Goal: Task Accomplishment & Management: Manage account settings

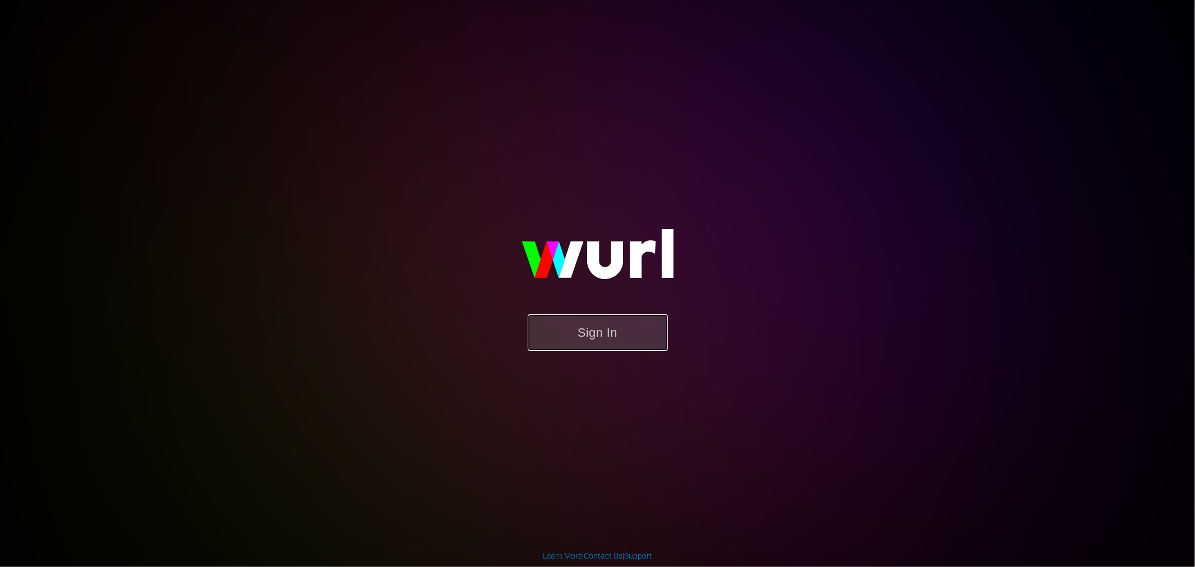
click at [587, 322] on button "Sign In" at bounding box center [598, 332] width 140 height 36
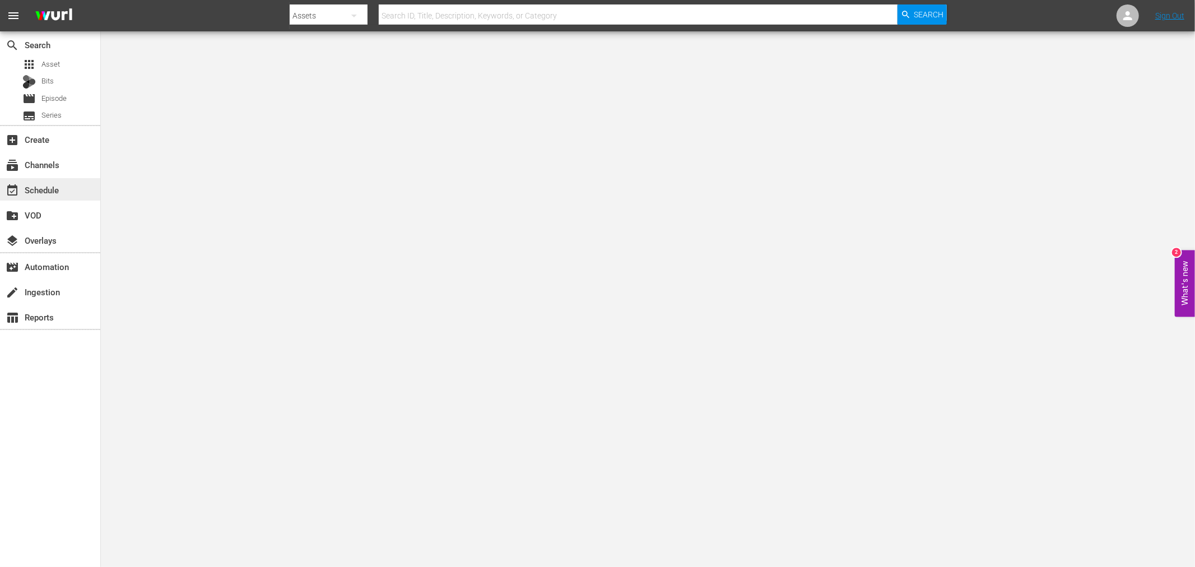
click at [48, 181] on div "event_available Schedule" at bounding box center [50, 189] width 100 height 22
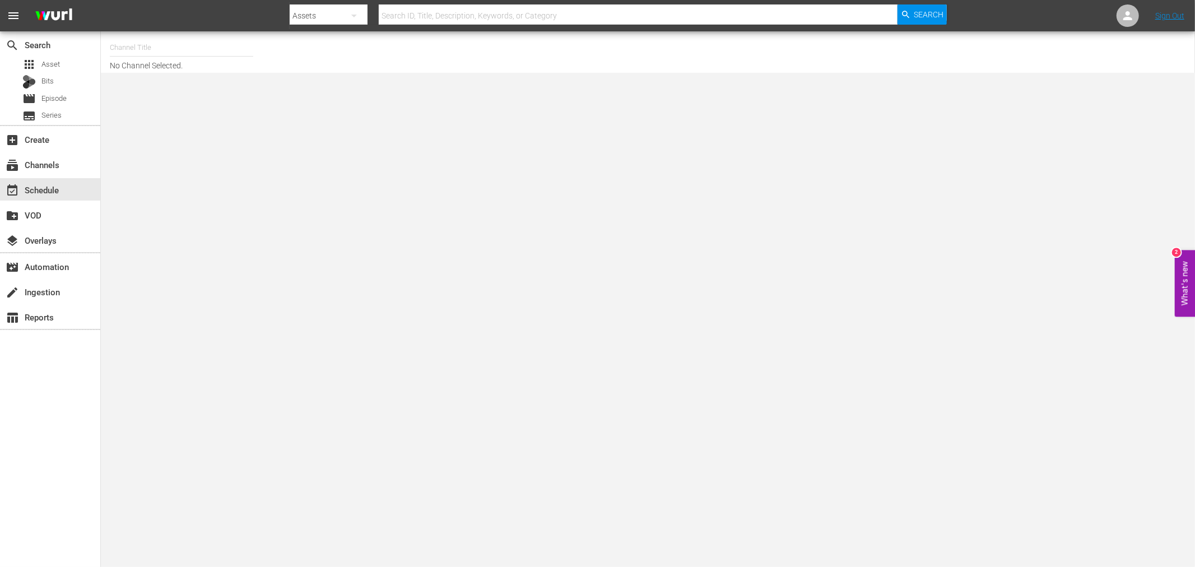
click at [146, 45] on input "text" at bounding box center [181, 47] width 143 height 27
click at [140, 46] on input "text" at bounding box center [181, 47] width 143 height 27
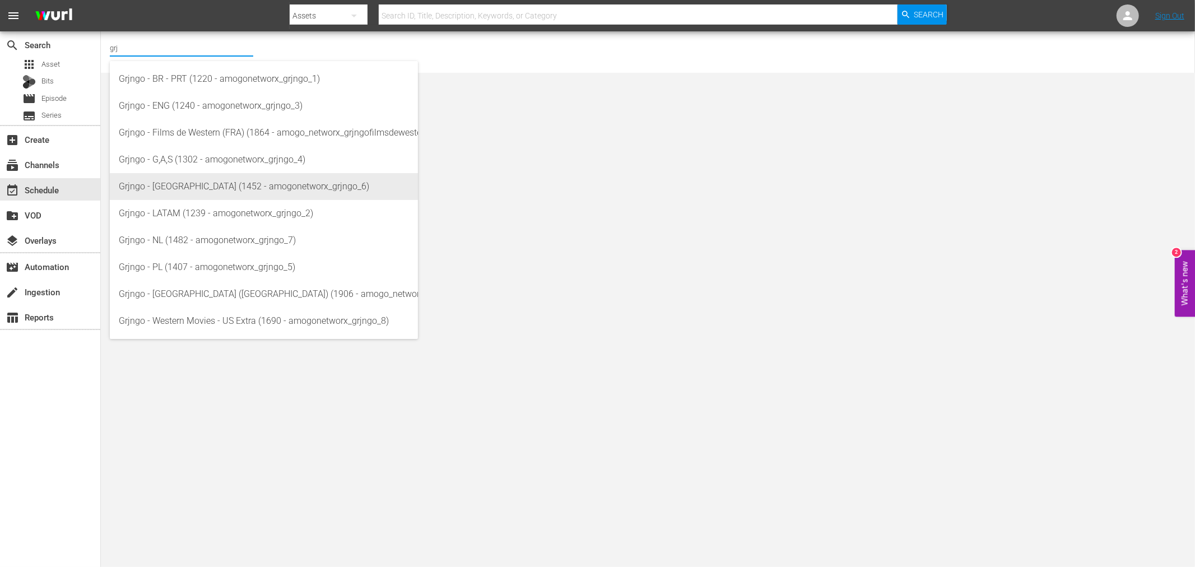
click at [205, 185] on div "Grjngo - ITA (1452 - amogonetworx_grjngo_6)" at bounding box center [264, 186] width 290 height 27
type input "Grjngo - ITA (1452 - amogonetworx_grjngo_6)"
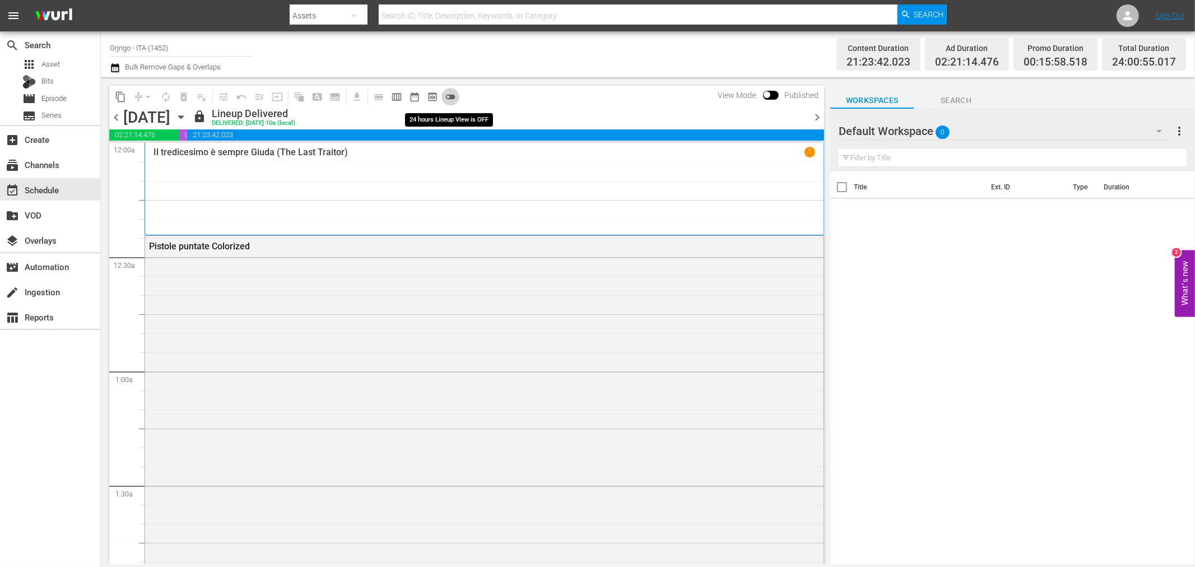
click at [447, 94] on span "toggle_off" at bounding box center [450, 96] width 11 height 11
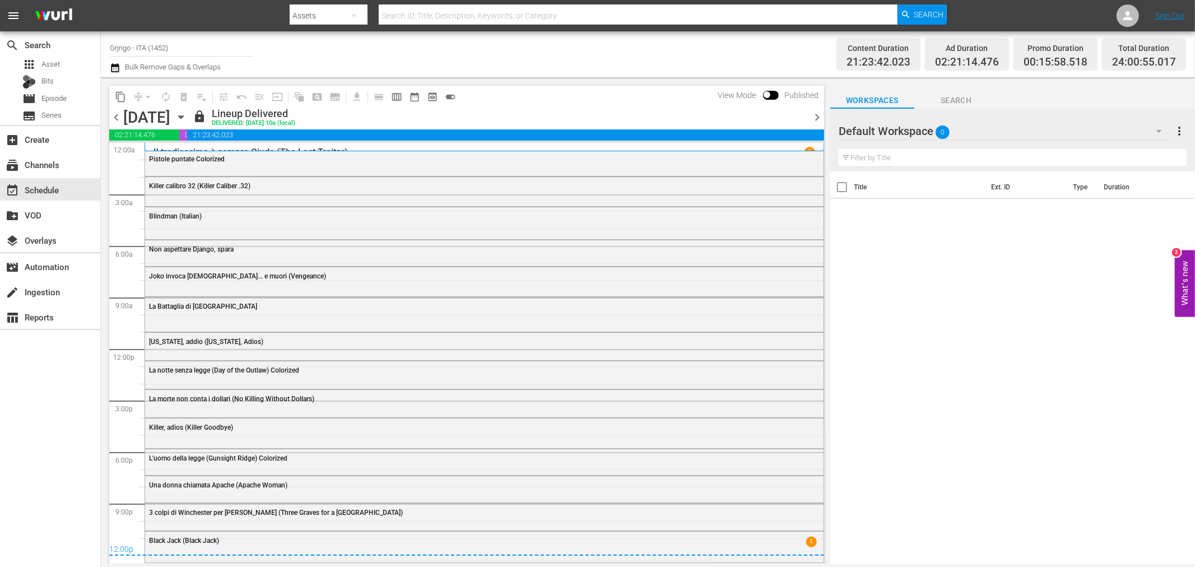
click at [187, 117] on icon "button" at bounding box center [181, 117] width 12 height 12
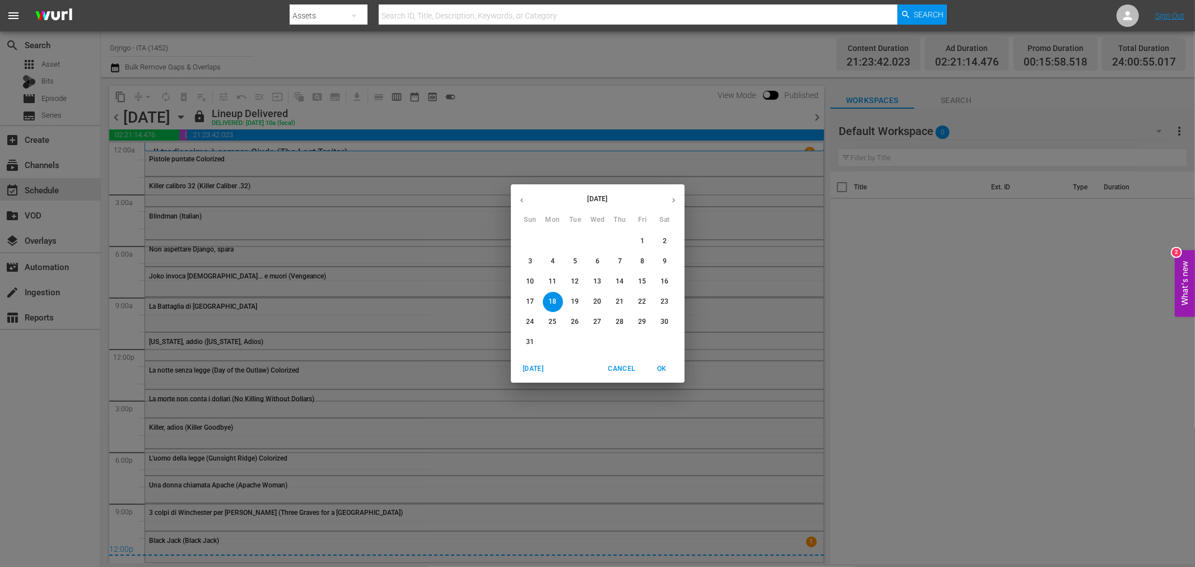
click at [640, 320] on p "29" at bounding box center [642, 322] width 8 height 10
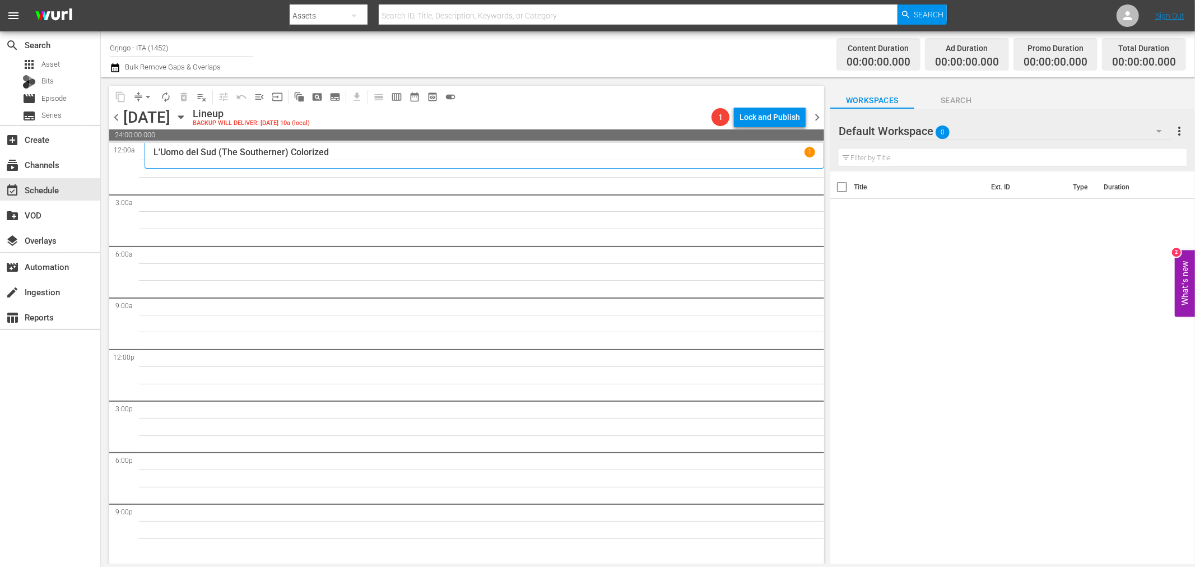
click at [1153, 131] on icon "button" at bounding box center [1159, 130] width 13 height 13
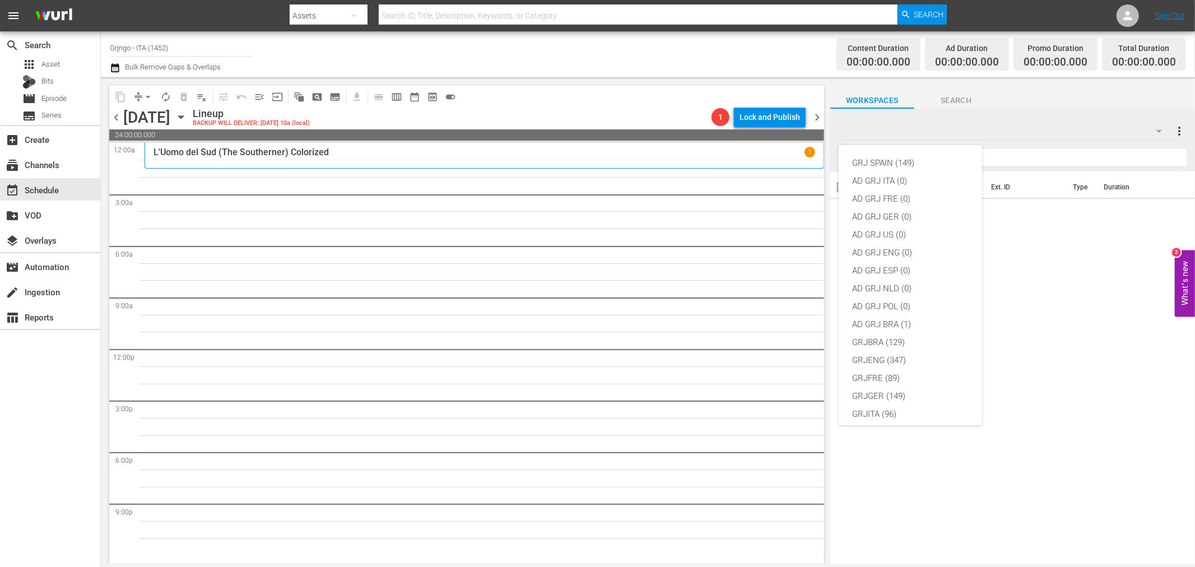
scroll to position [96, 0]
click at [937, 323] on div "GRJITA (96)" at bounding box center [910, 318] width 117 height 18
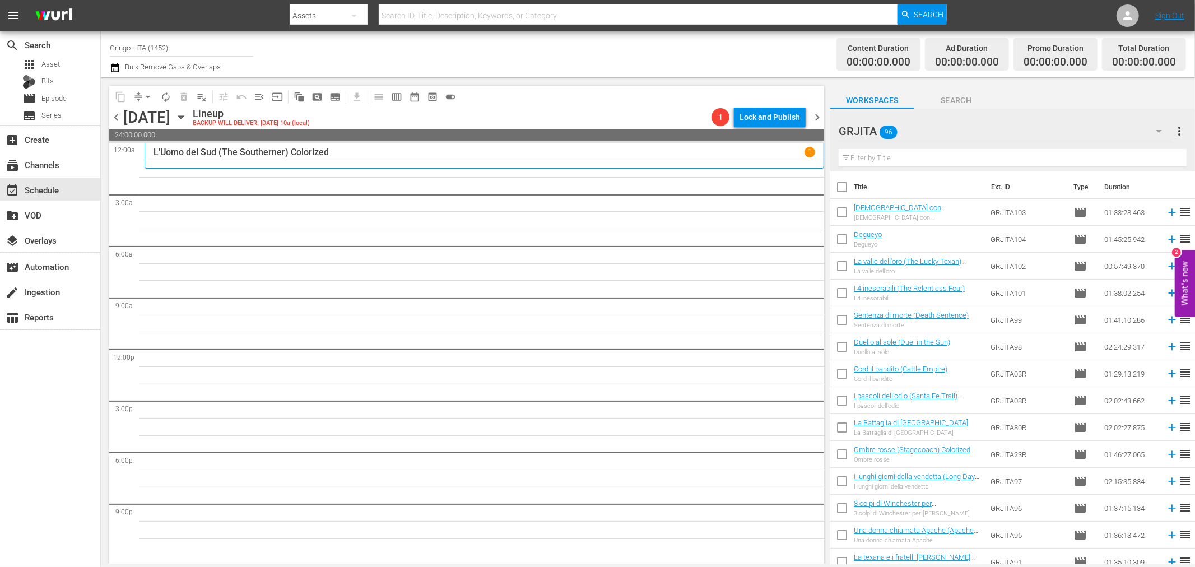
click at [885, 159] on input "text" at bounding box center [1013, 158] width 348 height 18
paste input "Quelle sporche anime dannate"
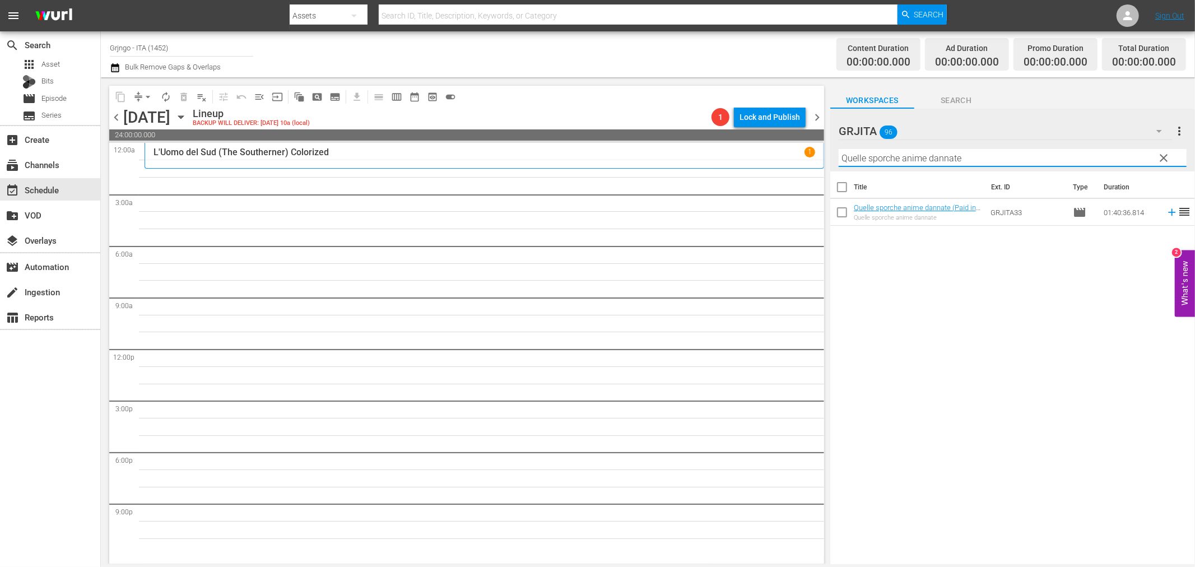
type input "Quelle sporche anime dannate"
click at [1166, 211] on icon at bounding box center [1172, 212] width 12 height 12
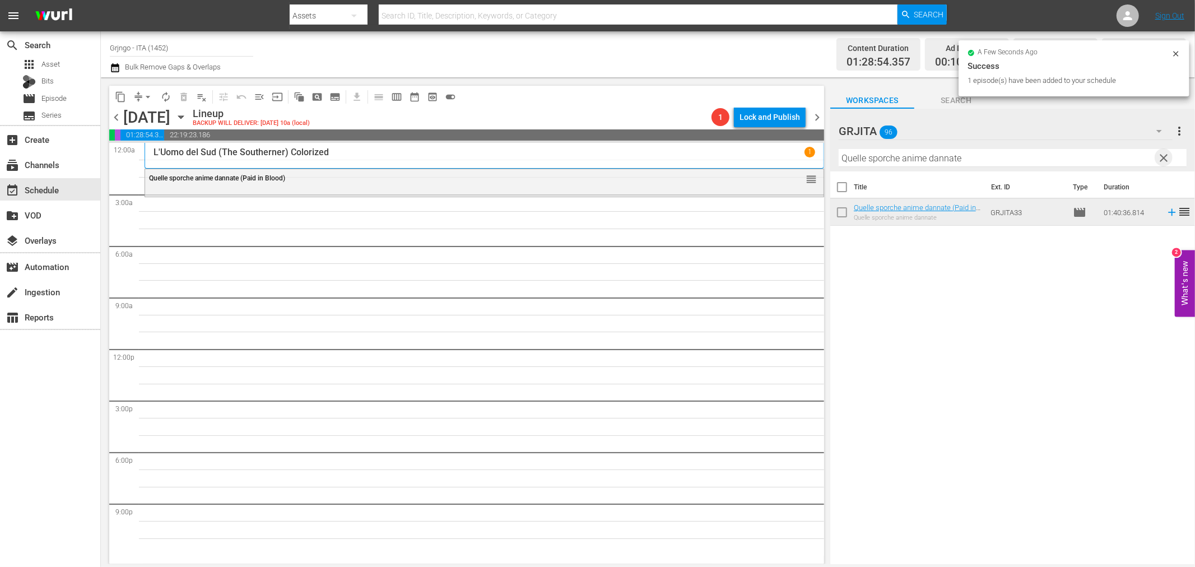
click at [1163, 158] on span "clear" at bounding box center [1164, 157] width 13 height 13
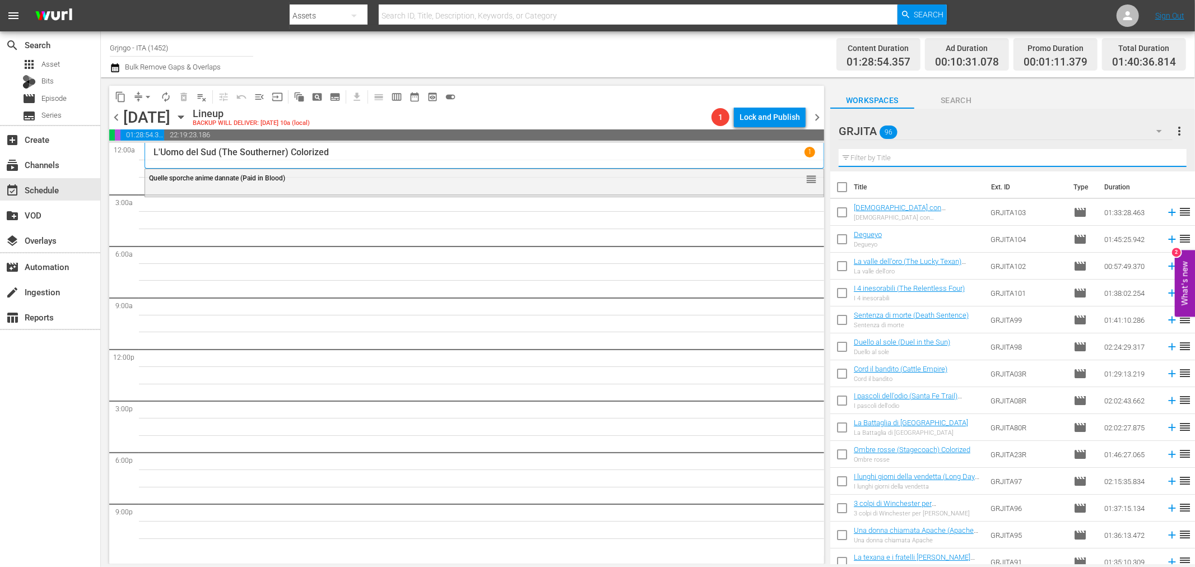
paste input "I tre che sconvolsero il West"
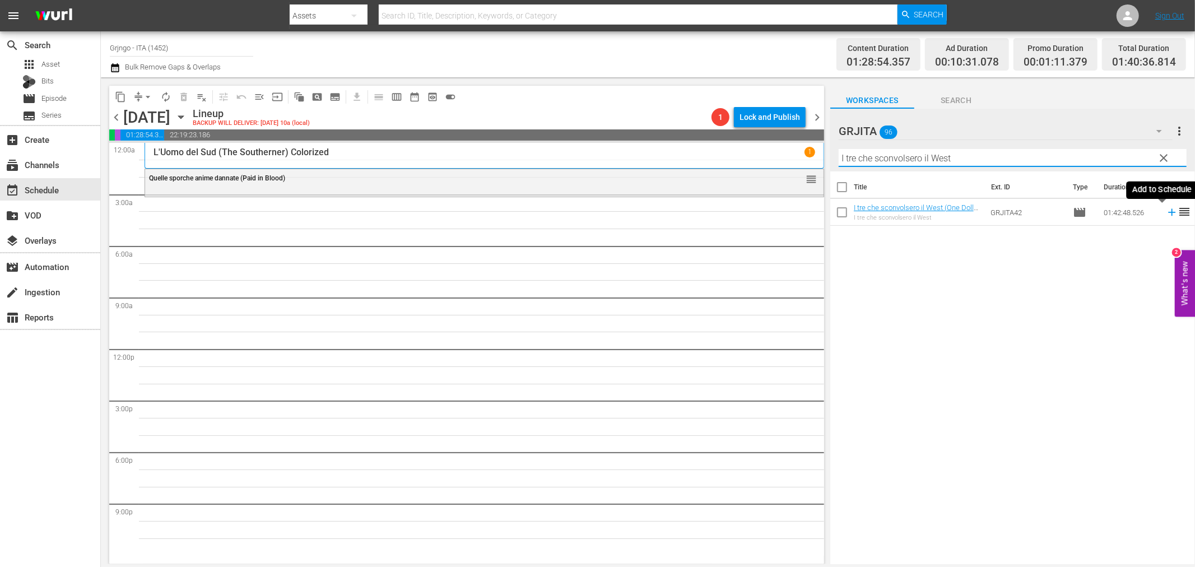
type input "I tre che sconvolsero il West"
click at [1168, 213] on icon at bounding box center [1171, 212] width 7 height 7
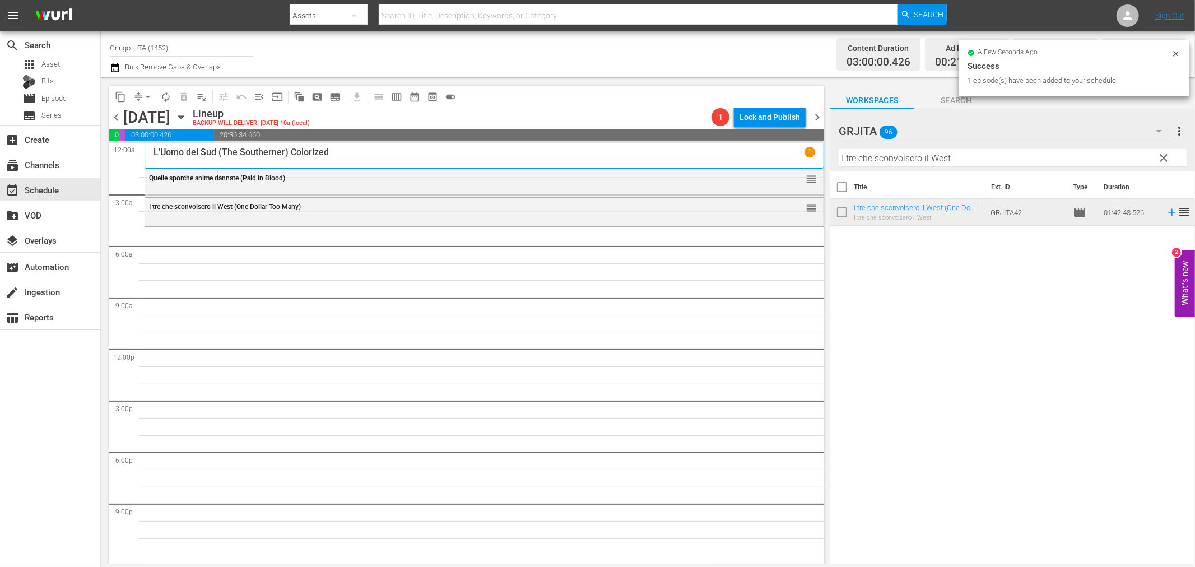
click at [1162, 155] on span "clear" at bounding box center [1164, 157] width 13 height 13
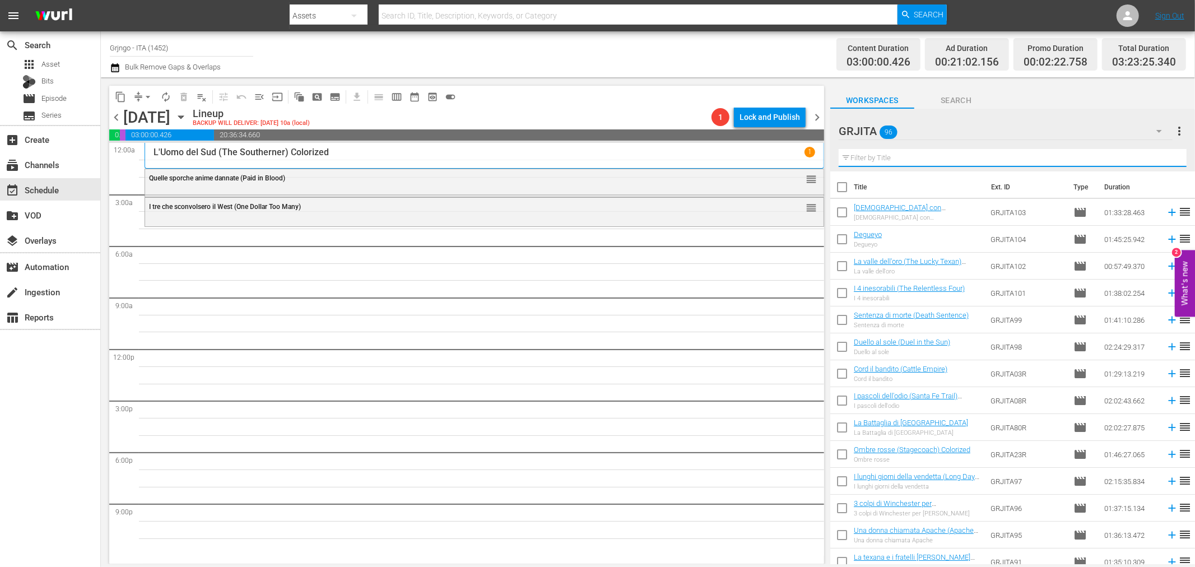
paste input "Campa carogna... la taglia cresce"
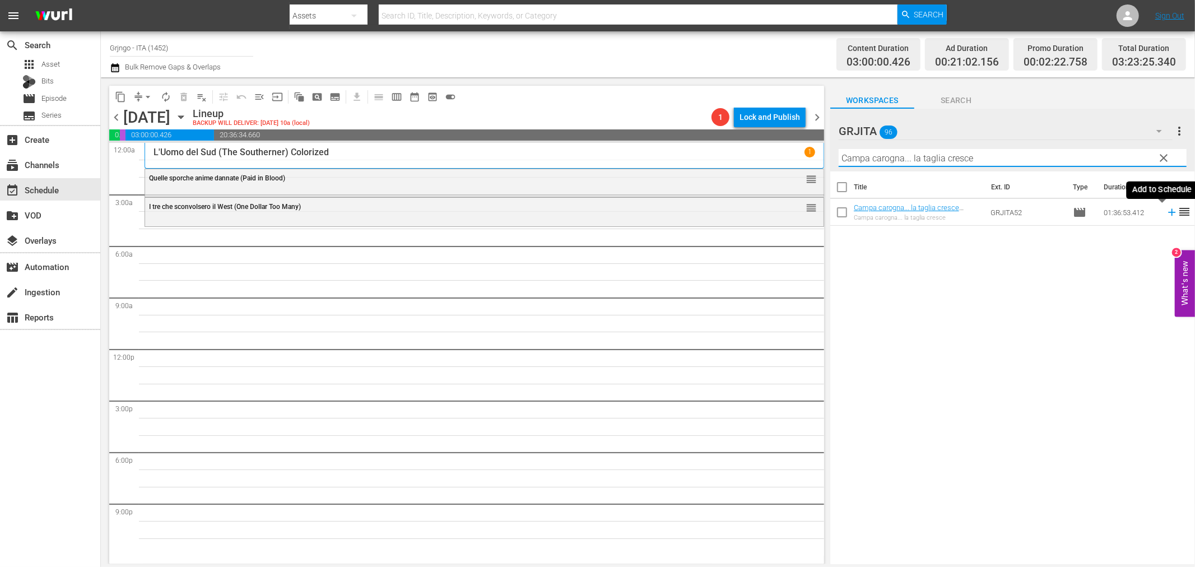
type input "Campa carogna... la taglia cresce"
click at [1166, 211] on icon at bounding box center [1172, 212] width 12 height 12
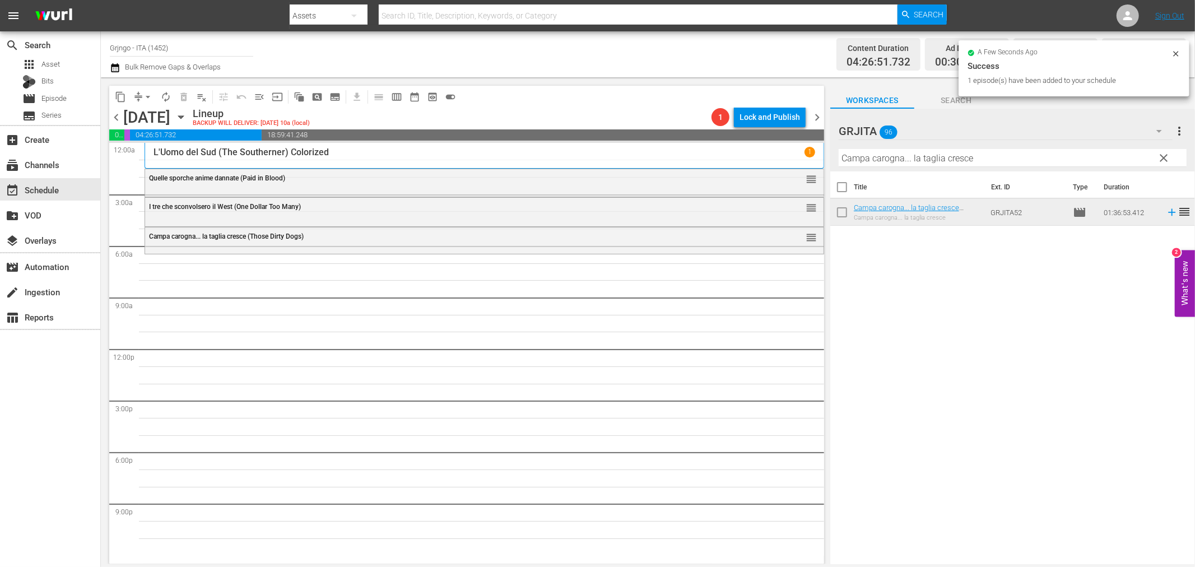
drag, startPoint x: 1164, startPoint y: 156, endPoint x: 1033, endPoint y: 154, distance: 130.6
click at [1164, 156] on span "clear" at bounding box center [1164, 157] width 13 height 13
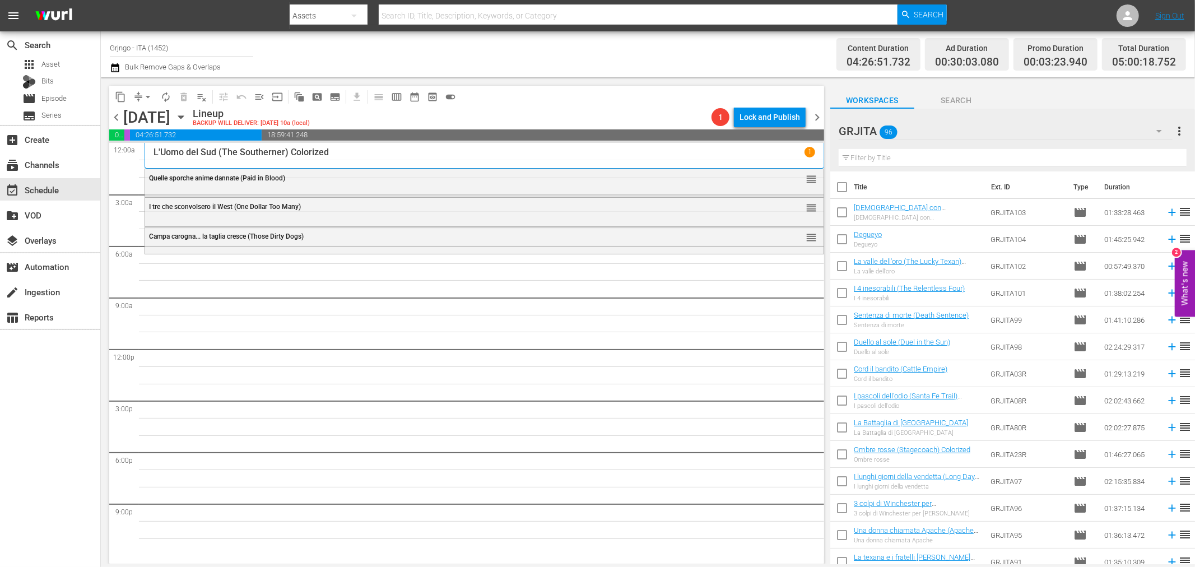
click at [854, 155] on input "text" at bounding box center [1013, 158] width 348 height 18
paste input "Il ponte dei senza paura"
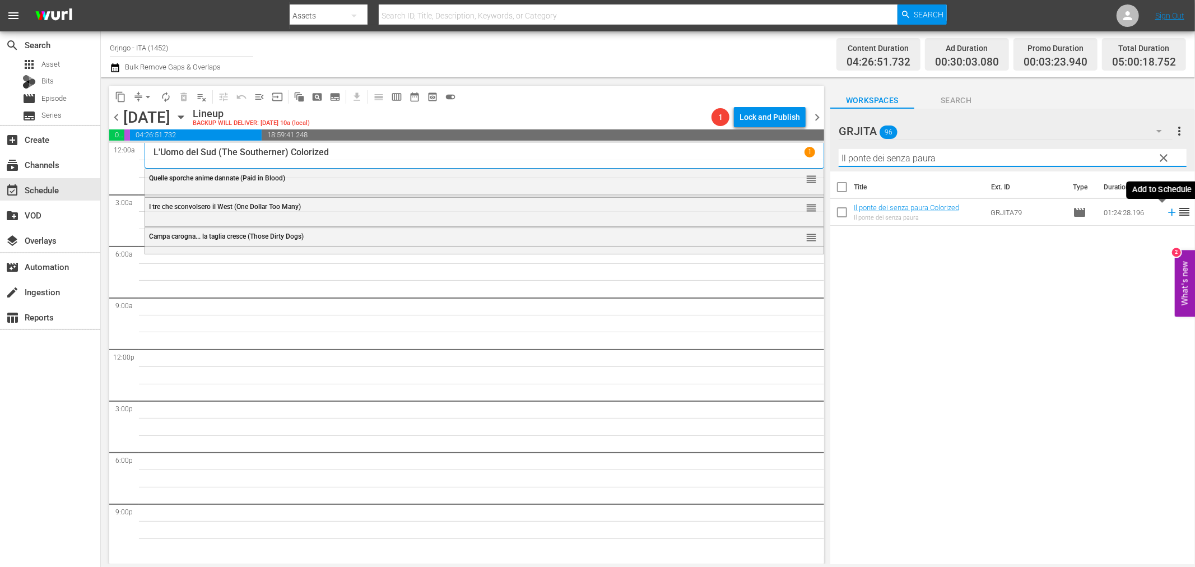
type input "Il ponte dei senza paura"
click at [1166, 213] on icon at bounding box center [1172, 212] width 12 height 12
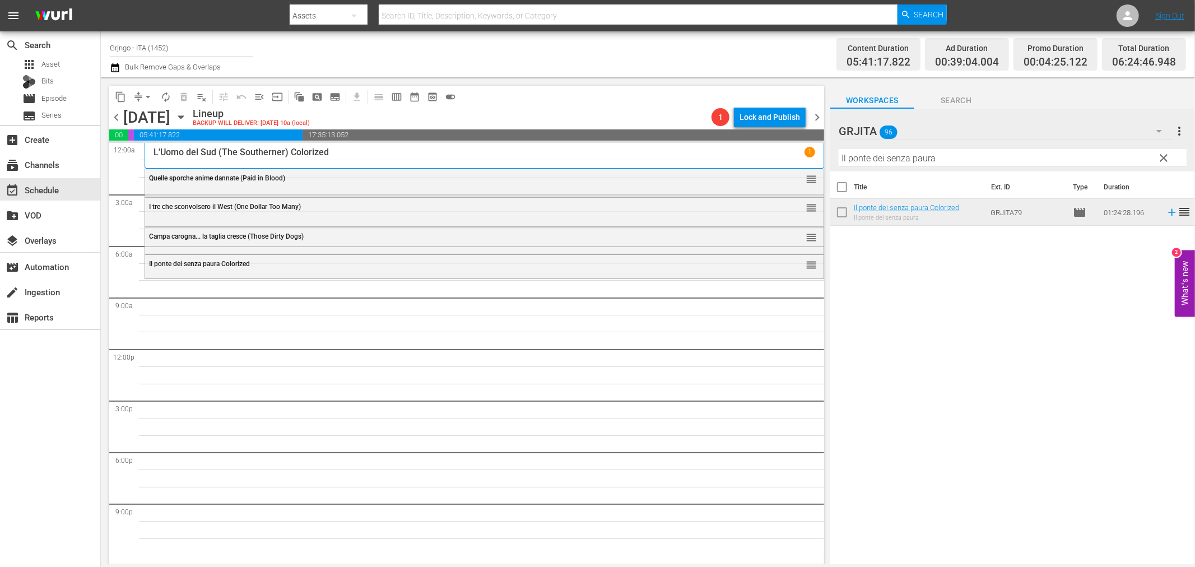
drag, startPoint x: 1166, startPoint y: 161, endPoint x: 963, endPoint y: 137, distance: 204.9
click at [1166, 161] on span "clear" at bounding box center [1164, 157] width 13 height 13
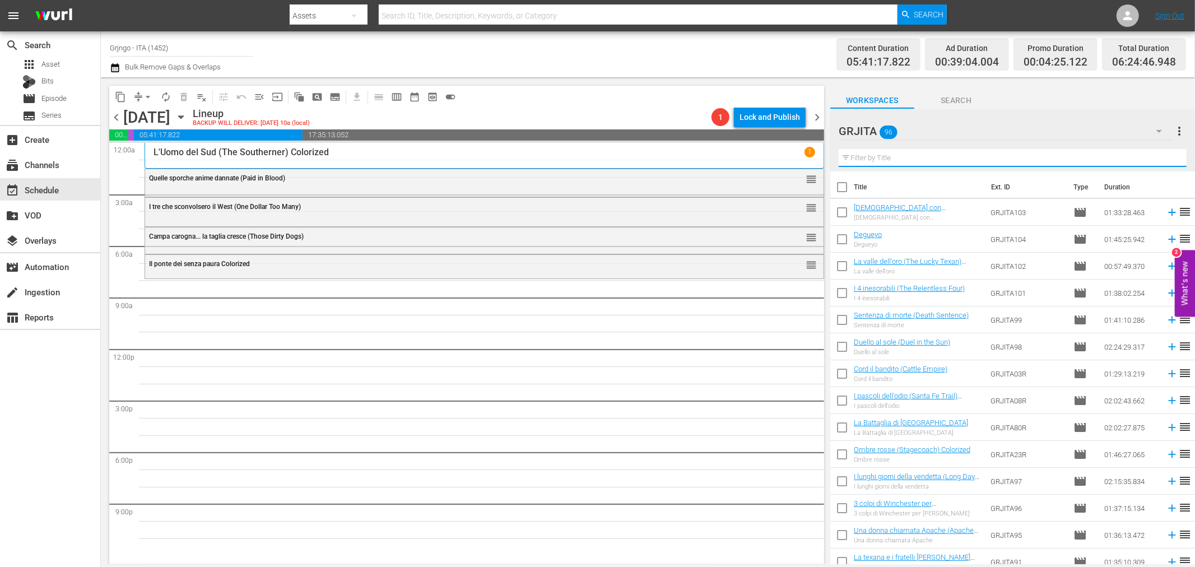
paste input "Se sei vivo spara"
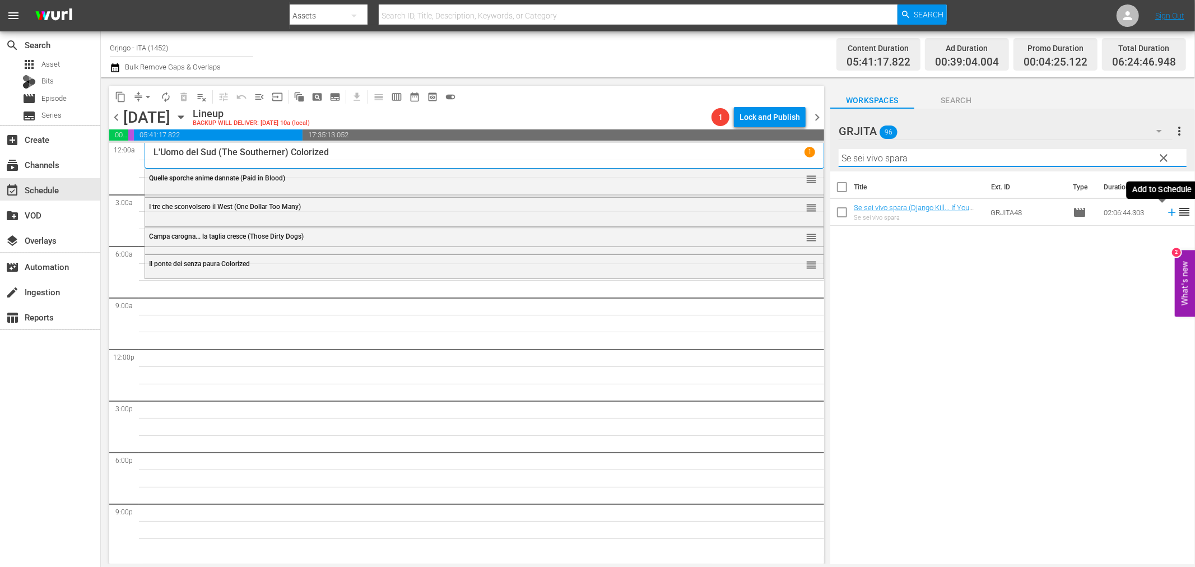
type input "Se sei vivo spara"
click at [1166, 210] on icon at bounding box center [1172, 212] width 12 height 12
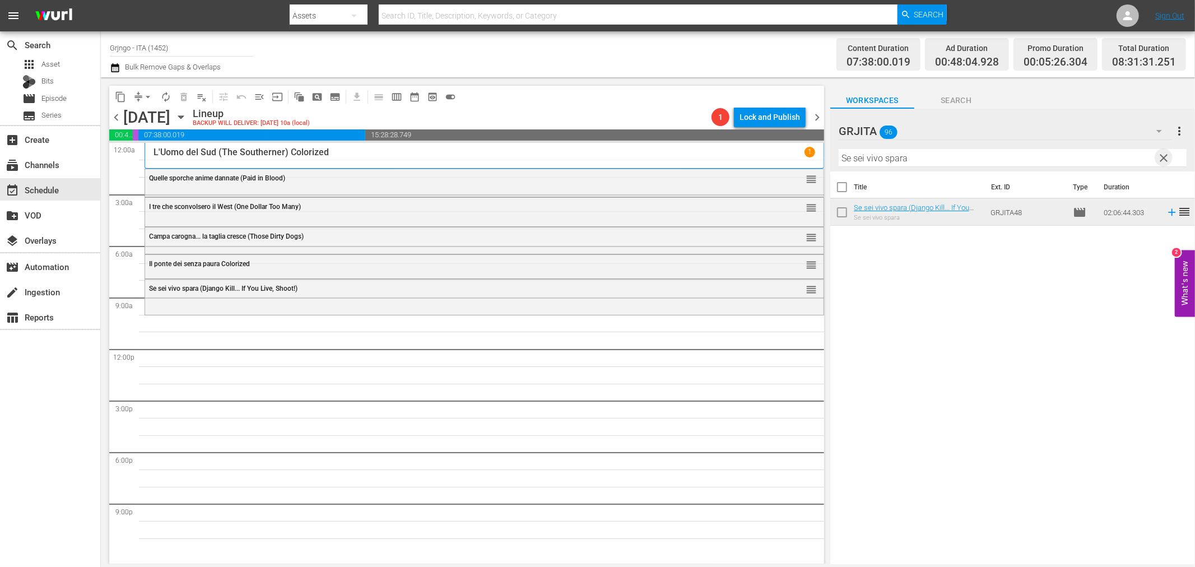
click at [1164, 154] on span "clear" at bounding box center [1164, 157] width 13 height 13
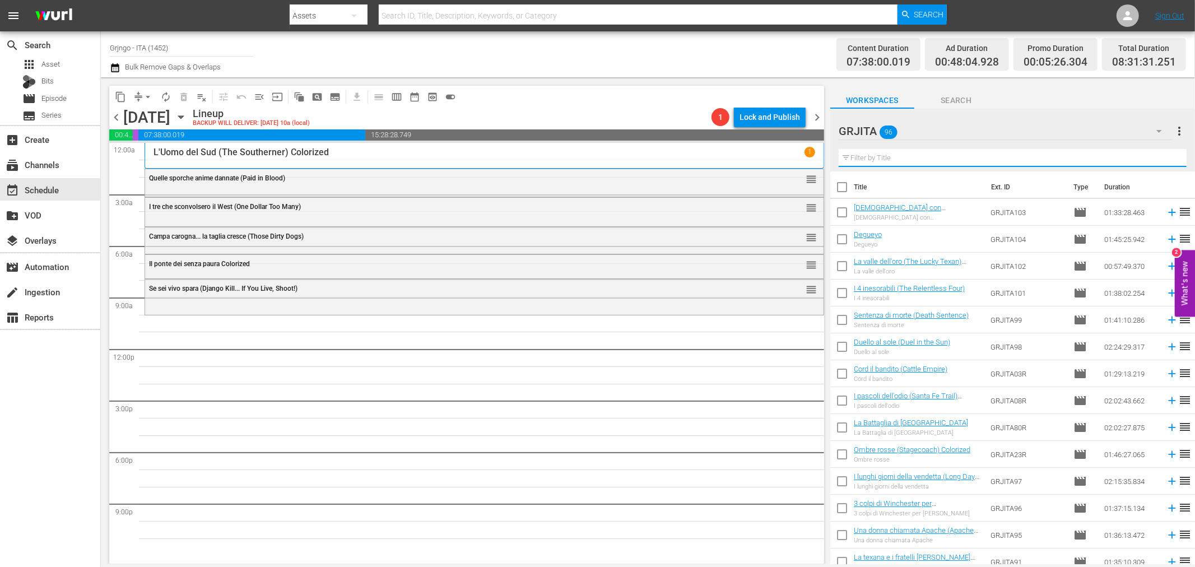
paste input "I 4 inesorabili (The Relentless Four)"
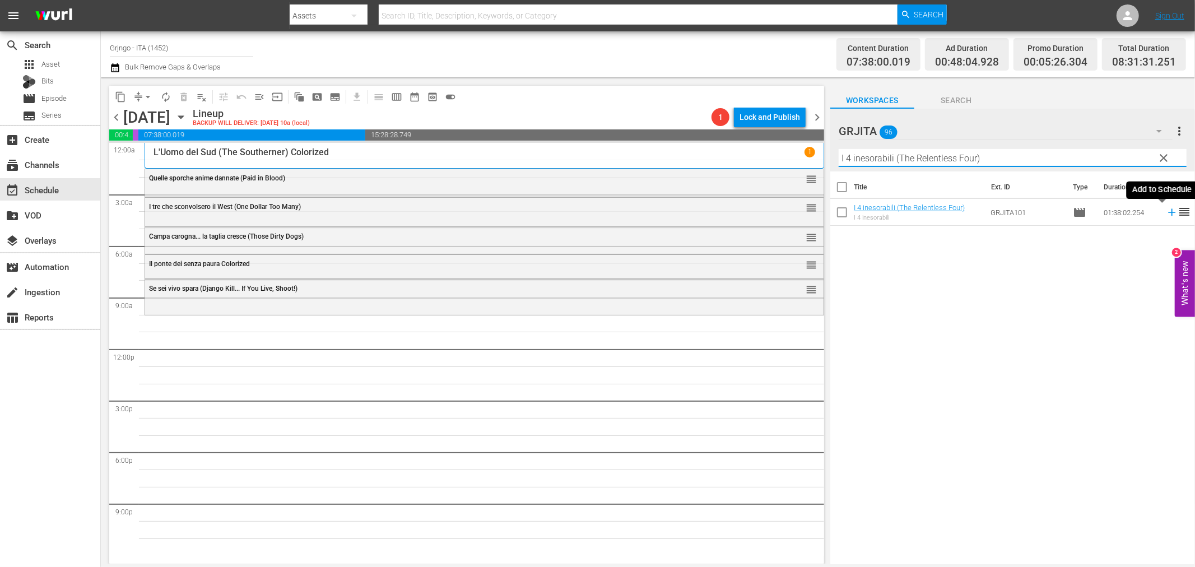
type input "I 4 inesorabili (The Relentless Four)"
click at [1168, 213] on icon at bounding box center [1171, 212] width 7 height 7
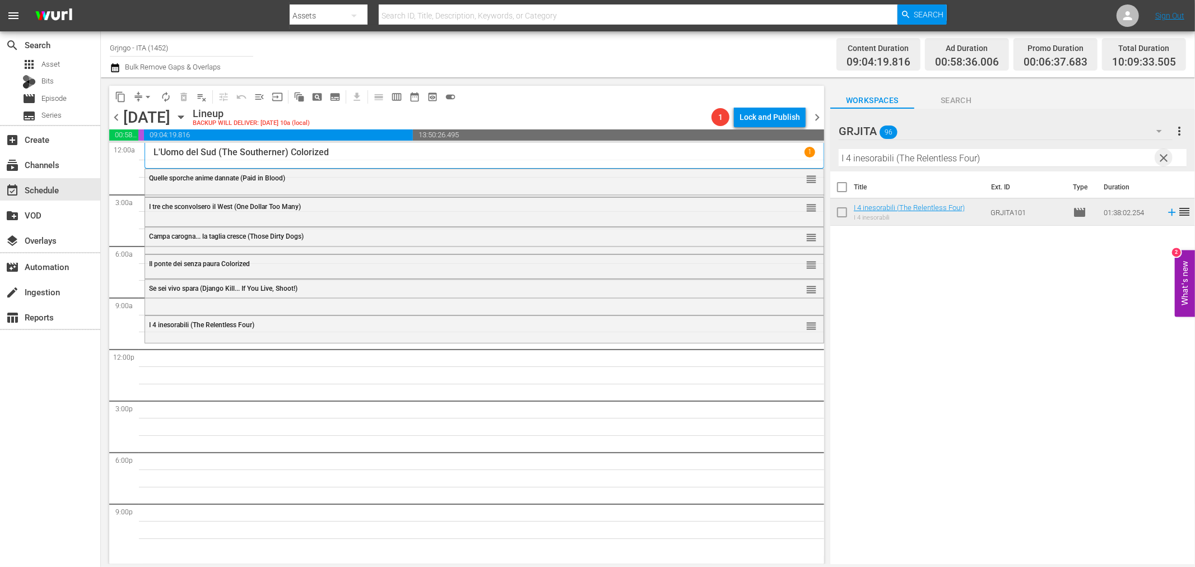
click at [1164, 155] on span "clear" at bounding box center [1164, 157] width 13 height 13
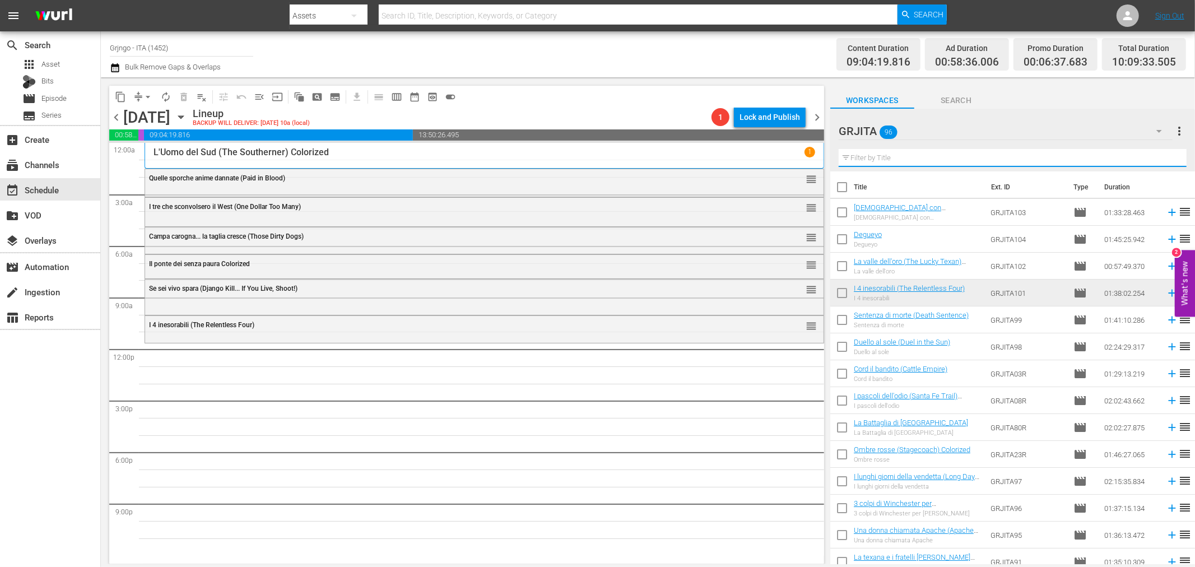
paste input "Prega il morto e ammazza il vivo"
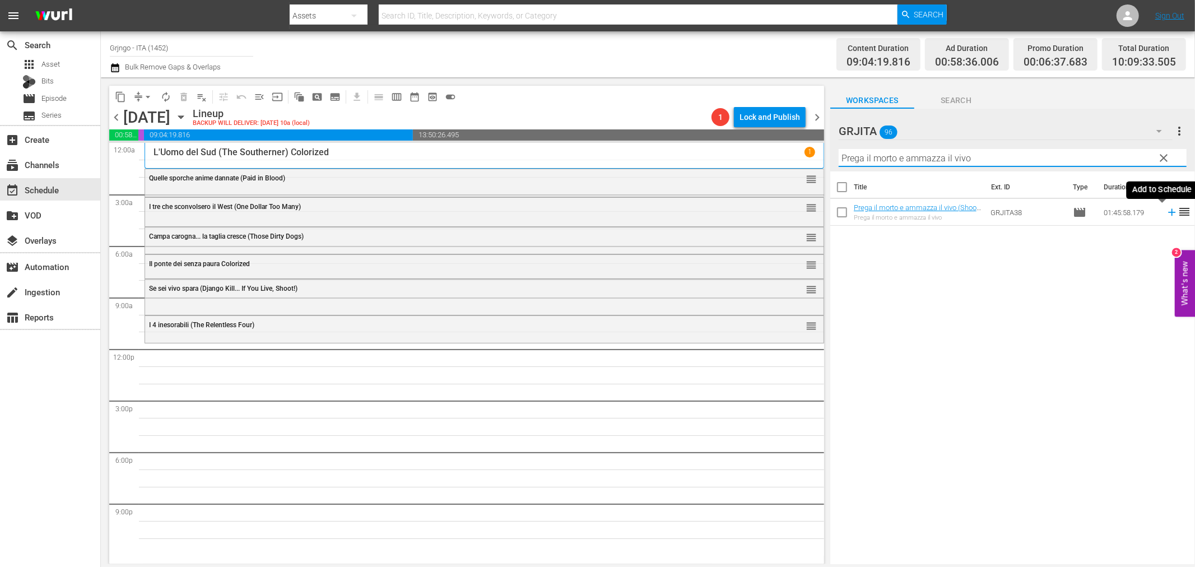
type input "Prega il morto e ammazza il vivo"
click at [1168, 215] on icon at bounding box center [1171, 212] width 7 height 7
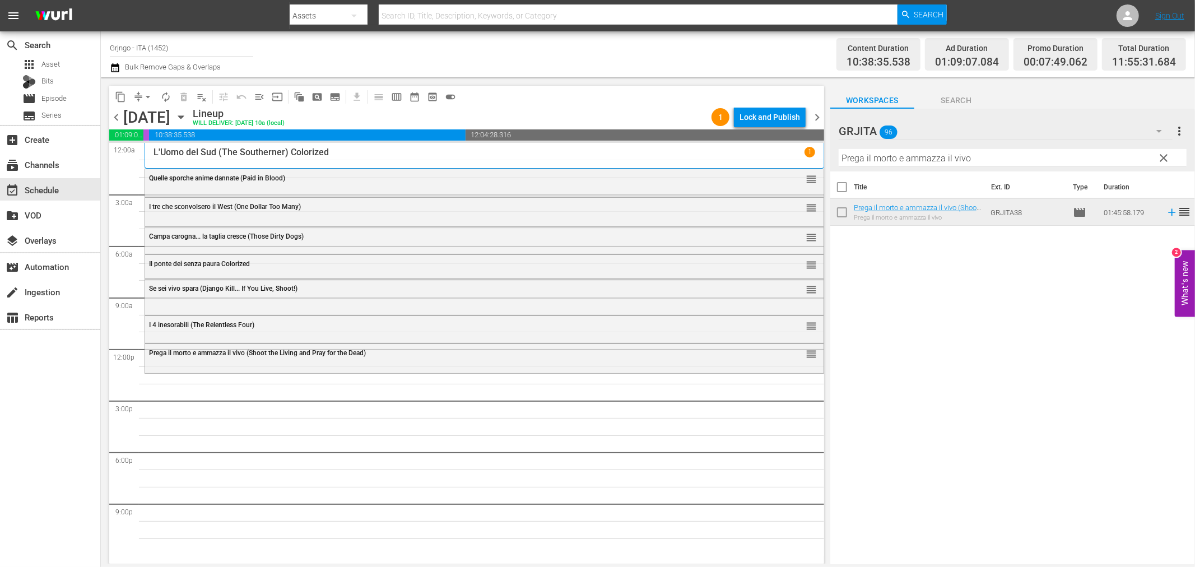
drag, startPoint x: 1165, startPoint y: 153, endPoint x: 1068, endPoint y: 169, distance: 98.3
click at [1165, 153] on span "clear" at bounding box center [1164, 157] width 13 height 13
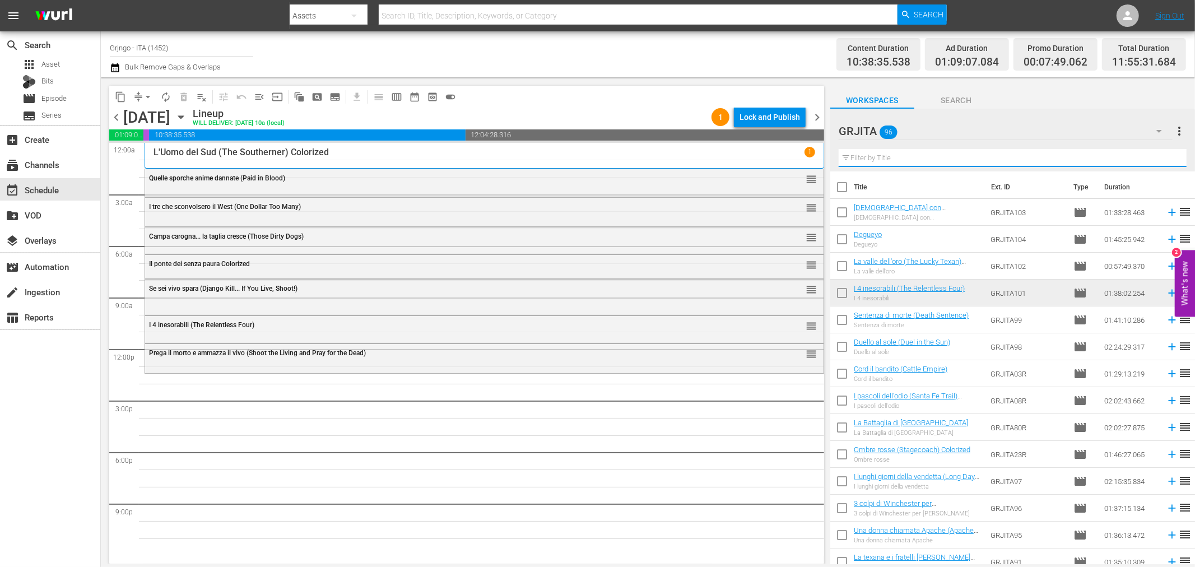
paste input "Ringo, il cavaliere solitario"
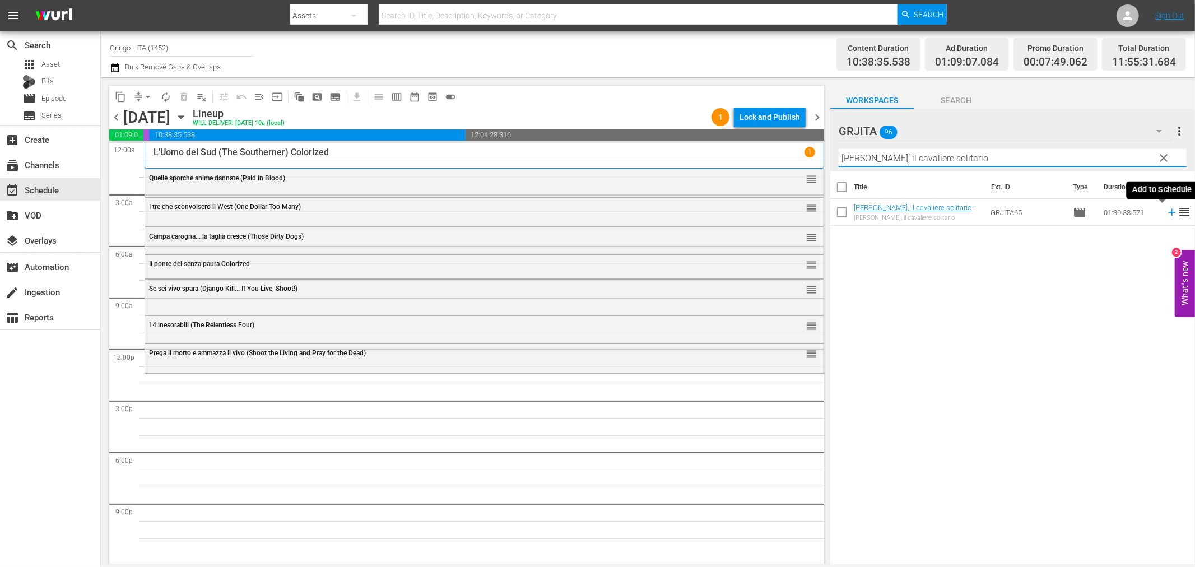
type input "Ringo, il cavaliere solitario"
click at [1166, 211] on icon at bounding box center [1172, 212] width 12 height 12
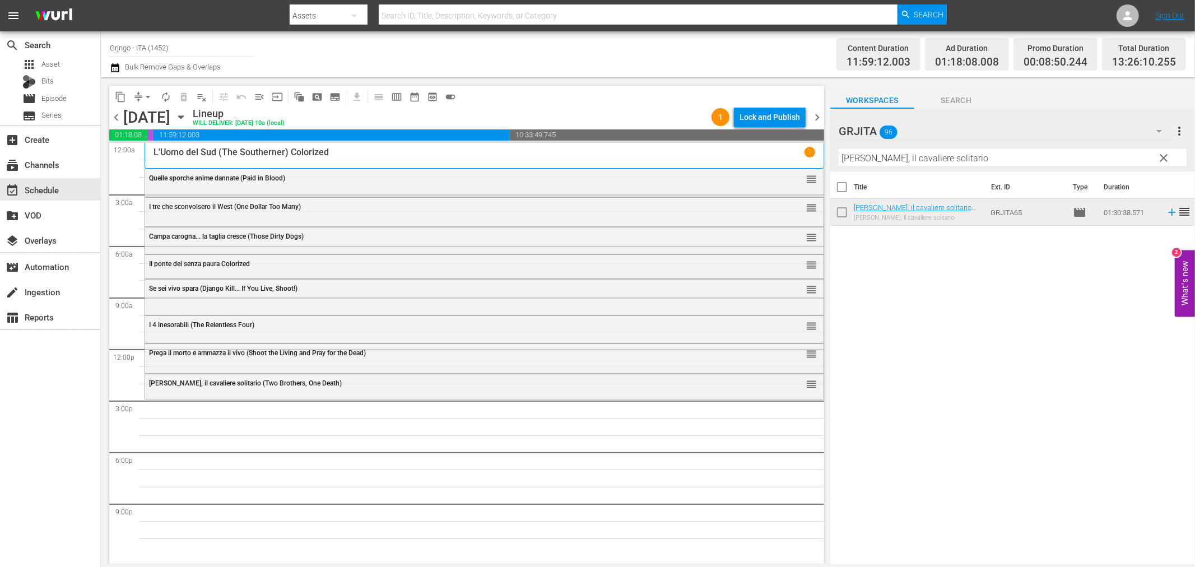
click at [1160, 159] on span "clear" at bounding box center [1164, 157] width 13 height 13
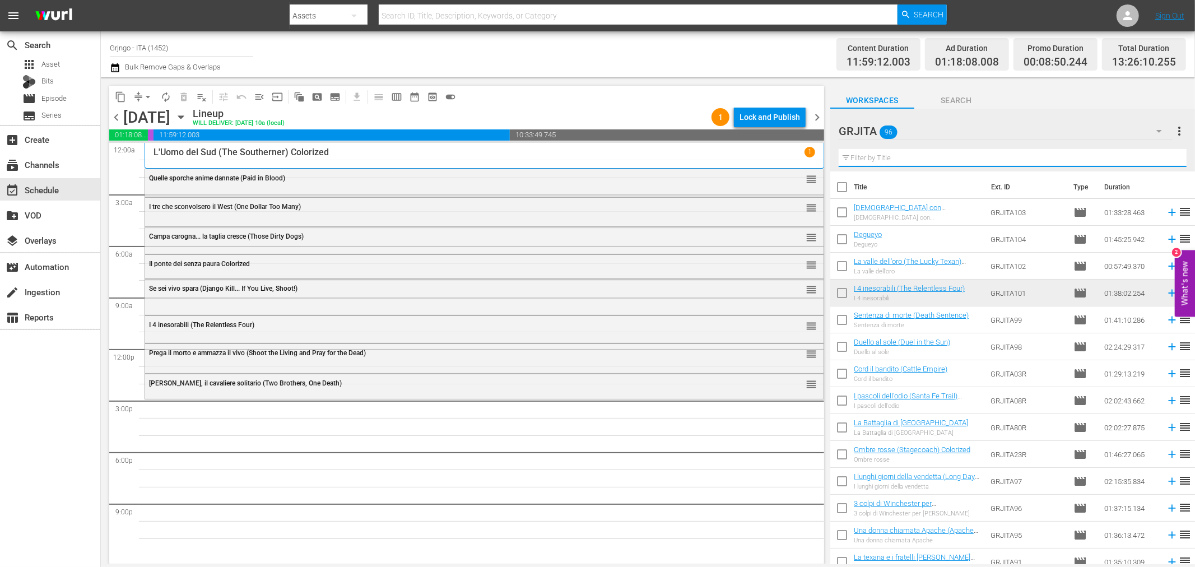
paste input "Che botte ragazzi!"
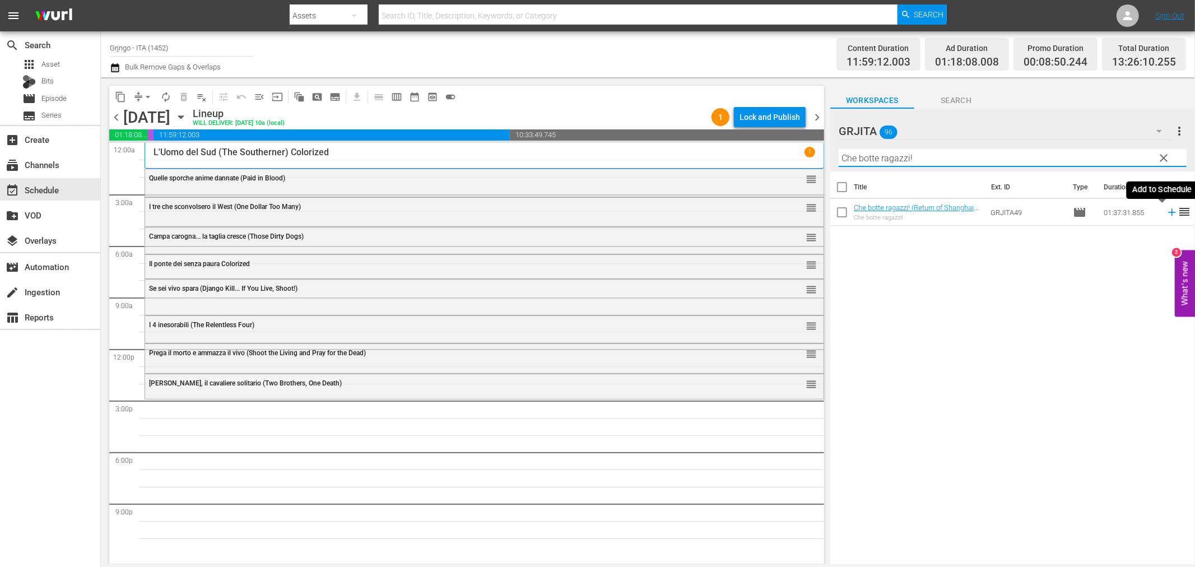
type input "Che botte ragazzi!"
click at [1166, 215] on icon at bounding box center [1172, 212] width 12 height 12
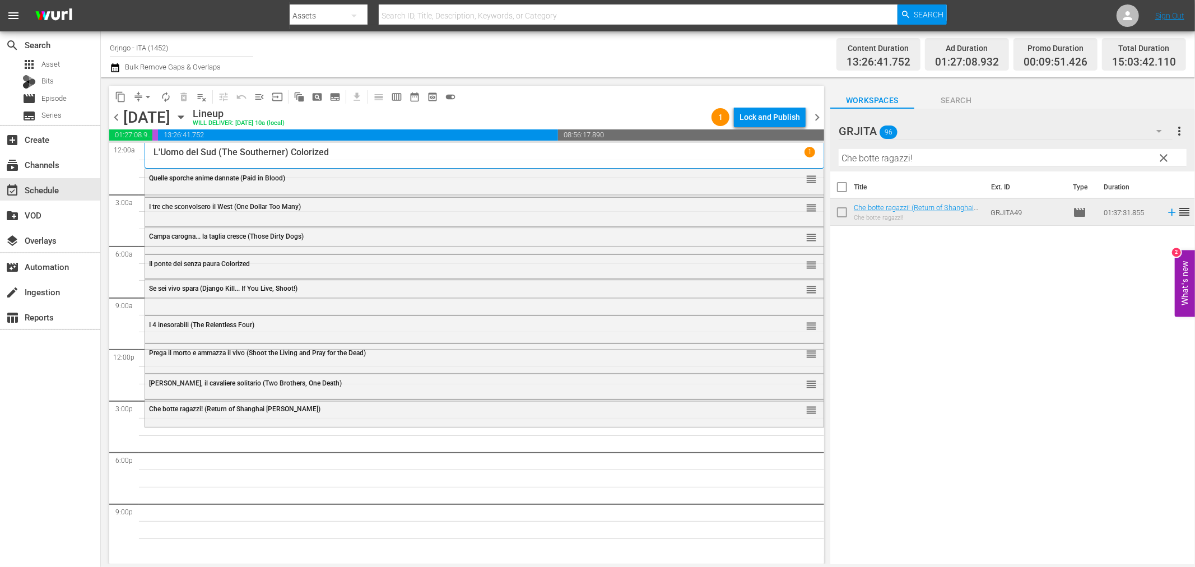
click at [1164, 158] on span "clear" at bounding box center [1164, 157] width 13 height 13
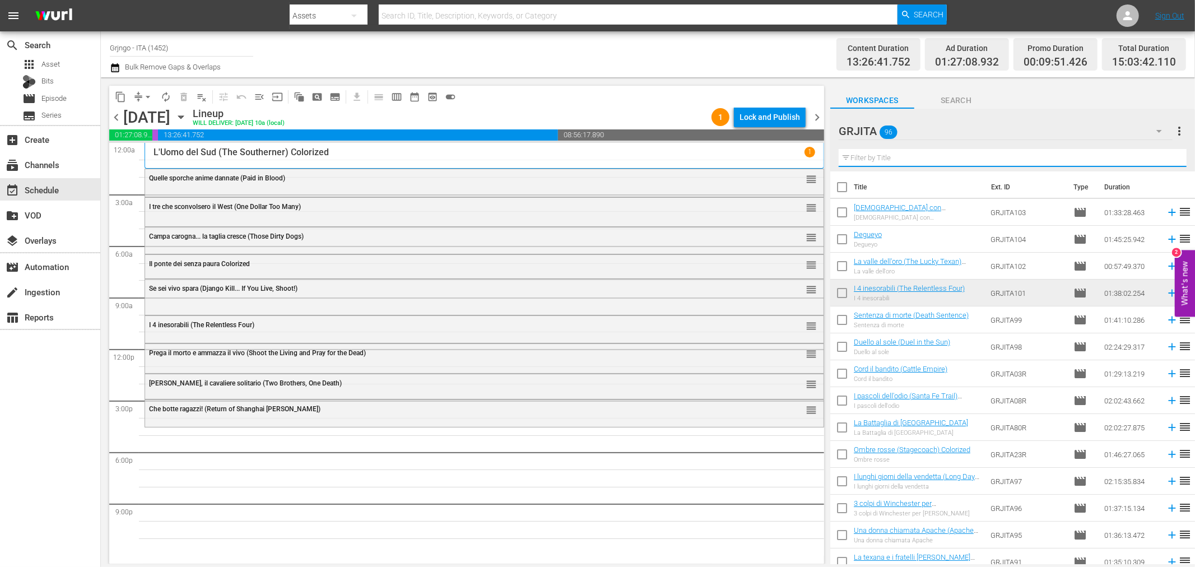
click at [874, 161] on input "text" at bounding box center [1013, 158] width 348 height 18
paste input "I vigliacchi non pregano"
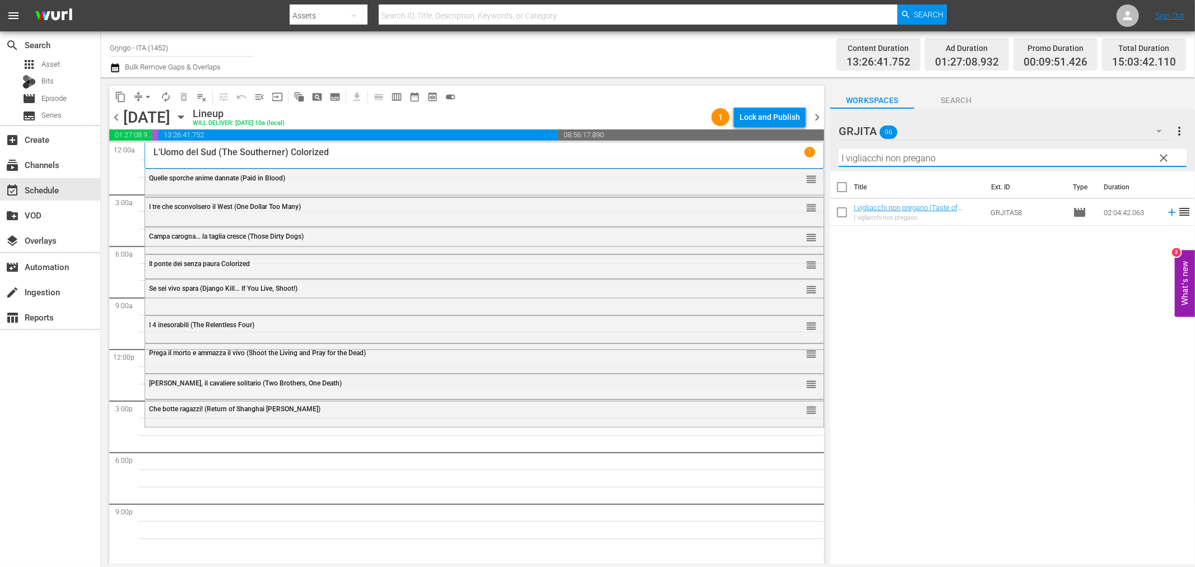
type input "I vigliacchi non pregano"
click at [1166, 214] on icon at bounding box center [1172, 212] width 12 height 12
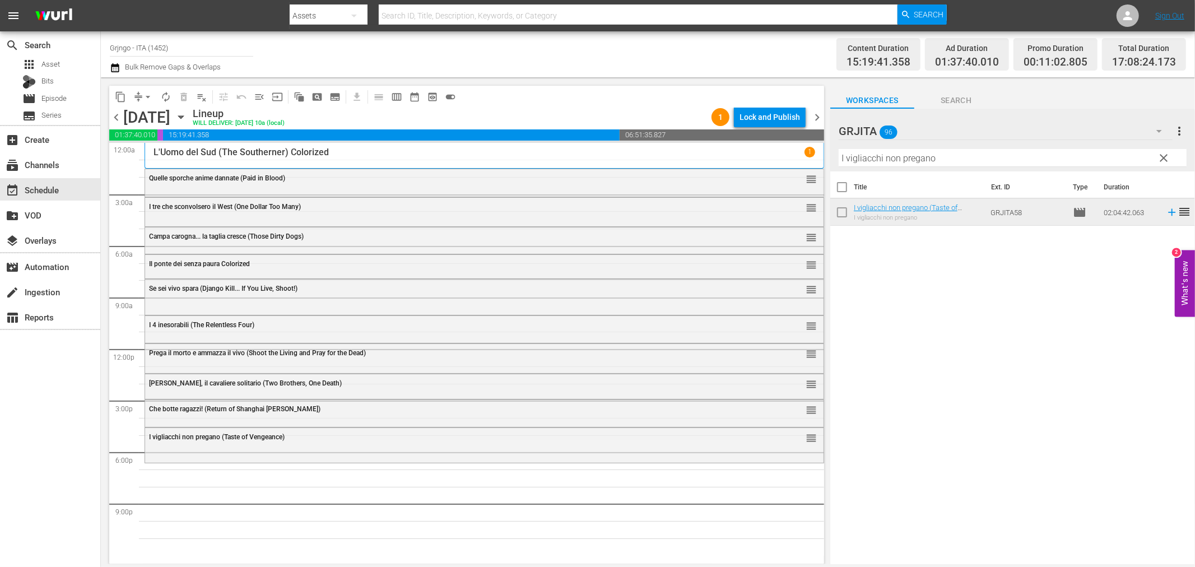
click at [1164, 152] on span "clear" at bounding box center [1164, 157] width 13 height 13
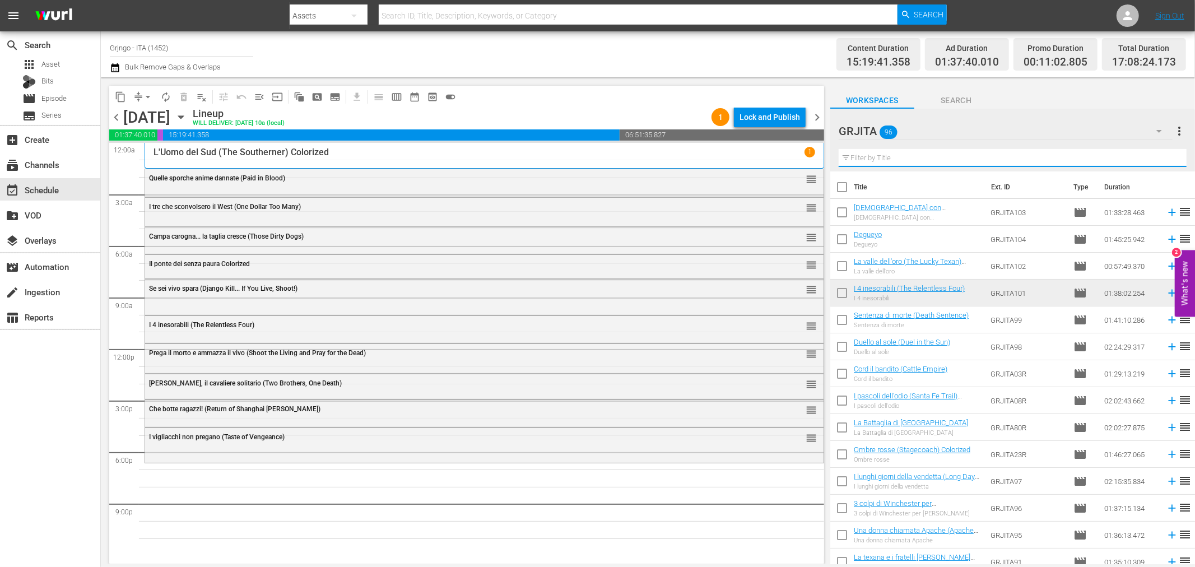
paste input "W Django! (Viva! Django)"
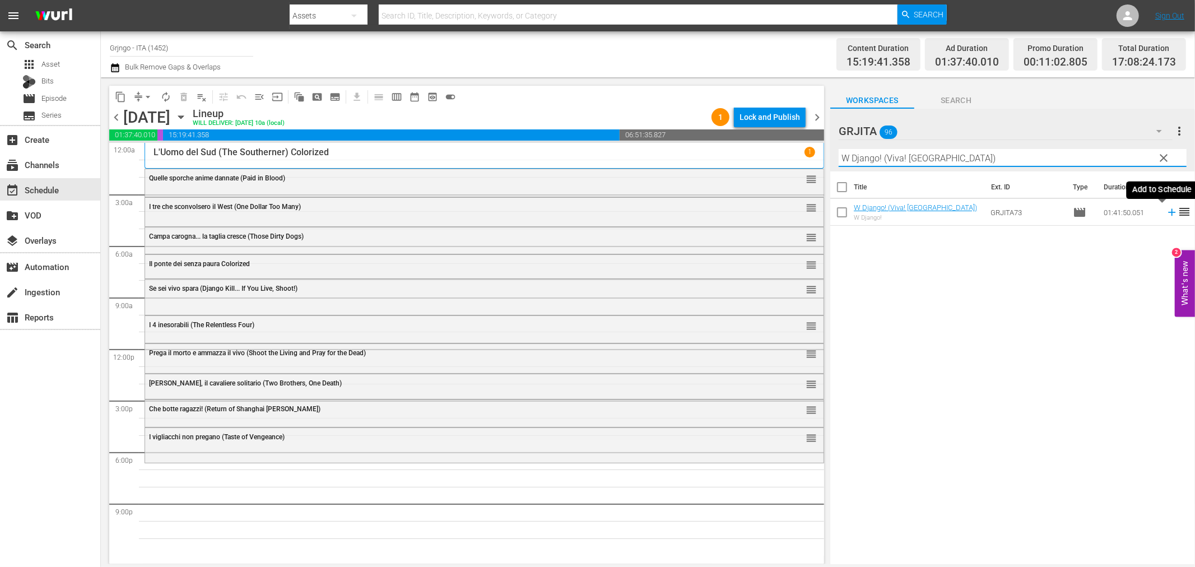
type input "W Django! (Viva! Django)"
click at [1166, 210] on icon at bounding box center [1172, 212] width 12 height 12
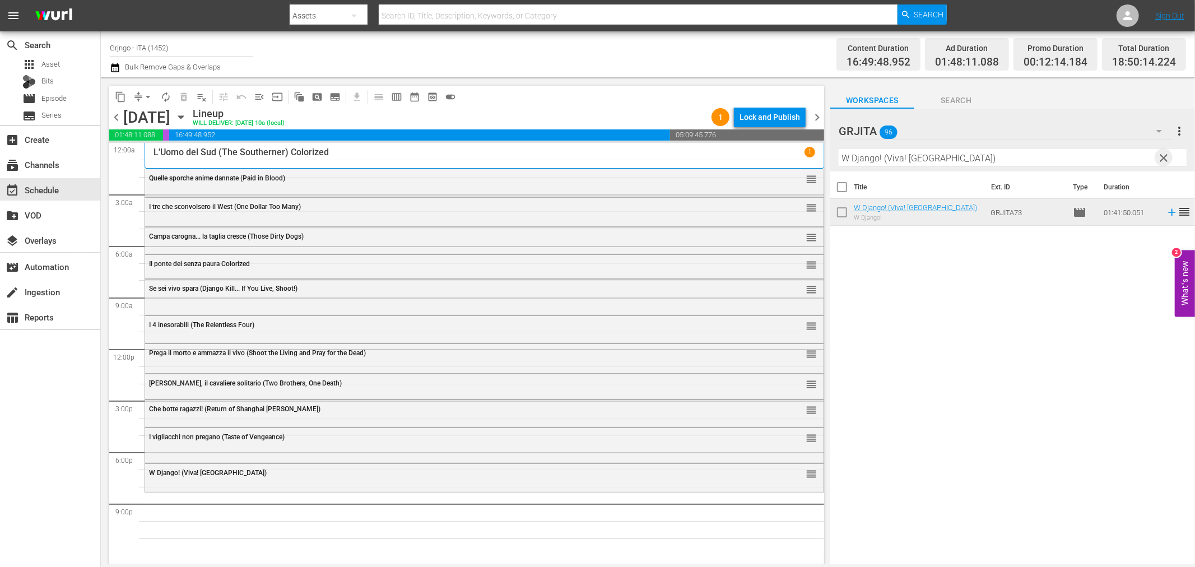
click at [1164, 154] on span "clear" at bounding box center [1164, 157] width 13 height 13
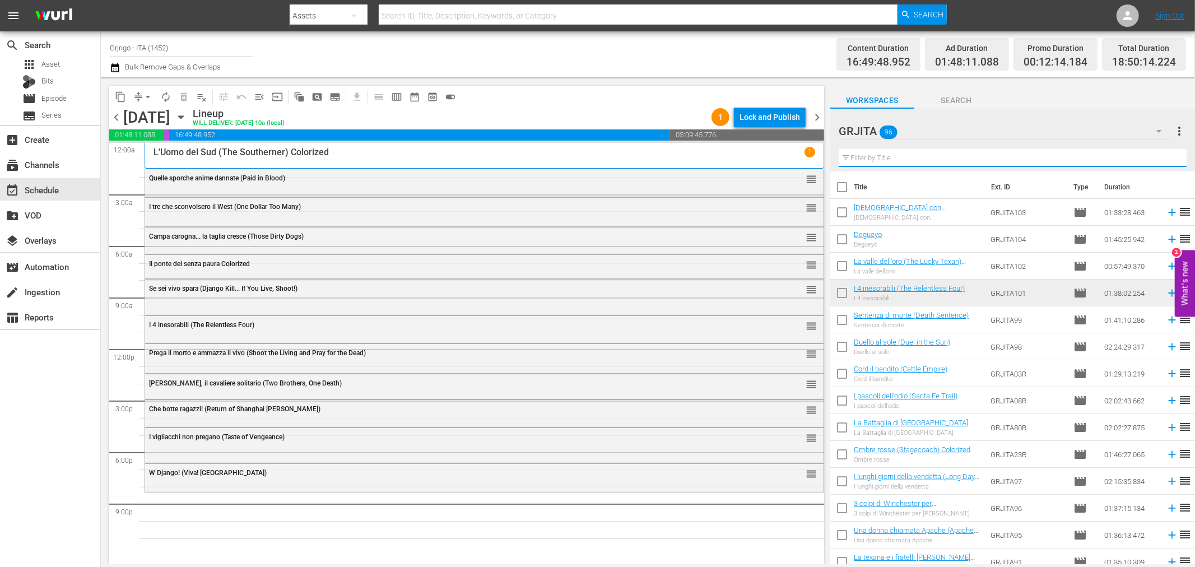
paste input "Prega il morto e ammazza il vivo"
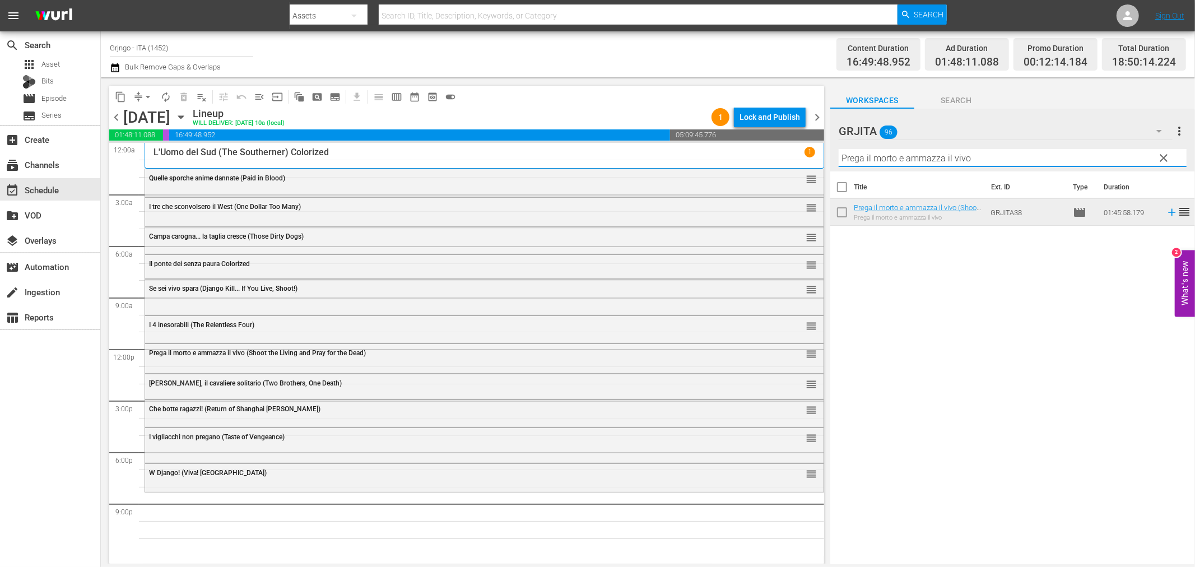
type input "Prega il morto e ammazza il vivo"
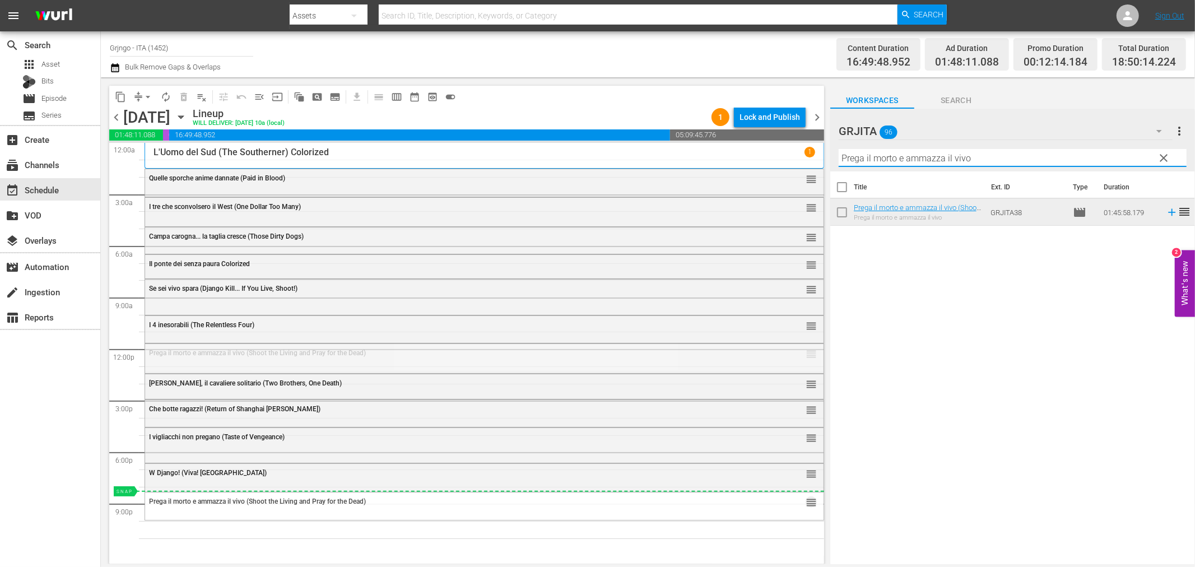
drag, startPoint x: 801, startPoint y: 347, endPoint x: 784, endPoint y: 492, distance: 145.5
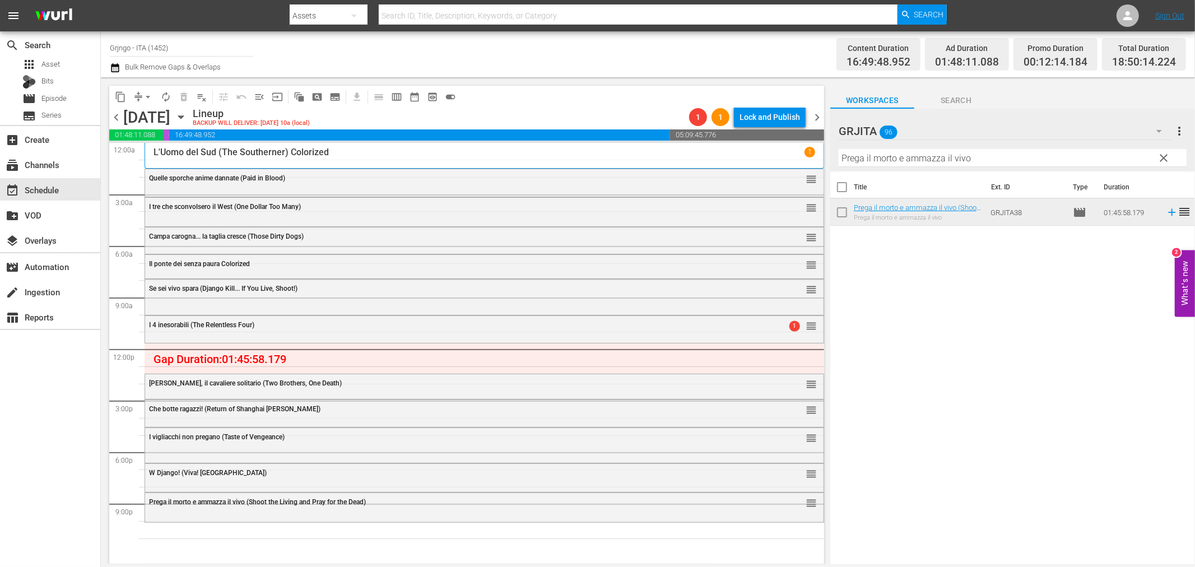
drag, startPoint x: 1161, startPoint y: 159, endPoint x: 961, endPoint y: 150, distance: 200.2
click at [1163, 159] on span "clear" at bounding box center [1164, 157] width 13 height 13
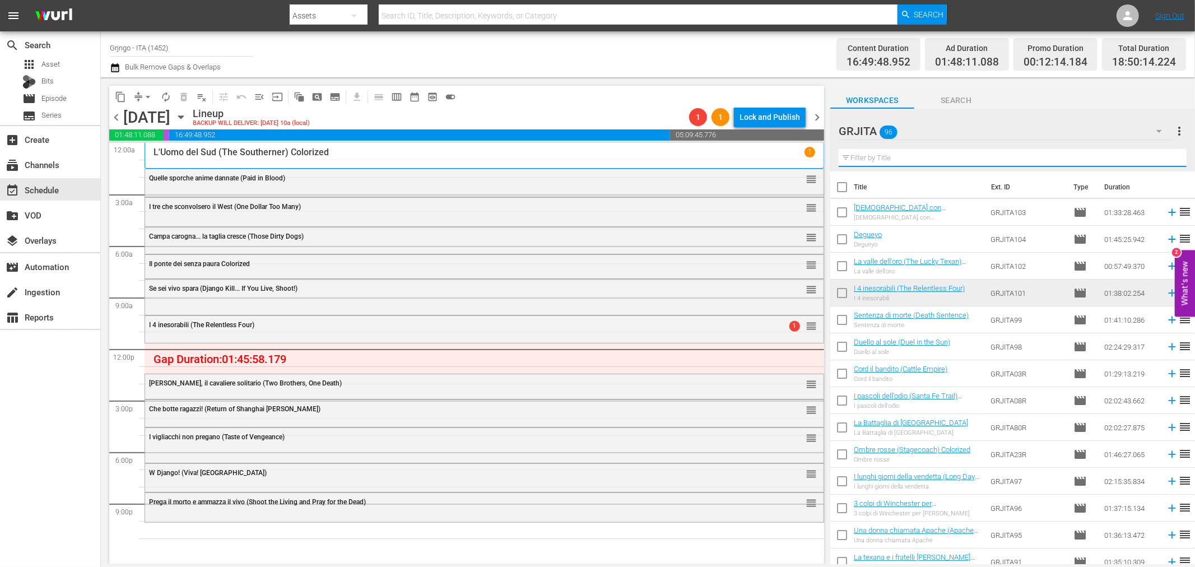
paste input "La strage del 7º Cavalleggeri"
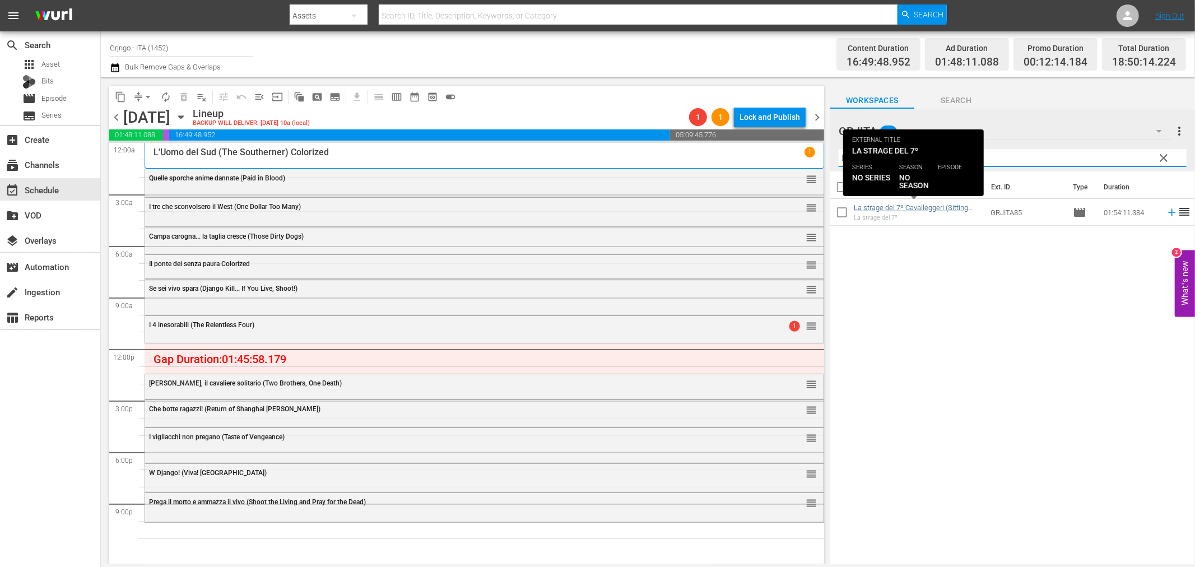
type input "La strage del 7º Cavalleggeri"
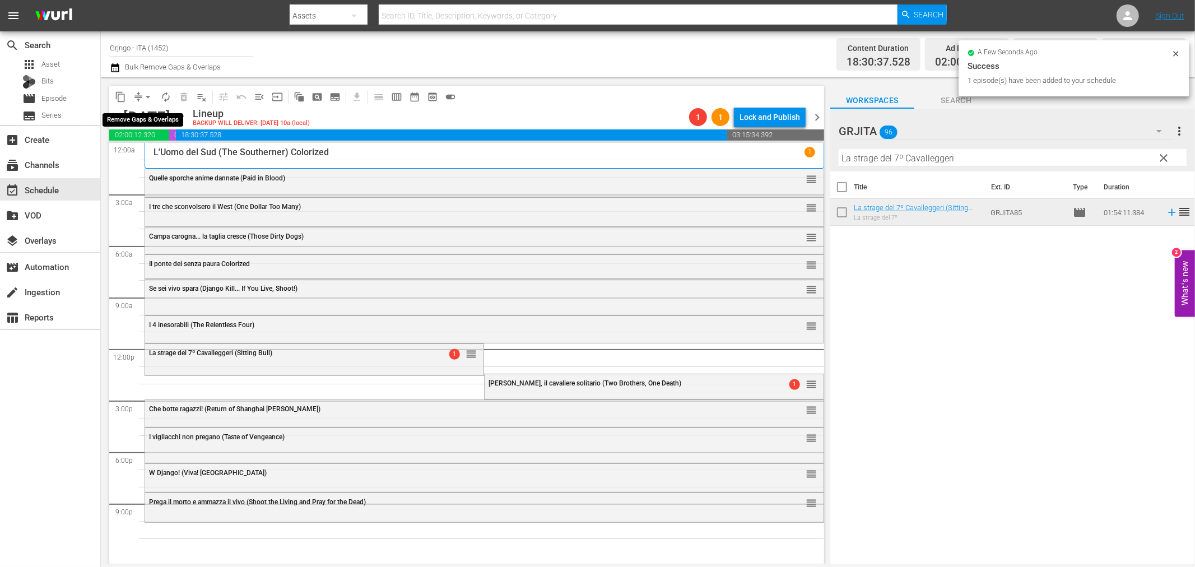
click at [148, 94] on span "arrow_drop_down" at bounding box center [147, 96] width 11 height 11
click at [177, 159] on li "Align to End of Previous Day" at bounding box center [149, 156] width 118 height 18
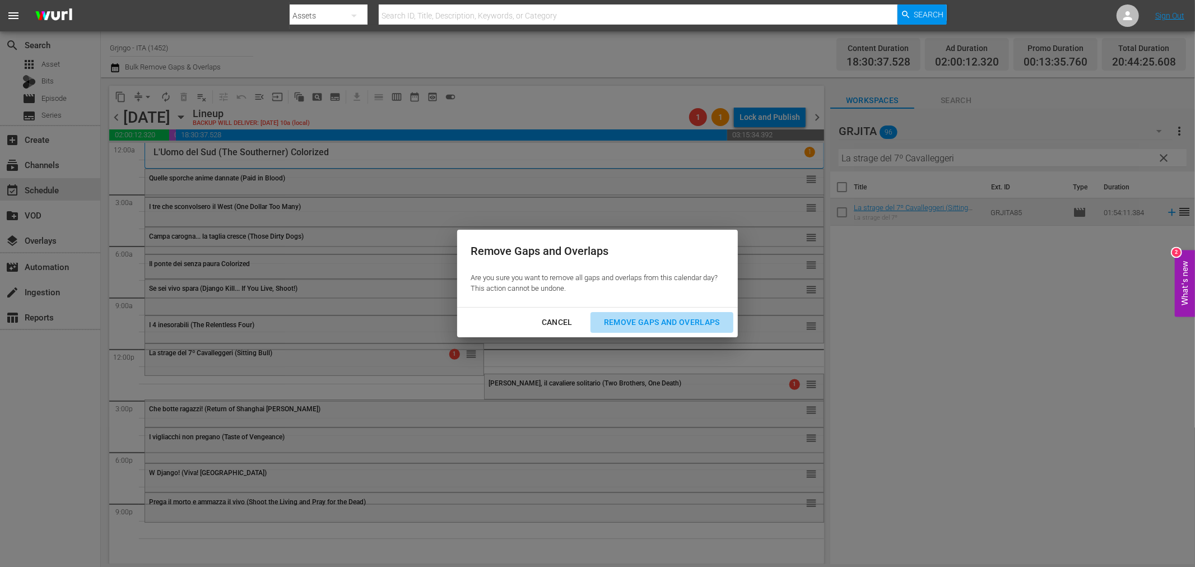
drag, startPoint x: 687, startPoint y: 320, endPoint x: 701, endPoint y: 319, distance: 14.6
click at [687, 319] on div "Remove Gaps and Overlaps" at bounding box center [662, 322] width 134 height 14
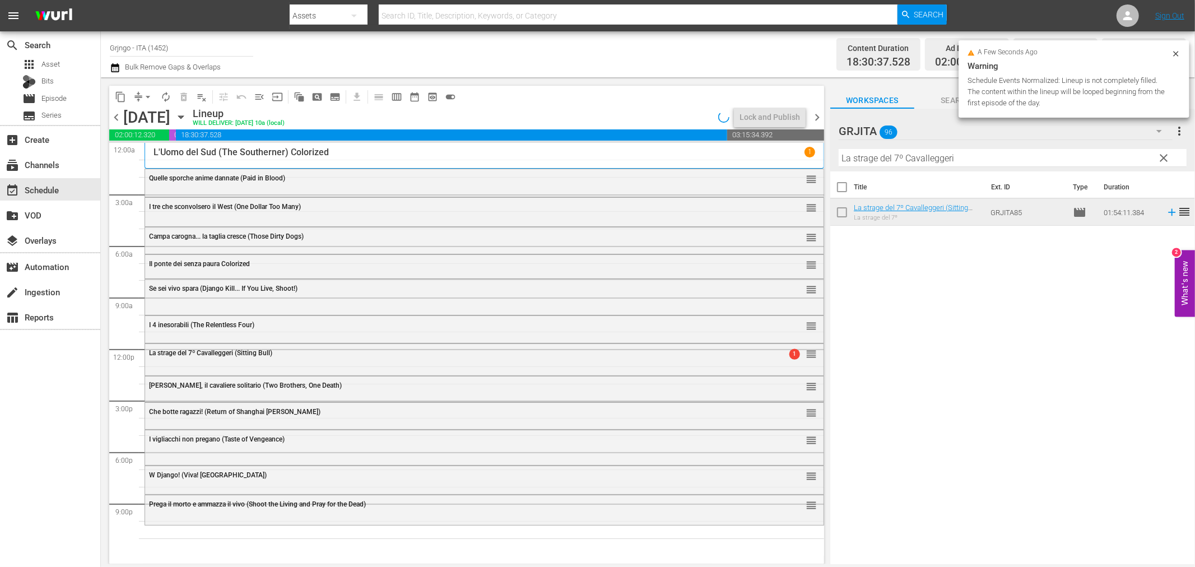
click at [1166, 158] on span "clear" at bounding box center [1164, 157] width 13 height 13
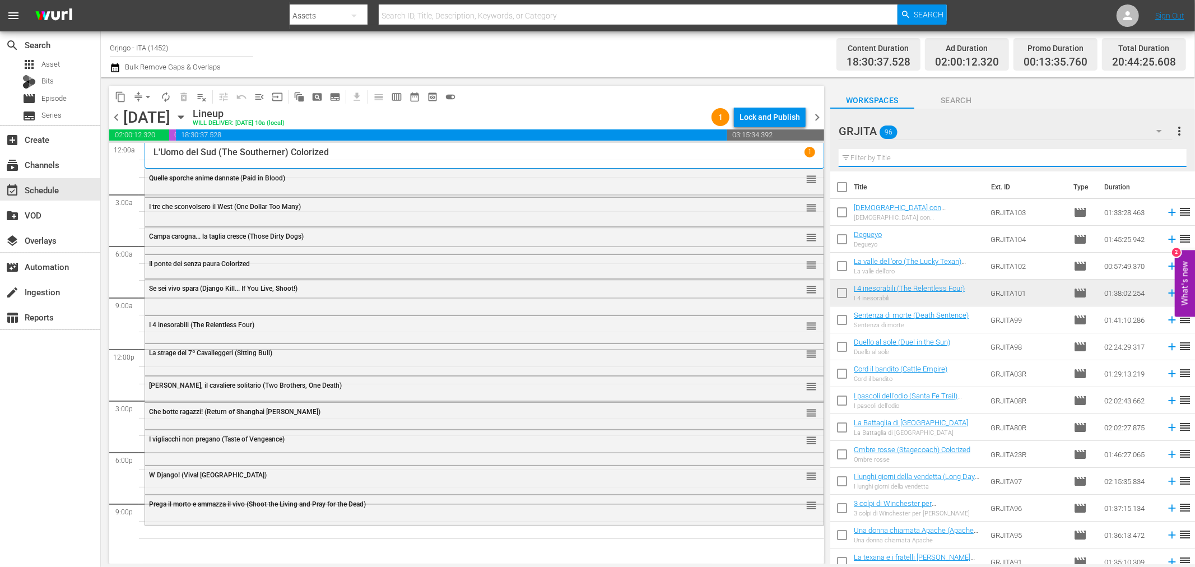
paste input "Killer calibro 32"
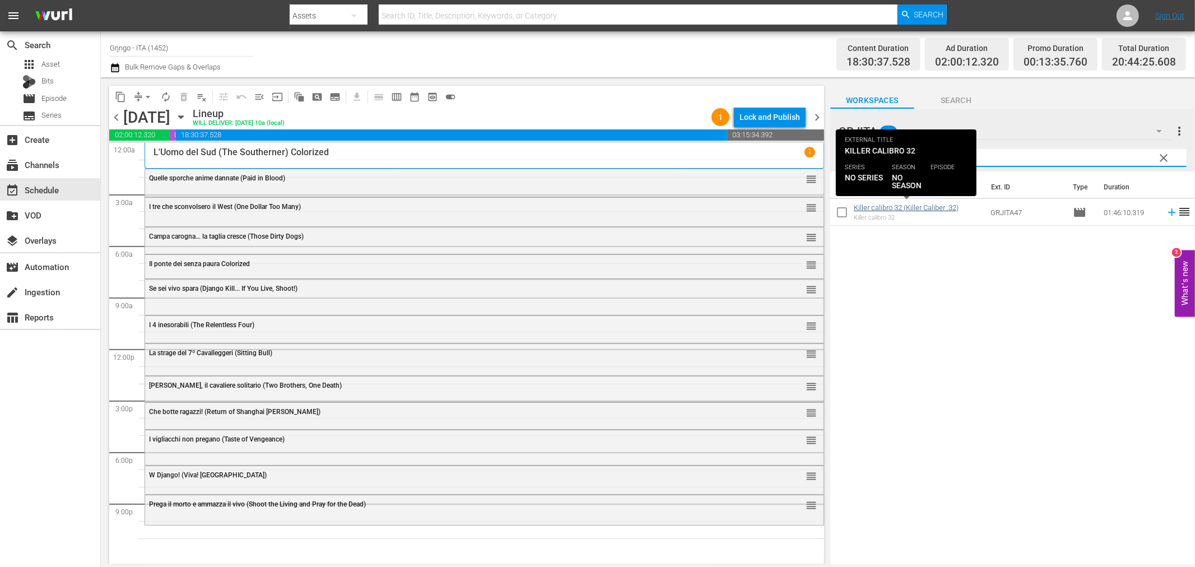
type input "Killer calibro 32"
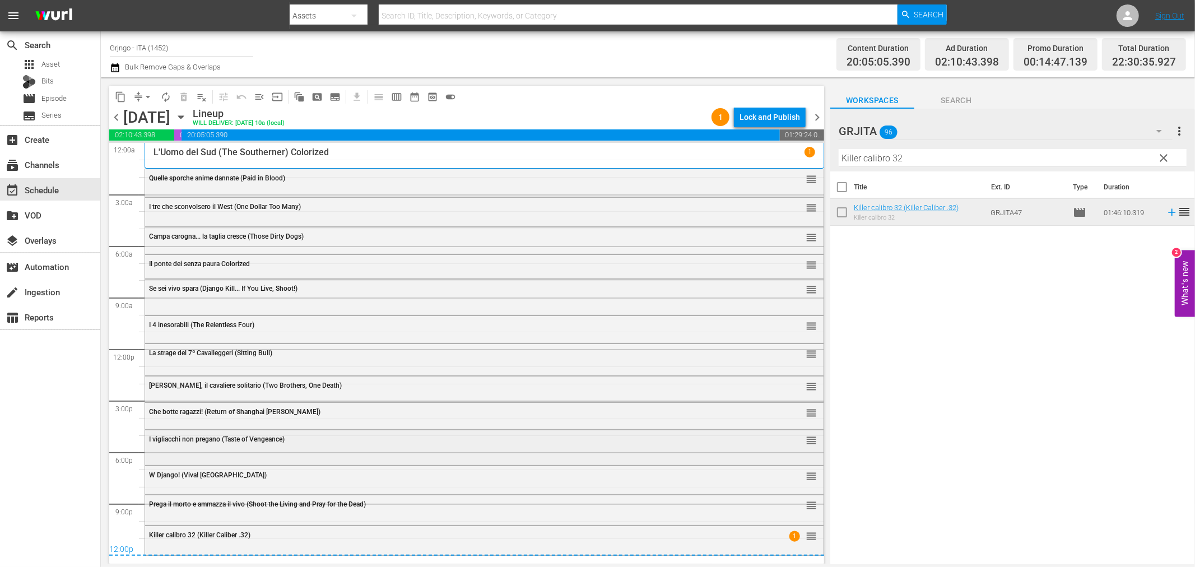
click at [215, 450] on div "I vigliacchi non pregano (Taste of Vengeance) reorder" at bounding box center [484, 446] width 679 height 32
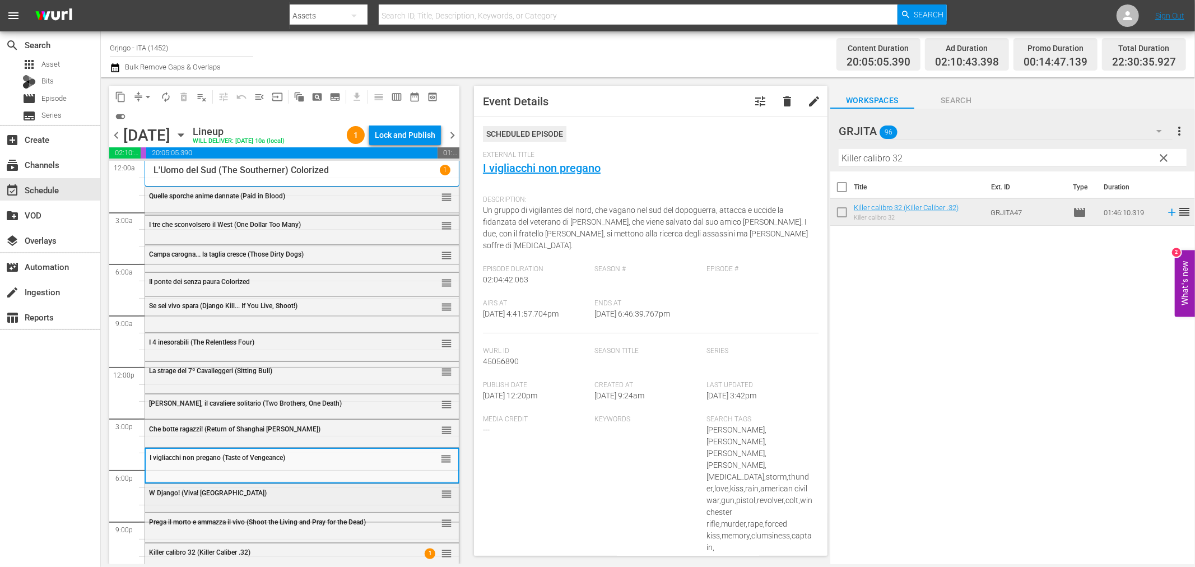
click at [216, 500] on div "W Django! (Viva! Django) reorder" at bounding box center [302, 493] width 314 height 19
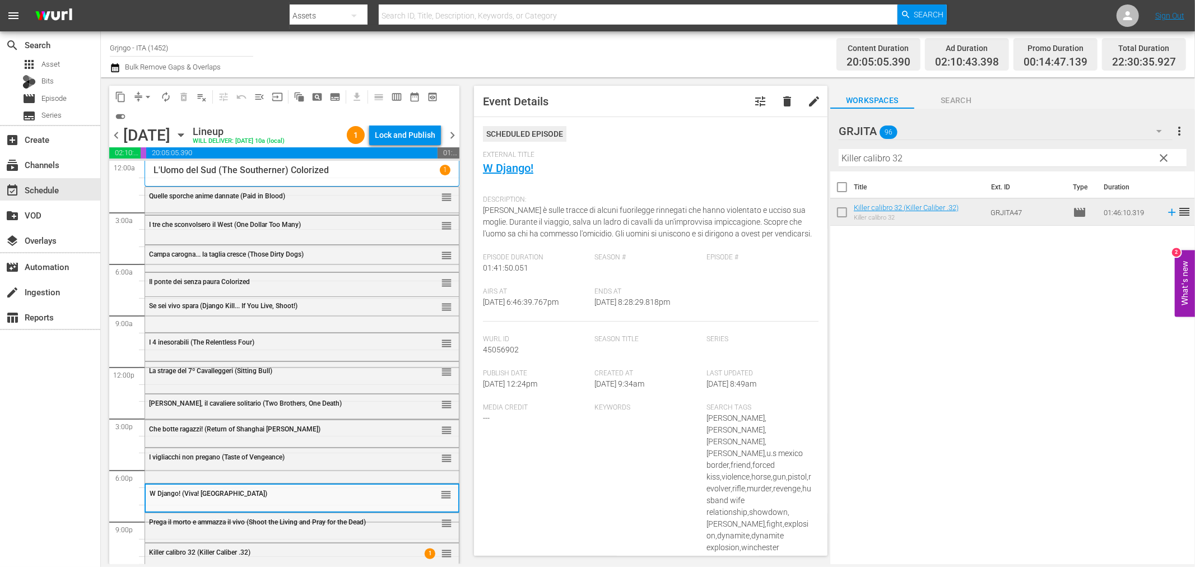
click at [220, 526] on span "Prega il morto e ammazza il vivo (Shoot the Living and Pray for the Dead)" at bounding box center [257, 522] width 217 height 8
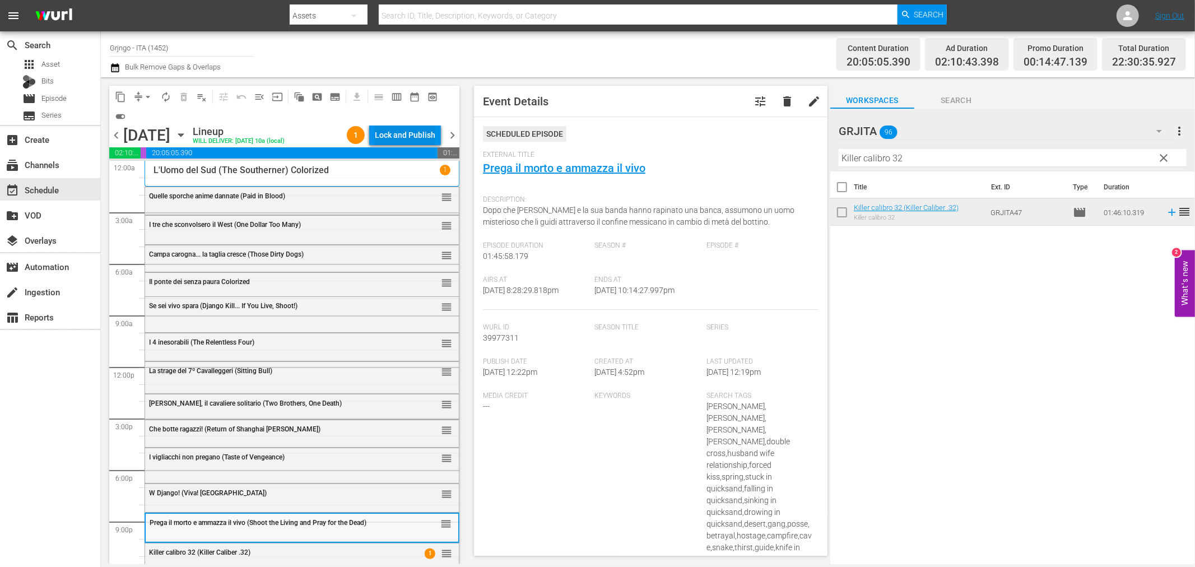
click at [435, 129] on div "Lock and Publish" at bounding box center [405, 135] width 61 height 20
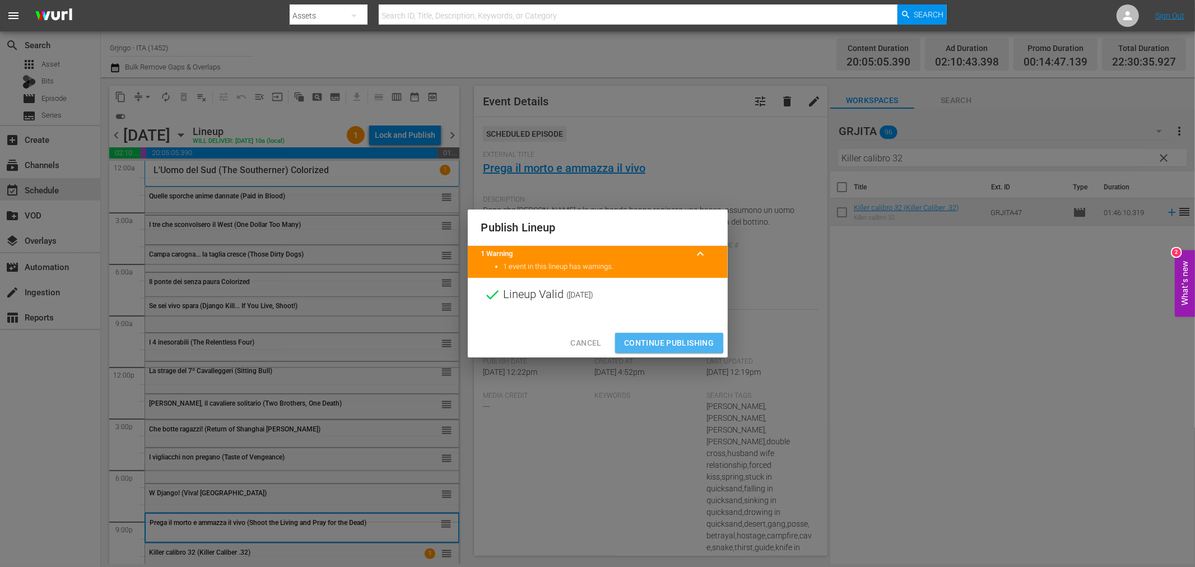
drag, startPoint x: 647, startPoint y: 336, endPoint x: 540, endPoint y: 195, distance: 176.8
click at [646, 336] on span "Continue Publishing" at bounding box center [669, 343] width 90 height 14
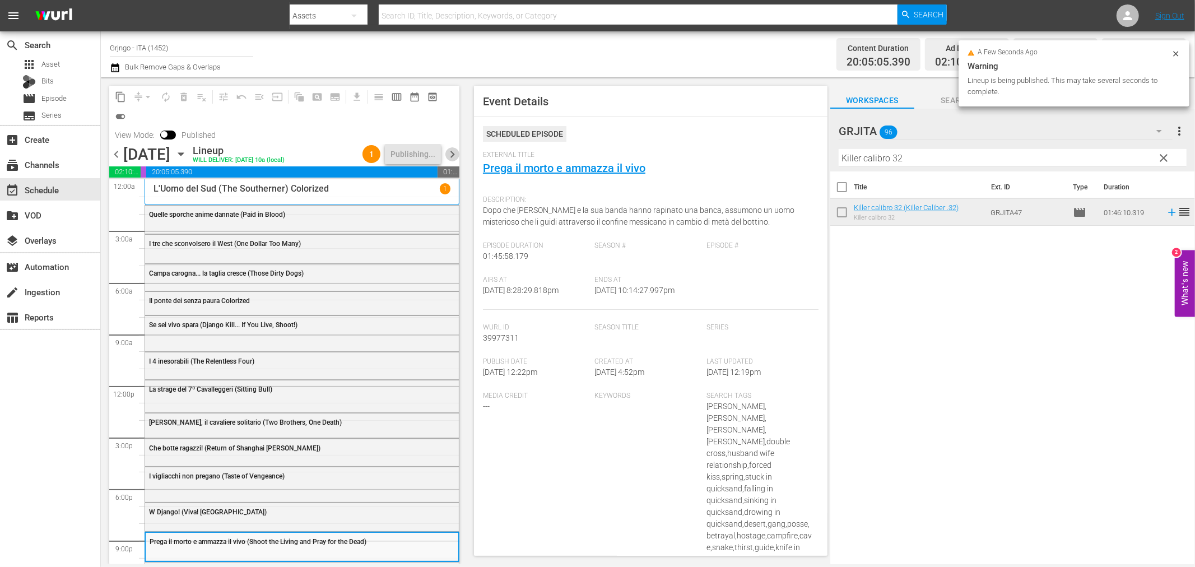
click at [447, 153] on span "chevron_right" at bounding box center [452, 154] width 14 height 14
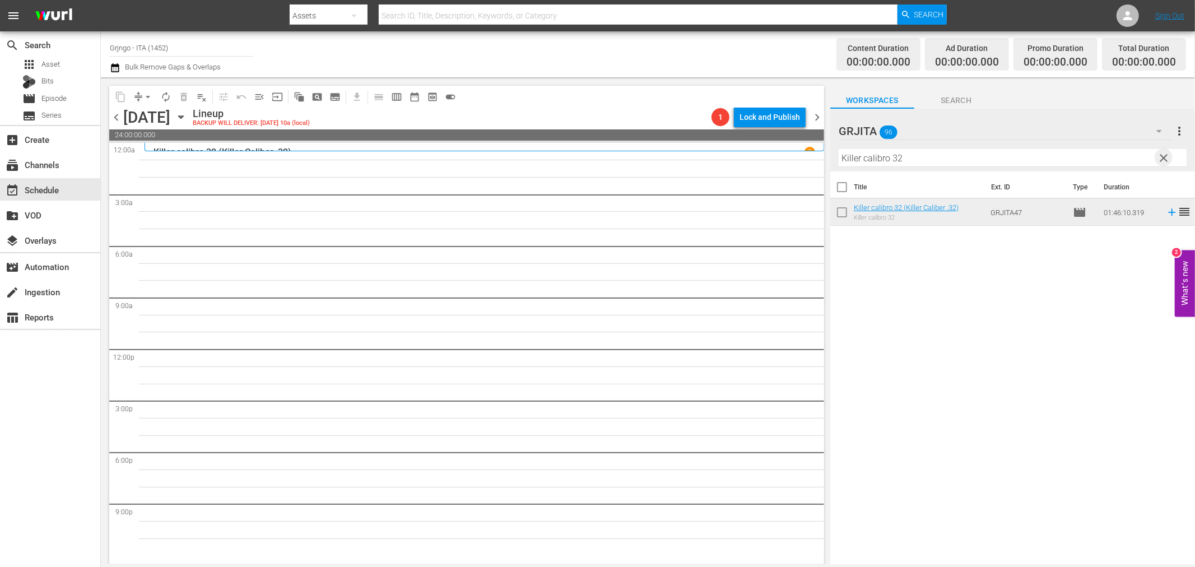
click at [1162, 157] on span "clear" at bounding box center [1164, 157] width 13 height 13
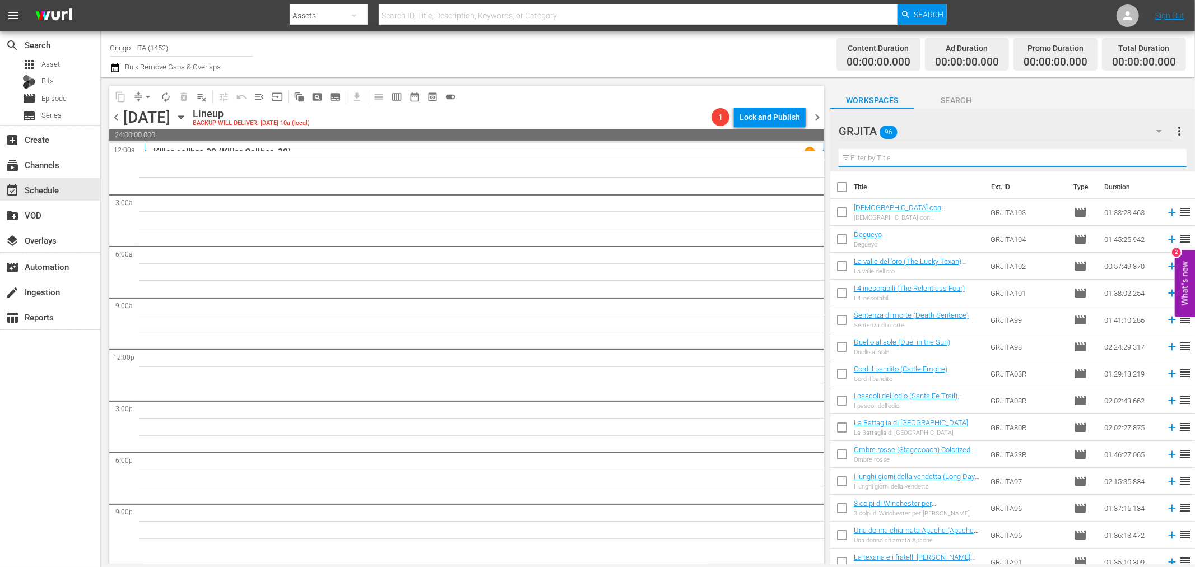
paste input "Jesse & Lester"
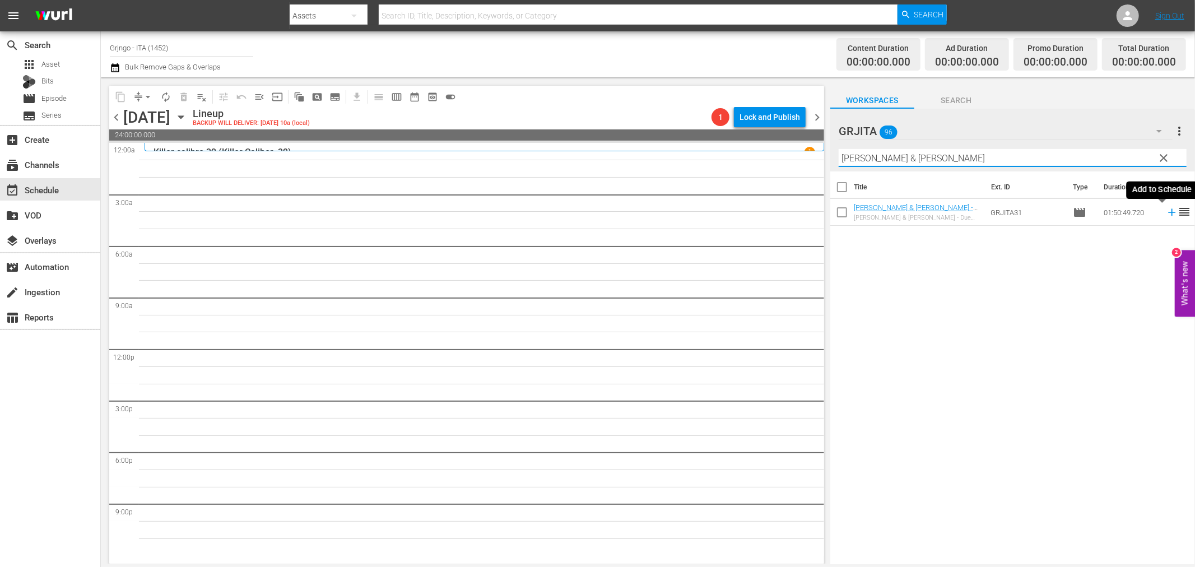
type input "Jesse & Lester"
click at [1166, 210] on icon at bounding box center [1172, 212] width 12 height 12
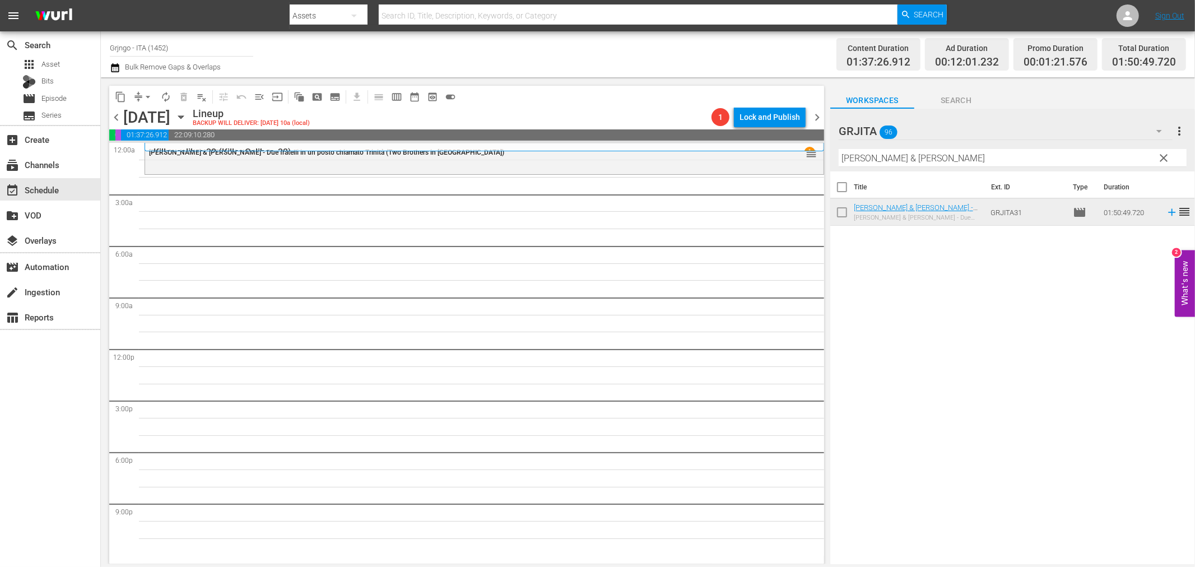
click at [1161, 147] on div "Filter by Title Jesse & Lester" at bounding box center [1013, 158] width 348 height 27
drag, startPoint x: 1158, startPoint y: 157, endPoint x: 1123, endPoint y: 162, distance: 35.1
click at [1159, 157] on span "clear" at bounding box center [1164, 157] width 13 height 13
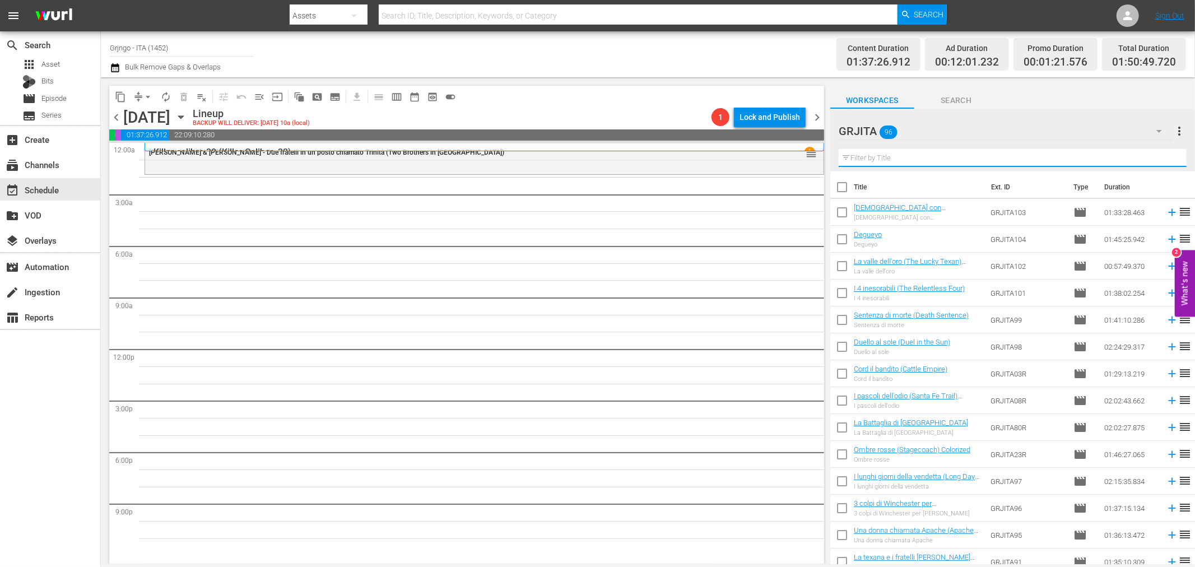
paste input "La valle della vendetta (Vengeance Valley)"
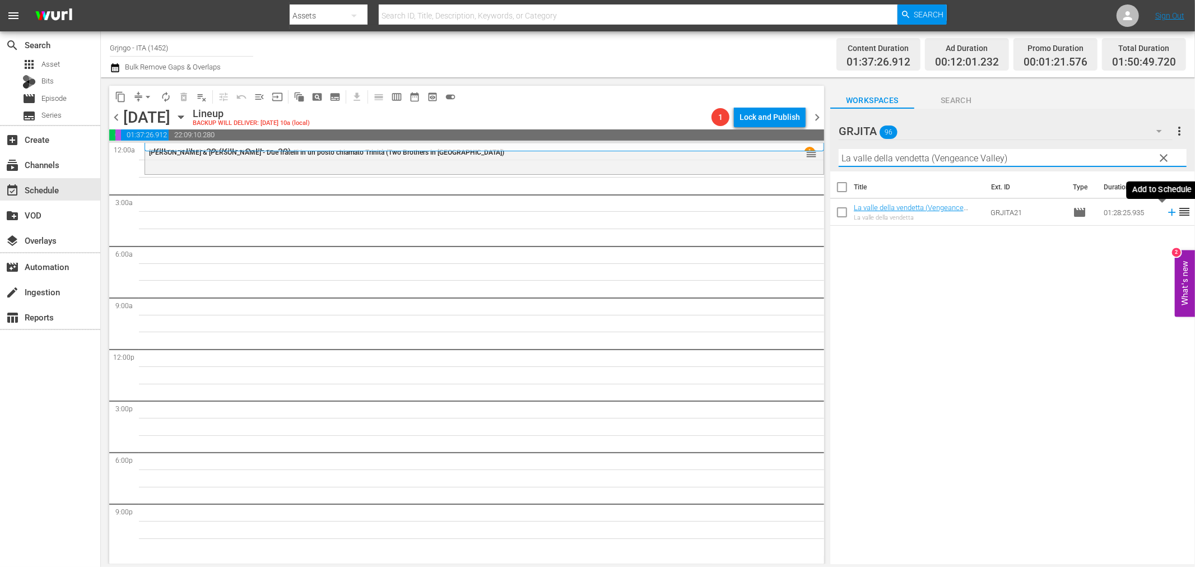
type input "La valle della vendetta (Vengeance Valley)"
click at [1166, 207] on icon at bounding box center [1172, 212] width 12 height 12
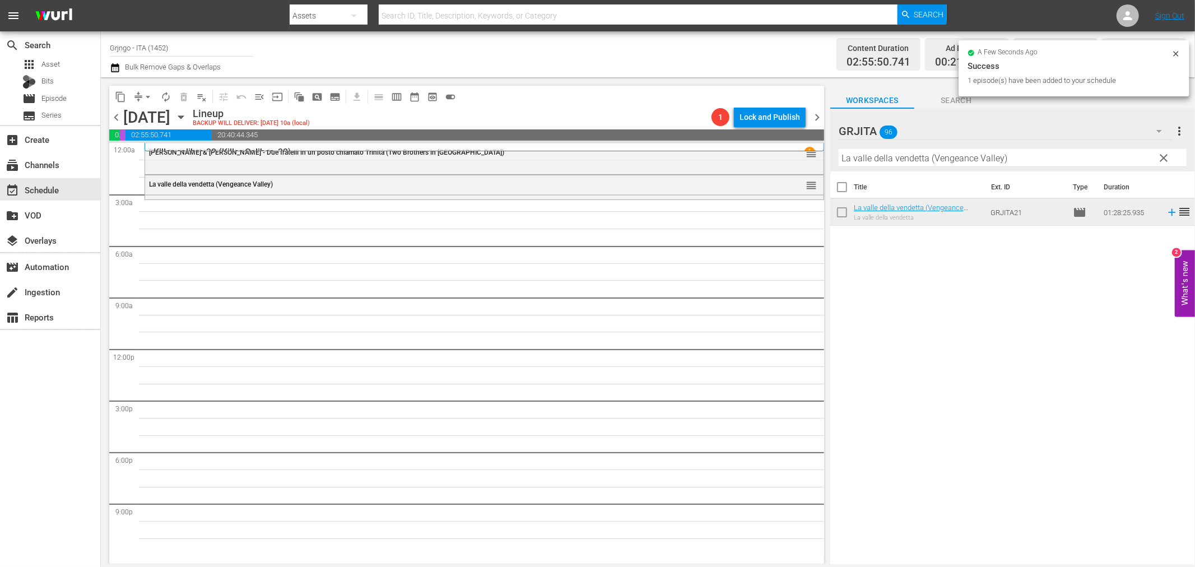
drag, startPoint x: 1163, startPoint y: 155, endPoint x: 1093, endPoint y: 159, distance: 70.1
click at [1163, 155] on span "clear" at bounding box center [1164, 157] width 13 height 13
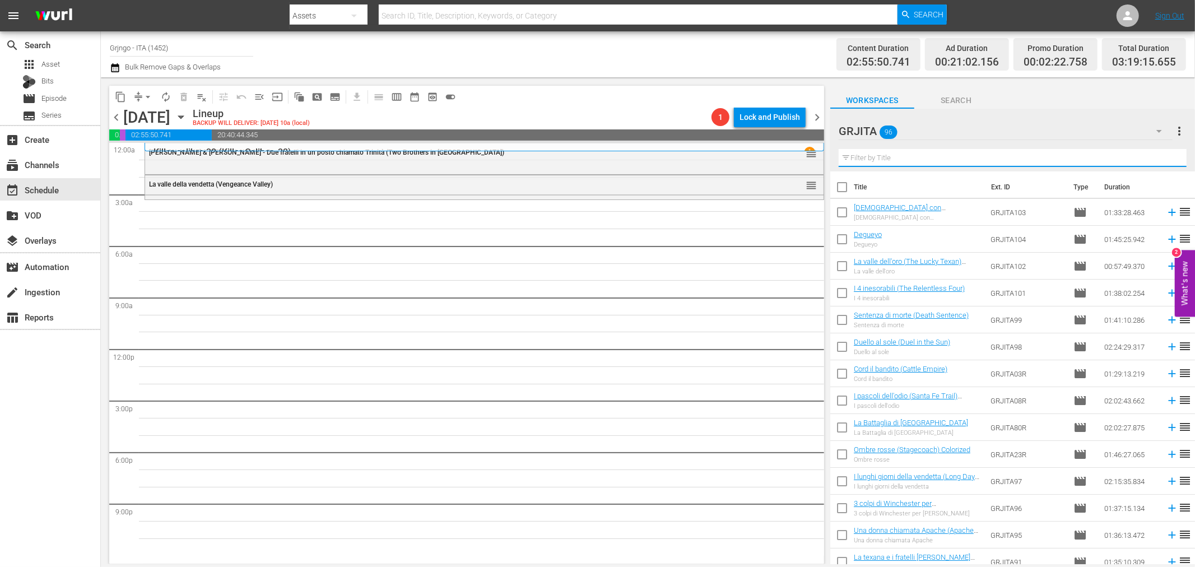
paste input "All' ombra di una colt"
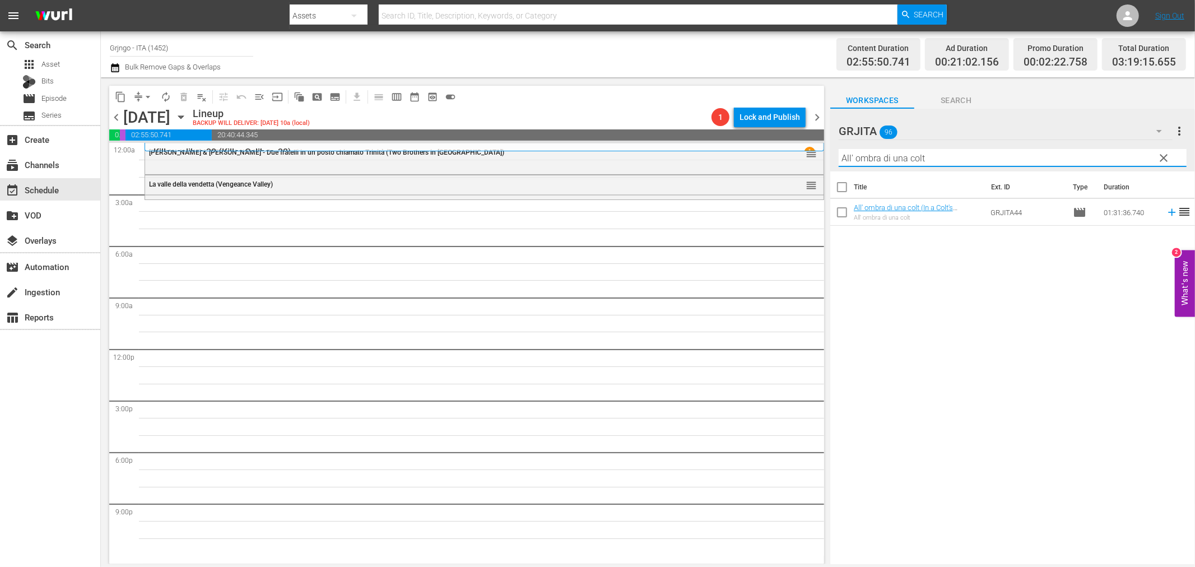
type input "All' ombra di una colt"
click at [1166, 211] on icon at bounding box center [1172, 212] width 12 height 12
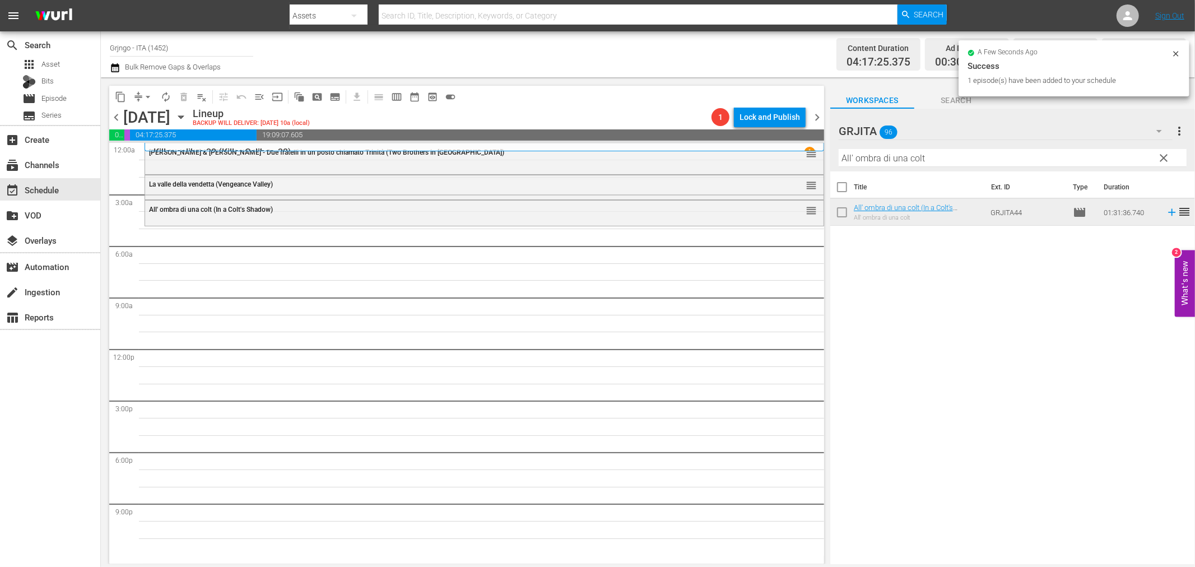
click at [1167, 157] on span "clear" at bounding box center [1164, 157] width 13 height 13
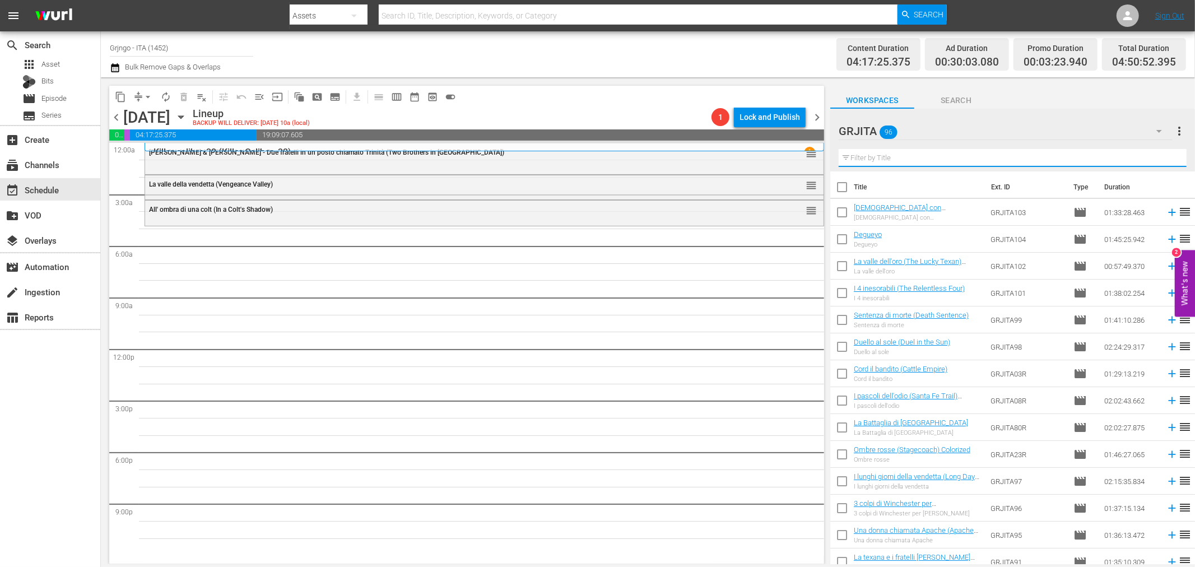
paste input "La morte non conta i dollari"
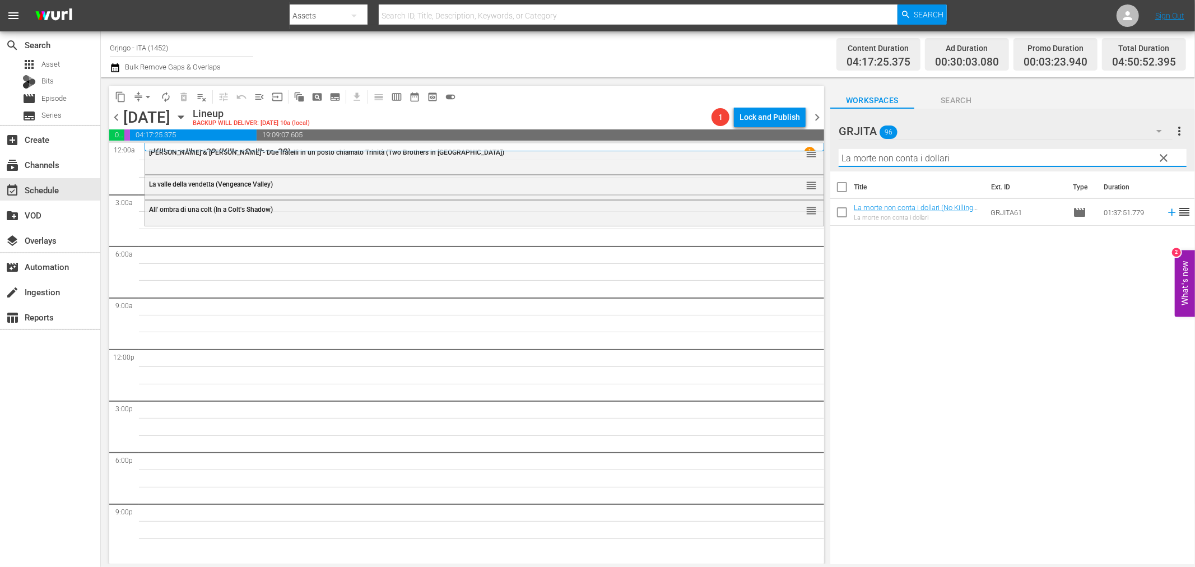
type input "La morte non conta i dollari"
click at [1166, 211] on icon at bounding box center [1172, 212] width 12 height 12
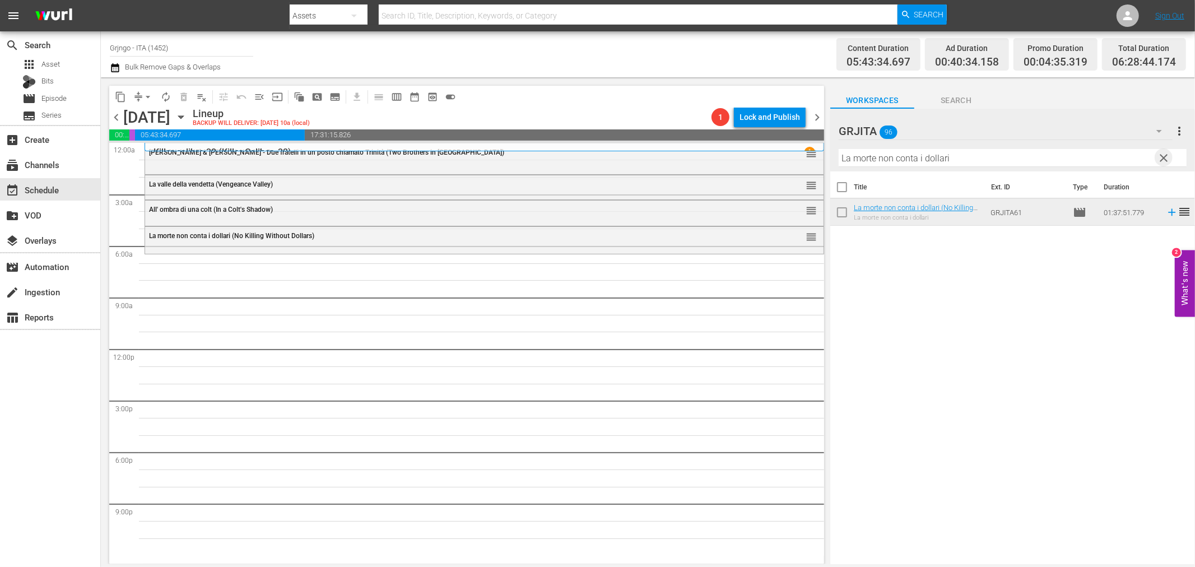
drag, startPoint x: 1161, startPoint y: 155, endPoint x: 927, endPoint y: 159, distance: 234.2
click at [1159, 155] on span "clear" at bounding box center [1164, 157] width 13 height 13
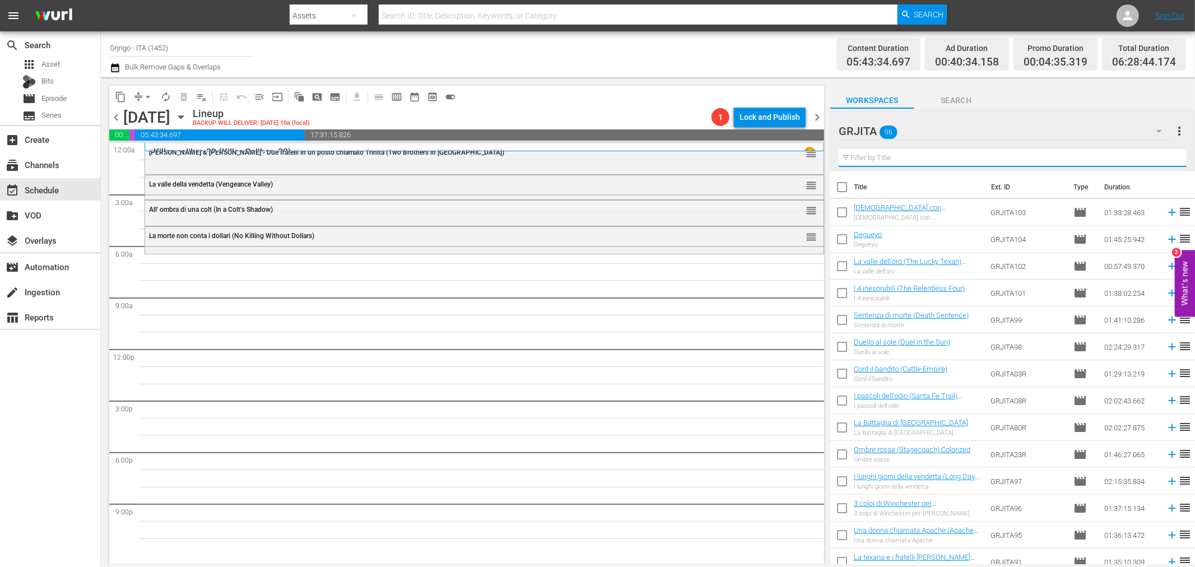
paste input "Il suo nome è qualcuno"
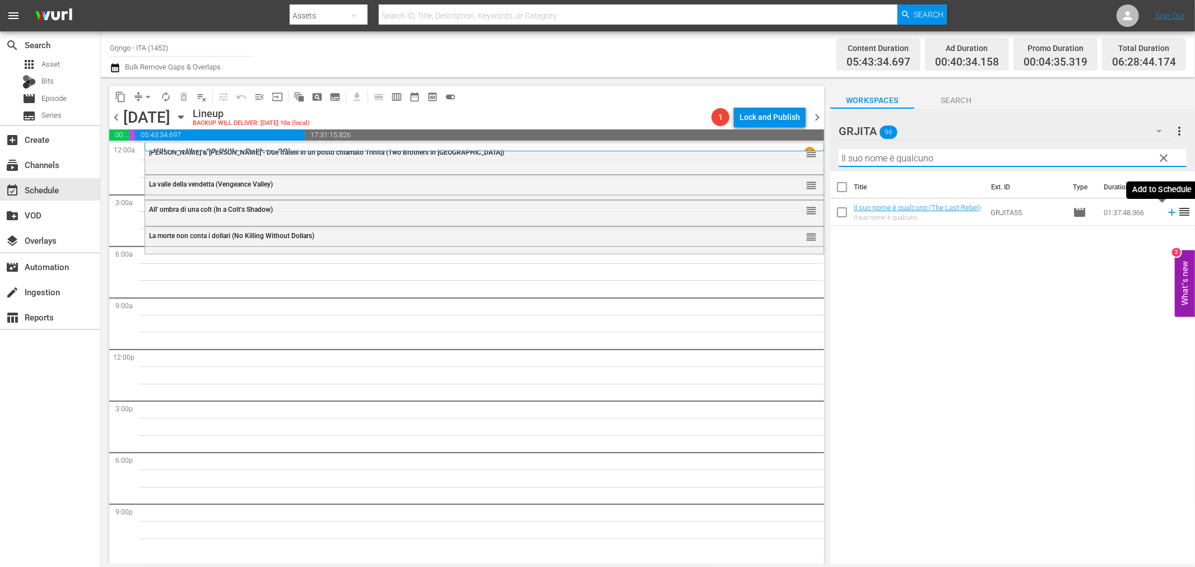
type input "Il suo nome è qualcuno"
click at [1166, 213] on icon at bounding box center [1172, 212] width 12 height 12
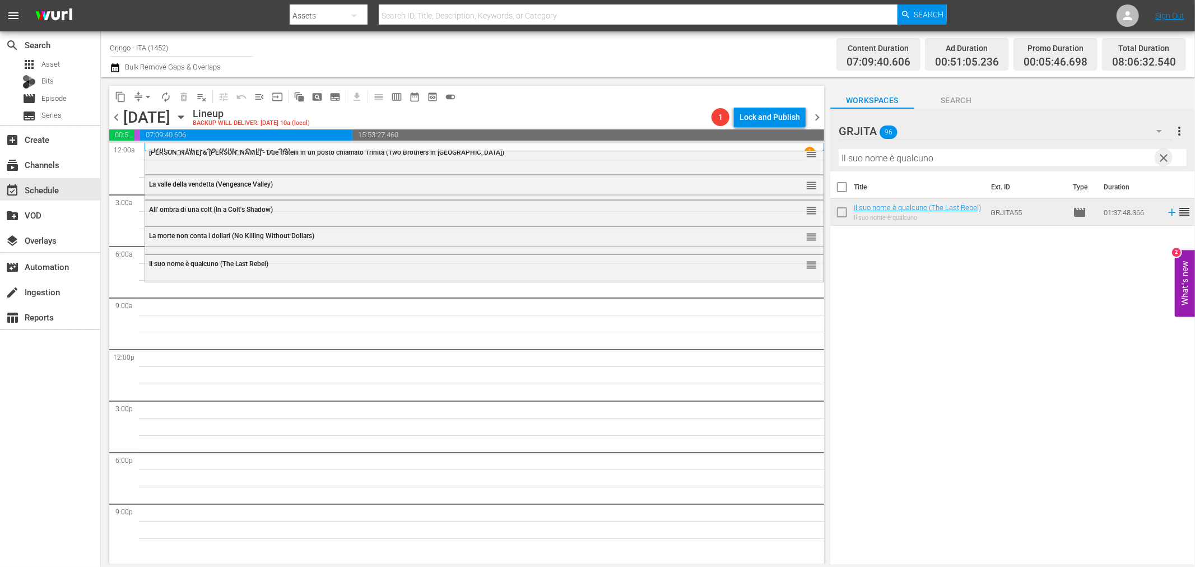
click at [1162, 152] on span "clear" at bounding box center [1164, 157] width 13 height 13
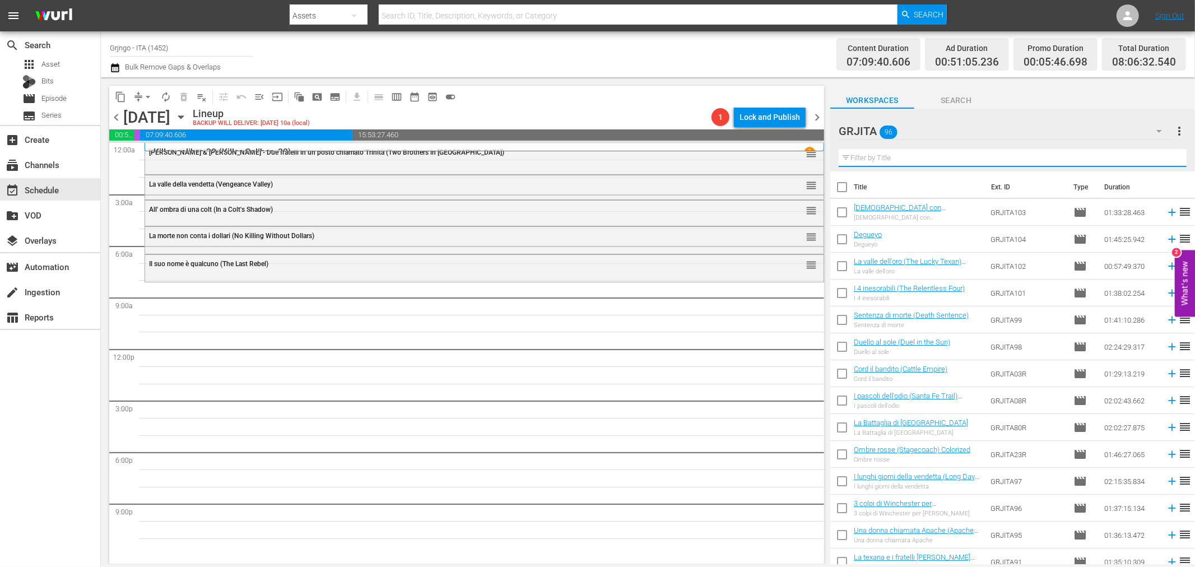
paste input "L'ultima conquista"
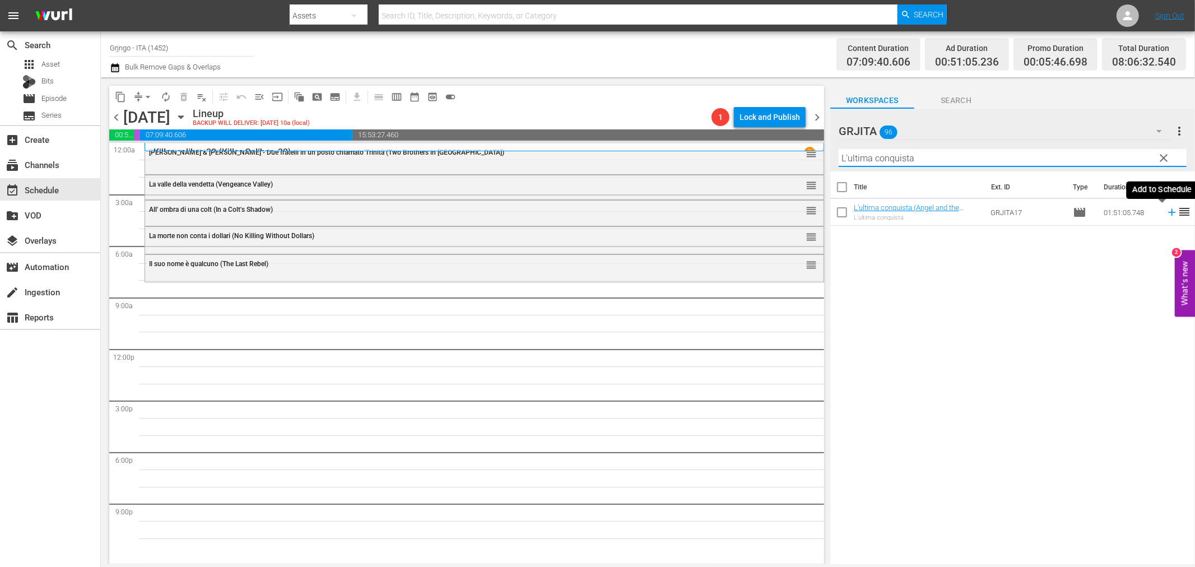
type input "L'ultima conquista"
click at [1168, 212] on icon at bounding box center [1171, 212] width 7 height 7
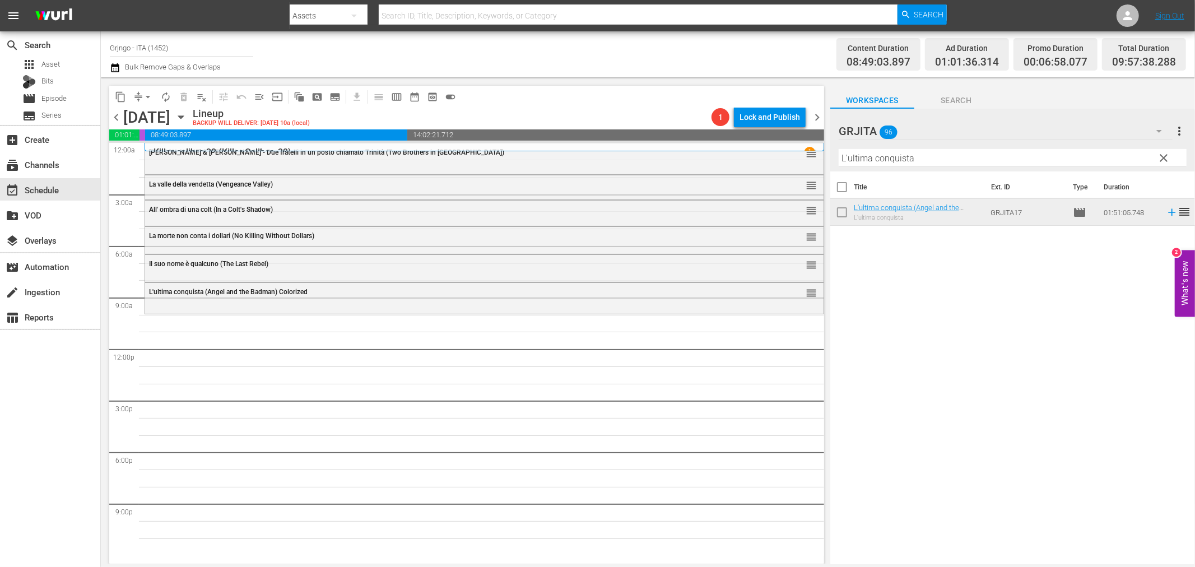
drag, startPoint x: 1164, startPoint y: 155, endPoint x: 1135, endPoint y: 152, distance: 29.3
click at [1164, 155] on span "clear" at bounding box center [1164, 157] width 13 height 13
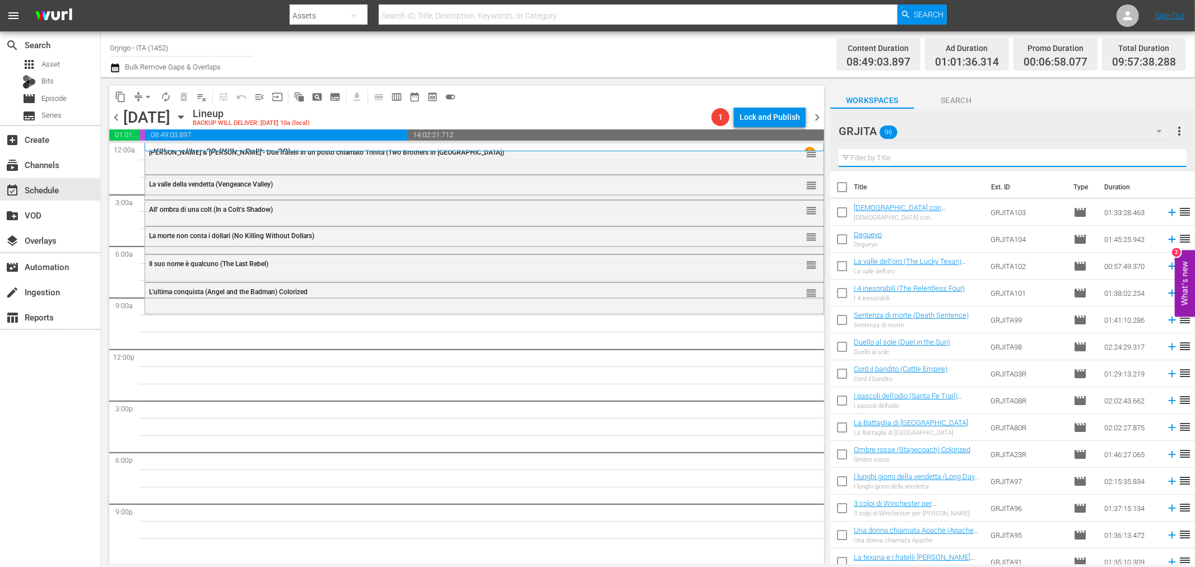
paste input "Il ponte dei senza paura"
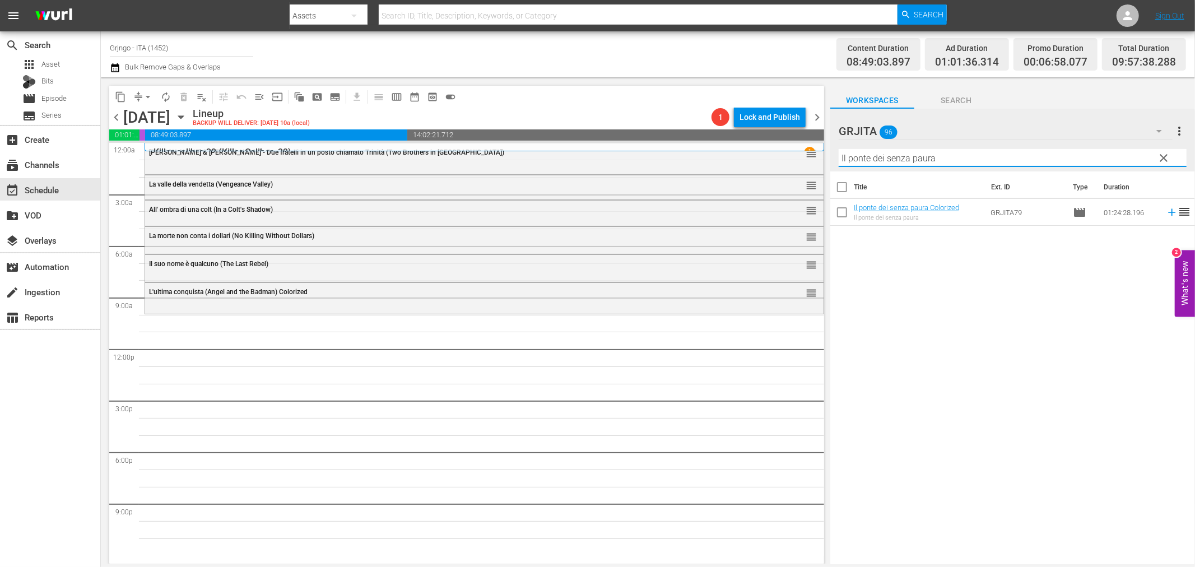
type input "Il ponte dei senza paura"
click at [1166, 214] on icon at bounding box center [1172, 212] width 12 height 12
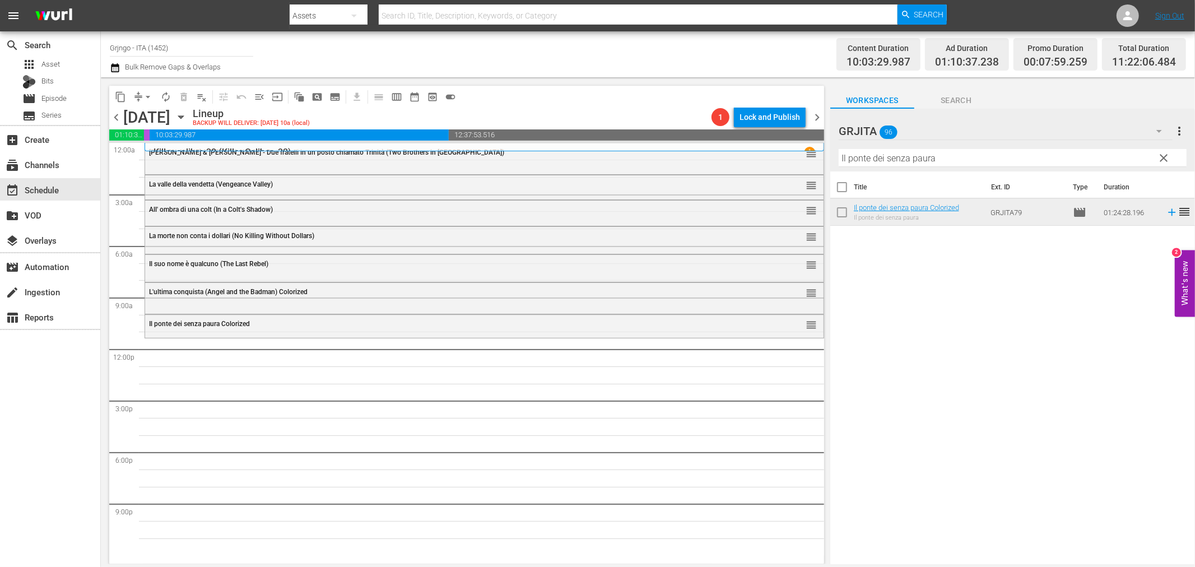
drag, startPoint x: 1156, startPoint y: 158, endPoint x: 1050, endPoint y: 145, distance: 107.3
click at [1144, 155] on div "GRJITA 96 GRJITA more_vert clear Filter by Title Il ponte dei senza paura" at bounding box center [1012, 140] width 365 height 63
drag, startPoint x: 927, startPoint y: 155, endPoint x: 1166, endPoint y: 160, distance: 239.3
click at [1166, 160] on span "clear" at bounding box center [1164, 157] width 13 height 13
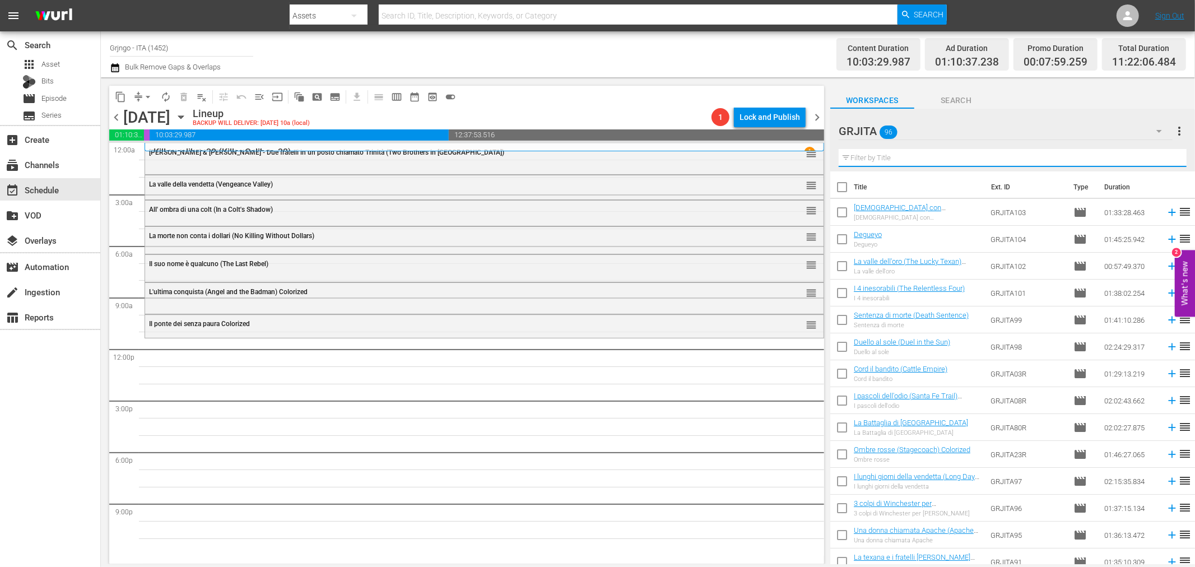
paste input "Una colt in pugno al diavolo"
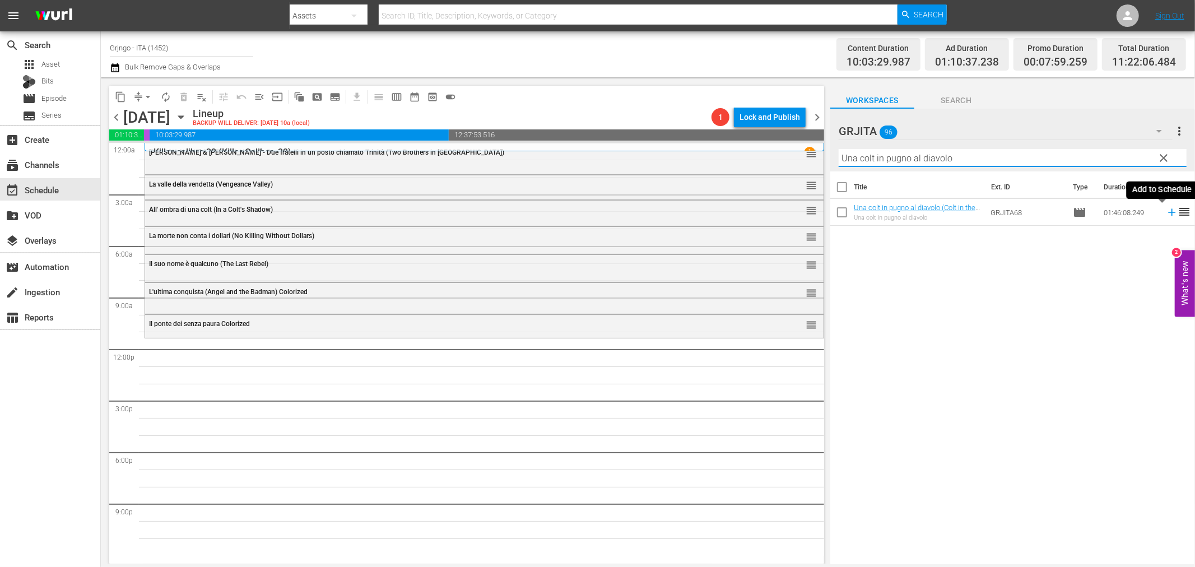
type input "Una colt in pugno al diavolo"
click at [1166, 216] on icon at bounding box center [1172, 212] width 12 height 12
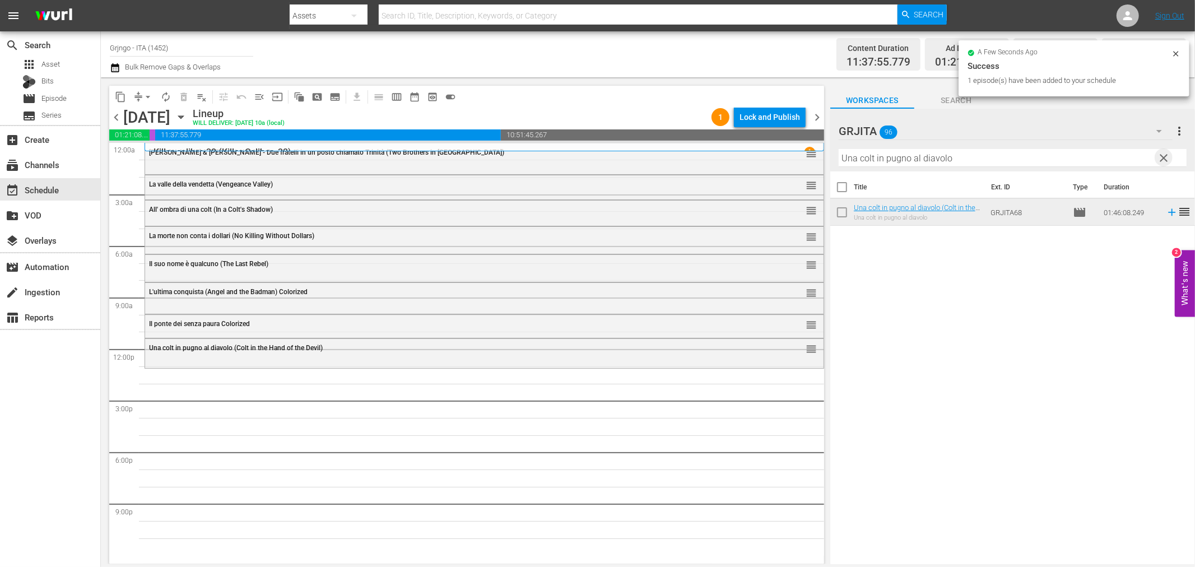
click at [1168, 156] on span "clear" at bounding box center [1164, 157] width 13 height 13
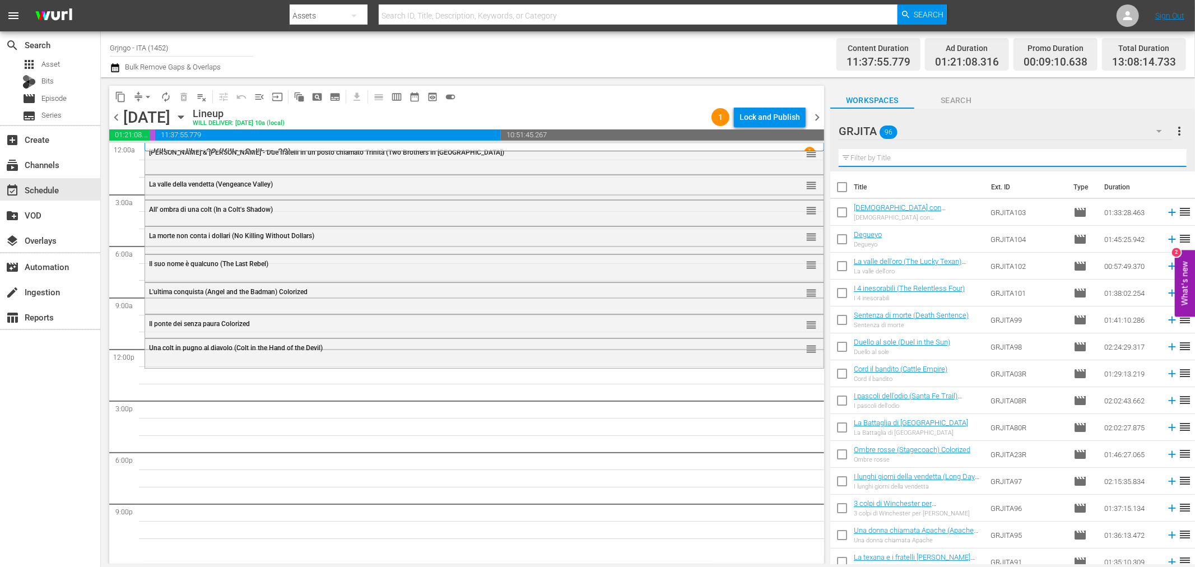
paste input "Joko invoca Dio... e muori"
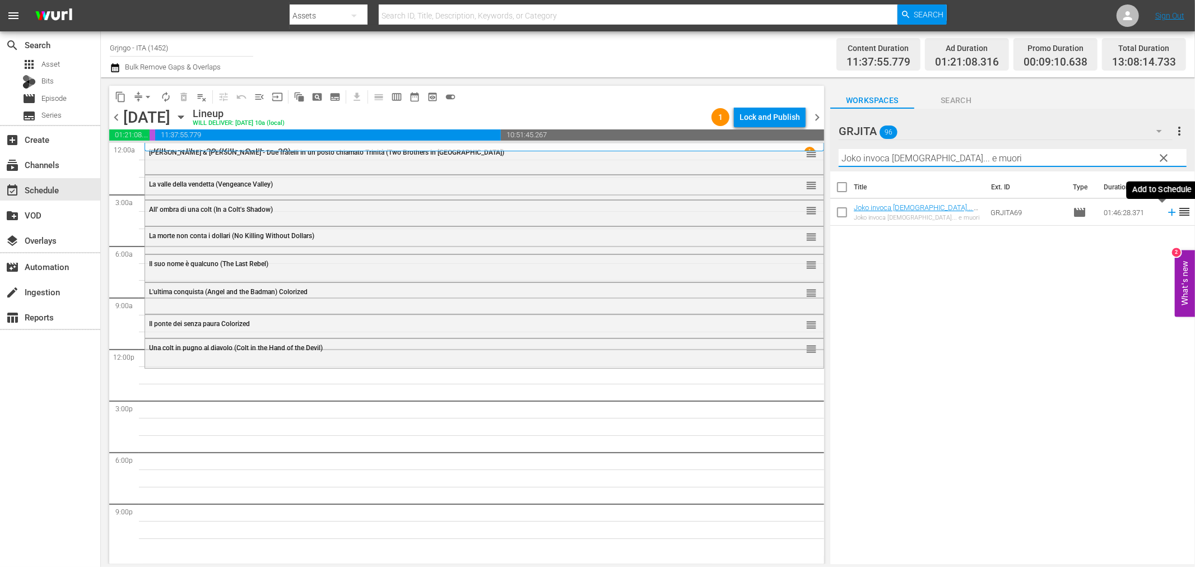
type input "Joko invoca Dio... e muori"
click at [1168, 212] on icon at bounding box center [1171, 212] width 7 height 7
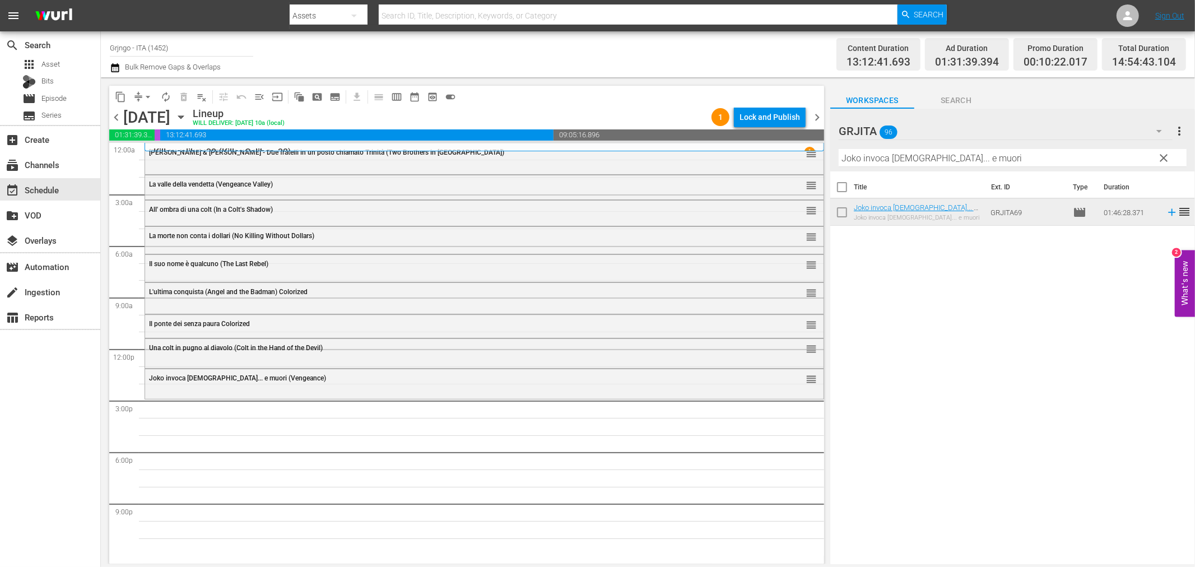
drag, startPoint x: 1165, startPoint y: 160, endPoint x: 981, endPoint y: 147, distance: 185.3
click at [1165, 160] on span "clear" at bounding box center [1164, 157] width 13 height 13
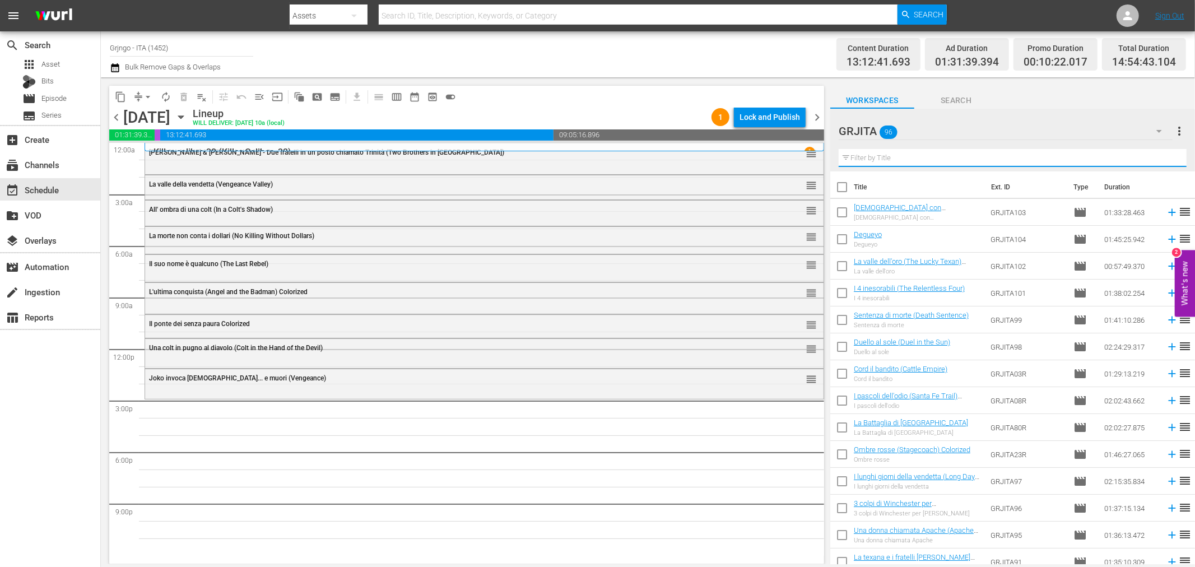
paste input "Ombre rosse (Stagecoach)"
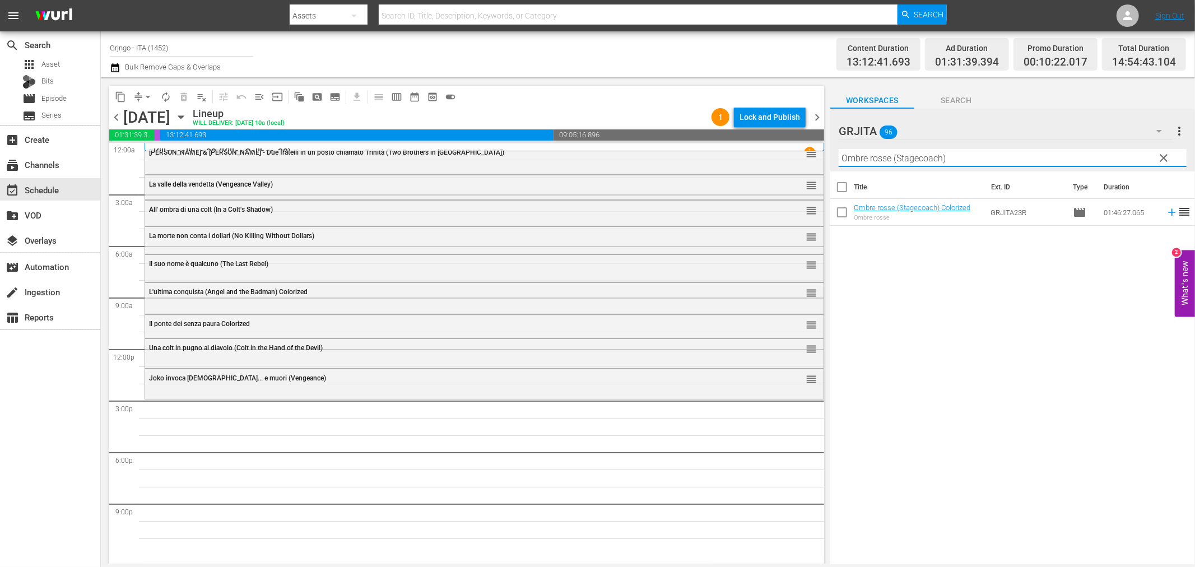
type input "Ombre rosse (Stagecoach)"
click at [1161, 211] on td at bounding box center [1169, 212] width 17 height 27
click at [1166, 210] on icon at bounding box center [1172, 212] width 12 height 12
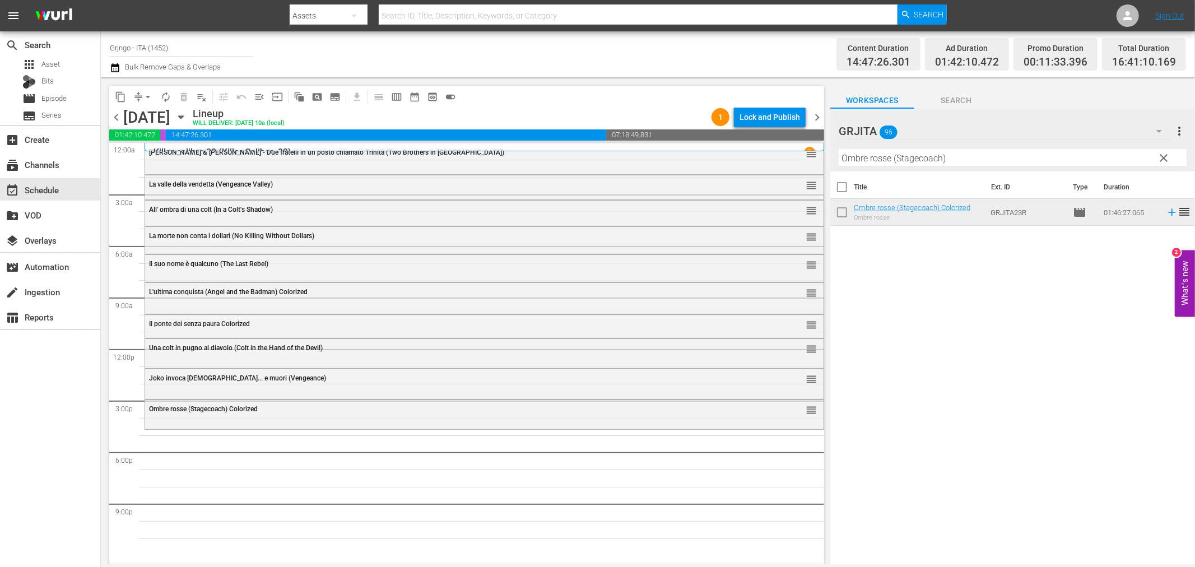
click at [1160, 156] on span "clear" at bounding box center [1164, 157] width 13 height 13
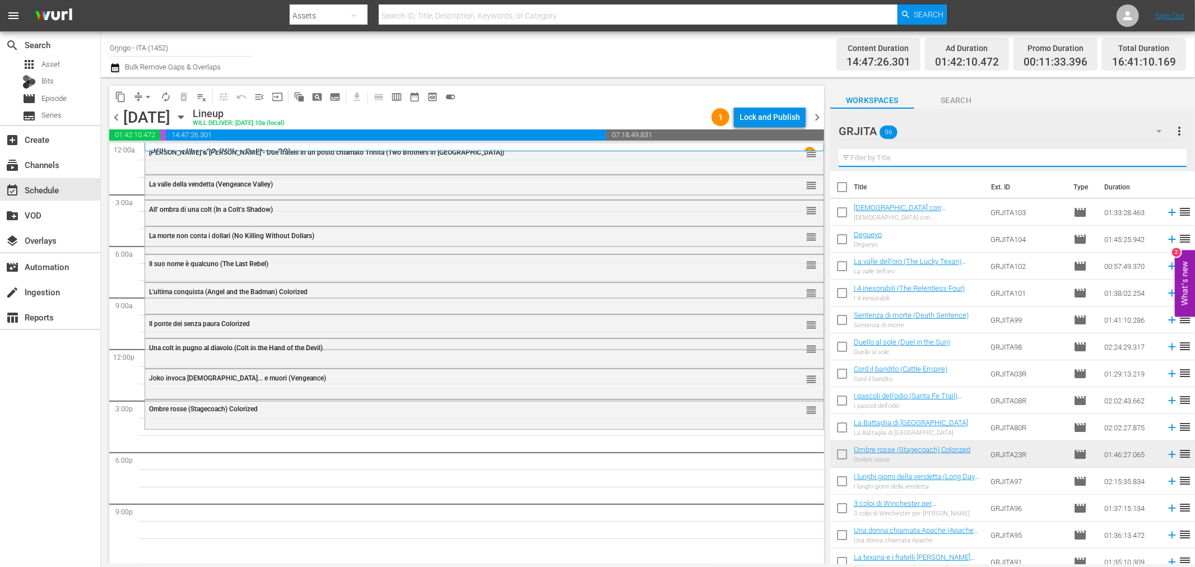
paste input "I due volti della vendetta"
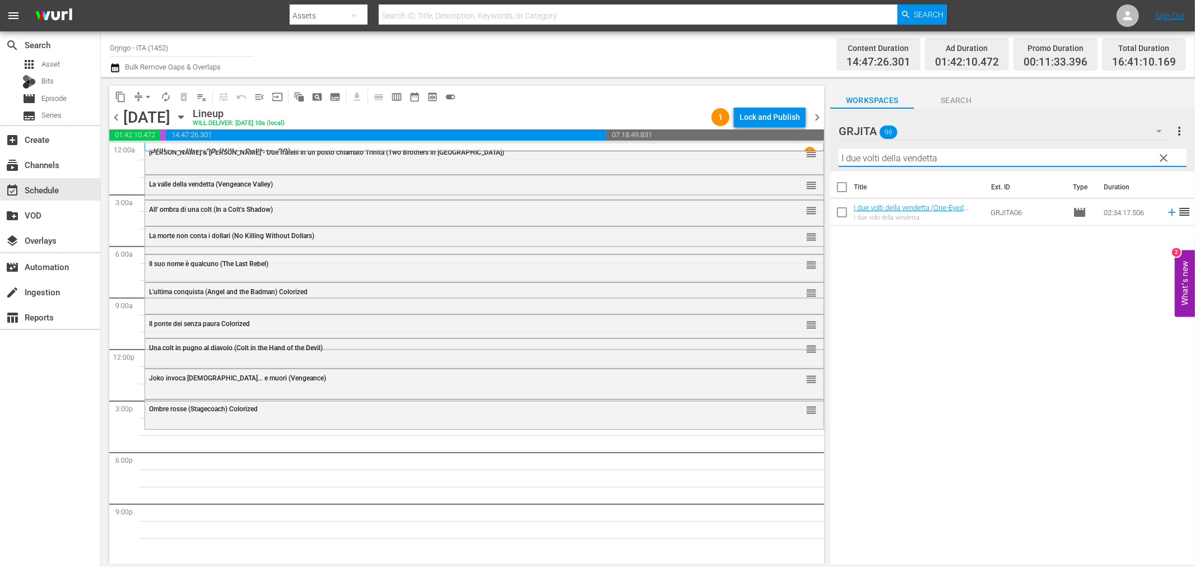
type input "I due volti della vendetta"
click at [1166, 213] on icon at bounding box center [1172, 212] width 12 height 12
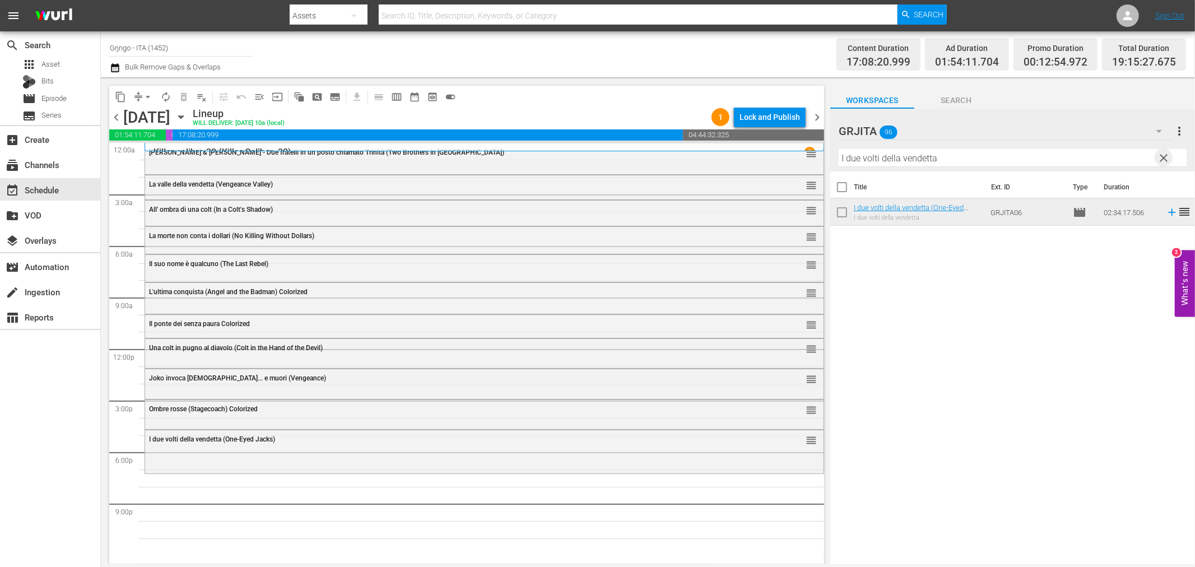
click at [1166, 155] on span "clear" at bounding box center [1164, 157] width 13 height 13
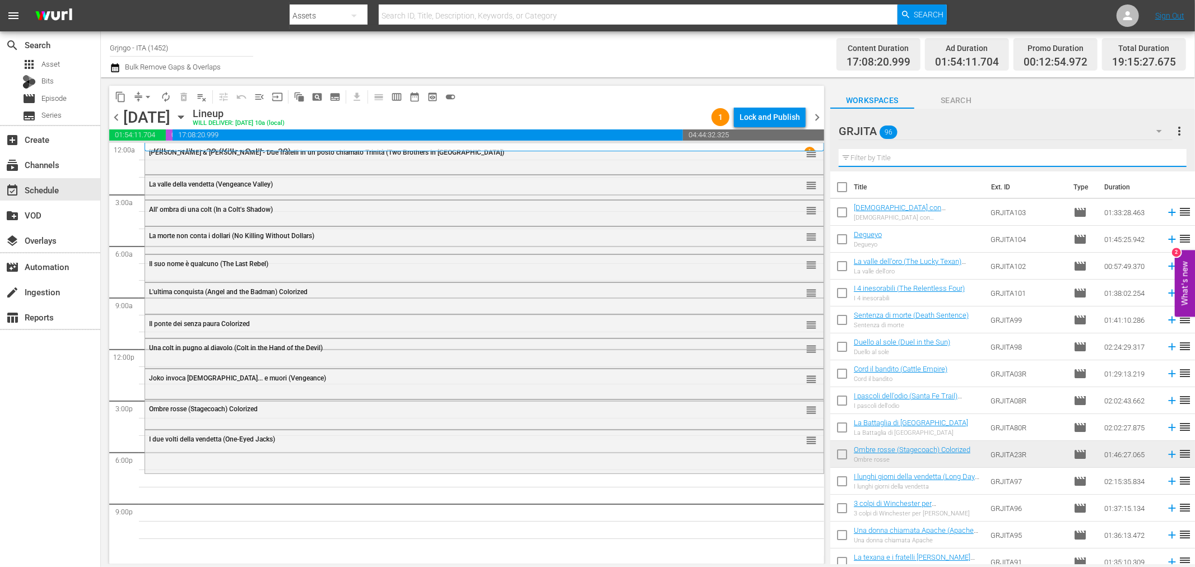
paste input "Le colline blu (Ride in the Whirlwind)"
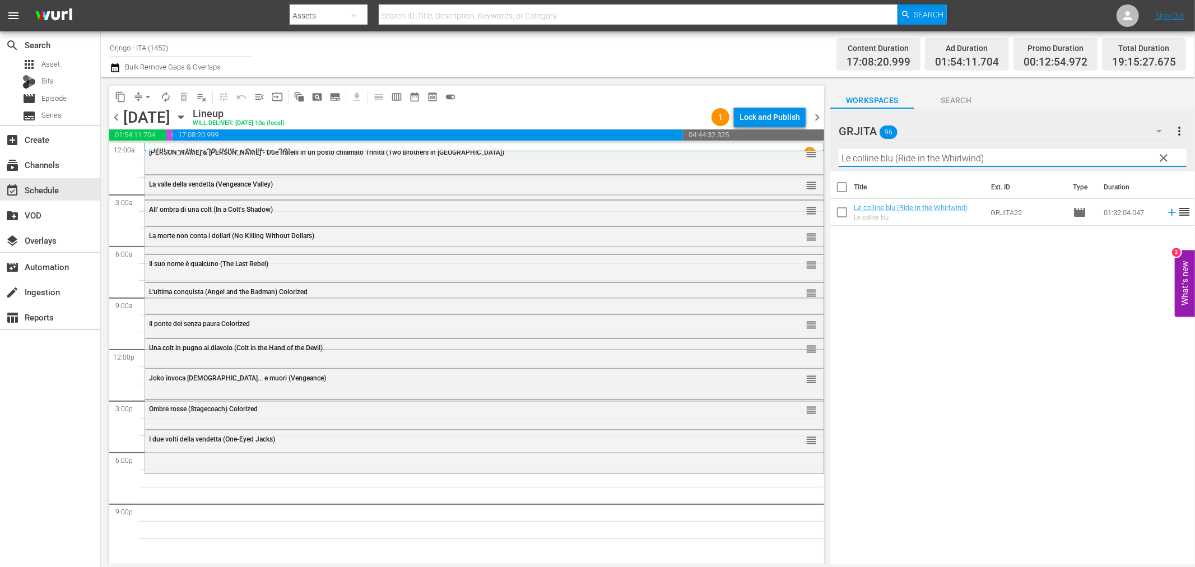
type input "Le colline blu (Ride in the Whirlwind)"
click at [1166, 211] on icon at bounding box center [1172, 212] width 12 height 12
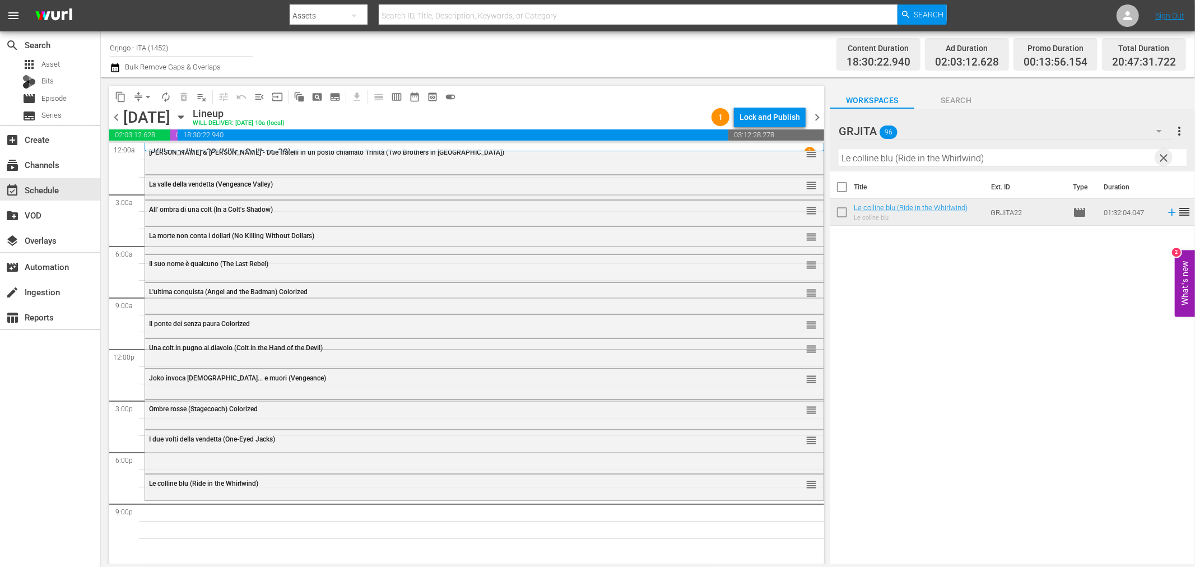
click at [1163, 152] on span "clear" at bounding box center [1164, 157] width 13 height 13
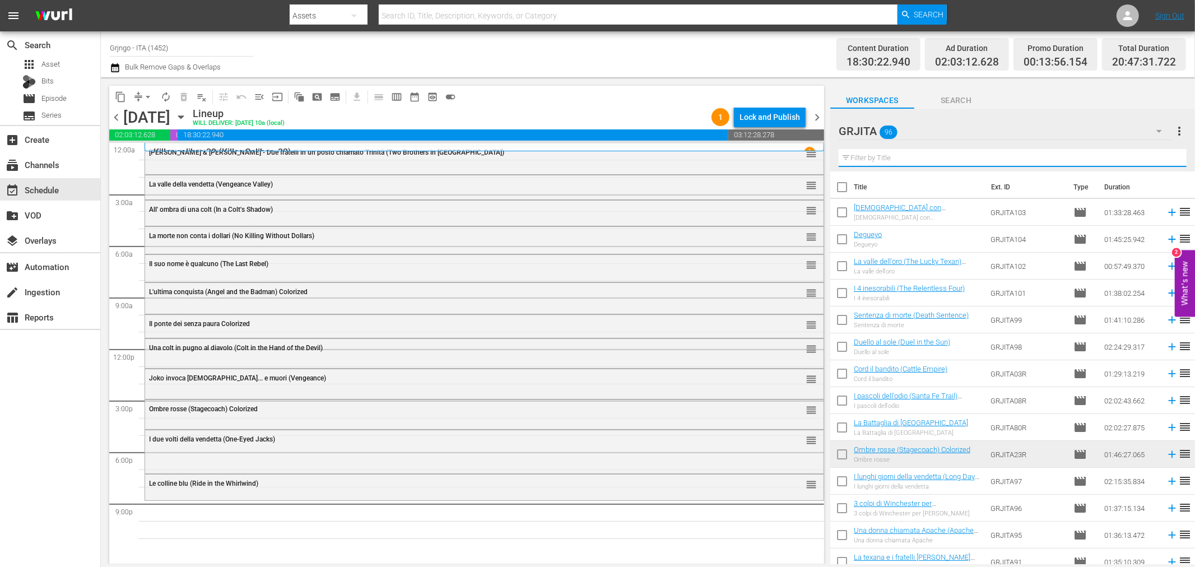
paste input "Il tesoro dei Sequoia (The Big Trees)"
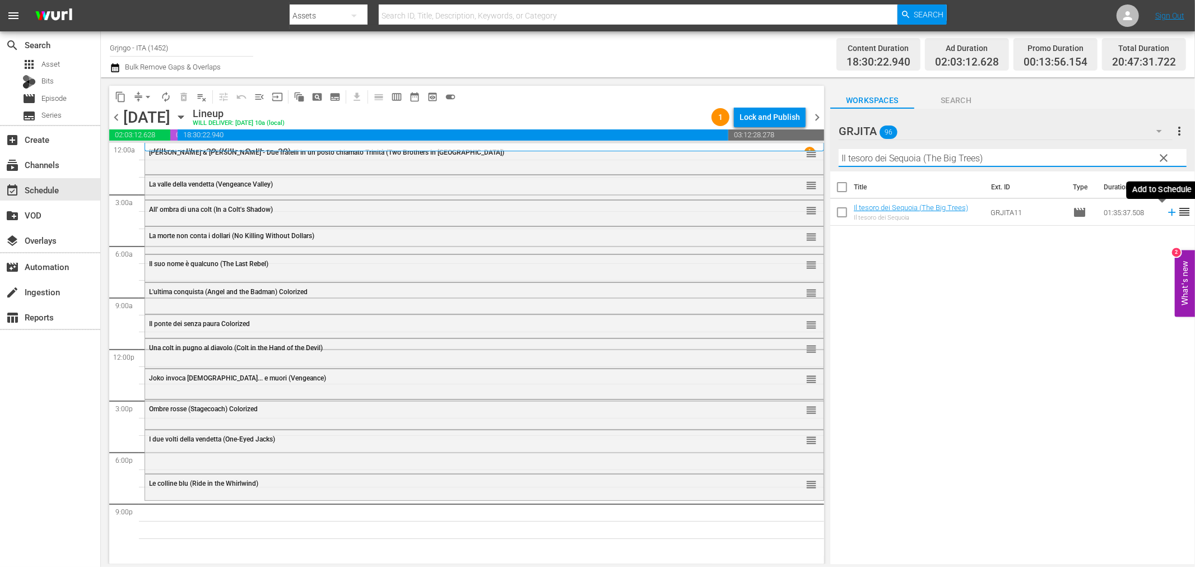
type input "Il tesoro dei Sequoia (The Big Trees)"
click at [1168, 213] on icon at bounding box center [1171, 212] width 7 height 7
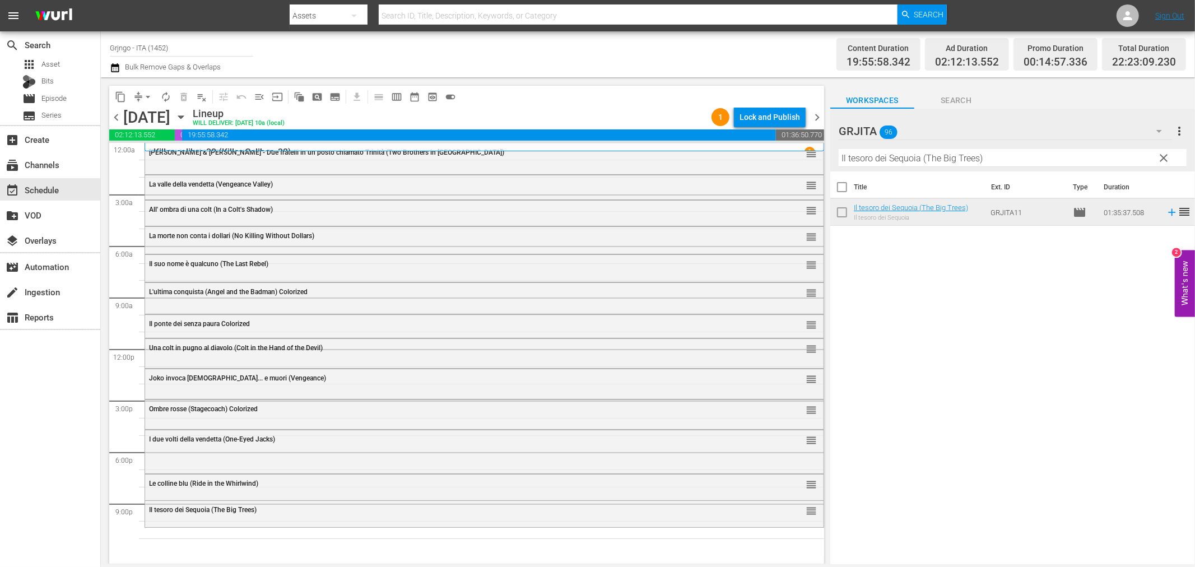
click at [1158, 157] on span "clear" at bounding box center [1164, 157] width 13 height 13
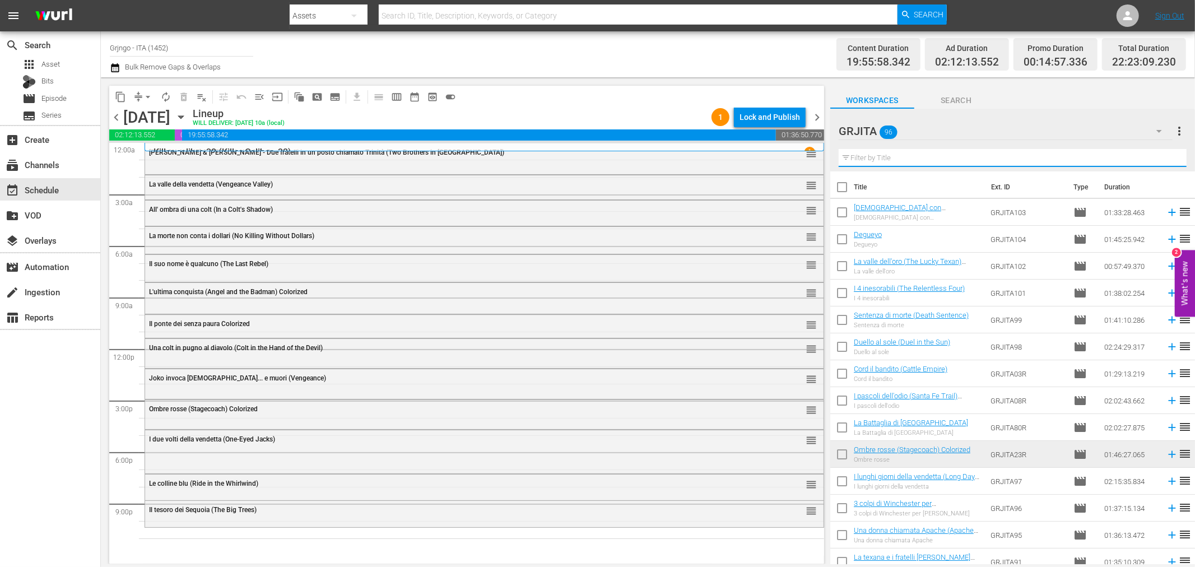
paste input "Blindman (Italian)"
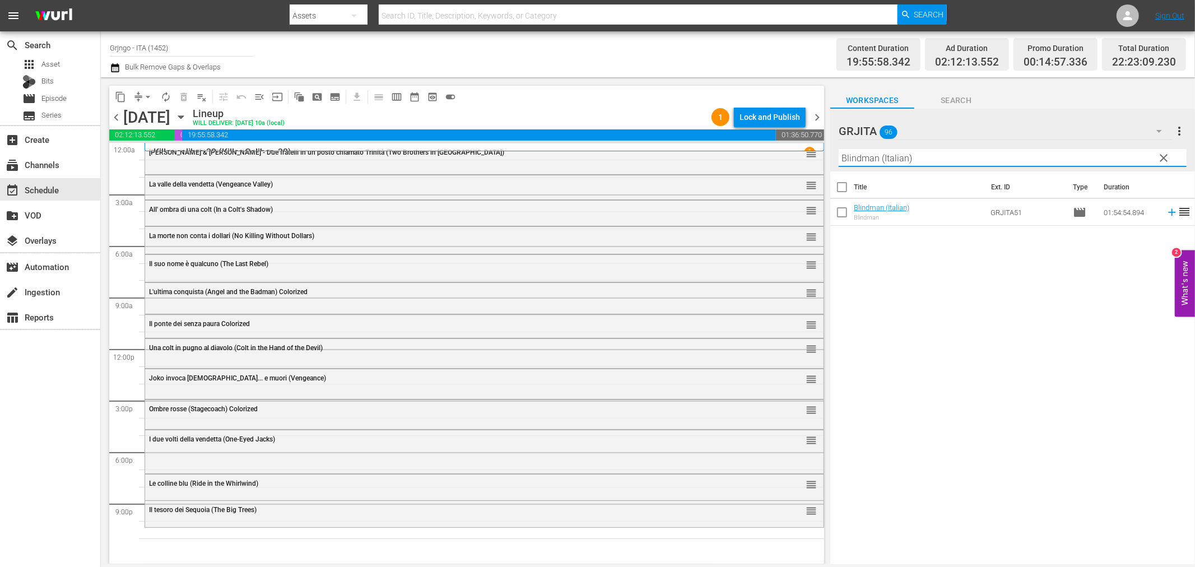
type input "Blindman (Italian)"
click at [1166, 216] on icon at bounding box center [1172, 212] width 12 height 12
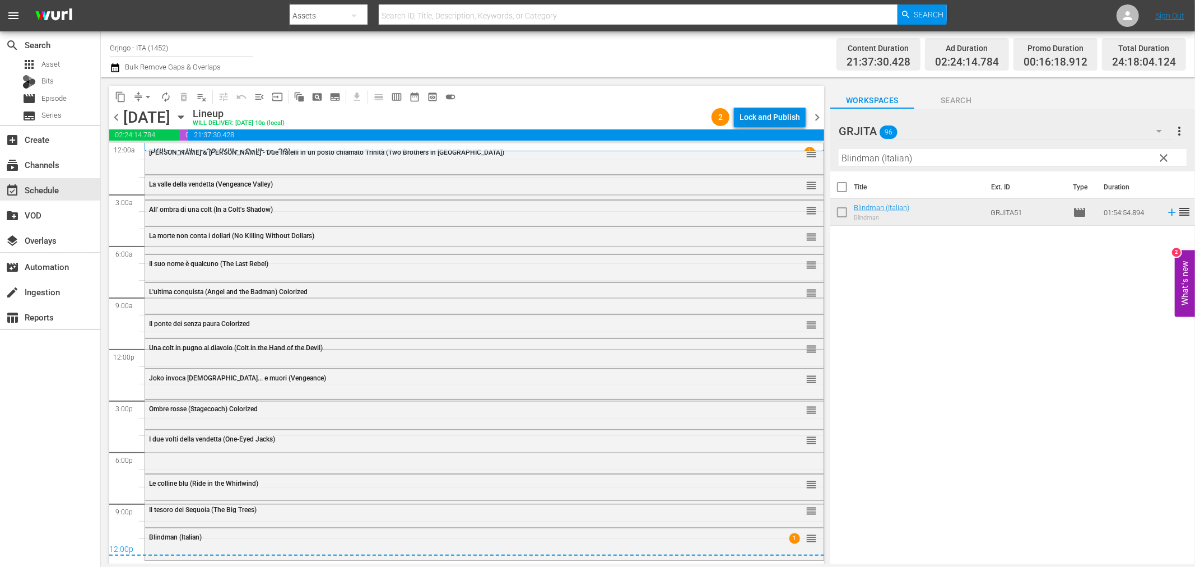
click at [778, 113] on div "Lock and Publish" at bounding box center [770, 117] width 61 height 20
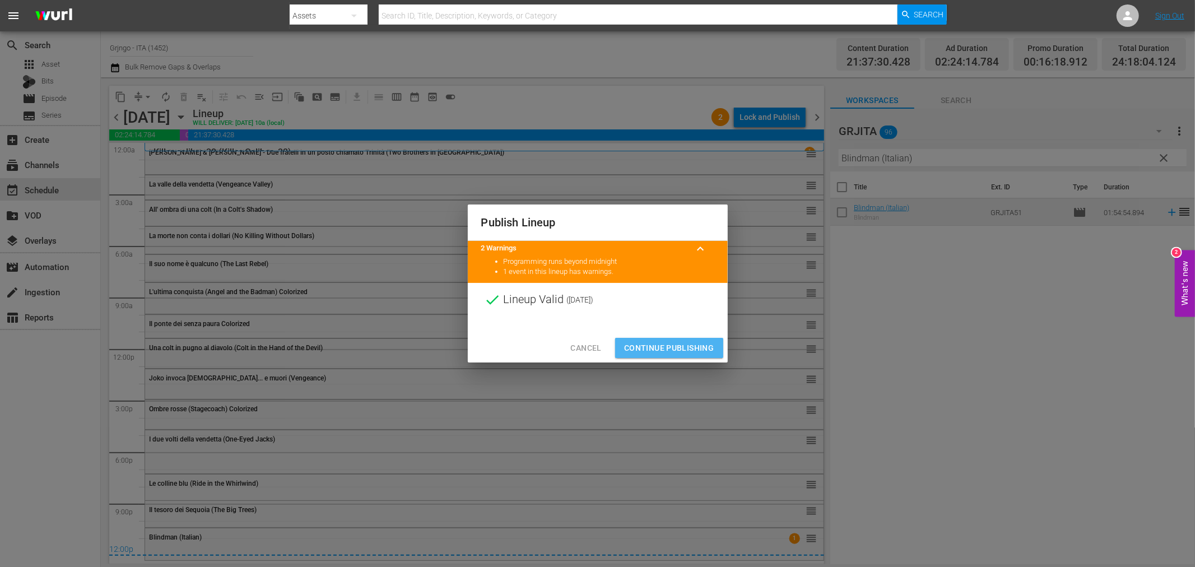
drag, startPoint x: 677, startPoint y: 342, endPoint x: 1187, endPoint y: 341, distance: 509.9
click at [680, 340] on button "Continue Publishing" at bounding box center [669, 348] width 108 height 21
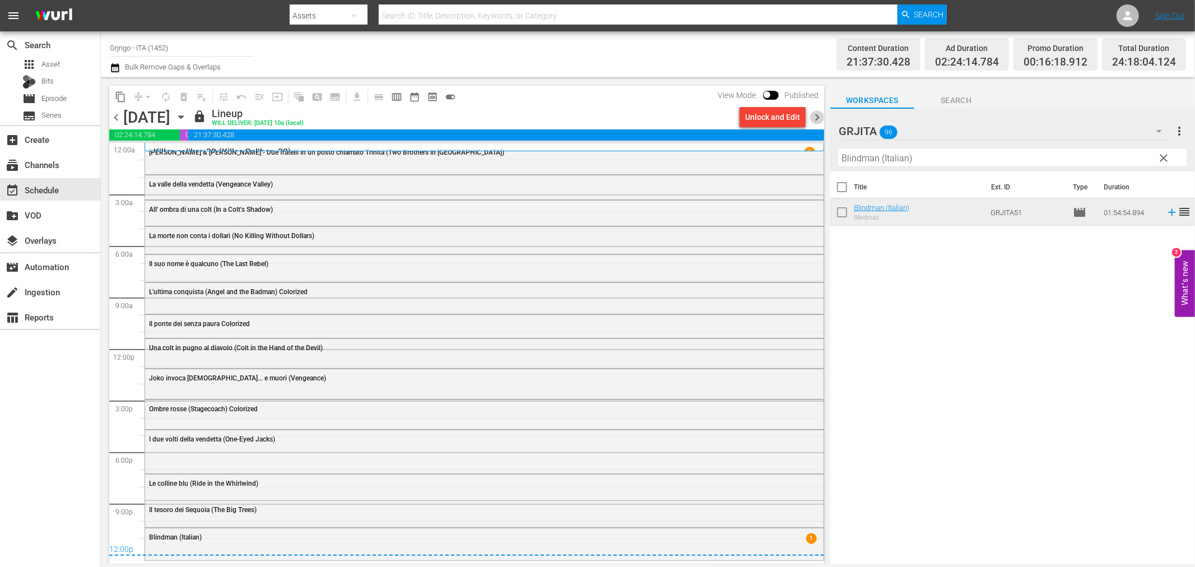
click at [816, 111] on span "chevron_right" at bounding box center [817, 117] width 14 height 14
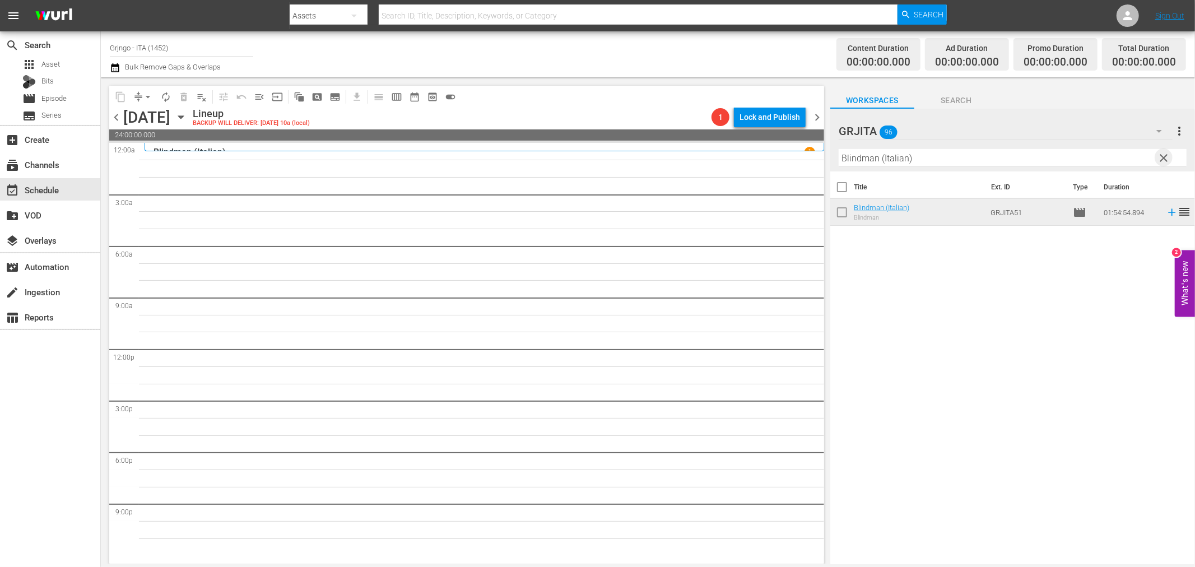
drag, startPoint x: 1160, startPoint y: 156, endPoint x: 847, endPoint y: 174, distance: 313.7
click at [1160, 152] on span "clear" at bounding box center [1164, 157] width 13 height 13
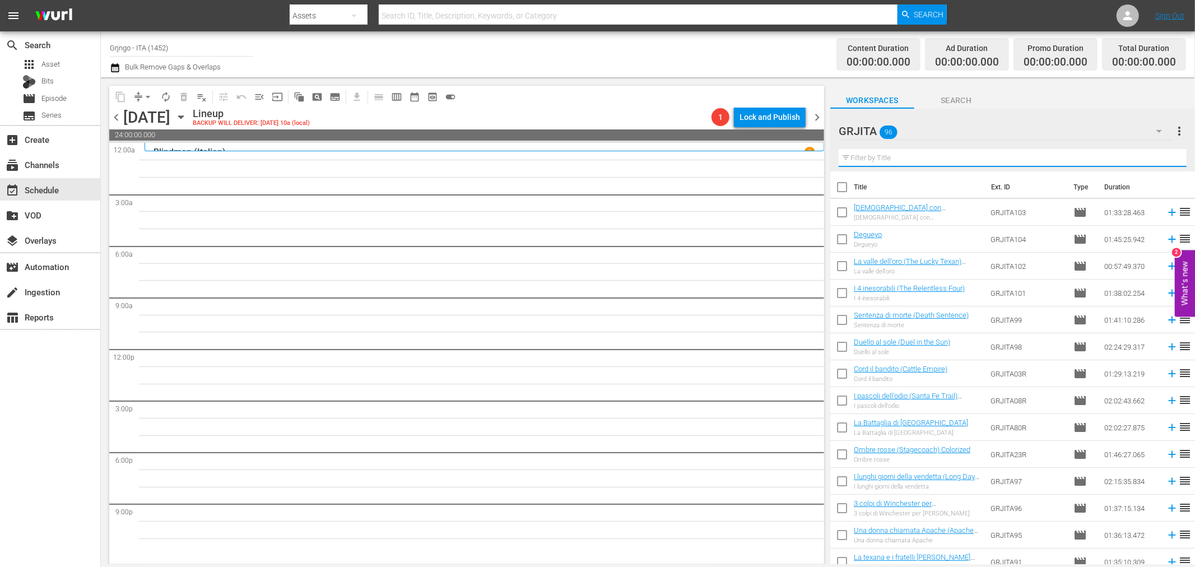
paste input "L'assalto al Kansas Pacific"
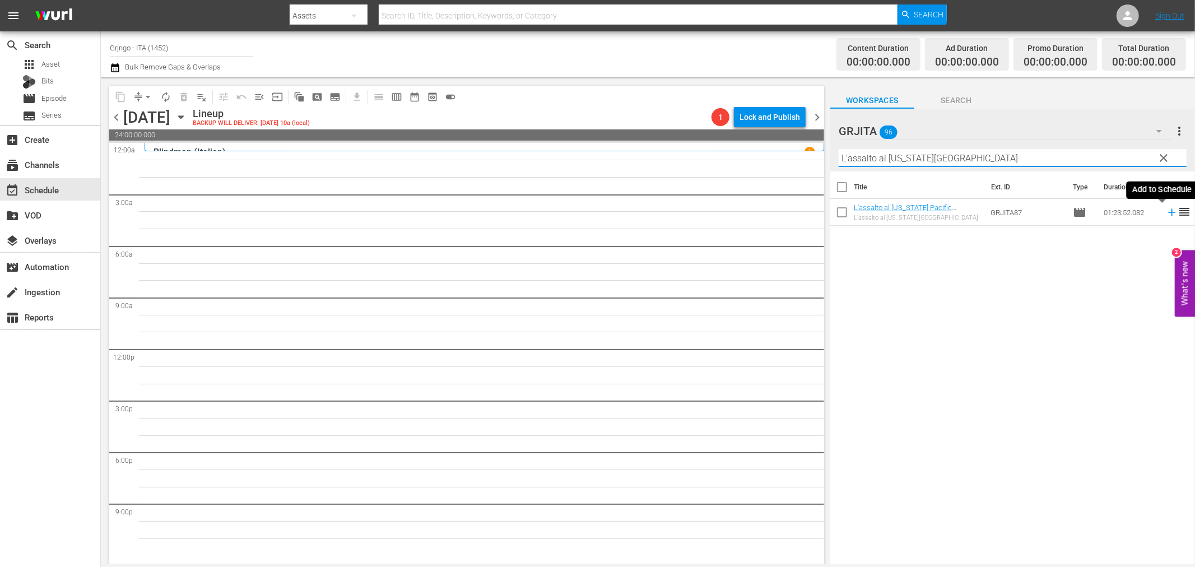
type input "L'assalto al Kansas Pacific"
click at [1166, 211] on icon at bounding box center [1172, 212] width 12 height 12
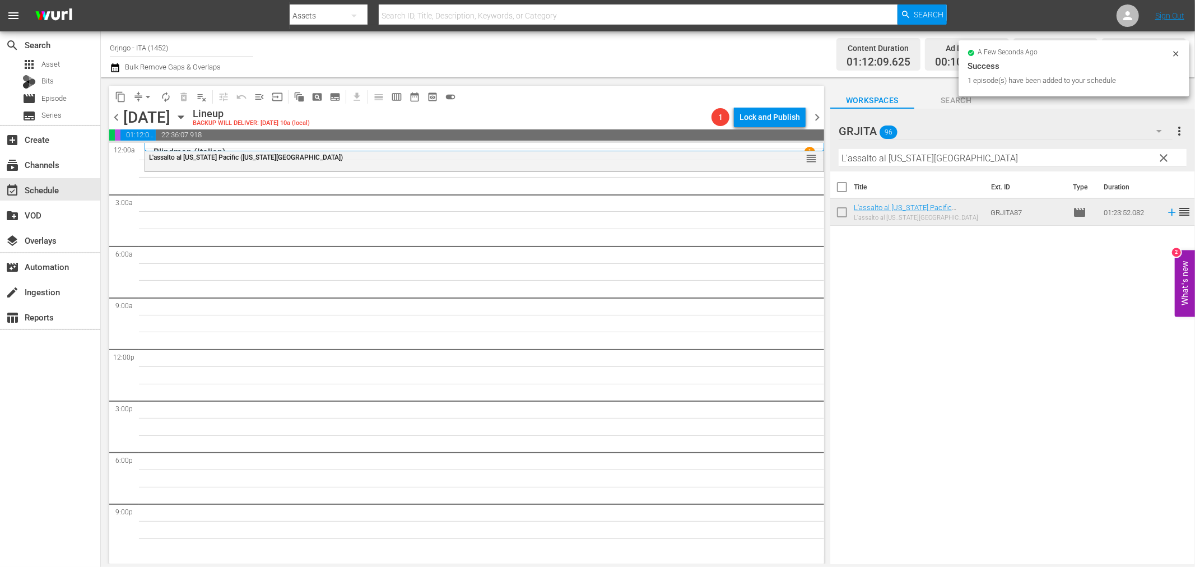
click at [1166, 157] on span "clear" at bounding box center [1164, 157] width 13 height 13
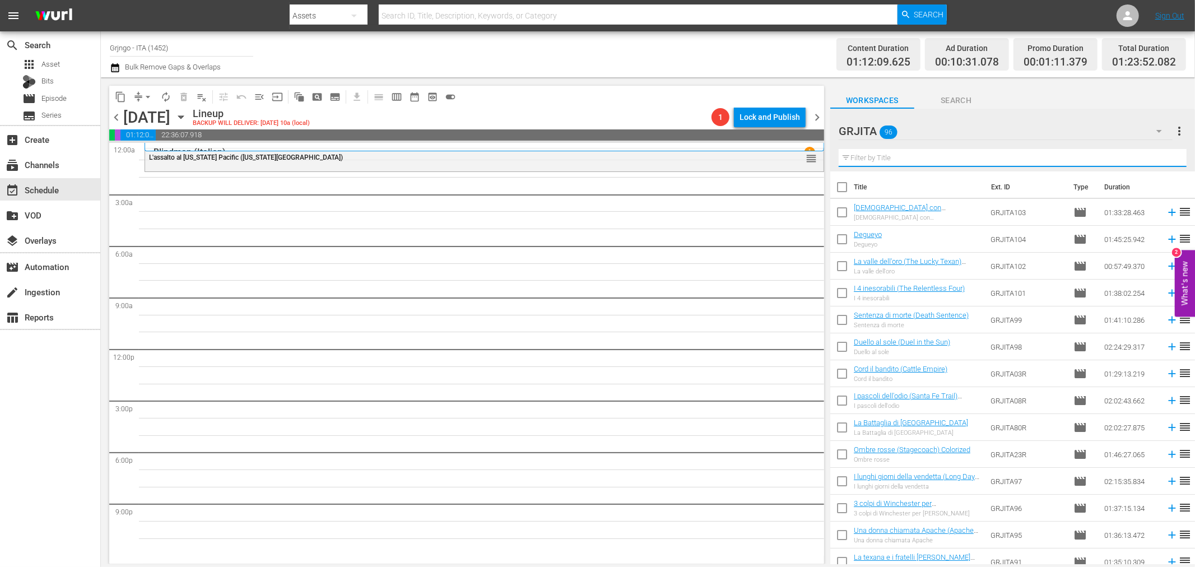
paste input "Inginocchiati straniero..."
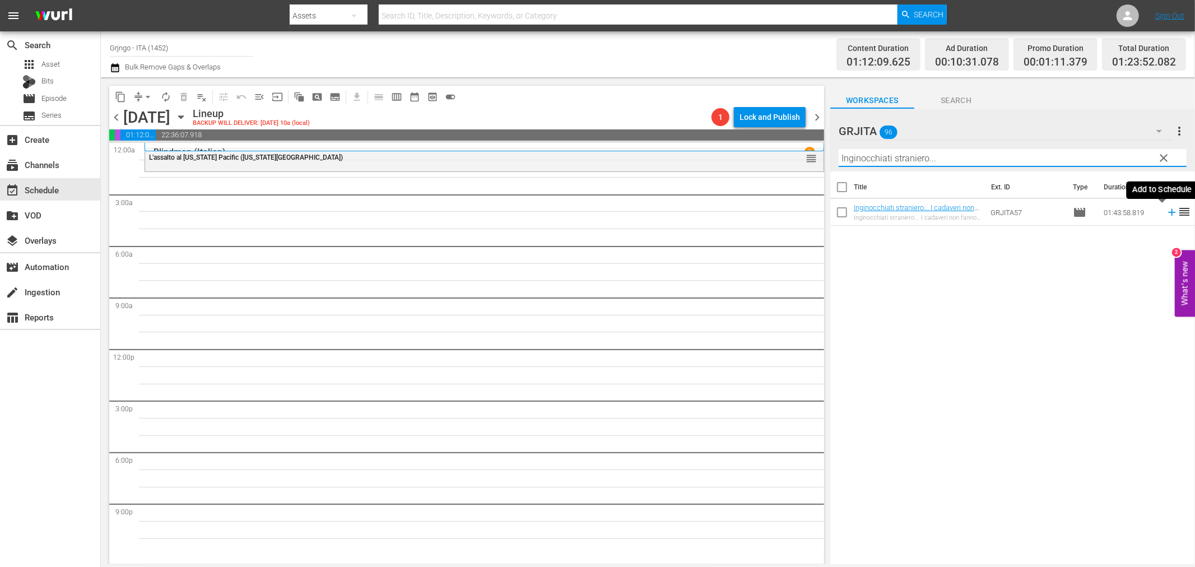
type input "Inginocchiati straniero..."
click at [1166, 211] on icon at bounding box center [1172, 212] width 12 height 12
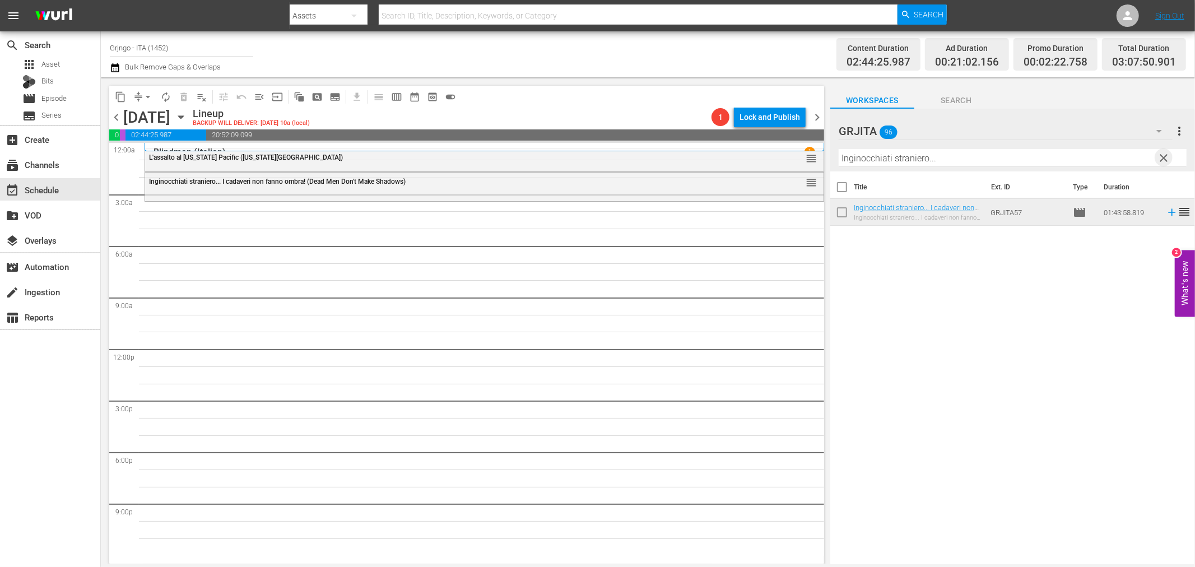
click at [1161, 159] on span "clear" at bounding box center [1164, 157] width 13 height 13
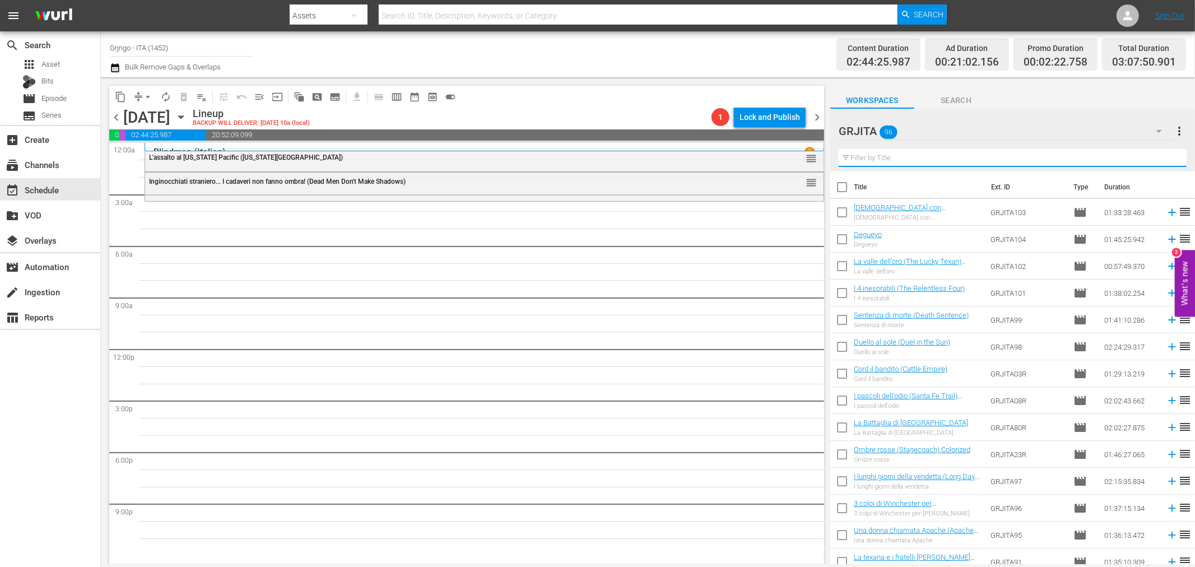
paste input "Il tredicesimo è sempre Giuda"
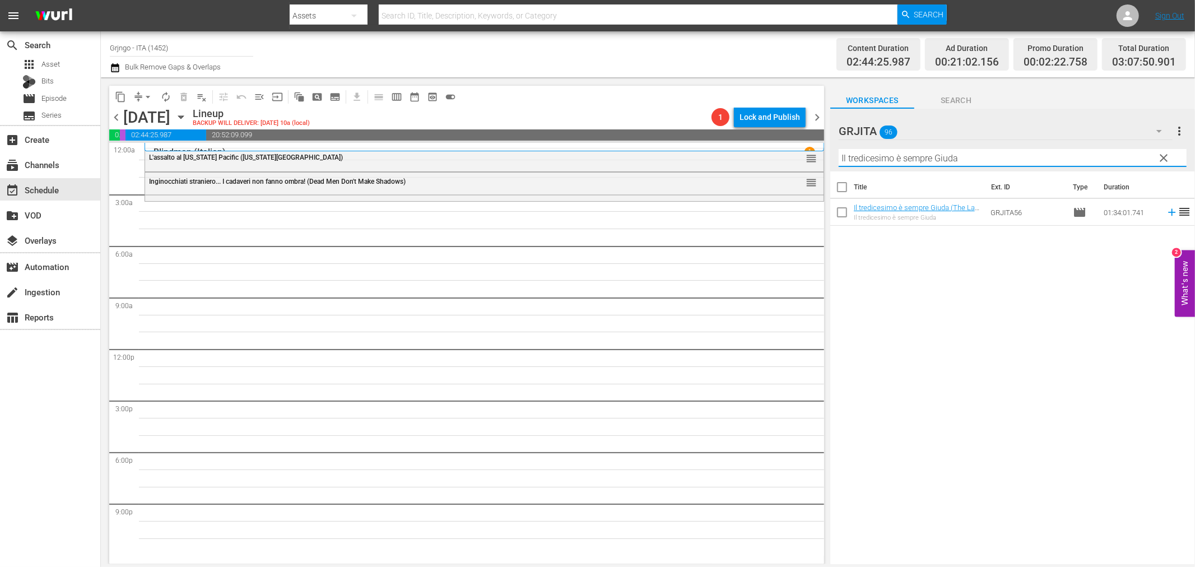
type input "Il tredicesimo è sempre Giuda"
click at [1166, 213] on icon at bounding box center [1172, 212] width 12 height 12
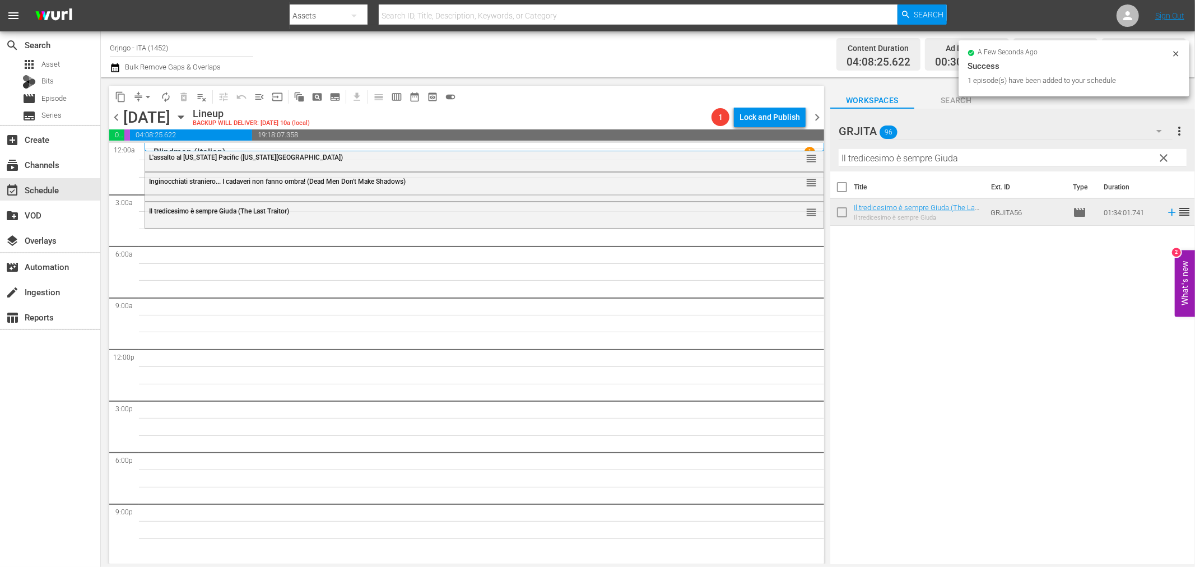
drag, startPoint x: 1167, startPoint y: 159, endPoint x: 977, endPoint y: 157, distance: 189.9
click at [1167, 159] on span "clear" at bounding box center [1164, 157] width 13 height 13
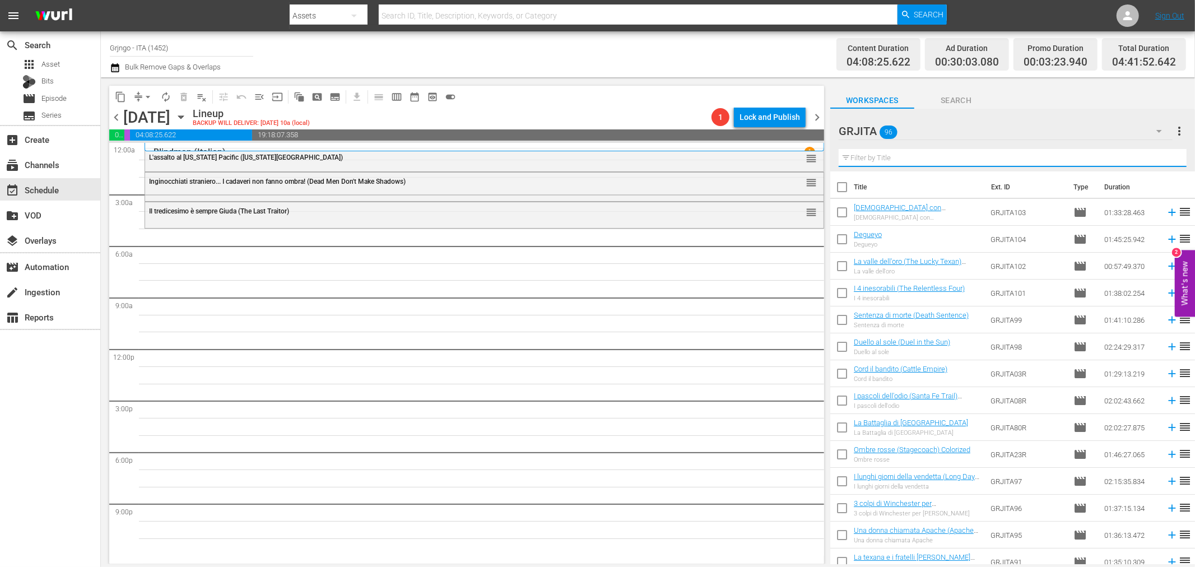
paste input "All'ultimo sangue (Bury Them Deep)"
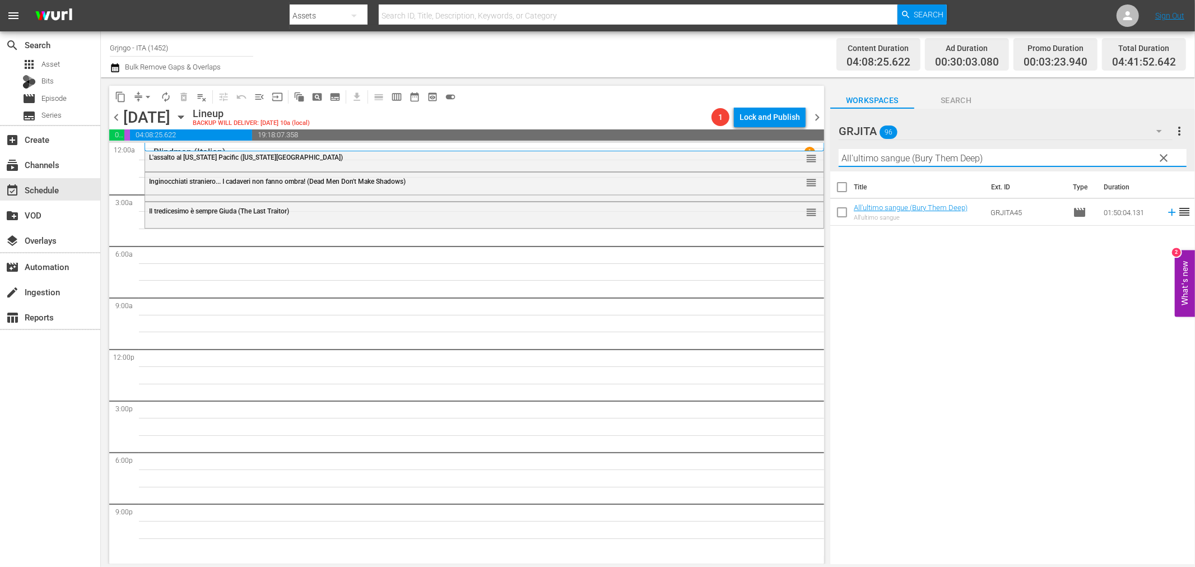
type input "All'ultimo sangue (Bury Them Deep)"
click at [1168, 213] on icon at bounding box center [1171, 212] width 7 height 7
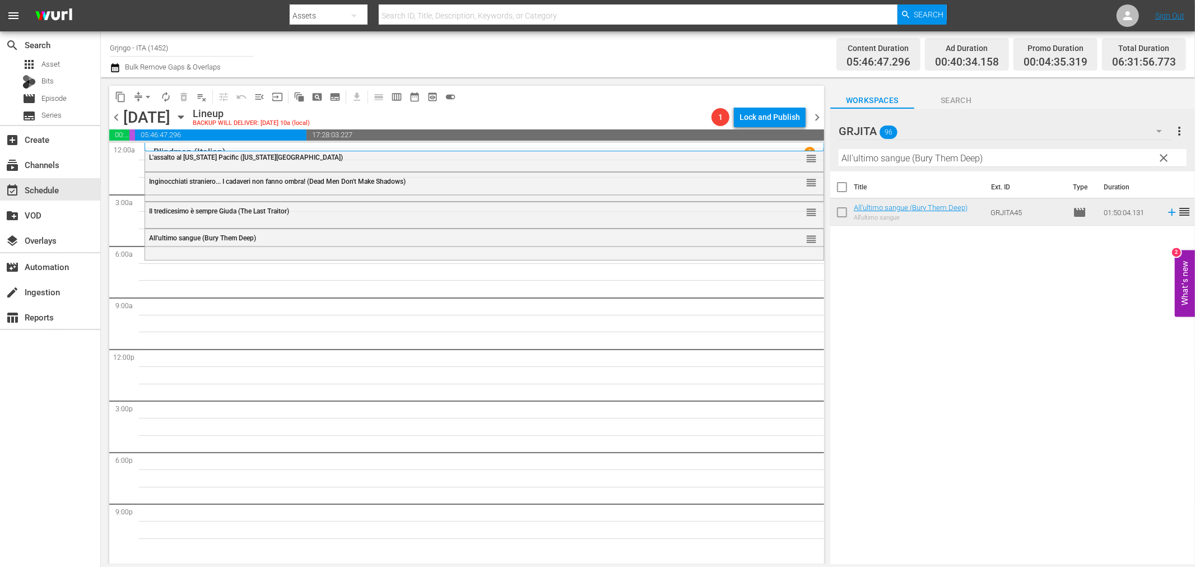
click at [1164, 148] on button "clear" at bounding box center [1164, 157] width 18 height 18
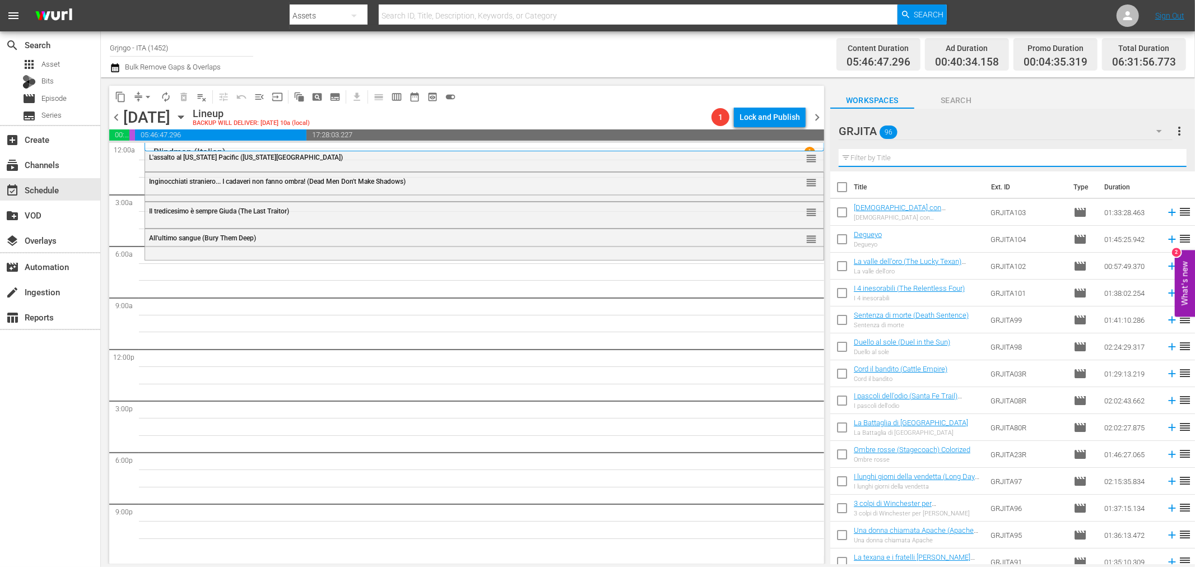
paste input "Cord il bandito (Cattle Empire)"
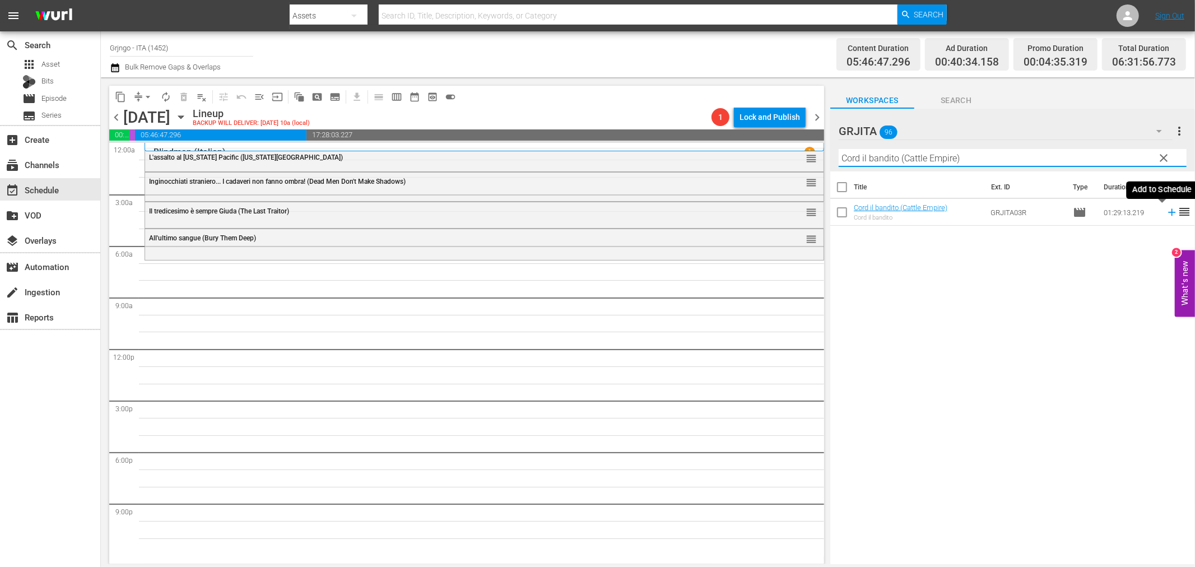
type input "Cord il bandito (Cattle Empire)"
click at [1168, 213] on icon at bounding box center [1171, 212] width 7 height 7
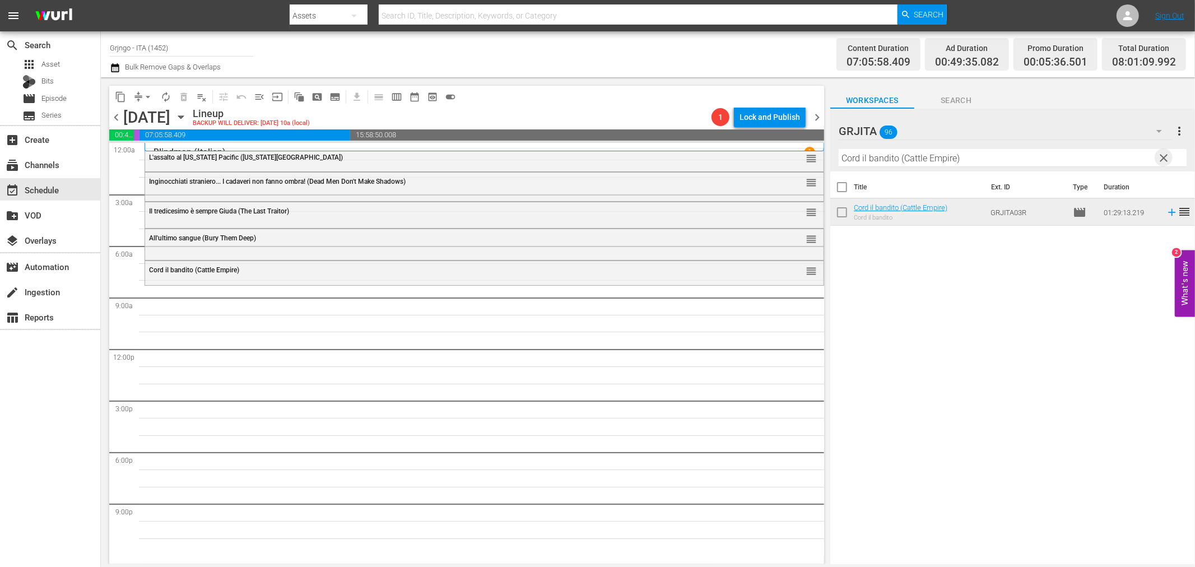
click at [1166, 156] on span "clear" at bounding box center [1164, 157] width 13 height 13
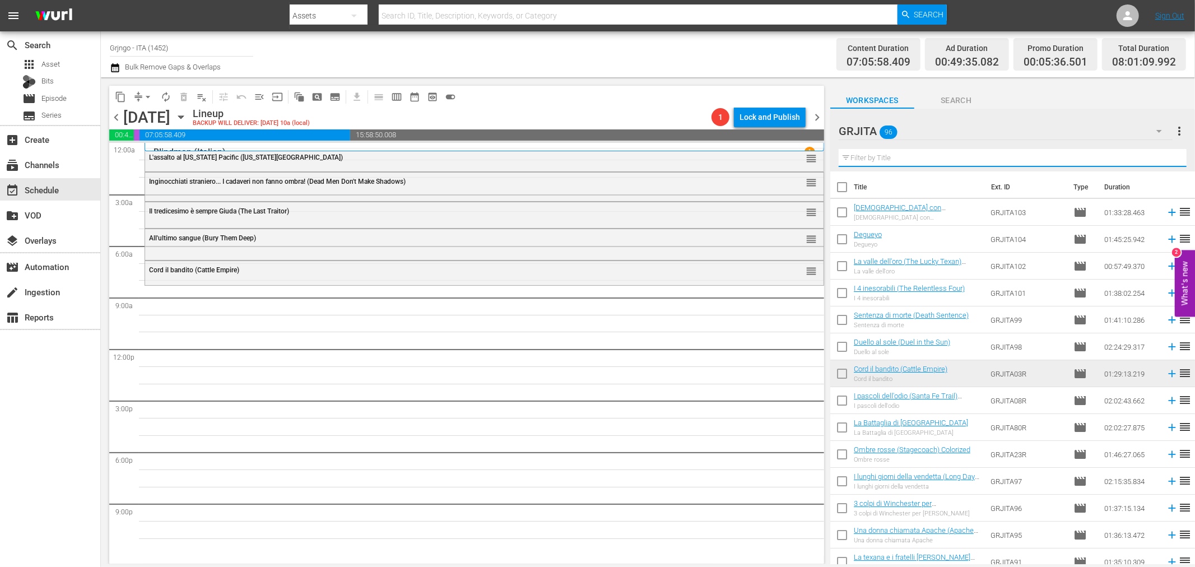
paste input "Come vinsi la guerra"
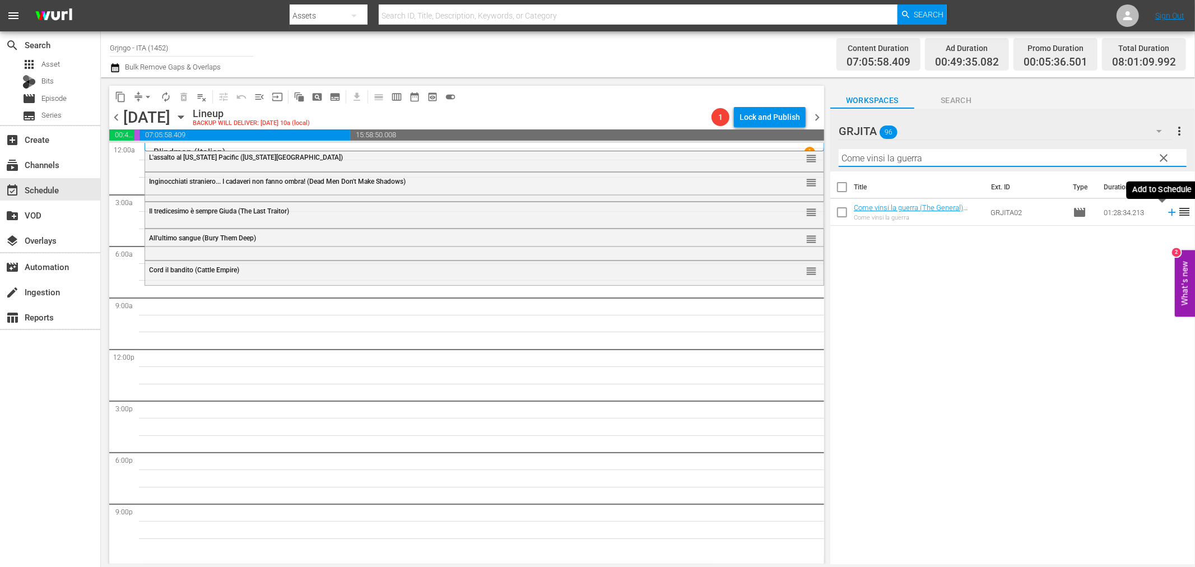
type input "Come vinsi la guerra"
click at [1166, 210] on icon at bounding box center [1172, 212] width 12 height 12
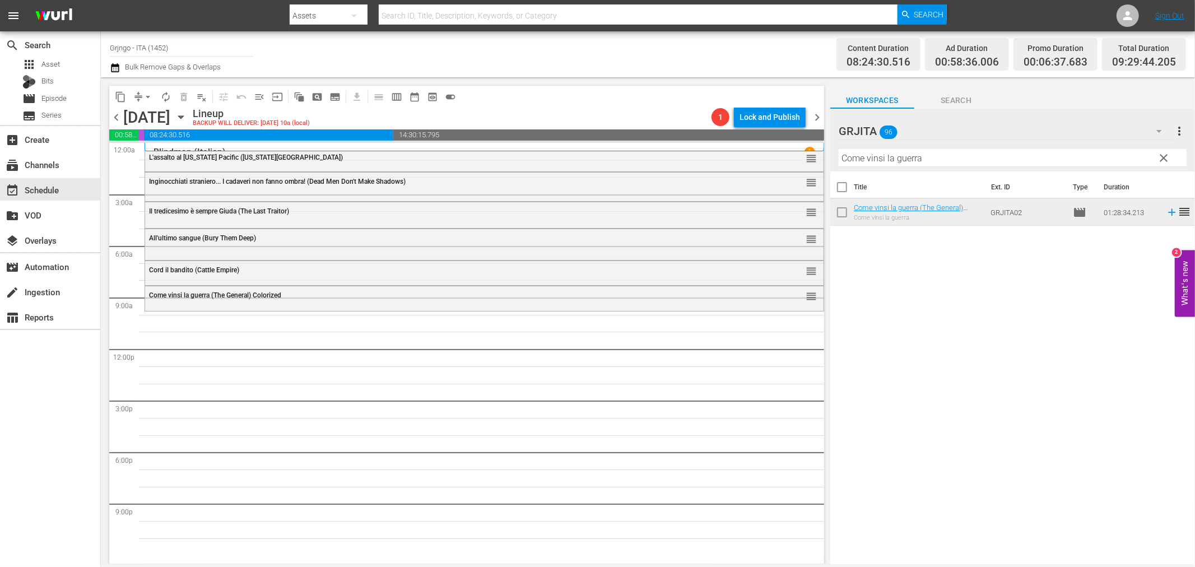
drag, startPoint x: 1168, startPoint y: 157, endPoint x: 1160, endPoint y: 160, distance: 7.8
click at [1168, 157] on span "clear" at bounding box center [1164, 157] width 13 height 13
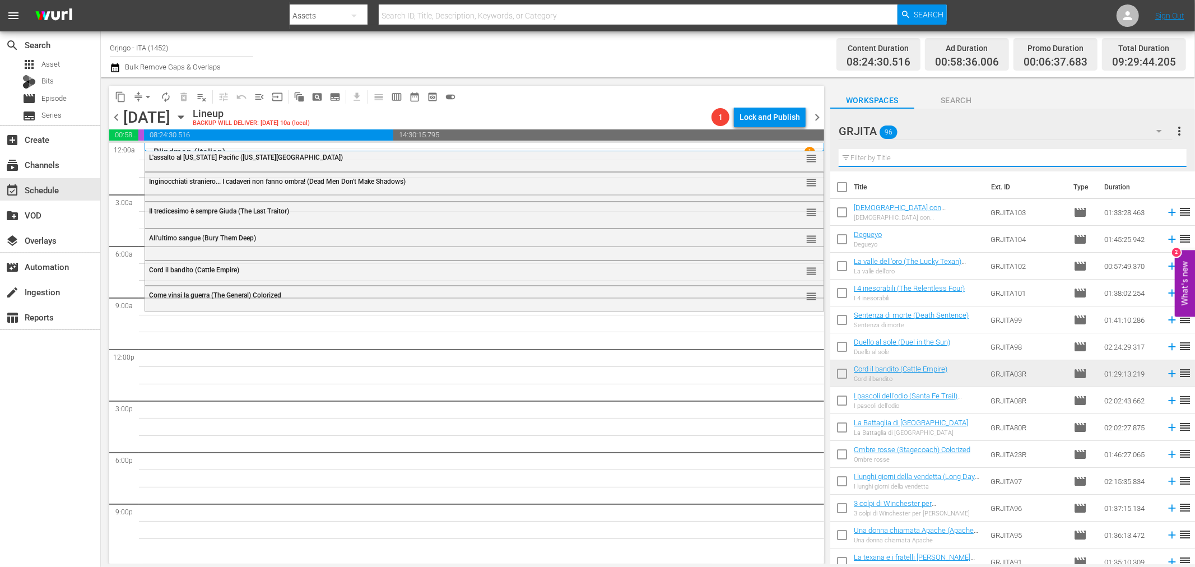
paste input "Per il gusto di uccidere"
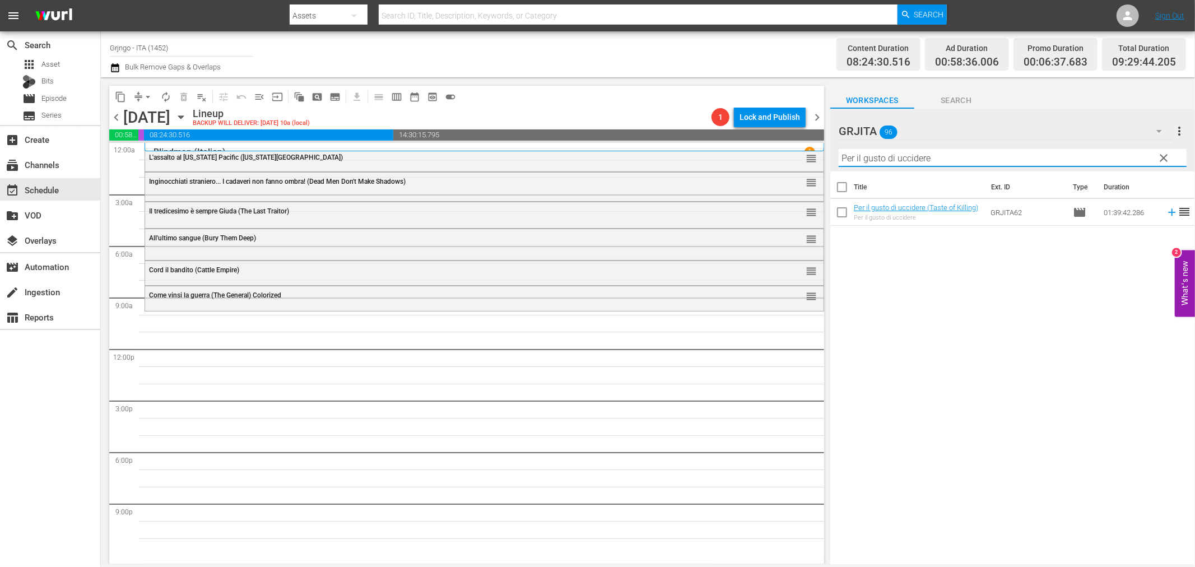
type input "Per il gusto di uccidere"
click at [1166, 206] on icon at bounding box center [1172, 212] width 12 height 12
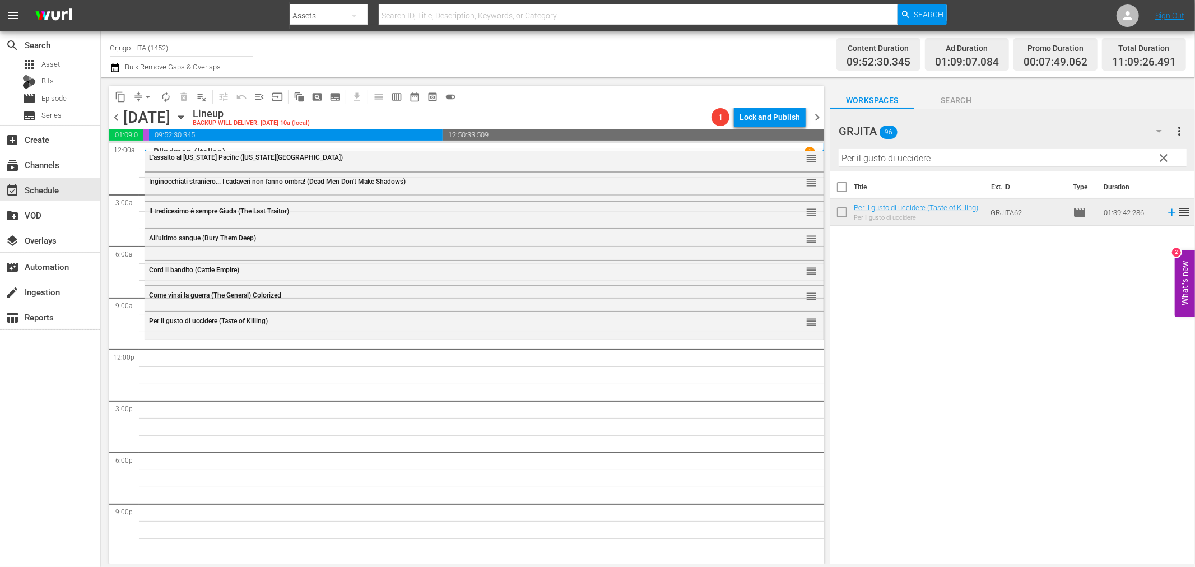
drag, startPoint x: 1167, startPoint y: 155, endPoint x: 1104, endPoint y: 159, distance: 62.9
click at [1167, 155] on span "clear" at bounding box center [1164, 157] width 13 height 13
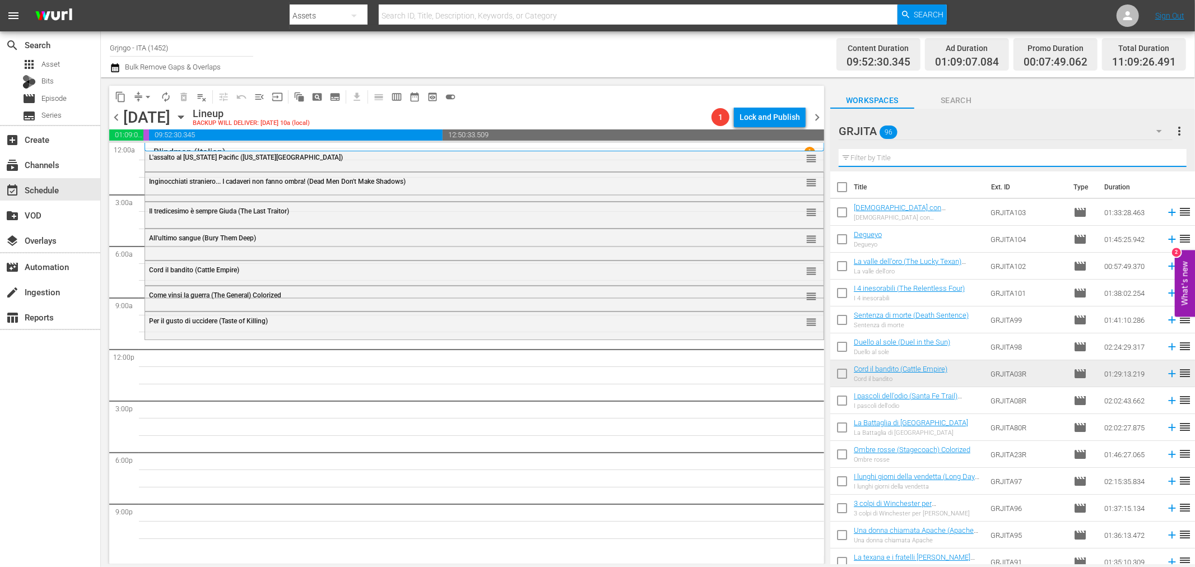
paste input "Allegri becchini... arriva Trinità"
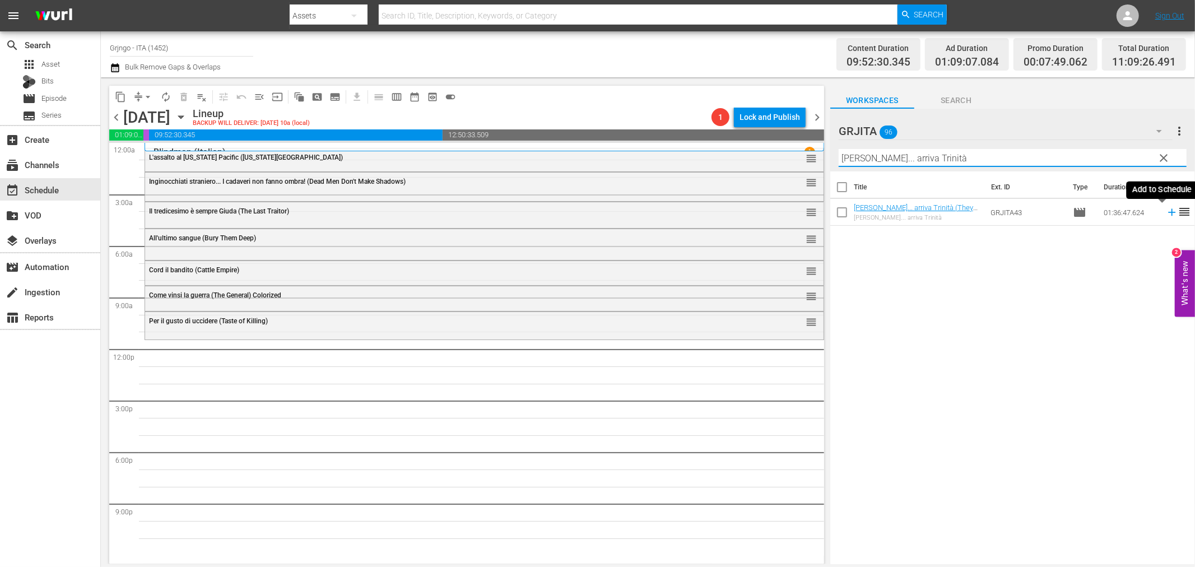
type input "Allegri becchini... arriva Trinità"
click at [1166, 210] on icon at bounding box center [1172, 212] width 12 height 12
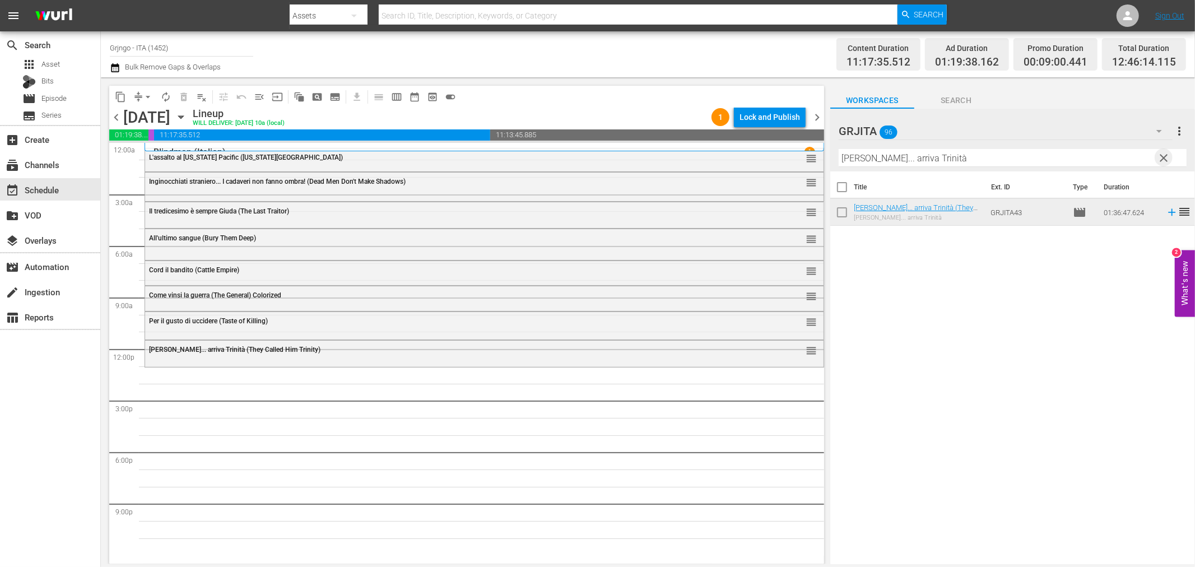
click at [1166, 151] on span "clear" at bounding box center [1164, 157] width 13 height 13
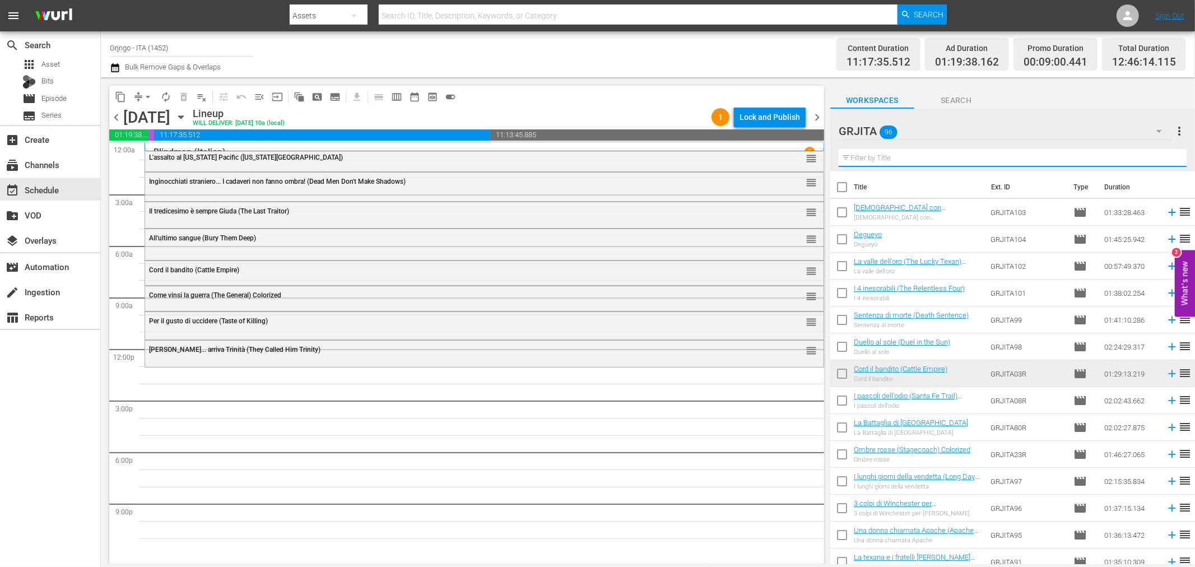
paste input "Lungo il fiume rosso"
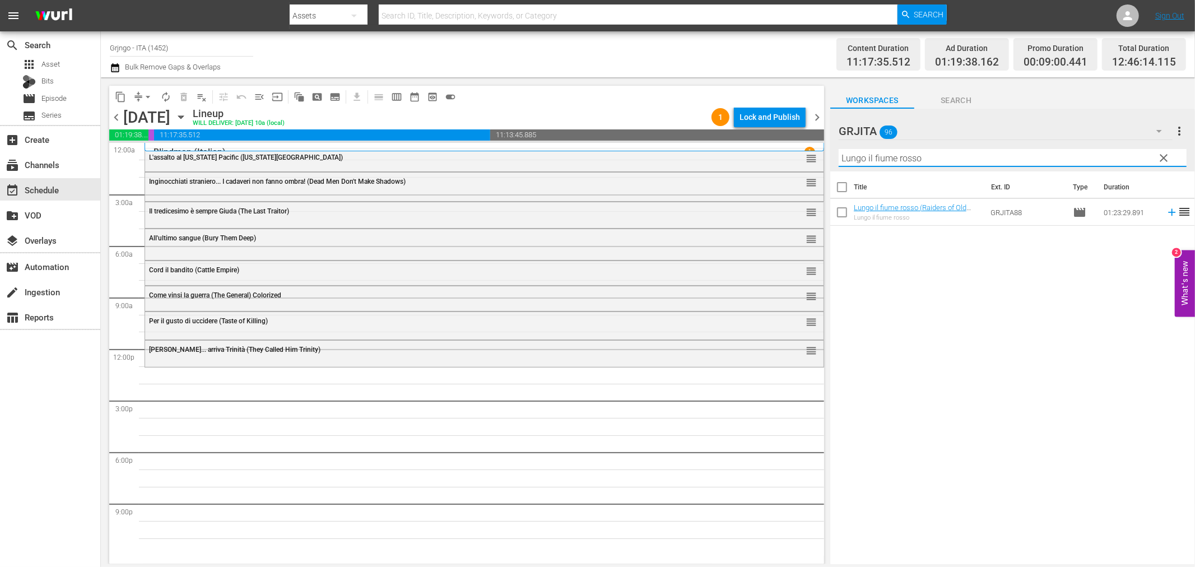
type input "Lungo il fiume rosso"
click at [1168, 214] on icon at bounding box center [1171, 212] width 7 height 7
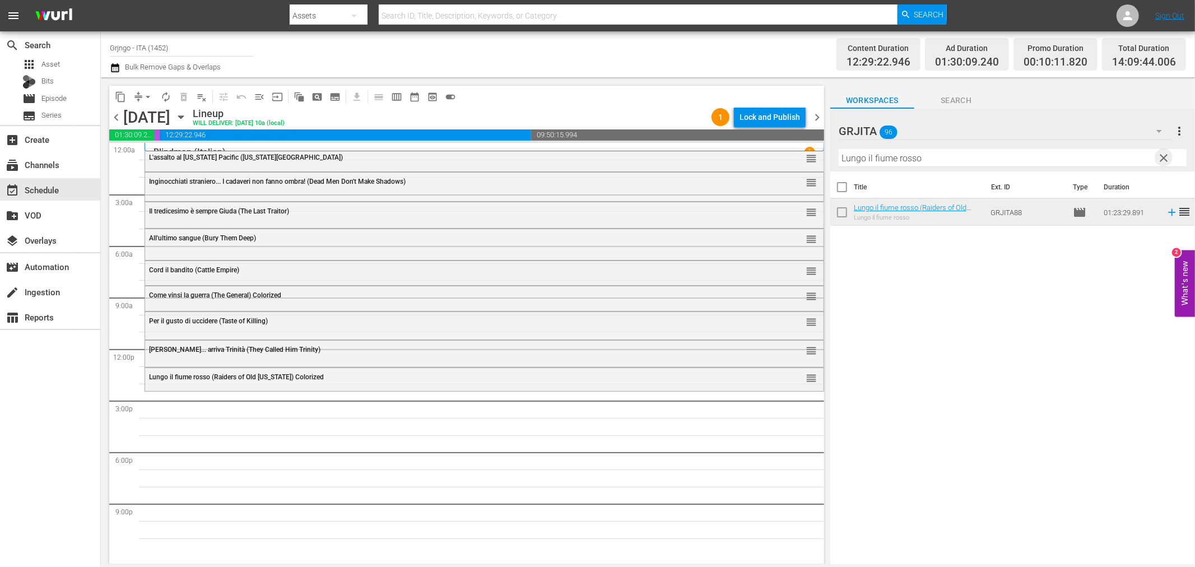
click at [1166, 154] on span "clear" at bounding box center [1164, 157] width 13 height 13
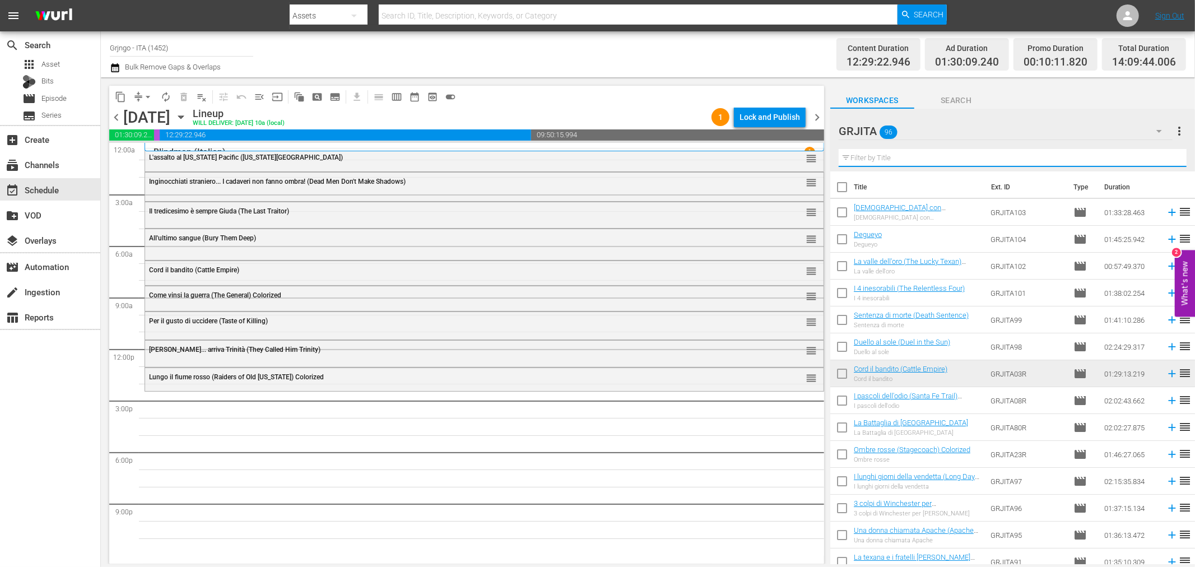
paste input "I tre del mazzo selvaggio (Pancho Villa)"
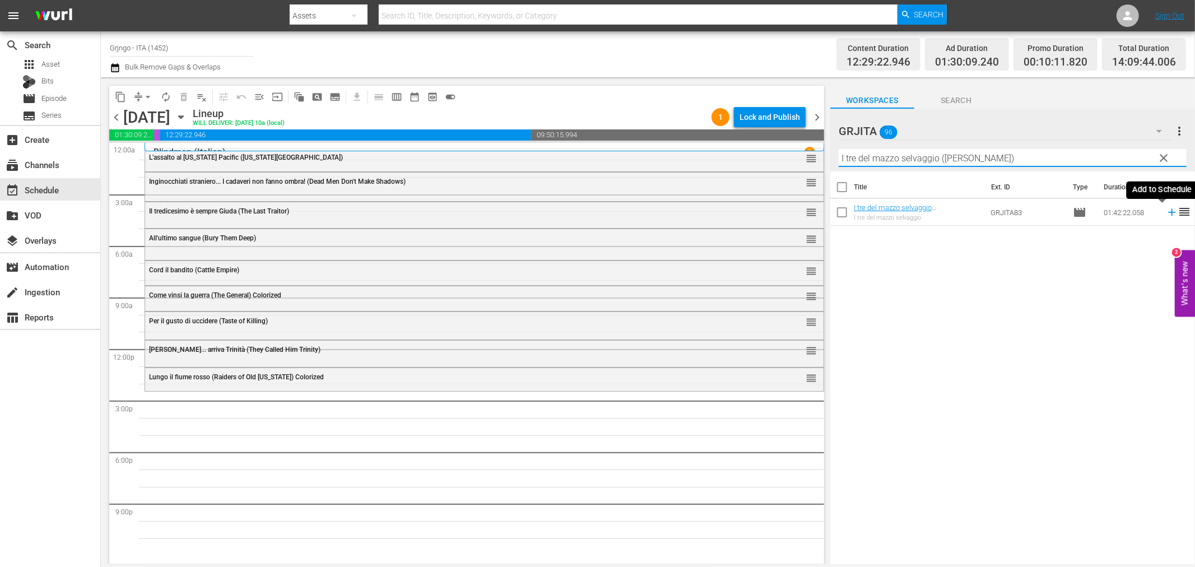
type input "I tre del mazzo selvaggio (Pancho Villa)"
click at [1166, 213] on icon at bounding box center [1172, 212] width 12 height 12
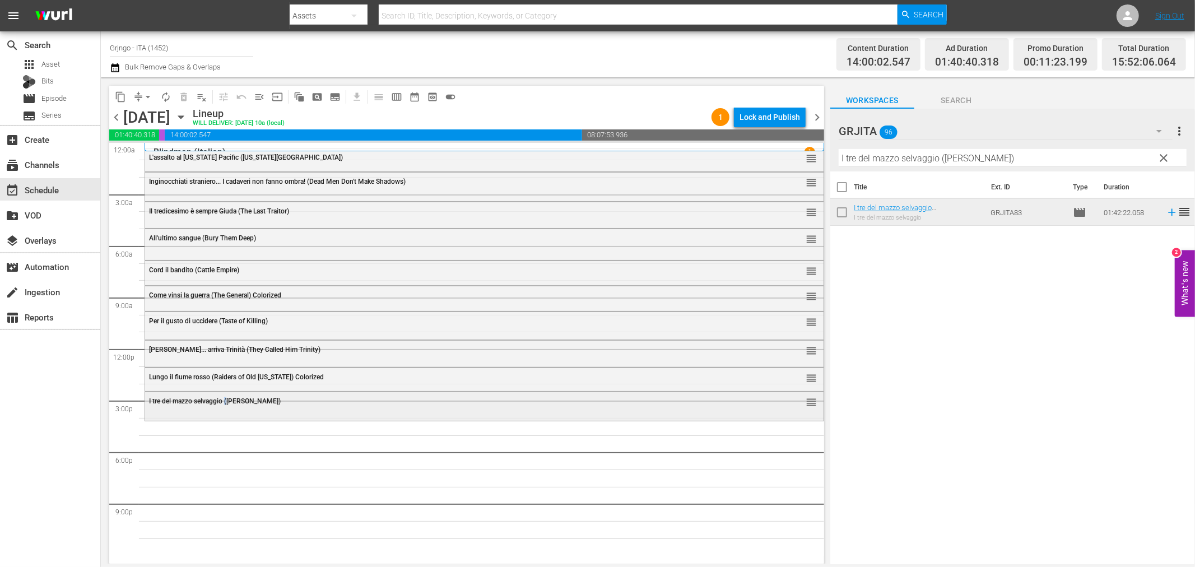
click at [230, 406] on div "I tre del mazzo selvaggio (Pancho Villa) reorder" at bounding box center [484, 401] width 679 height 19
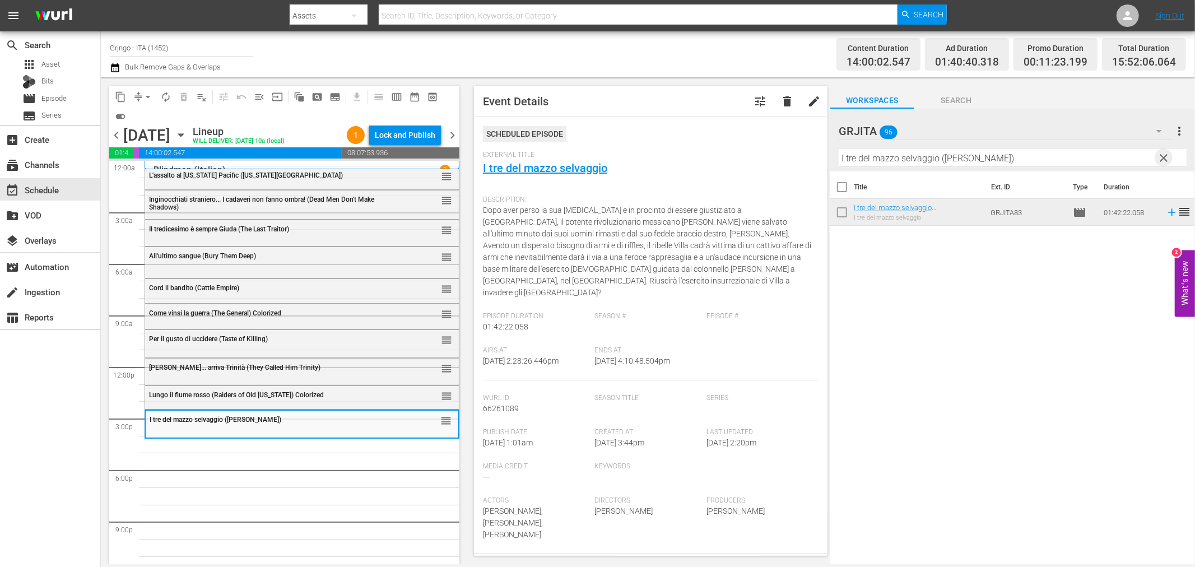
click at [1163, 155] on span "clear" at bounding box center [1164, 157] width 13 height 13
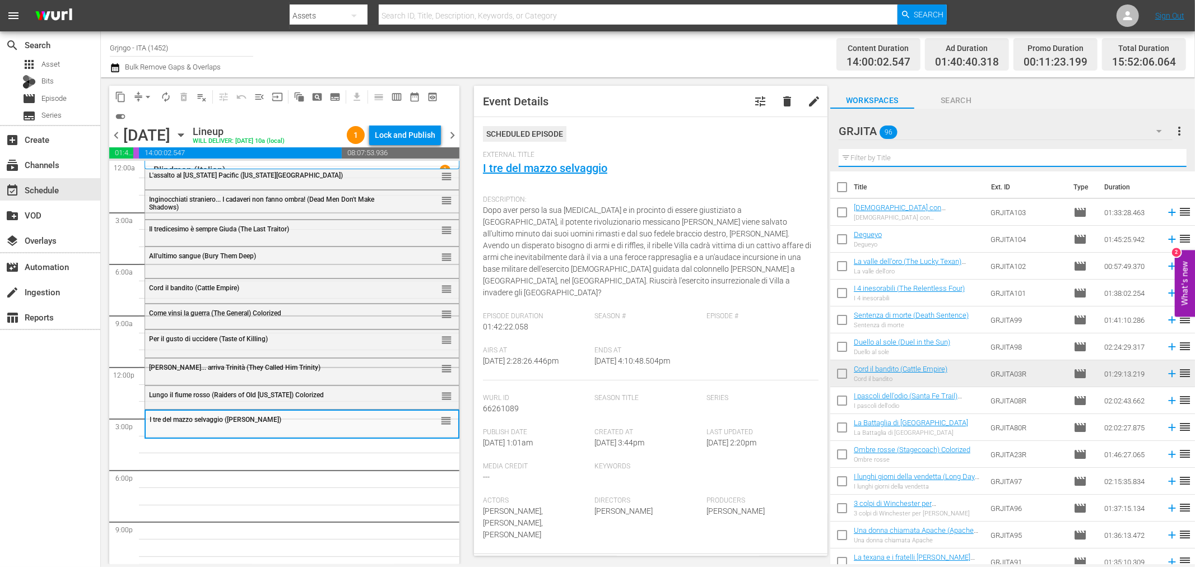
paste input "La notte senza legge (Day of the Outlaw)"
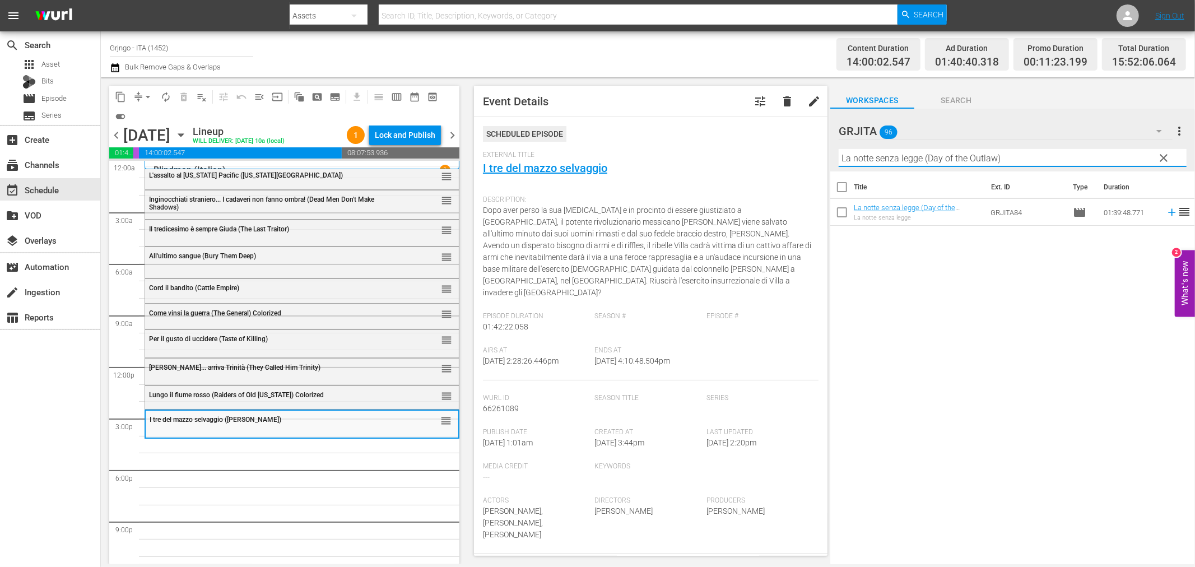
type input "La notte senza legge (Day of the Outlaw)"
click at [1168, 212] on icon at bounding box center [1171, 212] width 7 height 7
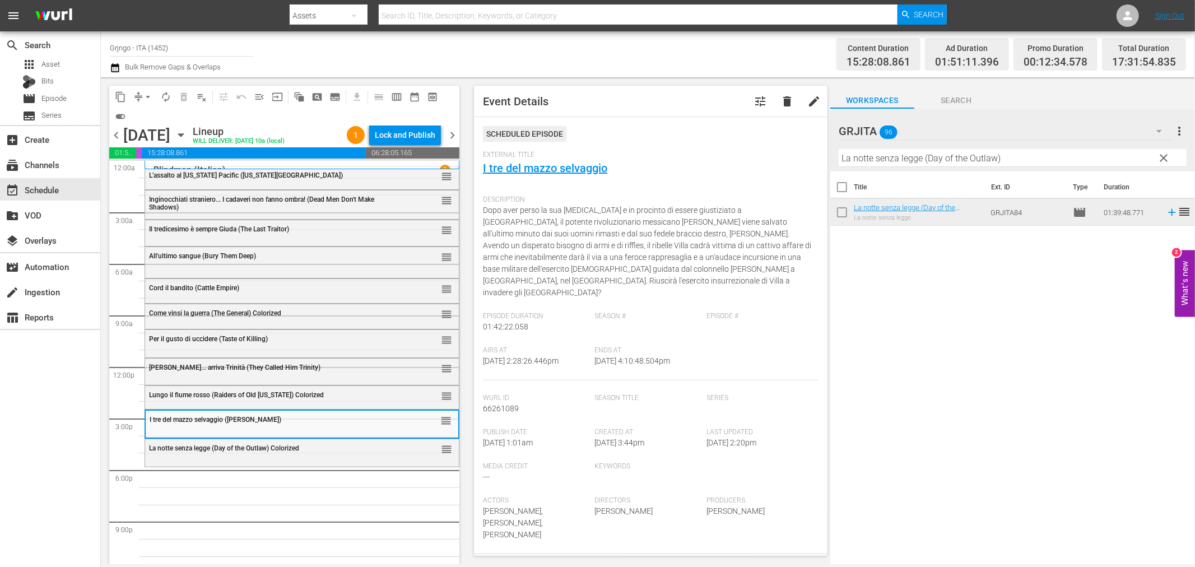
drag, startPoint x: 1159, startPoint y: 152, endPoint x: 1113, endPoint y: 156, distance: 45.6
click at [1159, 152] on span "clear" at bounding box center [1164, 157] width 13 height 13
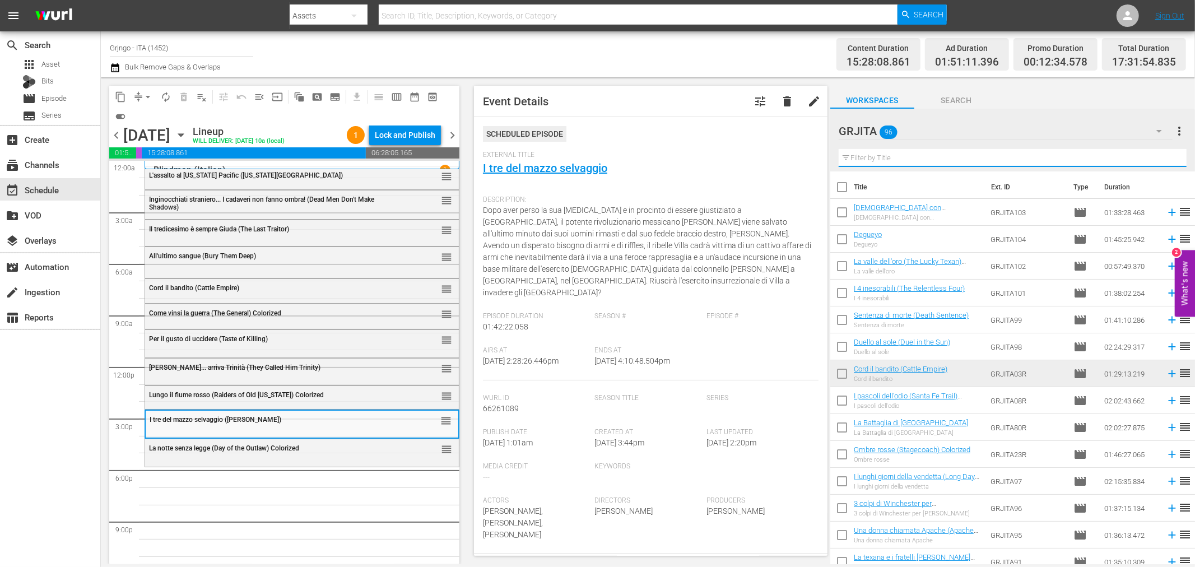
paste input "Degueyo"
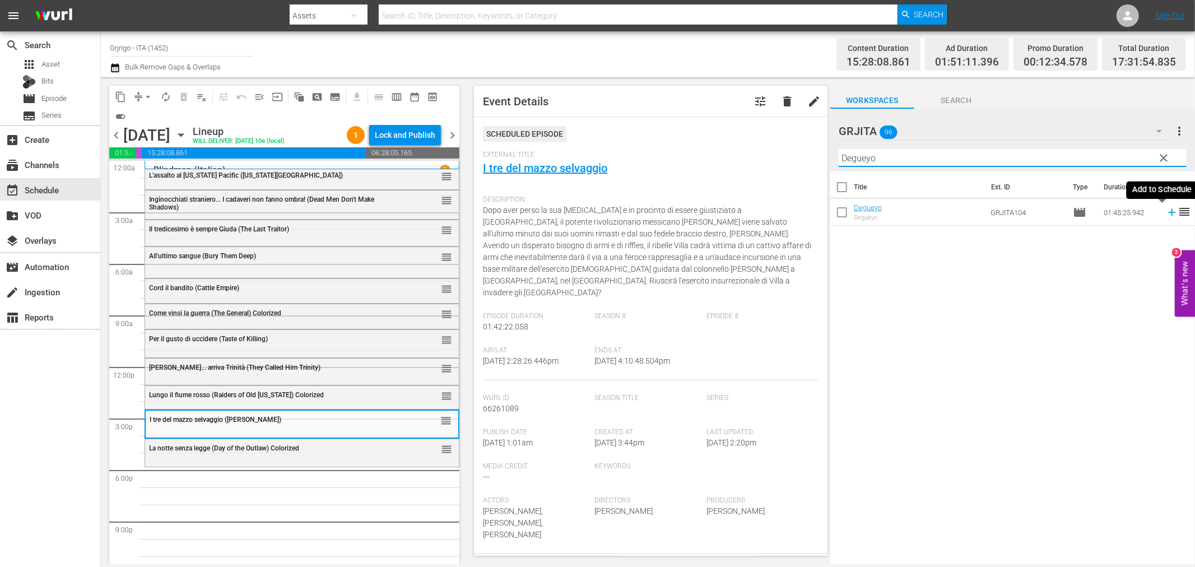
type input "Degueyo"
click at [1168, 210] on icon at bounding box center [1171, 212] width 7 height 7
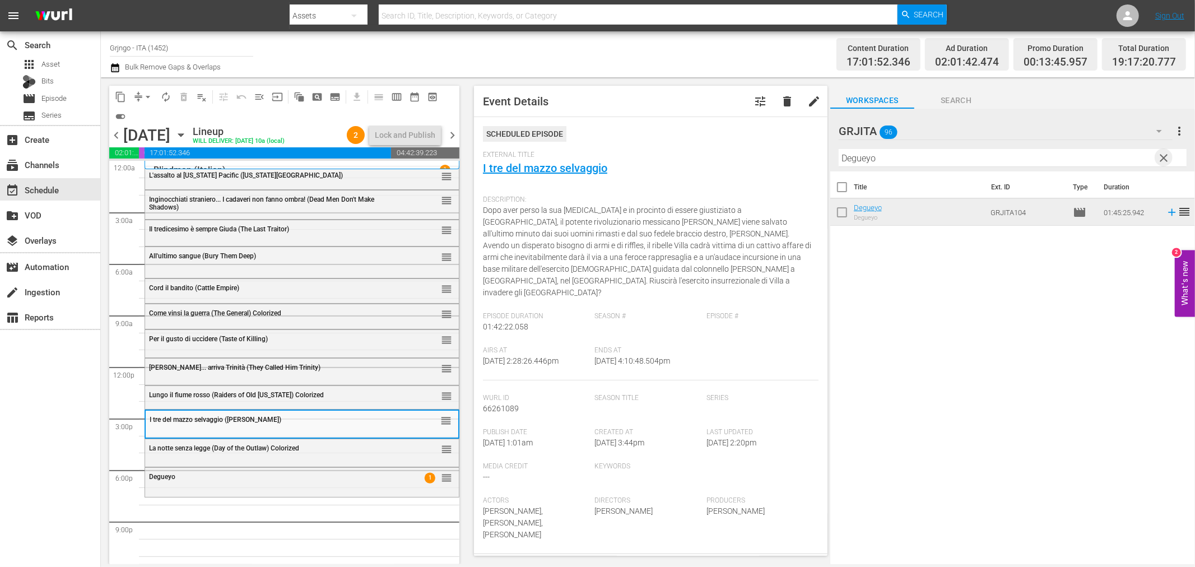
click at [1164, 153] on span "clear" at bounding box center [1164, 157] width 13 height 13
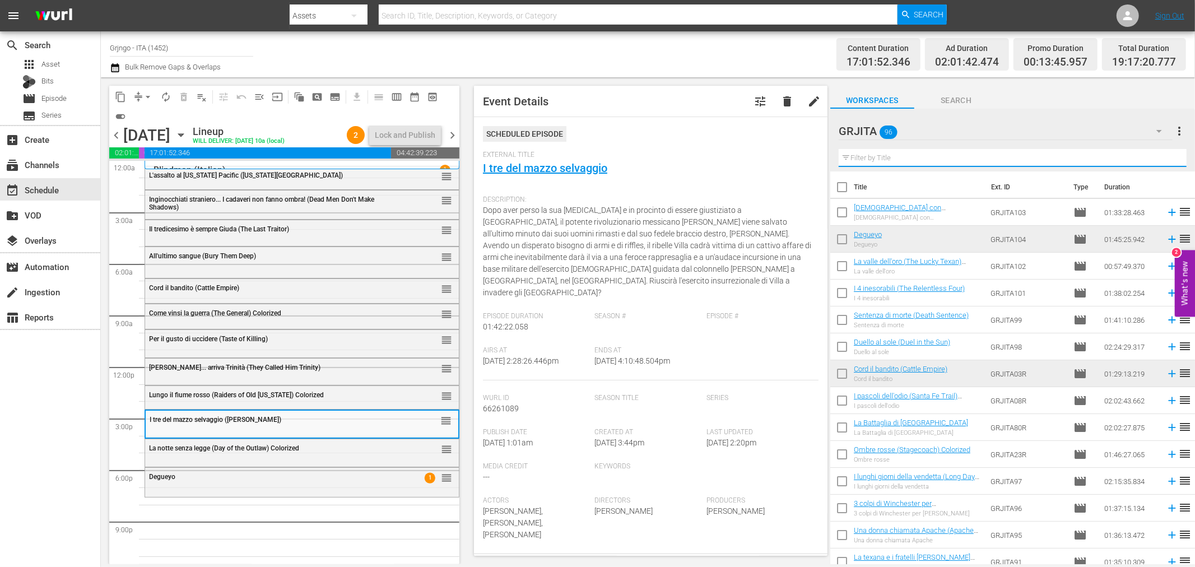
paste input "[DEMOGRAPHIC_DATA] con [DEMOGRAPHIC_DATA] gringo"
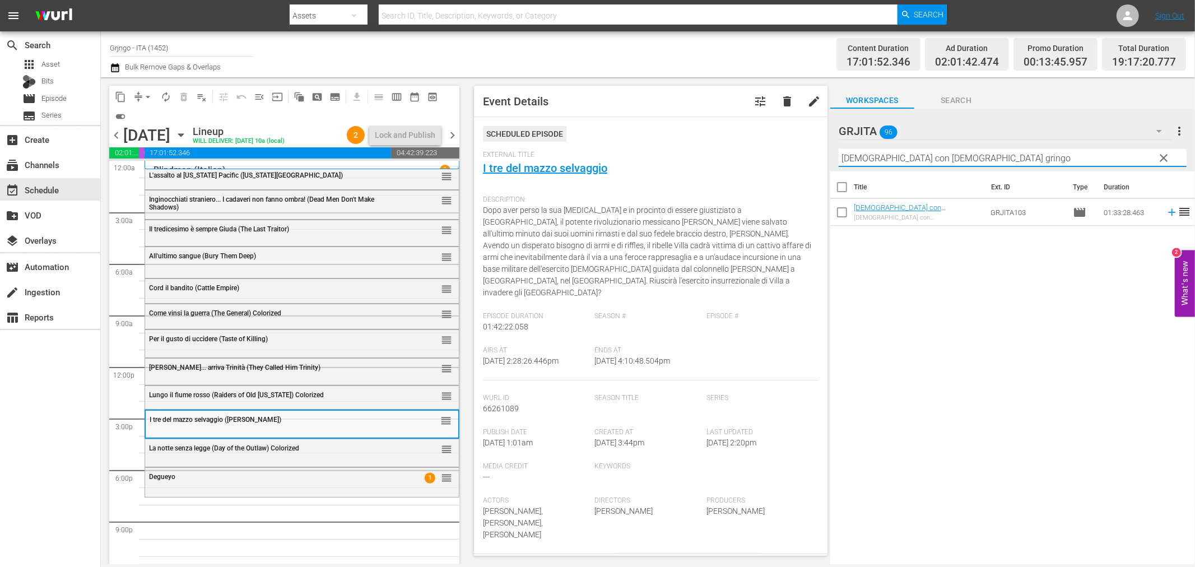
type input "[DEMOGRAPHIC_DATA] con [DEMOGRAPHIC_DATA] gringo"
click at [1166, 208] on icon at bounding box center [1172, 212] width 12 height 12
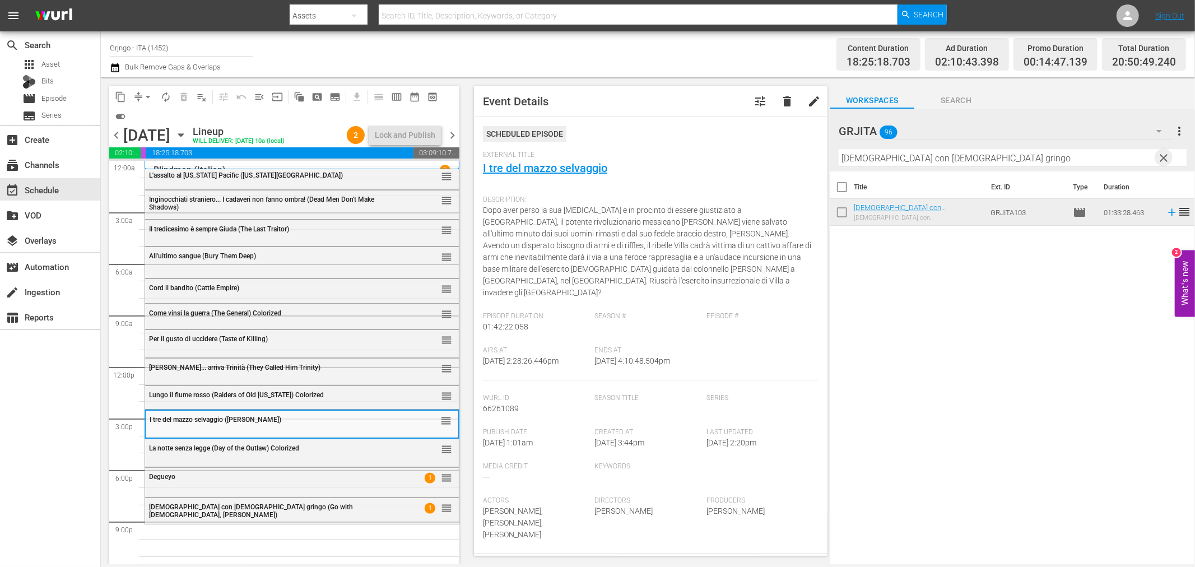
click at [1161, 157] on span "clear" at bounding box center [1164, 157] width 13 height 13
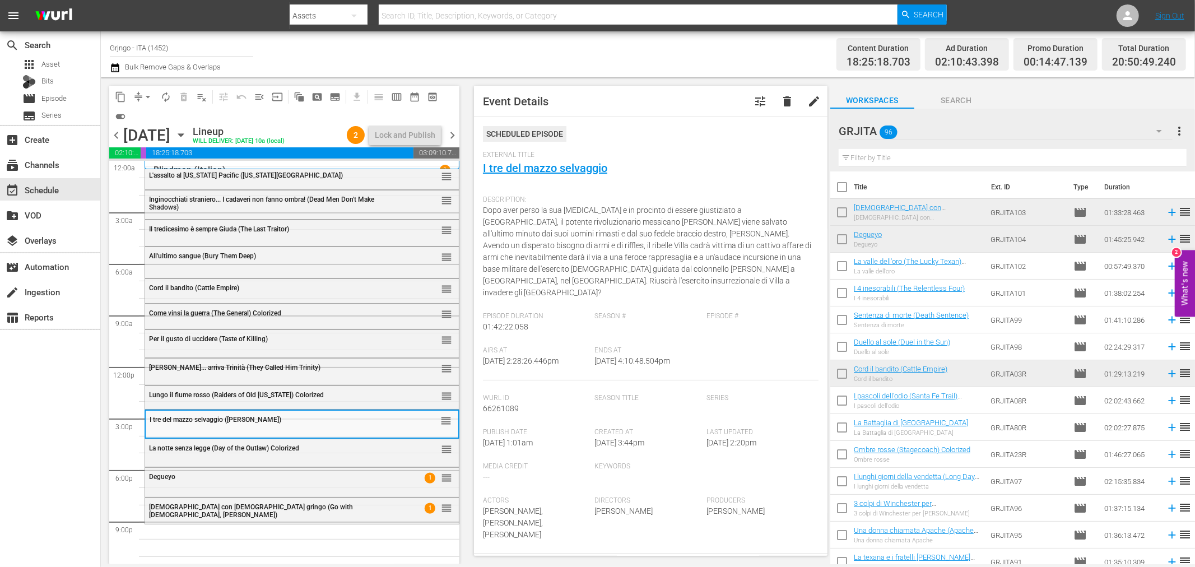
click at [936, 154] on input "text" at bounding box center [1013, 158] width 348 height 18
paste input "La valle dell'oro (The Lucky Texan)"
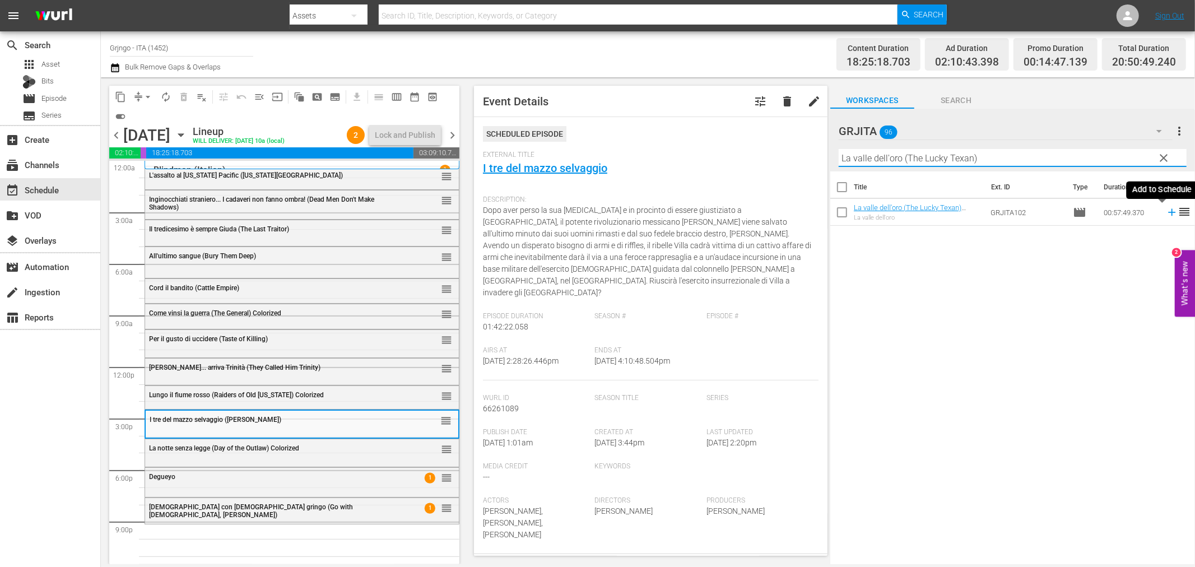
type input "La valle dell'oro (The Lucky Texan)"
click at [1166, 215] on icon at bounding box center [1172, 212] width 12 height 12
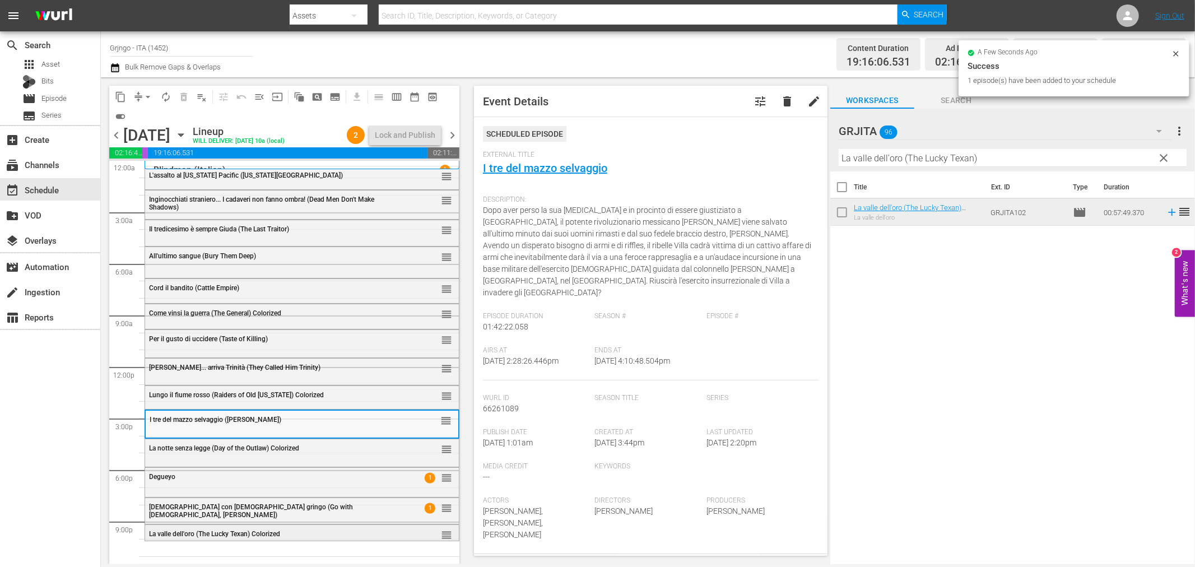
click at [339, 536] on div "La valle dell'oro (The Lucky Texan) Colorized" at bounding box center [273, 534] width 249 height 8
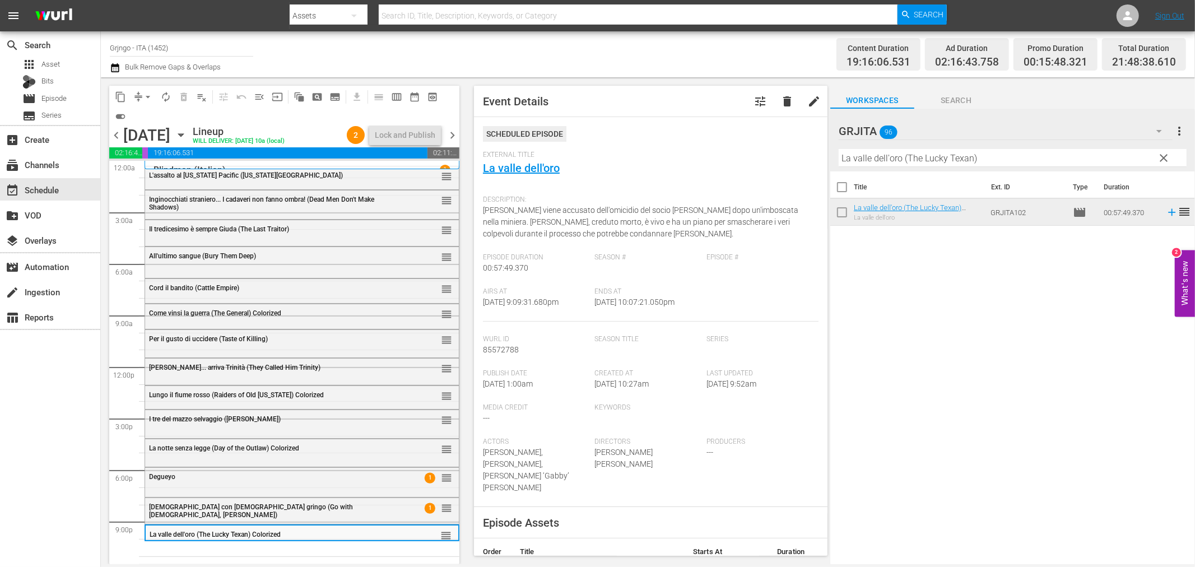
drag, startPoint x: 1163, startPoint y: 155, endPoint x: 992, endPoint y: 142, distance: 170.8
click at [1163, 155] on span "clear" at bounding box center [1164, 157] width 13 height 13
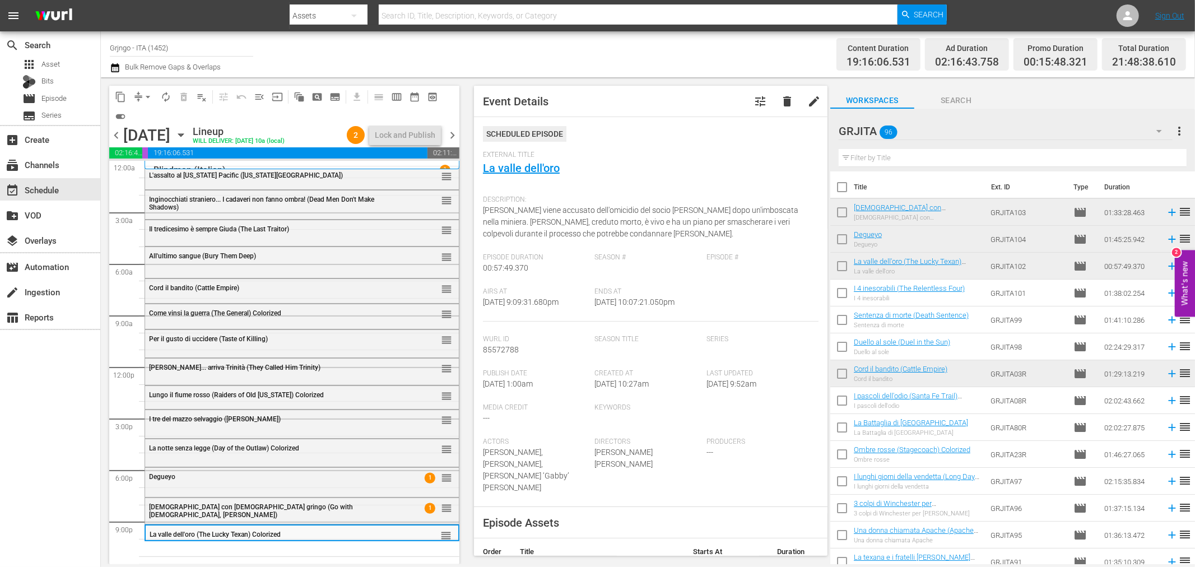
click at [936, 158] on input "text" at bounding box center [1013, 158] width 348 height 18
paste input "Black Jack"
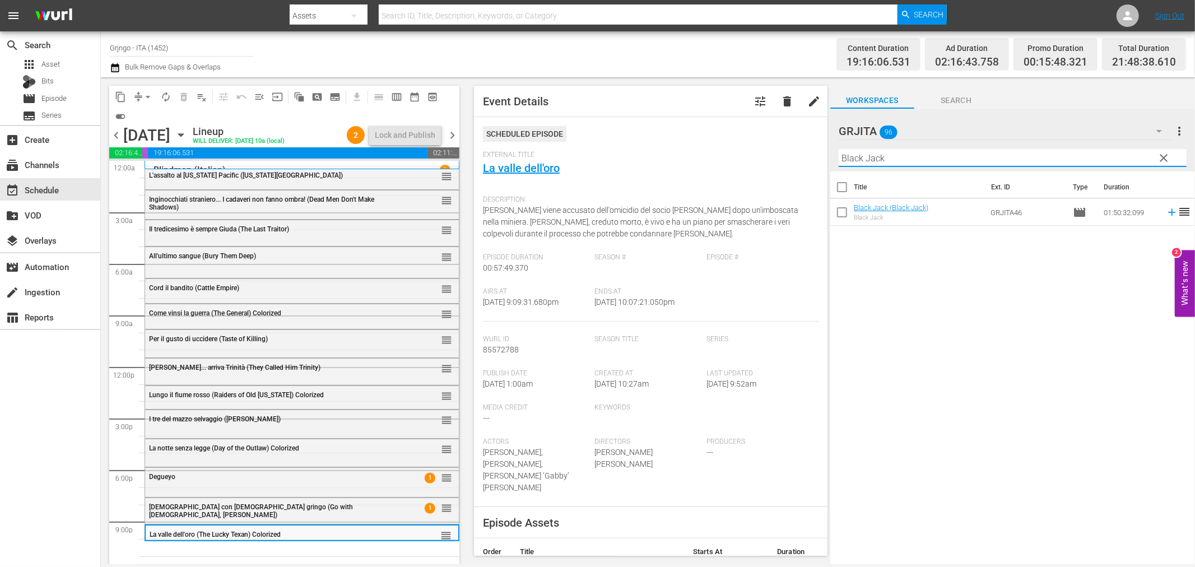
type input "Black Jack"
click at [1166, 211] on icon at bounding box center [1172, 212] width 12 height 12
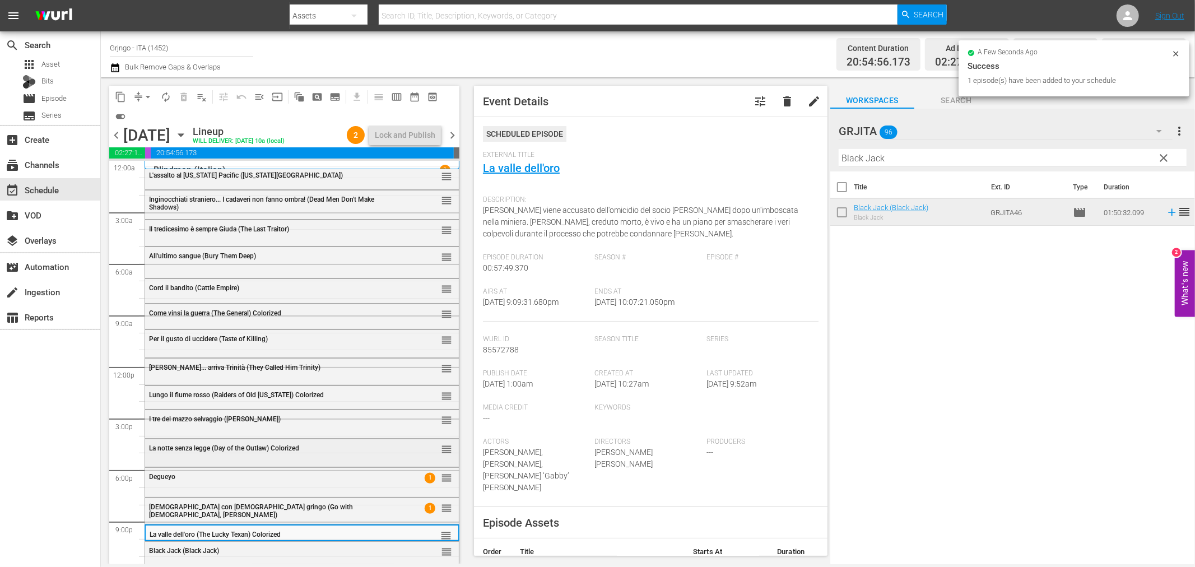
scroll to position [8, 0]
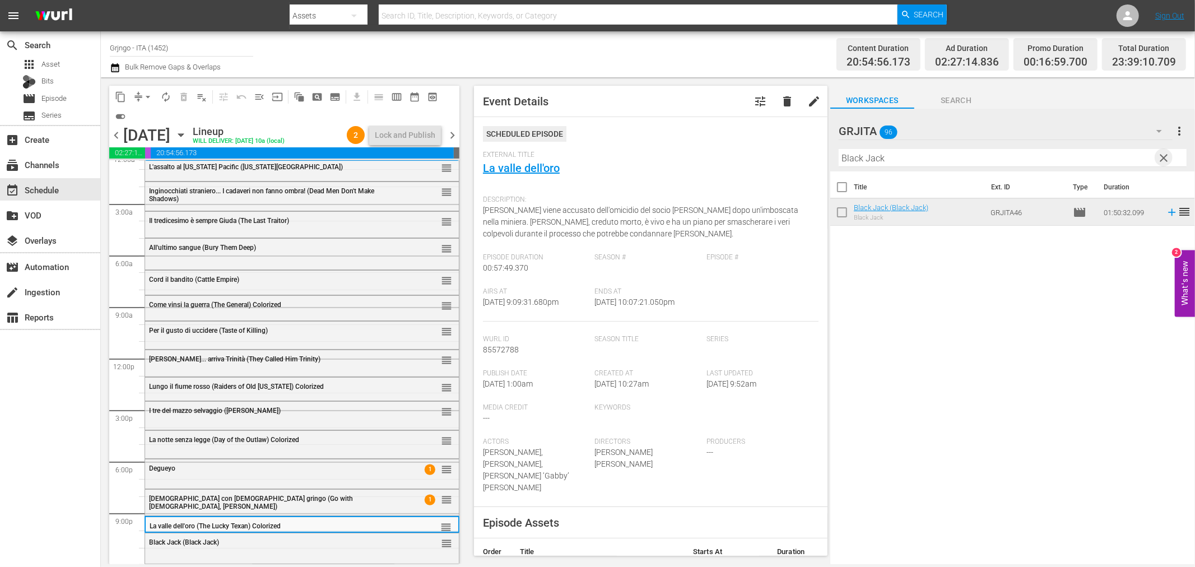
click at [1164, 152] on span "clear" at bounding box center [1164, 157] width 13 height 13
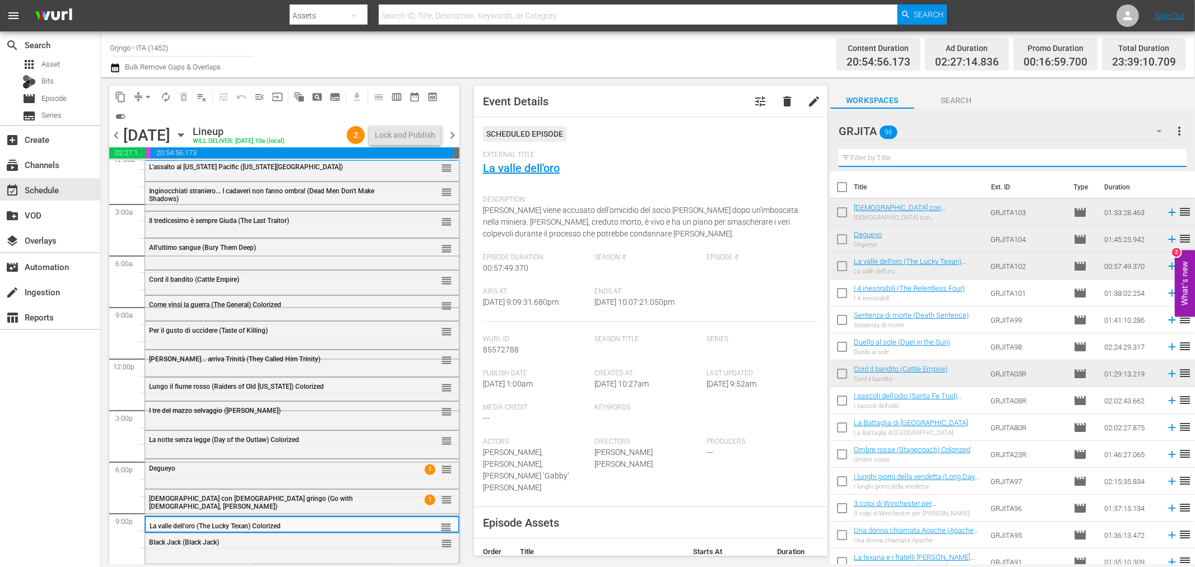
paste input "I predoni della città"
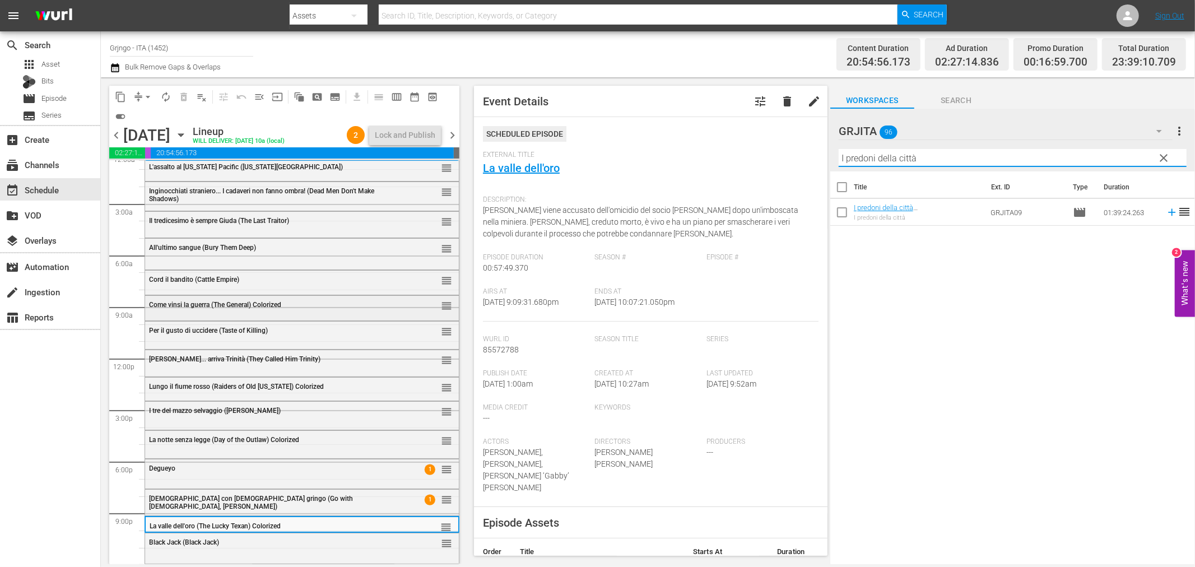
type input "I predoni della città"
click at [201, 306] on span "Come vinsi la guerra (The General) Colorized" at bounding box center [215, 305] width 132 height 8
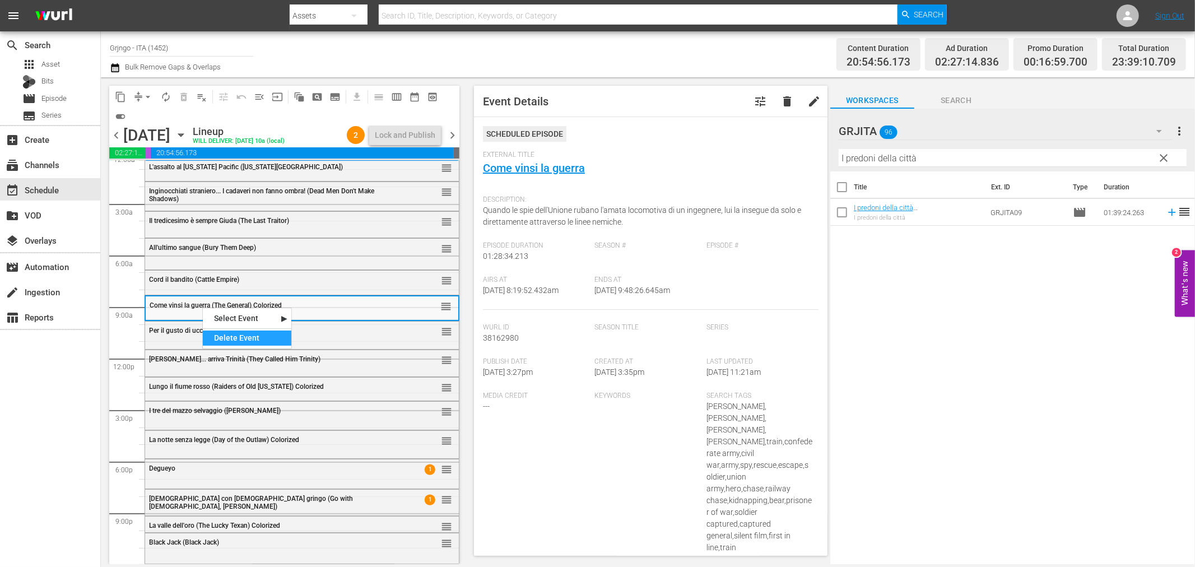
click at [271, 338] on div "Delete Event" at bounding box center [247, 338] width 89 height 15
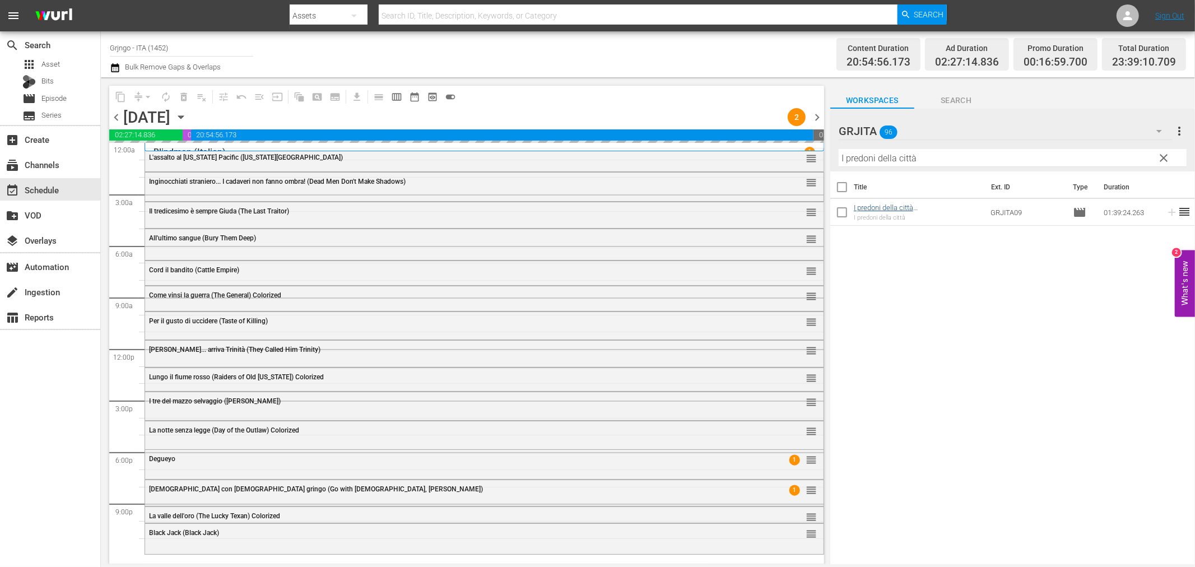
scroll to position [0, 0]
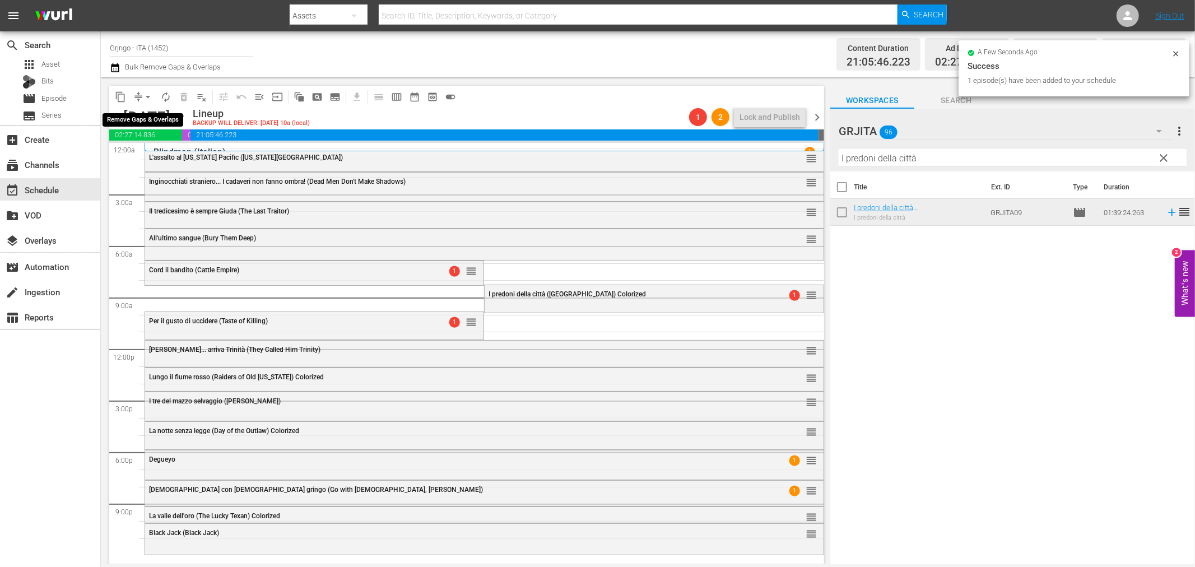
click at [147, 93] on span "arrow_drop_down" at bounding box center [147, 96] width 11 height 11
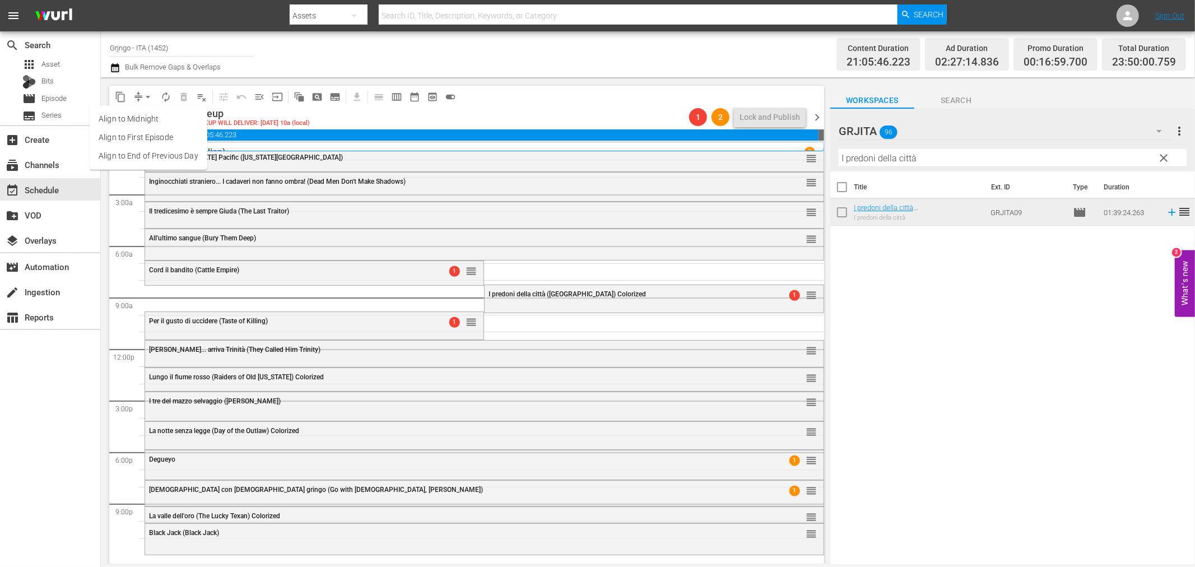
click at [170, 159] on li "Align to End of Previous Day" at bounding box center [149, 156] width 118 height 18
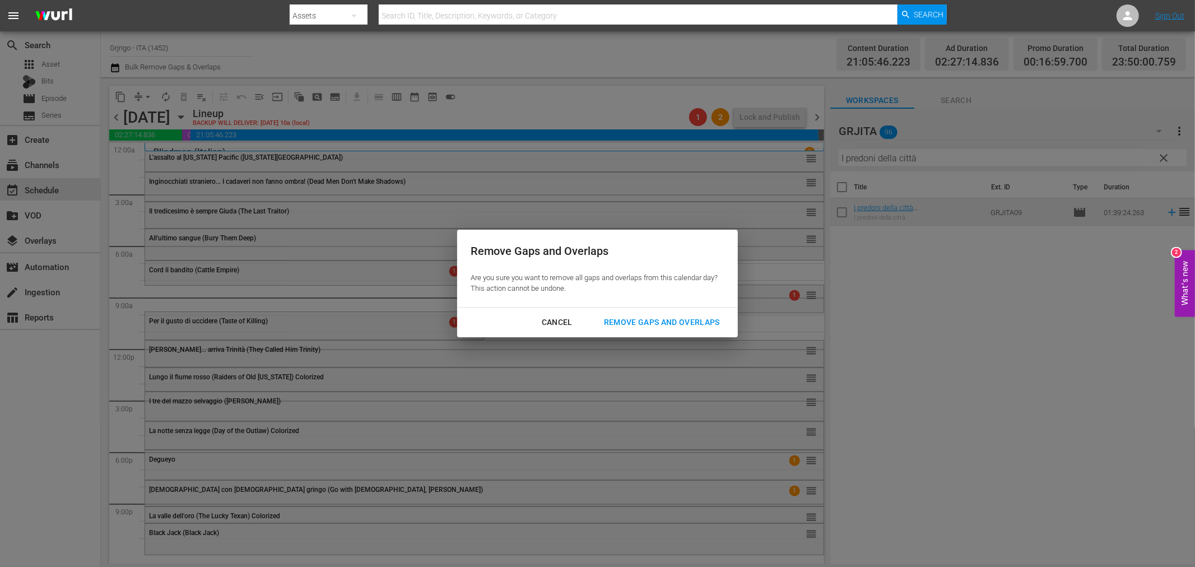
click at [607, 328] on div "Remove Gaps and Overlaps" at bounding box center [662, 322] width 134 height 14
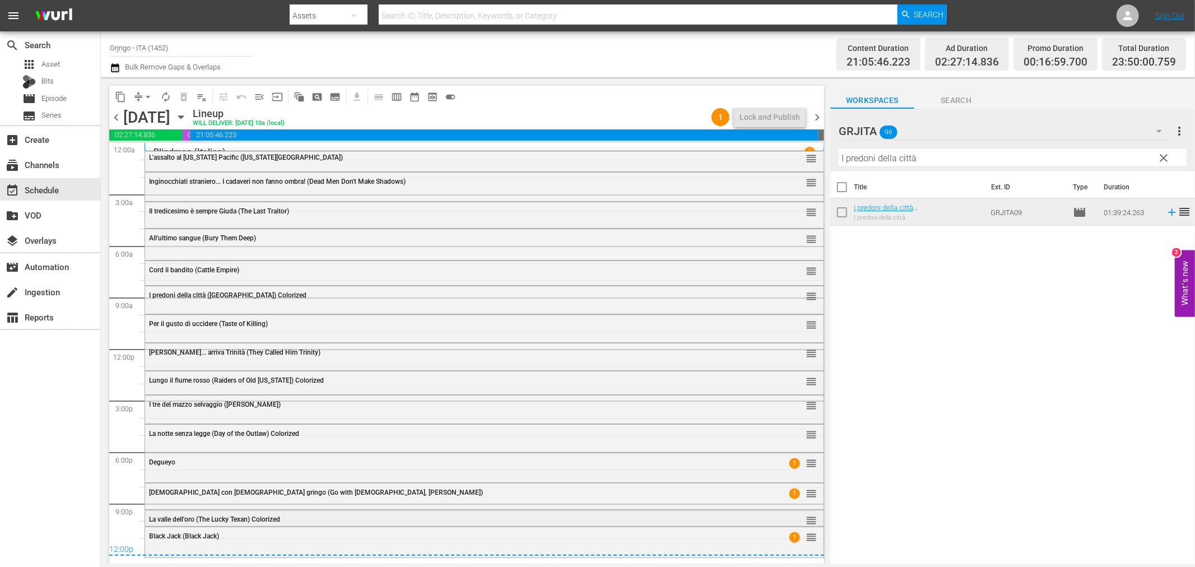
click at [166, 516] on span "La valle dell'oro (The Lucky Texan) Colorized" at bounding box center [214, 519] width 131 height 8
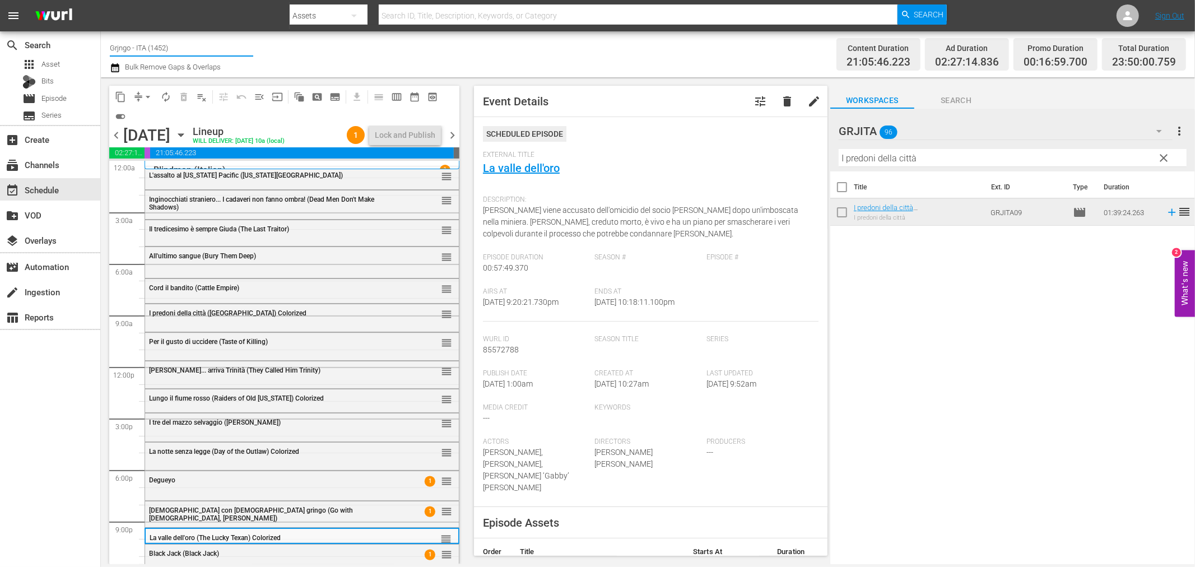
drag, startPoint x: 193, startPoint y: 45, endPoint x: 101, endPoint y: 43, distance: 91.9
click at [101, 43] on div "Channel Title Grjngo - ITA (1452) Bulk Remove Gaps & Overlaps Content Duration …" at bounding box center [648, 54] width 1094 height 46
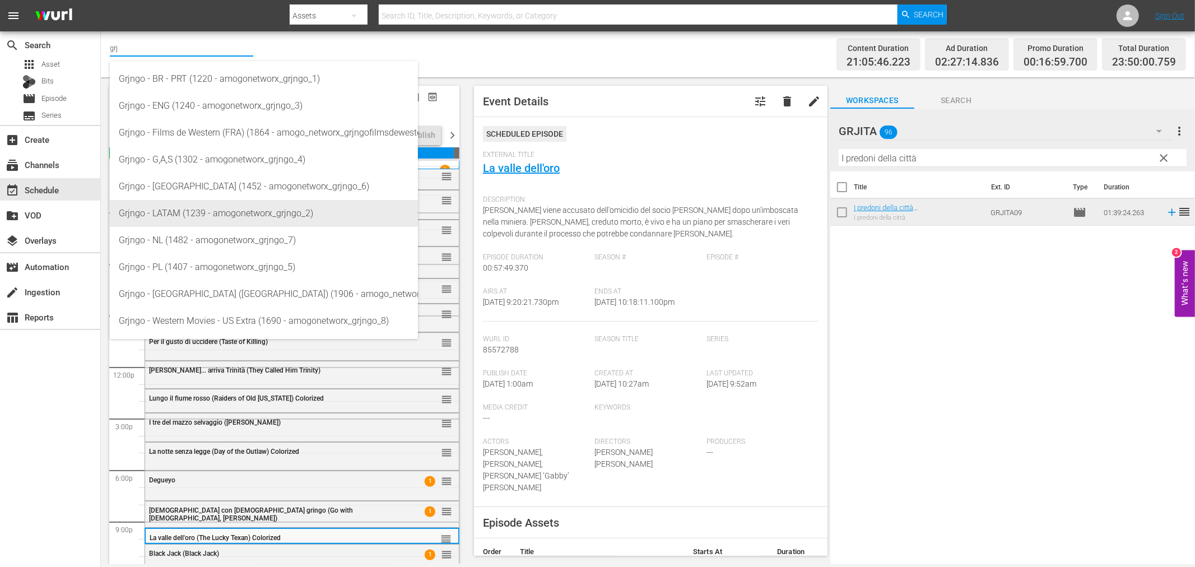
click at [251, 211] on div "Grjngo - LATAM (1239 - amogonetworx_grjngo_2)" at bounding box center [264, 213] width 290 height 27
type input "Grjngo - LATAM (1239 - amogonetworx_grjngo_2)"
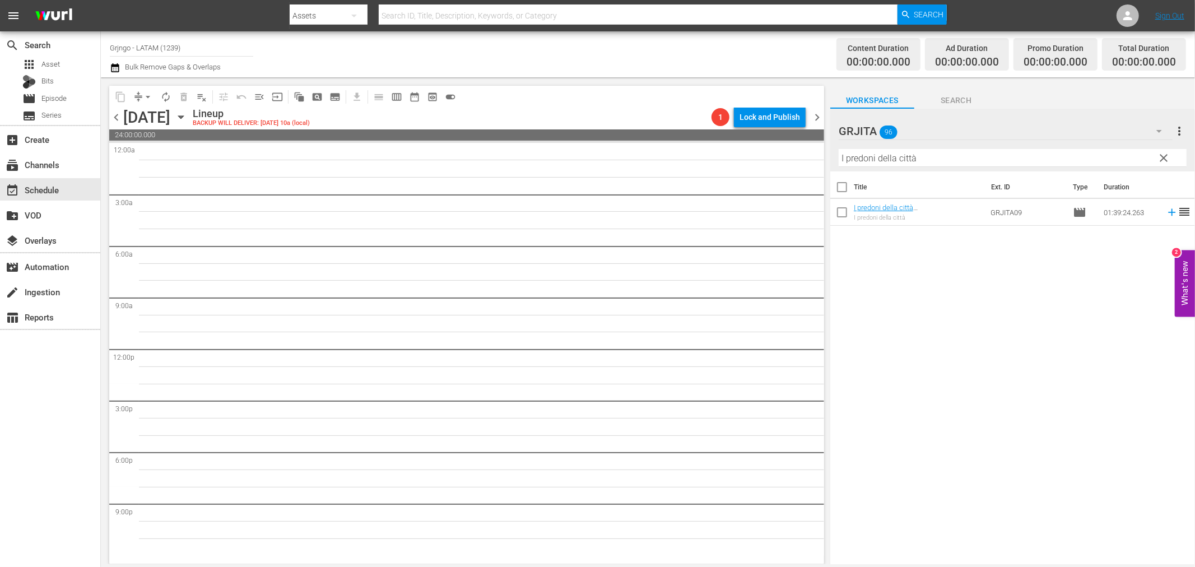
click at [187, 115] on icon "button" at bounding box center [181, 117] width 12 height 12
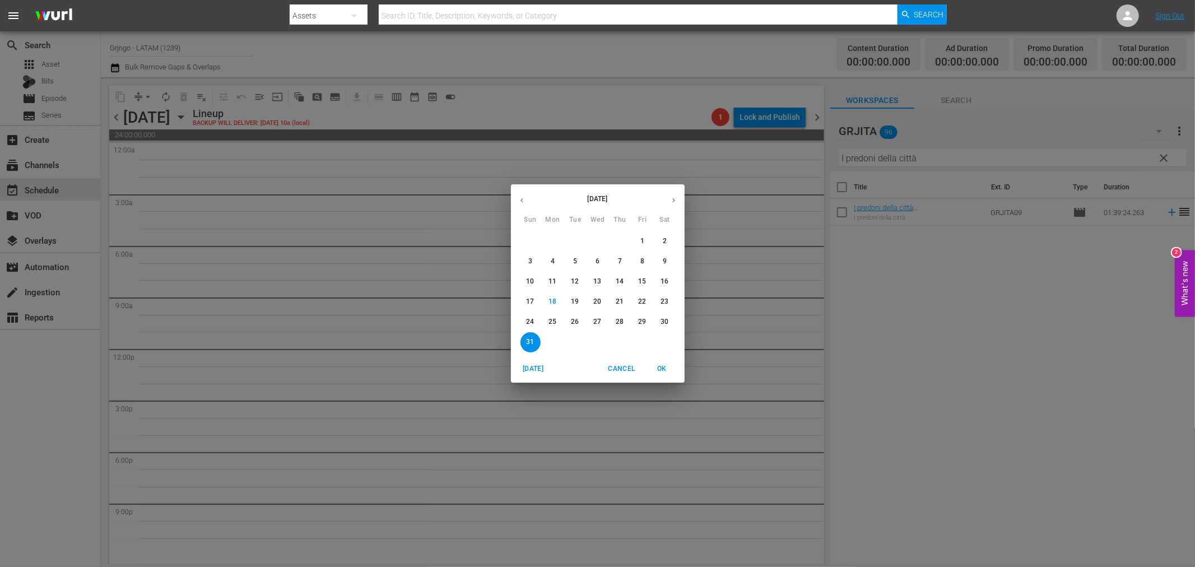
click at [533, 317] on p "24" at bounding box center [530, 322] width 8 height 10
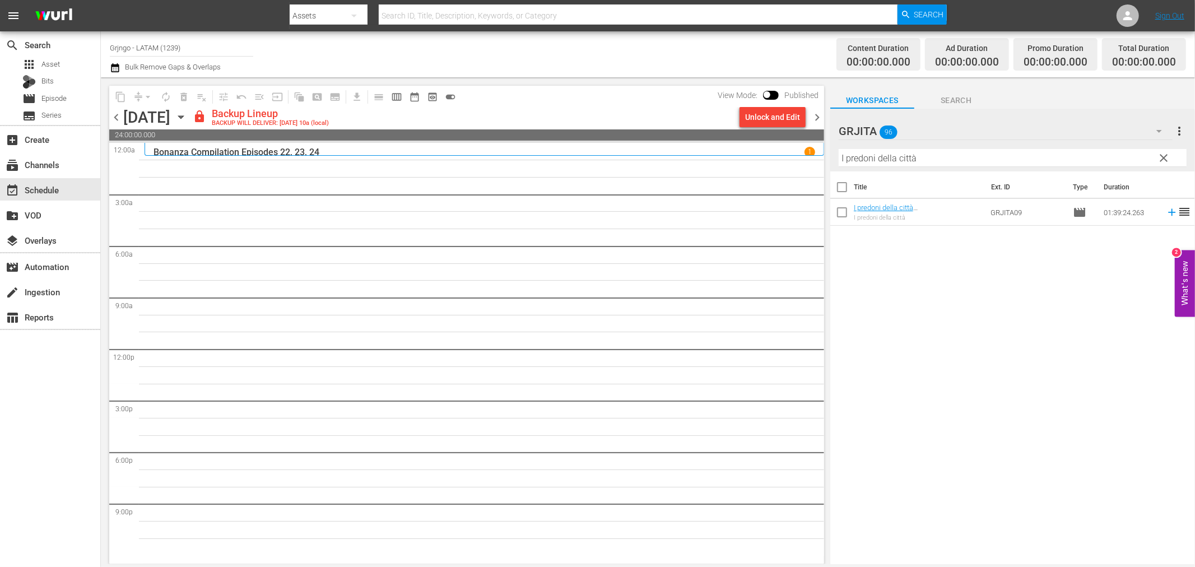
click at [1163, 157] on span "clear" at bounding box center [1164, 157] width 13 height 13
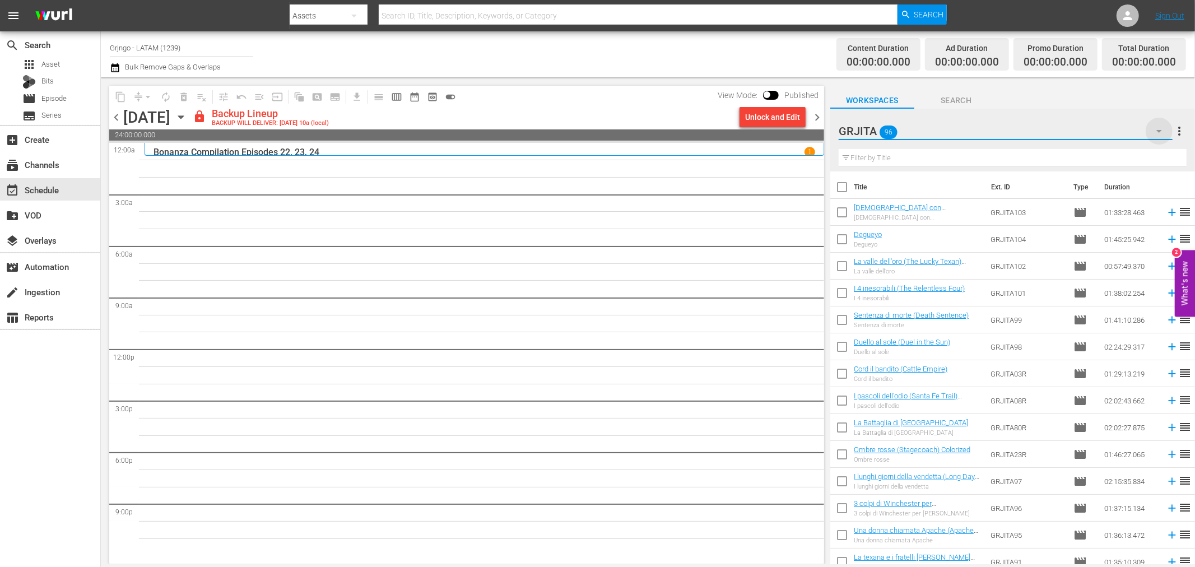
click at [1161, 128] on icon "button" at bounding box center [1159, 130] width 13 height 13
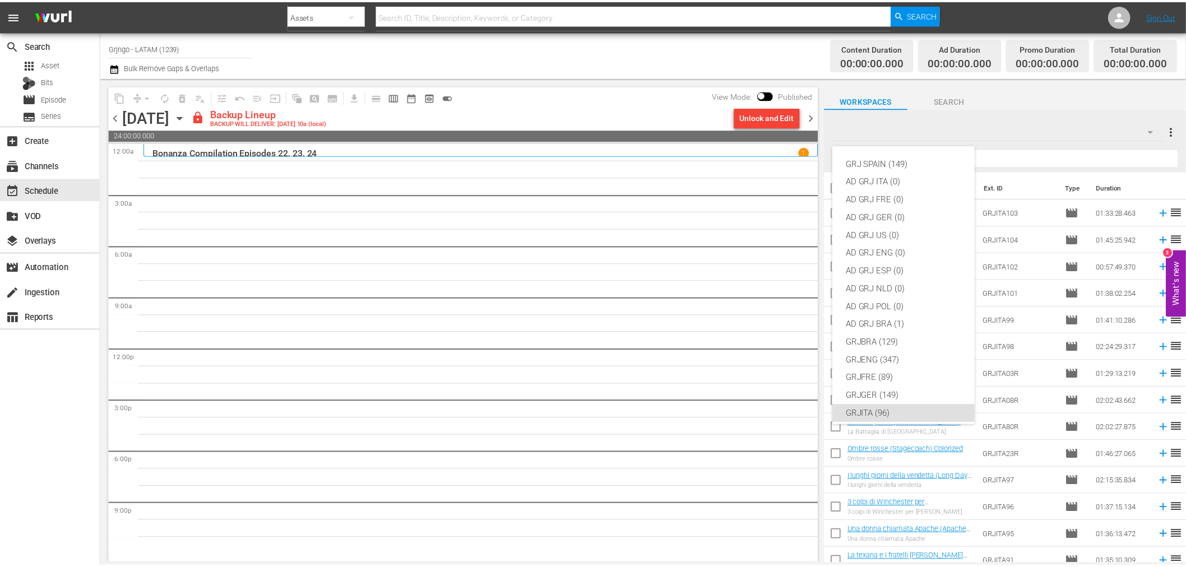
scroll to position [96, 0]
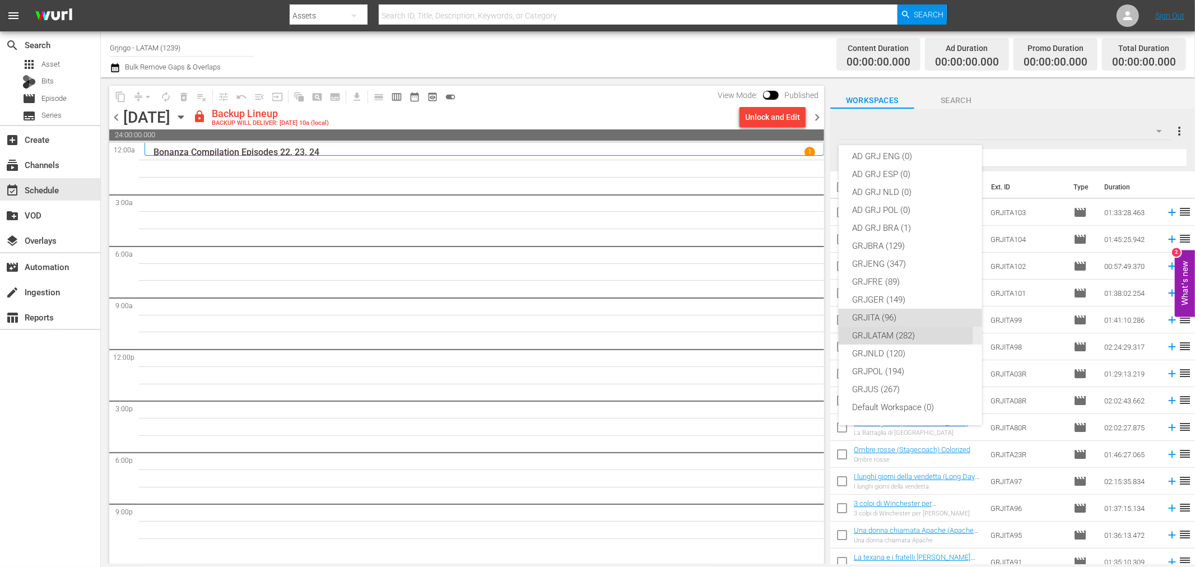
click at [905, 334] on div "GRJLATAM (282)" at bounding box center [910, 336] width 117 height 18
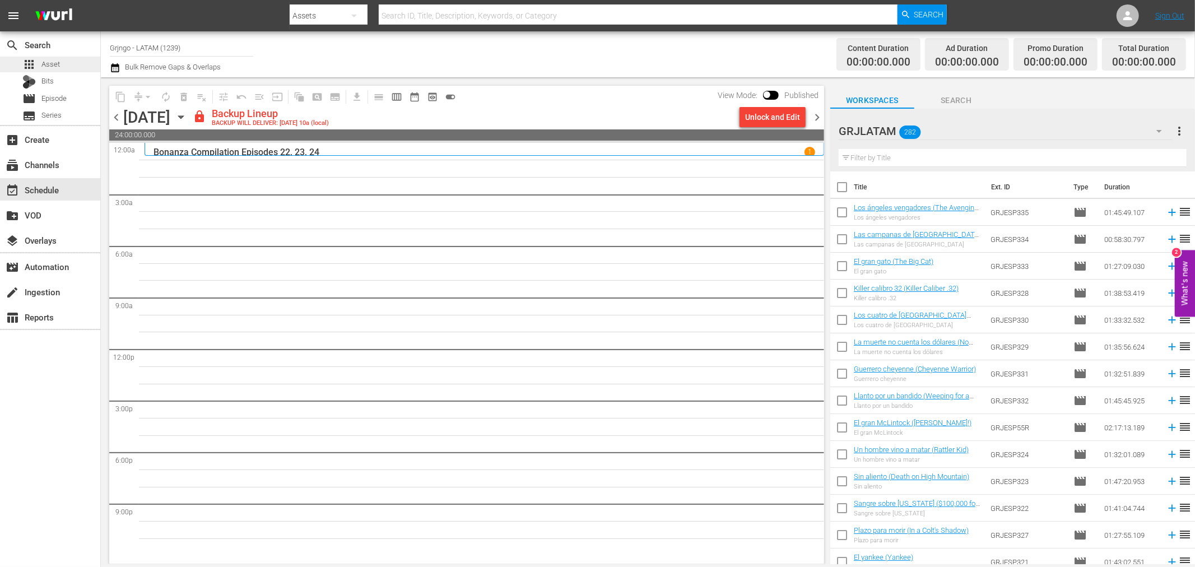
click at [48, 62] on span "Asset" at bounding box center [50, 64] width 18 height 11
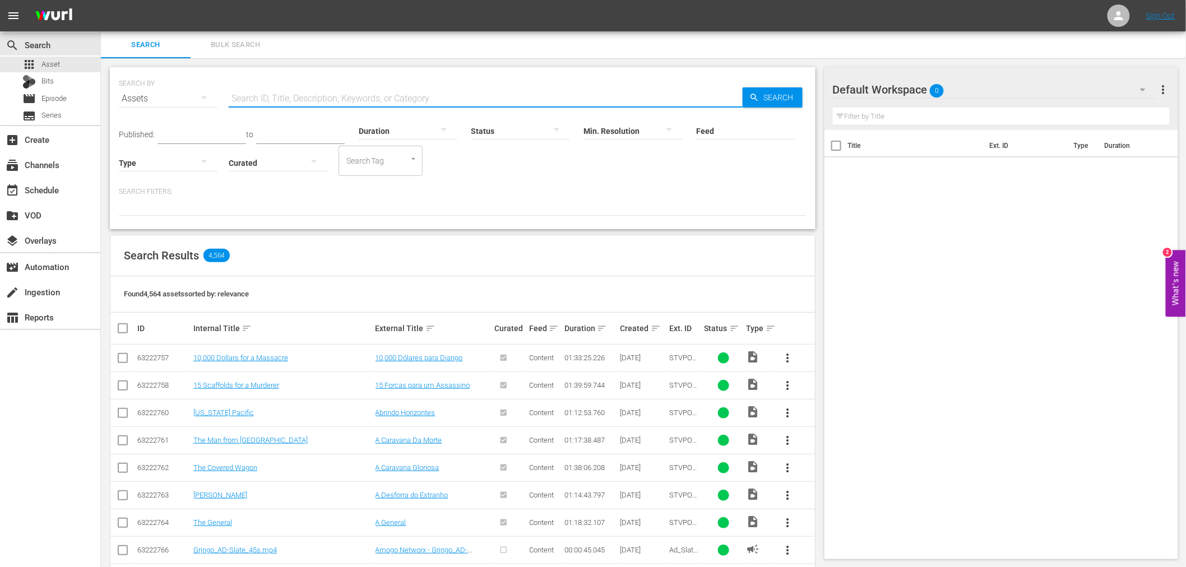
click at [315, 92] on input "text" at bounding box center [486, 98] width 514 height 27
type input "grjesp"
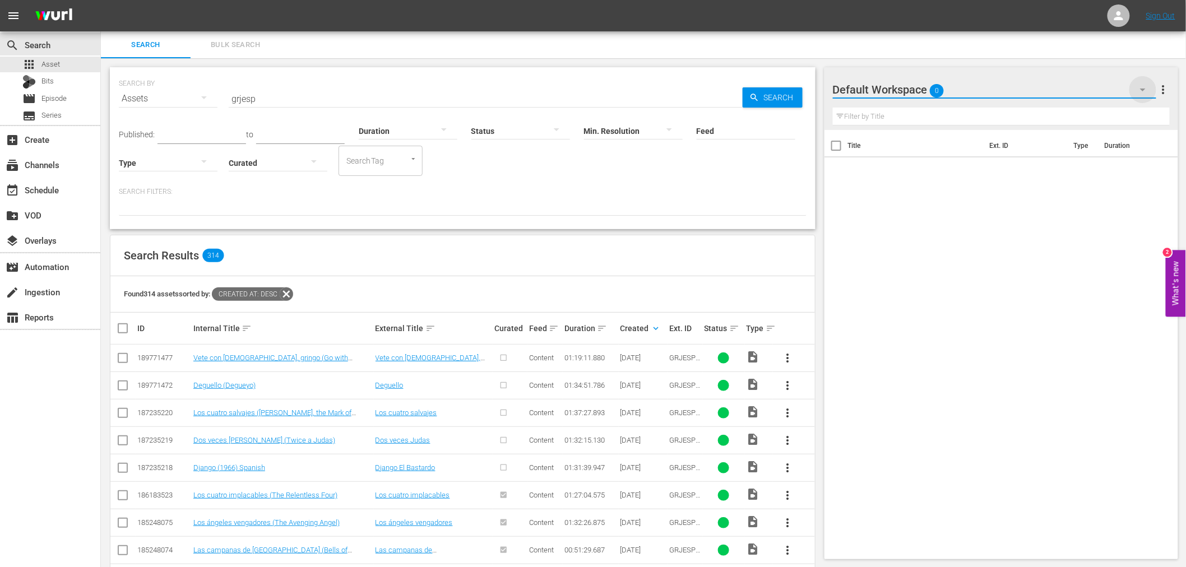
click at [1140, 91] on icon "button" at bounding box center [1142, 89] width 13 height 13
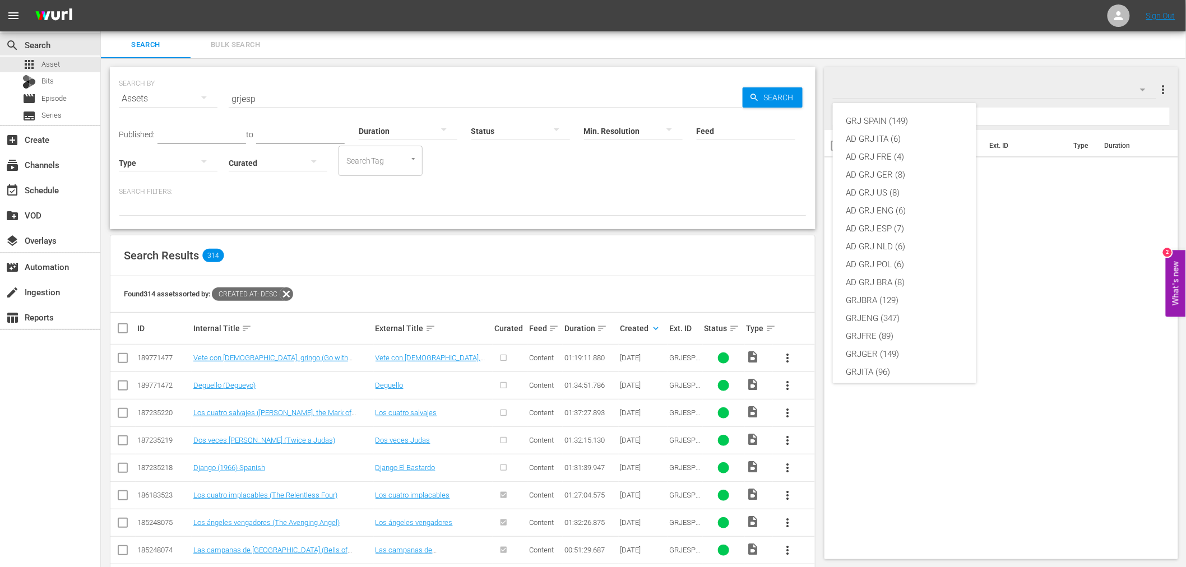
scroll to position [96, 0]
click at [891, 289] on div "GRJLATAM (282)" at bounding box center [904, 294] width 117 height 18
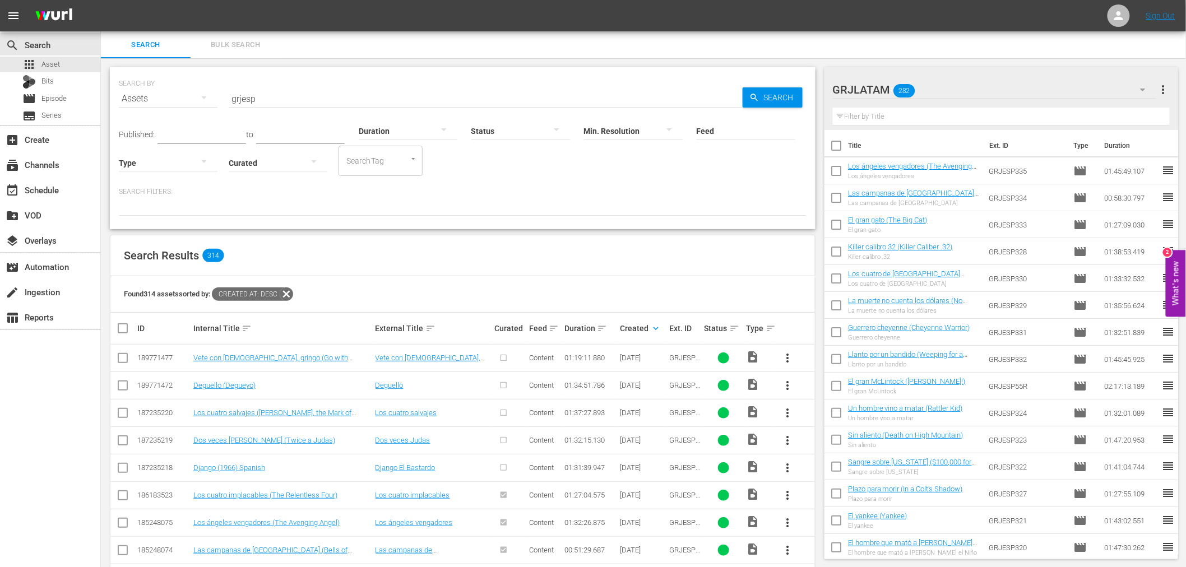
click at [857, 117] on input "text" at bounding box center [1001, 117] width 337 height 18
paste input "Los cuatro implacables (The Relentless Four)"
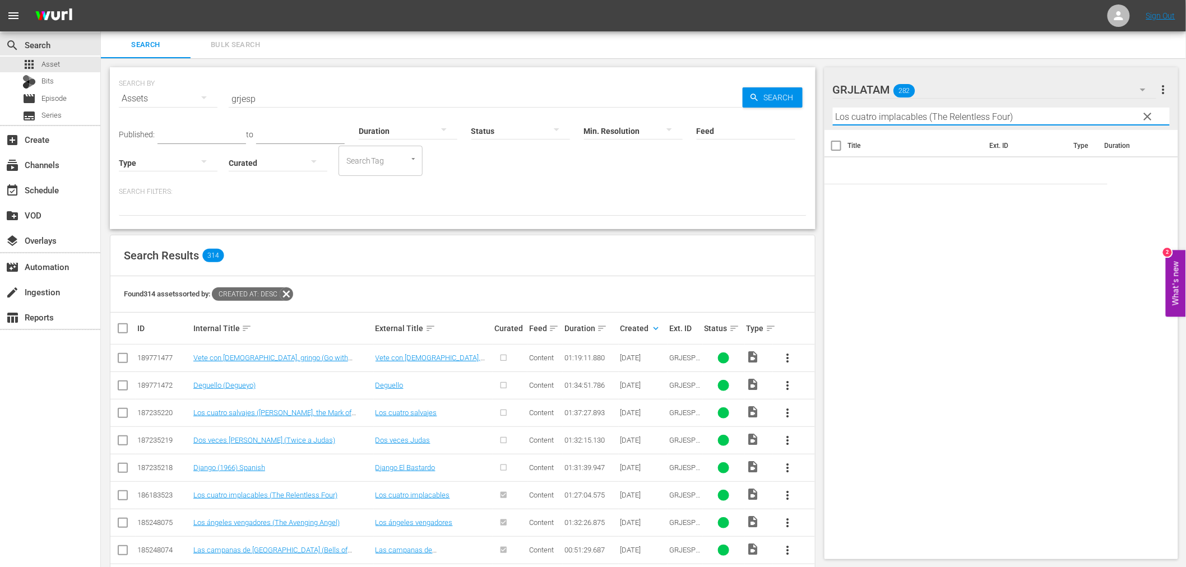
drag, startPoint x: 929, startPoint y: 115, endPoint x: 1037, endPoint y: 120, distance: 108.2
click at [1037, 120] on input "Los cuatro implacables (The Relentless Four)" at bounding box center [1001, 117] width 337 height 18
type input "Los cuatro implacables"
click at [1147, 118] on span "clear" at bounding box center [1146, 116] width 13 height 13
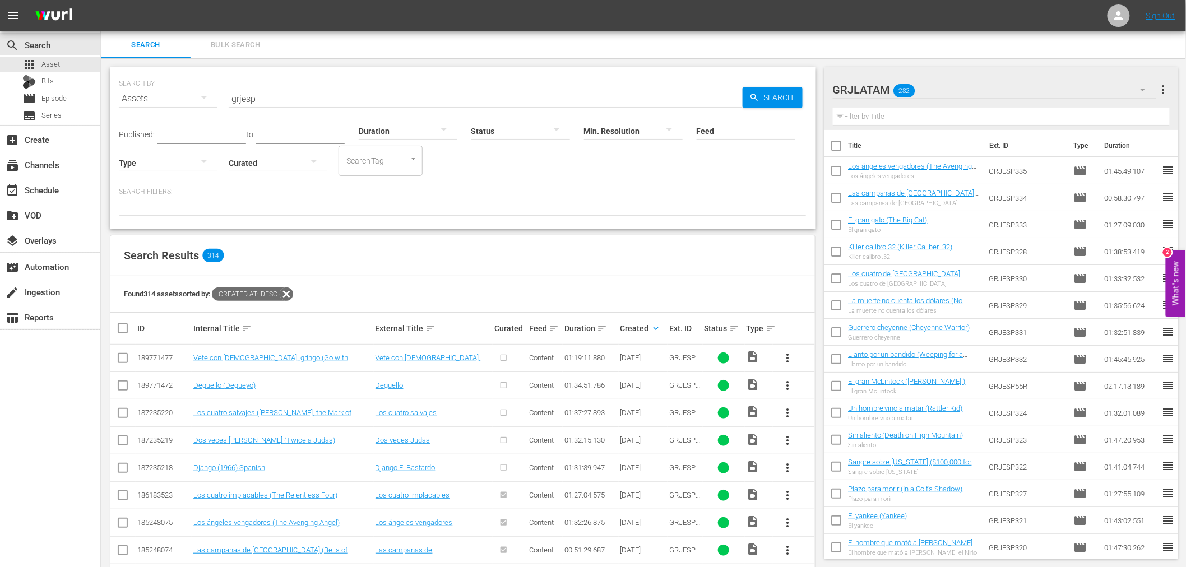
click at [787, 494] on span "more_vert" at bounding box center [787, 495] width 13 height 13
click at [824, 435] on div "Workspace" at bounding box center [848, 437] width 76 height 27
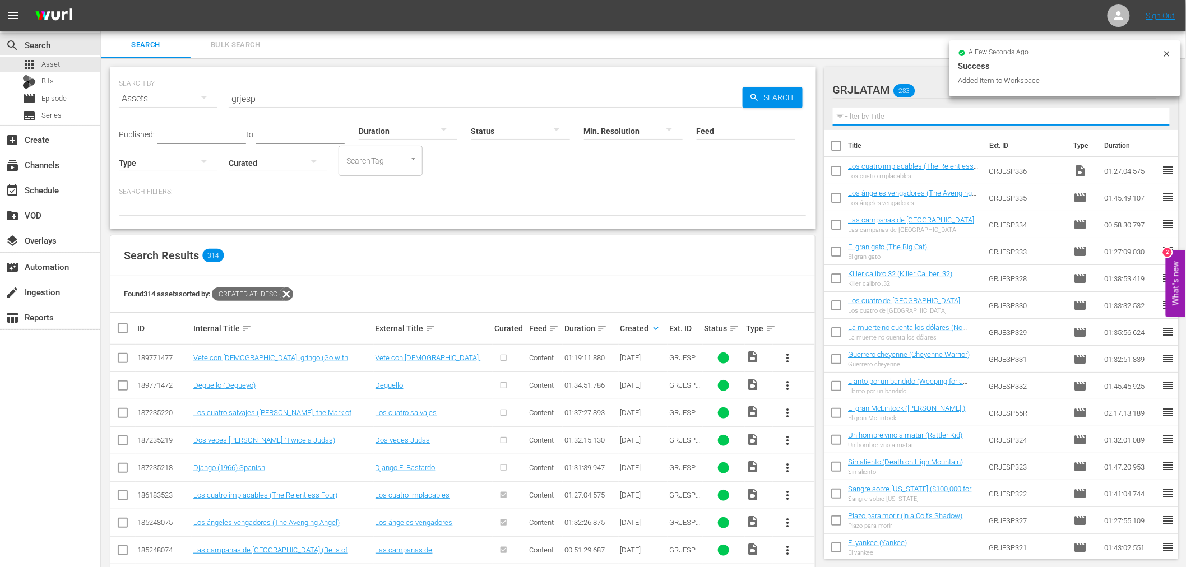
click at [859, 113] on input "text" at bounding box center [1001, 117] width 337 height 18
paste input "Los cuatro implacables (The Relentless Four)"
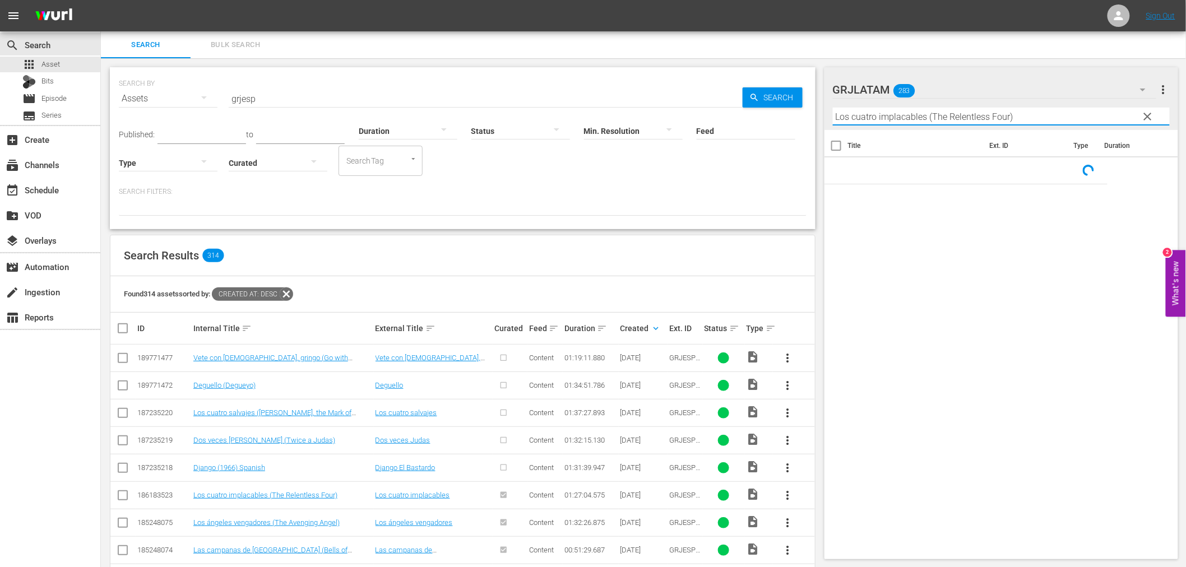
drag, startPoint x: 932, startPoint y: 114, endPoint x: 1020, endPoint y: 118, distance: 88.1
click at [1020, 118] on input "Los cuatro implacables (The Relentless Four)" at bounding box center [1001, 117] width 337 height 18
type input "Los cuatro implacables"
click at [1145, 118] on span "clear" at bounding box center [1146, 116] width 13 height 13
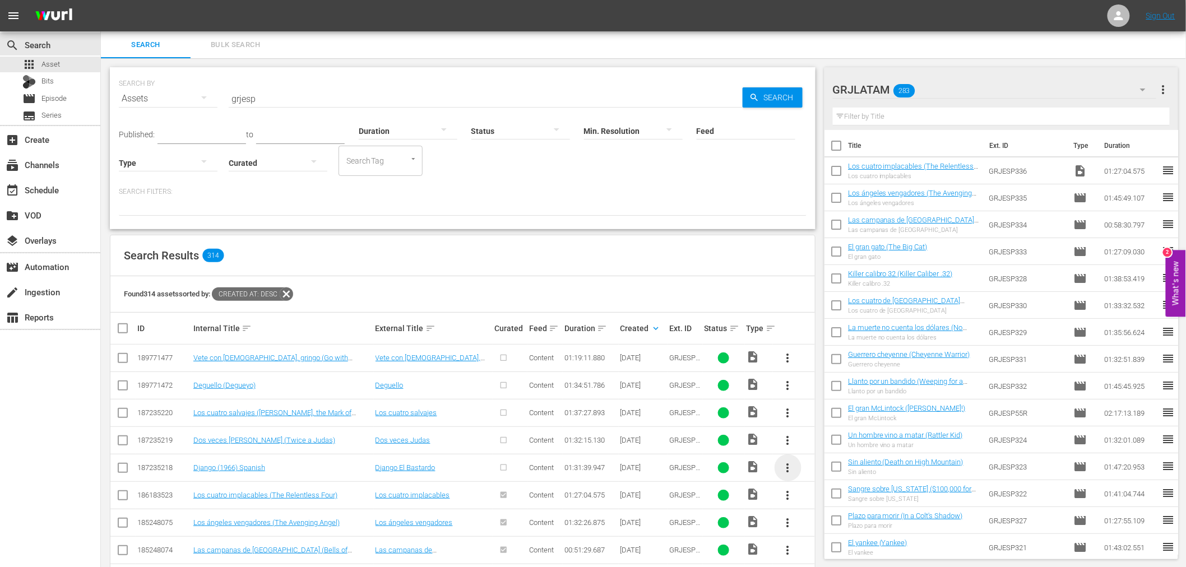
click at [787, 467] on span "more_vert" at bounding box center [787, 467] width 13 height 13
click at [814, 462] on div "Episode" at bounding box center [848, 463] width 76 height 27
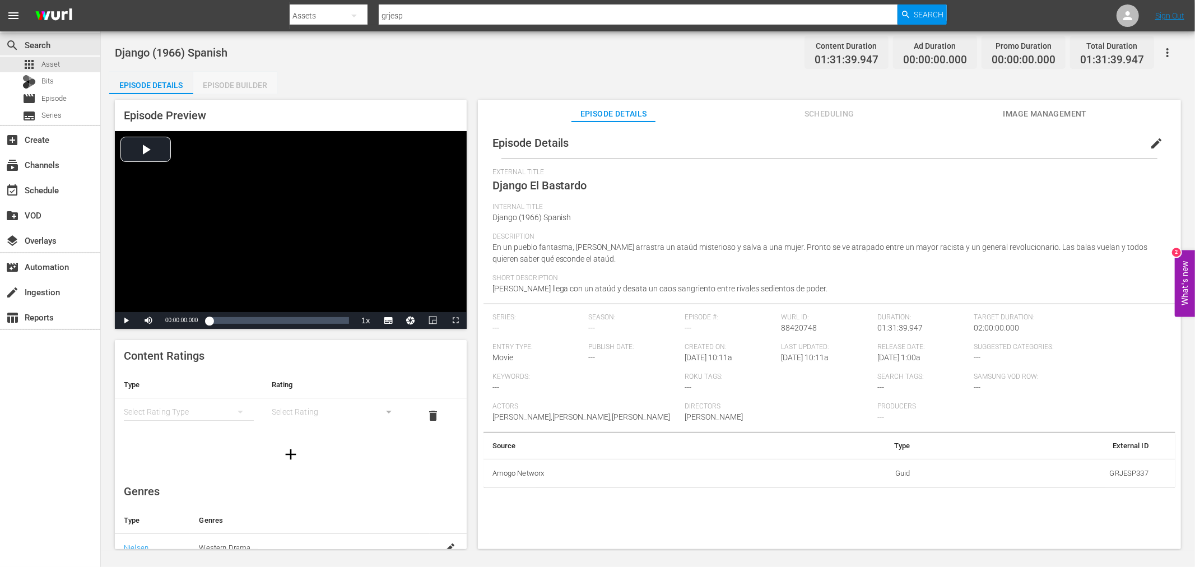
click at [252, 81] on div "Episode Builder" at bounding box center [235, 85] width 84 height 27
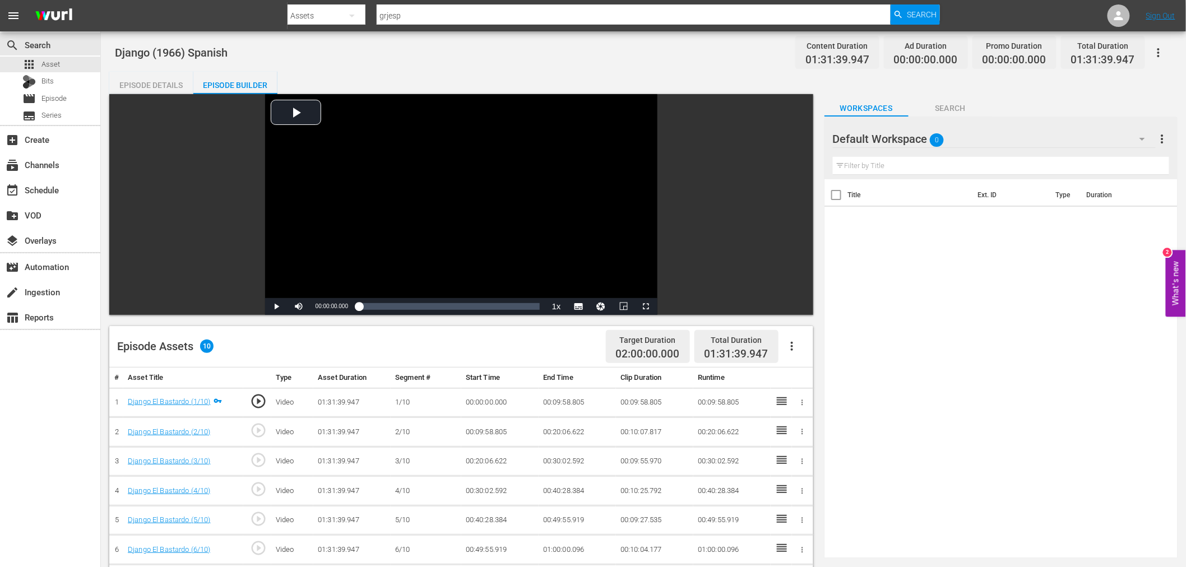
click at [782, 340] on button "button" at bounding box center [791, 346] width 27 height 27
click at [786, 349] on div "Fill with Ads" at bounding box center [825, 350] width 94 height 27
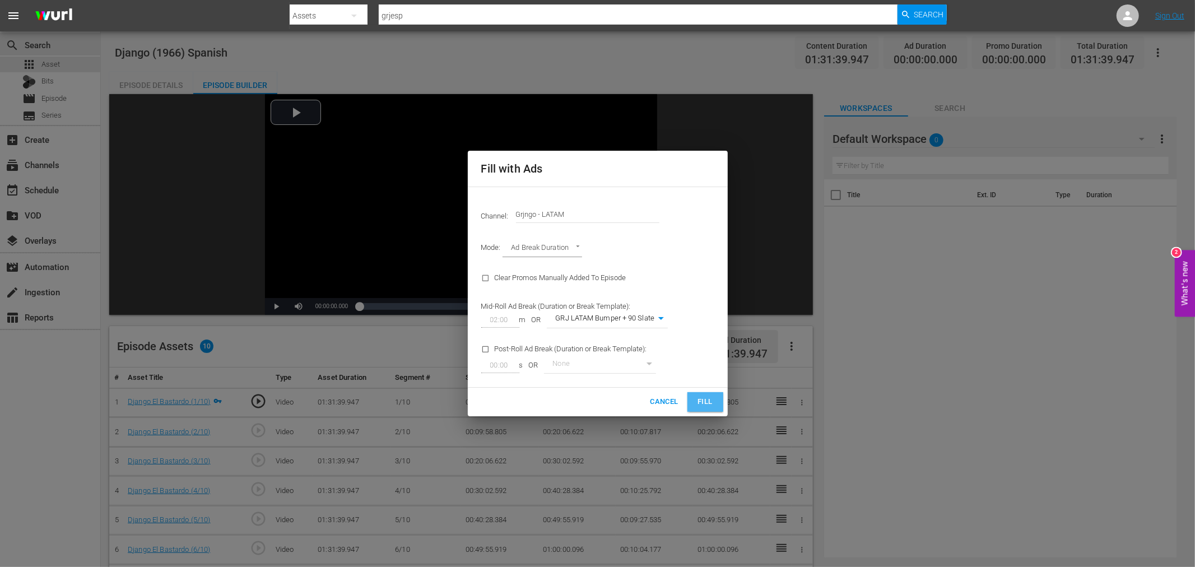
click at [697, 401] on span "Fill" at bounding box center [705, 402] width 18 height 13
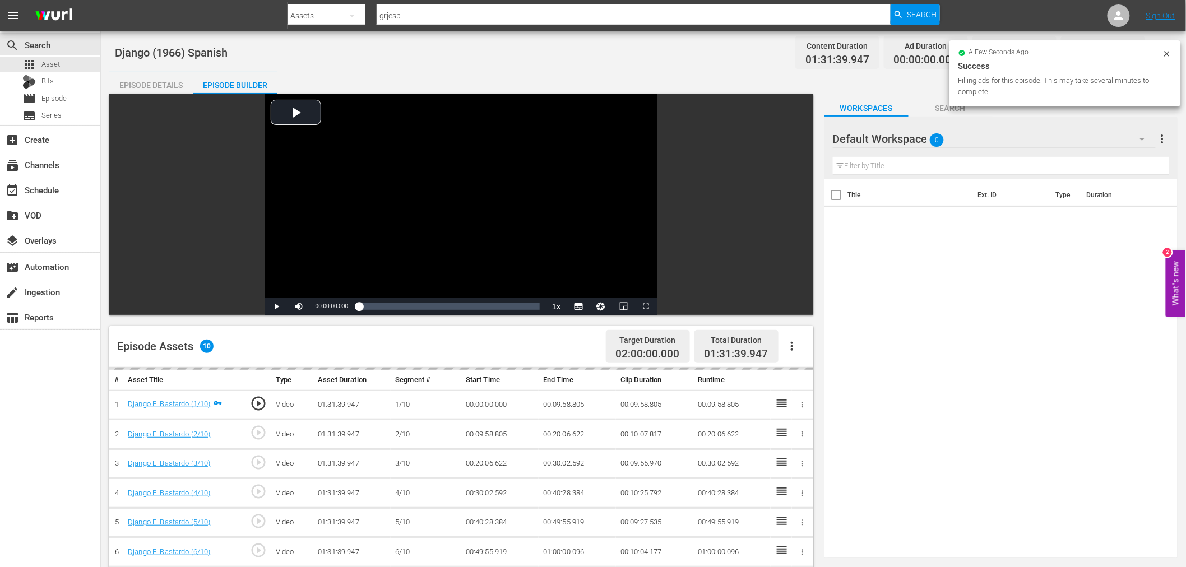
click at [1147, 139] on icon "button" at bounding box center [1141, 138] width 13 height 13
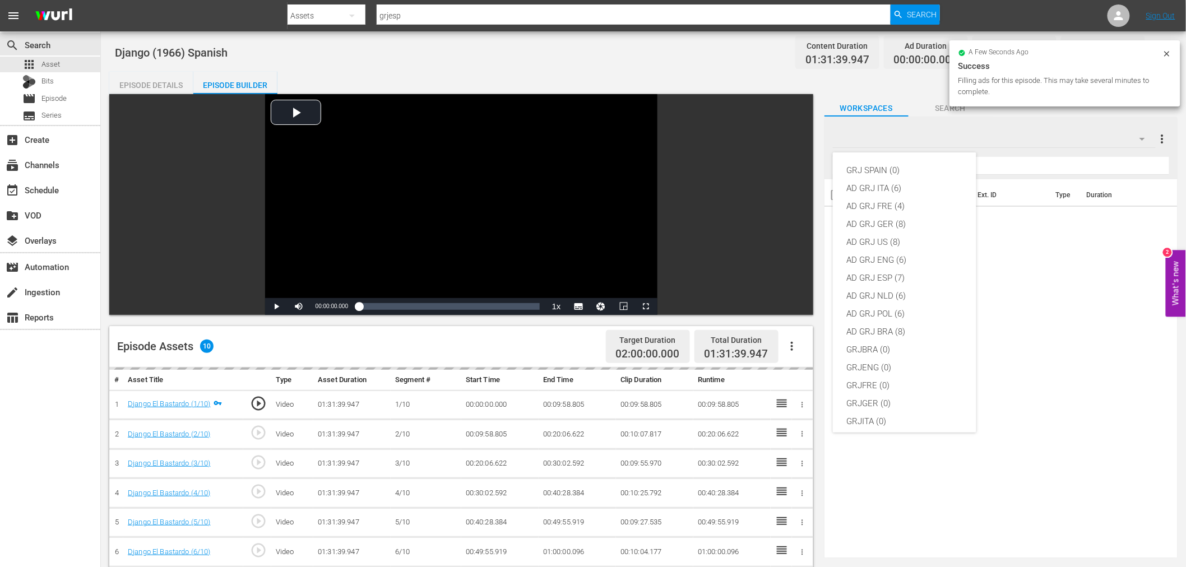
scroll to position [96, 0]
click at [904, 342] on div "GRJLATAM (1)" at bounding box center [904, 343] width 117 height 18
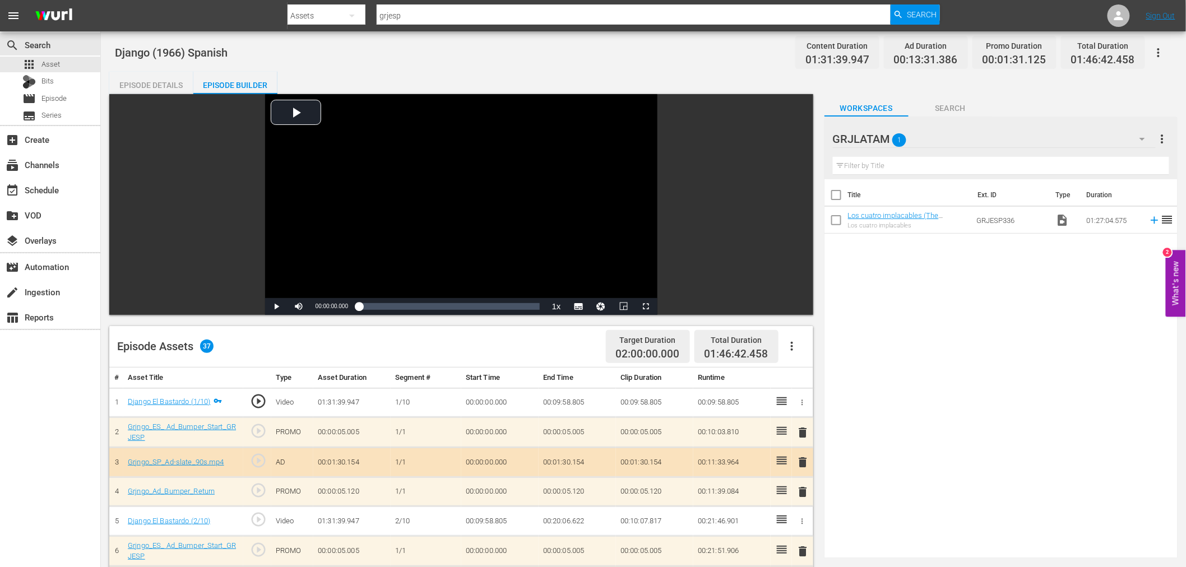
click at [1160, 220] on span "reorder" at bounding box center [1166, 219] width 13 height 13
click at [833, 219] on input "checkbox" at bounding box center [836, 223] width 24 height 24
checkbox input "true"
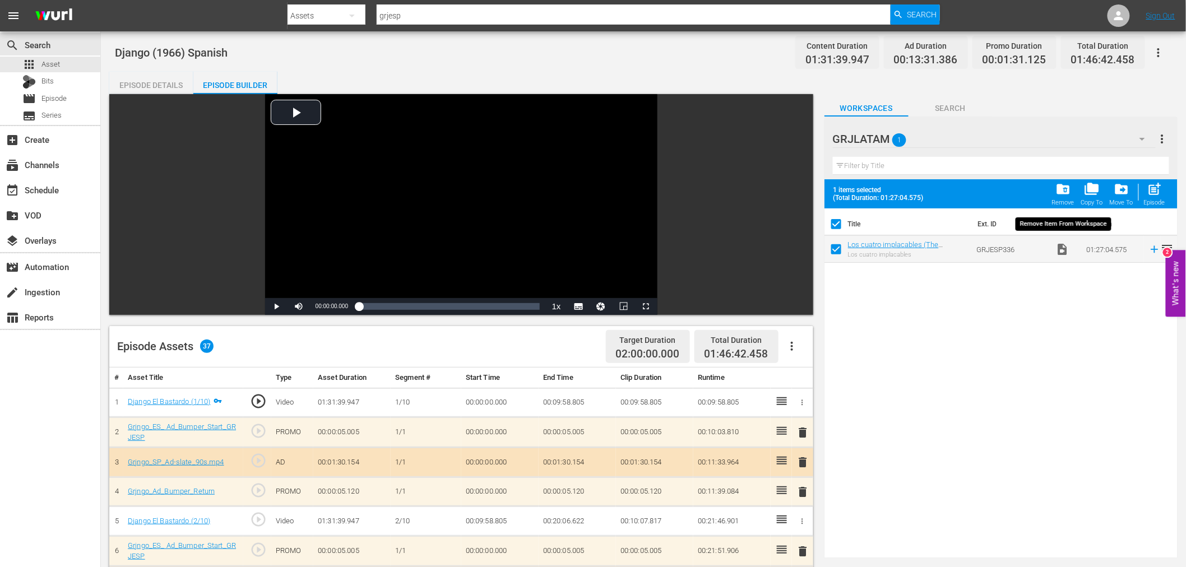
click at [1063, 187] on span "folder_delete" at bounding box center [1063, 189] width 15 height 15
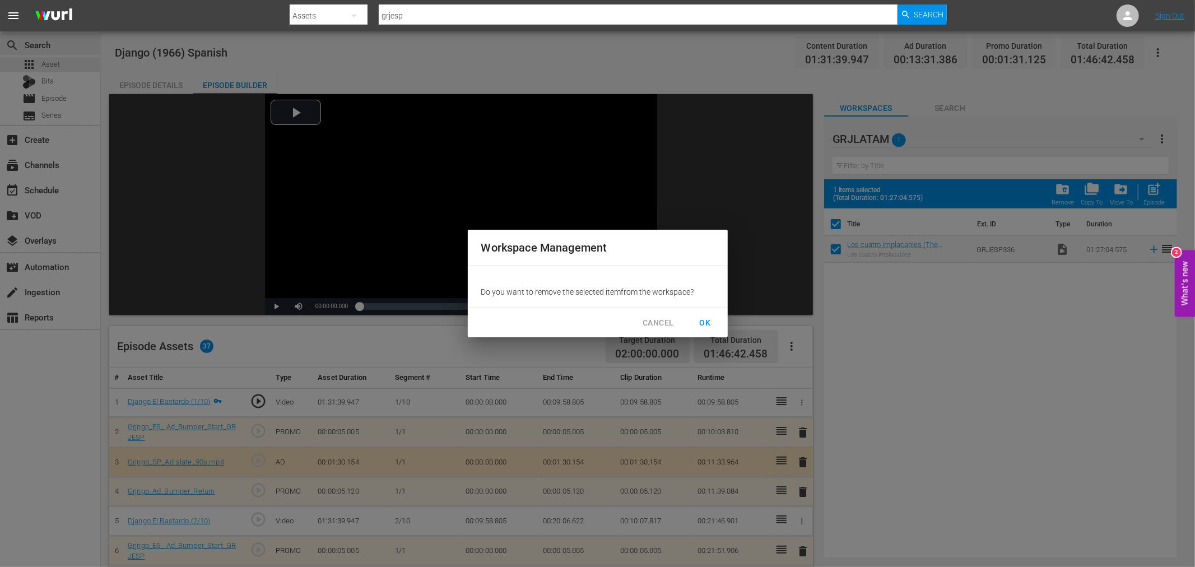
drag, startPoint x: 697, startPoint y: 320, endPoint x: 703, endPoint y: 322, distance: 6.3
click at [698, 320] on span "OK" at bounding box center [705, 323] width 18 height 14
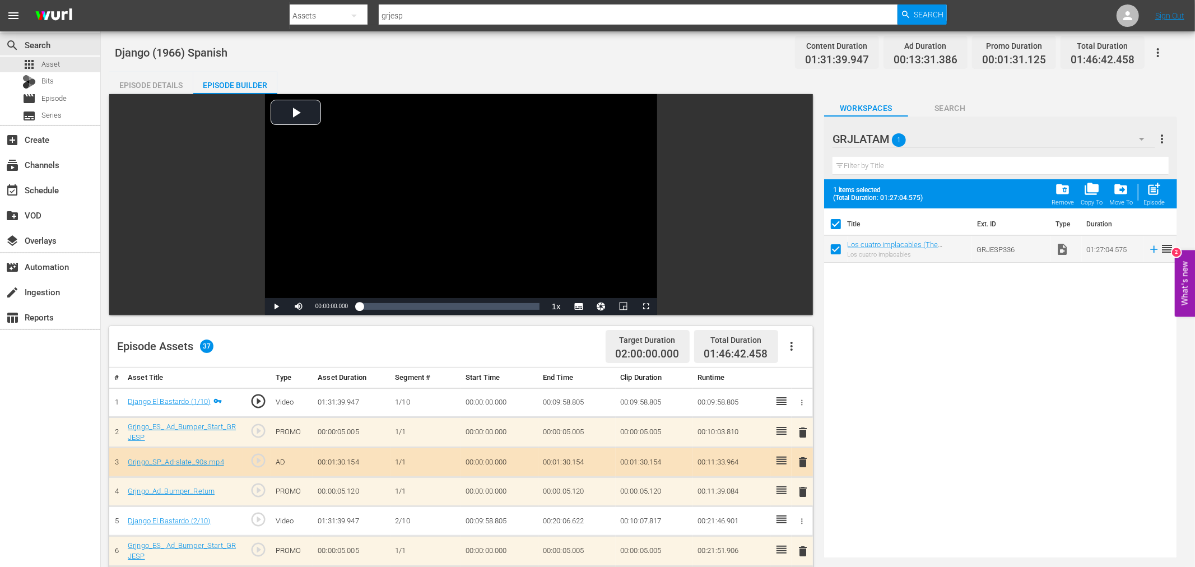
checkbox input "false"
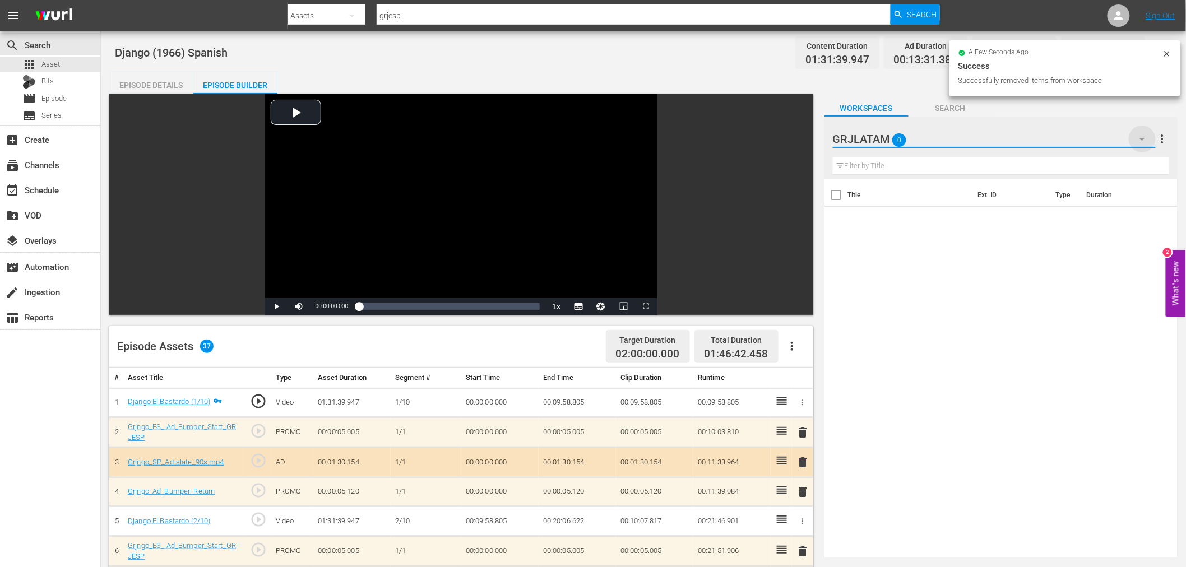
click at [1138, 134] on icon "button" at bounding box center [1141, 138] width 13 height 13
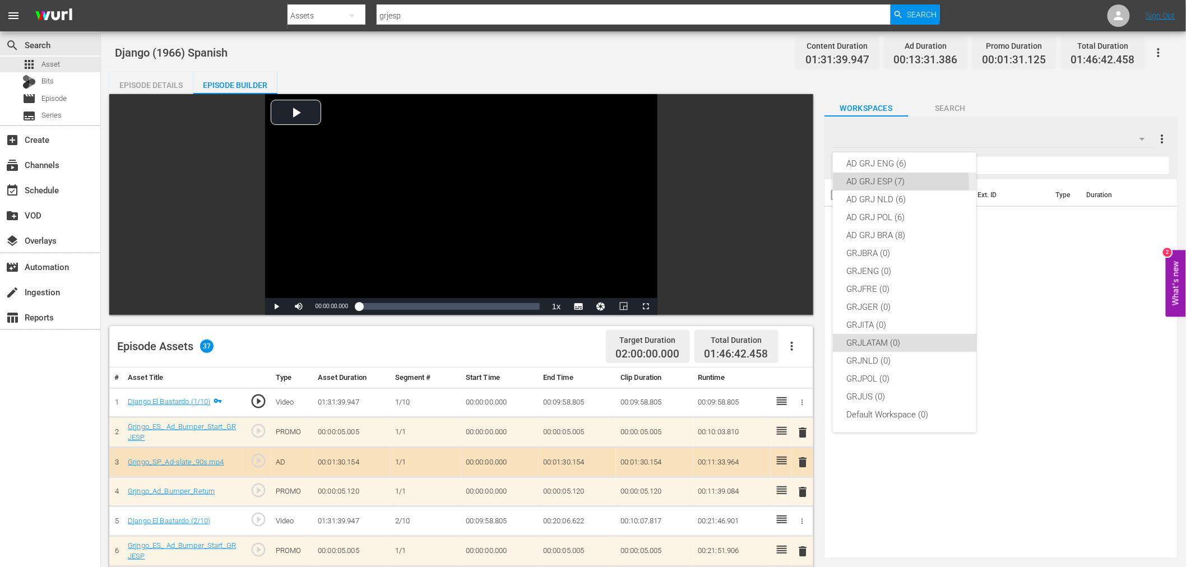
click at [900, 183] on div "AD GRJ ESP (7)" at bounding box center [904, 182] width 117 height 18
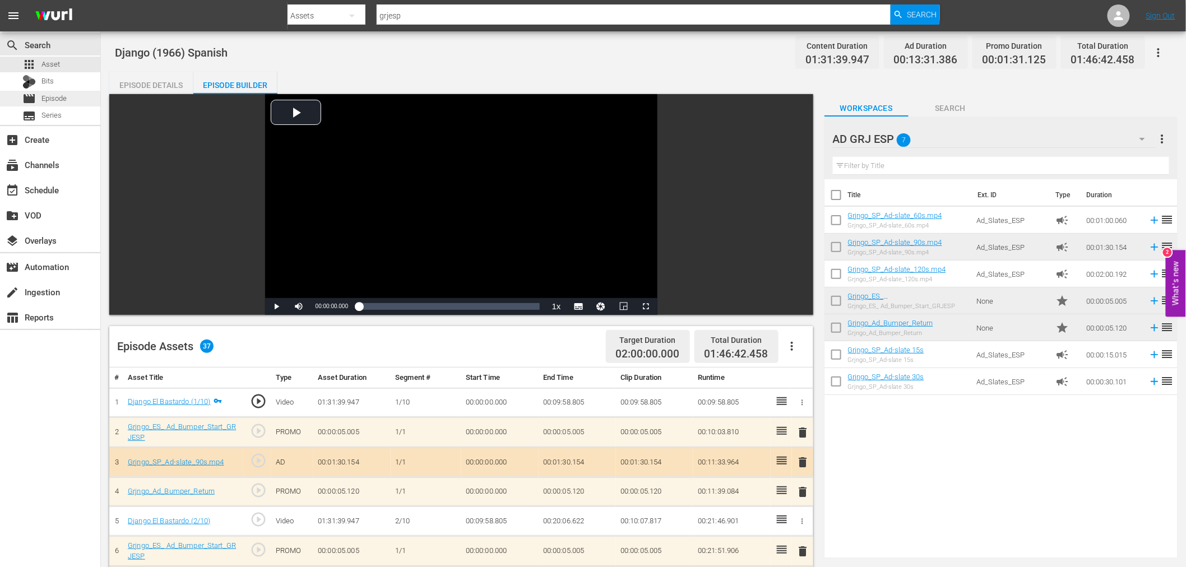
click at [54, 100] on span "Episode" at bounding box center [53, 98] width 25 height 11
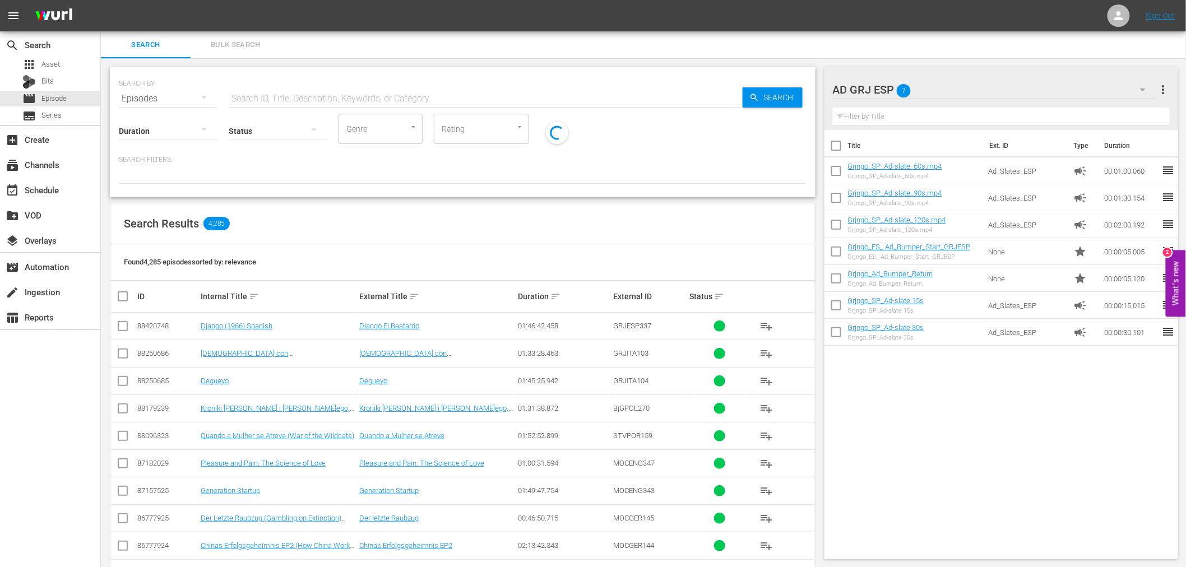
click at [255, 96] on input "text" at bounding box center [486, 98] width 514 height 27
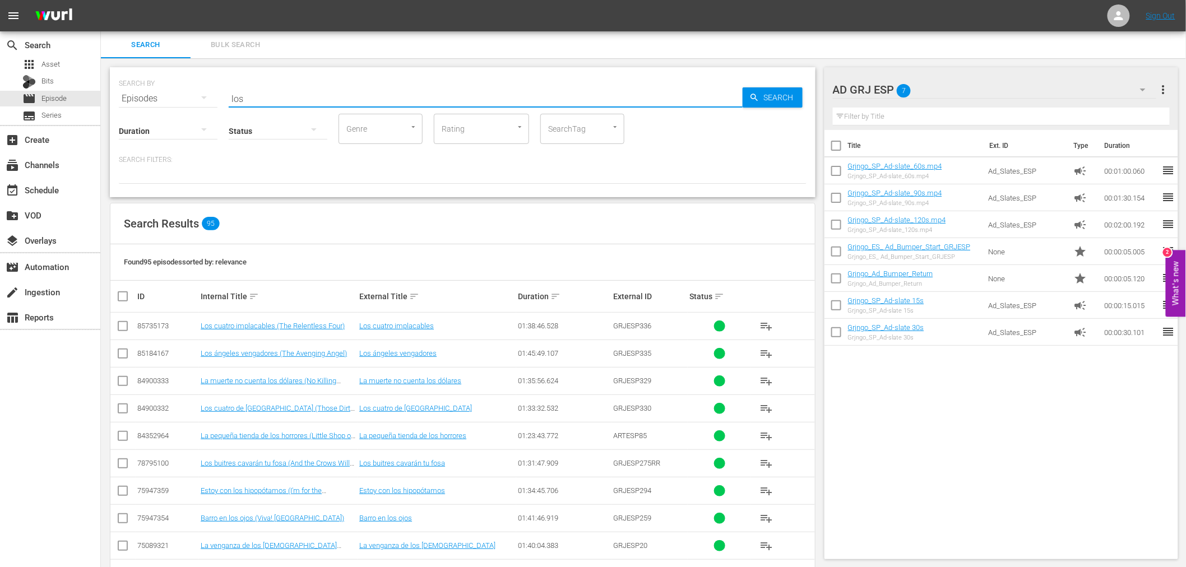
type input "los"
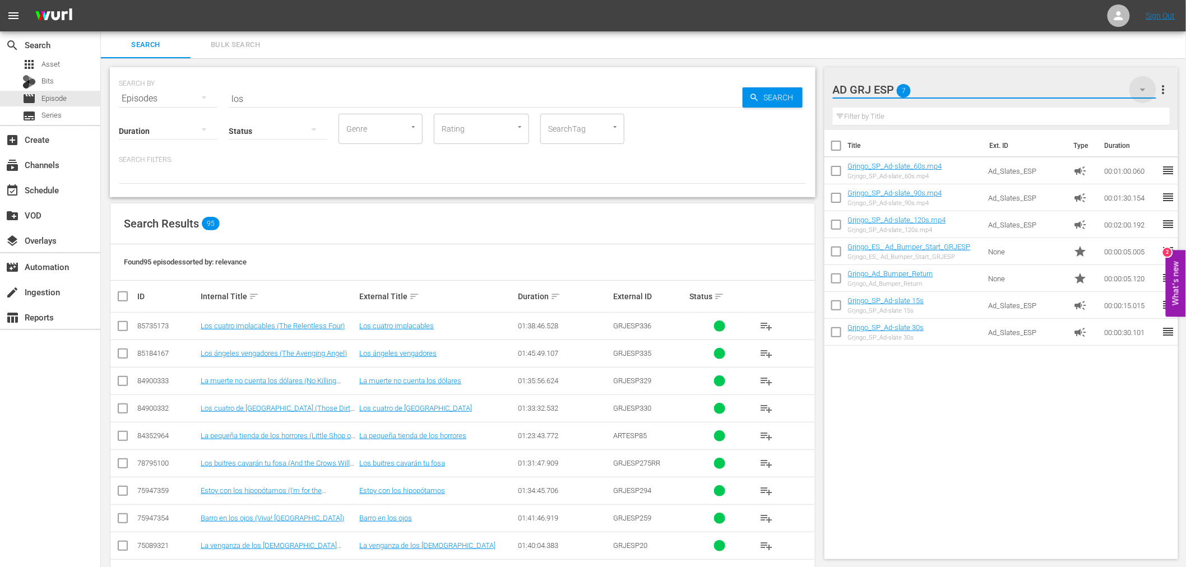
click at [1139, 88] on icon "button" at bounding box center [1142, 89] width 13 height 13
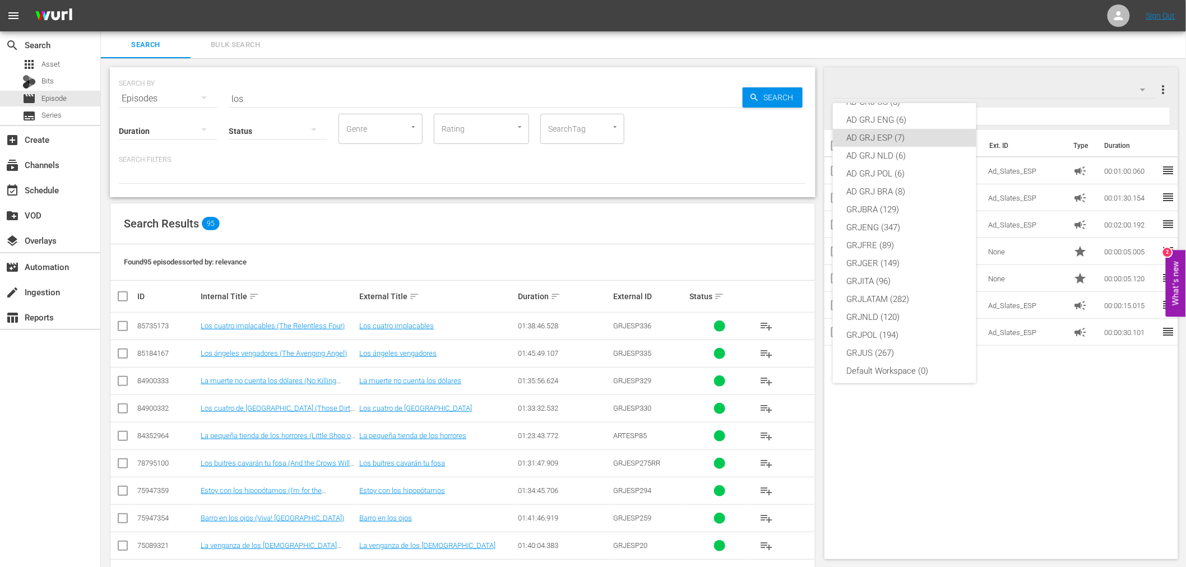
scroll to position [96, 0]
click at [889, 290] on div "GRJLATAM (282)" at bounding box center [904, 294] width 117 height 18
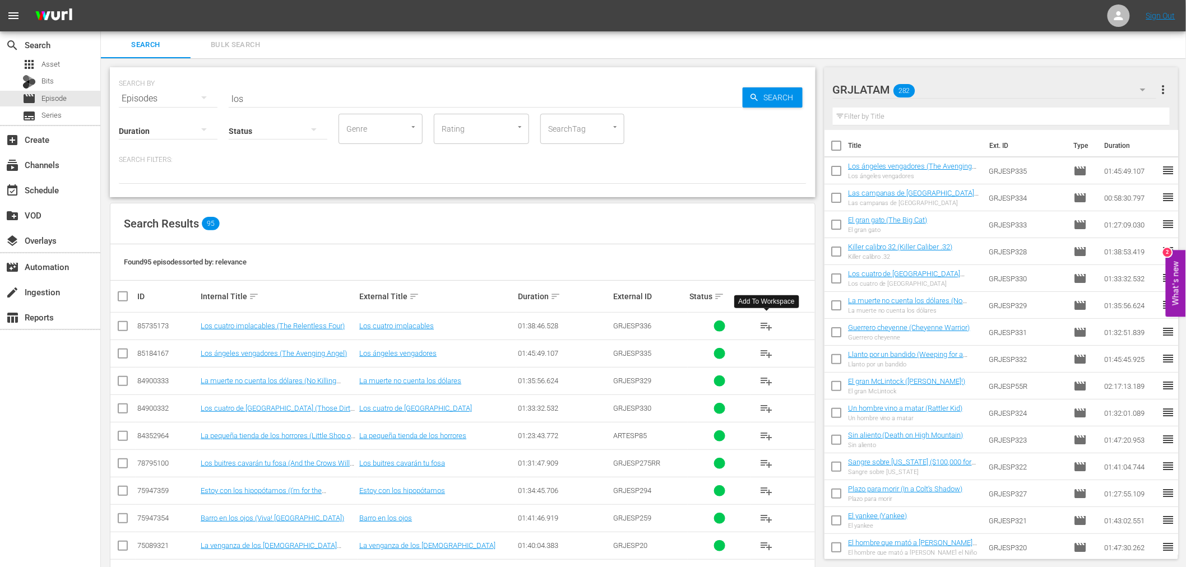
click at [761, 326] on span "playlist_add" at bounding box center [765, 325] width 13 height 13
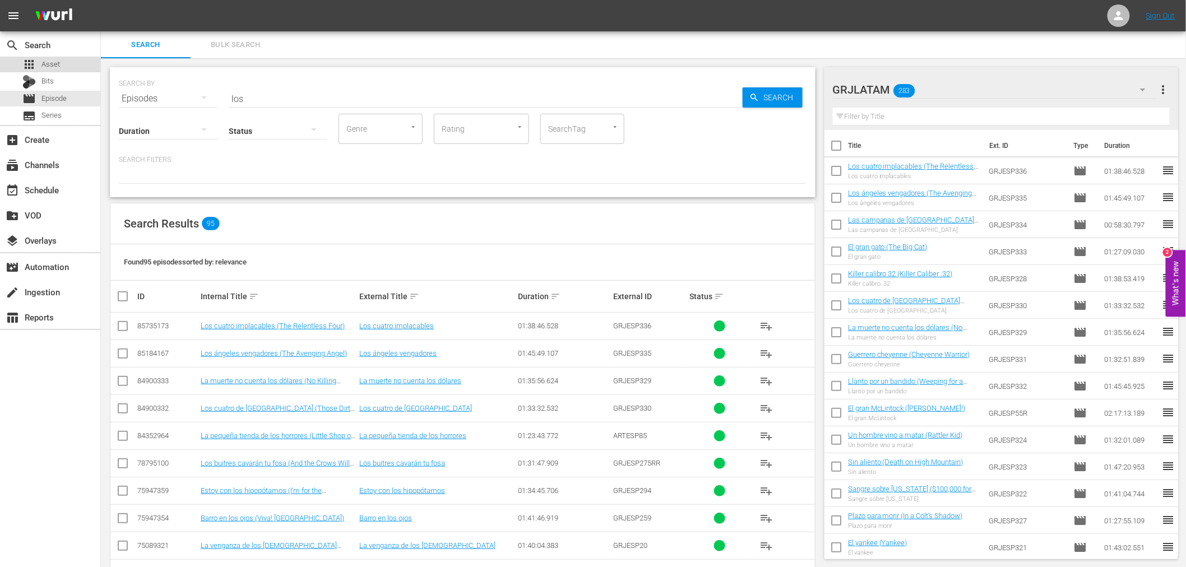
click at [43, 66] on span "Asset" at bounding box center [50, 64] width 18 height 11
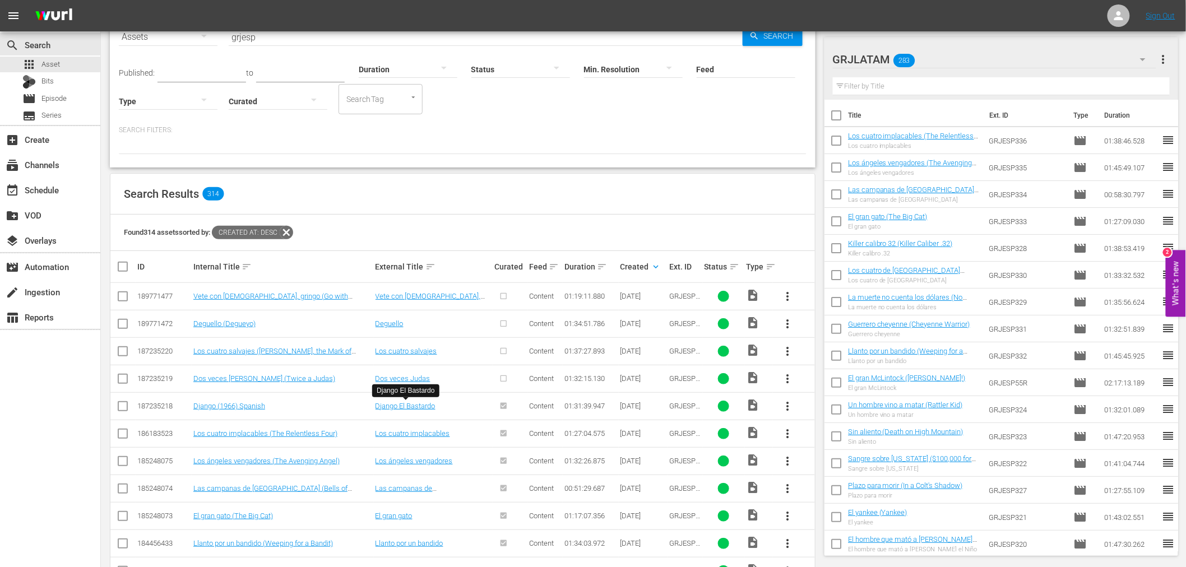
scroll to position [62, 0]
click at [252, 402] on link "Django (1966) Spanish" at bounding box center [229, 405] width 72 height 8
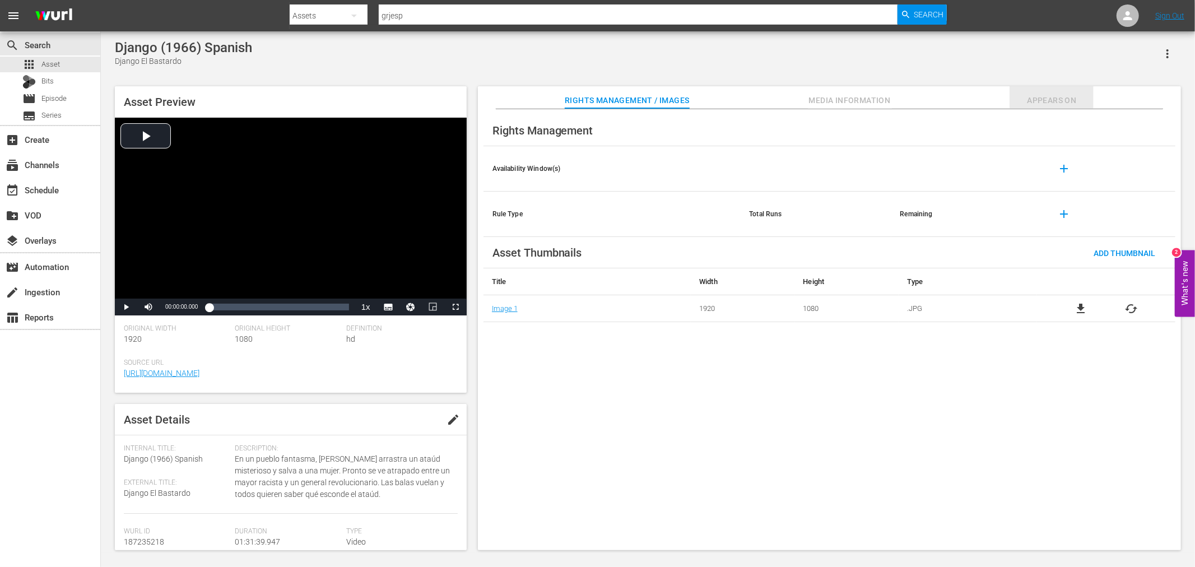
click at [1054, 94] on span "Appears On" at bounding box center [1052, 101] width 84 height 14
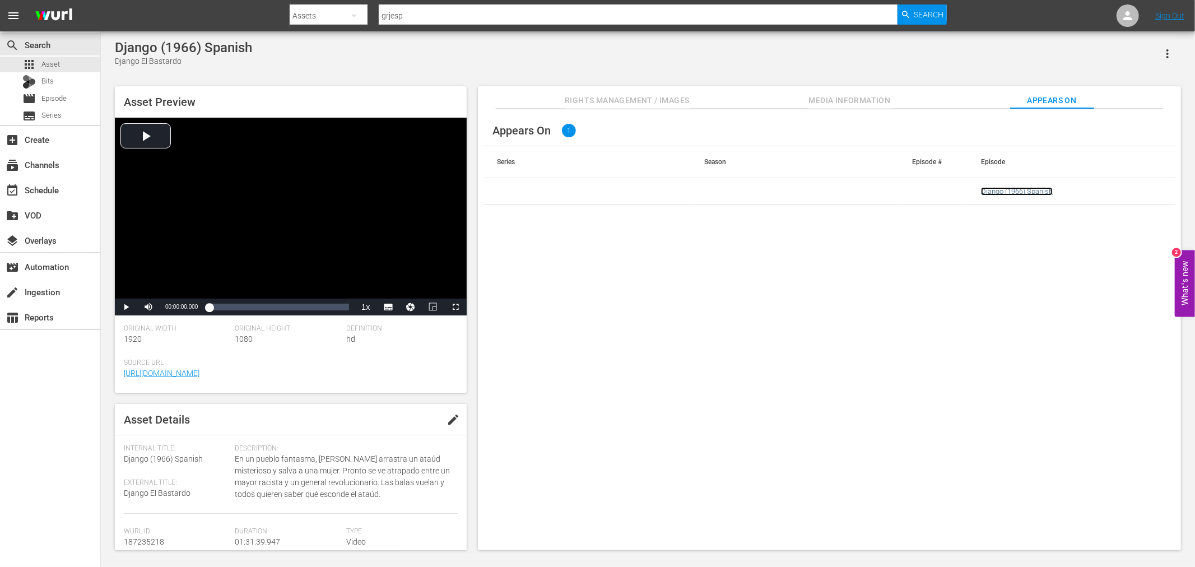
click at [1017, 189] on link "Django (1966) Spanish" at bounding box center [1017, 191] width 72 height 8
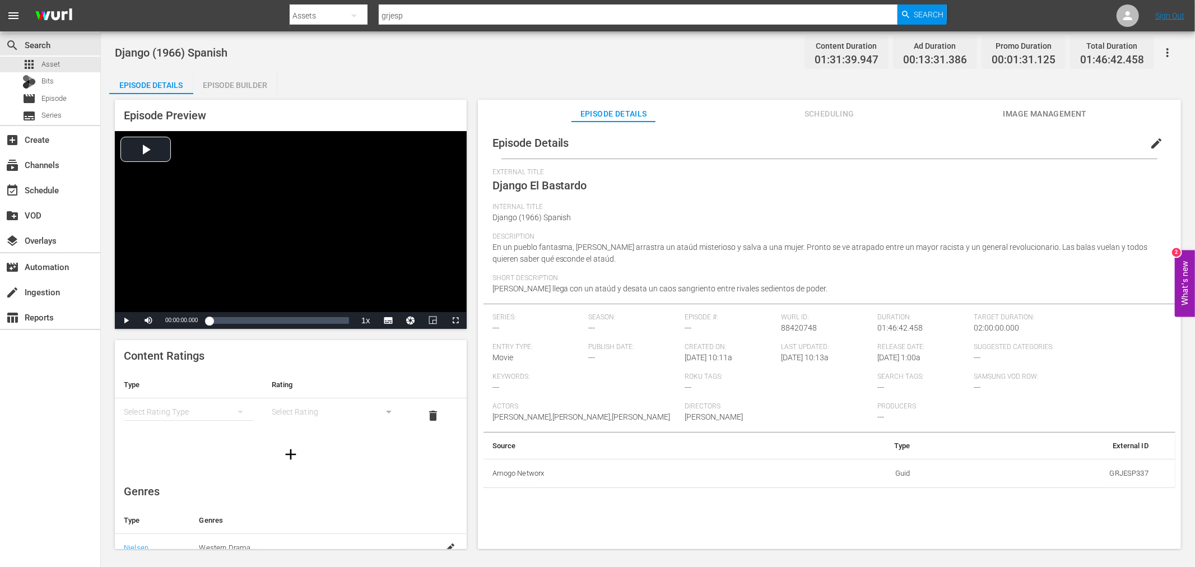
click at [247, 86] on div "Episode Builder" at bounding box center [235, 85] width 84 height 27
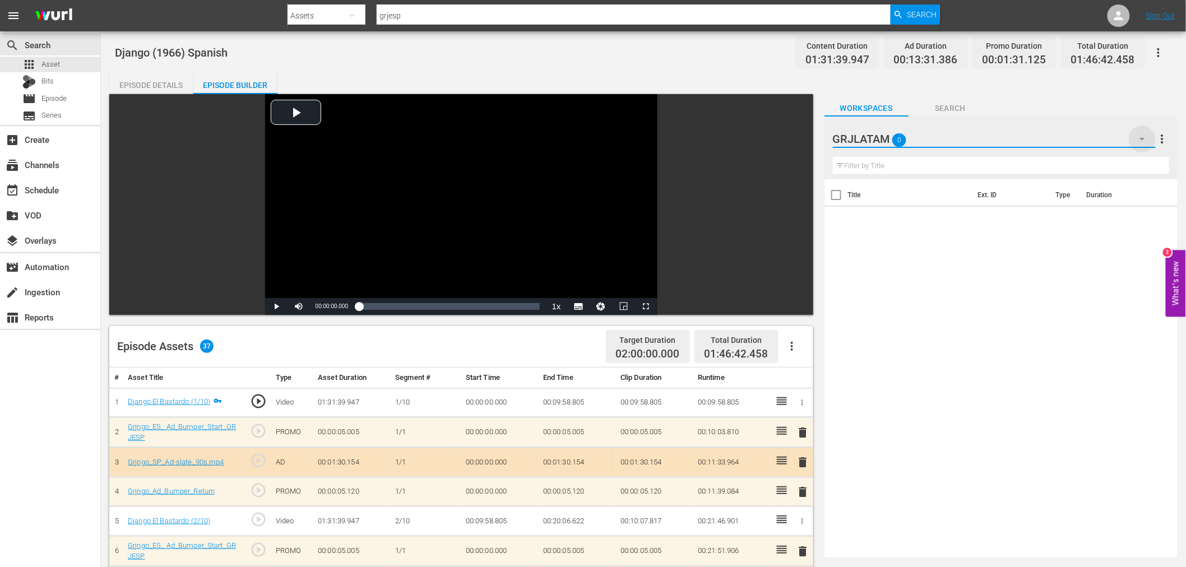
click at [1142, 136] on icon "button" at bounding box center [1141, 138] width 13 height 13
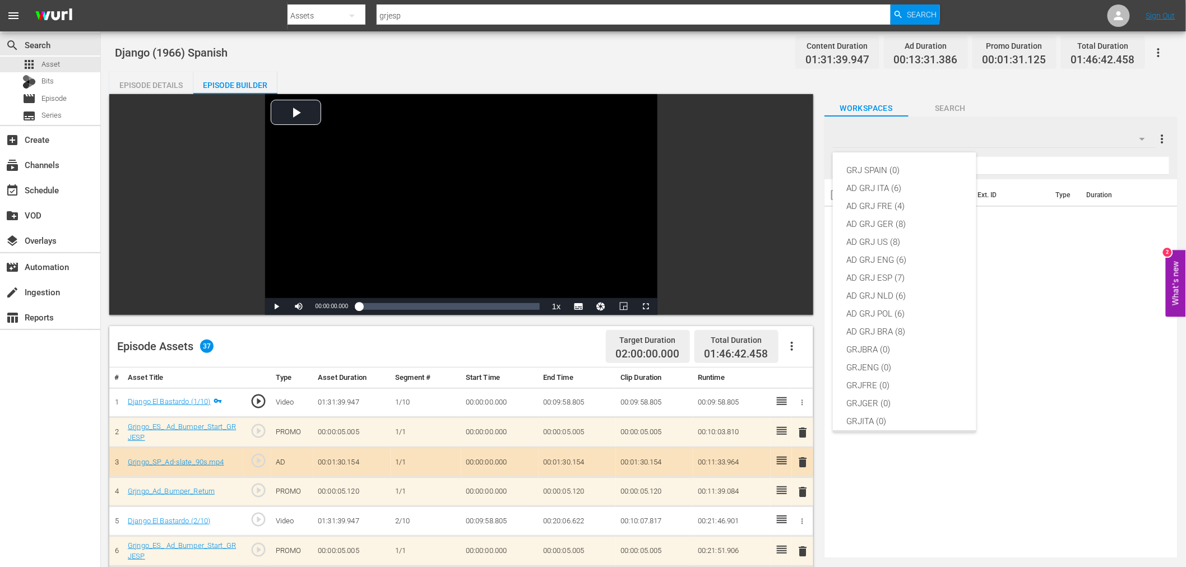
scroll to position [96, 0]
click at [888, 180] on div "AD GRJ ESP (7)" at bounding box center [904, 182] width 117 height 18
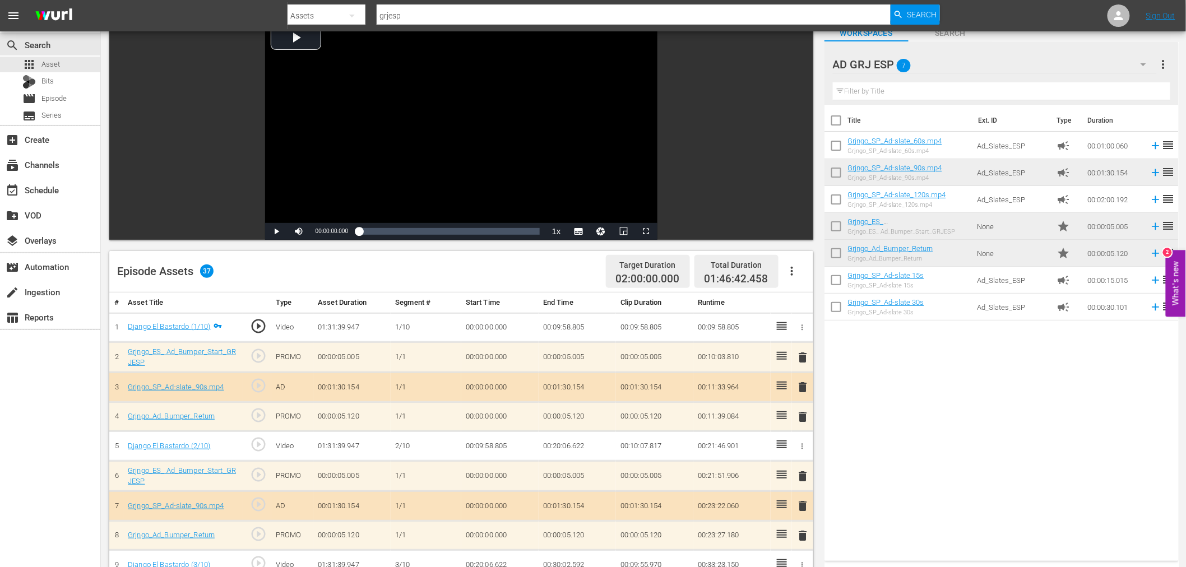
scroll to position [124, 0]
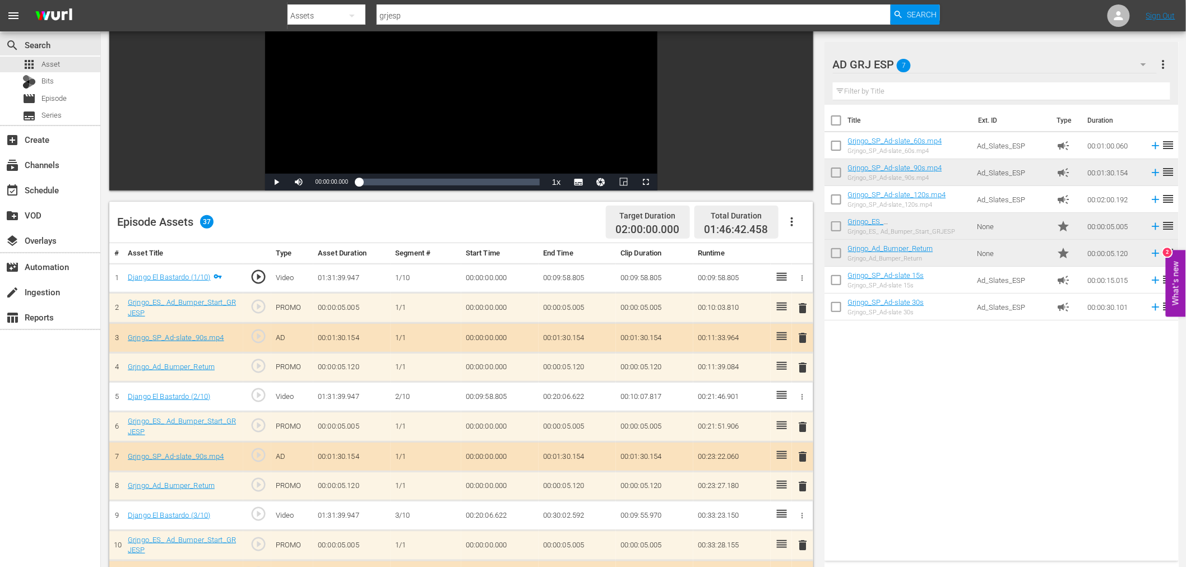
click at [797, 305] on span "delete" at bounding box center [802, 307] width 13 height 13
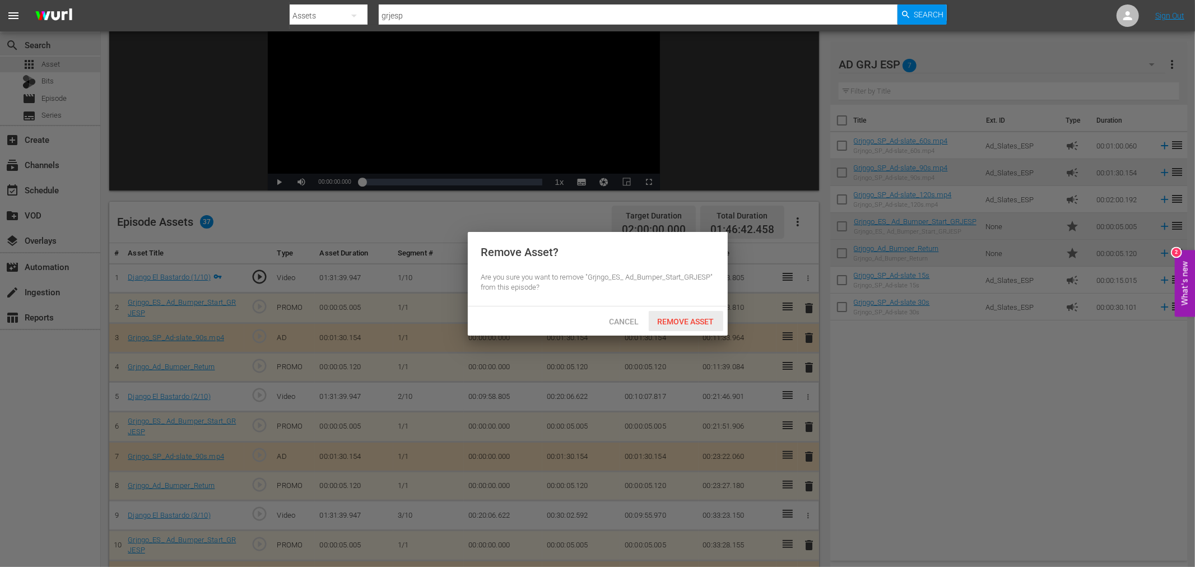
click at [691, 325] on span "Remove Asset" at bounding box center [686, 321] width 75 height 9
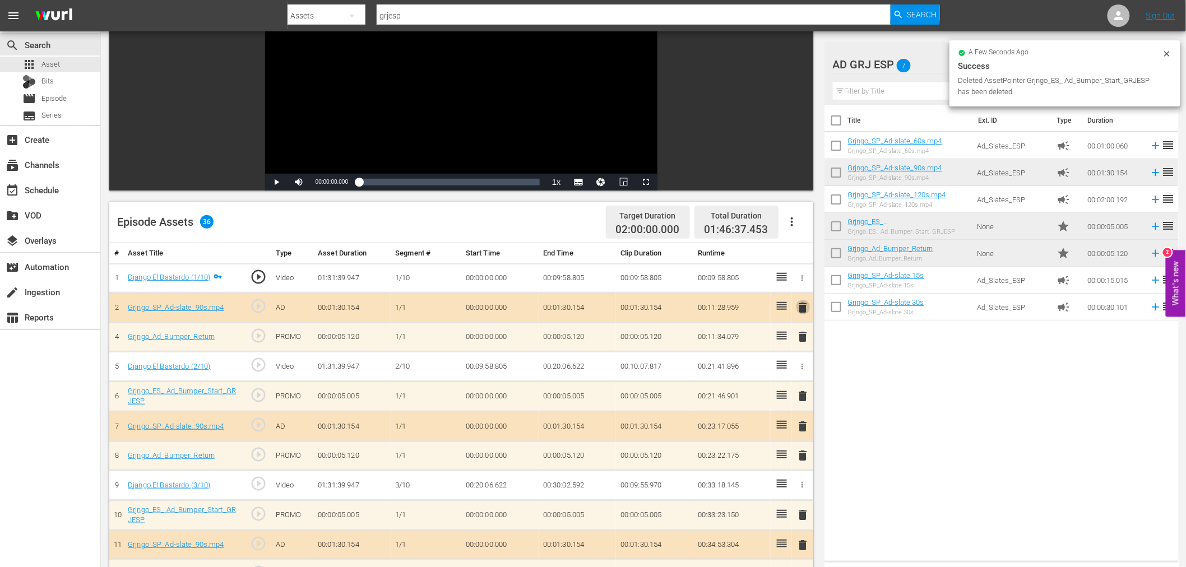
click at [802, 308] on span "delete" at bounding box center [802, 307] width 13 height 13
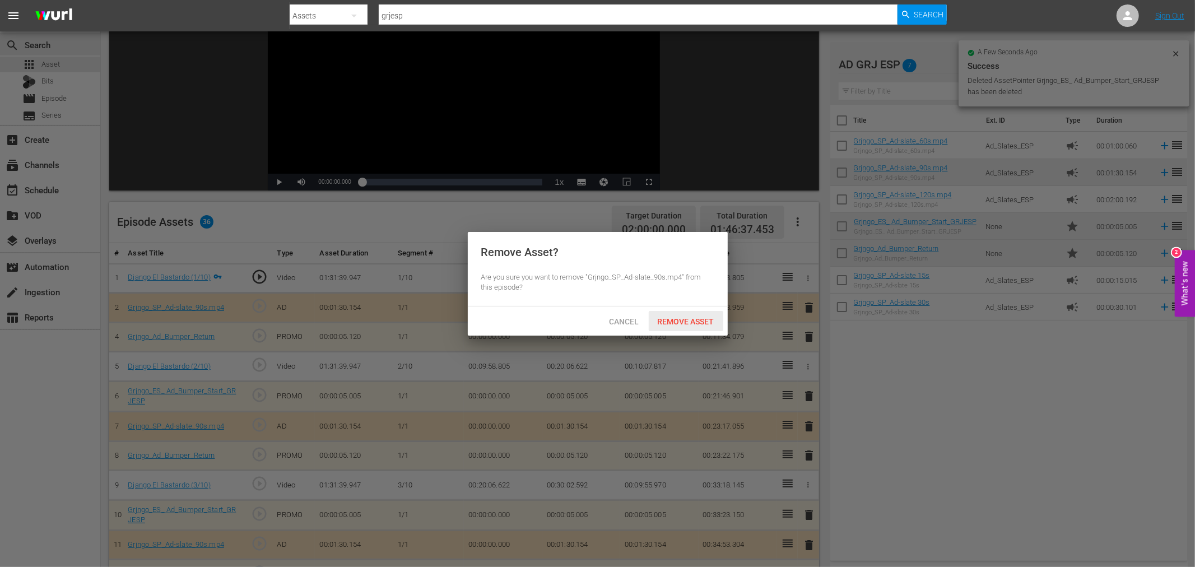
click at [709, 318] on span "Remove Asset" at bounding box center [686, 321] width 75 height 9
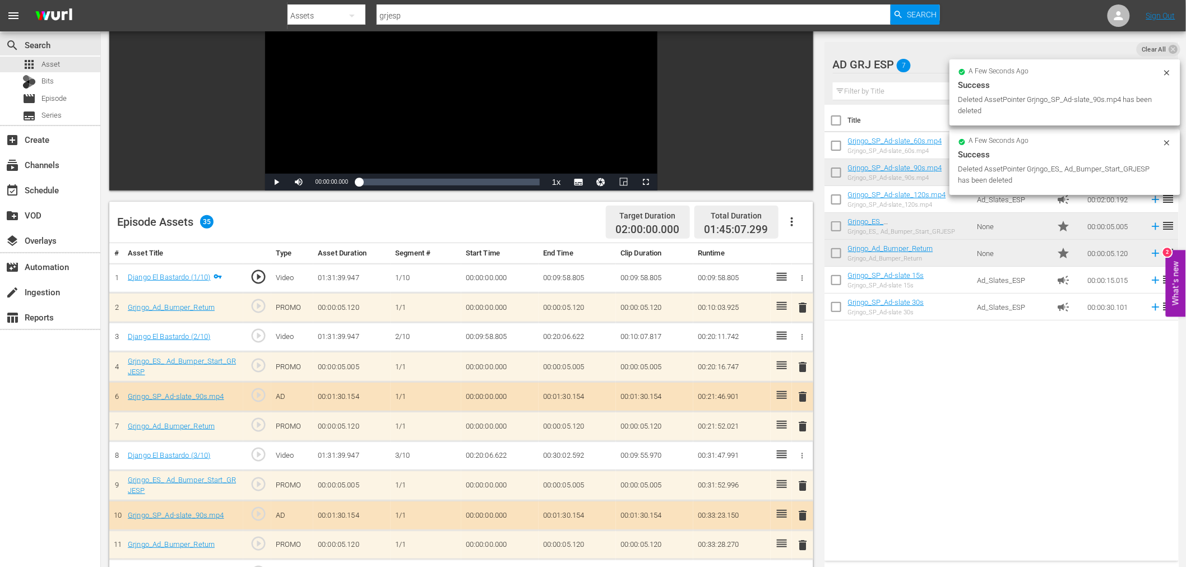
click at [802, 303] on span "delete" at bounding box center [802, 307] width 13 height 13
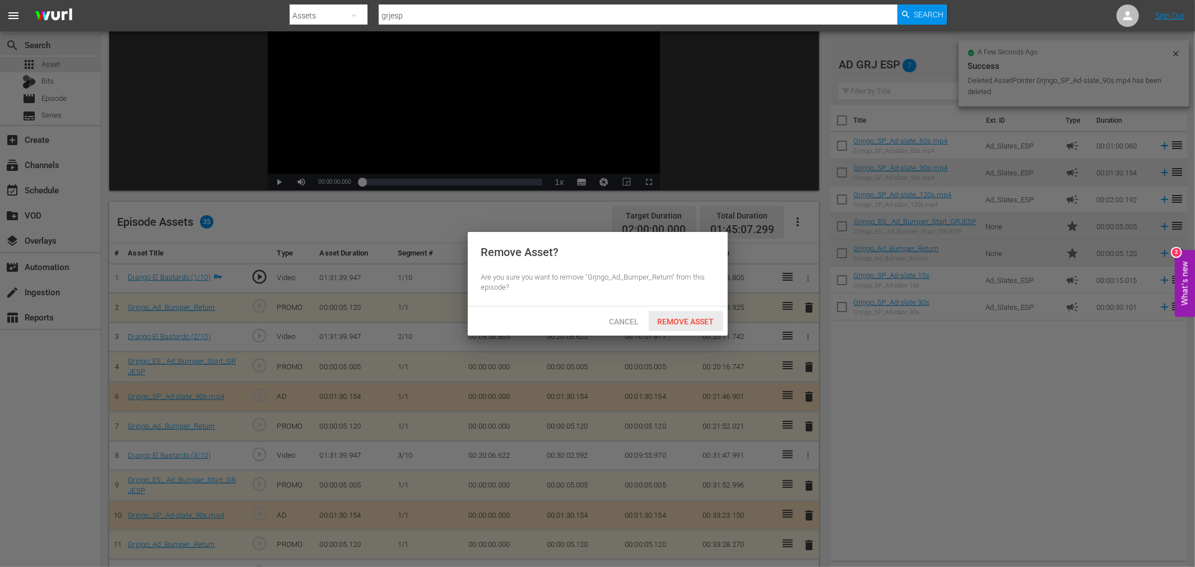
click at [710, 318] on span "Remove Asset" at bounding box center [686, 321] width 75 height 9
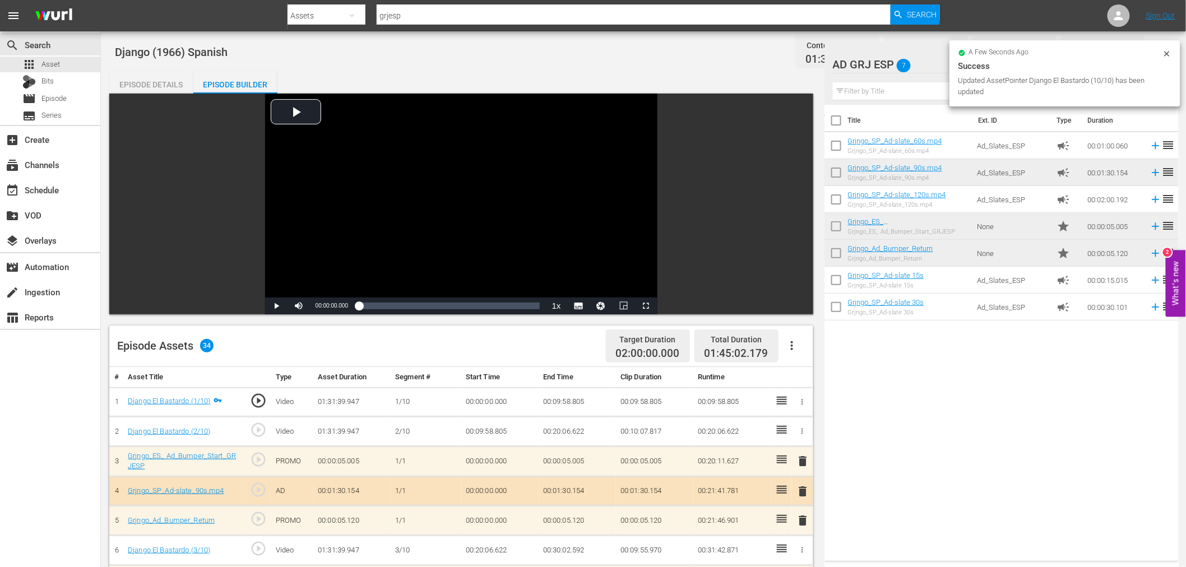
scroll to position [0, 0]
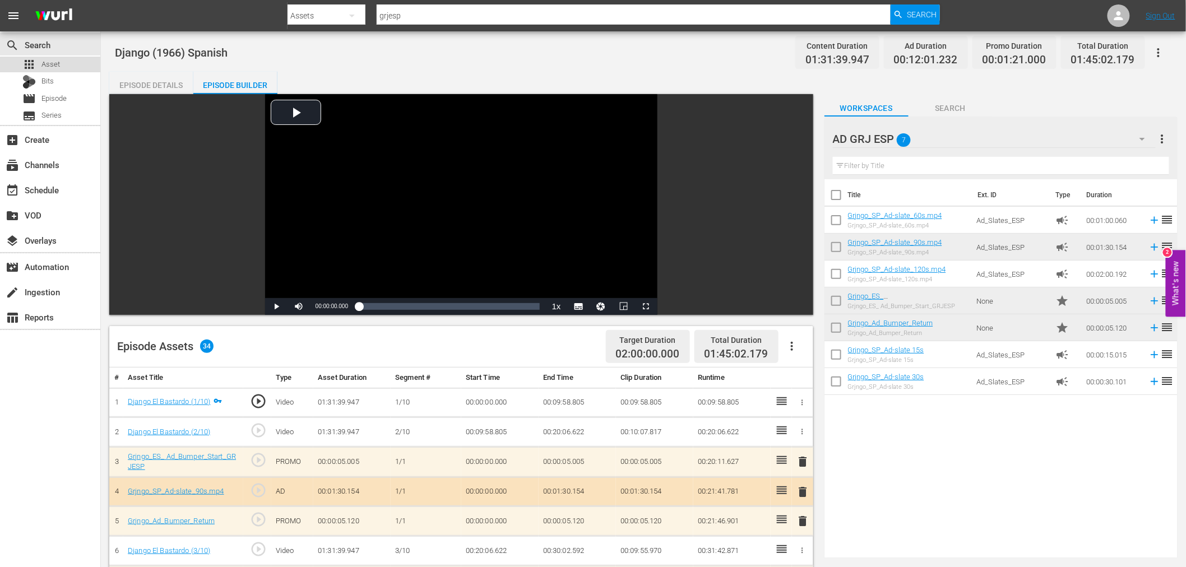
click at [67, 66] on div "apps Asset" at bounding box center [50, 65] width 100 height 16
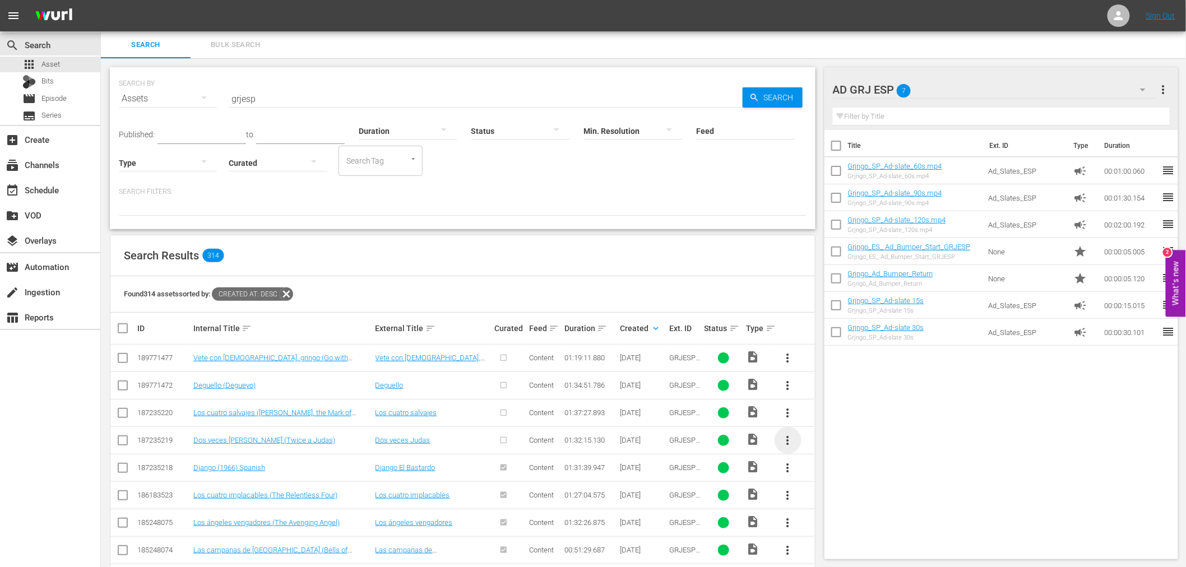
click at [788, 440] on span "more_vert" at bounding box center [787, 440] width 13 height 13
click at [47, 448] on div "search Search apps Asset Bits movie Episode subtitles Series add_box Create sub…" at bounding box center [50, 314] width 101 height 567
click at [787, 440] on span "more_vert" at bounding box center [787, 440] width 13 height 13
click at [826, 524] on div "Episode" at bounding box center [848, 525] width 76 height 27
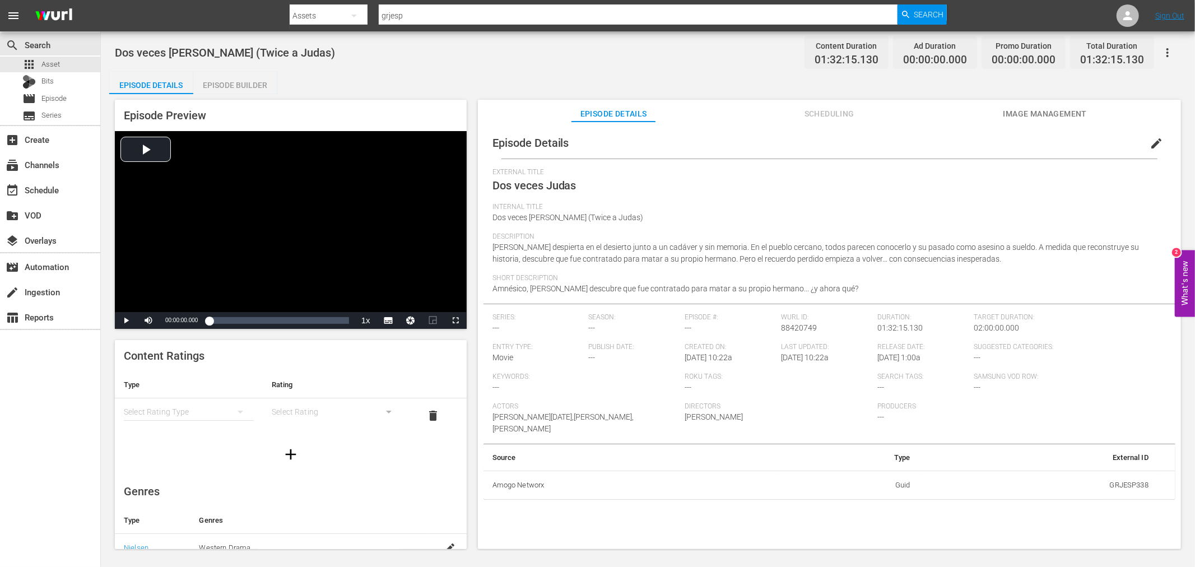
drag, startPoint x: 215, startPoint y: 79, endPoint x: 217, endPoint y: 85, distance: 6.6
click at [215, 80] on div "Episode Builder" at bounding box center [235, 85] width 84 height 27
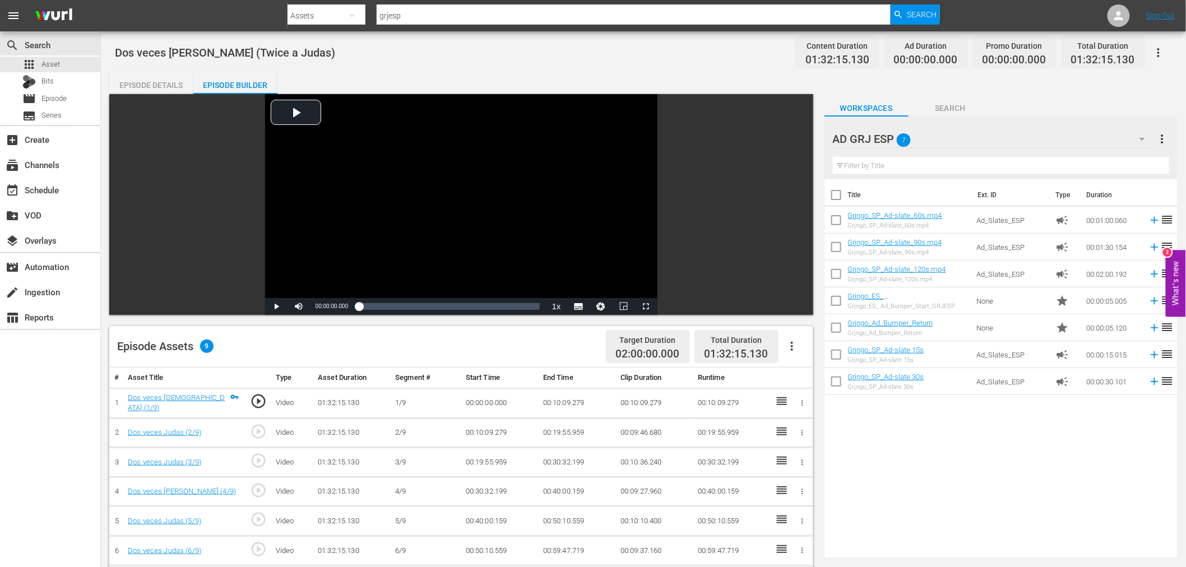
click at [798, 350] on icon "button" at bounding box center [791, 346] width 13 height 13
click at [798, 355] on div "Fill with Ads" at bounding box center [825, 350] width 76 height 27
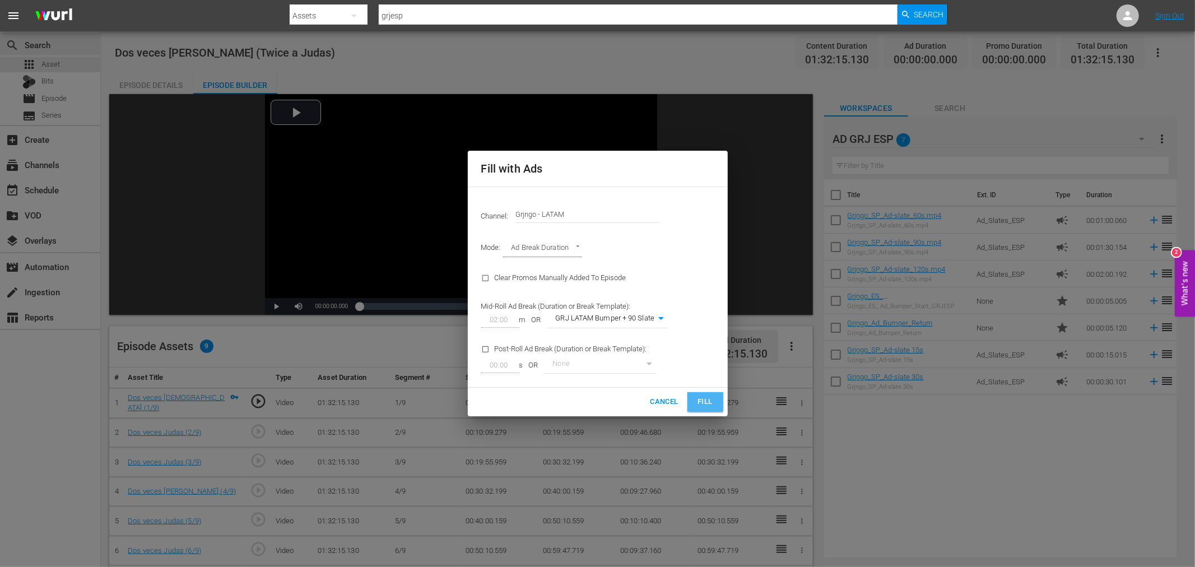
click at [699, 404] on span "Fill" at bounding box center [705, 402] width 18 height 13
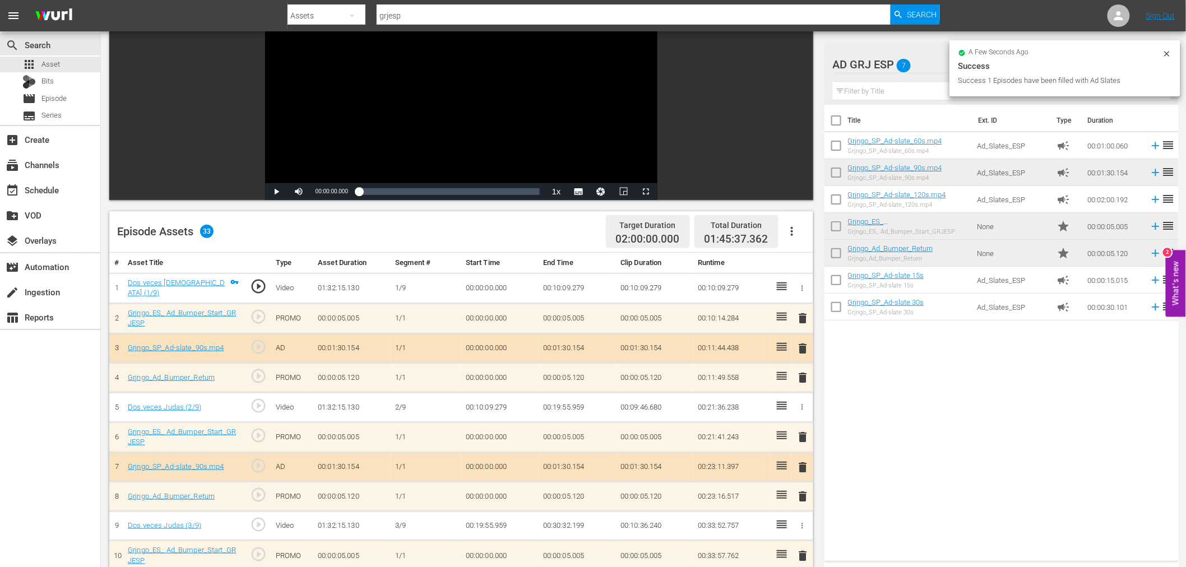
scroll to position [124, 0]
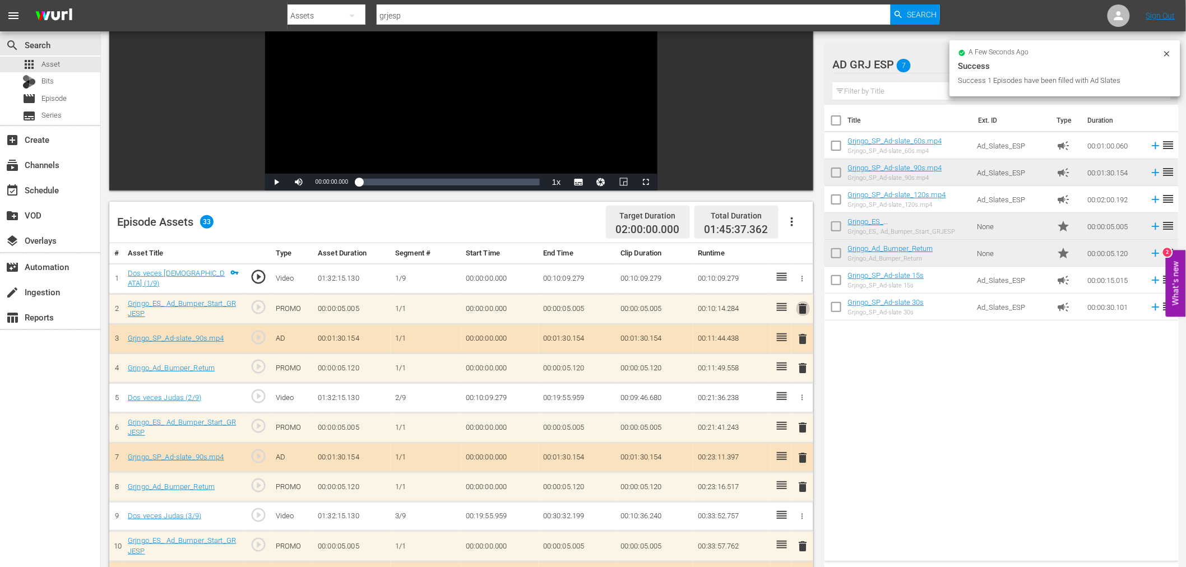
click at [808, 302] on span "delete" at bounding box center [802, 308] width 13 height 13
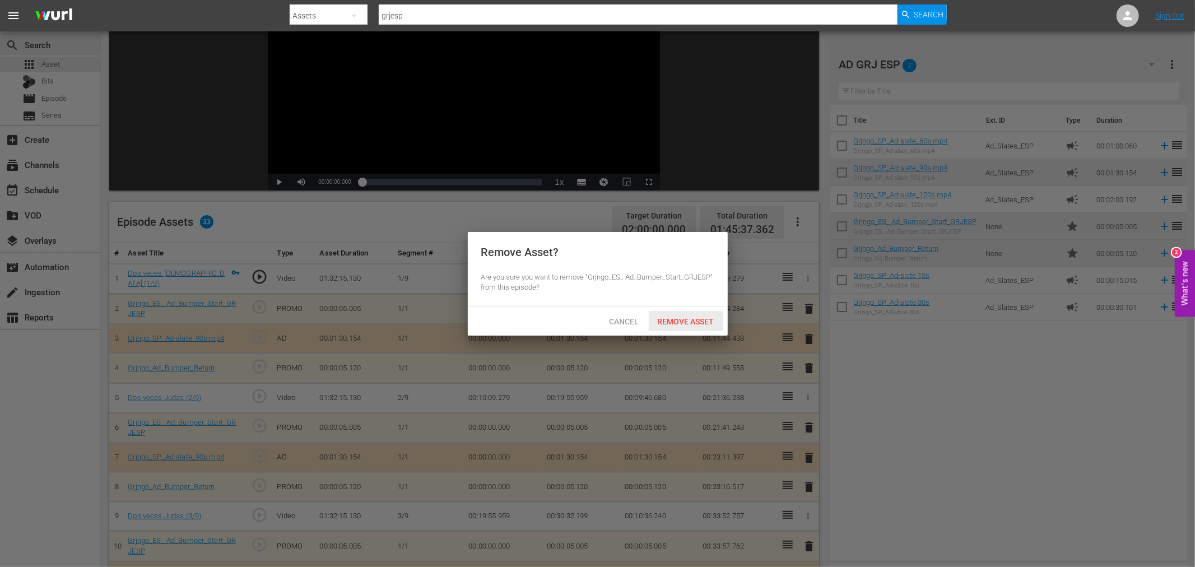
click at [660, 313] on div "Remove Asset" at bounding box center [686, 321] width 75 height 21
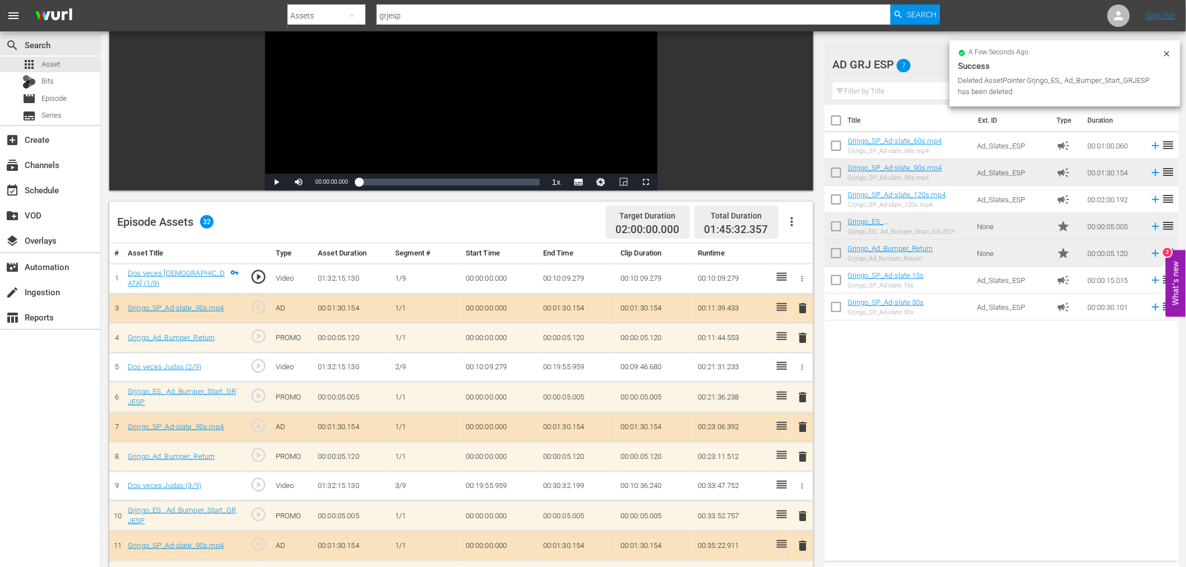
click at [805, 306] on span "delete" at bounding box center [802, 307] width 13 height 13
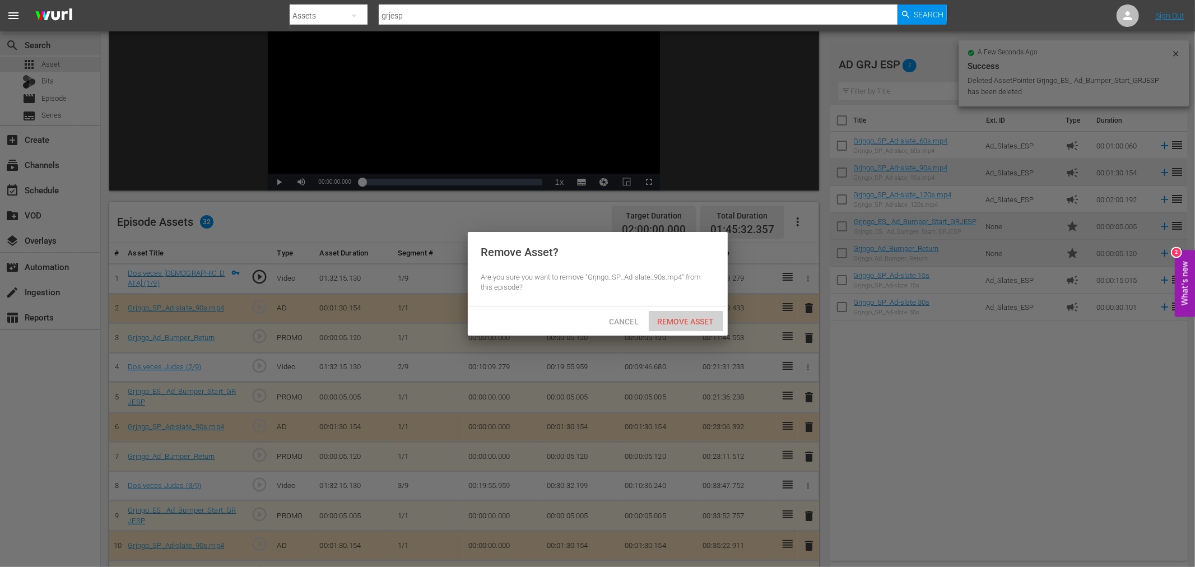
click at [668, 319] on span "Remove Asset" at bounding box center [686, 321] width 75 height 9
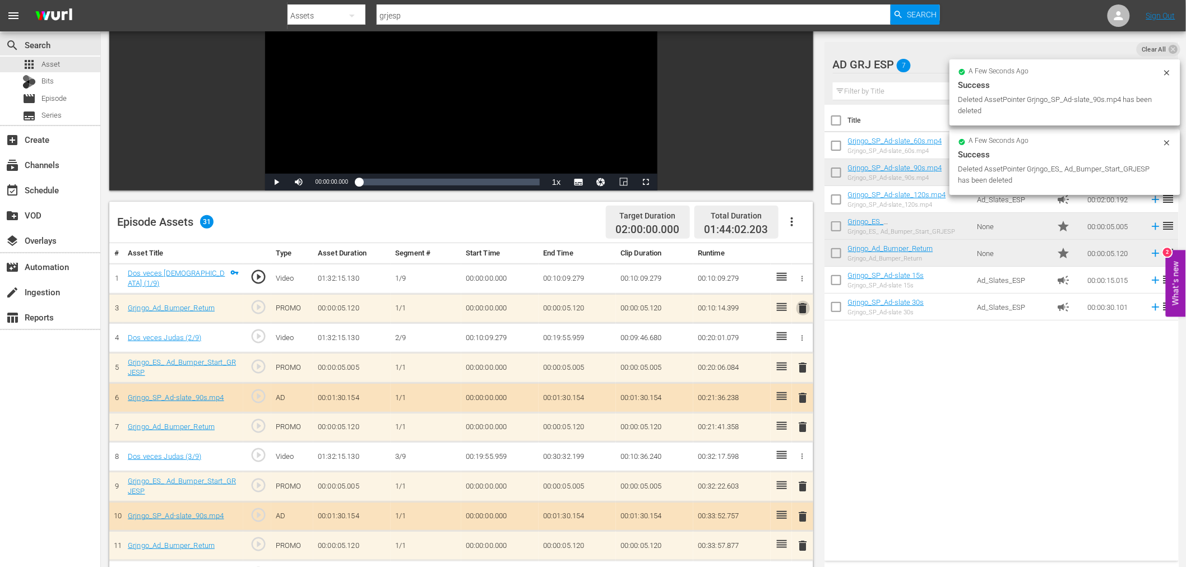
click at [805, 305] on span "delete" at bounding box center [802, 307] width 13 height 13
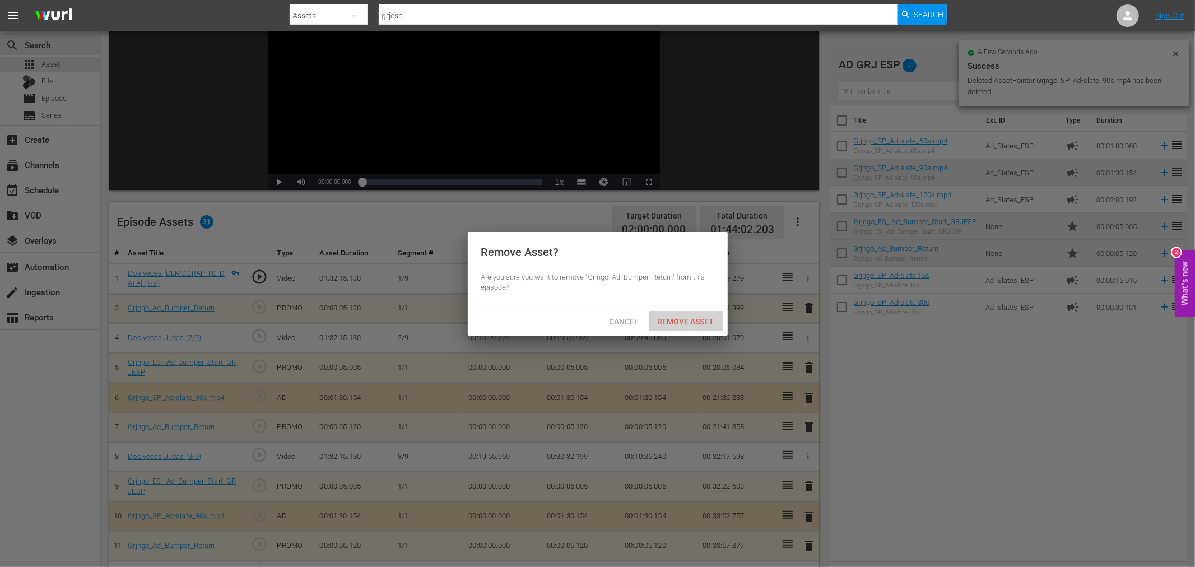
click at [676, 318] on span "Remove Asset" at bounding box center [686, 321] width 75 height 9
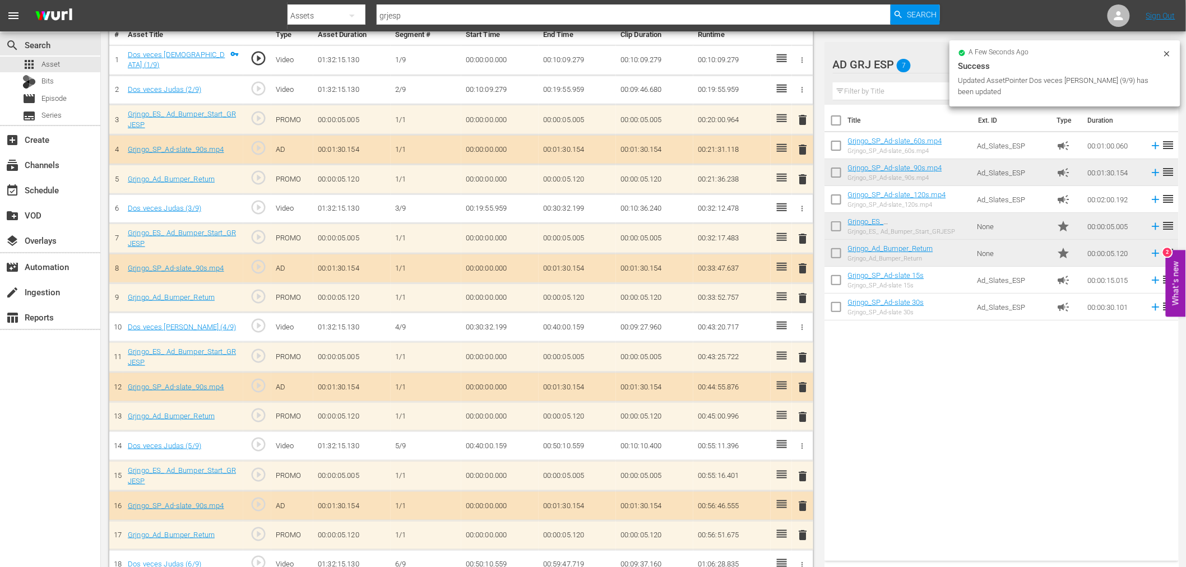
scroll to position [0, 0]
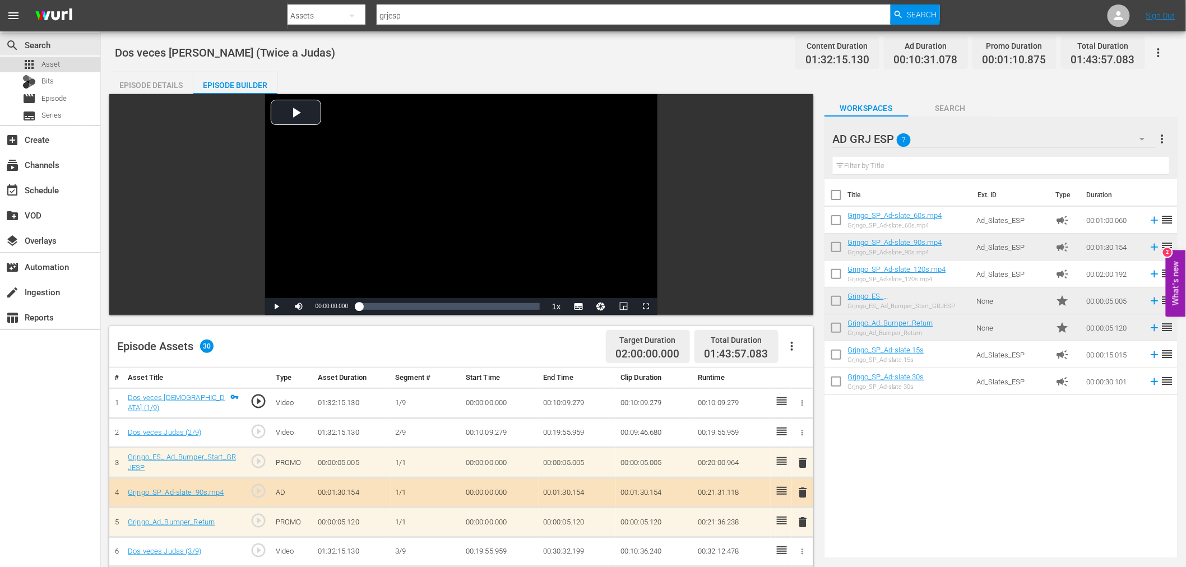
click at [56, 60] on span "Asset" at bounding box center [50, 64] width 18 height 11
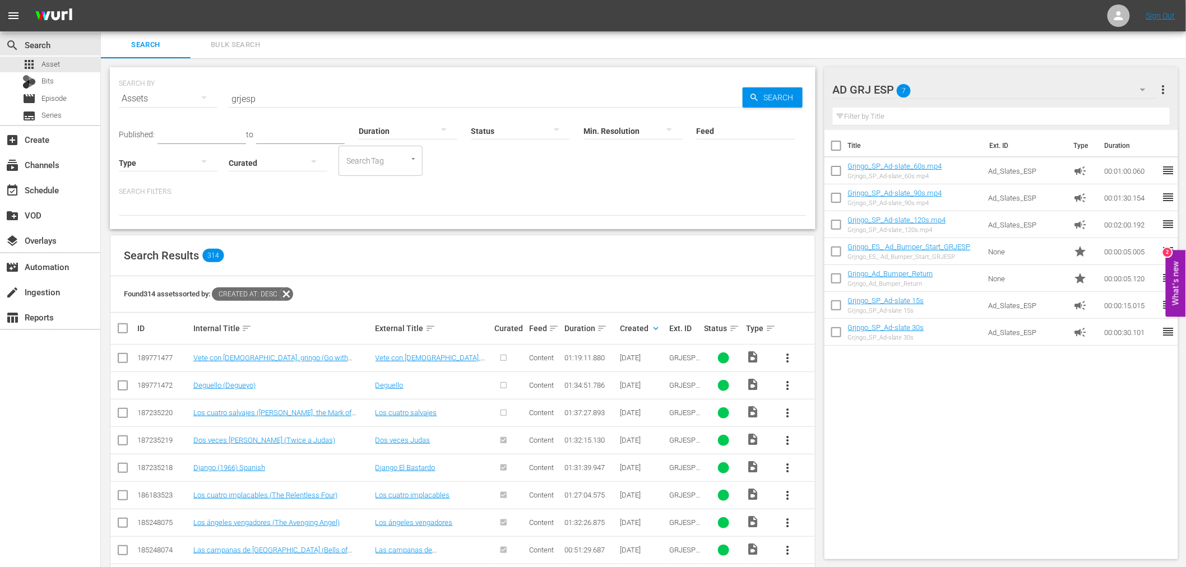
click at [791, 412] on span "more_vert" at bounding box center [787, 412] width 13 height 13
click at [827, 492] on div "Episode" at bounding box center [848, 498] width 76 height 27
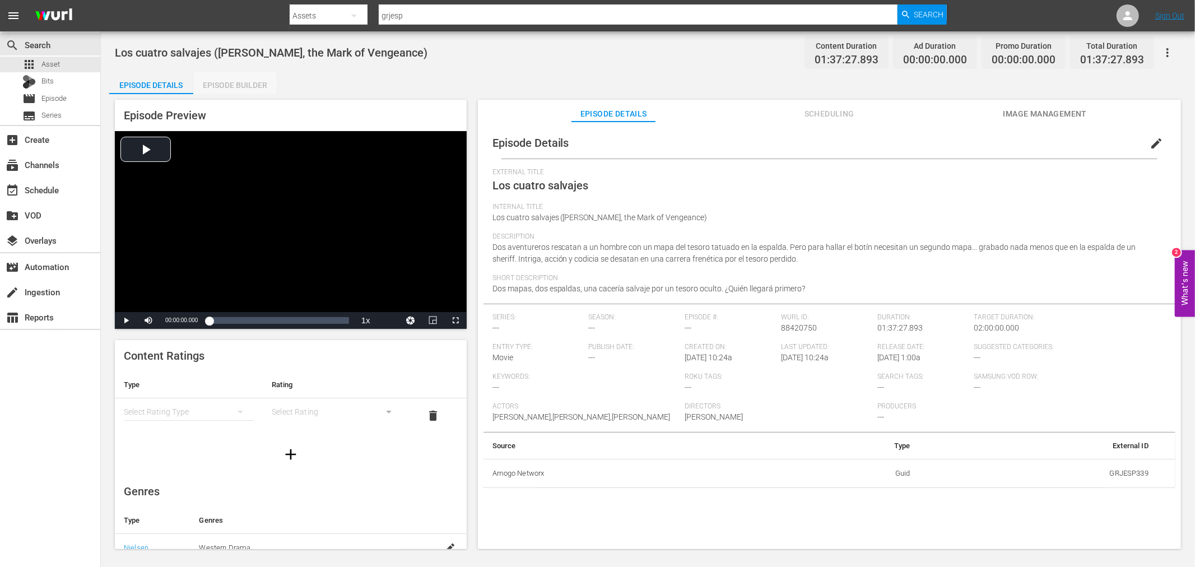
click at [227, 87] on div "Episode Builder" at bounding box center [235, 85] width 84 height 27
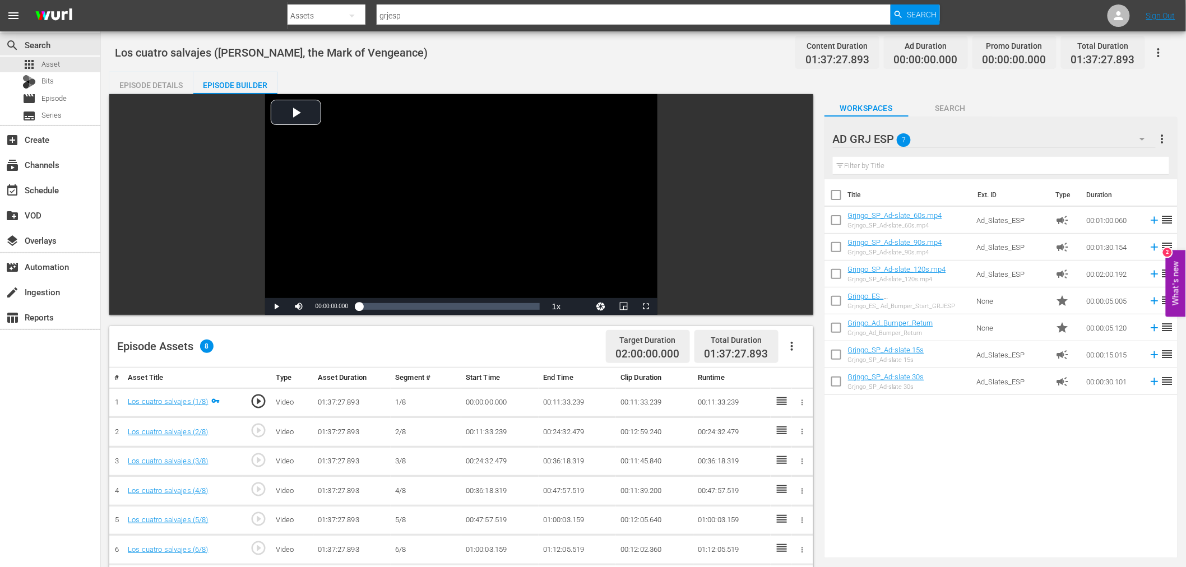
click at [796, 346] on icon "button" at bounding box center [791, 346] width 13 height 13
click at [819, 354] on div "Fill with Ads" at bounding box center [825, 350] width 76 height 27
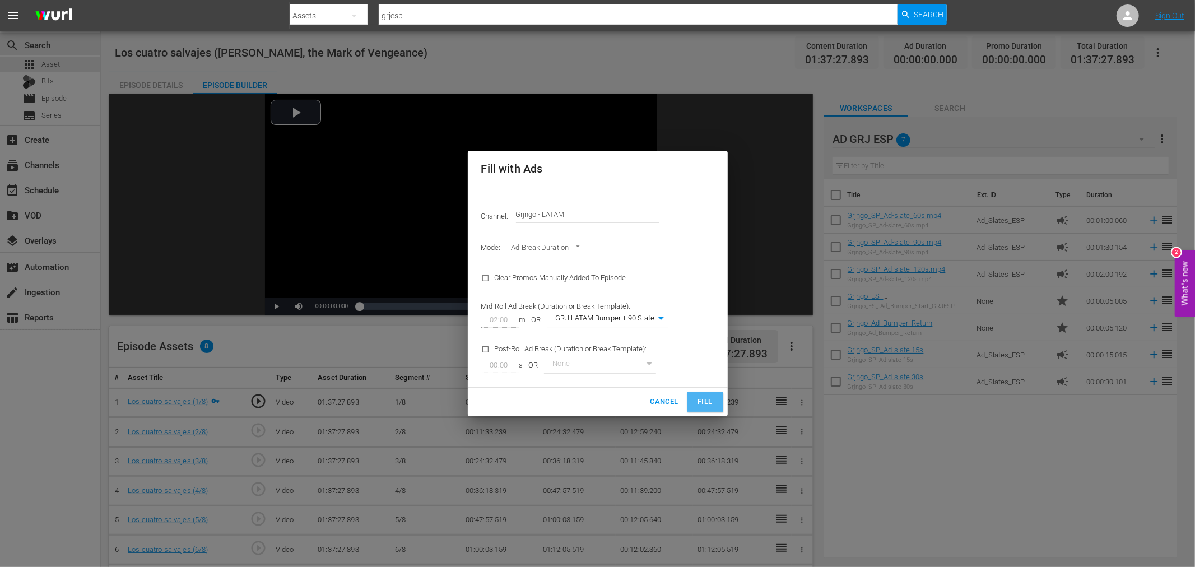
click at [713, 402] on span "Fill" at bounding box center [705, 402] width 18 height 13
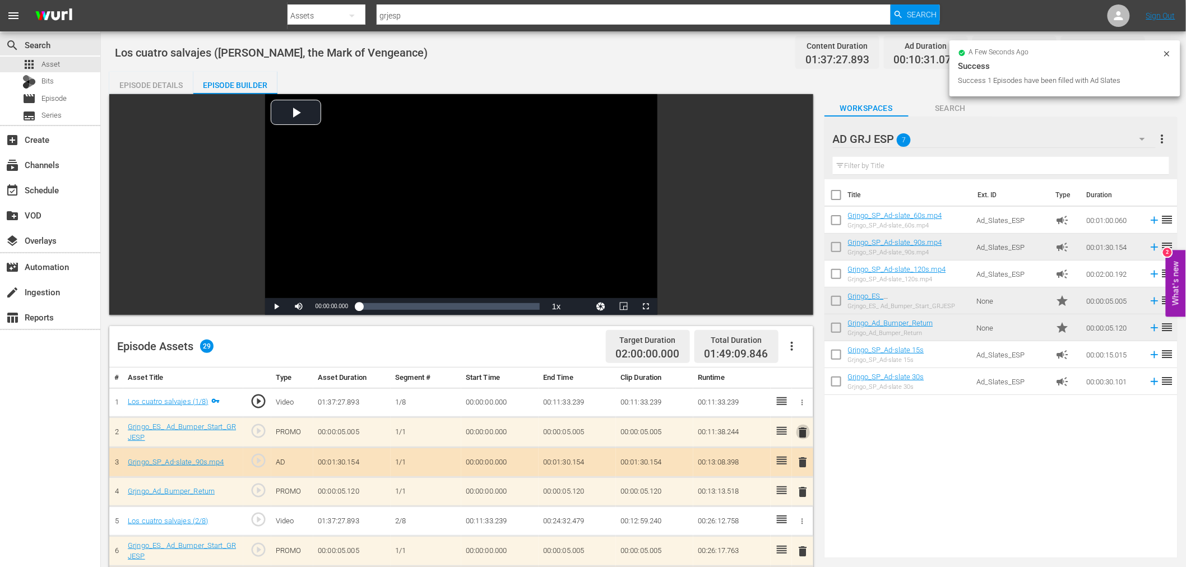
click at [801, 429] on span "delete" at bounding box center [802, 432] width 13 height 13
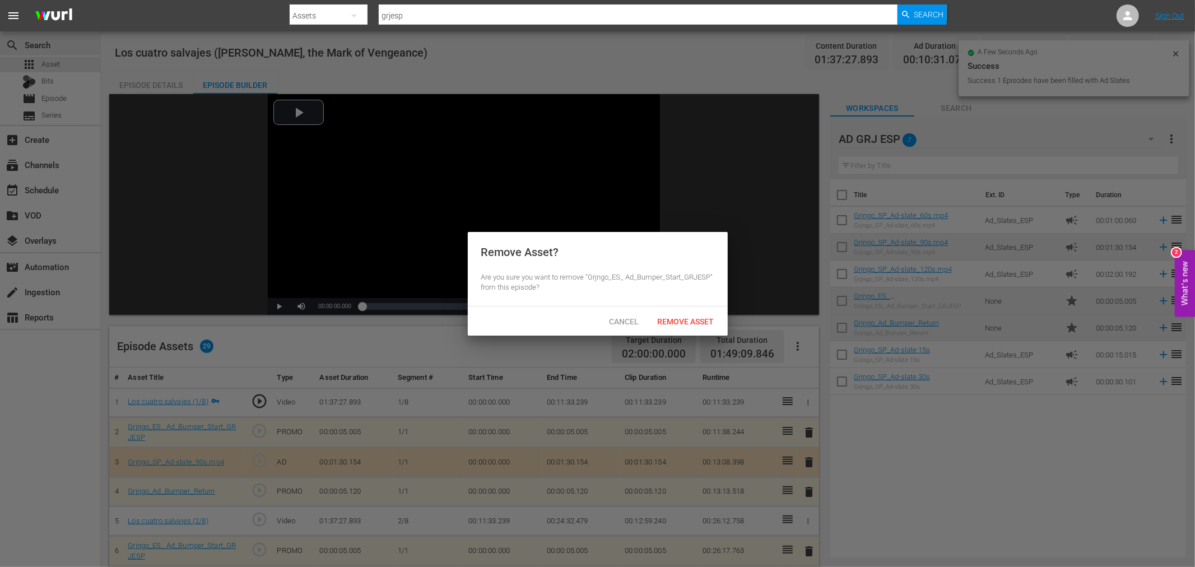
click at [695, 309] on div "Cancel Remove Asset" at bounding box center [598, 320] width 260 height 29
click at [697, 318] on span "Remove Asset" at bounding box center [686, 321] width 75 height 9
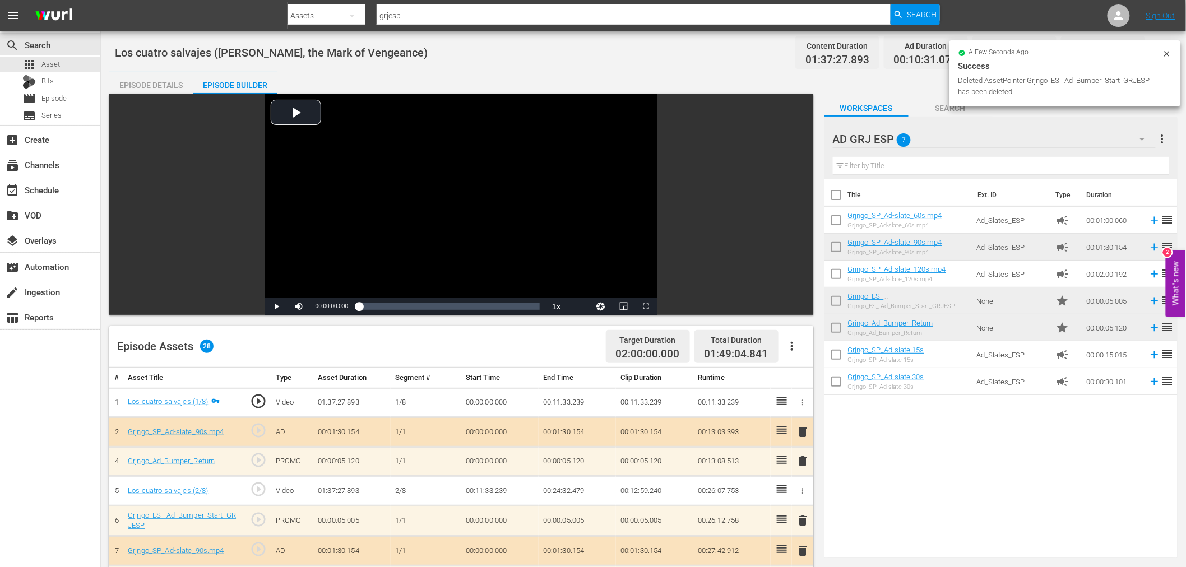
drag, startPoint x: 806, startPoint y: 433, endPoint x: 772, endPoint y: 403, distance: 44.9
click at [807, 433] on span "delete" at bounding box center [802, 431] width 13 height 13
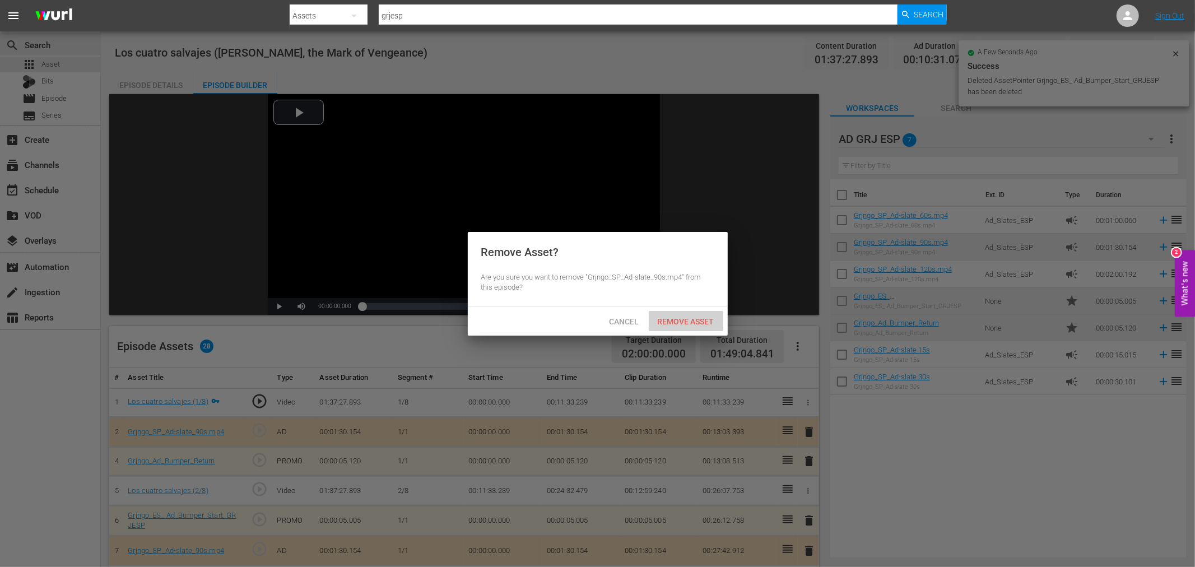
click at [690, 320] on span "Remove Asset" at bounding box center [686, 321] width 75 height 9
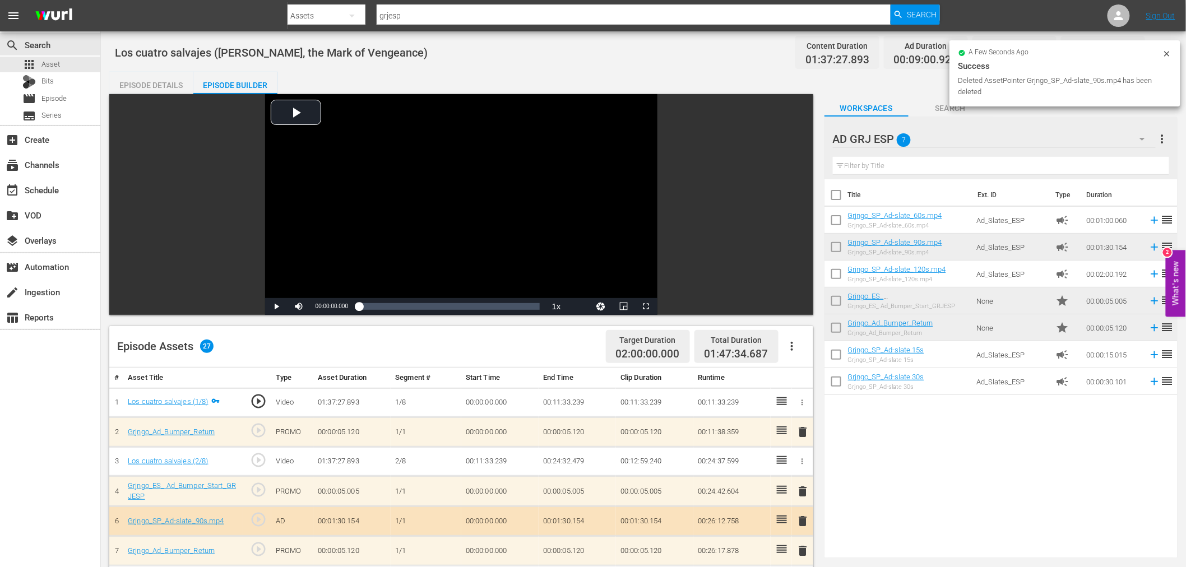
click at [805, 426] on span "delete" at bounding box center [802, 431] width 13 height 13
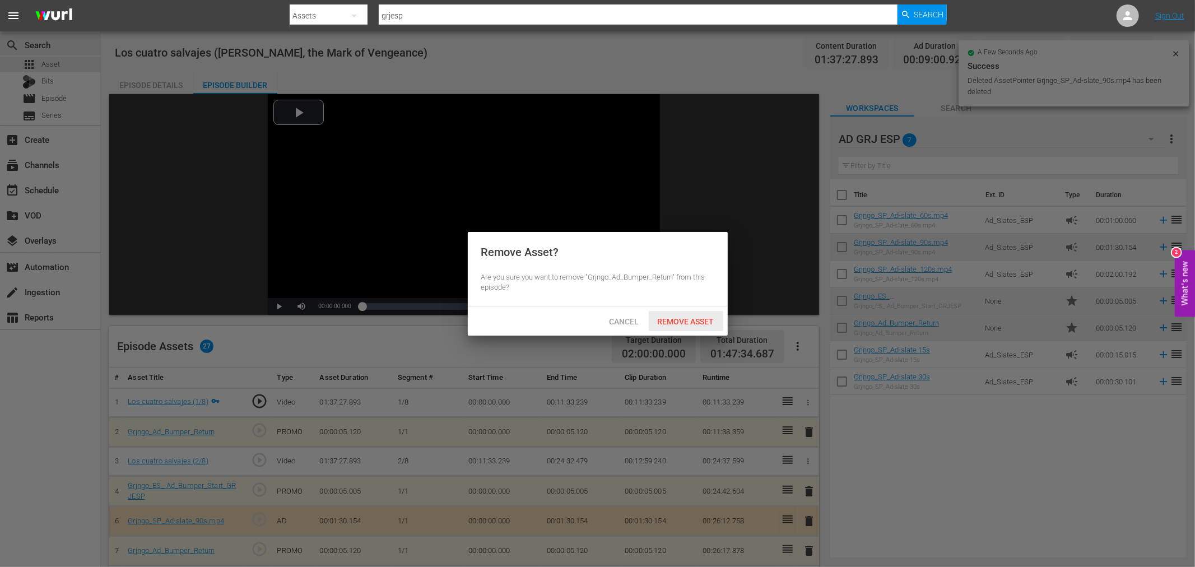
click at [674, 322] on span "Remove Asset" at bounding box center [686, 321] width 75 height 9
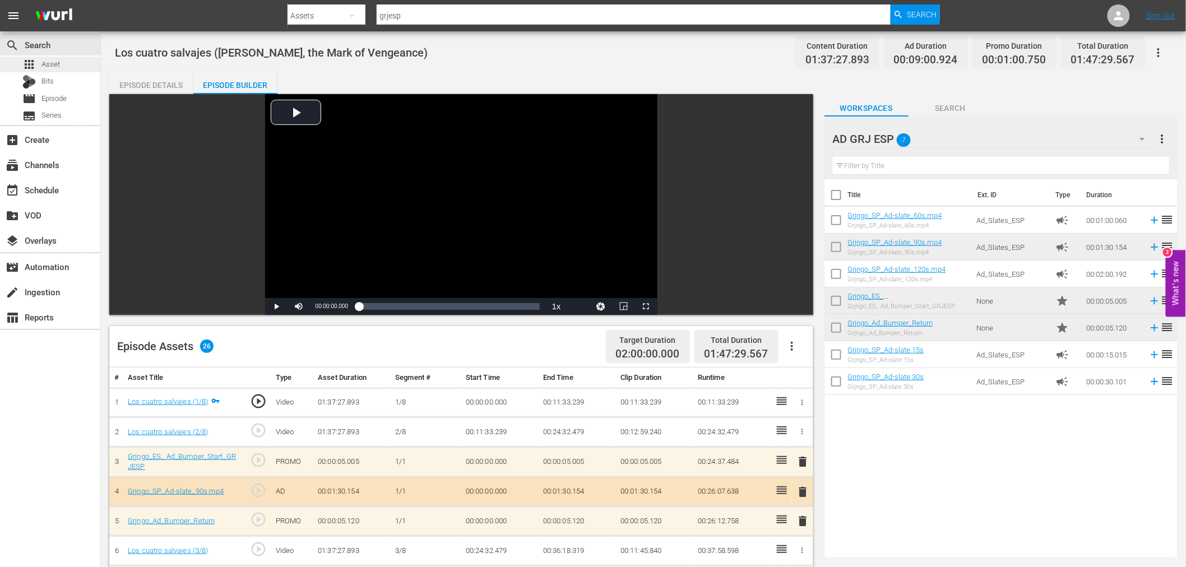
click at [73, 62] on div "apps Asset" at bounding box center [50, 65] width 100 height 16
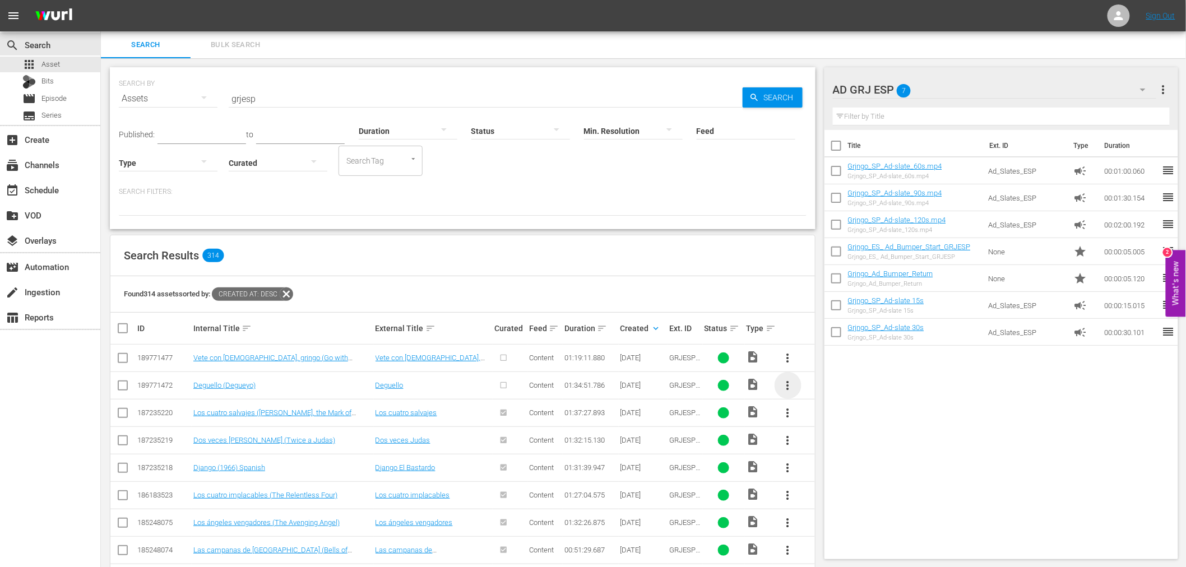
click at [787, 385] on span "more_vert" at bounding box center [787, 385] width 13 height 13
click at [830, 475] on div "Episode" at bounding box center [848, 470] width 76 height 27
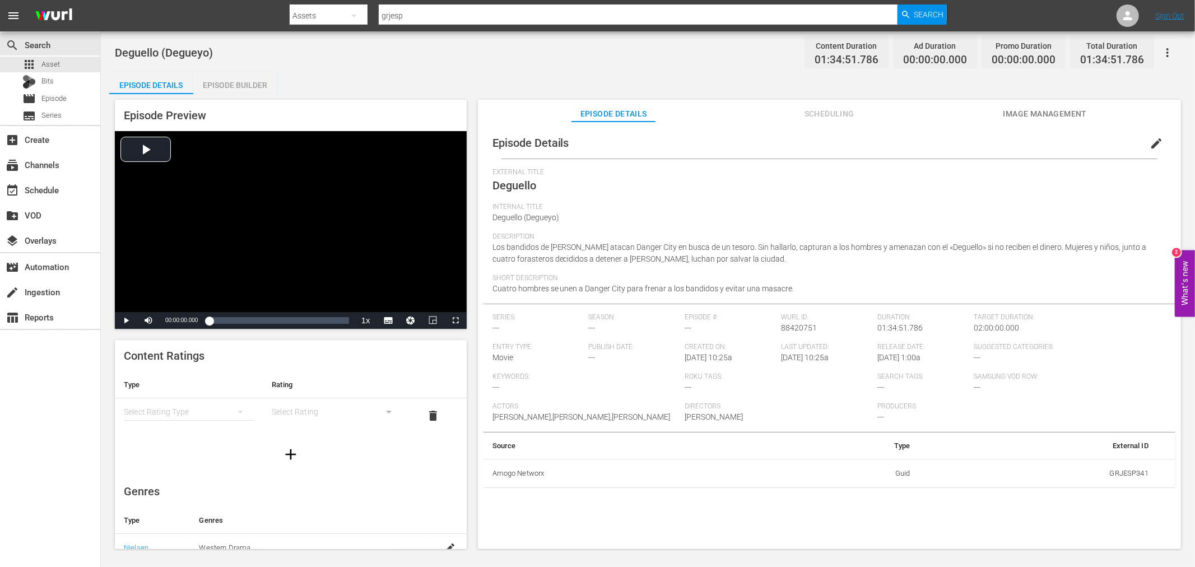
click at [214, 78] on div "Episode Builder" at bounding box center [235, 85] width 84 height 27
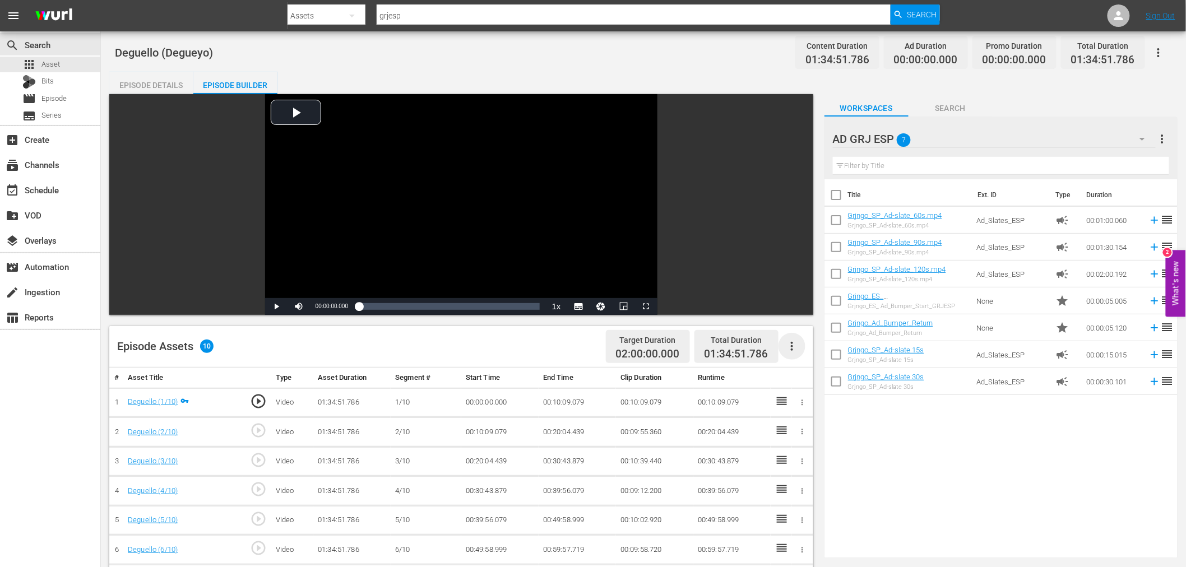
click at [791, 350] on icon "button" at bounding box center [792, 346] width 2 height 9
click at [797, 355] on div "Fill with Ads" at bounding box center [825, 350] width 76 height 27
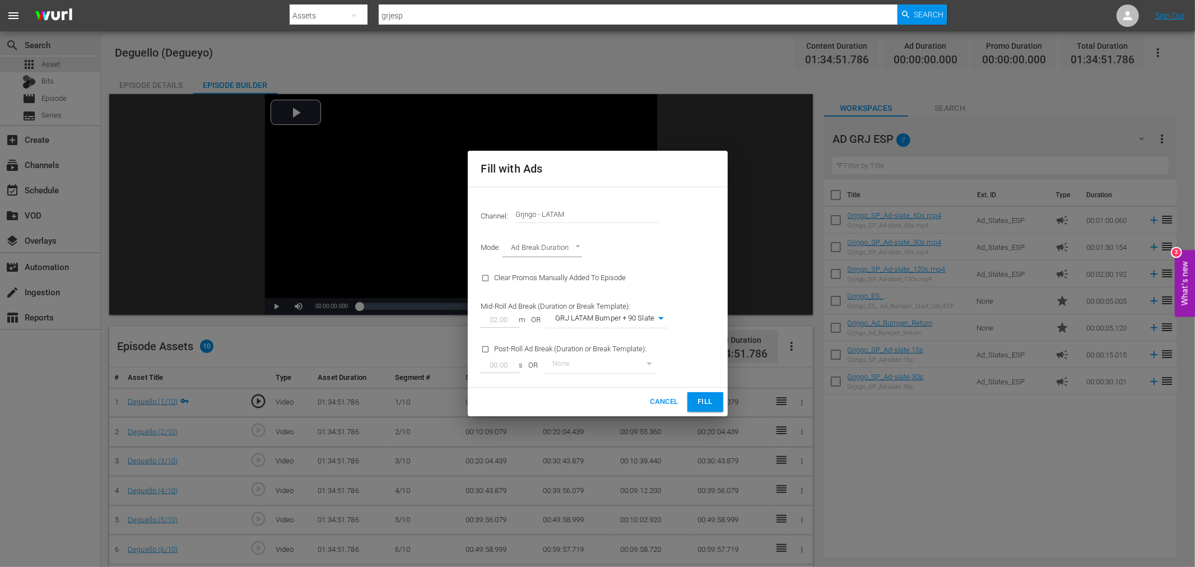
click at [704, 405] on span "Fill" at bounding box center [705, 402] width 18 height 13
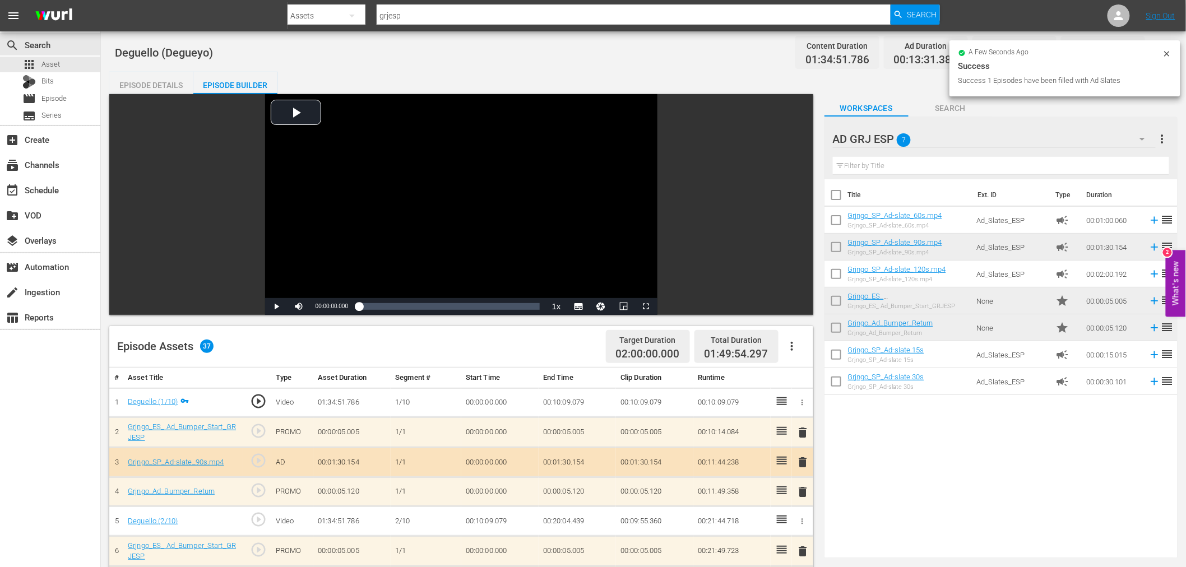
click at [798, 433] on span "delete" at bounding box center [802, 432] width 13 height 13
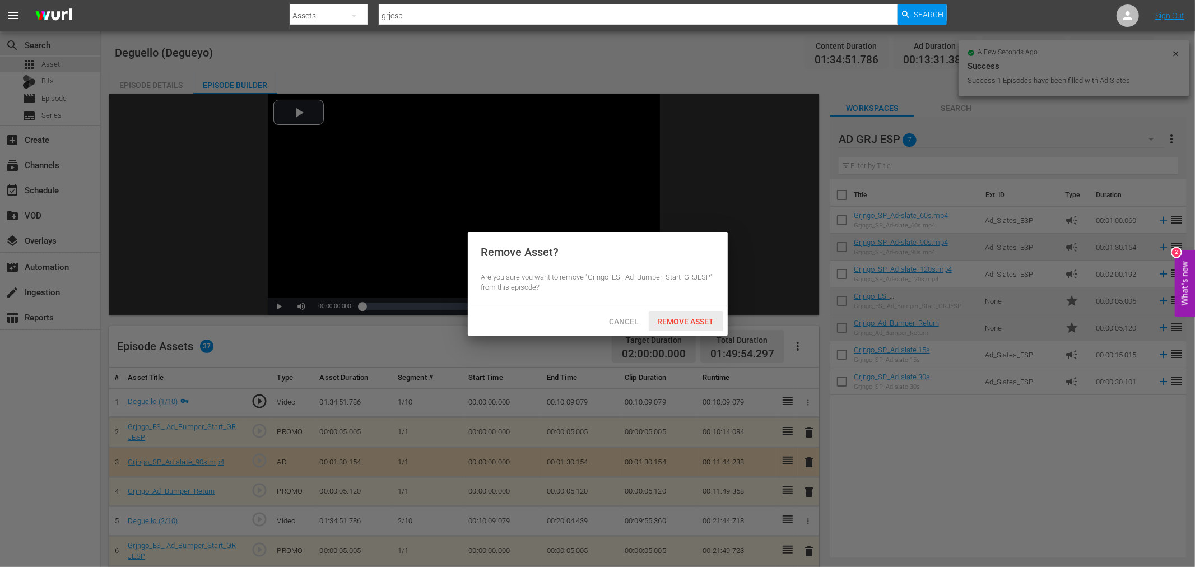
click at [701, 328] on div "Remove Asset" at bounding box center [686, 321] width 75 height 21
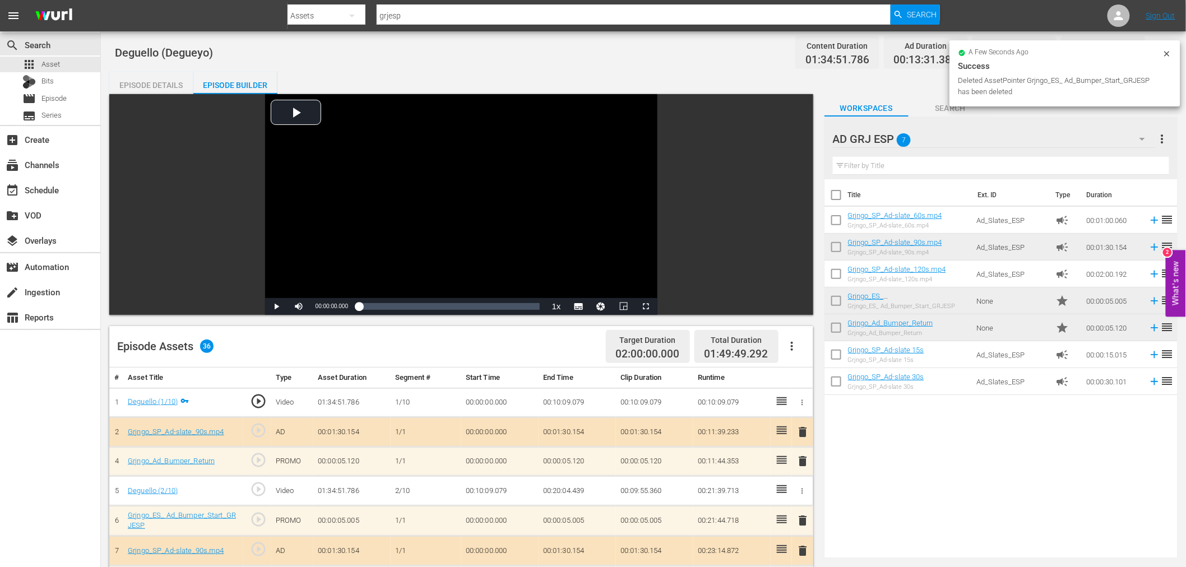
click at [804, 433] on span "delete" at bounding box center [802, 431] width 13 height 13
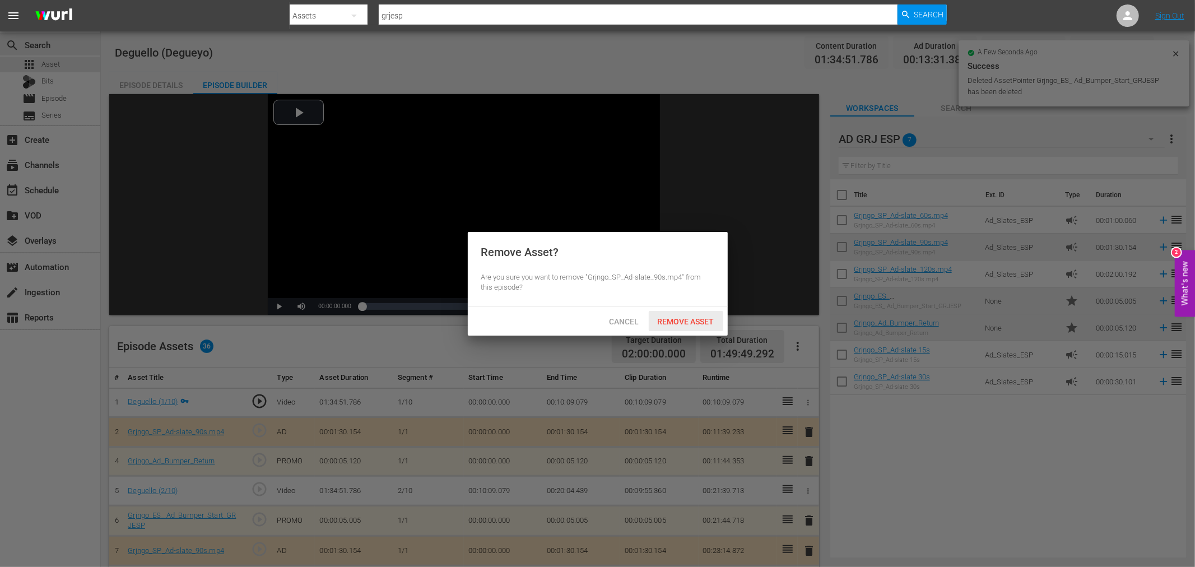
click at [676, 325] on span "Remove Asset" at bounding box center [686, 321] width 75 height 9
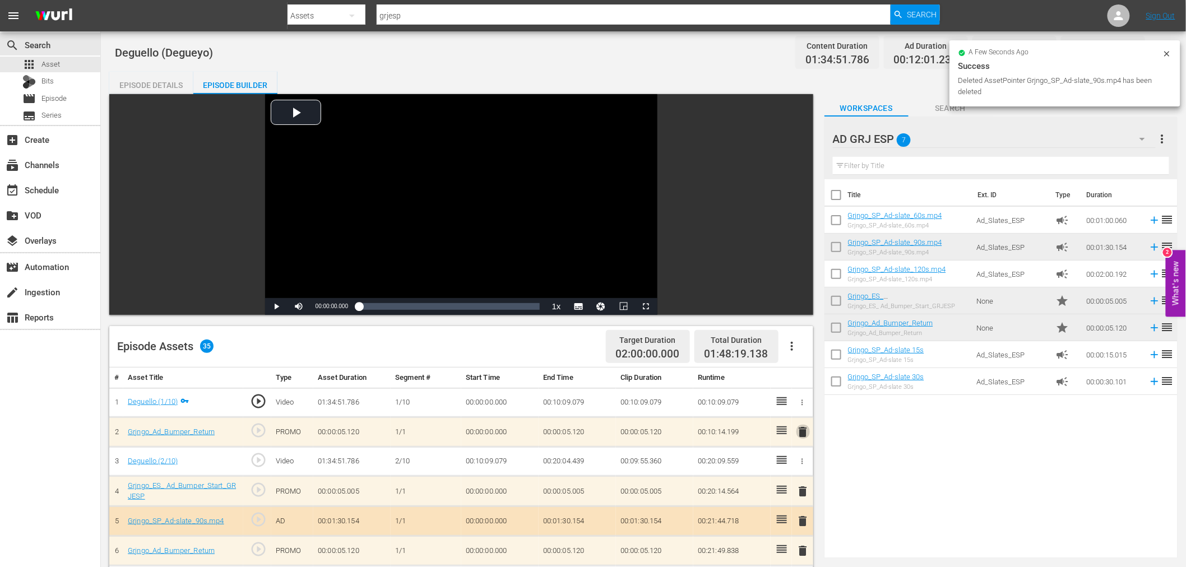
click at [809, 429] on span "delete" at bounding box center [802, 431] width 13 height 13
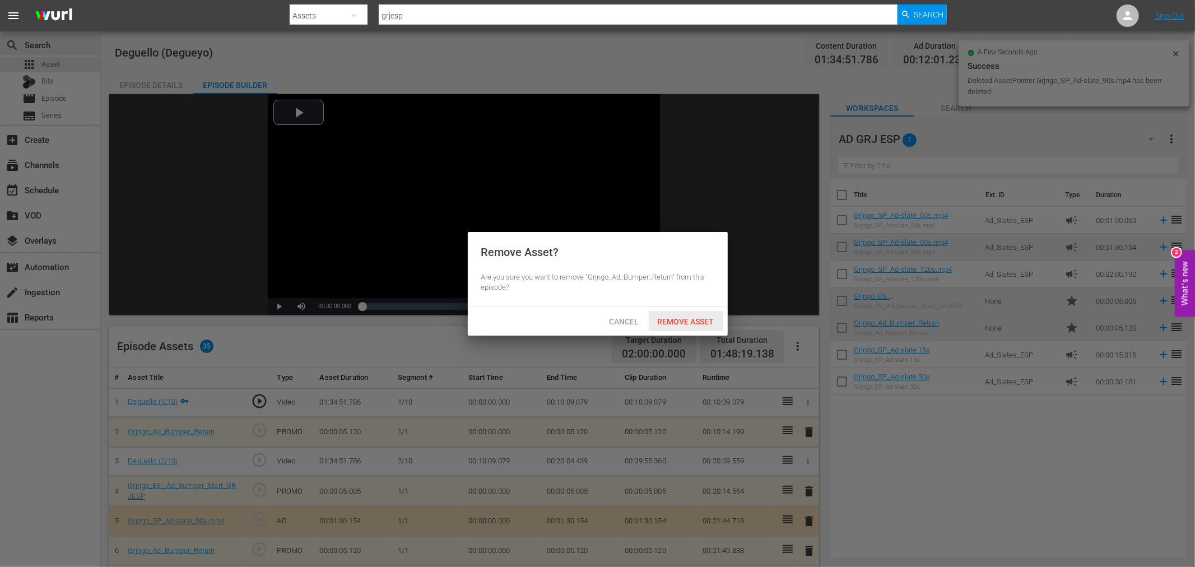
click at [708, 331] on div "Remove Asset" at bounding box center [686, 321] width 75 height 21
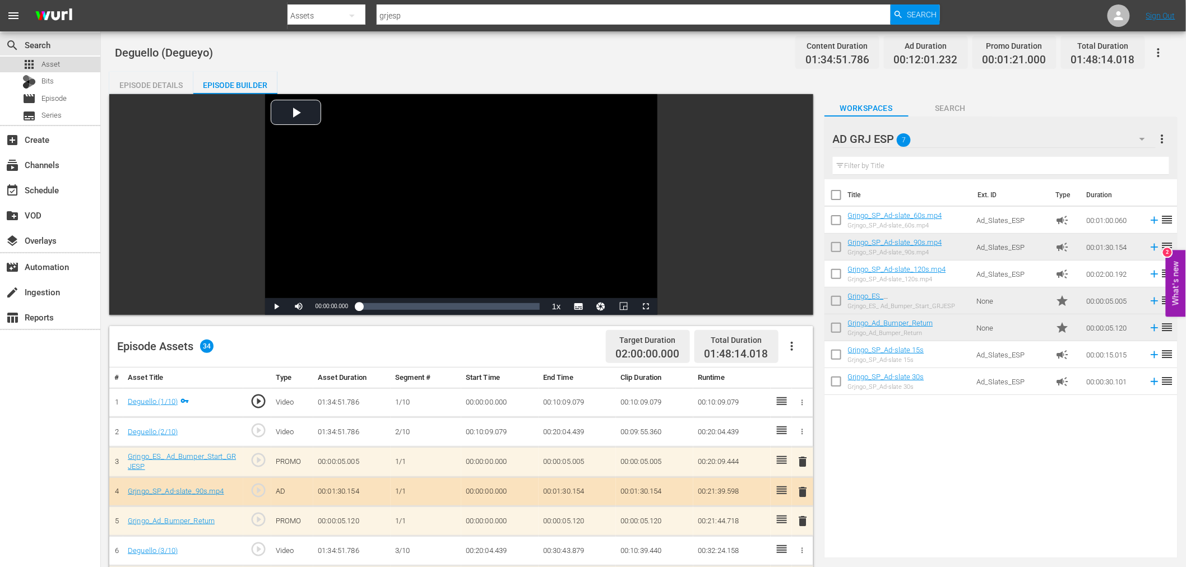
click at [43, 62] on span "Asset" at bounding box center [50, 64] width 18 height 11
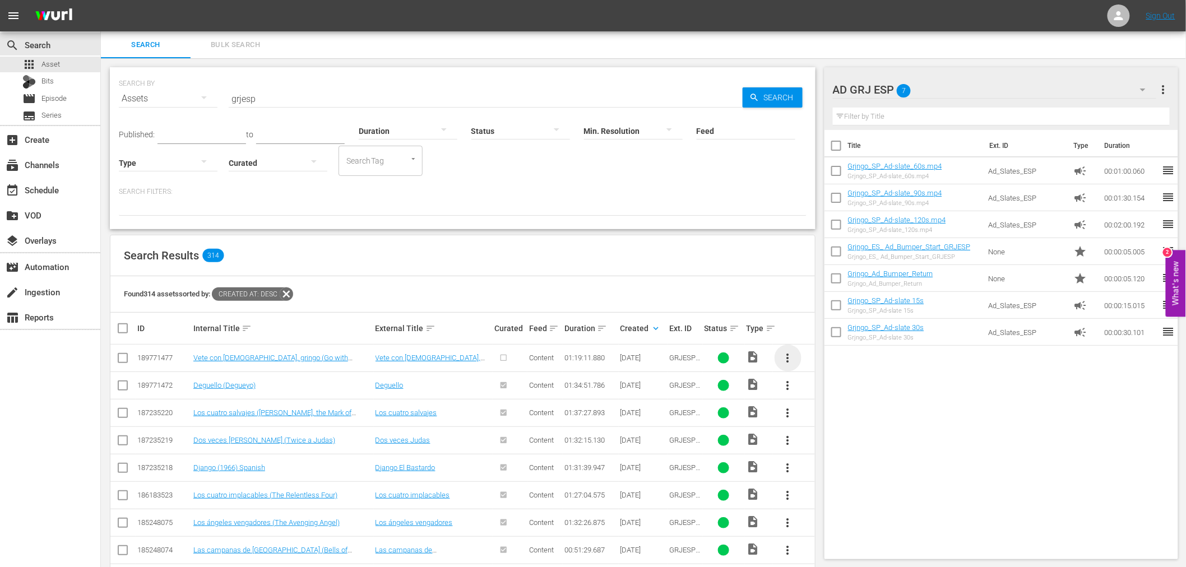
click at [789, 357] on span "more_vert" at bounding box center [787, 357] width 13 height 13
click at [832, 441] on div "Episode" at bounding box center [848, 443] width 76 height 27
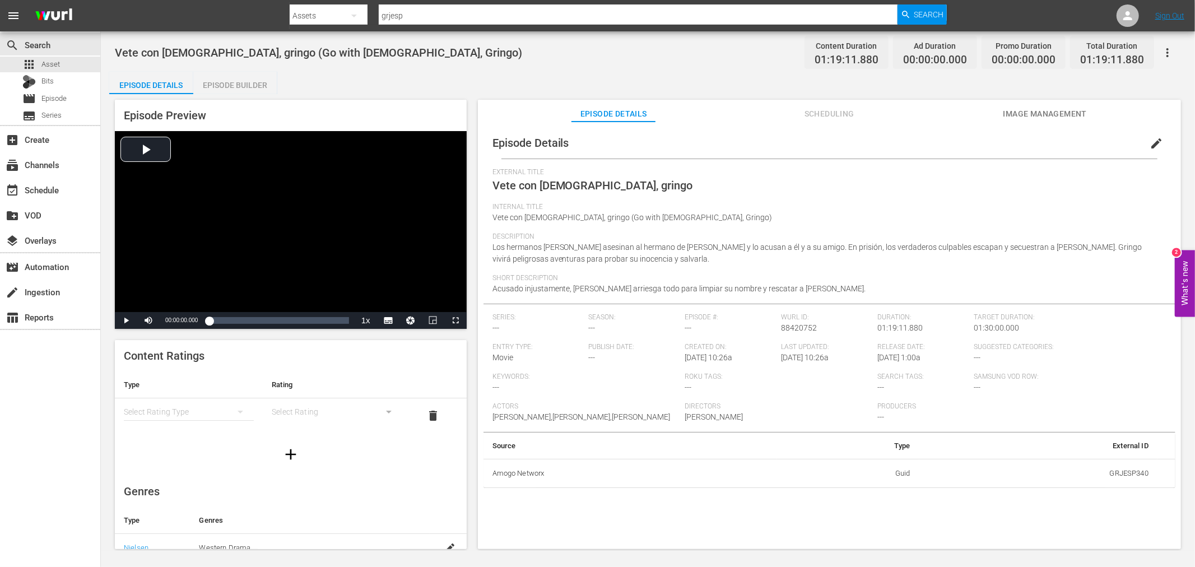
click at [219, 81] on div "Episode Builder" at bounding box center [235, 85] width 84 height 27
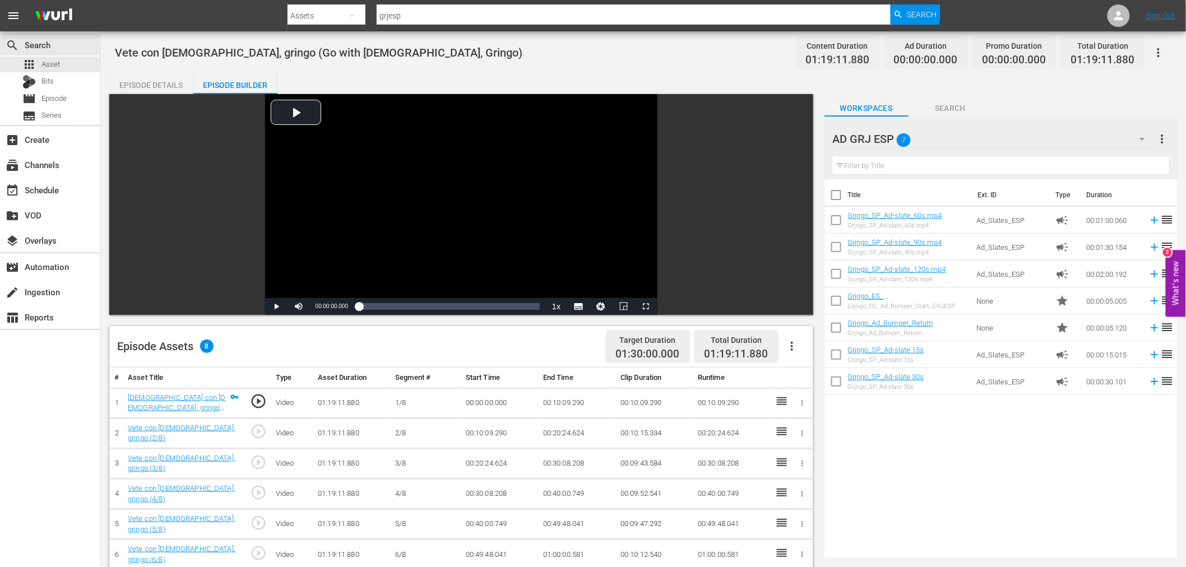
click at [792, 351] on icon "button" at bounding box center [791, 346] width 13 height 13
click at [810, 351] on div "Fill with Ads" at bounding box center [825, 350] width 76 height 27
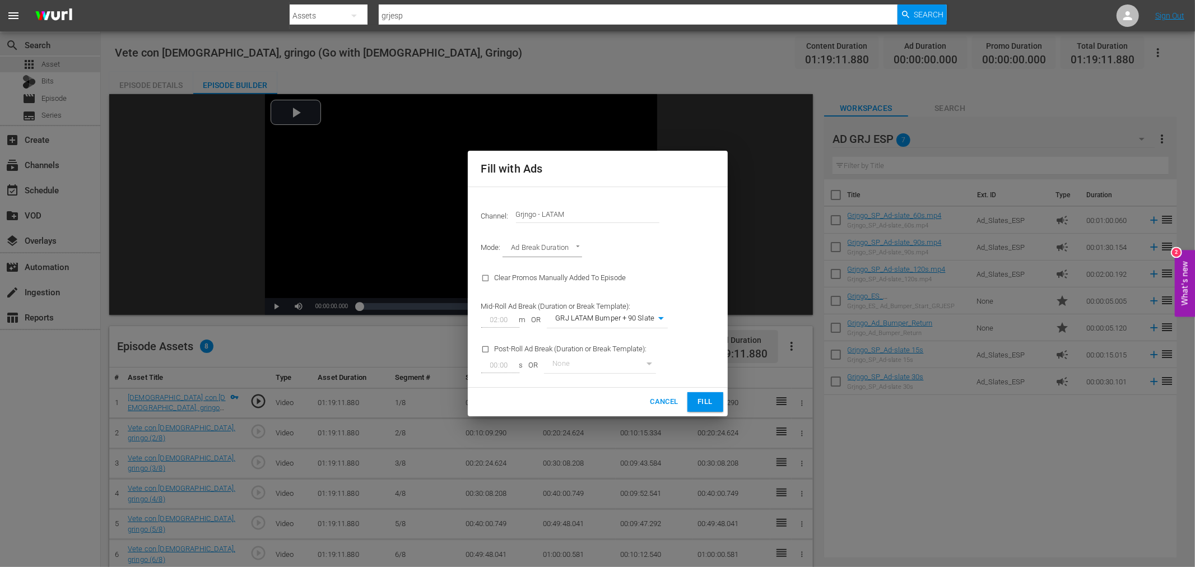
click at [697, 402] on span "Fill" at bounding box center [705, 402] width 18 height 13
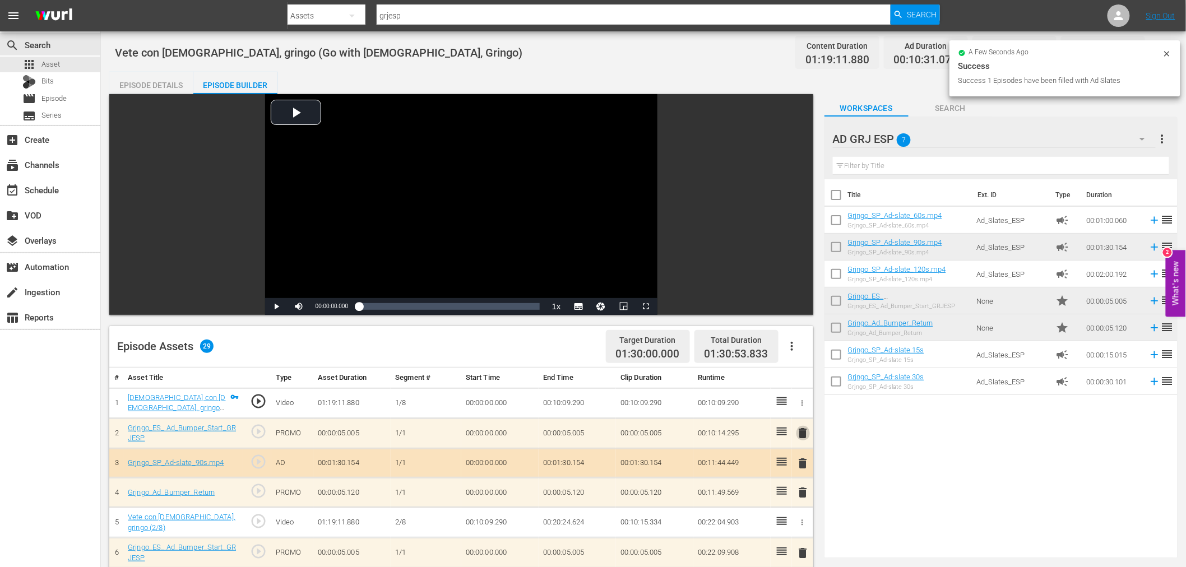
click at [805, 430] on span "delete" at bounding box center [802, 432] width 13 height 13
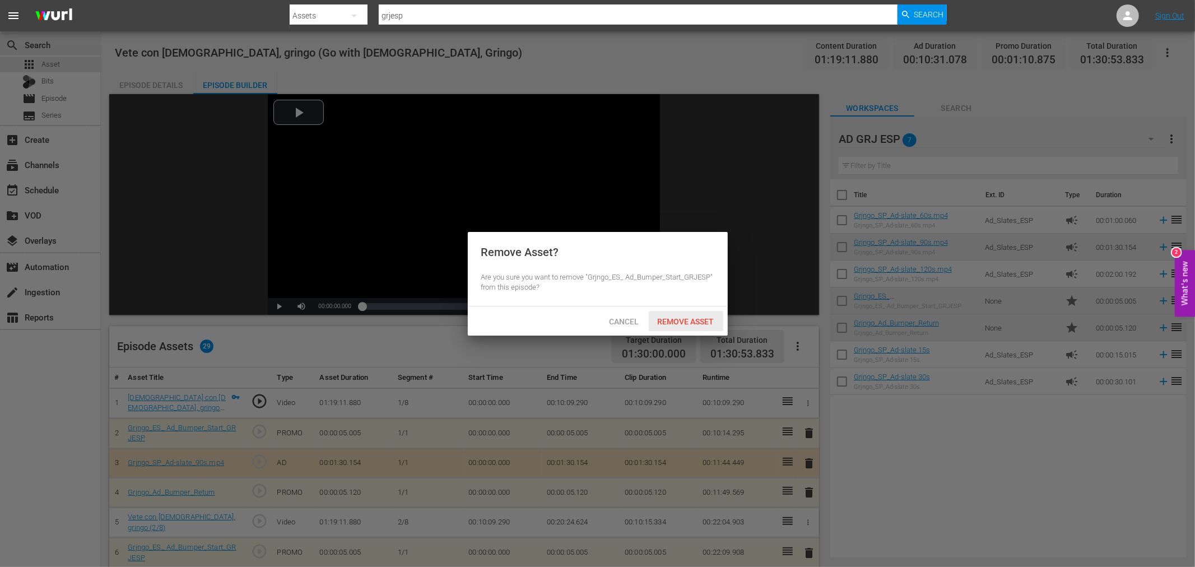
click at [673, 322] on span "Remove Asset" at bounding box center [686, 321] width 75 height 9
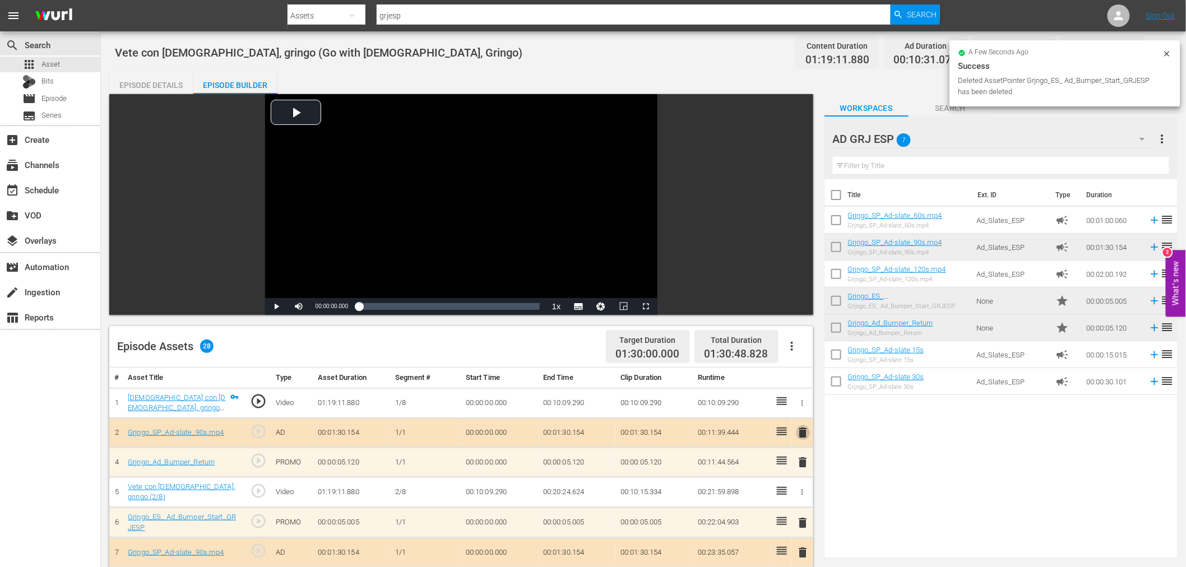
click at [802, 432] on span "delete" at bounding box center [802, 432] width 13 height 13
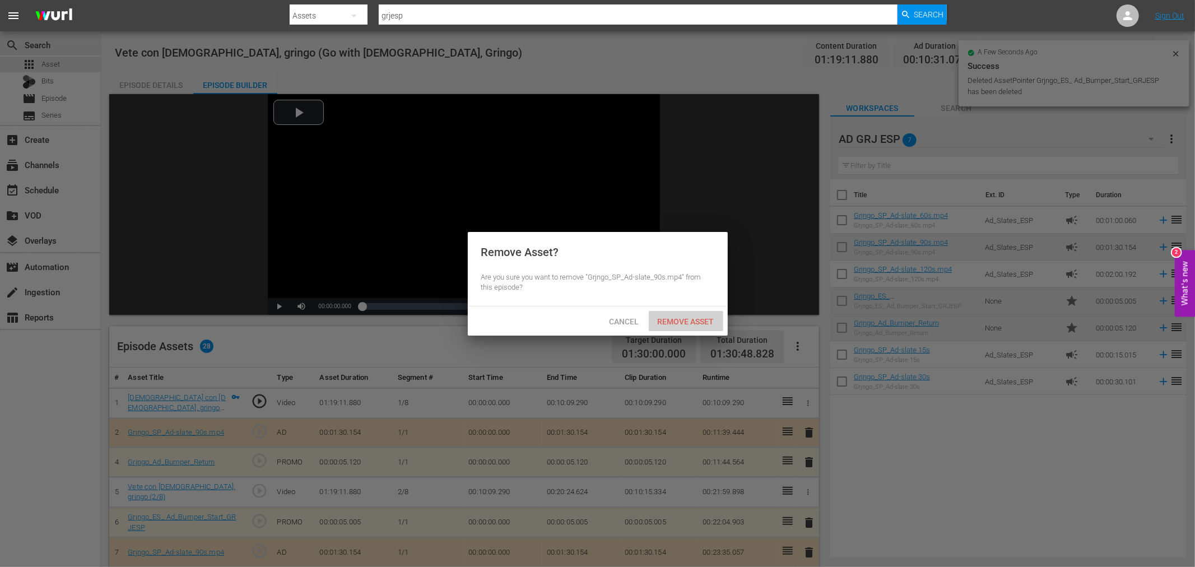
click at [704, 321] on span "Remove Asset" at bounding box center [686, 321] width 75 height 9
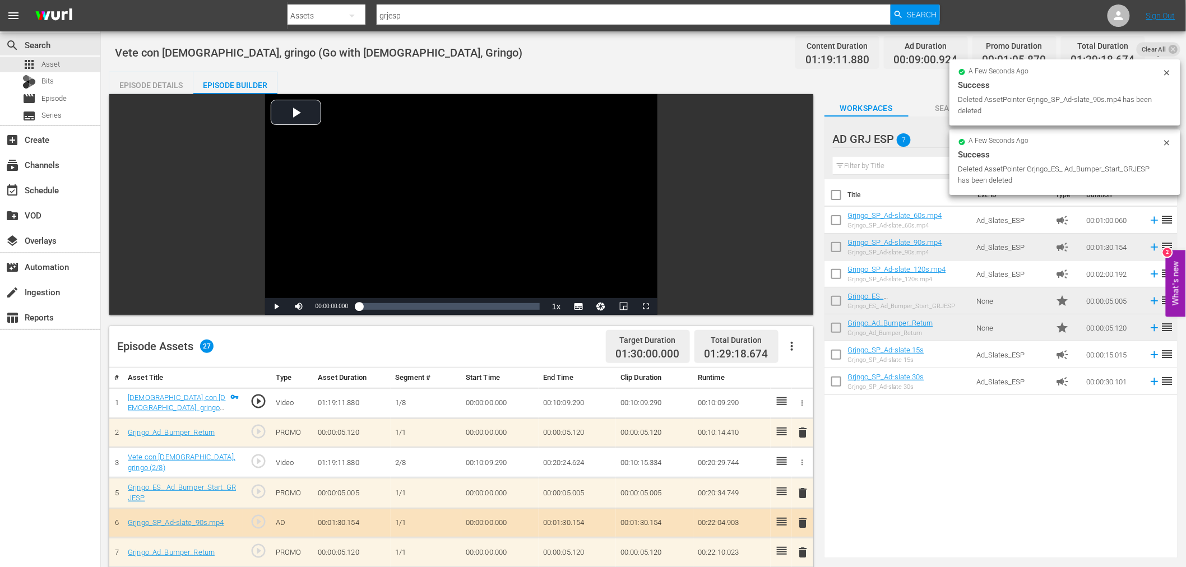
click at [800, 433] on span "delete" at bounding box center [802, 432] width 13 height 13
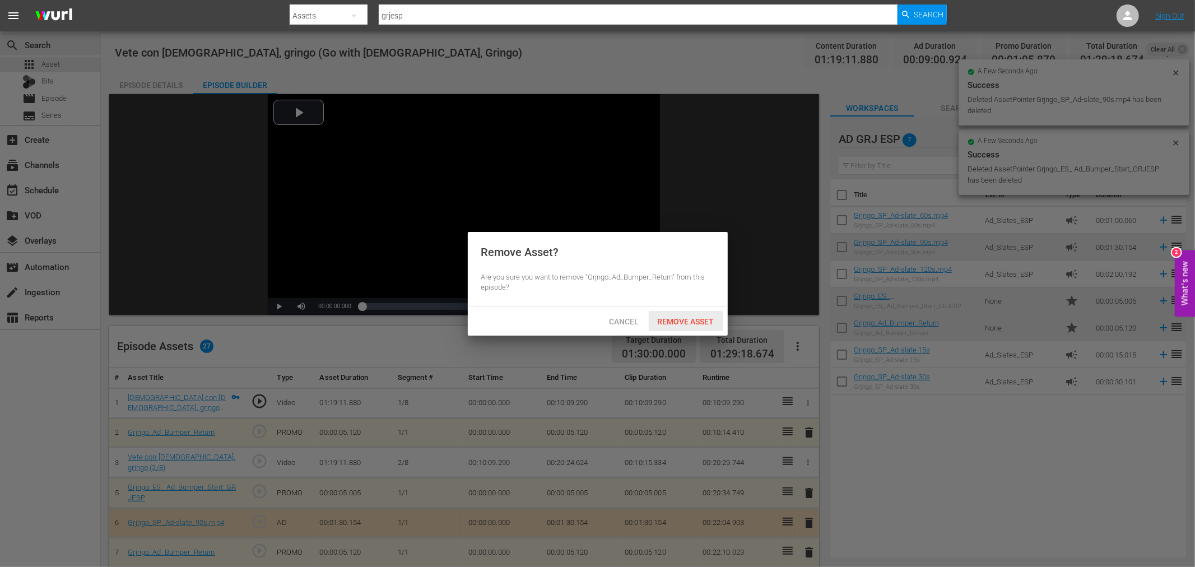
click at [672, 327] on div "Remove Asset" at bounding box center [686, 321] width 75 height 21
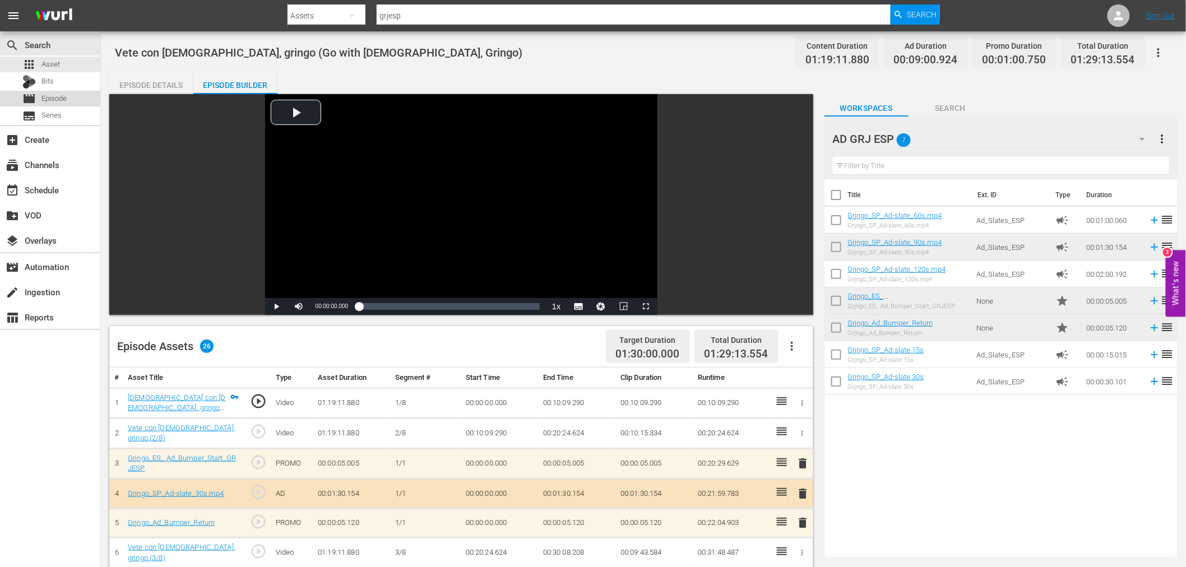
click at [63, 96] on span "Episode" at bounding box center [53, 98] width 25 height 11
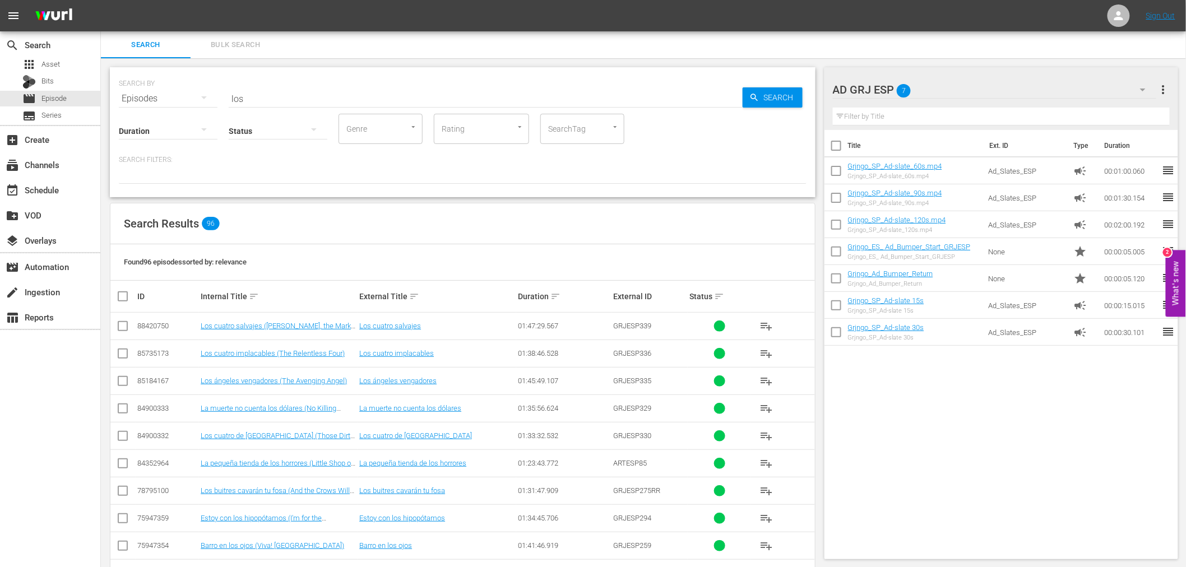
click at [1143, 85] on icon "button" at bounding box center [1142, 89] width 13 height 13
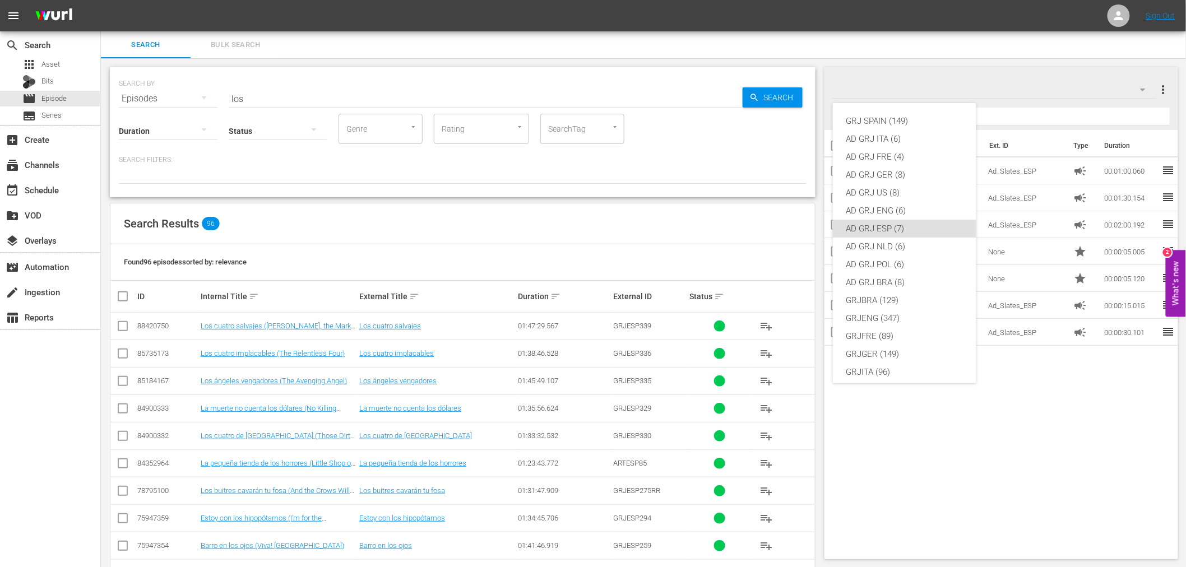
scroll to position [96, 0]
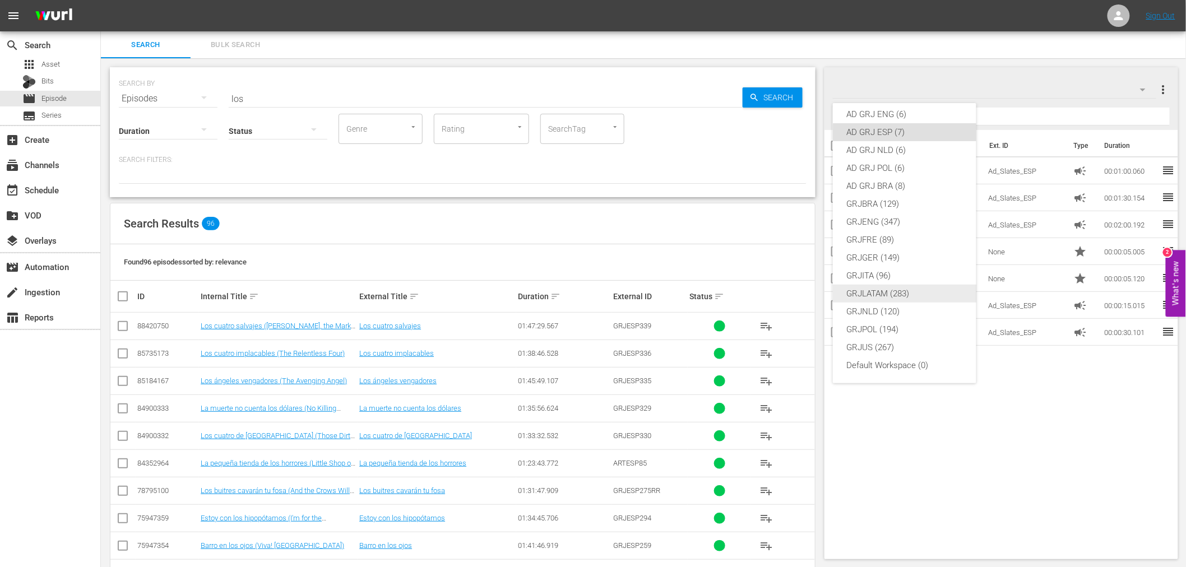
click at [899, 301] on div "GRJLATAM (283)" at bounding box center [904, 294] width 117 height 18
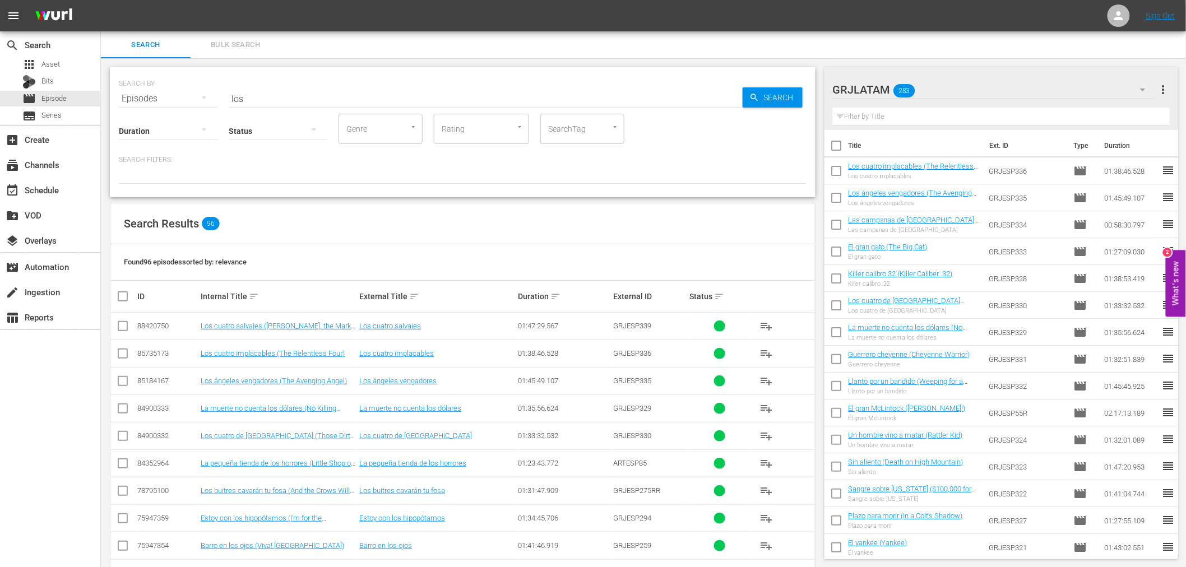
click at [122, 322] on input "checkbox" at bounding box center [122, 328] width 13 height 13
checkbox input "true"
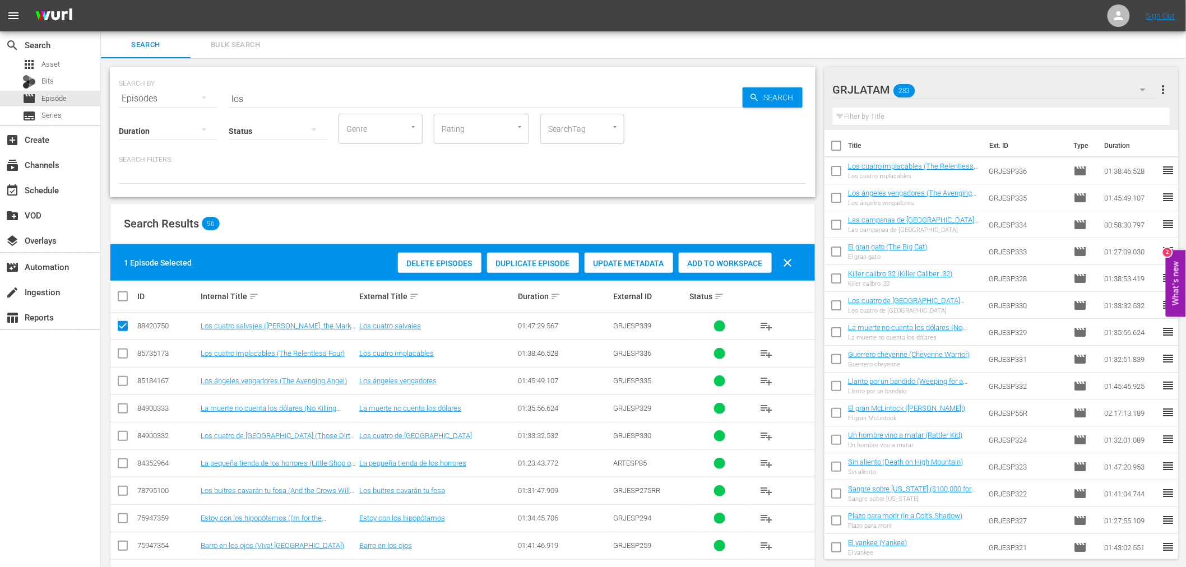
click at [116, 352] on input "checkbox" at bounding box center [122, 355] width 13 height 13
click at [119, 350] on input "checkbox" at bounding box center [122, 355] width 13 height 13
checkbox input "false"
click at [122, 326] on input "checkbox" at bounding box center [122, 328] width 13 height 13
checkbox input "false"
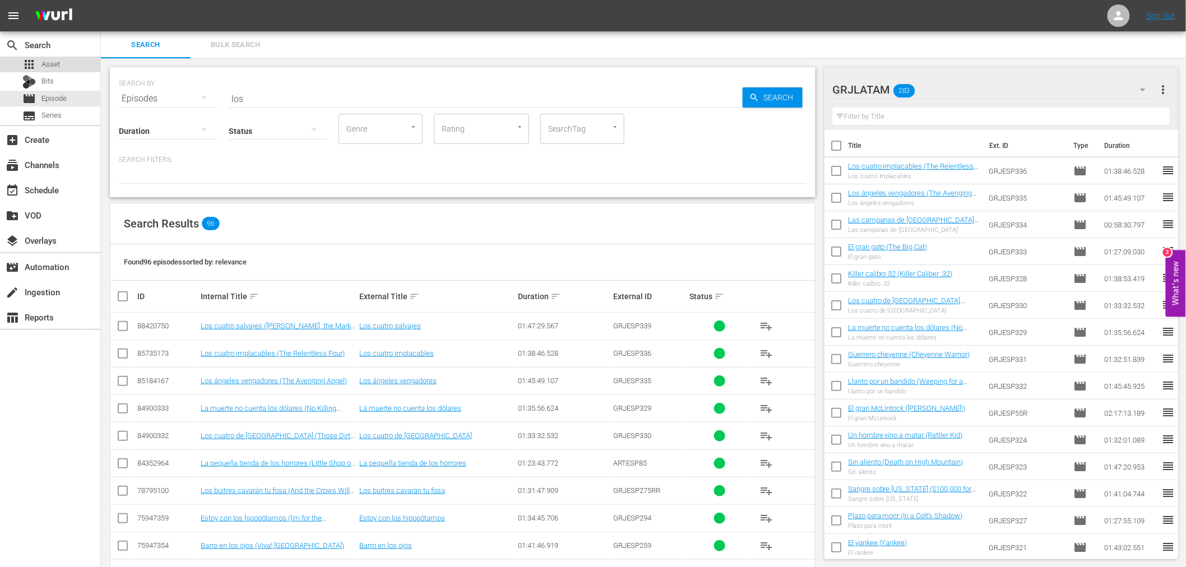
click at [62, 63] on div "apps Asset" at bounding box center [50, 65] width 100 height 16
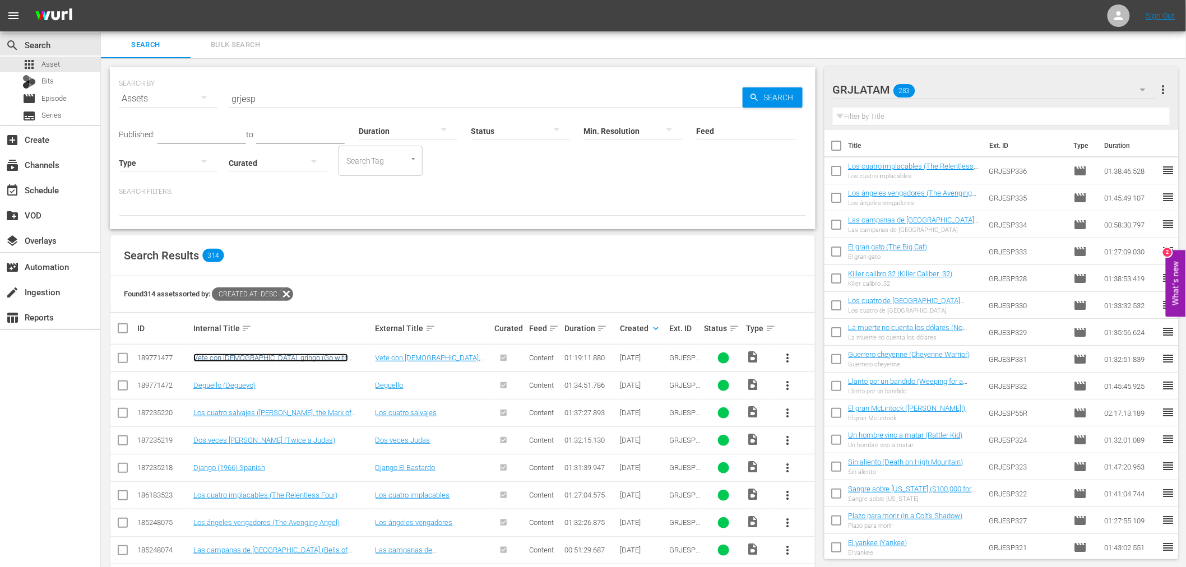
click at [264, 359] on link "Vete con [DEMOGRAPHIC_DATA], gringo (Go with [DEMOGRAPHIC_DATA], Gringo)" at bounding box center [270, 362] width 155 height 17
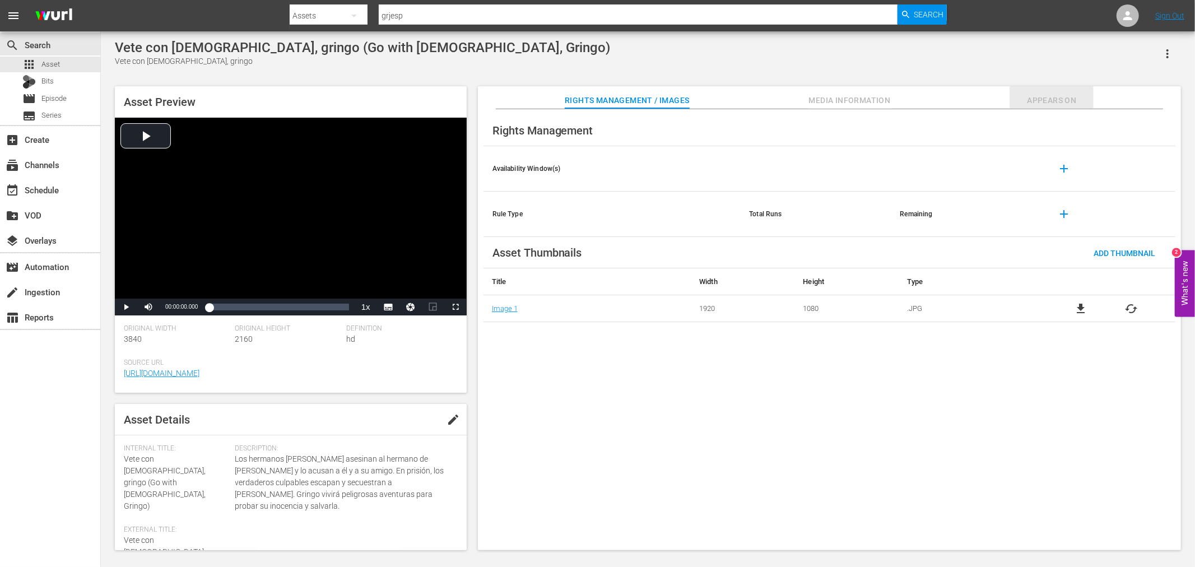
click at [1033, 90] on button "Appears On" at bounding box center [1052, 97] width 84 height 22
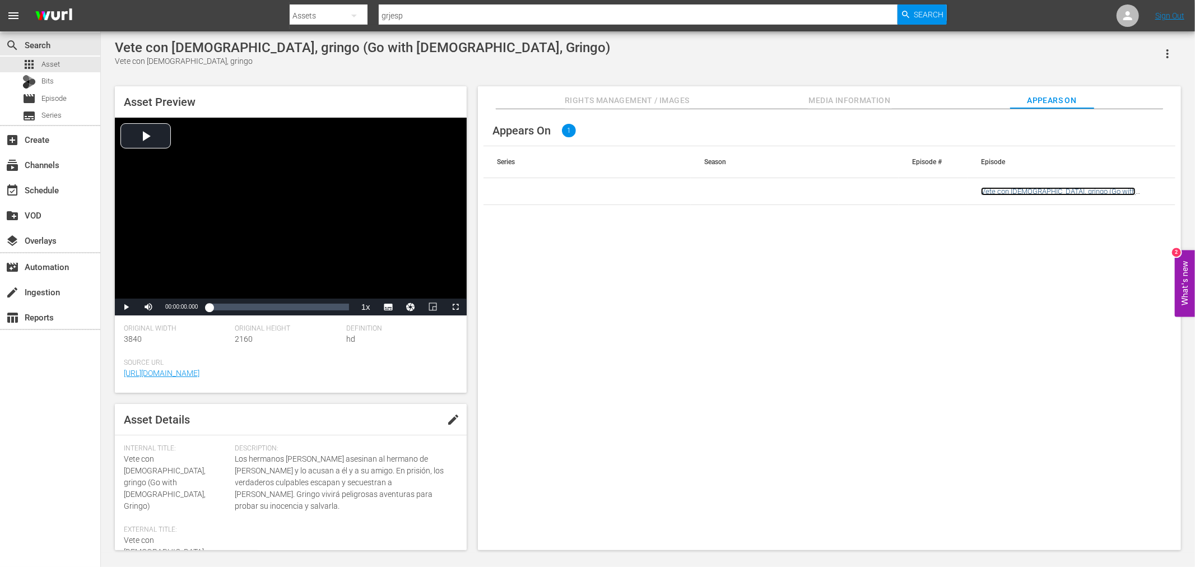
click at [1043, 189] on link "Vete con [DEMOGRAPHIC_DATA], gringo (Go with [DEMOGRAPHIC_DATA], Gringo)" at bounding box center [1058, 195] width 155 height 17
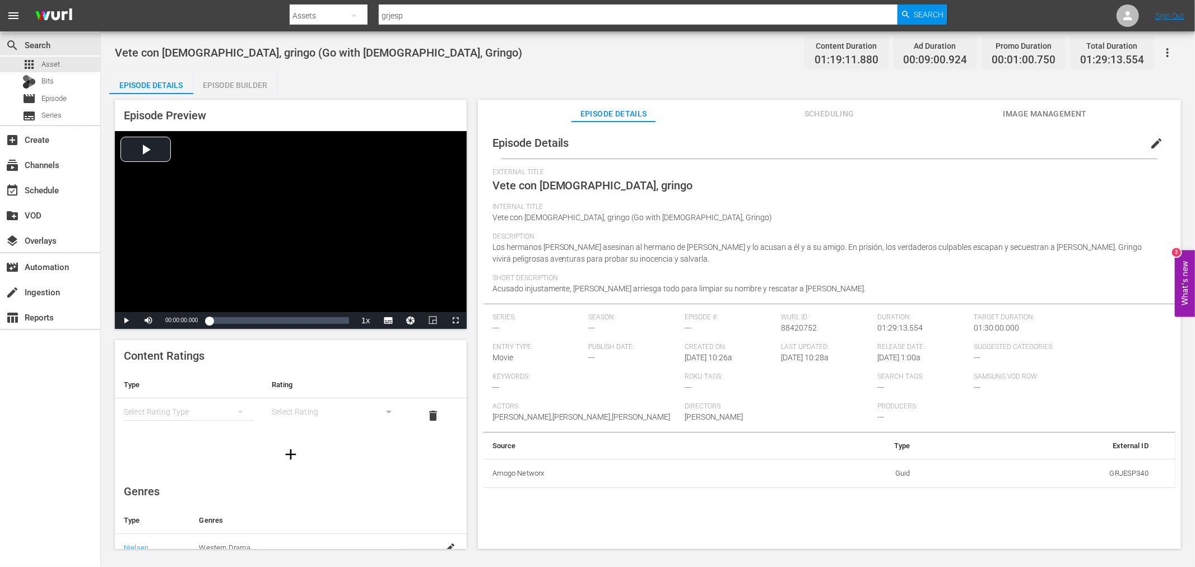
click at [230, 94] on div "Episode Preview Video Player is loading. Play Video Play Mute Current Time 00:0…" at bounding box center [647, 326] width 1077 height 464
click at [219, 90] on div "Episode Builder" at bounding box center [235, 85] width 84 height 27
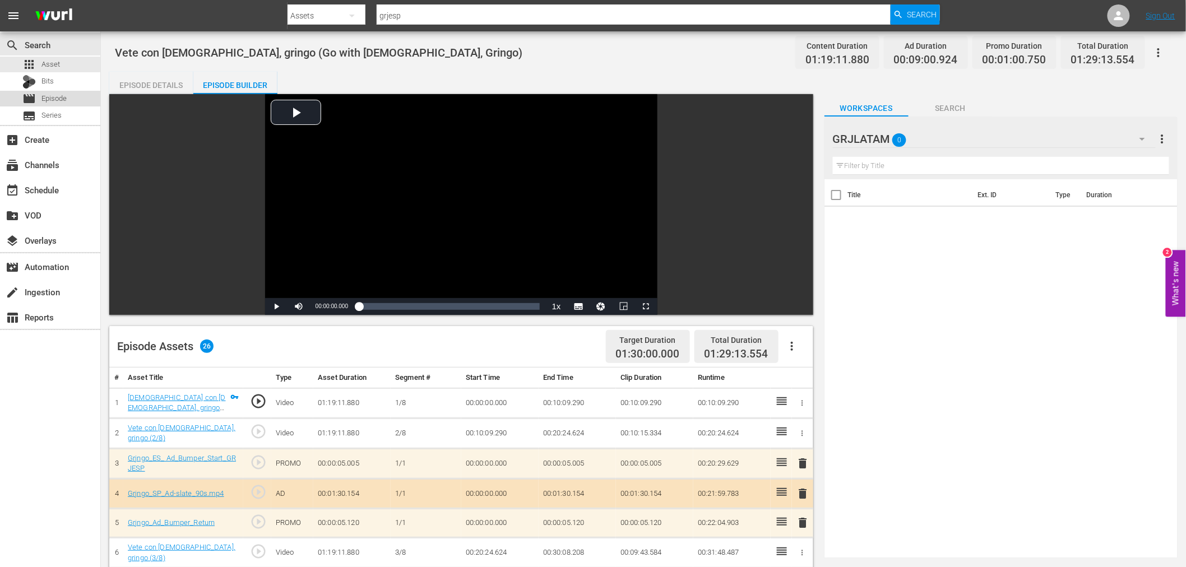
click at [39, 92] on div "movie Episode" at bounding box center [44, 99] width 44 height 16
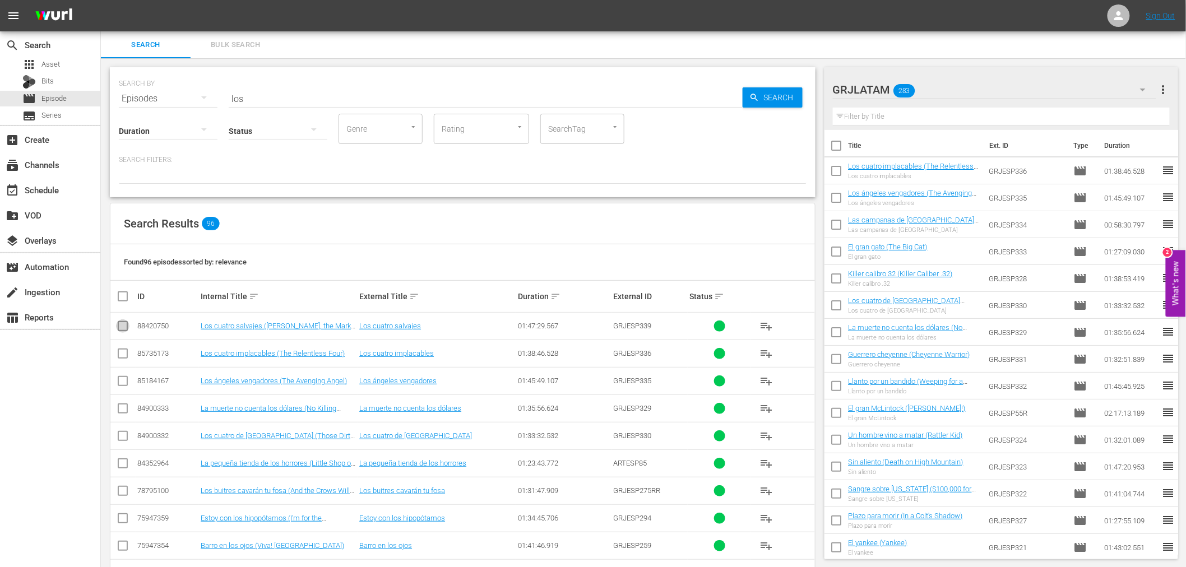
click at [124, 320] on icon at bounding box center [122, 325] width 13 height 13
click at [120, 322] on input "checkbox" at bounding box center [122, 328] width 13 height 13
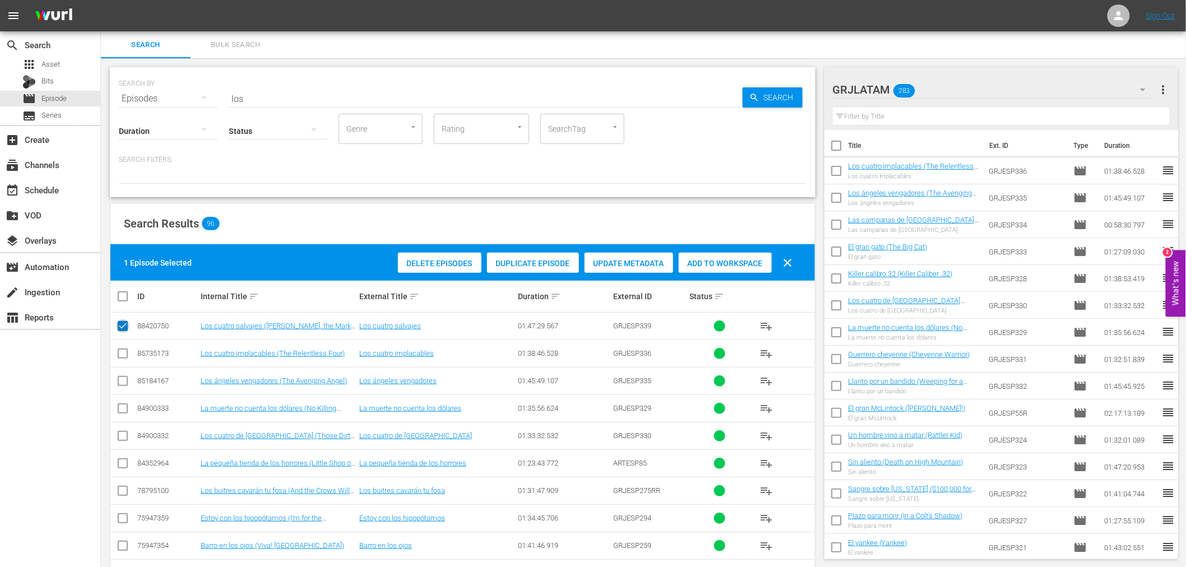
click at [121, 326] on input "checkbox" at bounding box center [122, 328] width 13 height 13
checkbox input "false"
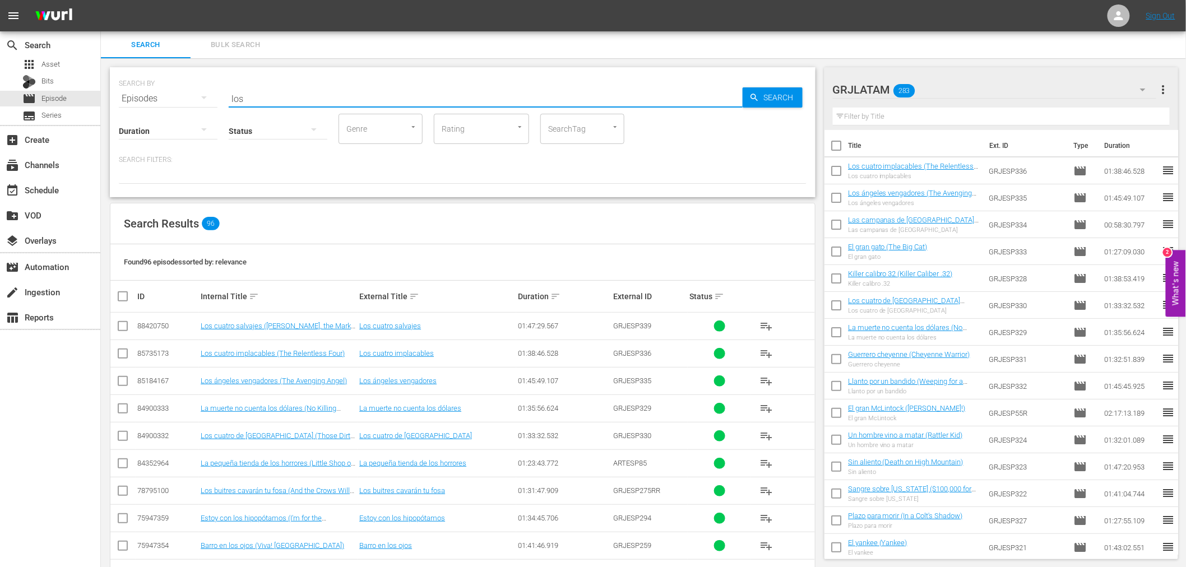
drag, startPoint x: 262, startPoint y: 97, endPoint x: 226, endPoint y: 92, distance: 36.8
click at [226, 92] on div "SEARCH BY Search By Episodes Search ID, Title, Description, Keywords, or Catego…" at bounding box center [462, 92] width 687 height 40
type input "g"
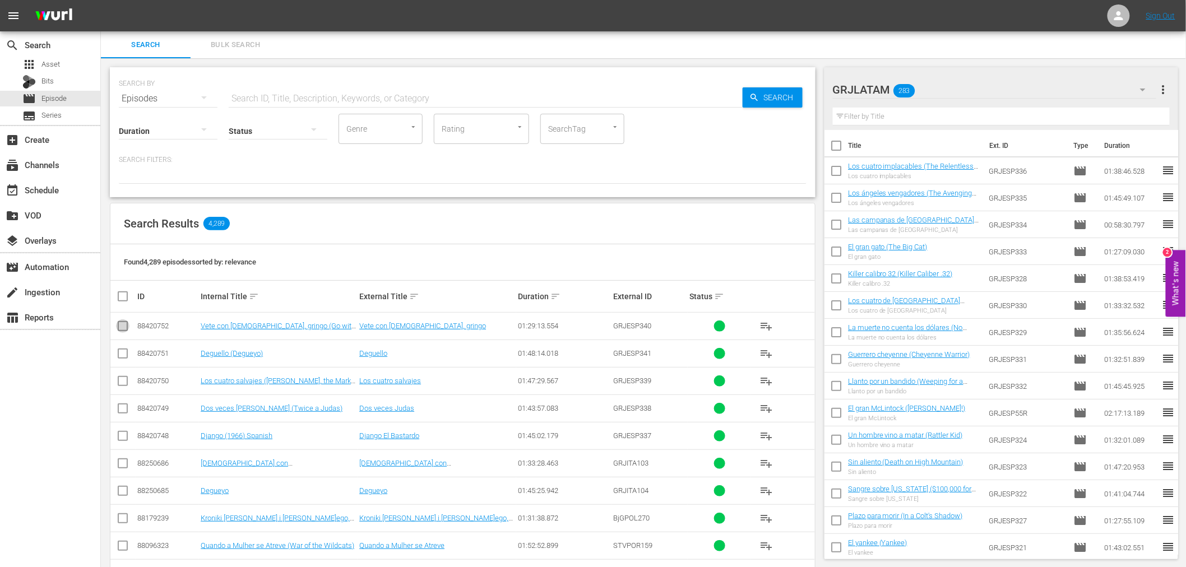
click at [121, 323] on input "checkbox" at bounding box center [122, 328] width 13 height 13
checkbox input "true"
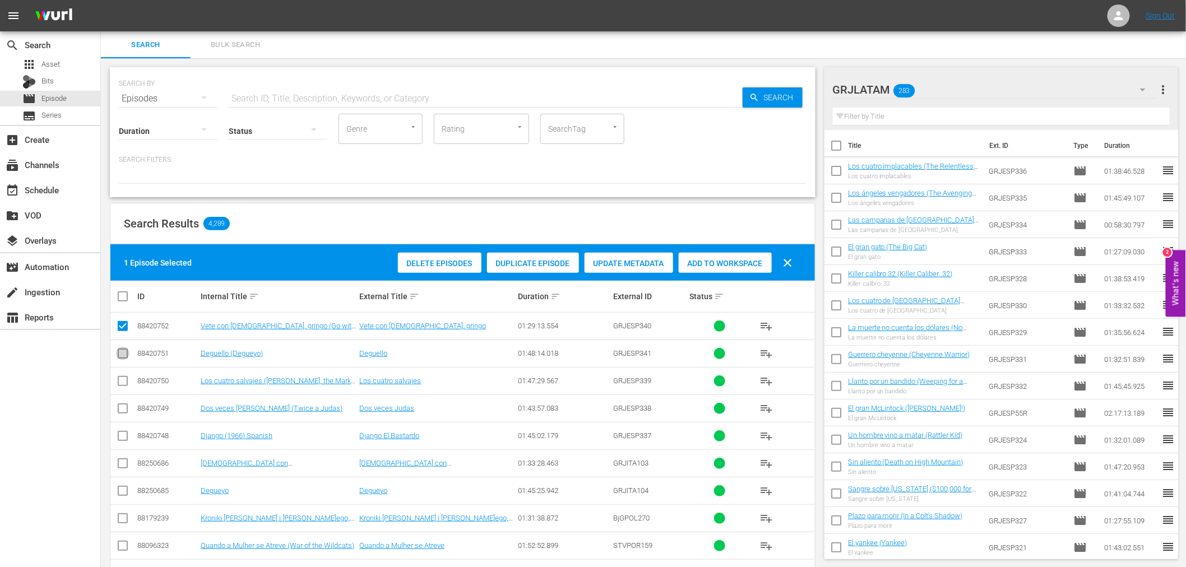
click at [124, 351] on input "checkbox" at bounding box center [122, 355] width 13 height 13
checkbox input "true"
click at [119, 382] on input "checkbox" at bounding box center [122, 383] width 13 height 13
checkbox input "true"
click at [122, 405] on input "checkbox" at bounding box center [122, 410] width 13 height 13
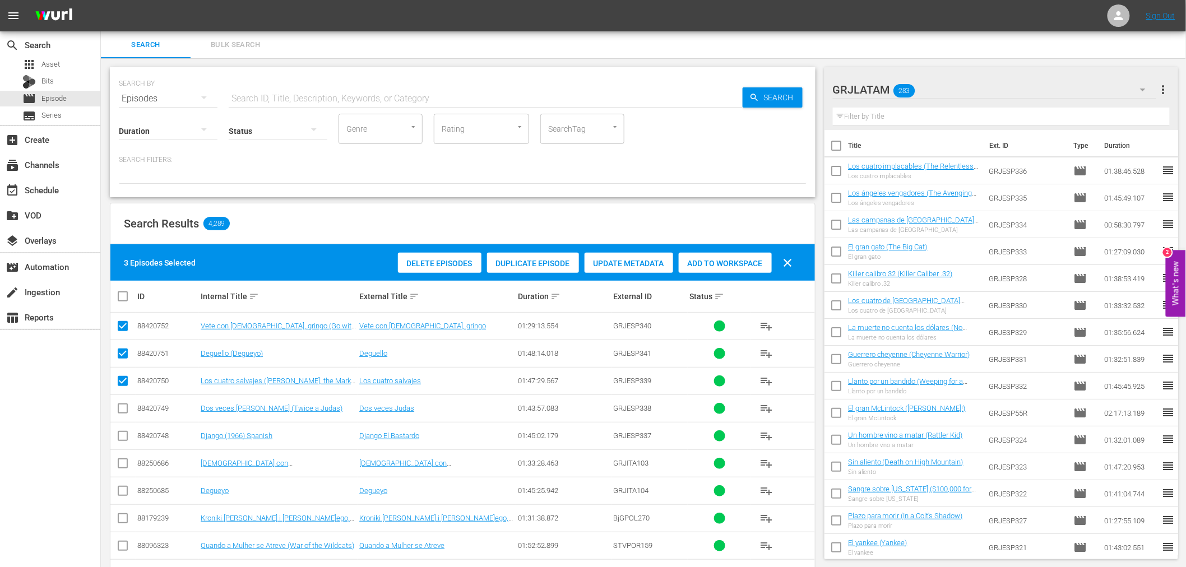
checkbox input "true"
click at [122, 433] on input "checkbox" at bounding box center [122, 437] width 13 height 13
checkbox input "true"
click at [720, 261] on span "Add to Workspace" at bounding box center [725, 263] width 93 height 9
click at [68, 186] on div "event_available Schedule" at bounding box center [50, 189] width 100 height 22
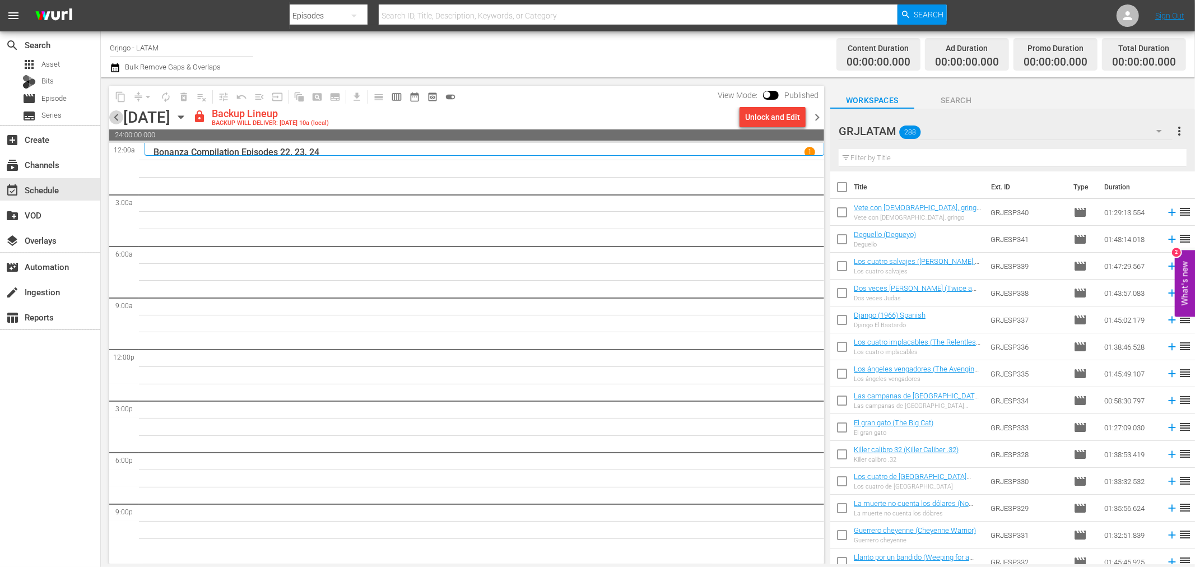
click at [114, 118] on span "chevron_left" at bounding box center [116, 117] width 14 height 14
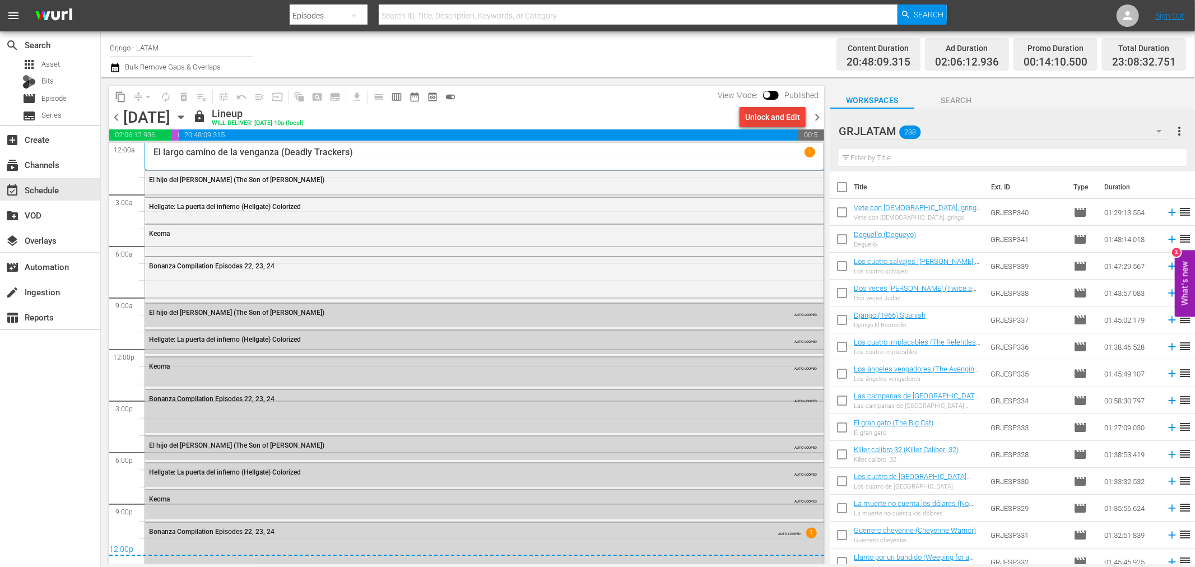
click at [760, 114] on div "Unlock and Edit" at bounding box center [772, 117] width 55 height 20
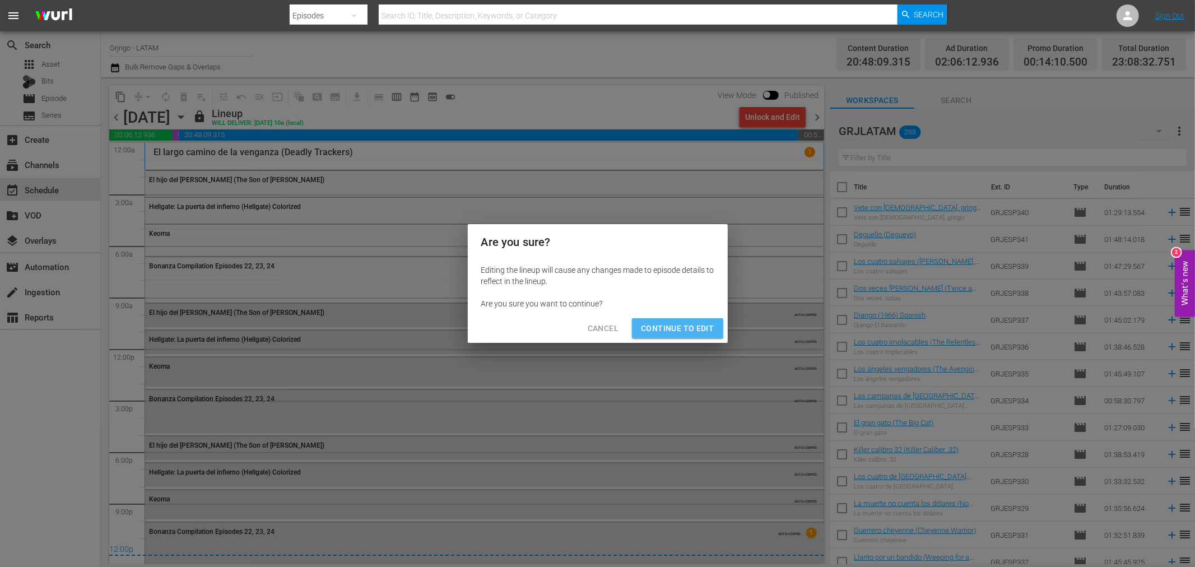
click at [682, 327] on span "Continue to Edit" at bounding box center [677, 329] width 73 height 14
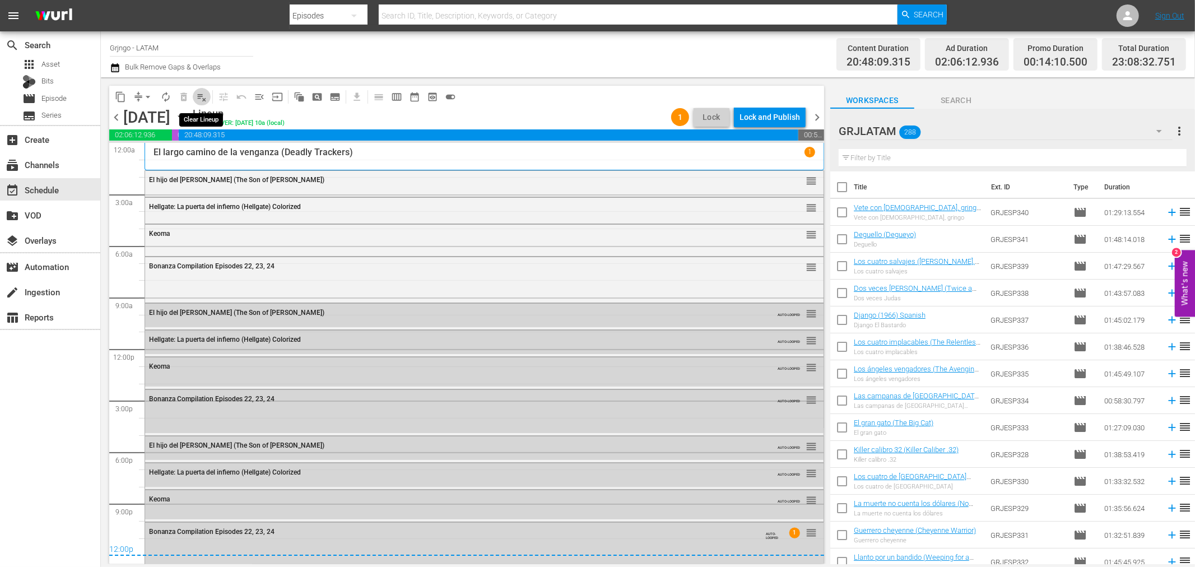
click at [201, 96] on span "playlist_remove_outlined" at bounding box center [201, 96] width 11 height 11
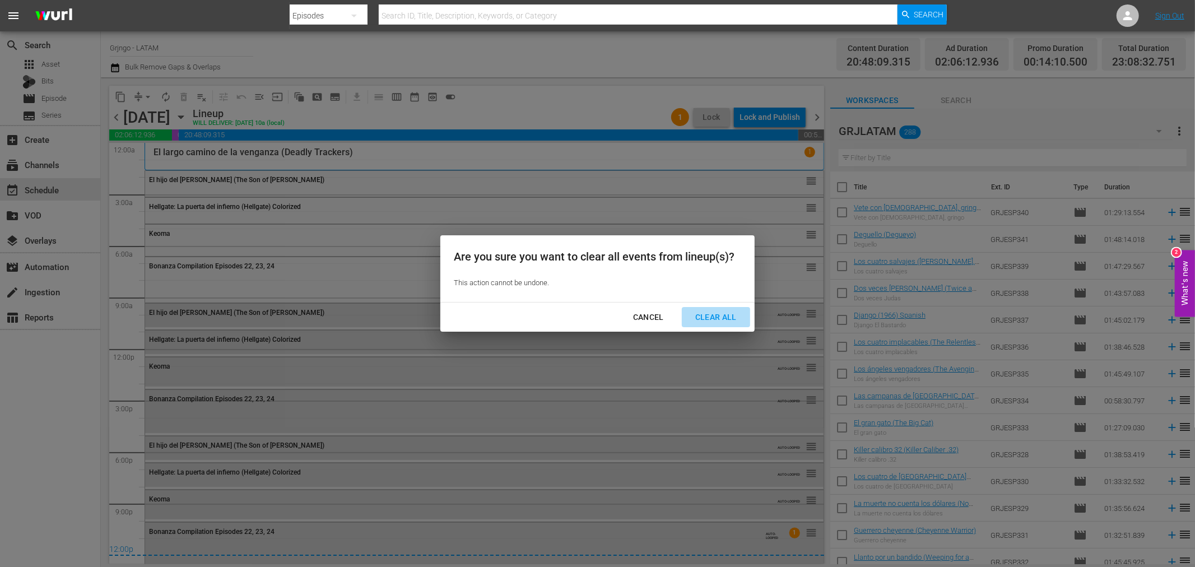
click at [704, 316] on div "Clear All" at bounding box center [715, 317] width 59 height 14
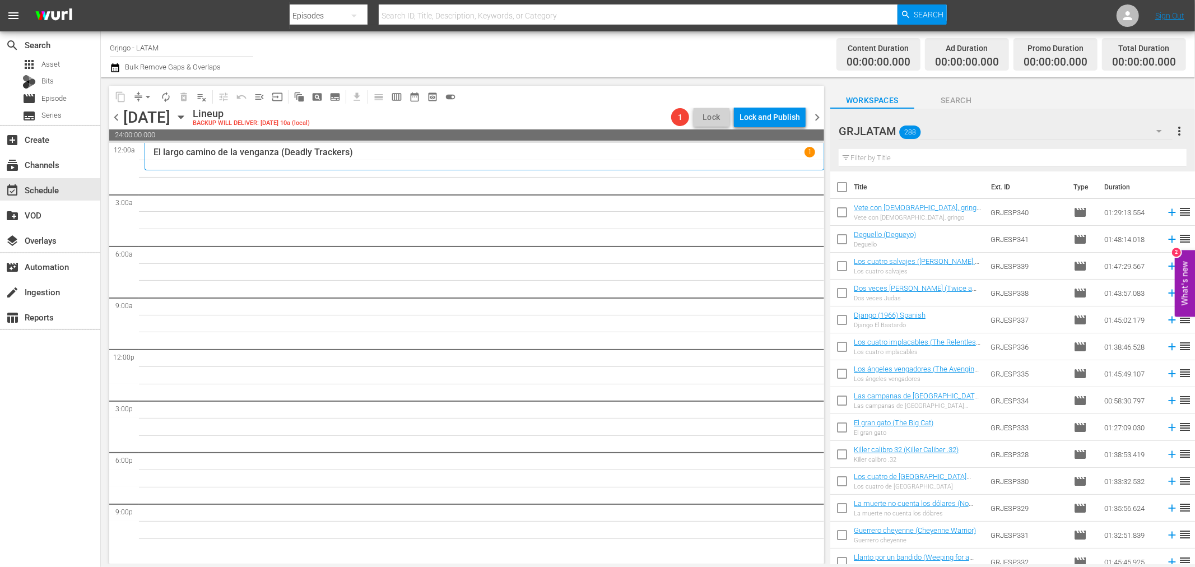
click at [907, 152] on input "text" at bounding box center [1013, 158] width 348 height 18
paste input "Las campanas de [GEOGRAPHIC_DATA][PERSON_NAME]"
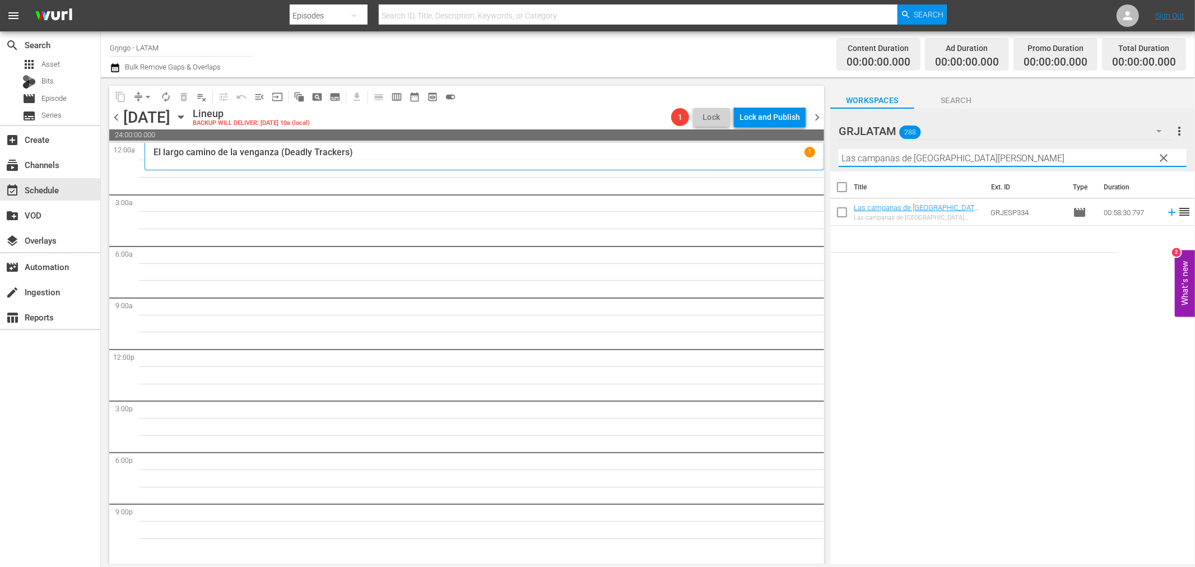
type input "Las campanas de [GEOGRAPHIC_DATA][PERSON_NAME]"
click at [112, 114] on span "chevron_left" at bounding box center [116, 117] width 14 height 14
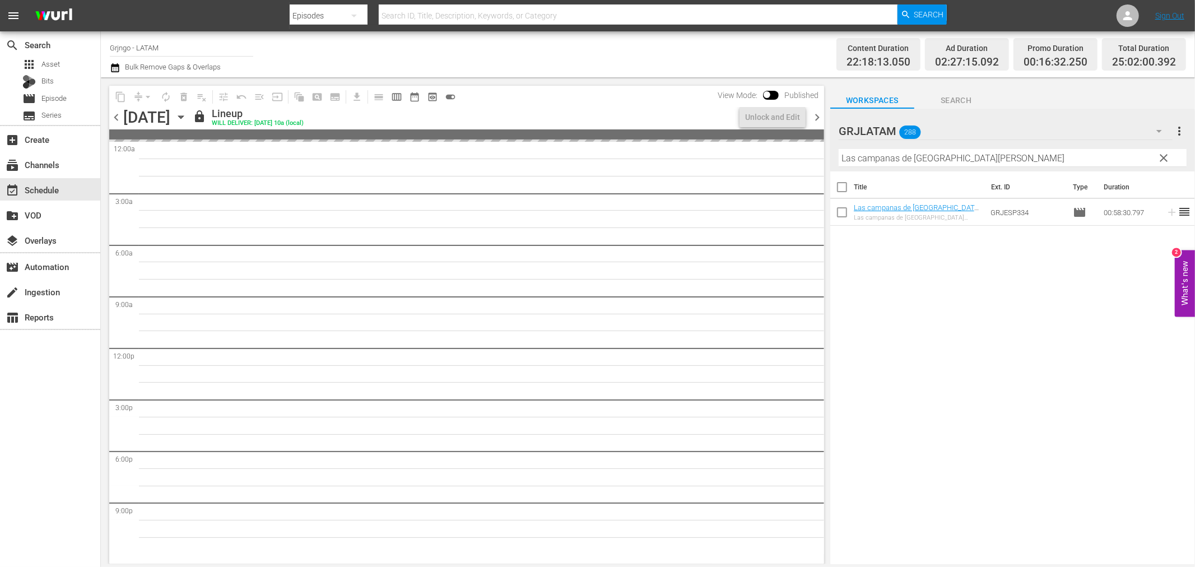
click at [114, 118] on span "chevron_left" at bounding box center [116, 117] width 14 height 14
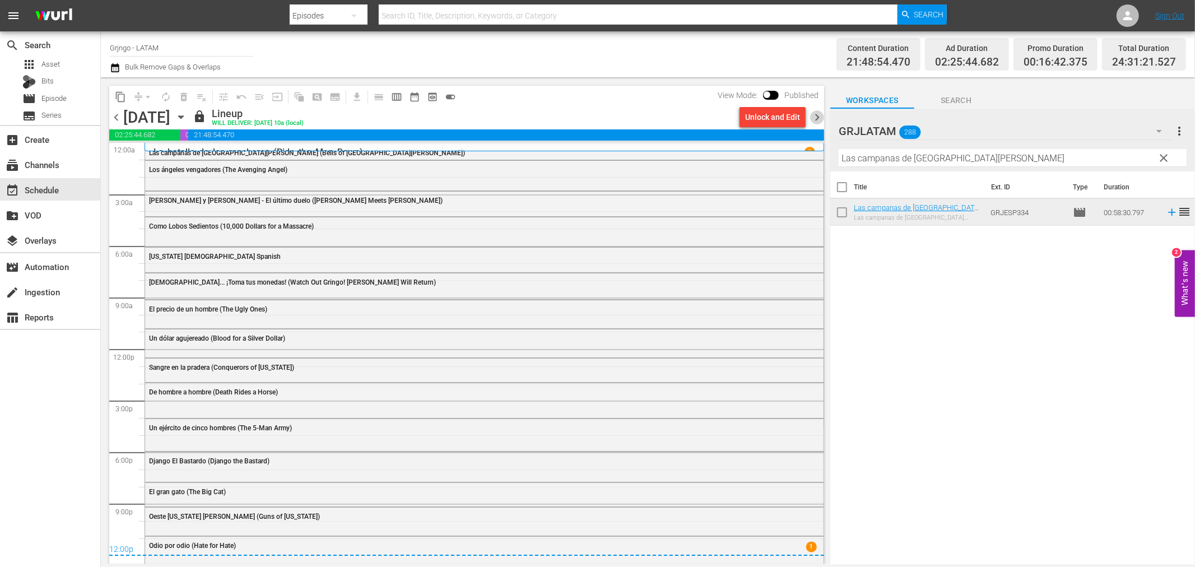
click at [811, 115] on span "chevron_right" at bounding box center [817, 117] width 14 height 14
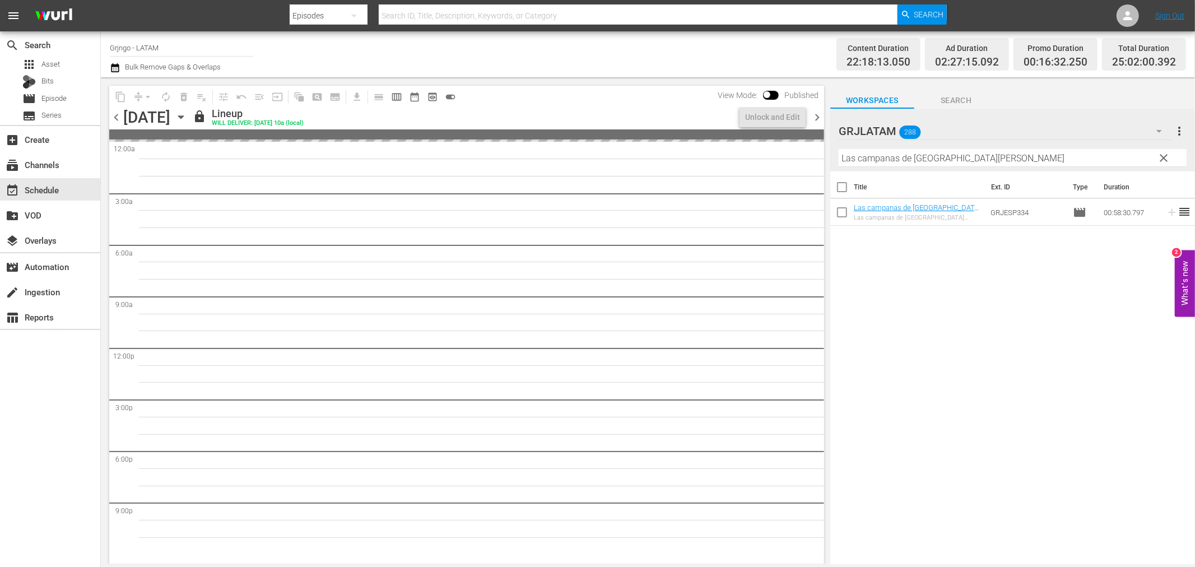
click at [811, 115] on span "chevron_right" at bounding box center [817, 117] width 14 height 14
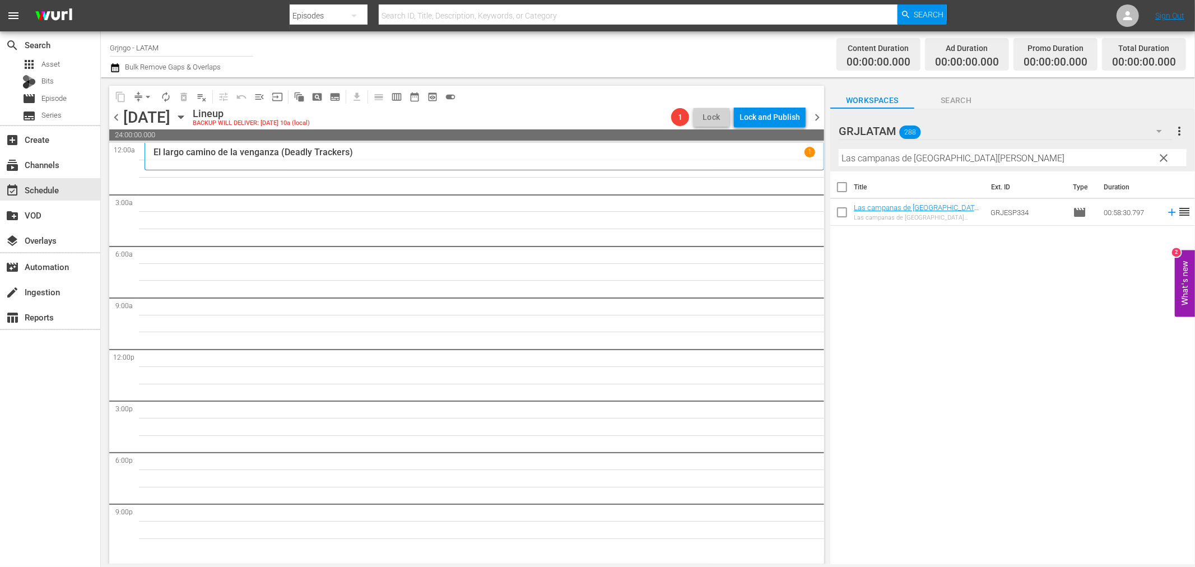
drag, startPoint x: 1169, startPoint y: 157, endPoint x: 916, endPoint y: 161, distance: 253.8
click at [1169, 157] on span "clear" at bounding box center [1164, 157] width 13 height 13
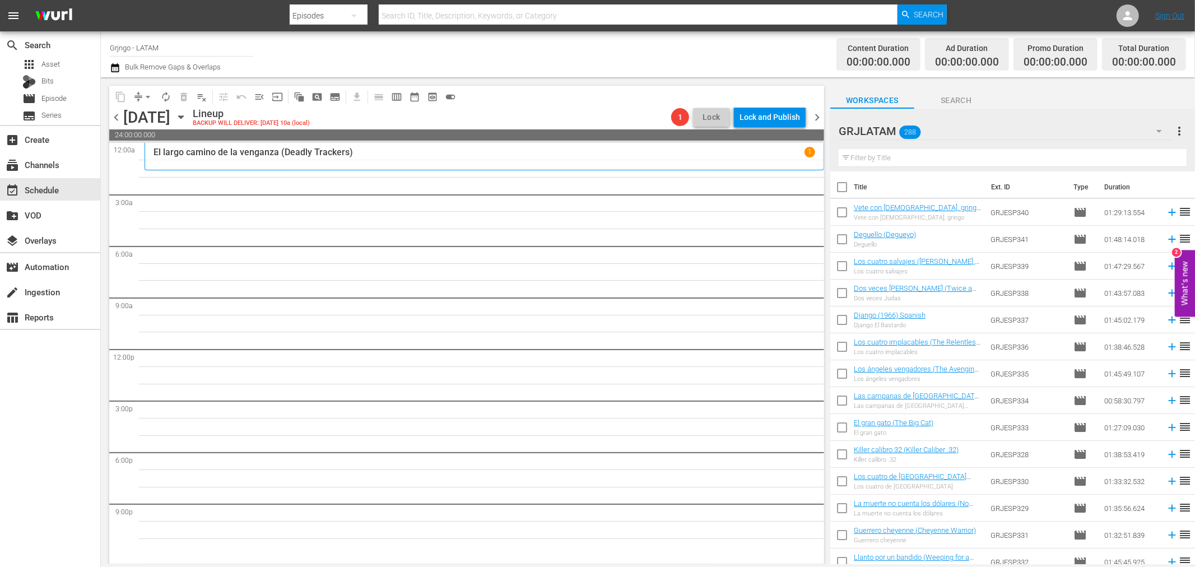
click at [912, 155] on input "text" at bounding box center [1013, 158] width 348 height 18
paste input "El hijo del [PERSON_NAME] (The Son of [PERSON_NAME])"
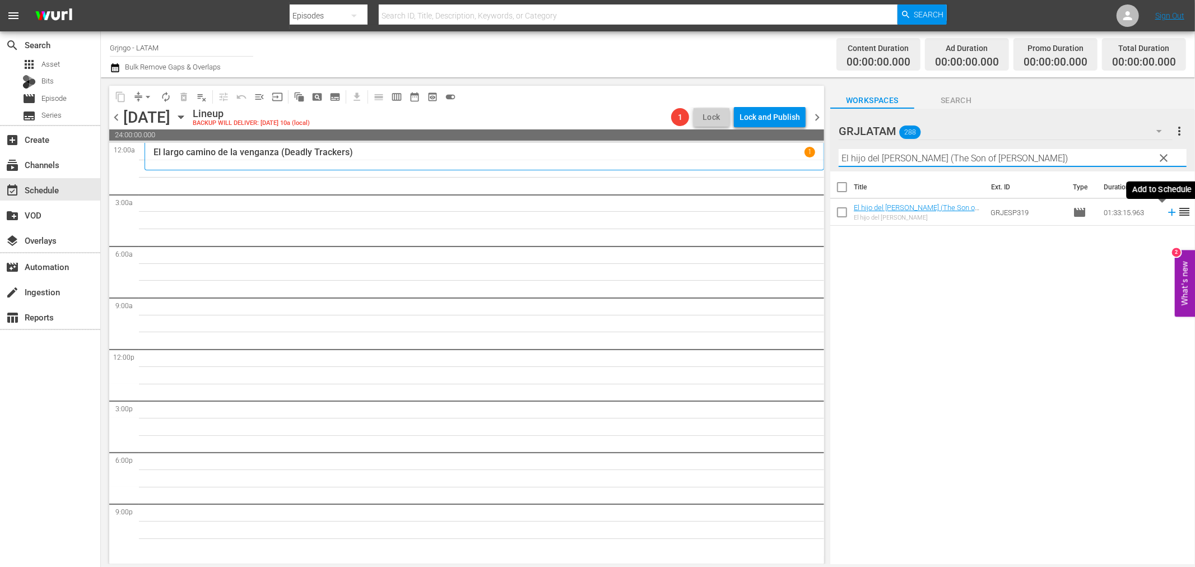
type input "El hijo del [PERSON_NAME] (The Son of [PERSON_NAME])"
click at [1166, 211] on icon at bounding box center [1172, 212] width 12 height 12
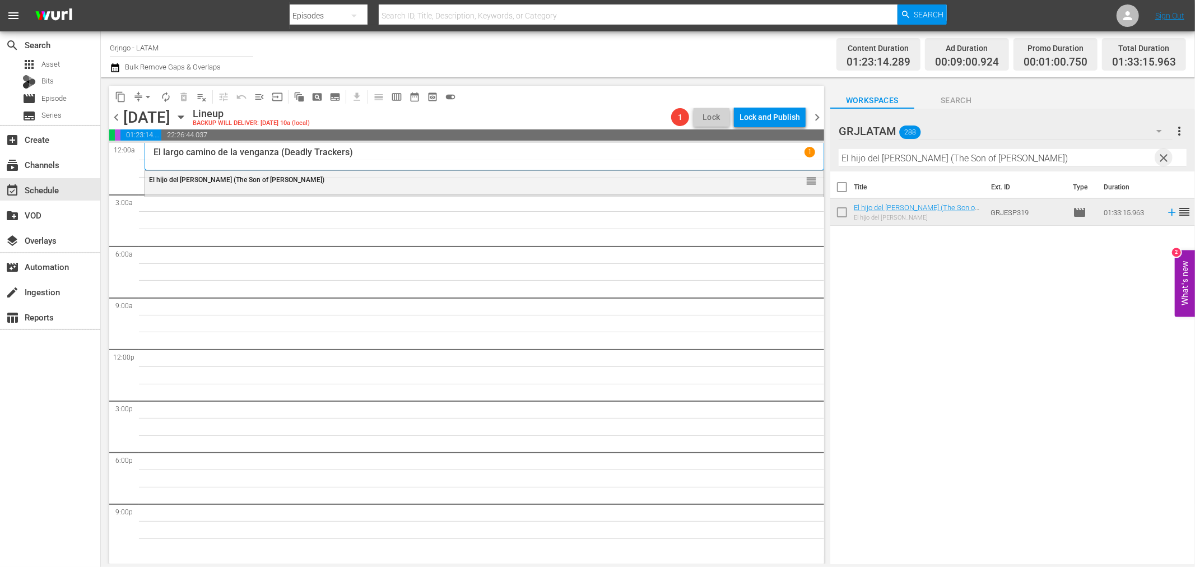
click at [1163, 152] on span "clear" at bounding box center [1164, 157] width 13 height 13
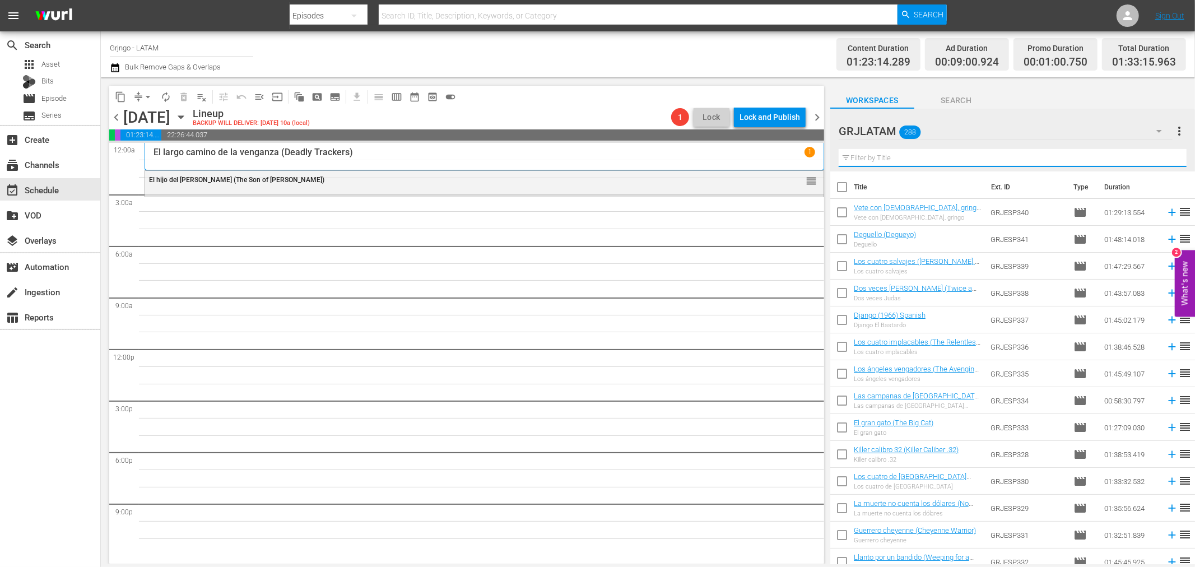
paste input "Hellgate: La puerta del infierno"
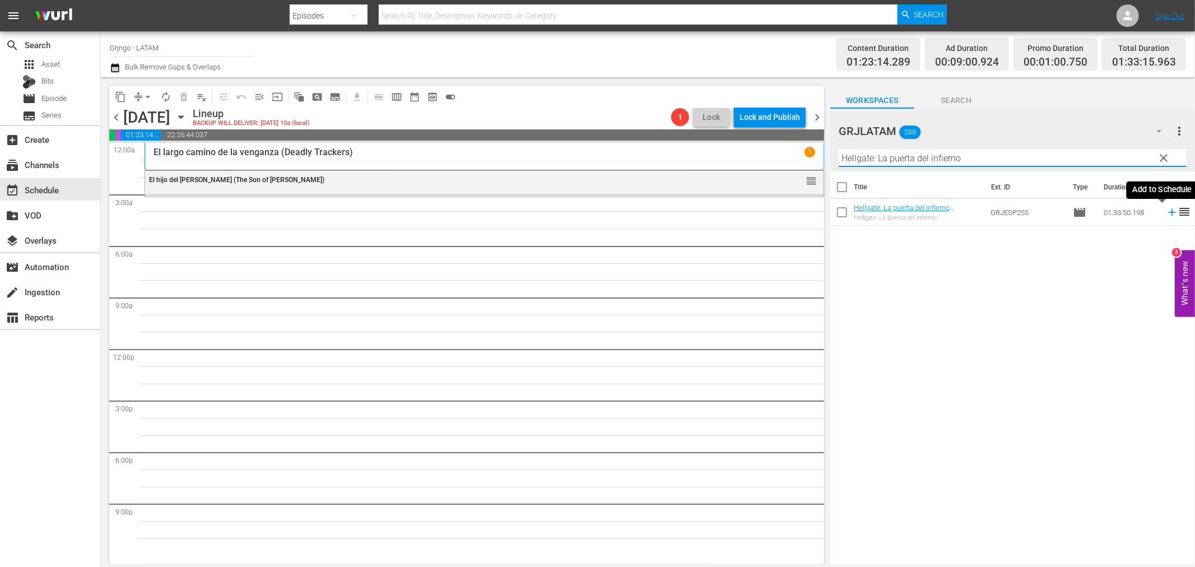
type input "Hellgate: La puerta del infierno"
click at [1166, 211] on icon at bounding box center [1172, 212] width 12 height 12
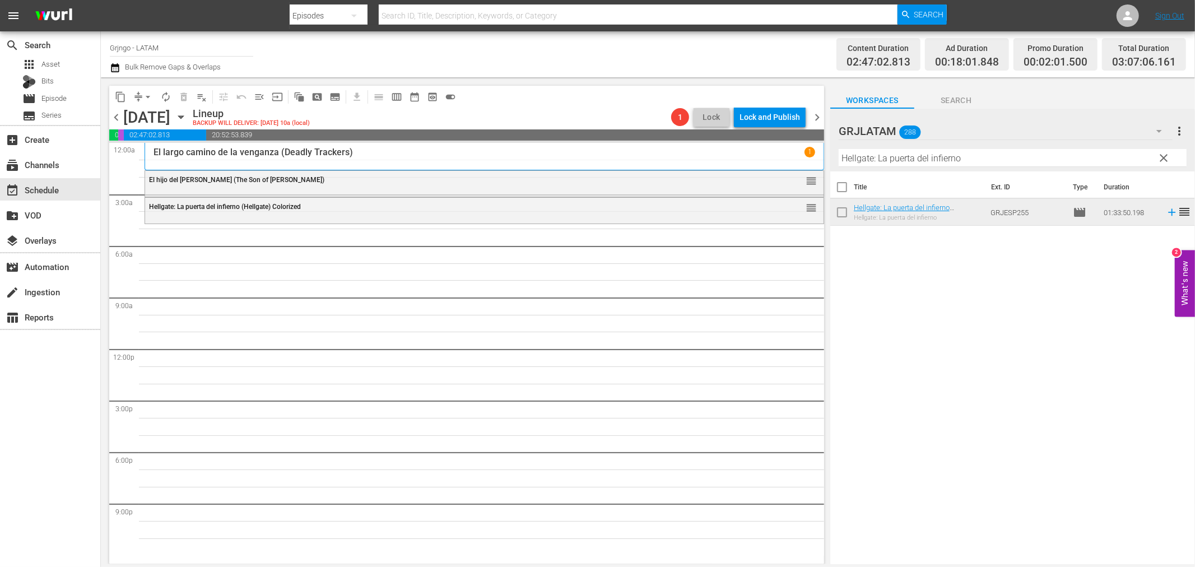
drag, startPoint x: 1166, startPoint y: 154, endPoint x: 829, endPoint y: 158, distance: 336.8
click at [1166, 154] on span "clear" at bounding box center [1164, 157] width 13 height 13
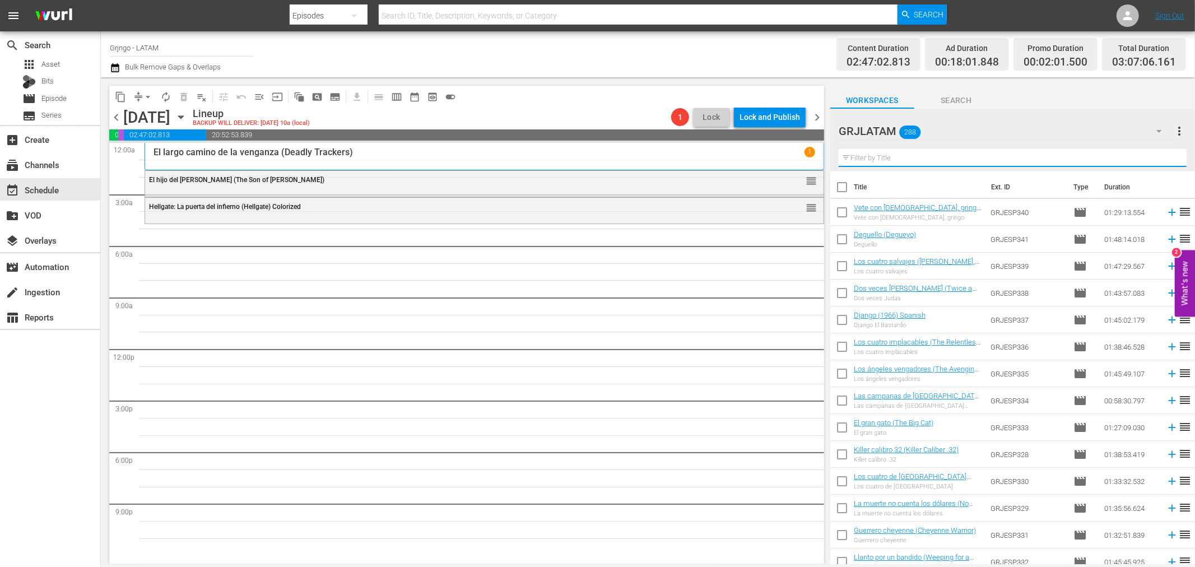
paste input "Keoma"
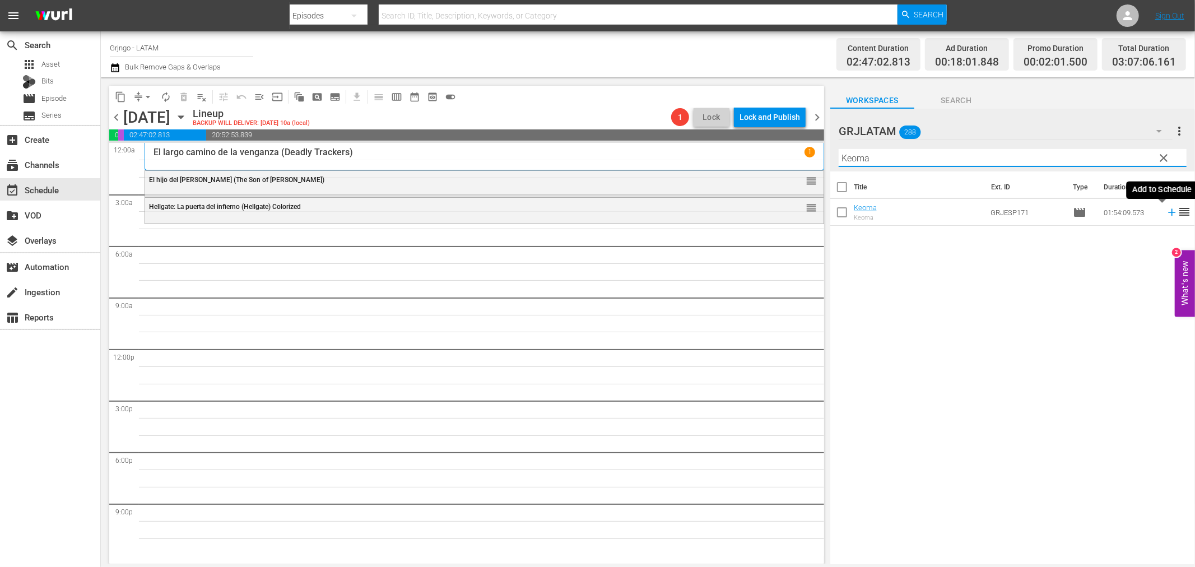
type input "Keoma"
click at [1168, 212] on icon at bounding box center [1171, 212] width 7 height 7
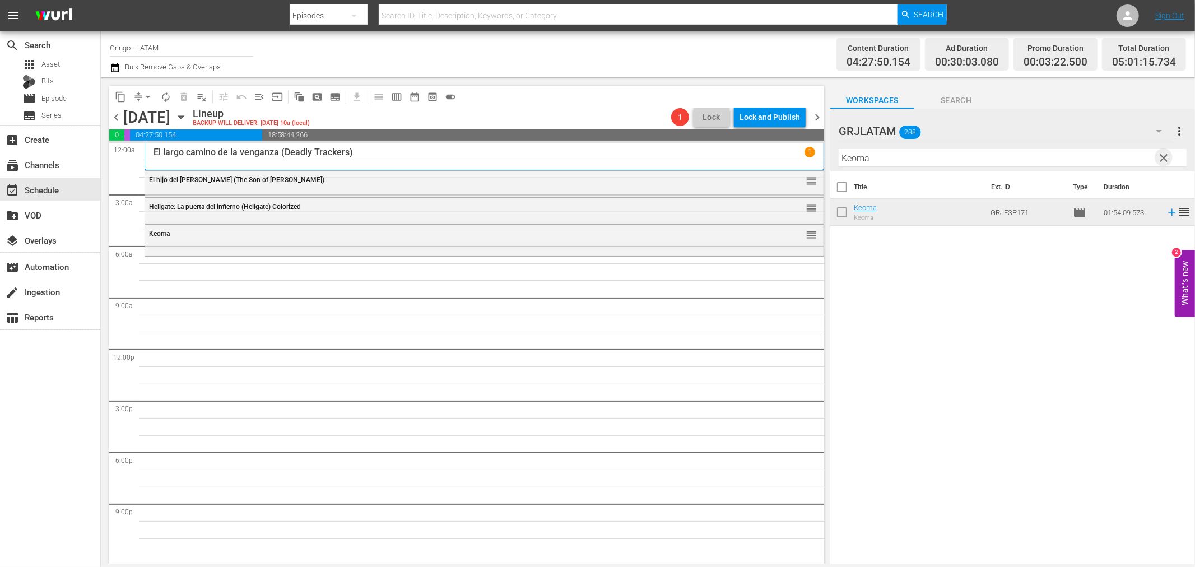
click at [1162, 154] on span "clear" at bounding box center [1164, 157] width 13 height 13
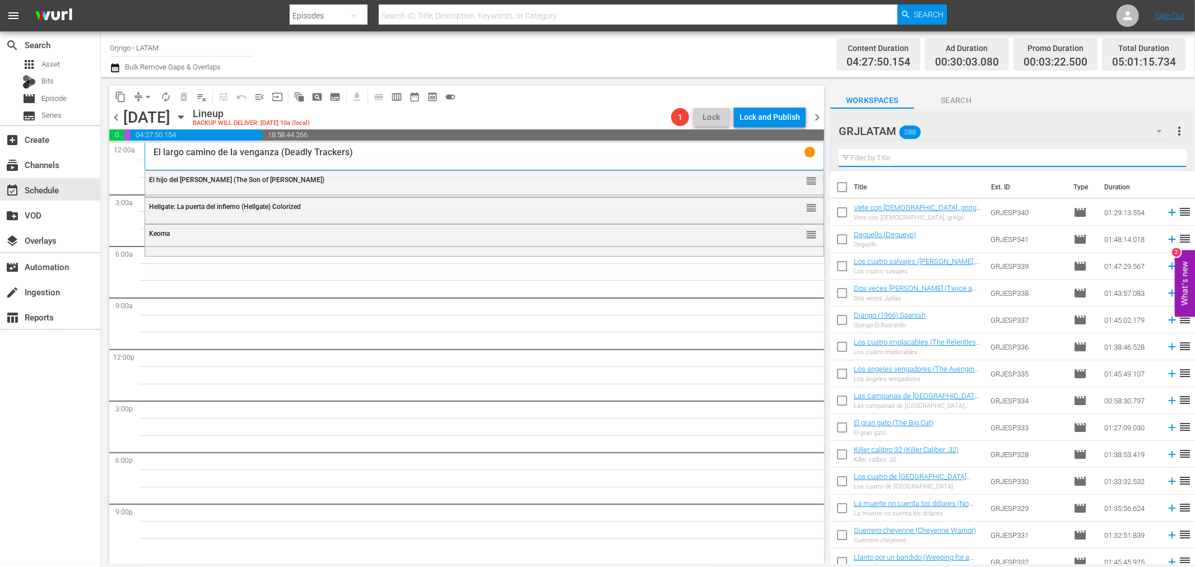
click at [897, 161] on input "text" at bounding box center [1013, 158] width 348 height 18
paste input "Bonanza Compilation Episodes 22, 23, 24"
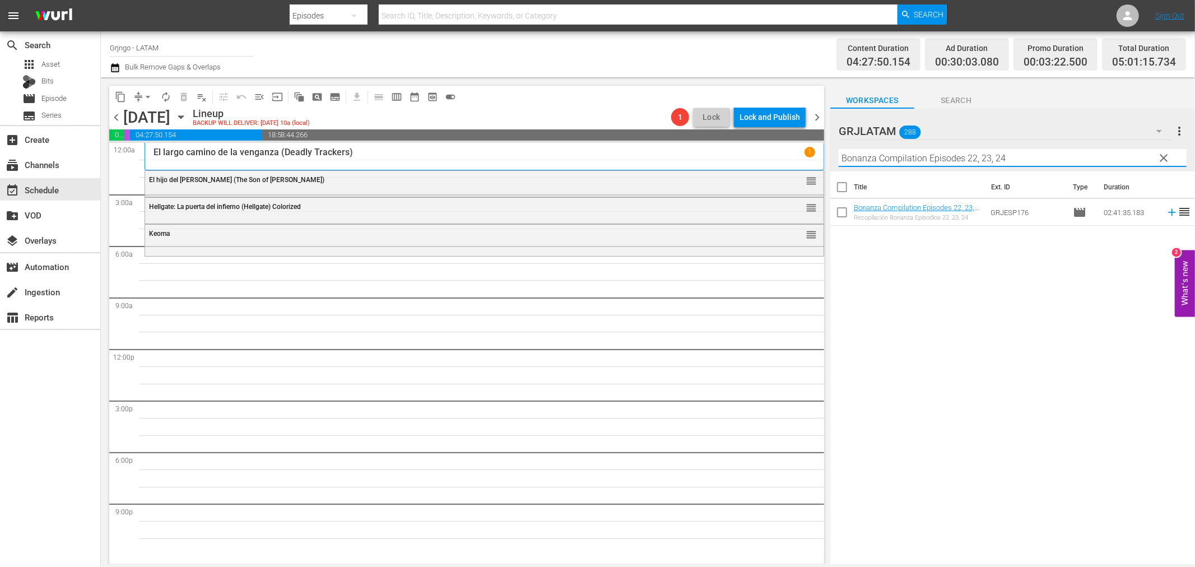
type input "Bonanza Compilation Episodes 22, 23, 24"
click at [1166, 214] on icon at bounding box center [1172, 212] width 12 height 12
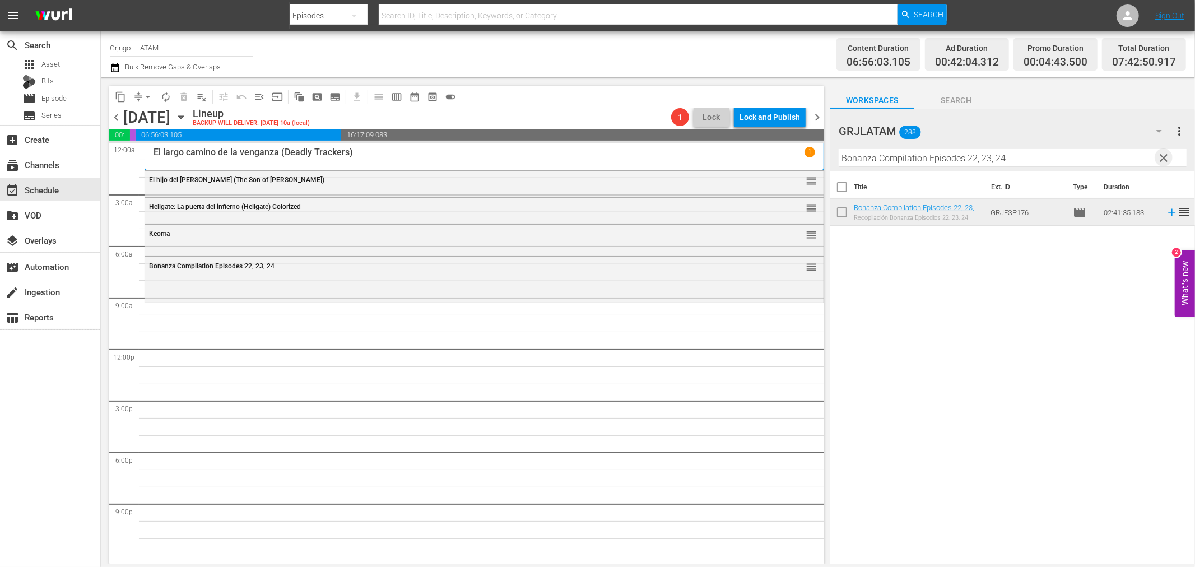
click at [1161, 153] on span "clear" at bounding box center [1164, 157] width 13 height 13
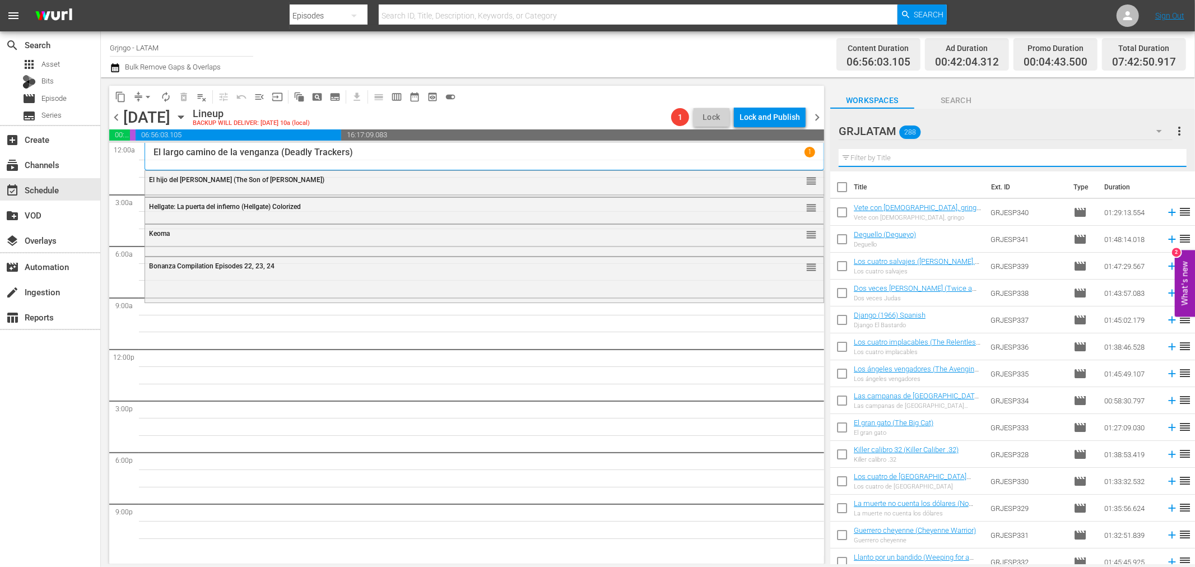
paste input "Un hombre vino a matar (Rattler Kid)"
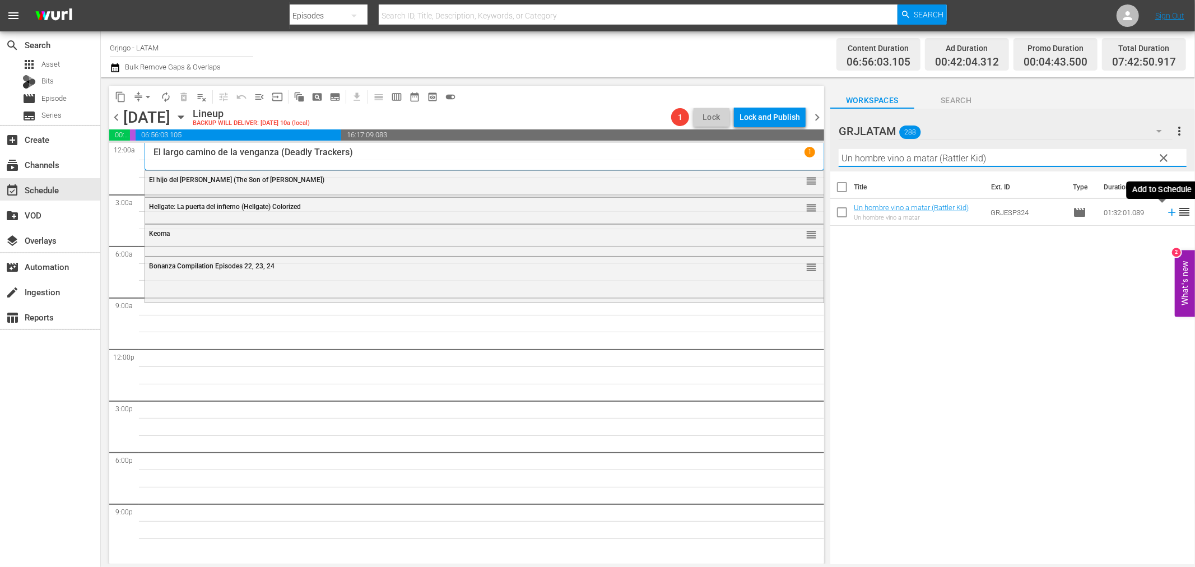
type input "Un hombre vino a matar (Rattler Kid)"
click at [1166, 208] on icon at bounding box center [1172, 212] width 12 height 12
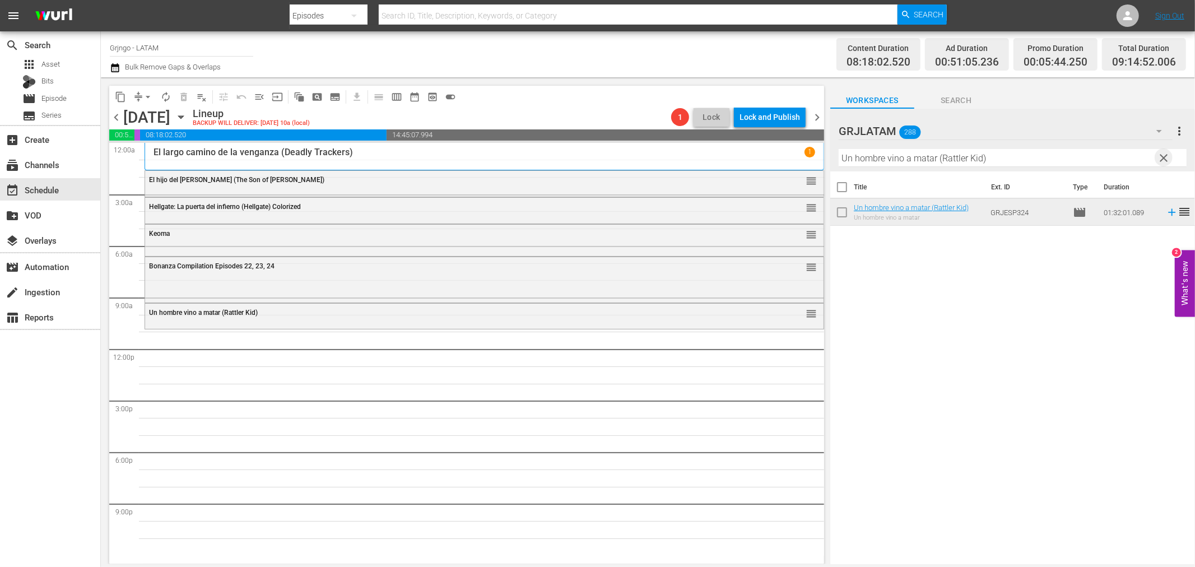
click at [1166, 155] on span "clear" at bounding box center [1164, 157] width 13 height 13
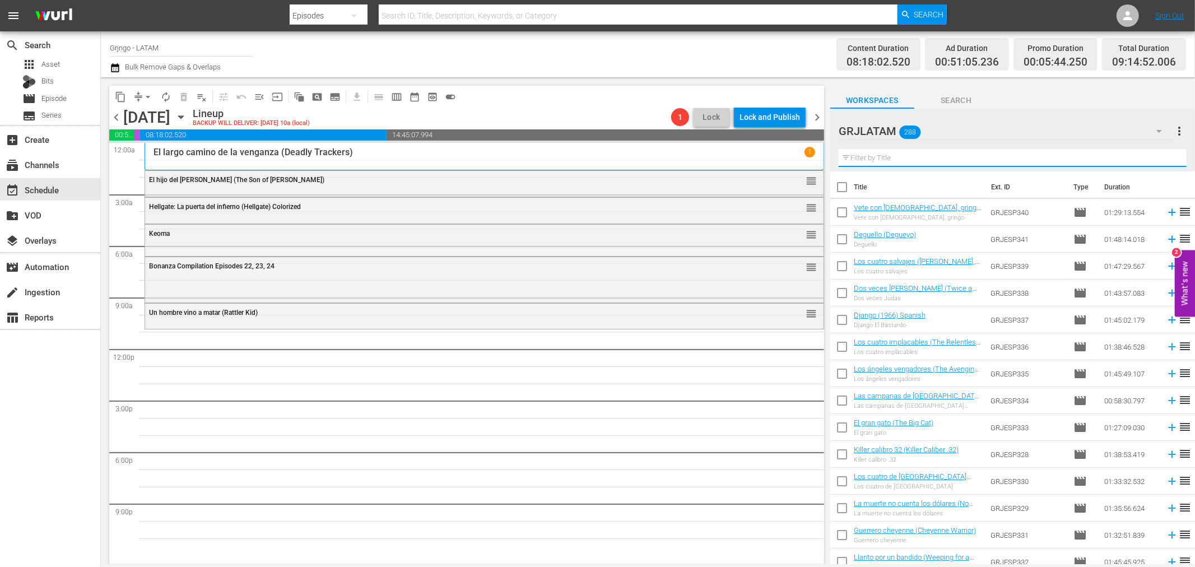
paste input "Un dólar de fuego (Dollar of Fire)"
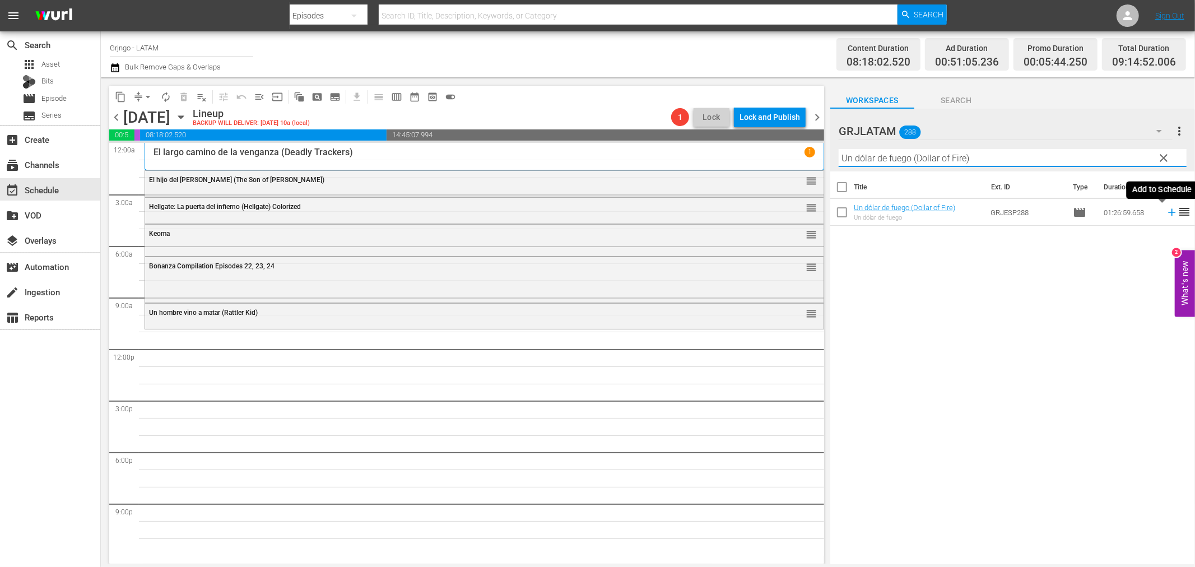
type input "Un dólar de fuego (Dollar of Fire)"
click at [1168, 213] on icon at bounding box center [1171, 212] width 7 height 7
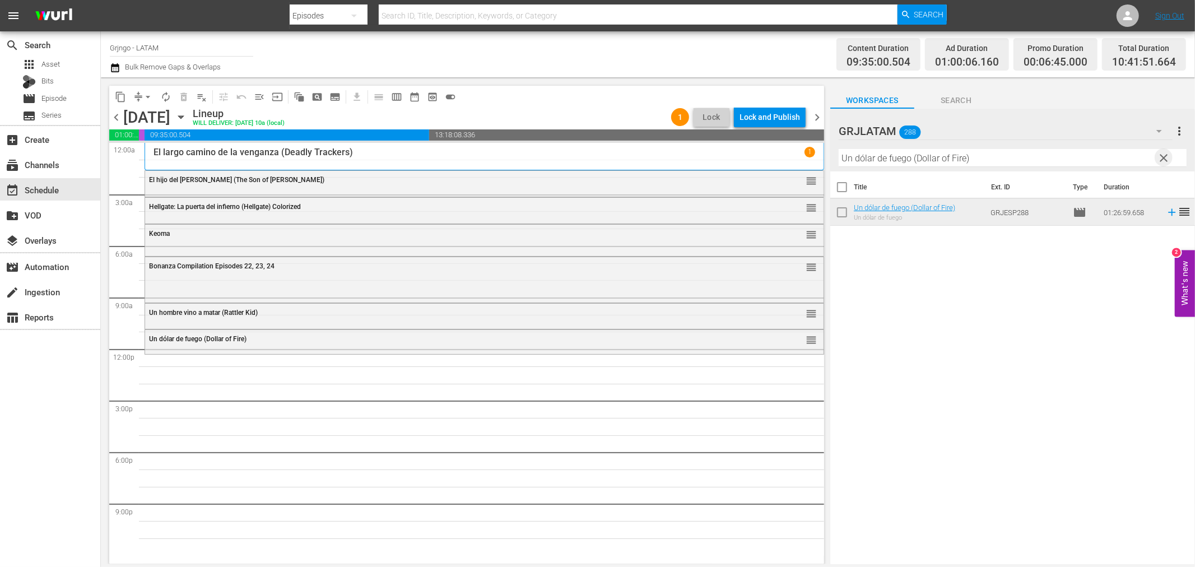
click at [1160, 155] on span "clear" at bounding box center [1164, 157] width 13 height 13
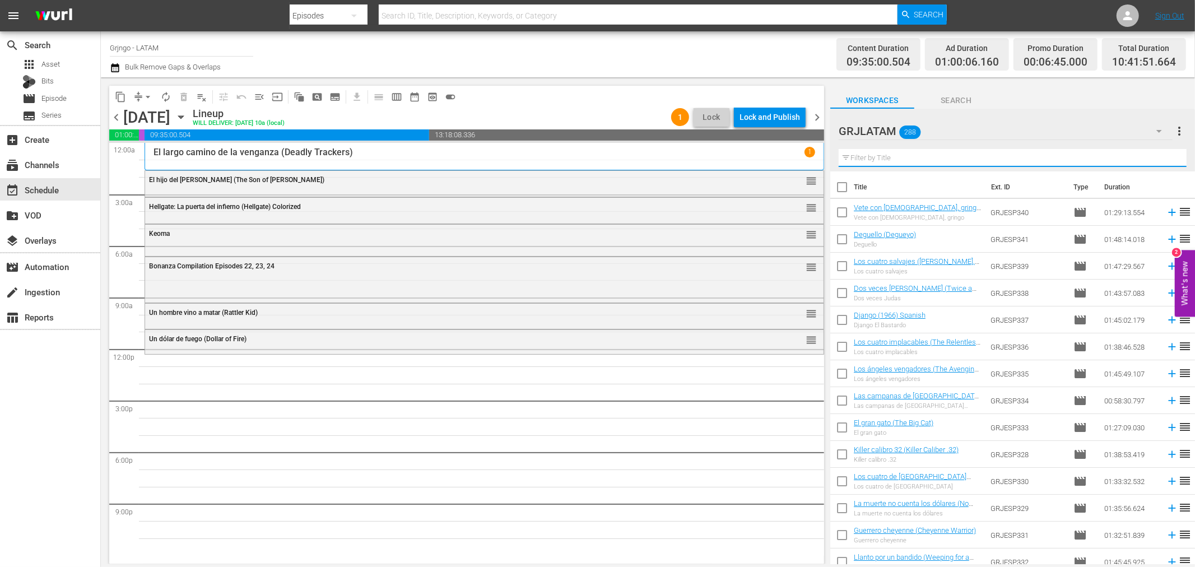
paste input "El hombre que mató a [PERSON_NAME] el Niño"
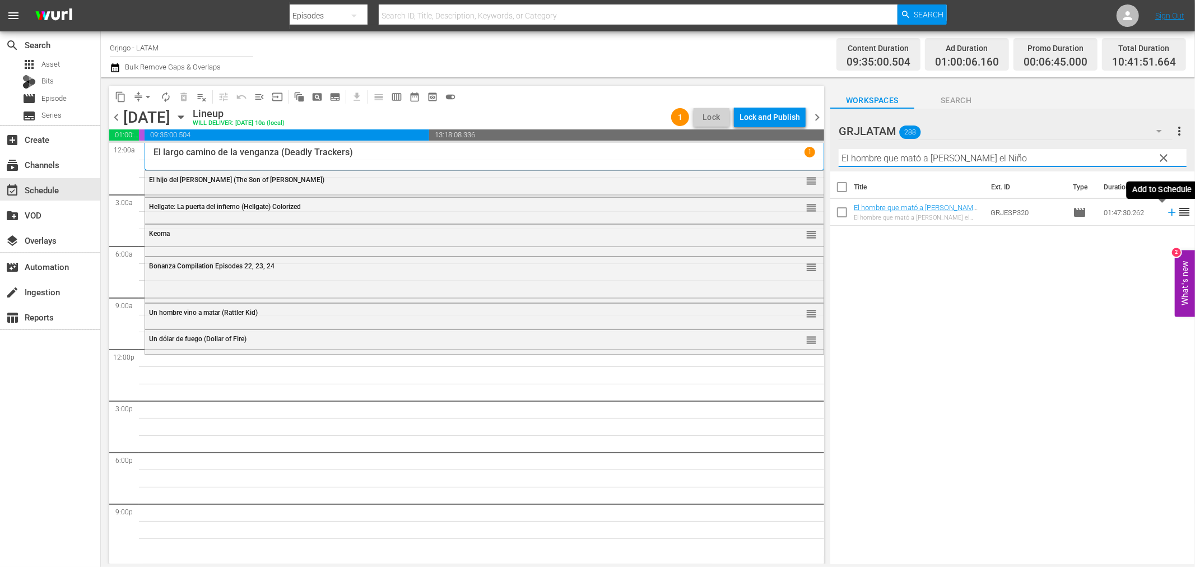
type input "El hombre que mató a [PERSON_NAME] el Niño"
click at [1166, 209] on icon at bounding box center [1172, 212] width 12 height 12
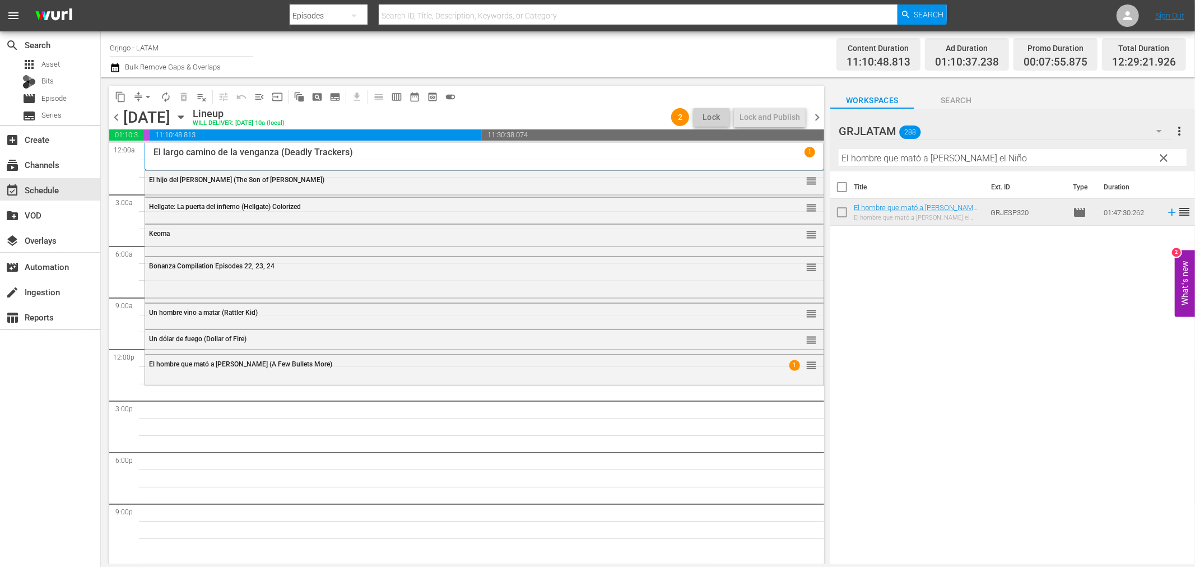
click at [1163, 155] on span "clear" at bounding box center [1164, 157] width 13 height 13
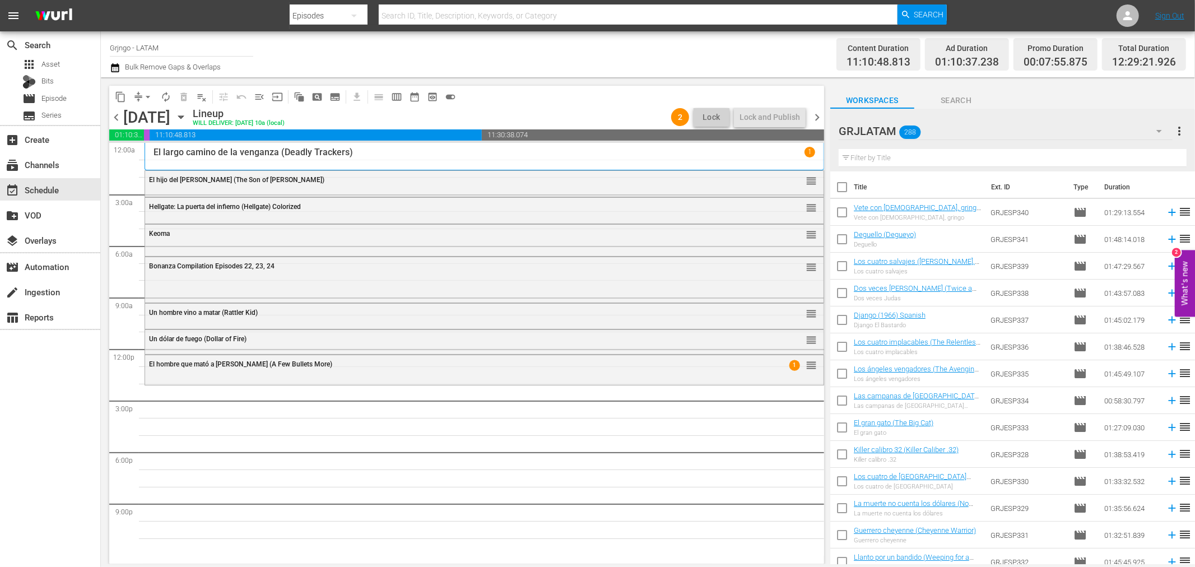
click at [899, 157] on input "text" at bounding box center [1013, 158] width 348 height 18
paste input "Sin aliento (Death on High Mountain)"
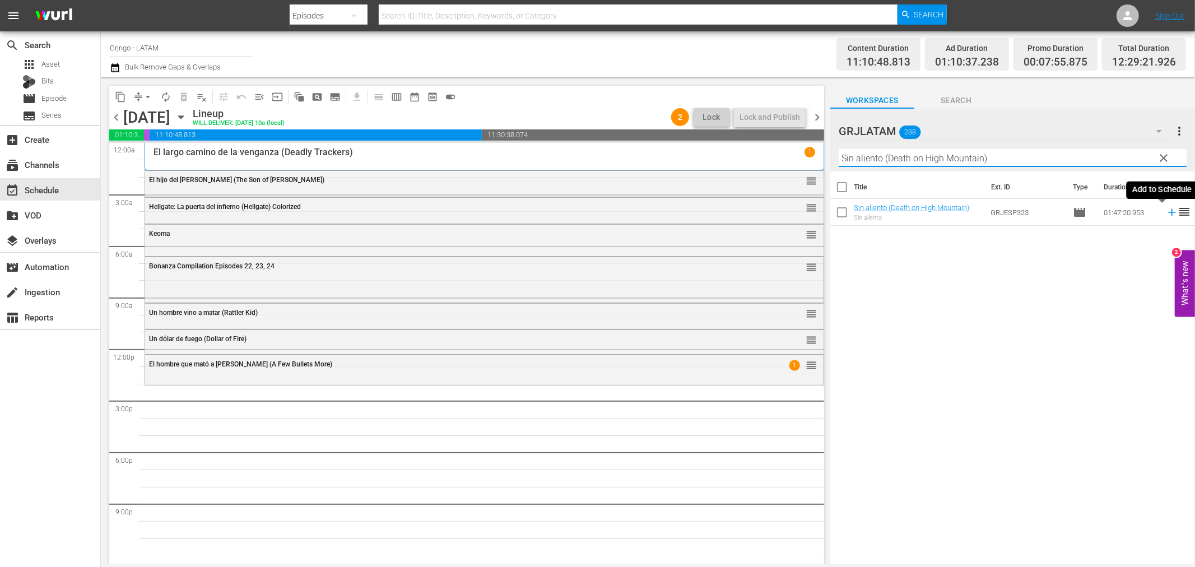
type input "Sin aliento (Death on High Mountain)"
click at [1168, 213] on icon at bounding box center [1171, 212] width 7 height 7
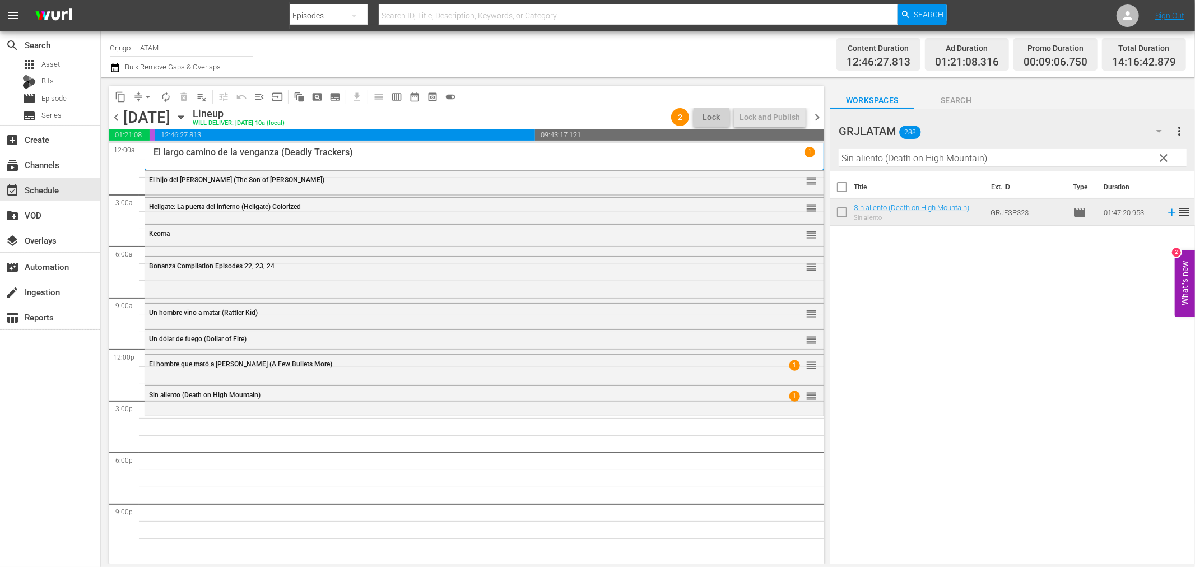
drag, startPoint x: 1163, startPoint y: 155, endPoint x: 900, endPoint y: 166, distance: 263.0
click at [1163, 155] on span "clear" at bounding box center [1164, 157] width 13 height 13
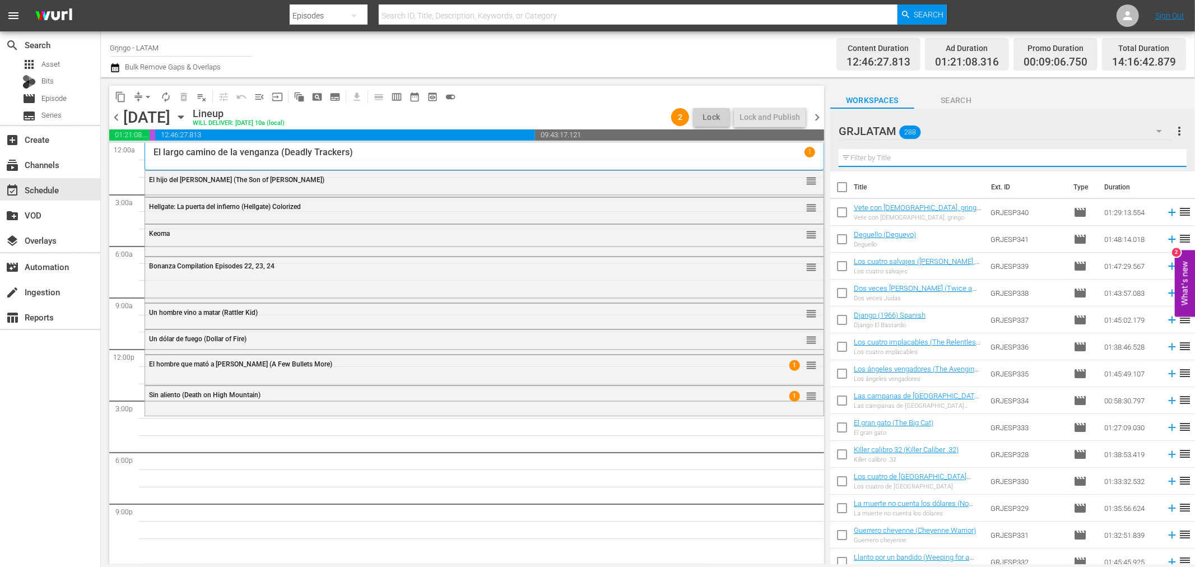
paste input "El yankee"
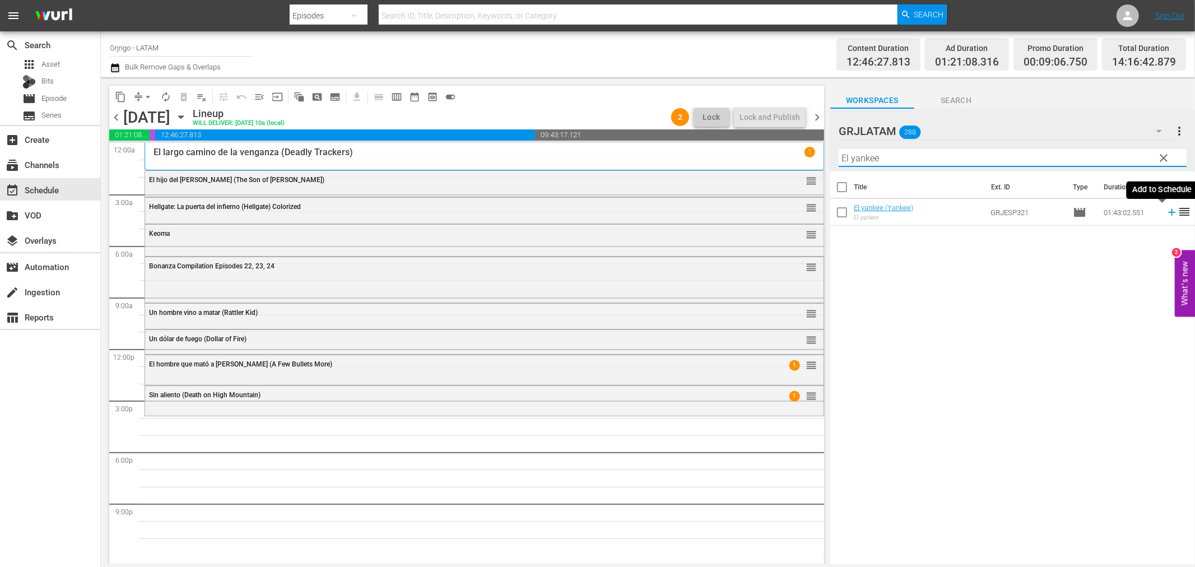
type input "El yankee"
click at [1168, 210] on icon at bounding box center [1171, 212] width 7 height 7
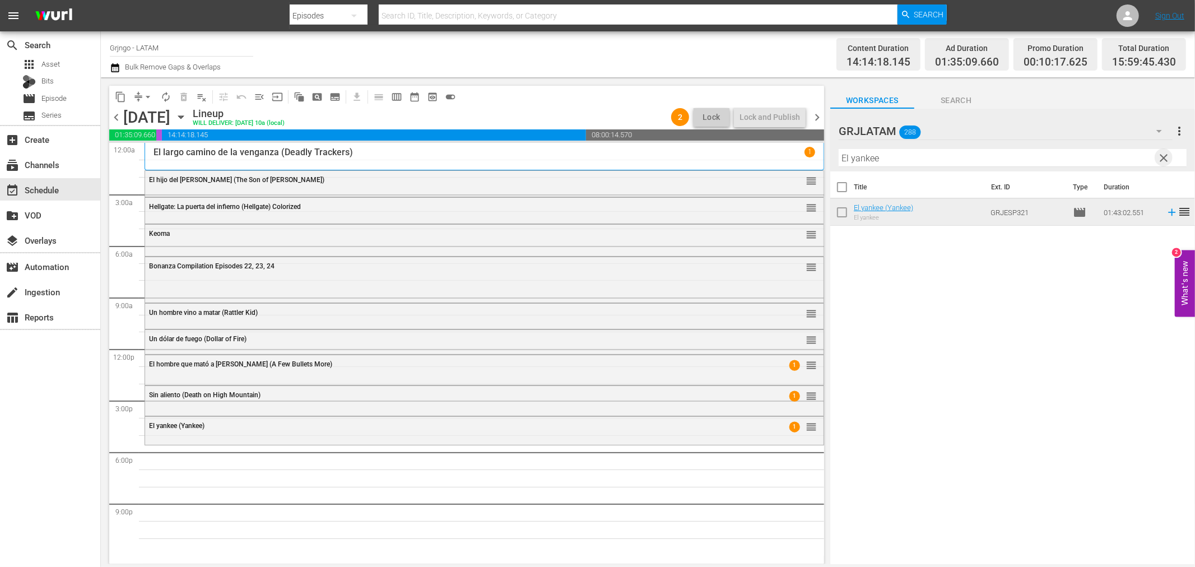
click at [1167, 154] on span "clear" at bounding box center [1164, 157] width 13 height 13
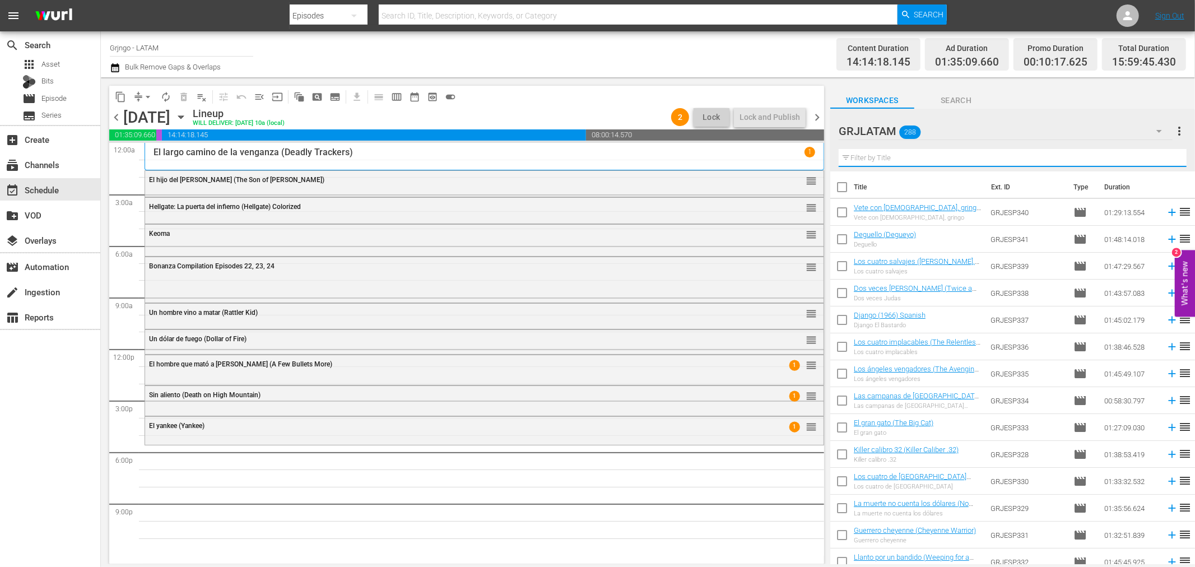
paste input "Sangre sobre [US_STATE] ($100,000 for [PERSON_NAME])"
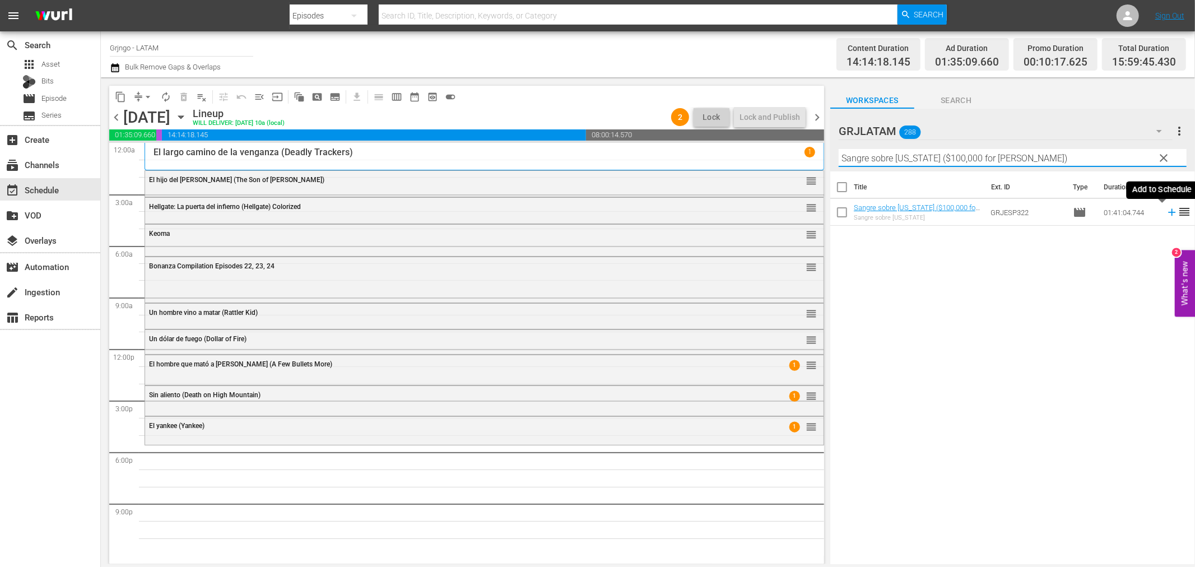
type input "Sangre sobre [US_STATE] ($100,000 for [PERSON_NAME])"
click at [1168, 212] on icon at bounding box center [1171, 212] width 7 height 7
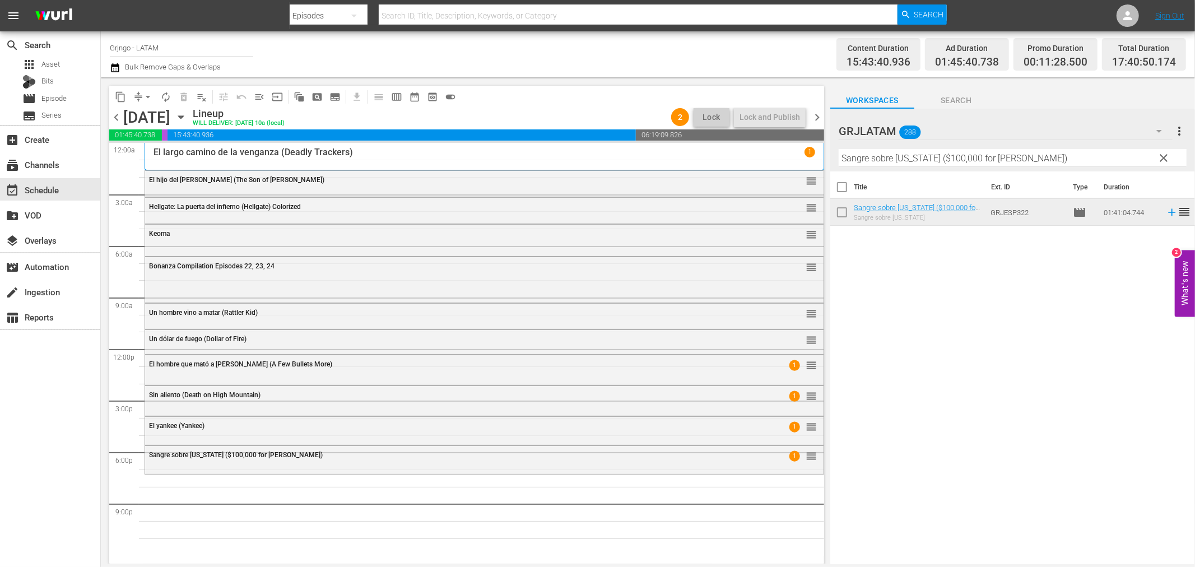
click at [1164, 156] on span "clear" at bounding box center [1164, 157] width 13 height 13
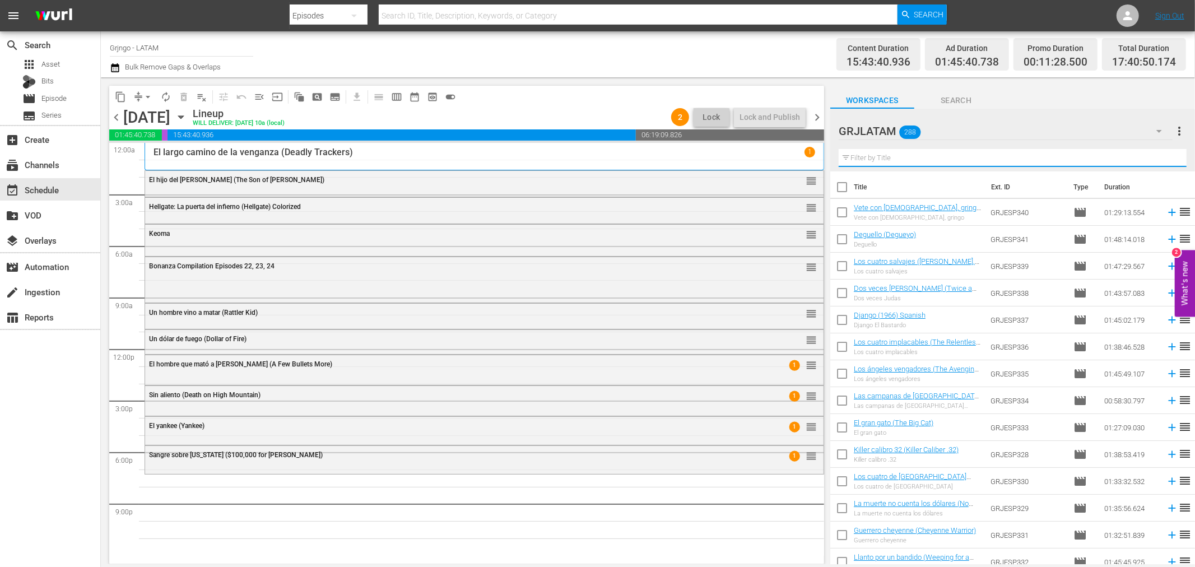
paste input "Deguello (Degueyo)"
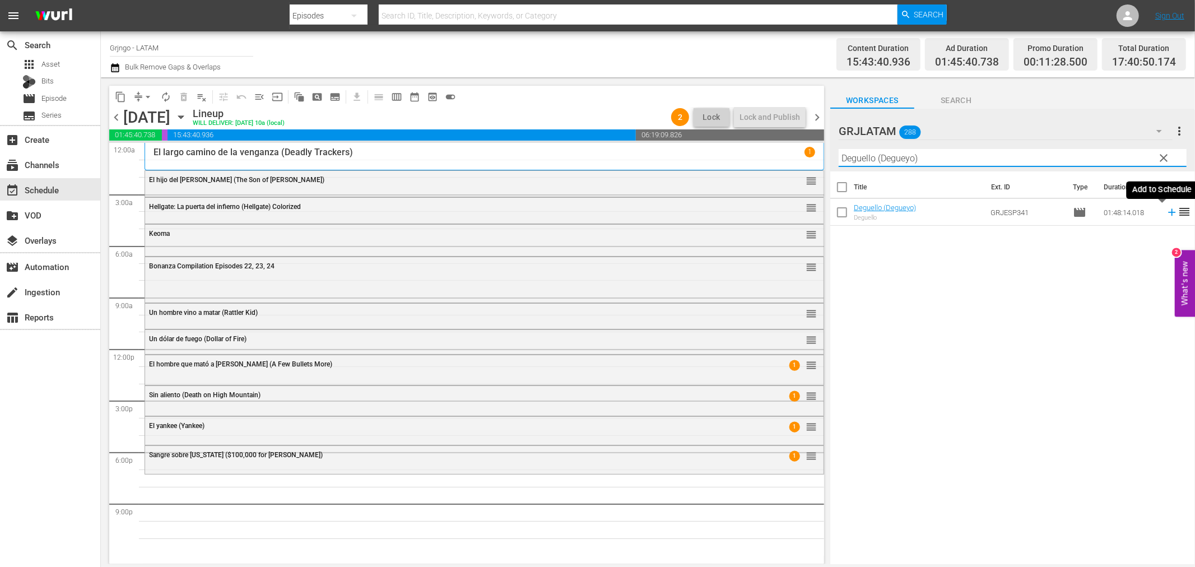
type input "Deguello (Degueyo)"
click at [1168, 212] on icon at bounding box center [1171, 212] width 7 height 7
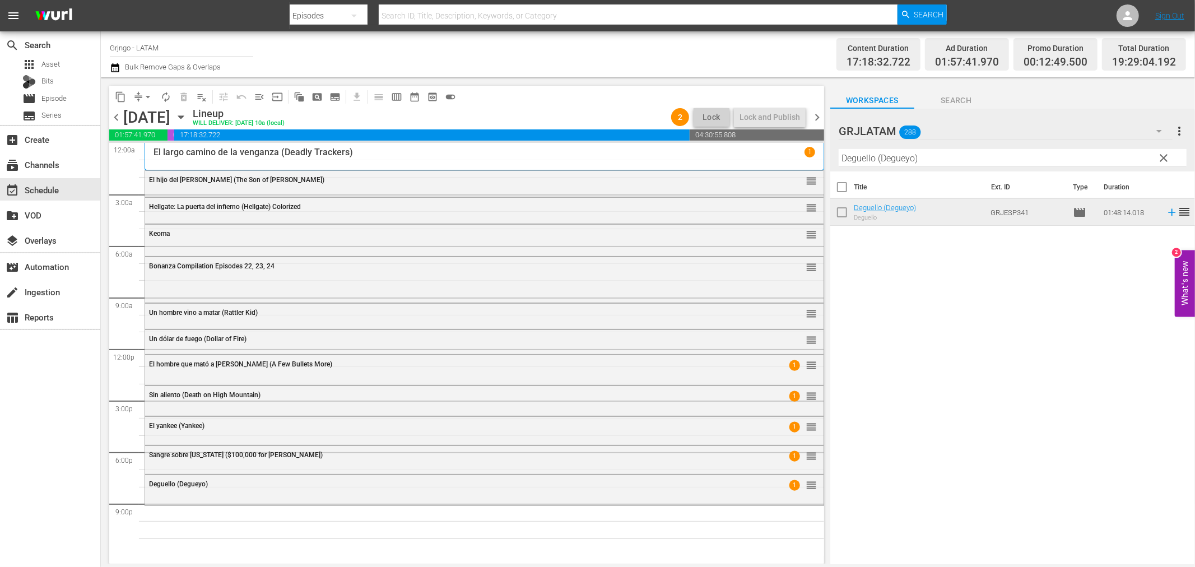
click at [1161, 157] on span "clear" at bounding box center [1164, 157] width 13 height 13
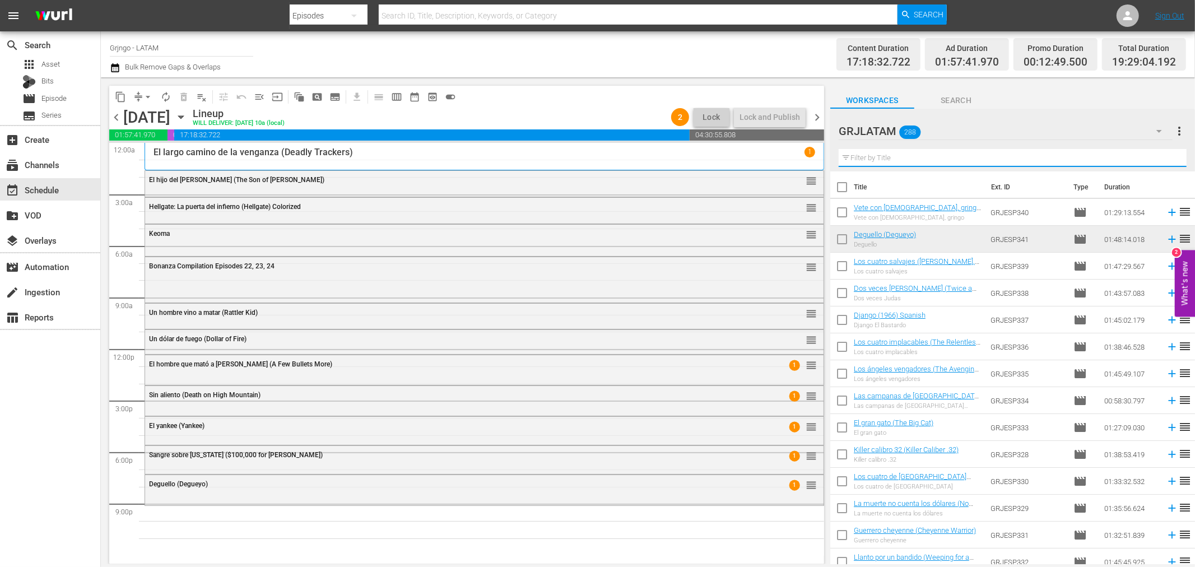
paste input "Vete con [DEMOGRAPHIC_DATA], gringo"
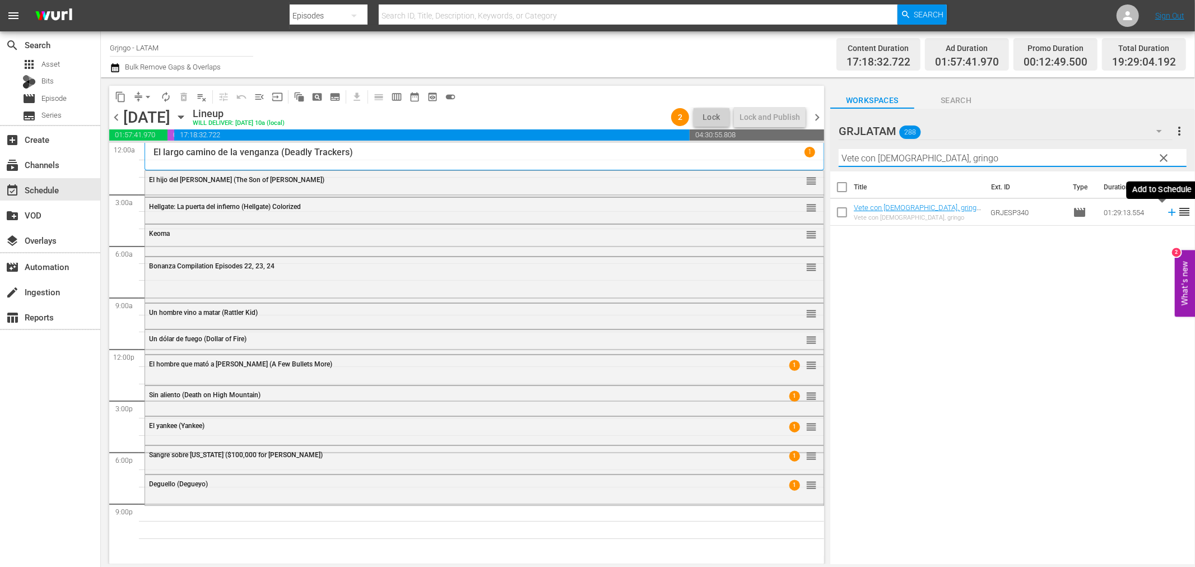
type input "Vete con [DEMOGRAPHIC_DATA], gringo"
drag, startPoint x: 1162, startPoint y: 213, endPoint x: 1055, endPoint y: 270, distance: 121.1
click at [1166, 213] on icon at bounding box center [1172, 212] width 12 height 12
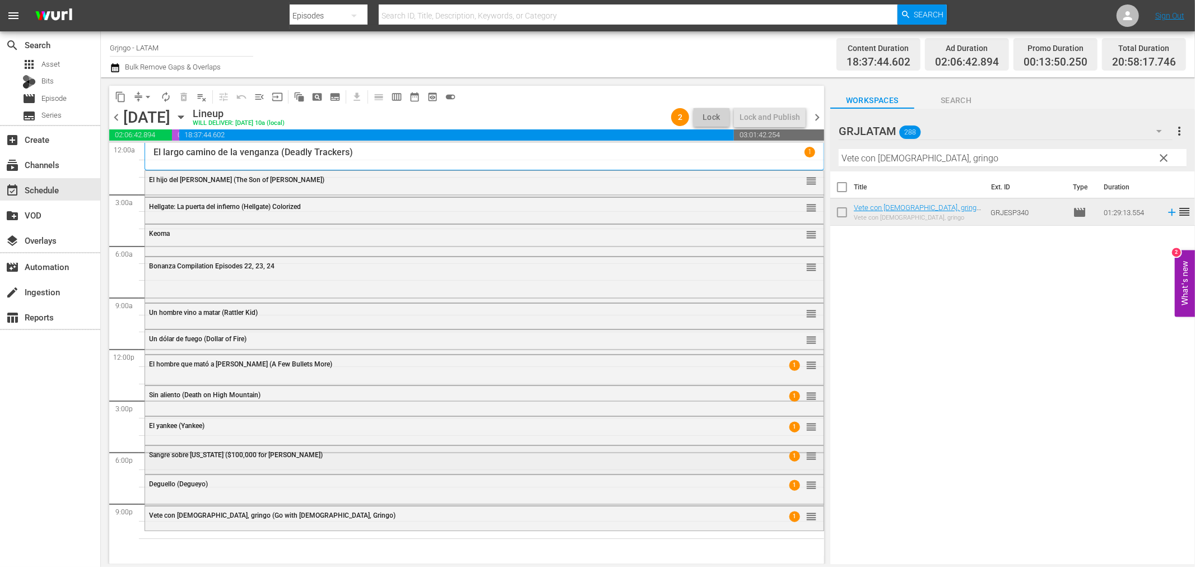
click at [231, 465] on div "Sangre sobre [US_STATE] ($100,000 for Ringo) 1 reorder" at bounding box center [484, 455] width 679 height 19
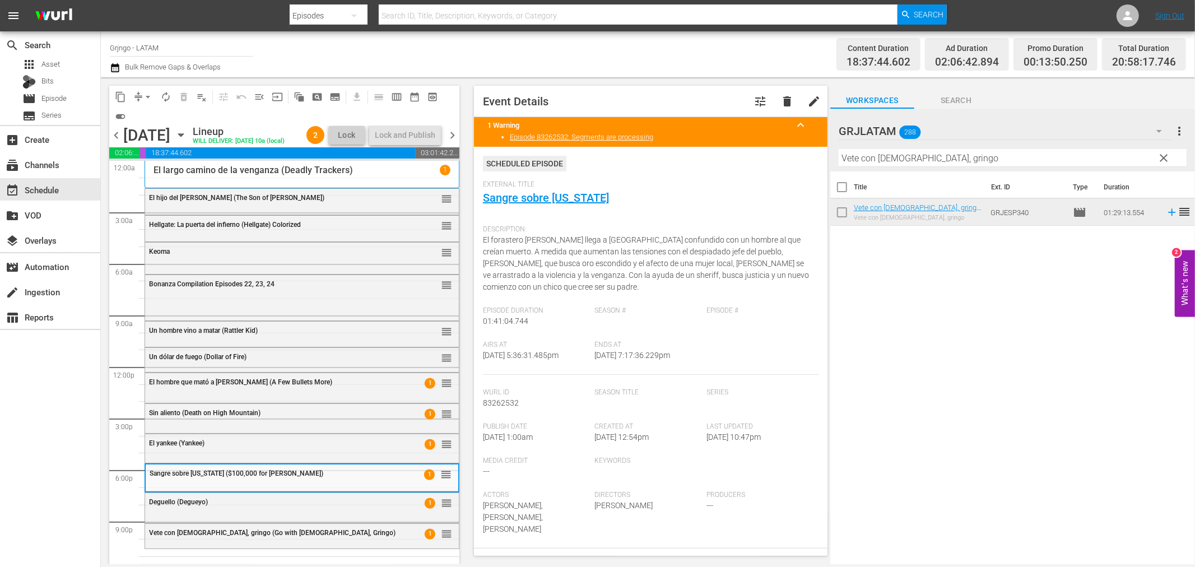
click at [225, 507] on div "Deguello (Degueyo) 1 reorder" at bounding box center [302, 502] width 314 height 19
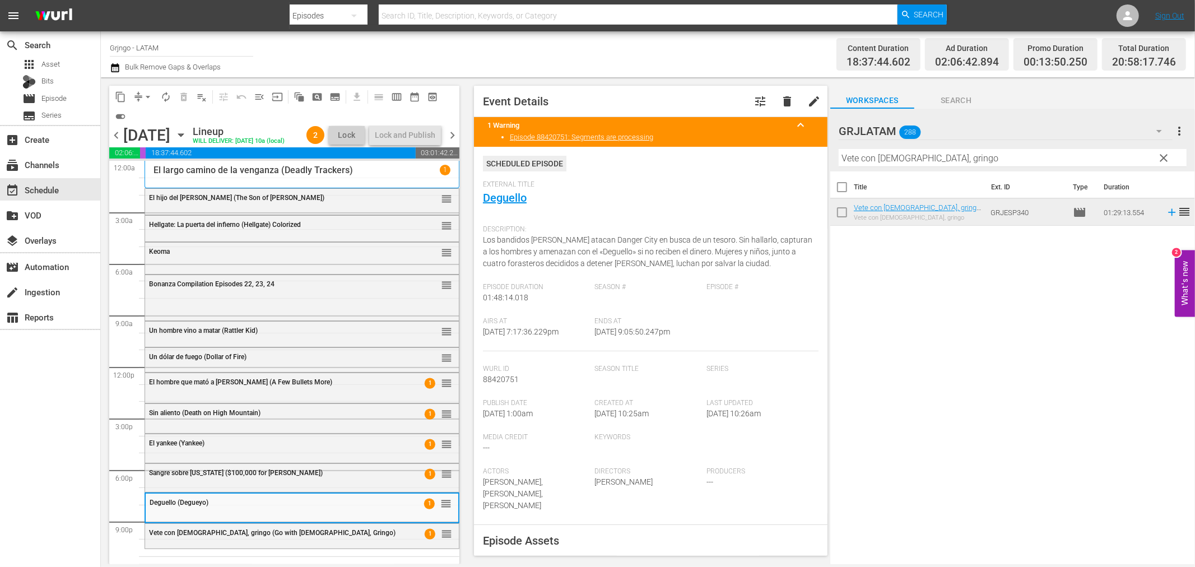
click at [211, 524] on div "Vete con [DEMOGRAPHIC_DATA], gringo (Go with [DEMOGRAPHIC_DATA], Gringo) 1 reor…" at bounding box center [302, 533] width 314 height 19
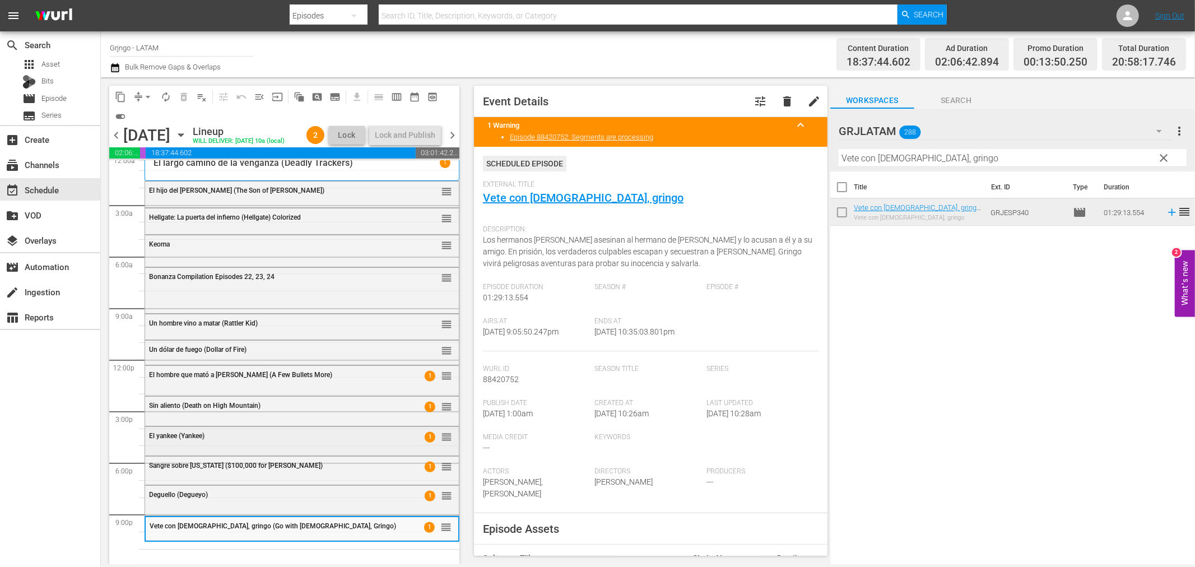
scroll to position [8, 0]
click at [1163, 155] on span "clear" at bounding box center [1164, 157] width 13 height 13
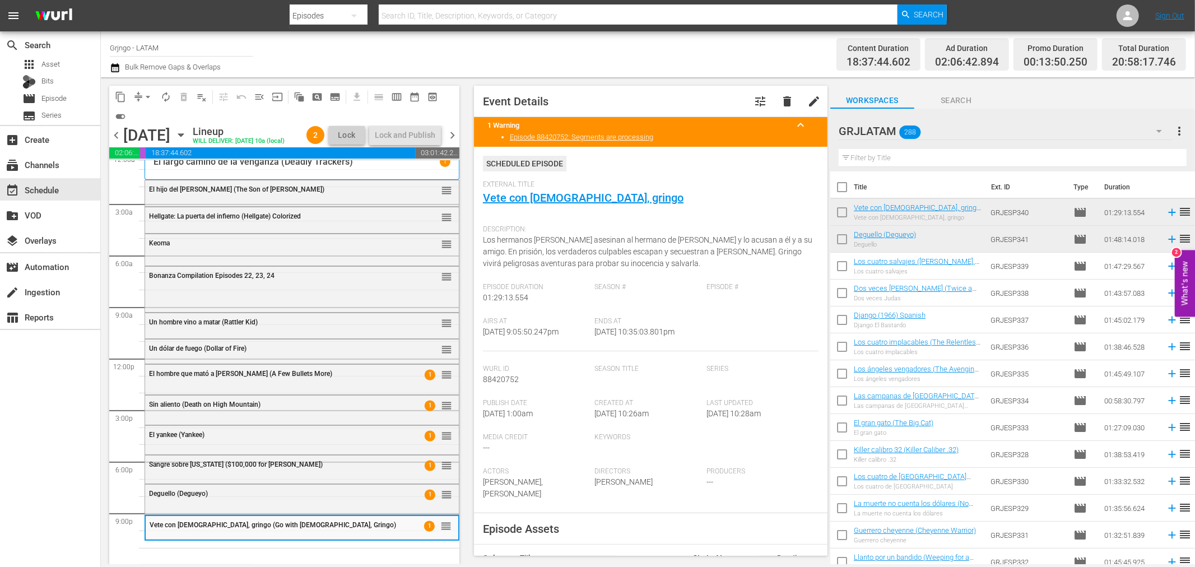
click at [858, 150] on input "text" at bounding box center [1013, 158] width 348 height 18
paste input "Duelo al sol (Duel in the Sun)"
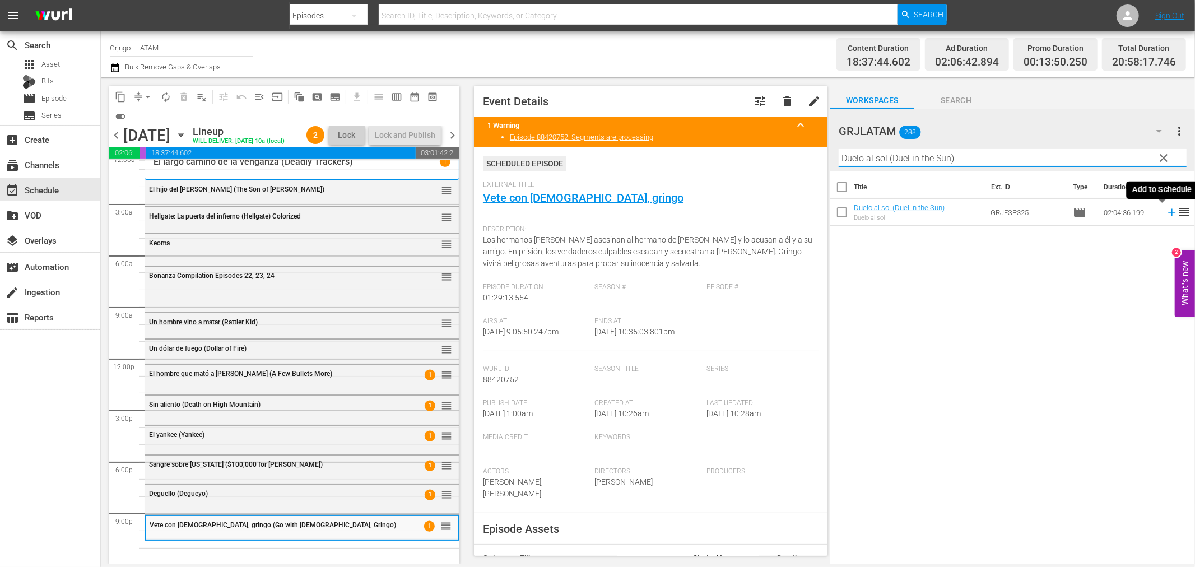
type input "Duelo al sol (Duel in the Sun)"
click at [1166, 211] on icon at bounding box center [1172, 212] width 12 height 12
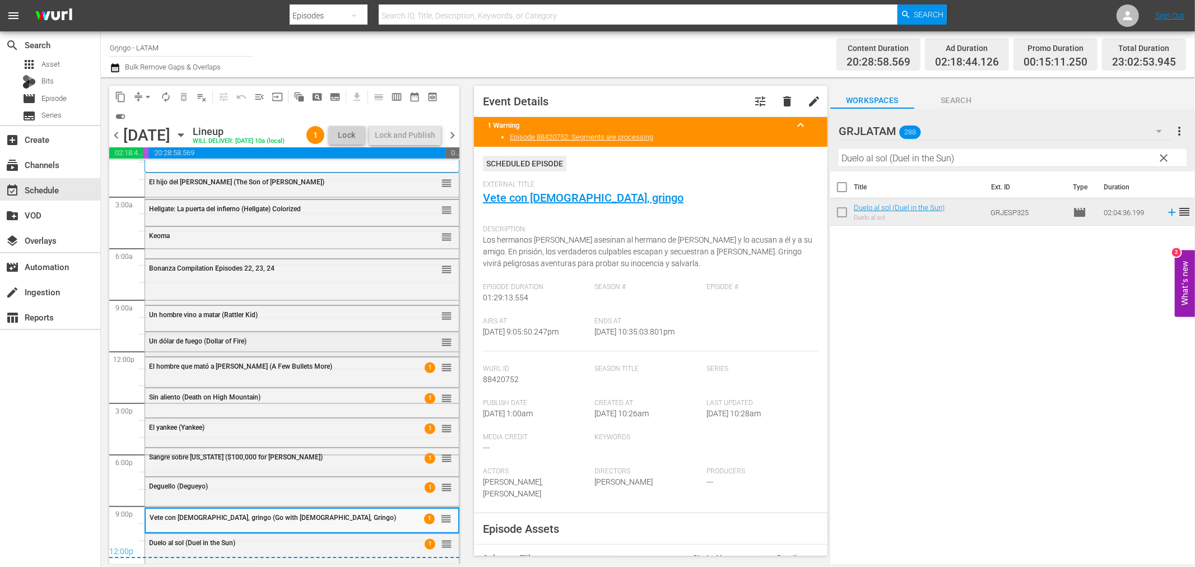
scroll to position [20, 0]
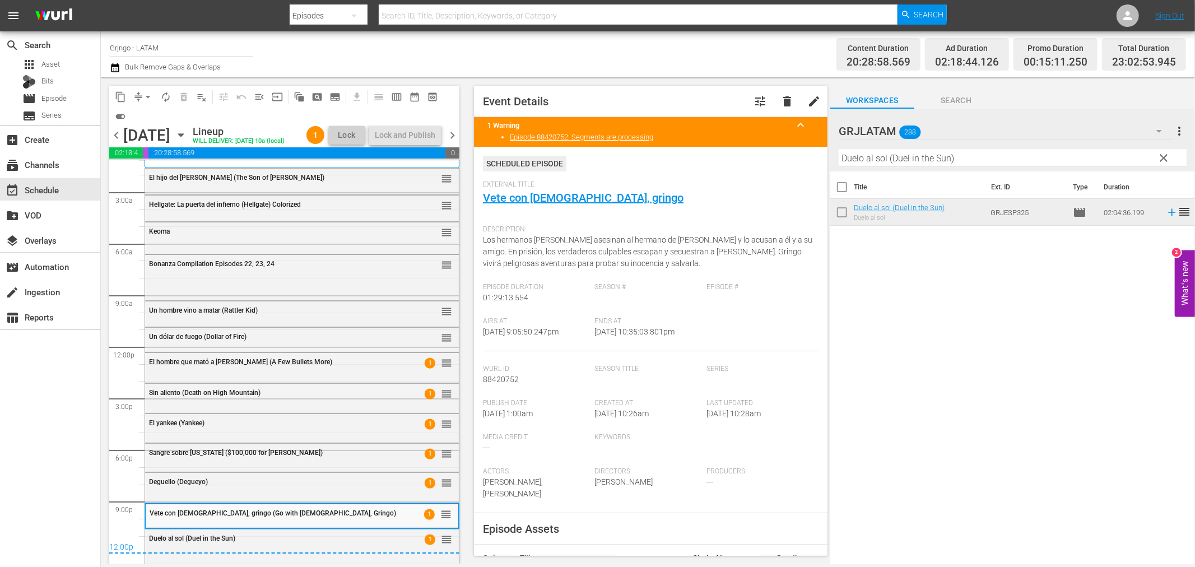
drag, startPoint x: 453, startPoint y: 133, endPoint x: 1150, endPoint y: 368, distance: 735.5
click at [453, 133] on span "chevron_right" at bounding box center [452, 135] width 14 height 14
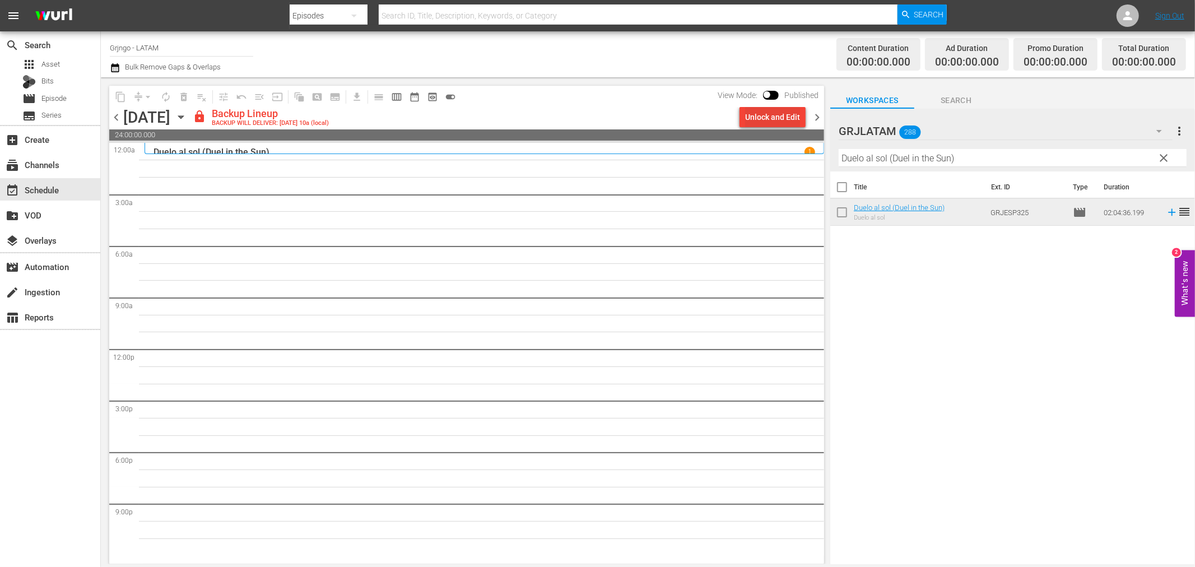
click at [779, 114] on div "Unlock and Edit" at bounding box center [772, 117] width 55 height 20
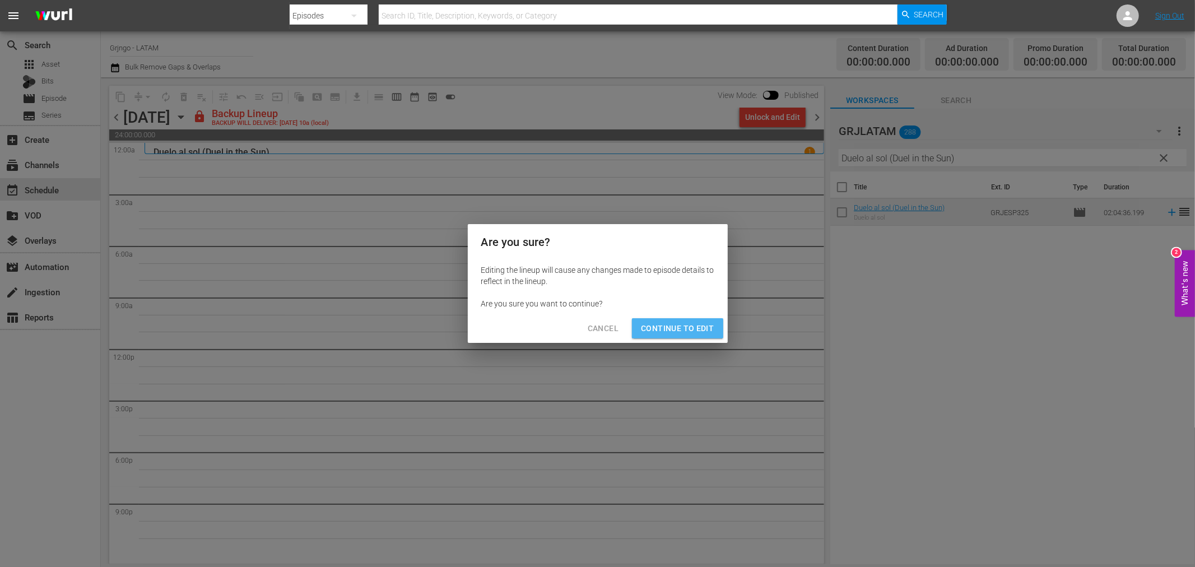
click at [696, 326] on span "Continue to Edit" at bounding box center [677, 329] width 73 height 14
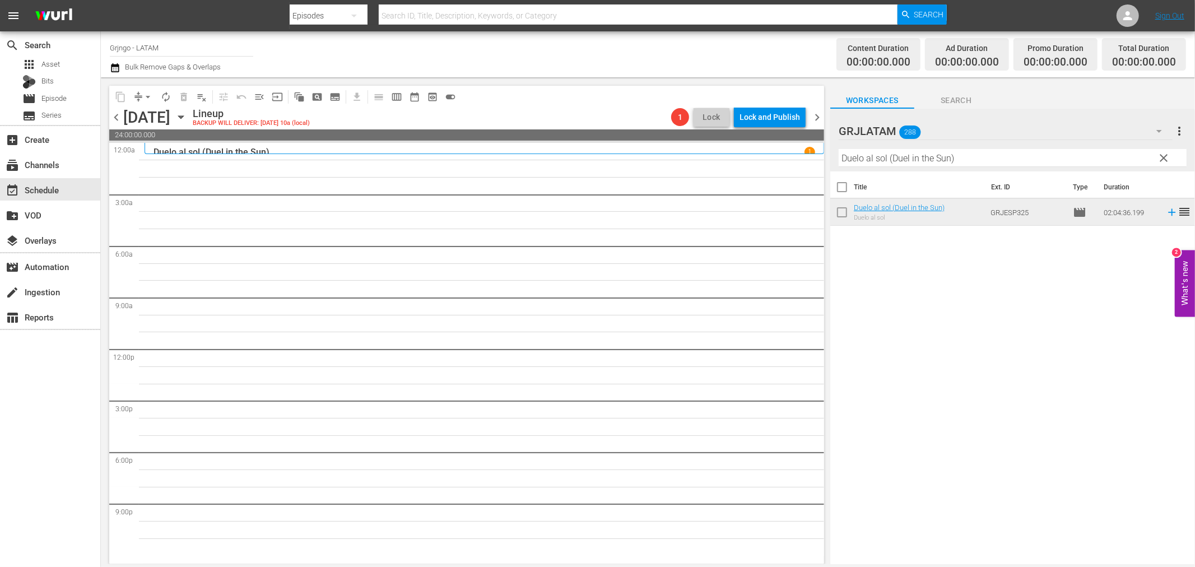
click at [1167, 155] on span "clear" at bounding box center [1164, 157] width 13 height 13
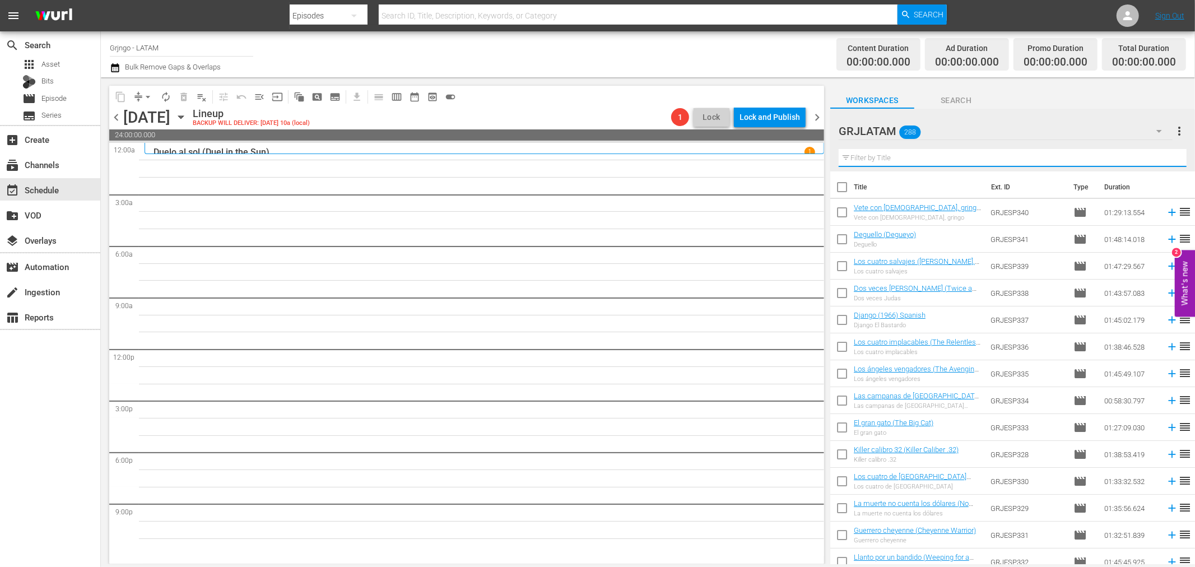
click at [877, 151] on input "text" at bounding box center [1013, 158] width 348 height 18
paste input "Cinco pistolas"
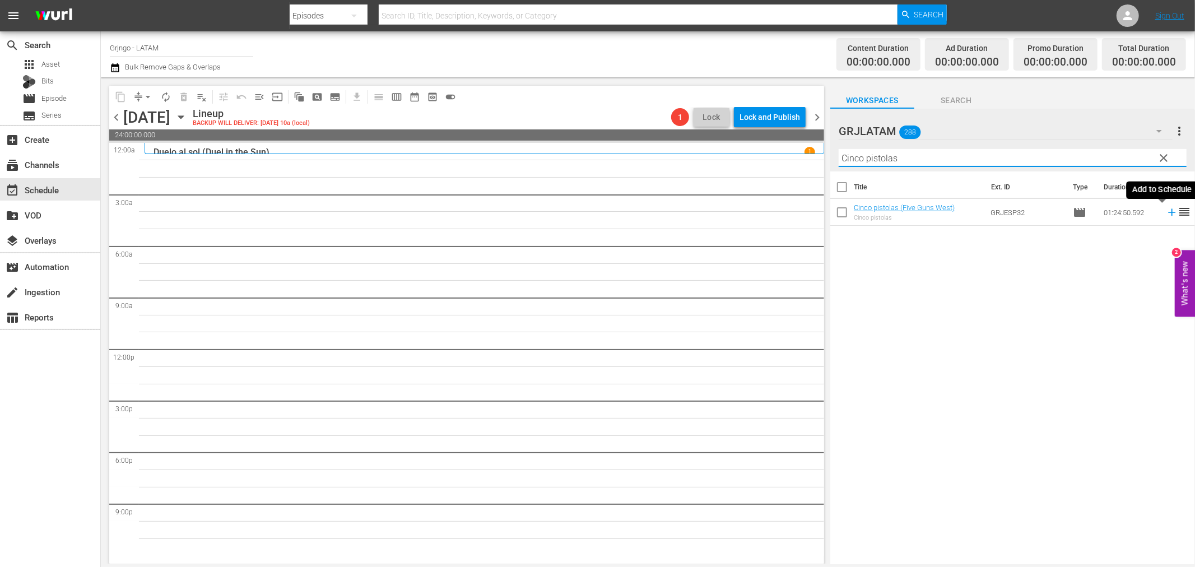
type input "Cinco pistolas"
click at [1168, 212] on icon at bounding box center [1171, 212] width 7 height 7
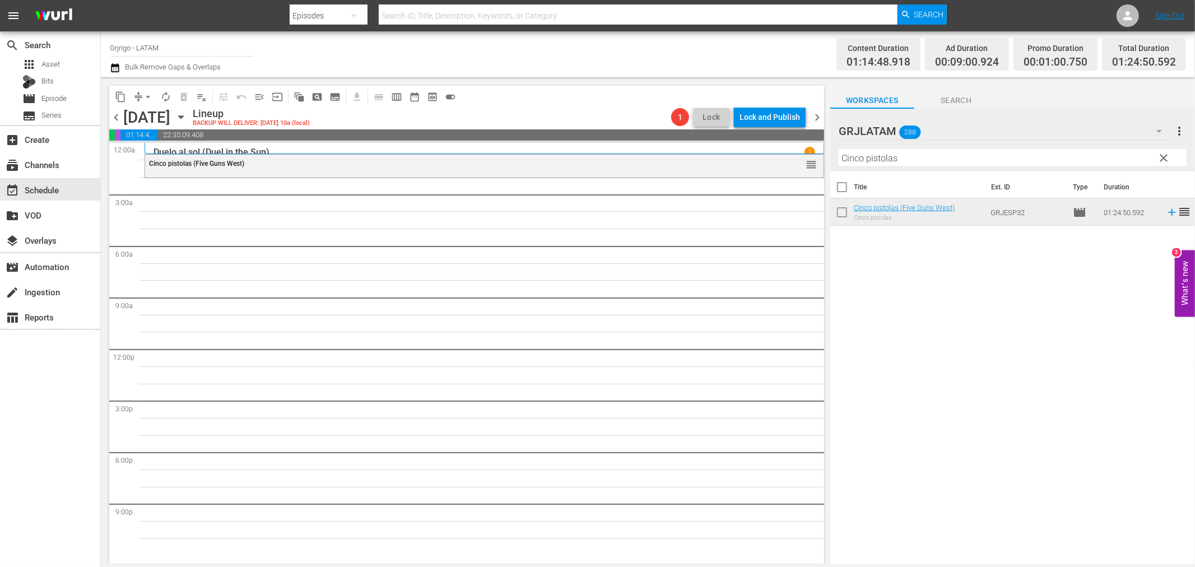
drag, startPoint x: 1163, startPoint y: 159, endPoint x: 908, endPoint y: 166, distance: 255.6
click at [1163, 159] on span "clear" at bounding box center [1164, 157] width 13 height 13
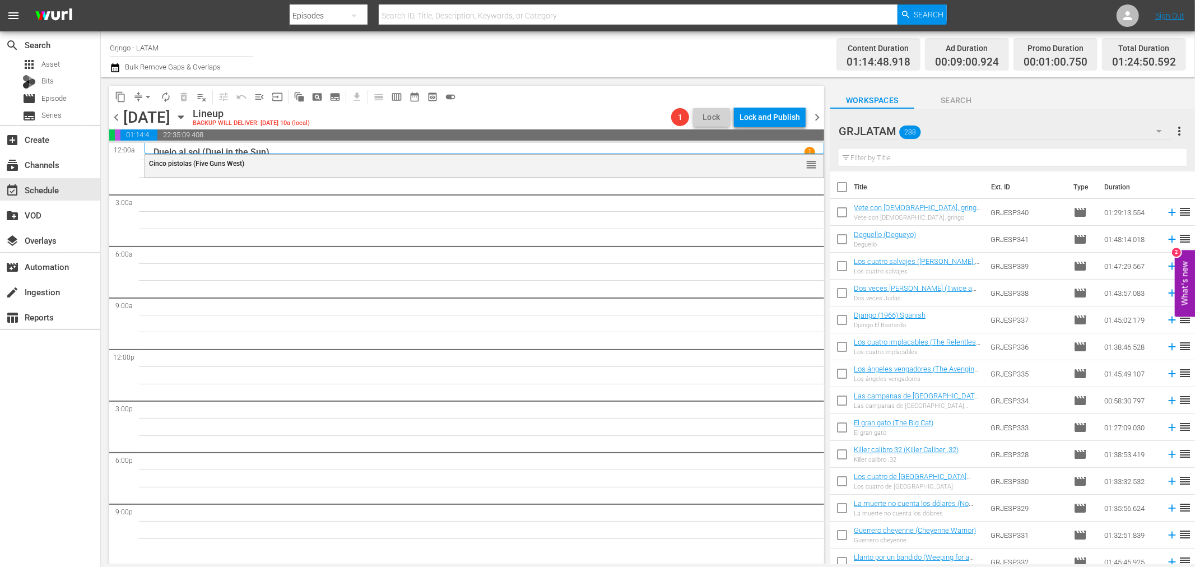
click at [907, 158] on input "text" at bounding box center [1013, 158] width 348 height 18
paste input "Fuerte solitario"
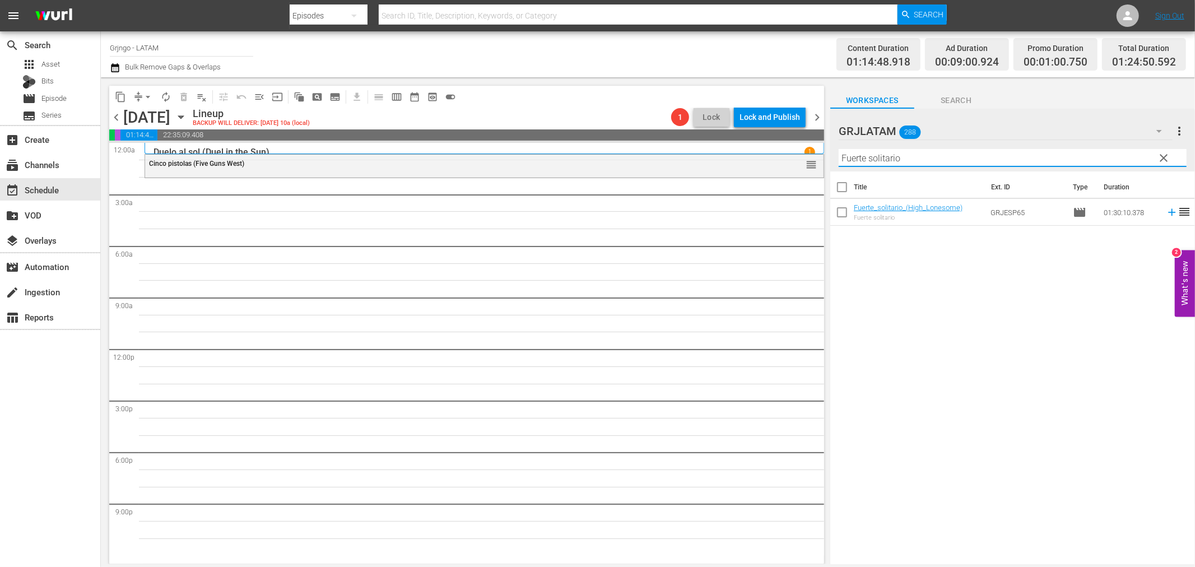
type input "Fuerte solitario"
click at [1166, 211] on icon at bounding box center [1172, 212] width 12 height 12
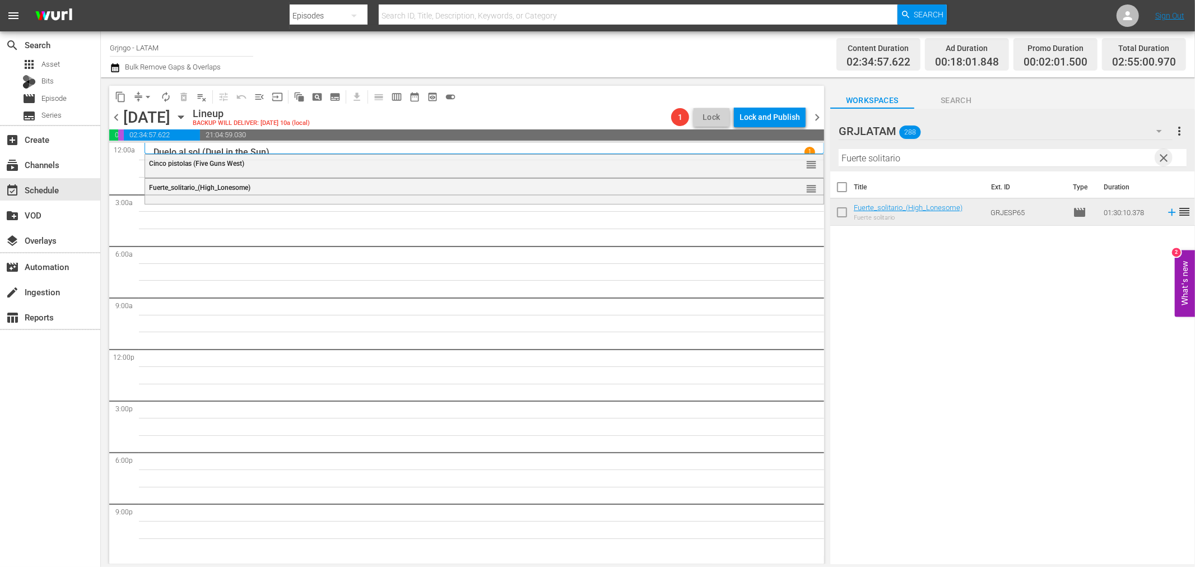
click at [1163, 155] on span "clear" at bounding box center [1164, 157] width 13 height 13
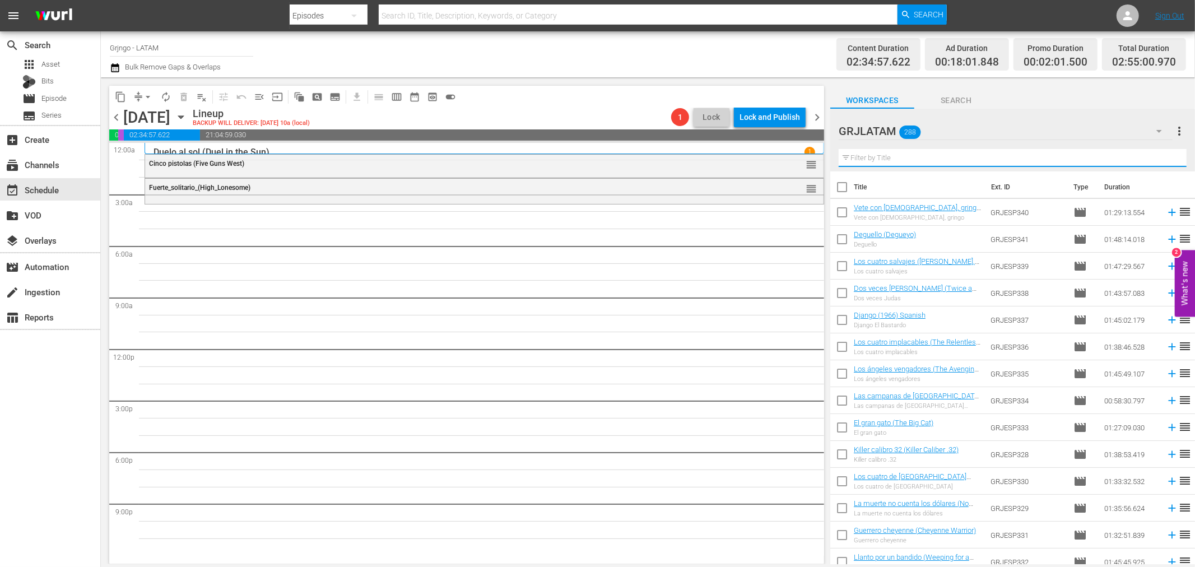
paste input "La [PERSON_NAME] [PERSON_NAME]"
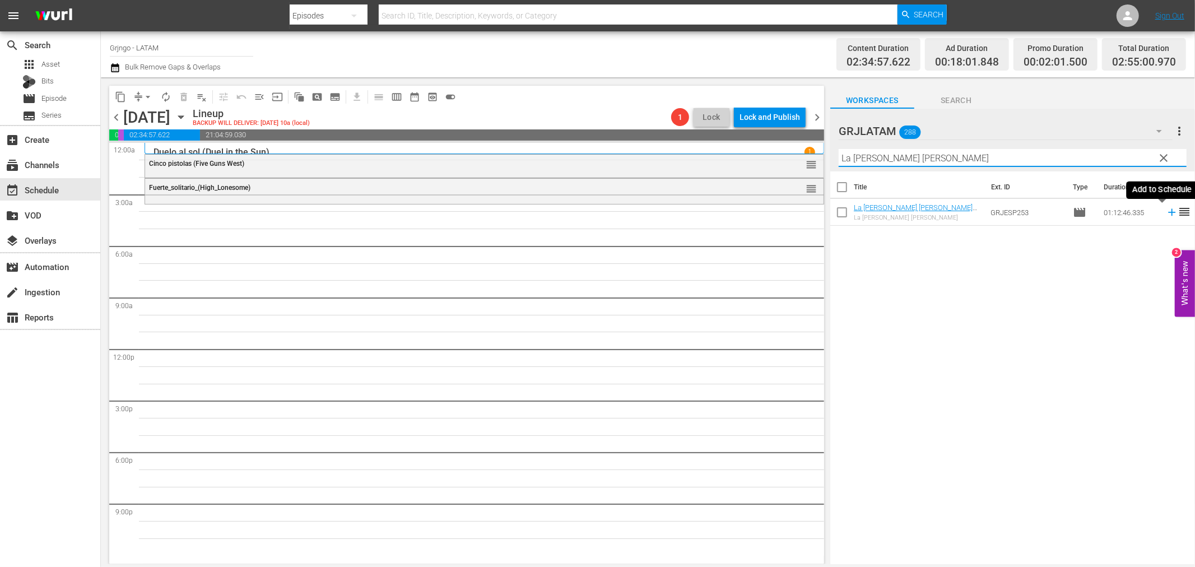
type input "La [PERSON_NAME] [PERSON_NAME]"
click at [1168, 210] on icon at bounding box center [1171, 212] width 7 height 7
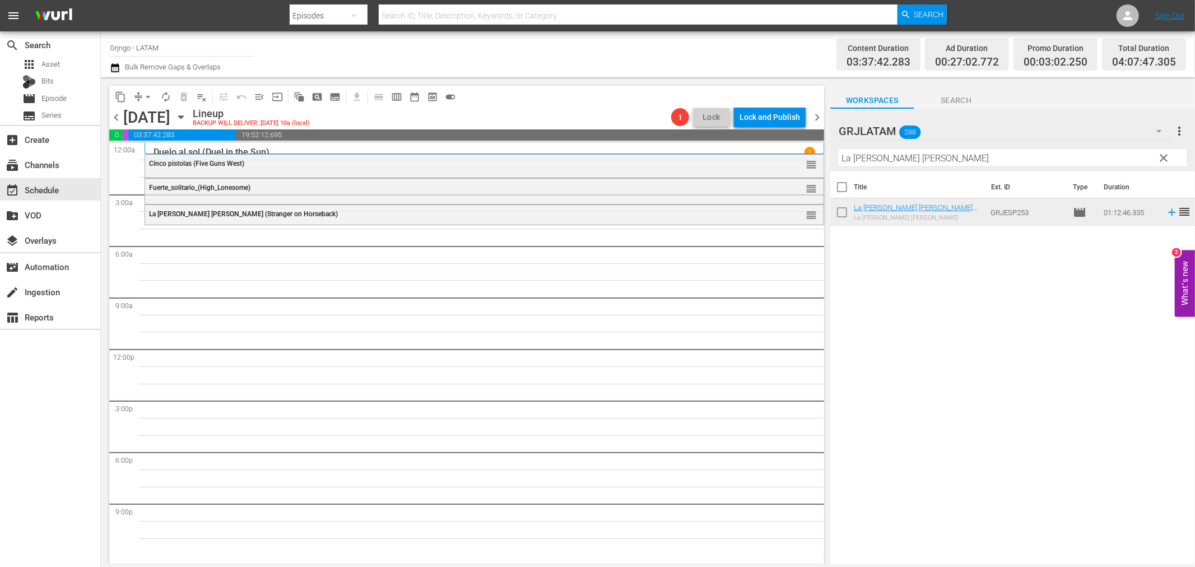
click at [1166, 154] on span "clear" at bounding box center [1164, 157] width 13 height 13
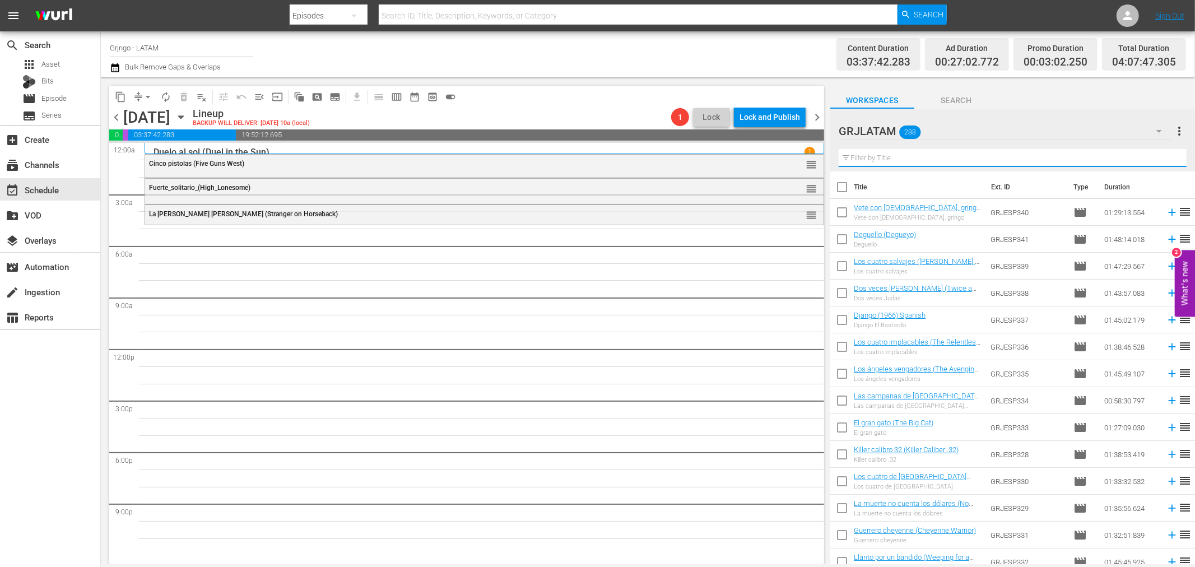
paste input "Bonanza Compilation Episodes 25, 26, 27"
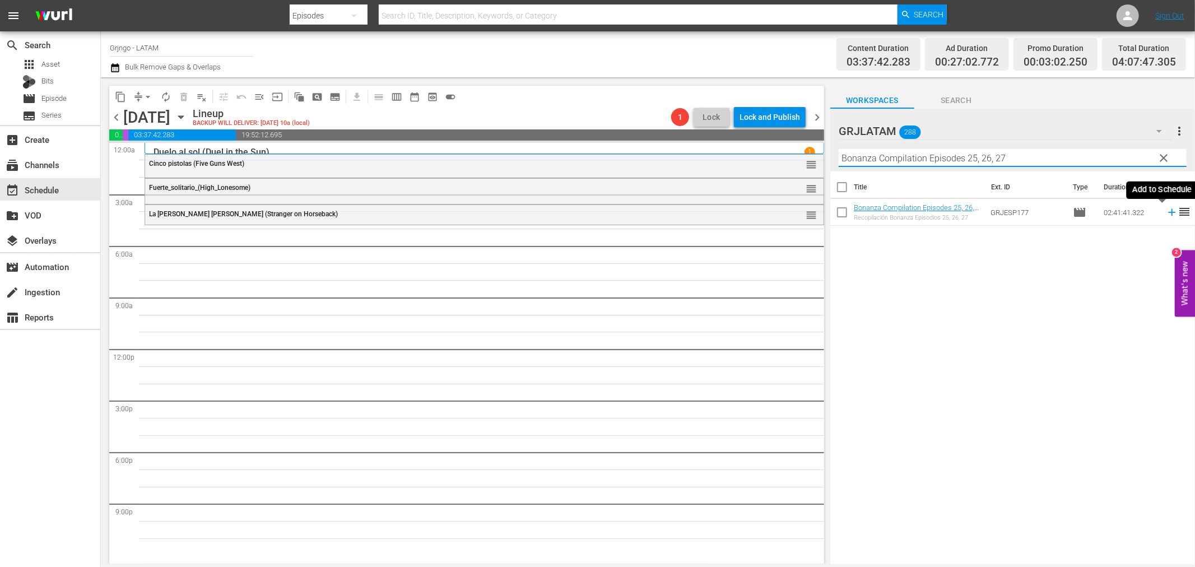
type input "Bonanza Compilation Episodes 25, 26, 27"
click at [1168, 212] on icon at bounding box center [1171, 212] width 7 height 7
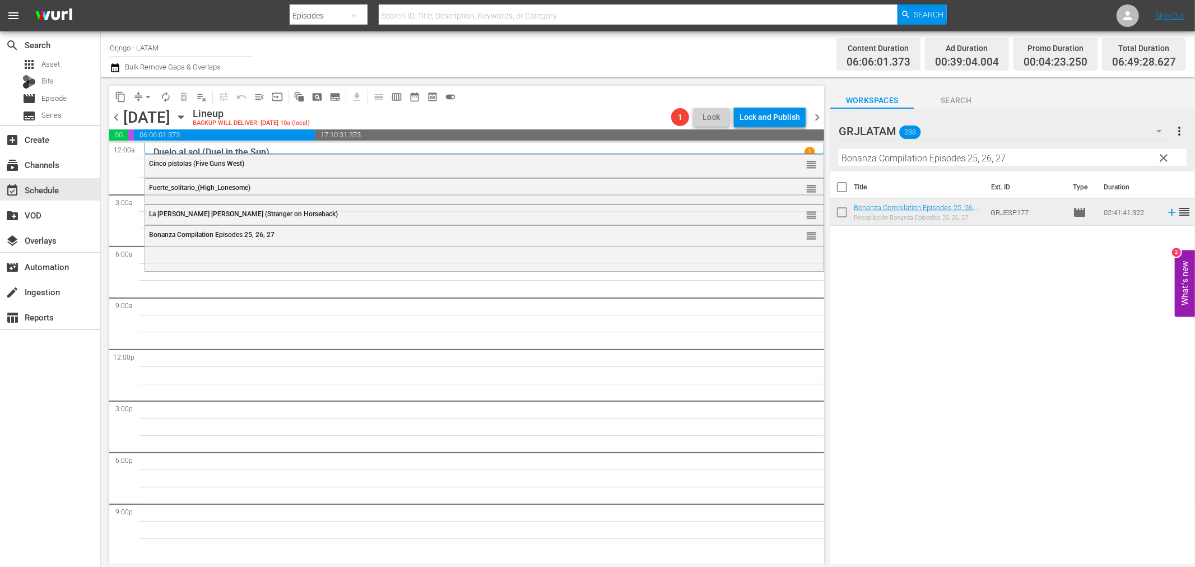
drag, startPoint x: 1163, startPoint y: 155, endPoint x: 932, endPoint y: 147, distance: 231.0
click at [1163, 155] on span "clear" at bounding box center [1164, 157] width 13 height 13
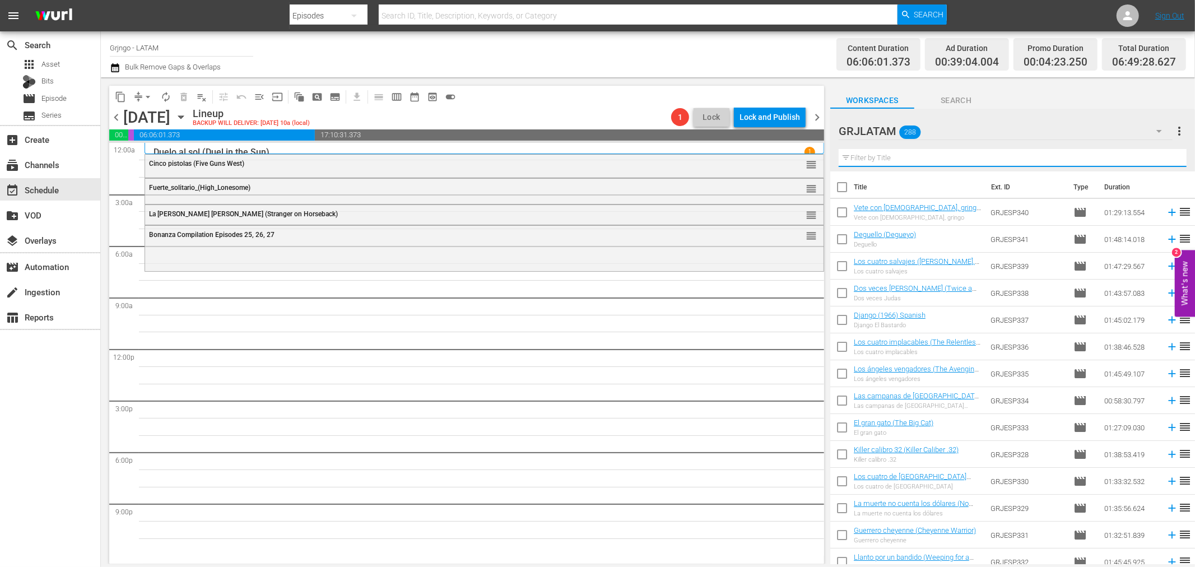
paste input "500 $, vivo o muerto"
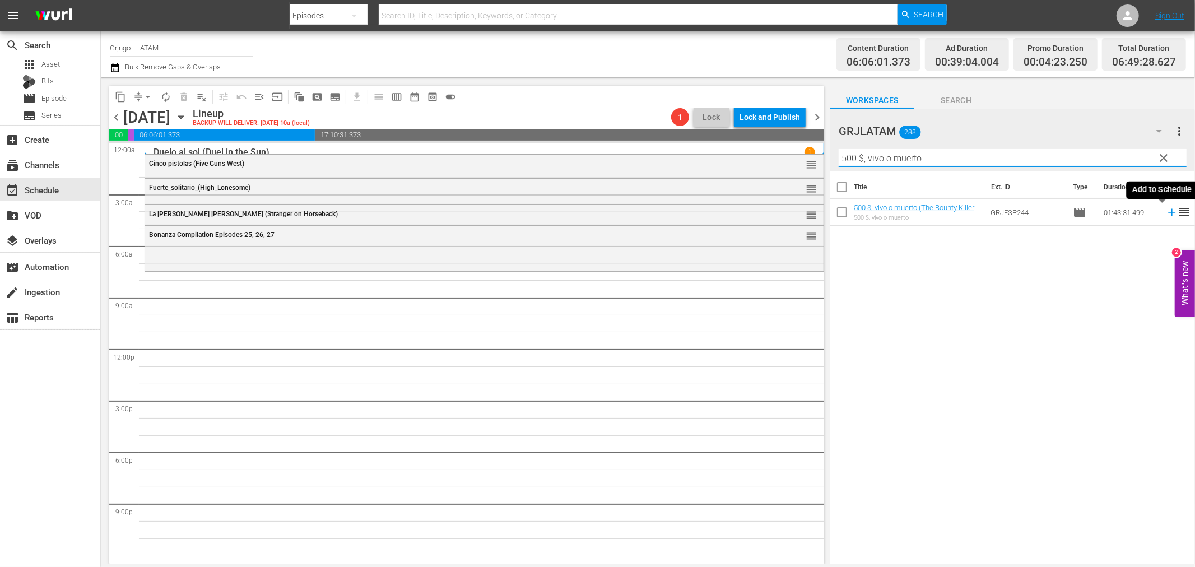
type input "500 $, vivo o muerto"
click at [1168, 213] on icon at bounding box center [1171, 212] width 7 height 7
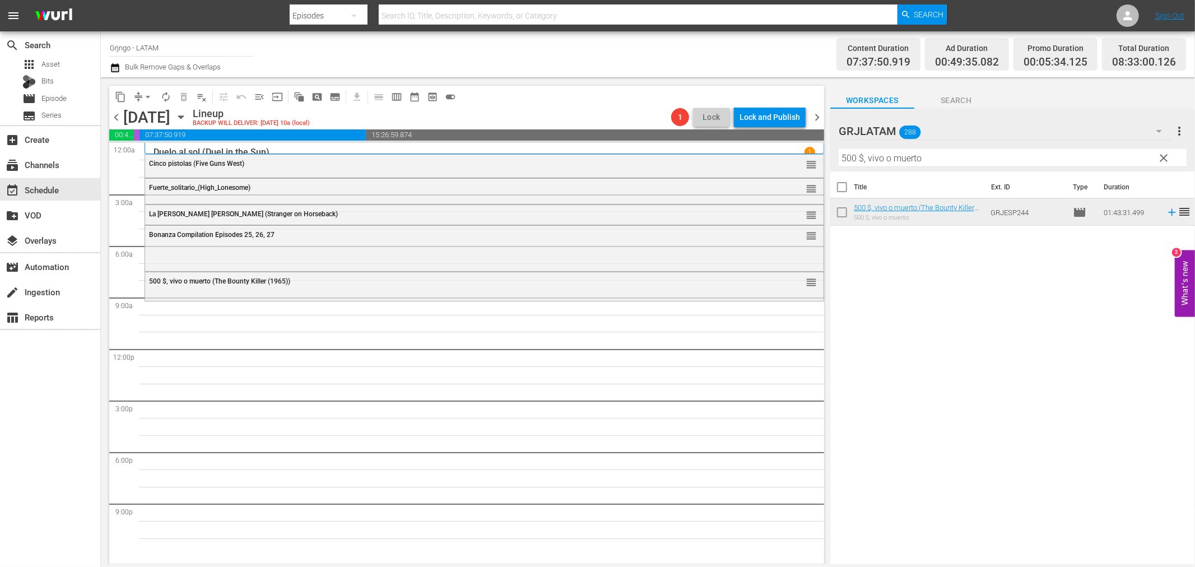
drag, startPoint x: 1164, startPoint y: 155, endPoint x: 916, endPoint y: 152, distance: 248.2
click at [1164, 155] on span "clear" at bounding box center [1164, 157] width 13 height 13
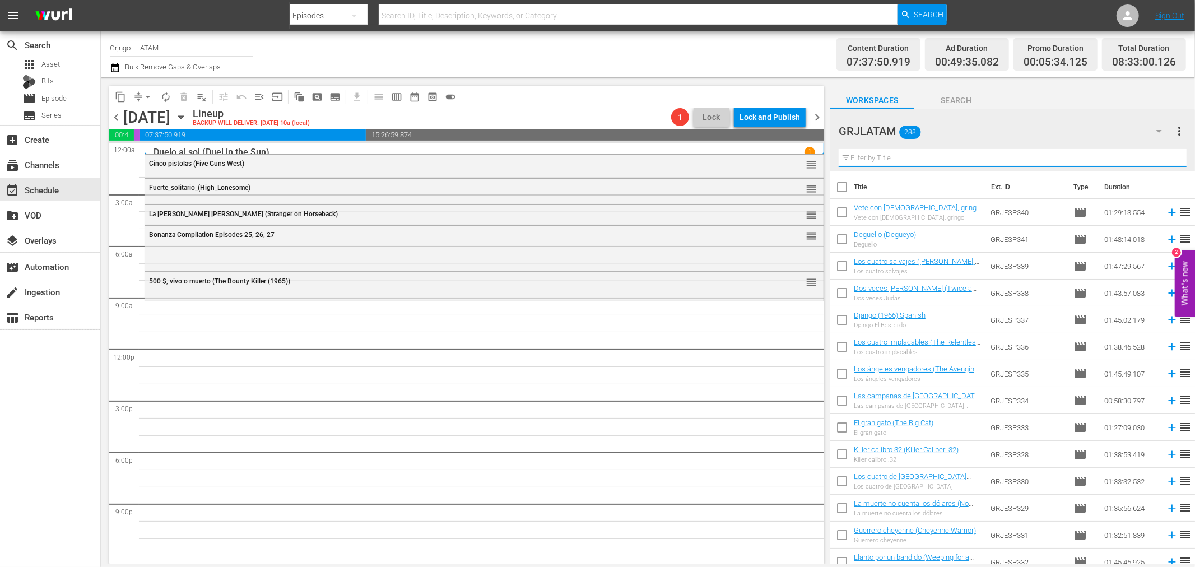
paste input "El Coyote"
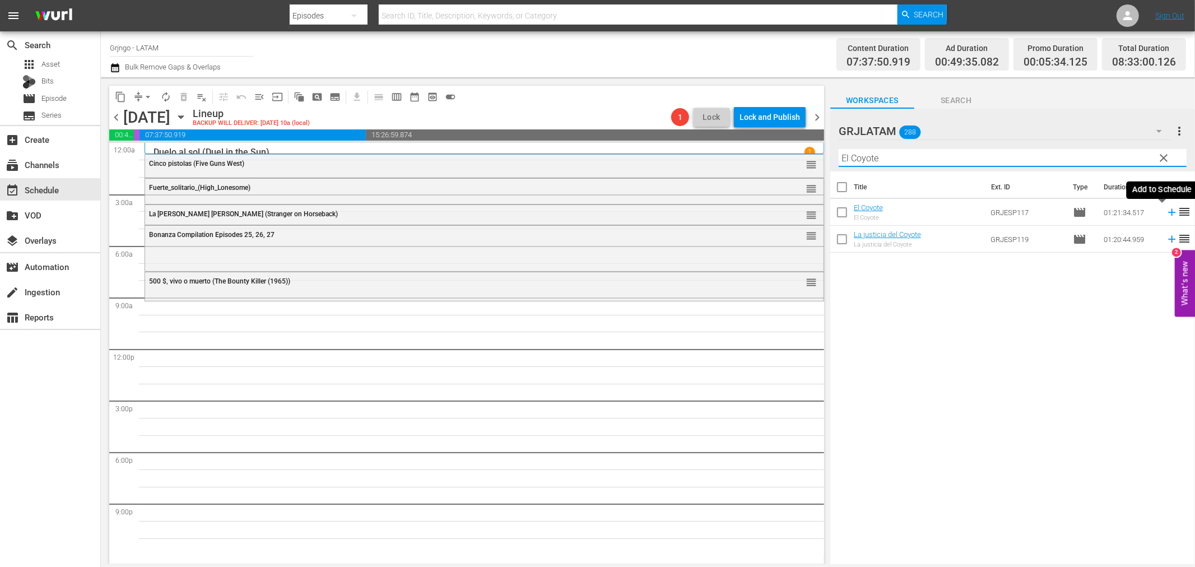
type input "El Coyote"
click at [1168, 210] on icon at bounding box center [1171, 212] width 7 height 7
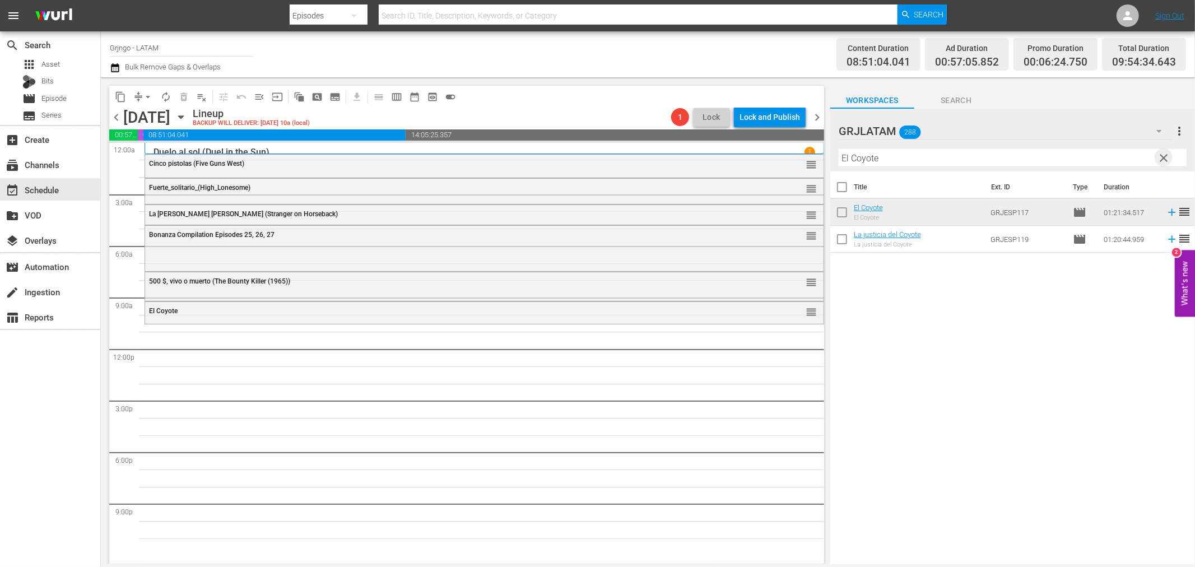
click at [1163, 155] on span "clear" at bounding box center [1164, 157] width 13 height 13
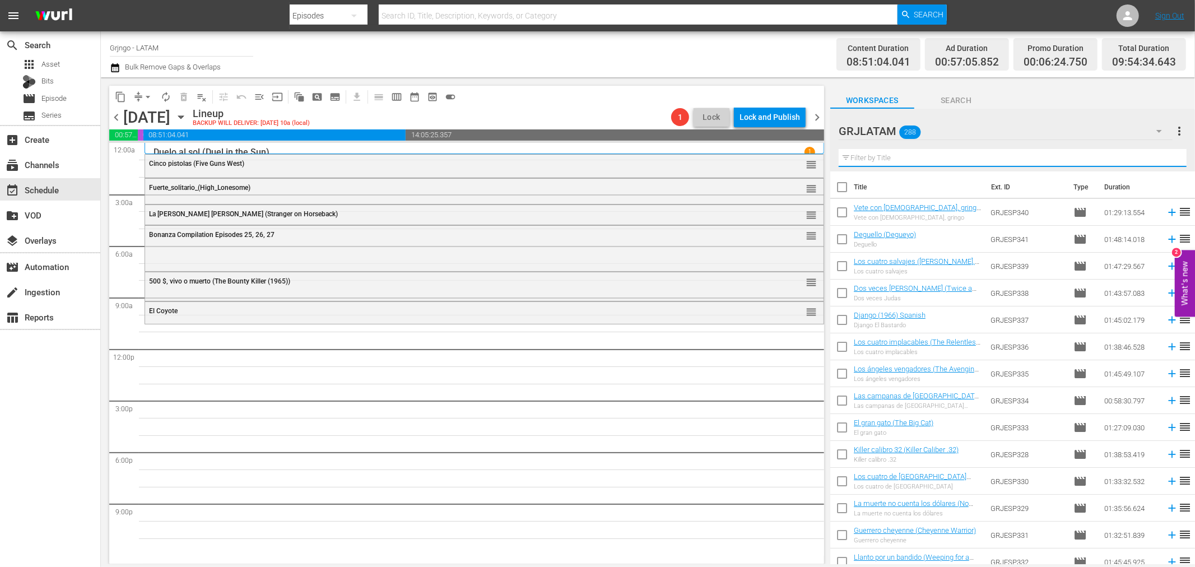
paste input "Perseguido (Pursued)"
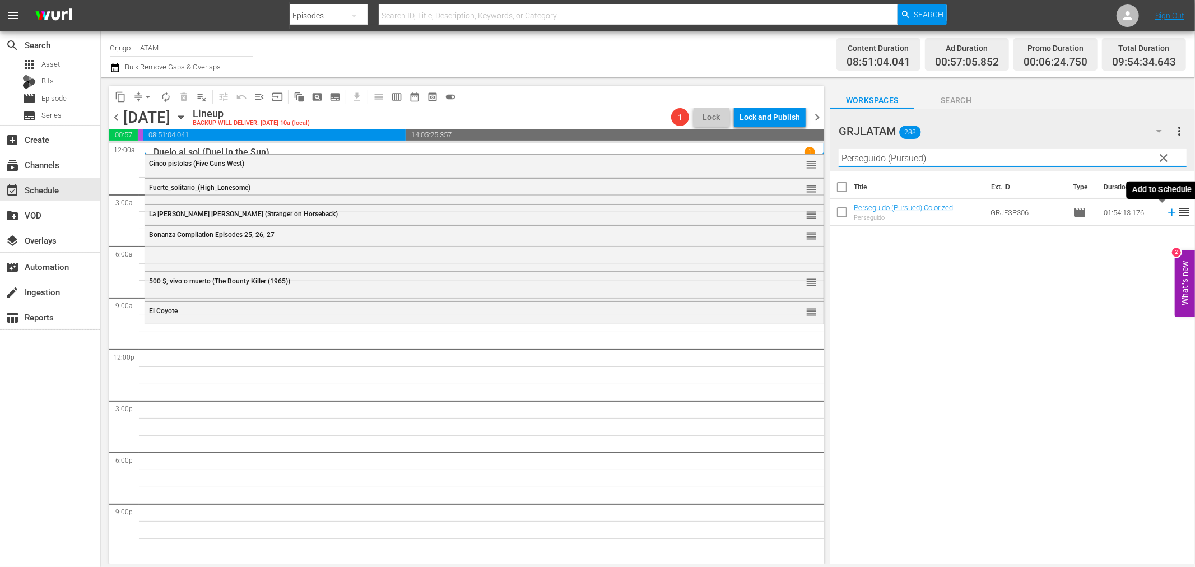
type input "Perseguido (Pursued)"
click at [1168, 212] on icon at bounding box center [1171, 212] width 7 height 7
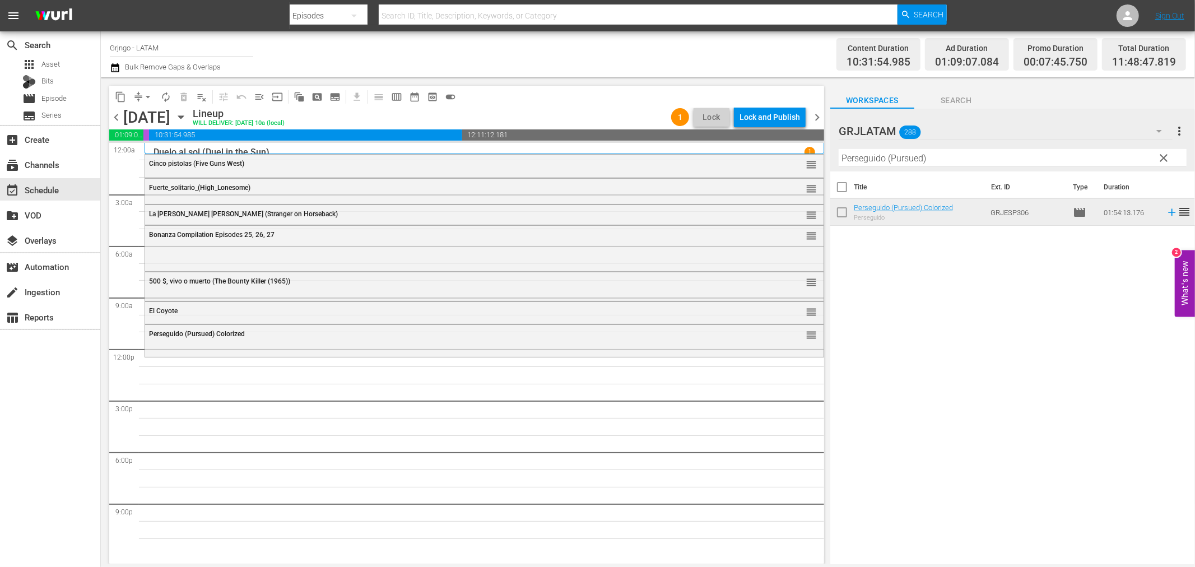
click at [1169, 152] on span "clear" at bounding box center [1164, 157] width 13 height 13
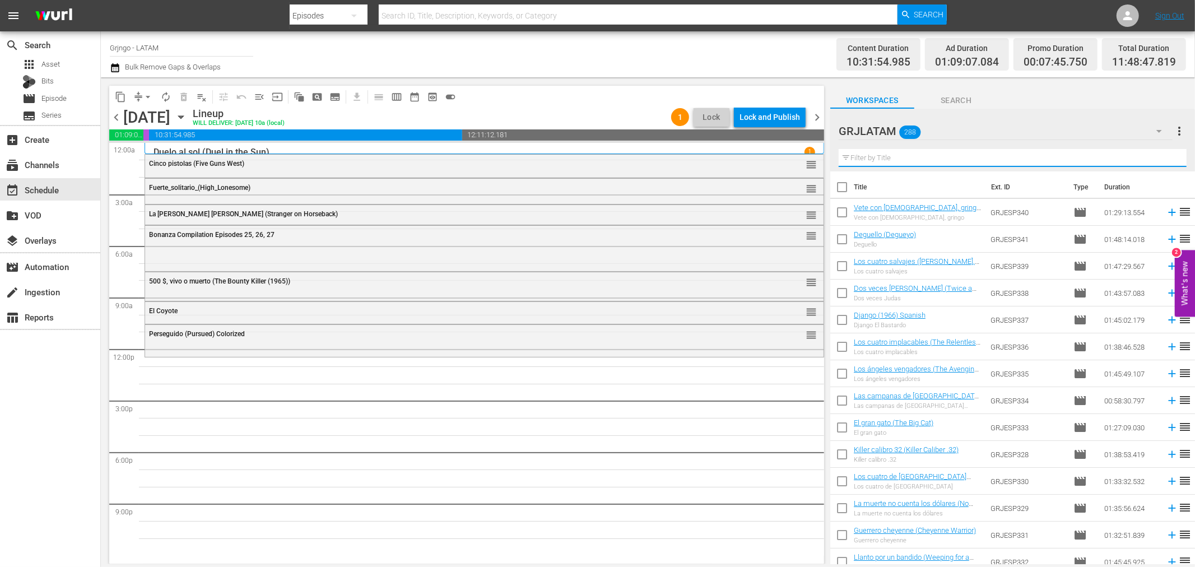
paste input "La tribu de los pawnee"
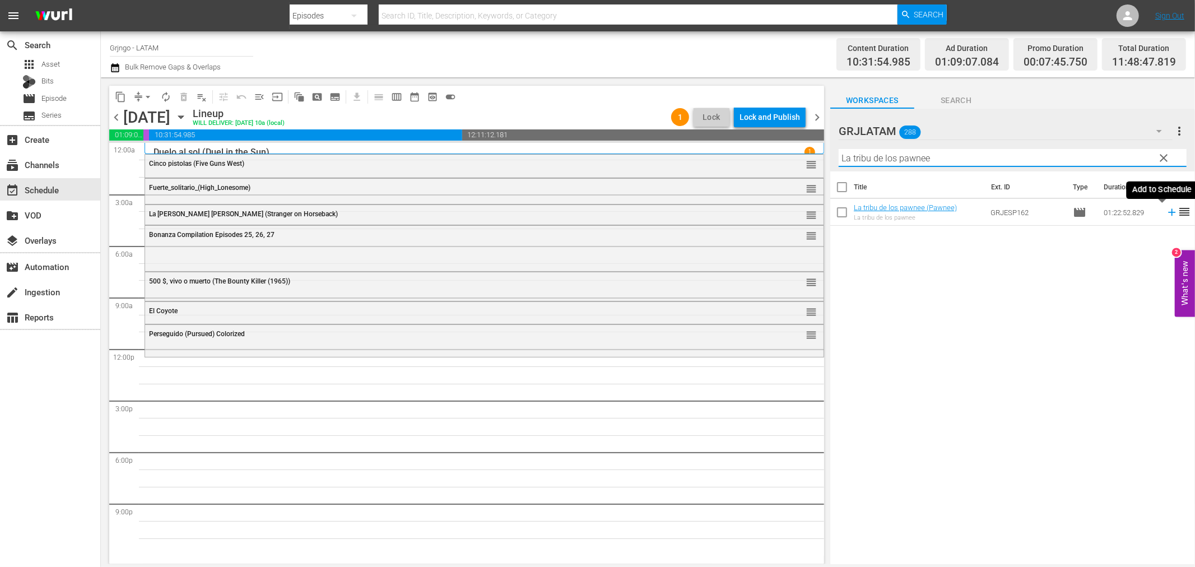
type input "La tribu de los pawnee"
click at [1166, 211] on icon at bounding box center [1172, 212] width 12 height 12
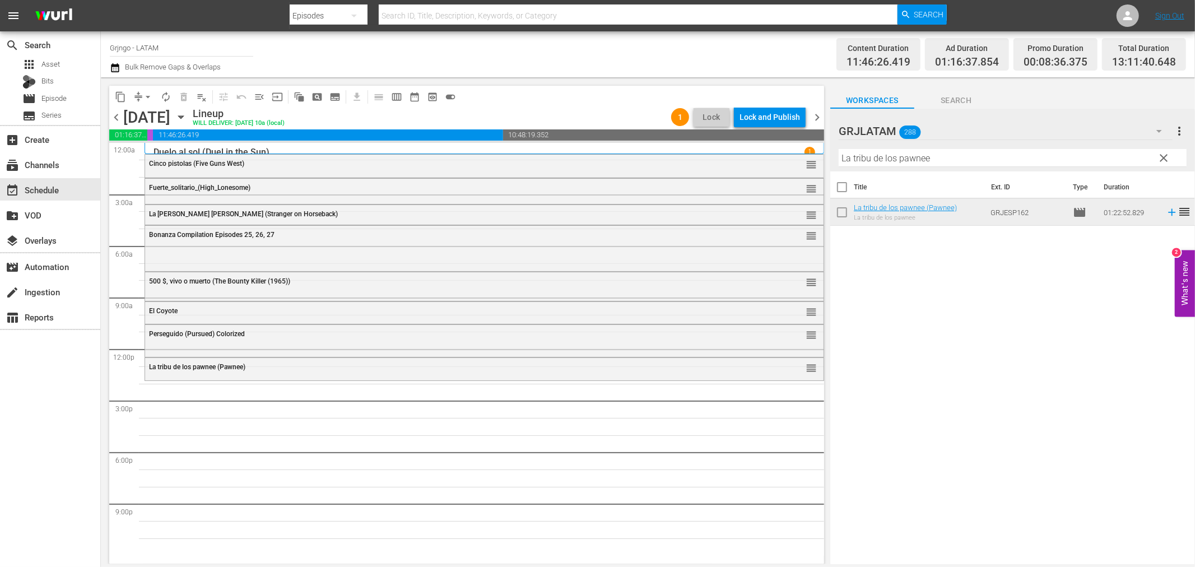
drag, startPoint x: 1161, startPoint y: 155, endPoint x: 847, endPoint y: 158, distance: 314.9
click at [1161, 155] on span "clear" at bounding box center [1164, 157] width 13 height 13
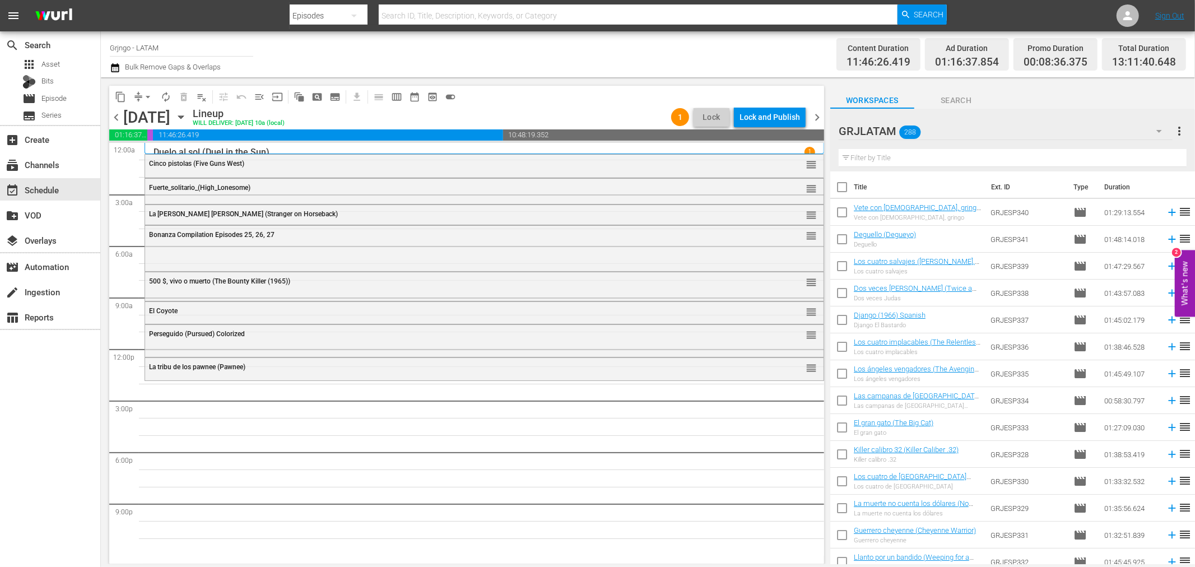
click at [865, 157] on input "text" at bounding box center [1013, 158] width 348 height 18
paste input "La leyenda de la mujer [DEMOGRAPHIC_DATA]"
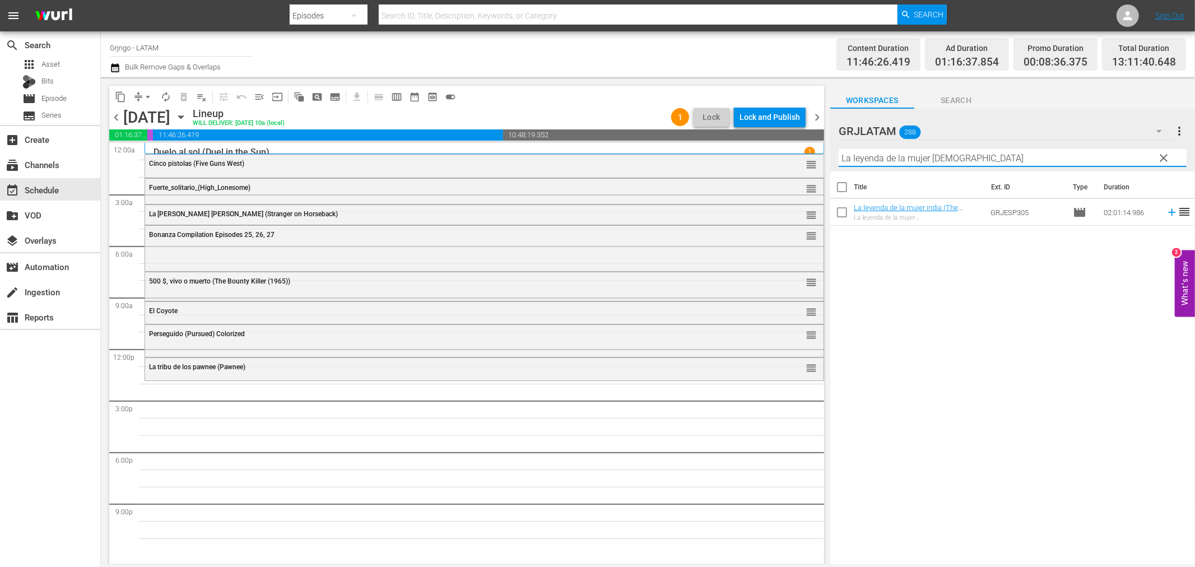
type input "La leyenda de la mujer [DEMOGRAPHIC_DATA]"
click at [1168, 213] on icon at bounding box center [1171, 212] width 7 height 7
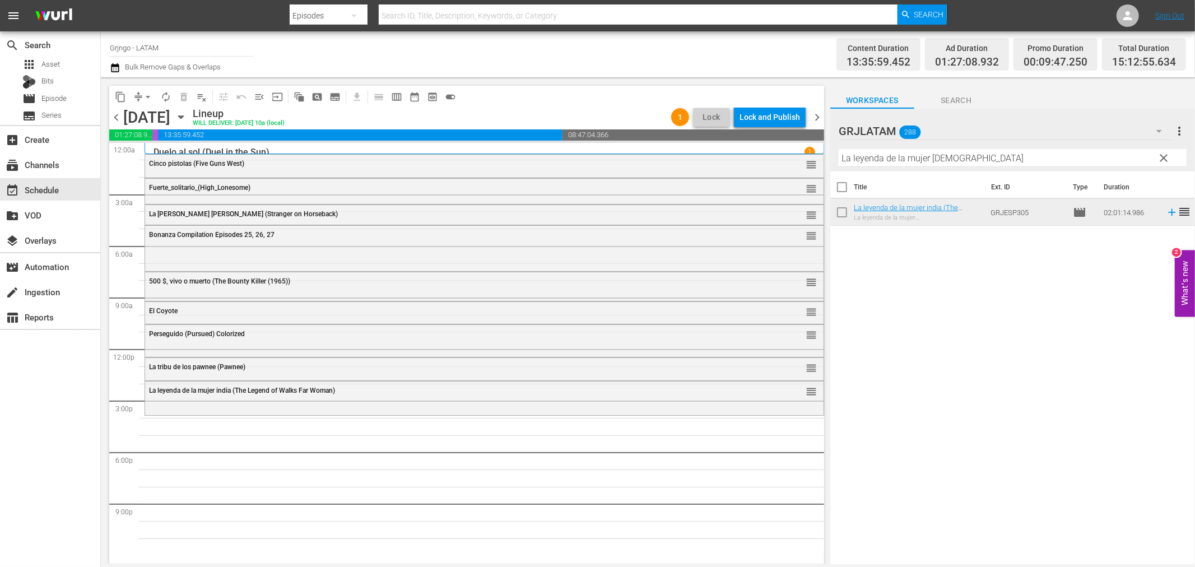
click at [1161, 157] on span "clear" at bounding box center [1164, 157] width 13 height 13
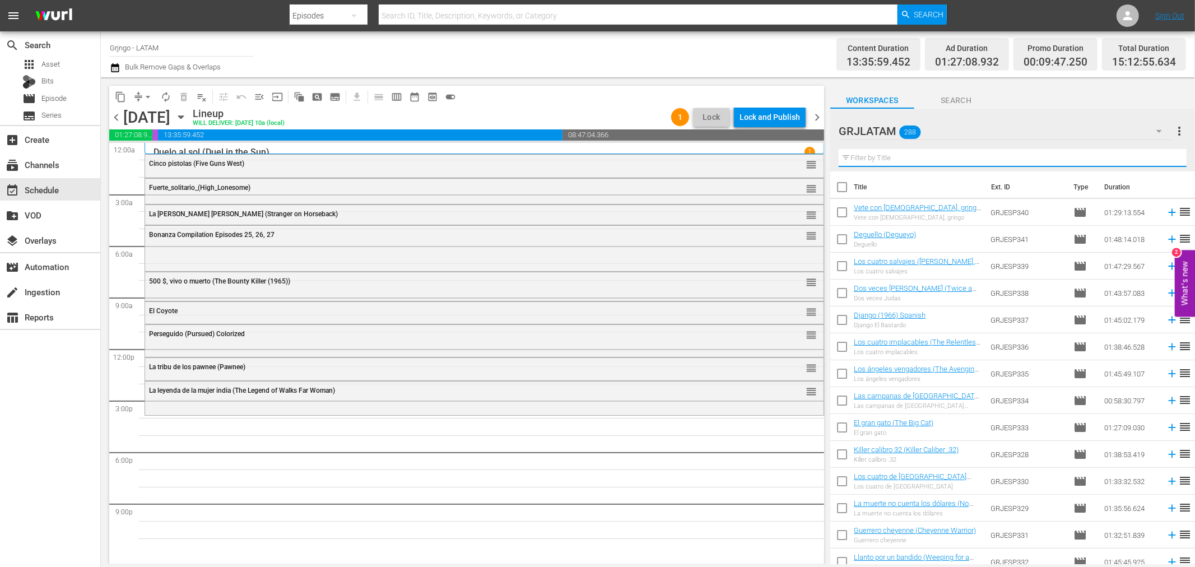
paste input "[US_STATE], 1870"
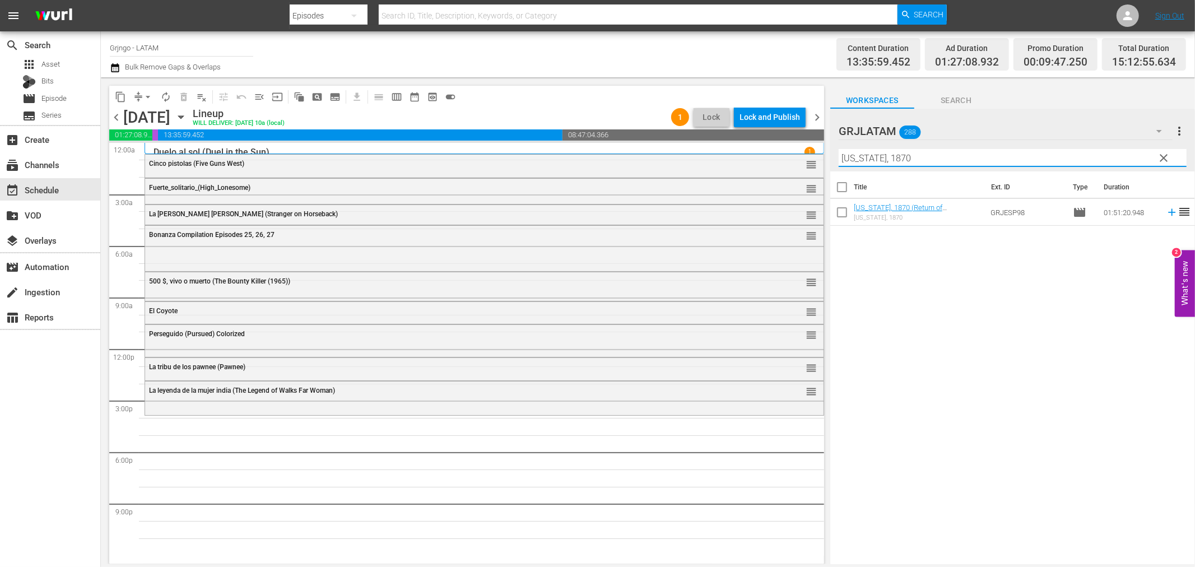
type input "[US_STATE], 1870"
click at [1168, 212] on icon at bounding box center [1171, 212] width 7 height 7
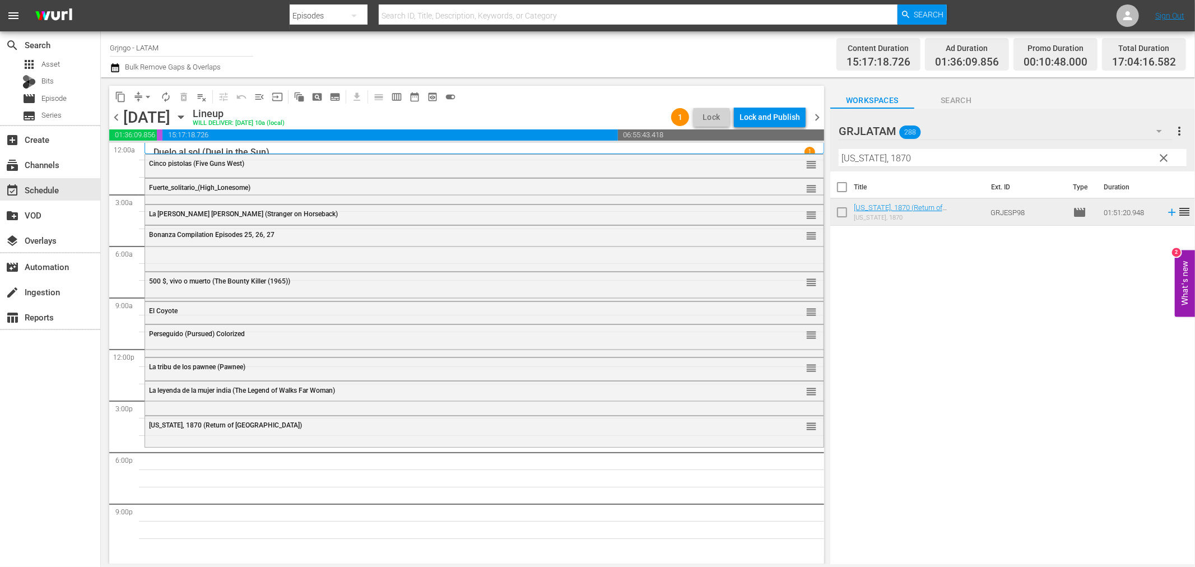
drag, startPoint x: 1161, startPoint y: 154, endPoint x: 849, endPoint y: 144, distance: 312.2
click at [1161, 154] on span "clear" at bounding box center [1164, 157] width 13 height 13
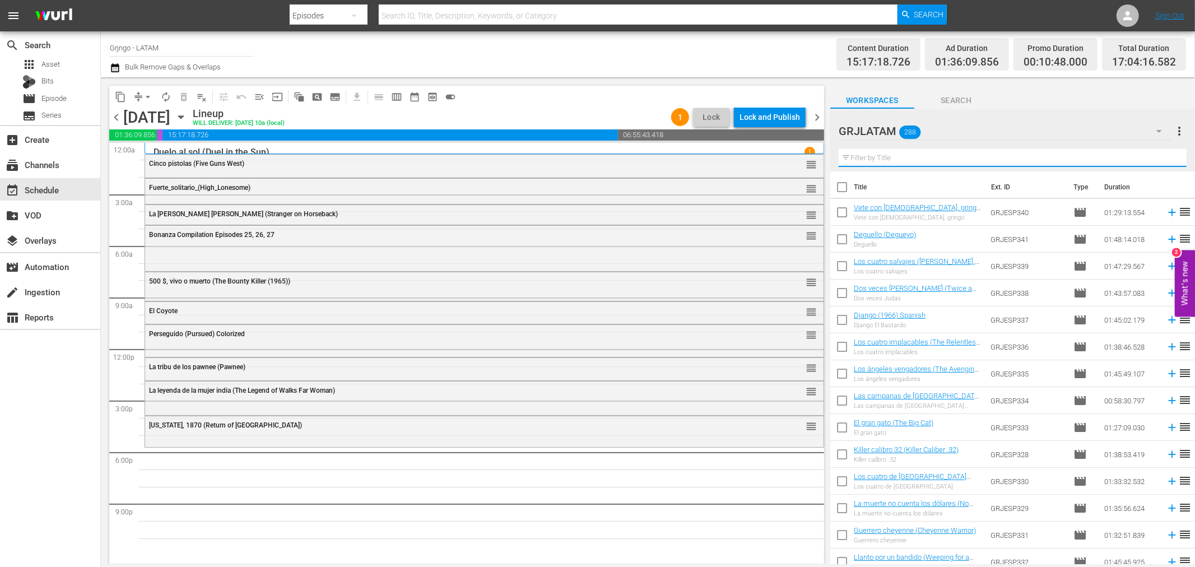
paste input "El hombre, el orgullo y la venganza"
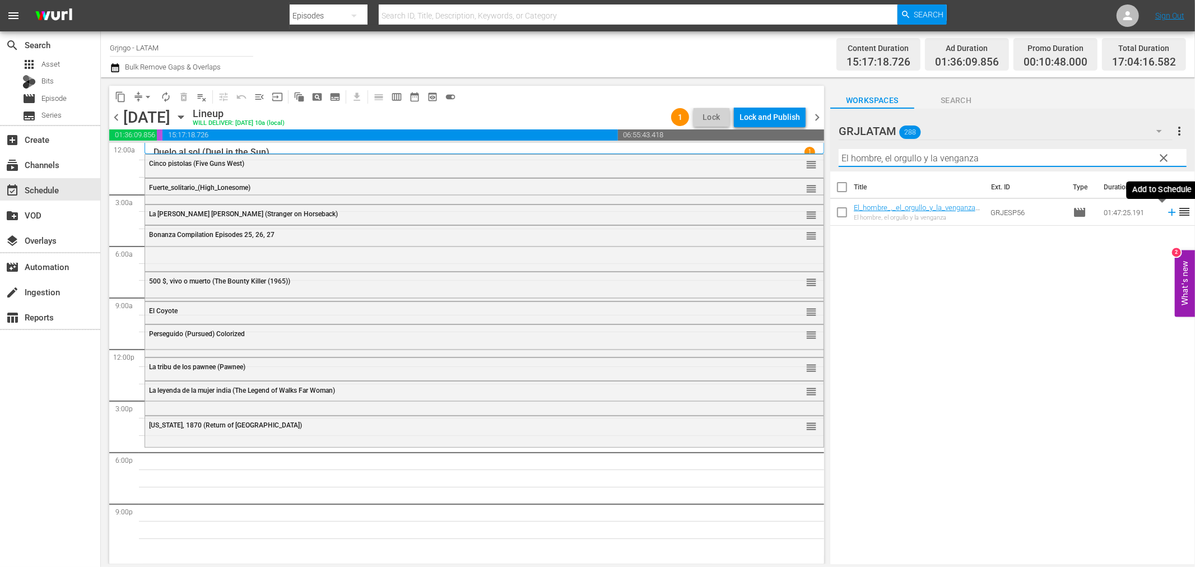
type input "El hombre, el orgullo y la venganza"
click at [1166, 210] on icon at bounding box center [1172, 212] width 12 height 12
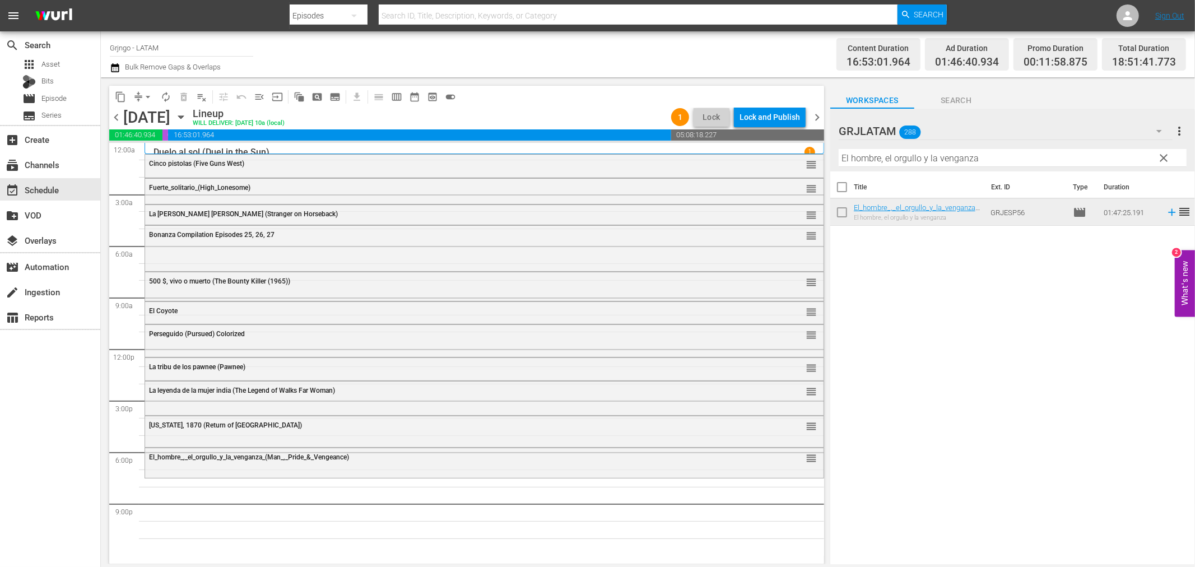
click at [1160, 154] on span "clear" at bounding box center [1164, 157] width 13 height 13
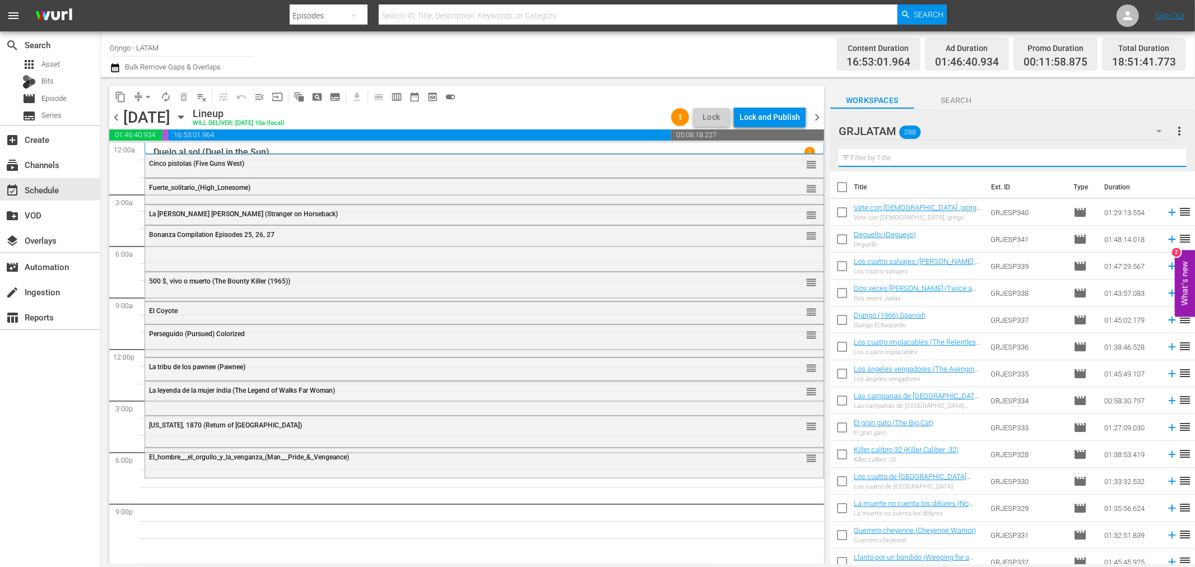
paste input "[PERSON_NAME], the Mark of Vengeance"
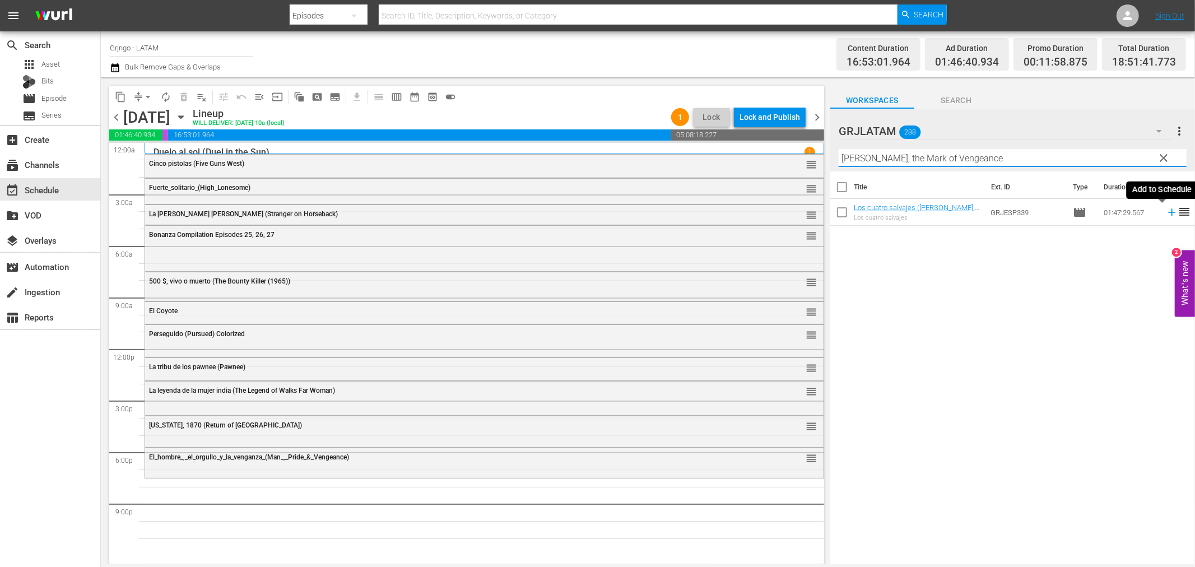
type input "[PERSON_NAME], the Mark of Vengeance"
drag, startPoint x: 1161, startPoint y: 213, endPoint x: 1192, endPoint y: 212, distance: 30.9
click at [1166, 213] on icon at bounding box center [1172, 212] width 12 height 12
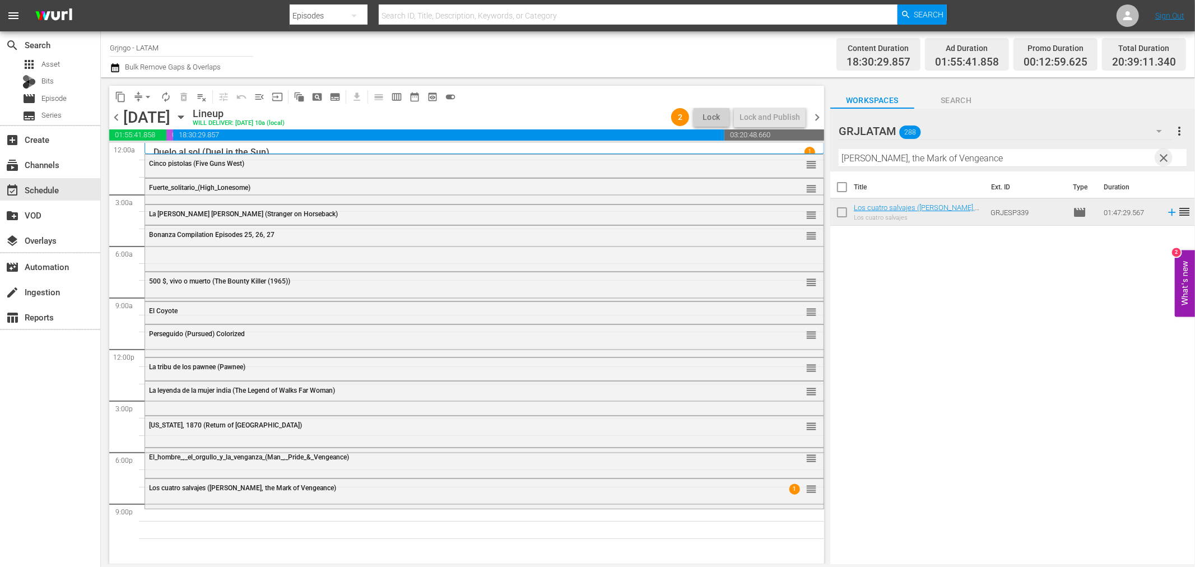
click at [1160, 157] on span "clear" at bounding box center [1164, 157] width 13 height 13
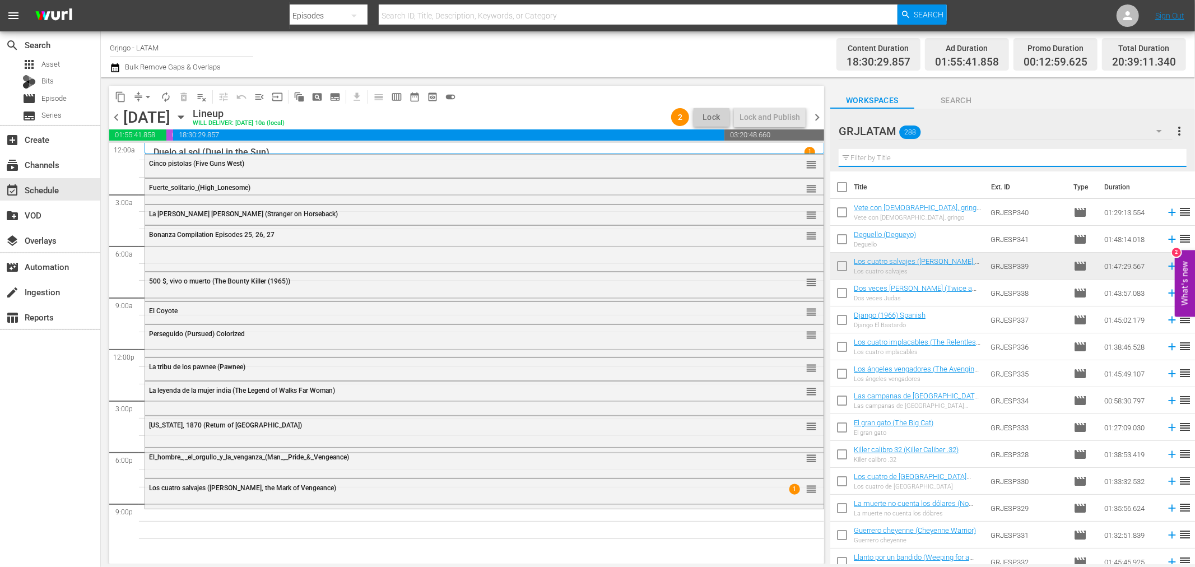
paste input "Le llamaban Trinidad (They Call Me Trinity)"
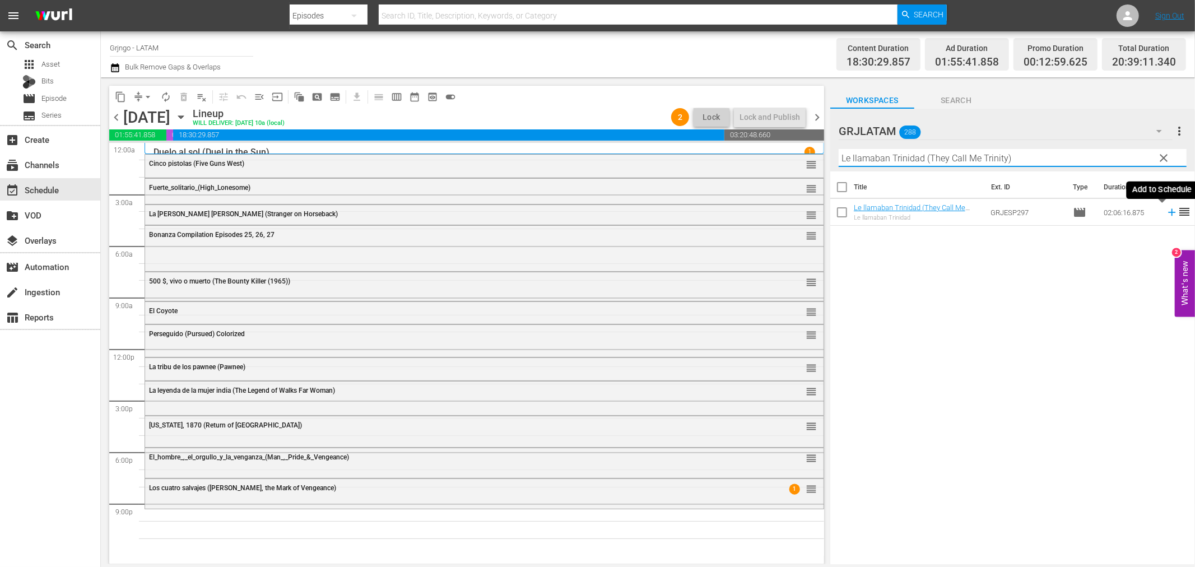
type input "Le llamaban Trinidad (They Call Me Trinity)"
click at [1166, 216] on icon at bounding box center [1172, 212] width 12 height 12
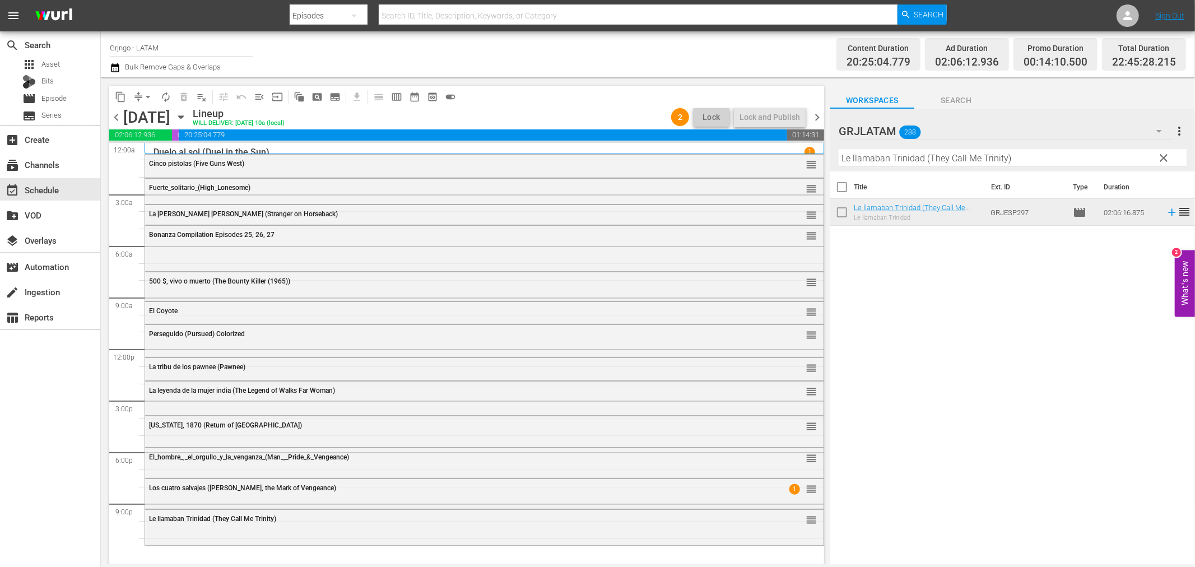
click at [1166, 152] on span "clear" at bounding box center [1164, 157] width 13 height 13
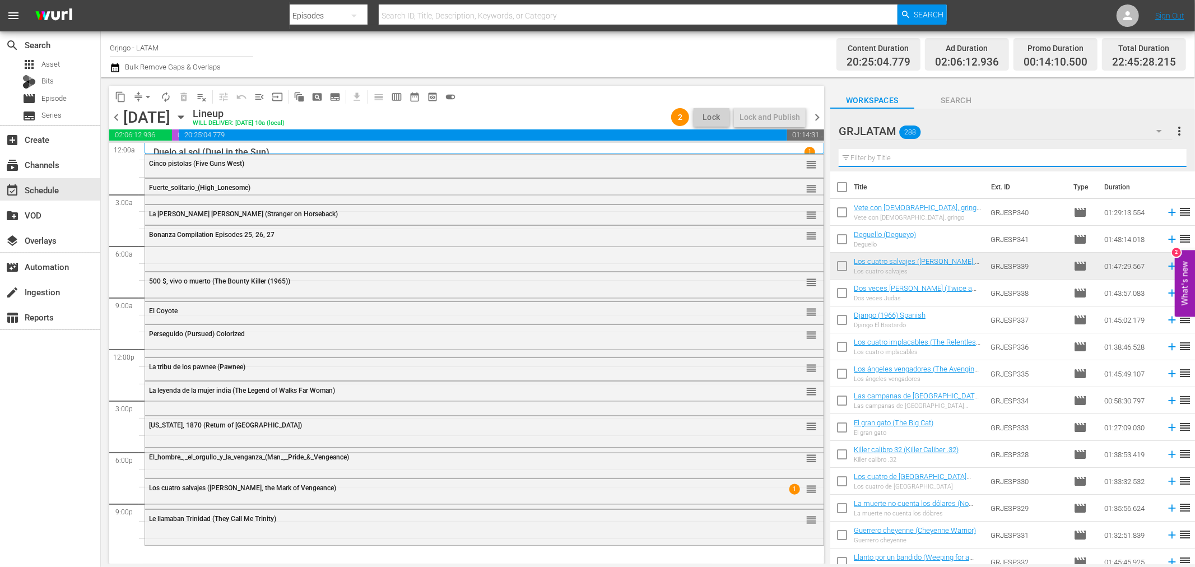
paste input "20.000 dólares por un cadáver"
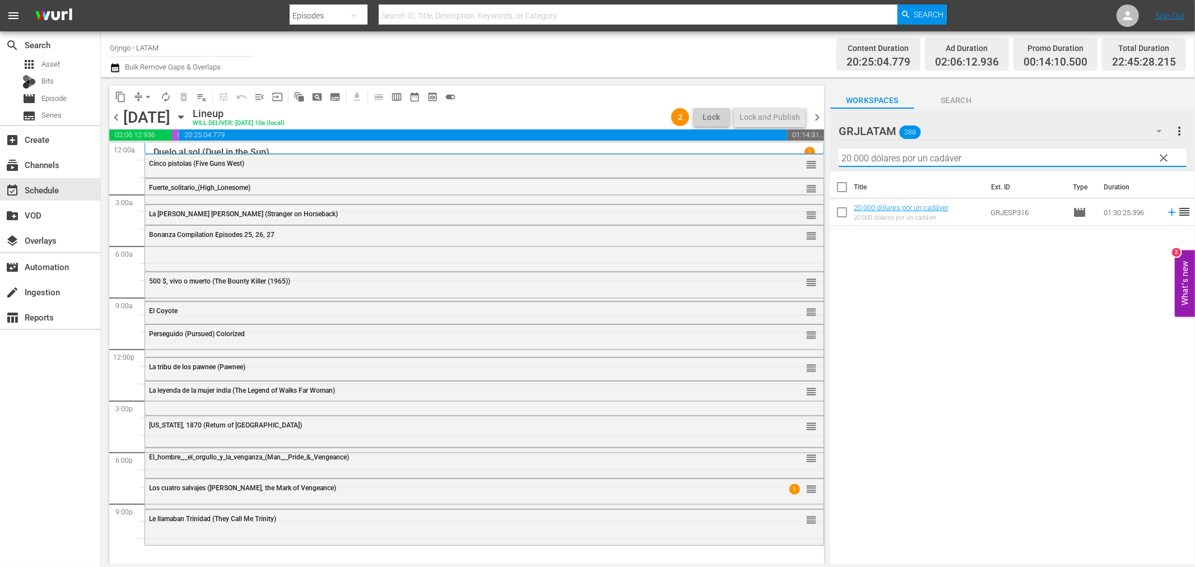
type input "20.000 dólares por un cadáver"
click at [1166, 211] on icon at bounding box center [1172, 212] width 12 height 12
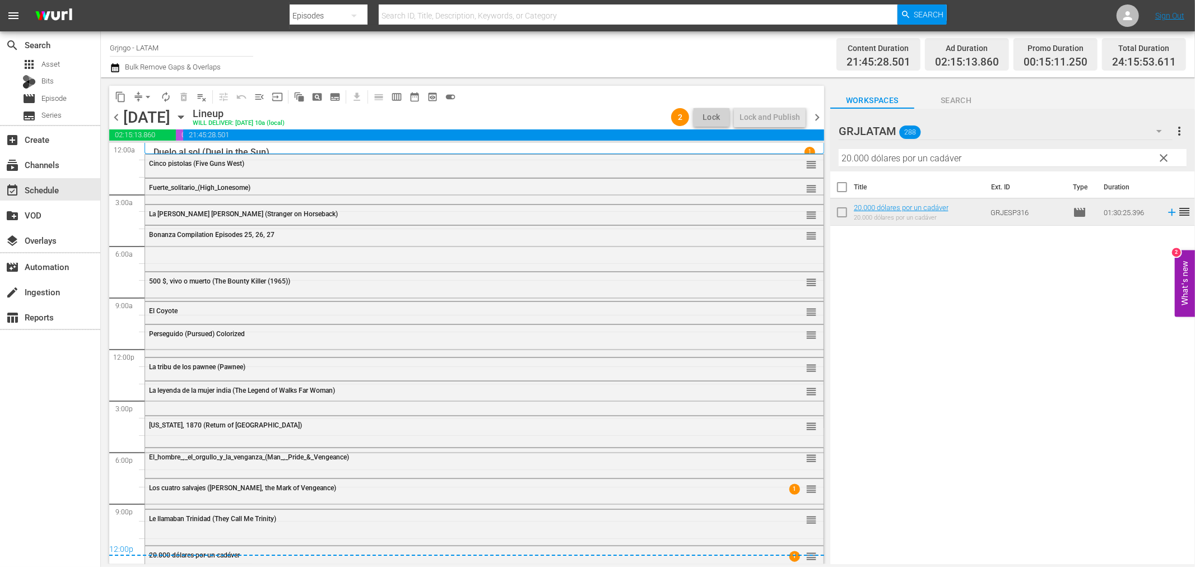
drag, startPoint x: 815, startPoint y: 114, endPoint x: 830, endPoint y: 120, distance: 16.9
click at [815, 114] on span "chevron_right" at bounding box center [817, 117] width 14 height 14
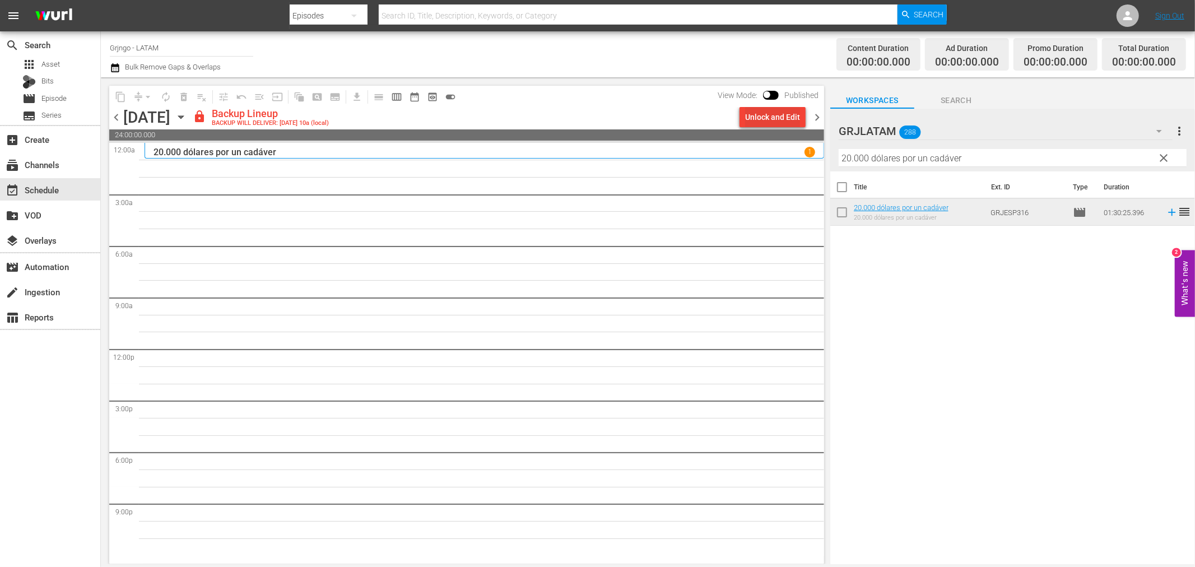
click at [785, 117] on div "Unlock and Edit" at bounding box center [772, 117] width 55 height 20
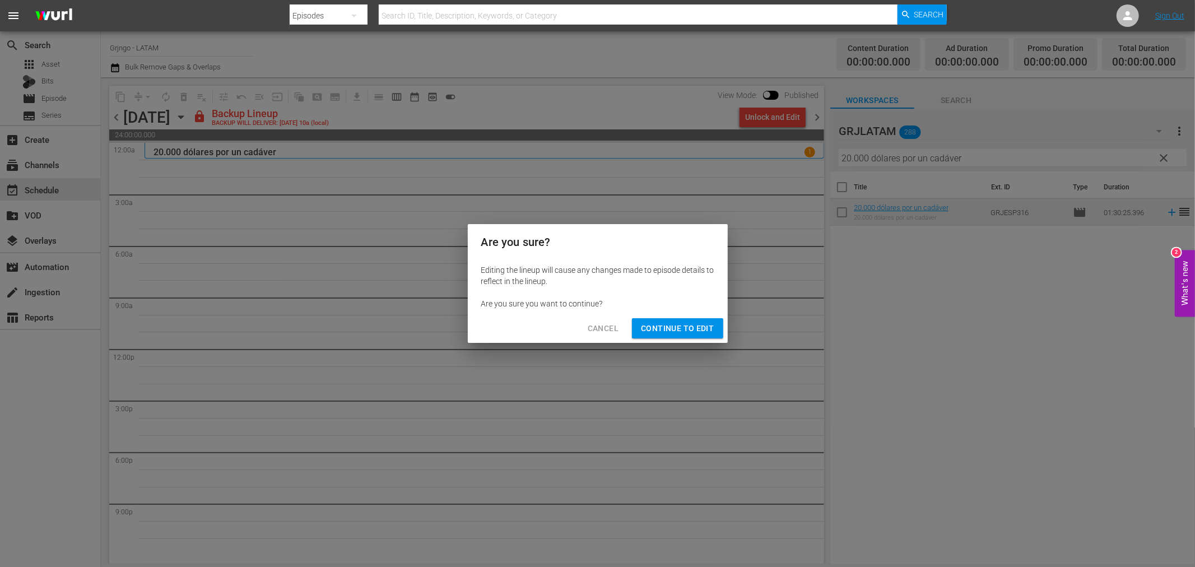
click at [687, 329] on span "Continue to Edit" at bounding box center [677, 329] width 73 height 14
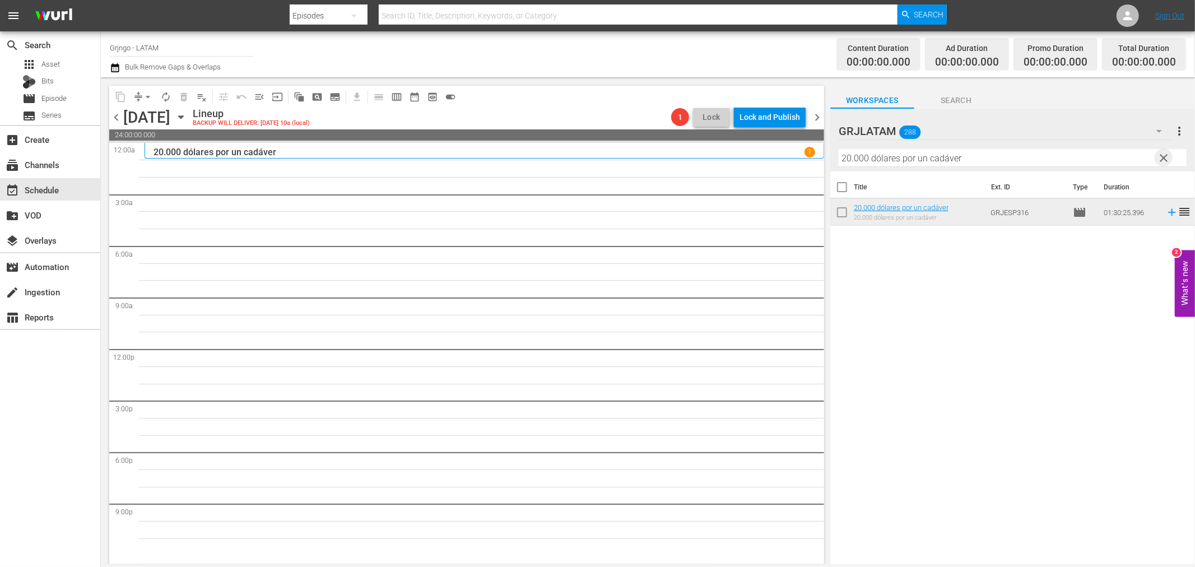
click at [1167, 158] on span "clear" at bounding box center [1164, 157] width 13 height 13
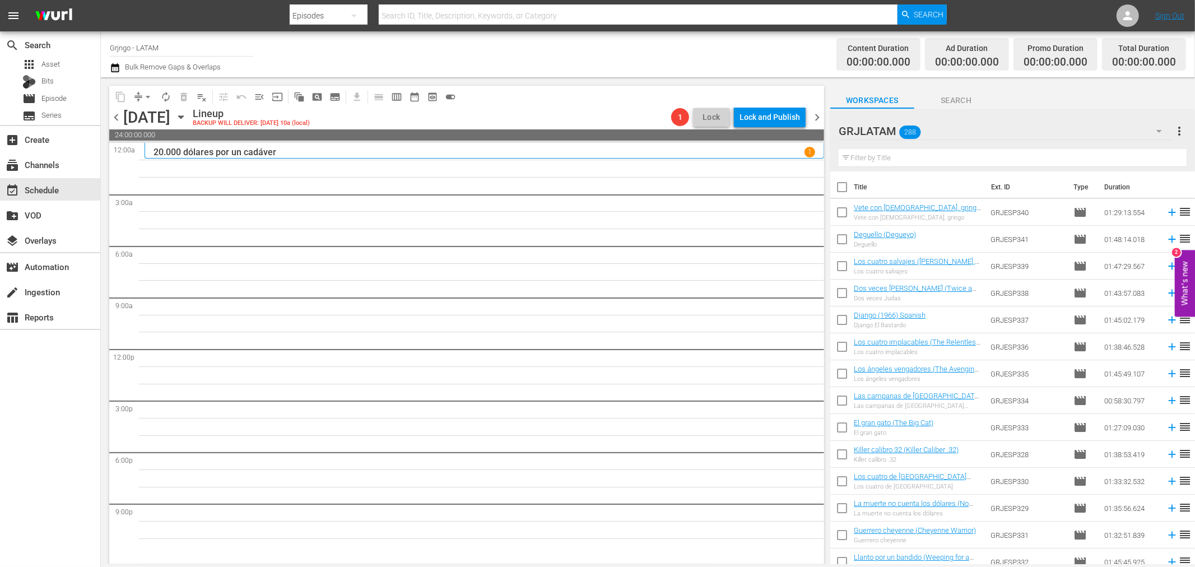
click at [961, 156] on input "text" at bounding box center [1013, 158] width 348 height 18
paste input "Duelo al sol (Duel in the Sun)"
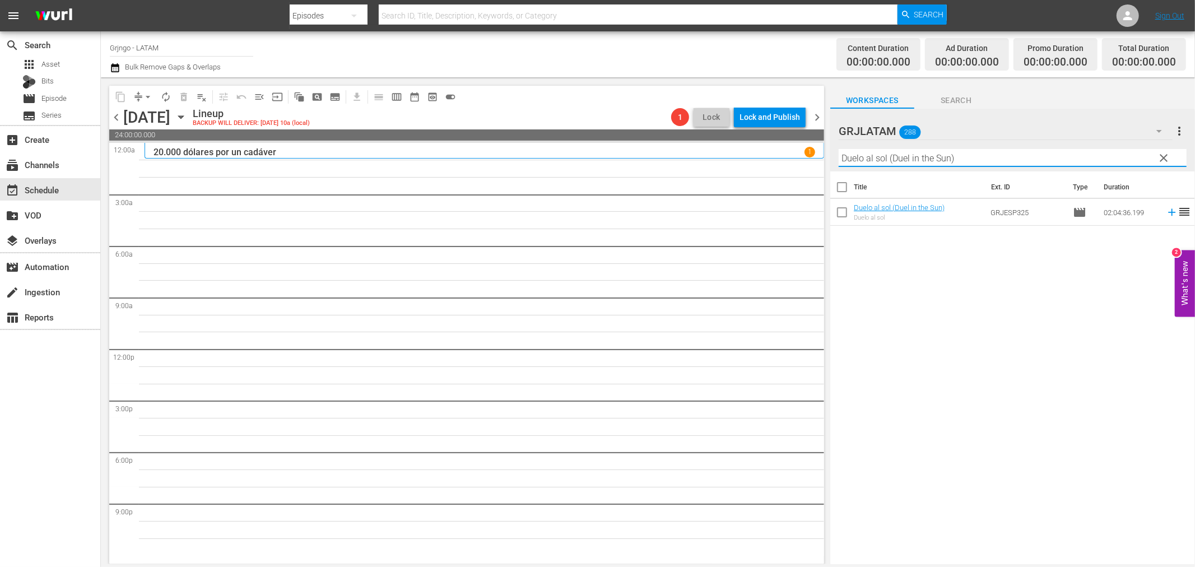
type input "Duelo al sol (Duel in the Sun)"
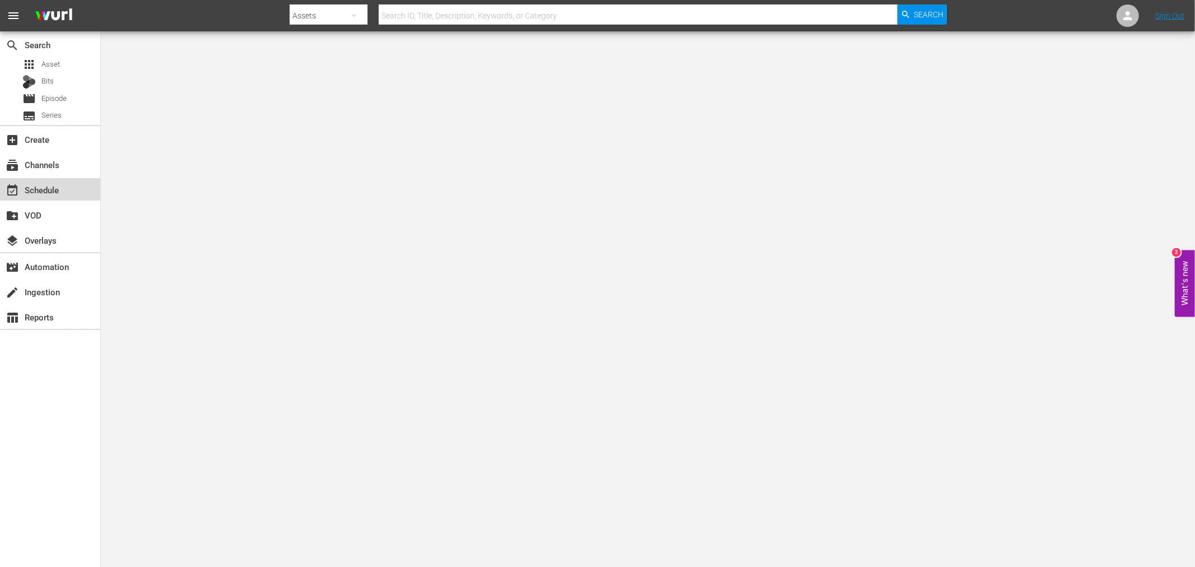
drag, startPoint x: 71, startPoint y: 188, endPoint x: 119, endPoint y: 141, distance: 67.4
click at [72, 188] on div "event_available Schedule" at bounding box center [50, 189] width 100 height 22
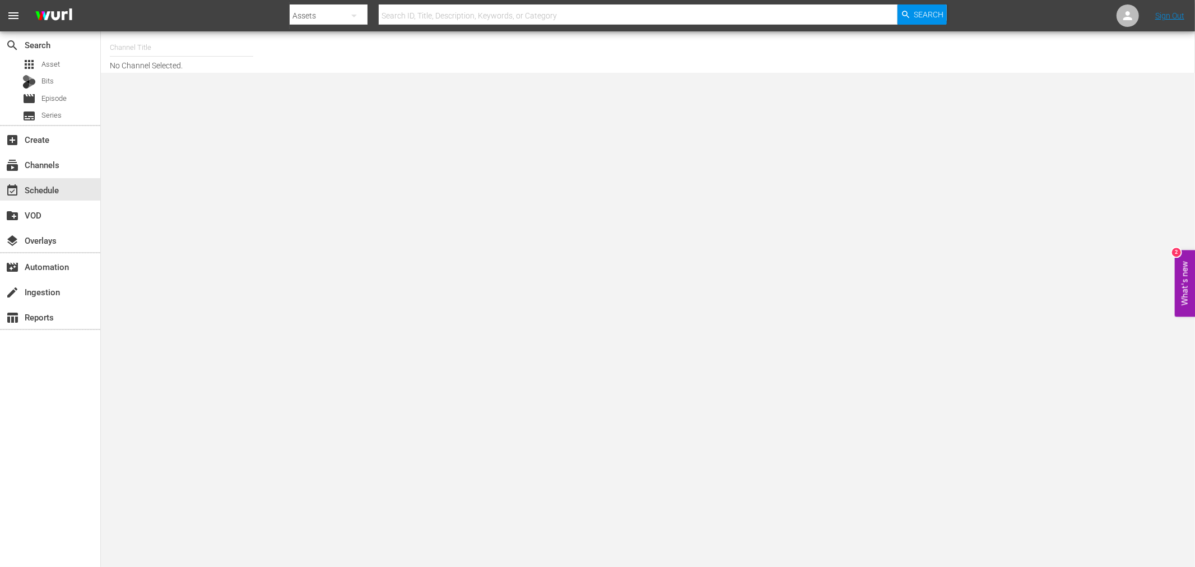
click at [149, 44] on input "text" at bounding box center [181, 47] width 143 height 27
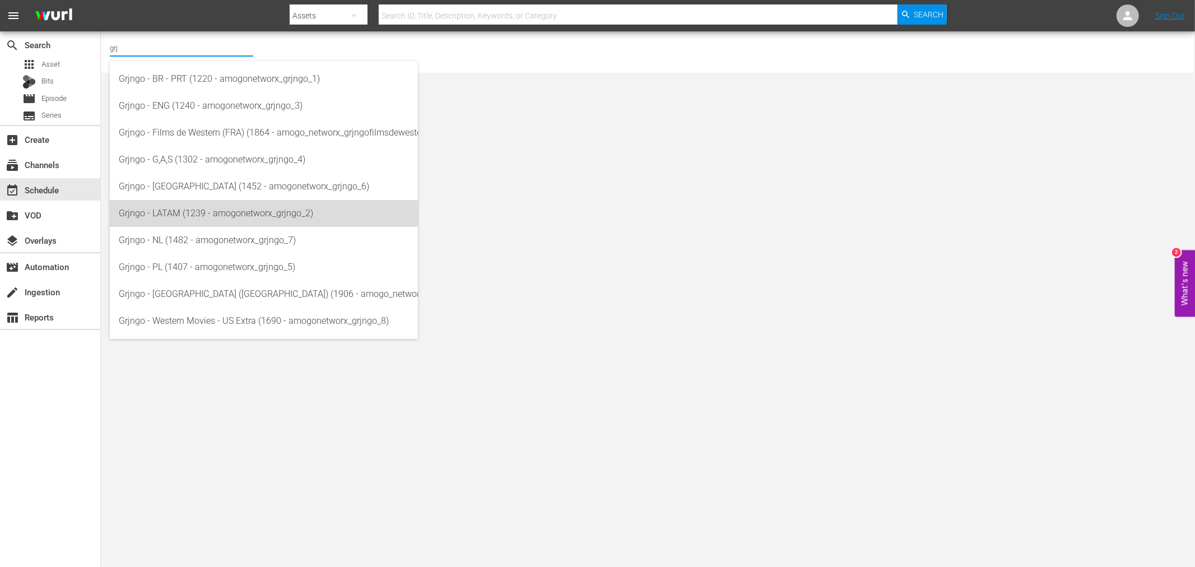
click at [192, 208] on div "Grjngo - LATAM (1239 - amogonetworx_grjngo_2)" at bounding box center [264, 213] width 290 height 27
type input "Grjngo - LATAM (1239 - amogonetworx_grjngo_2)"
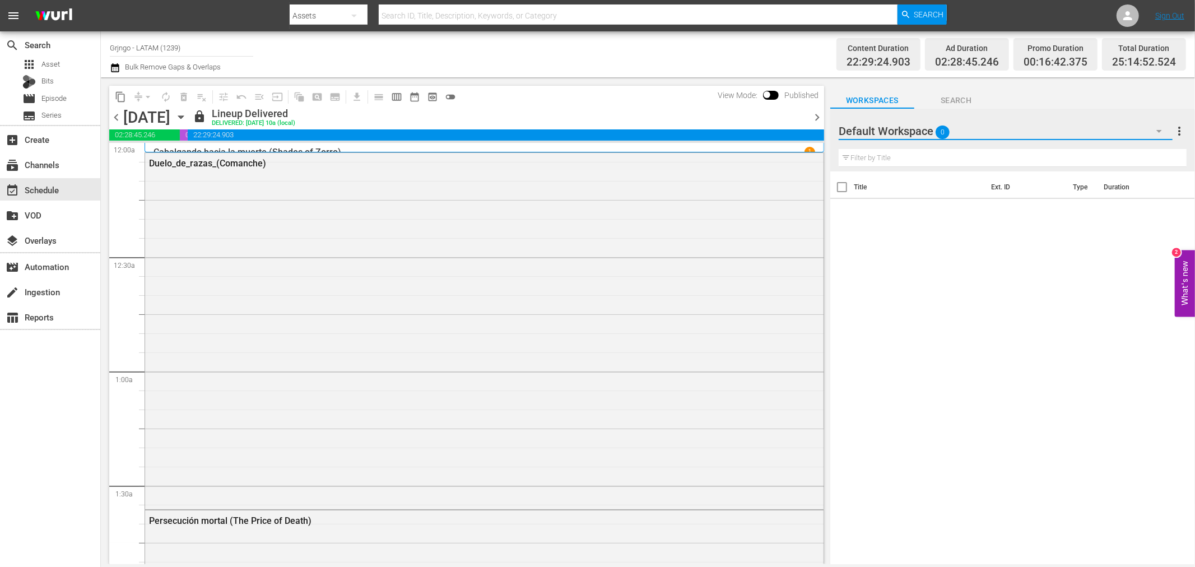
click at [1156, 129] on icon "button" at bounding box center [1159, 130] width 13 height 13
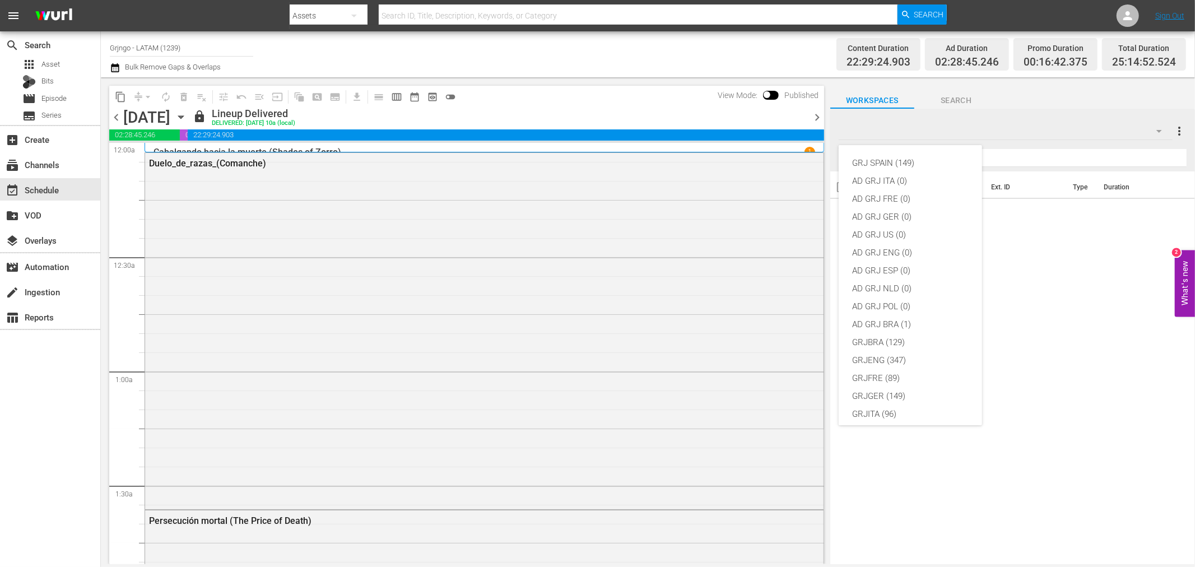
scroll to position [96, 0]
click at [903, 329] on div "GRJLATAM (288)" at bounding box center [910, 336] width 117 height 18
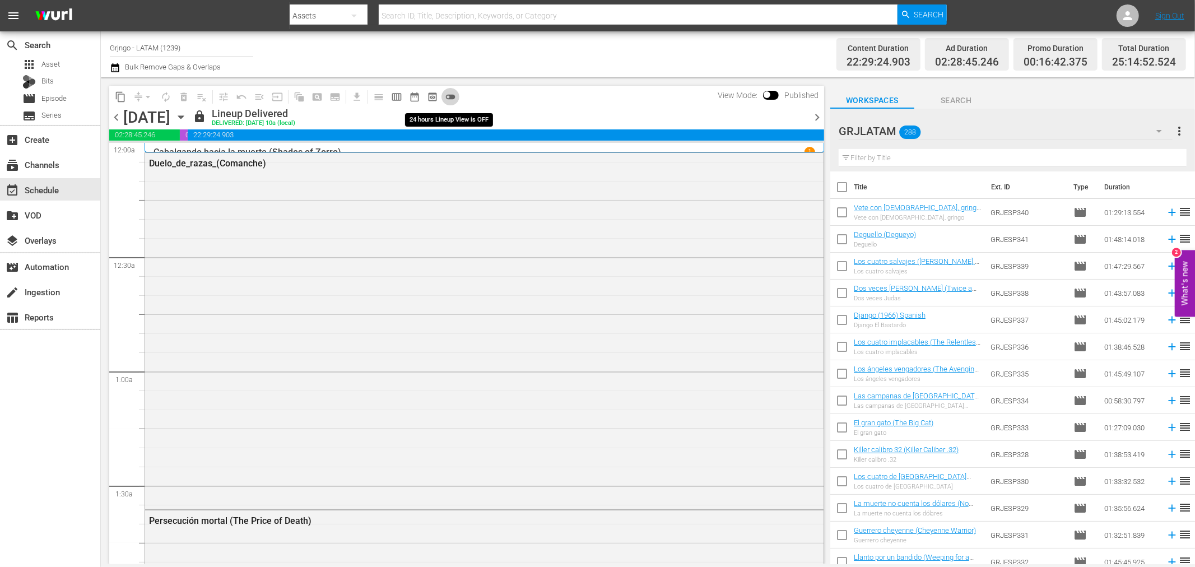
click at [450, 94] on span "toggle_off" at bounding box center [450, 96] width 11 height 11
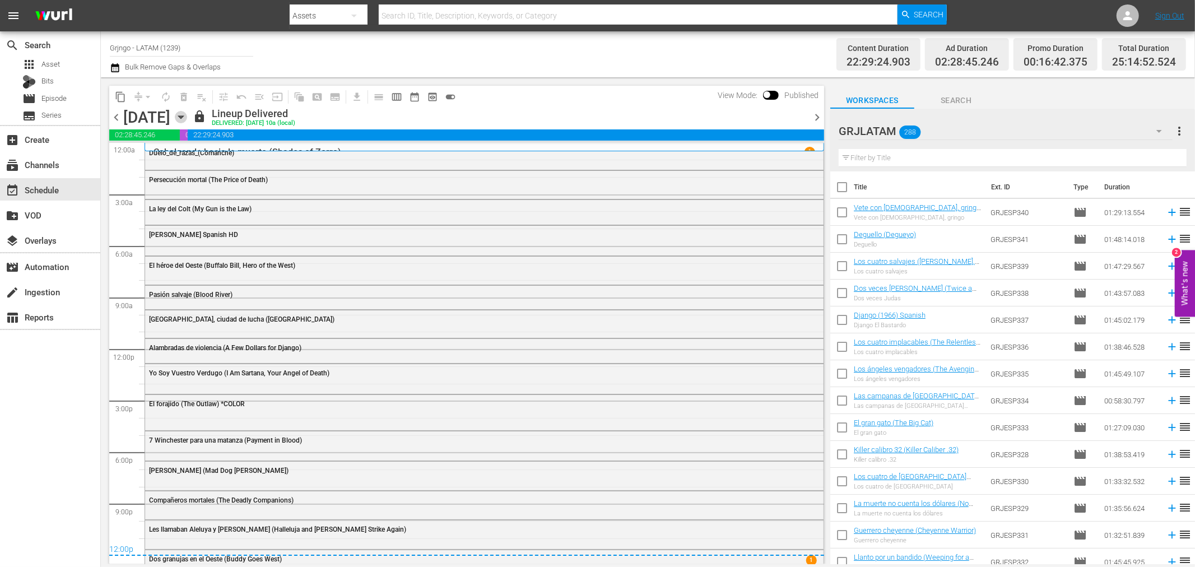
click at [187, 115] on icon "button" at bounding box center [181, 117] width 12 height 12
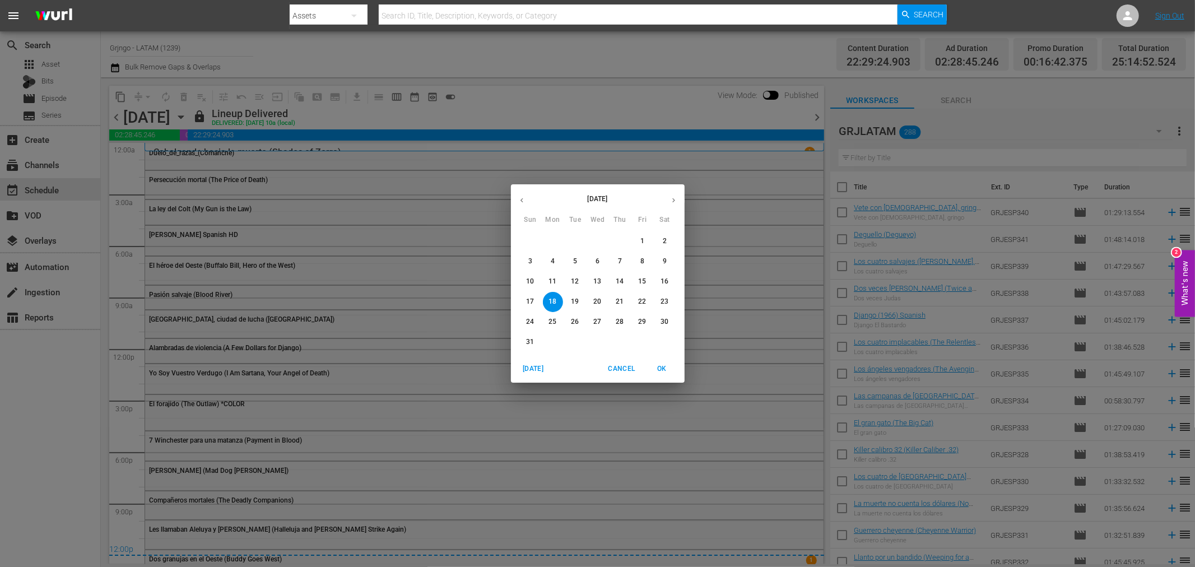
click at [532, 322] on p "24" at bounding box center [530, 322] width 8 height 10
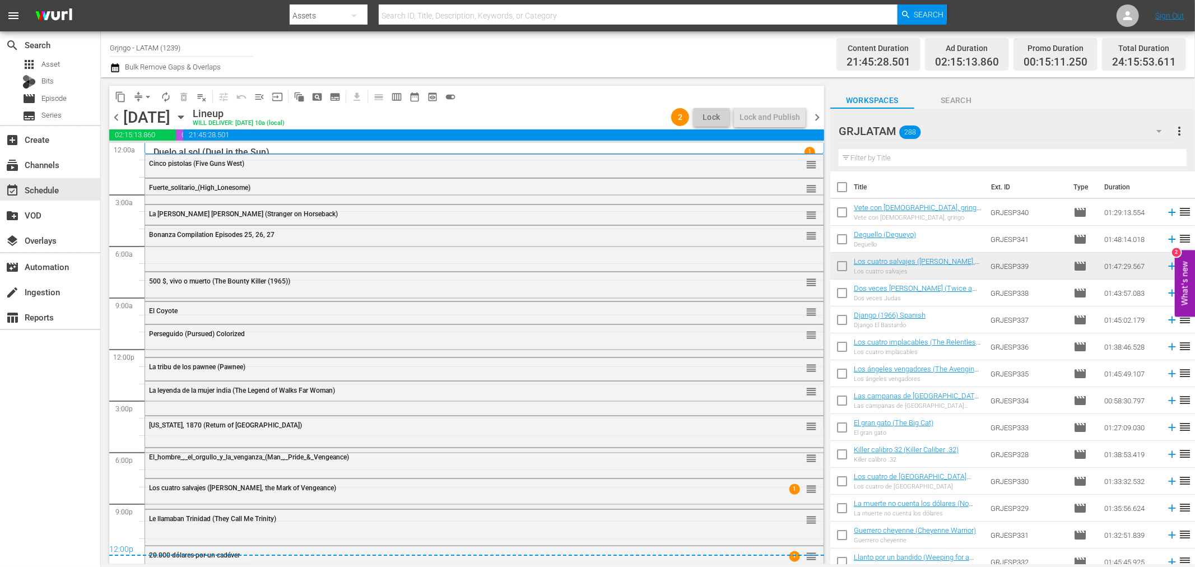
click at [894, 160] on input "text" at bounding box center [1013, 158] width 348 height 18
paste input "Rifles apaches (Apache Rifles)"
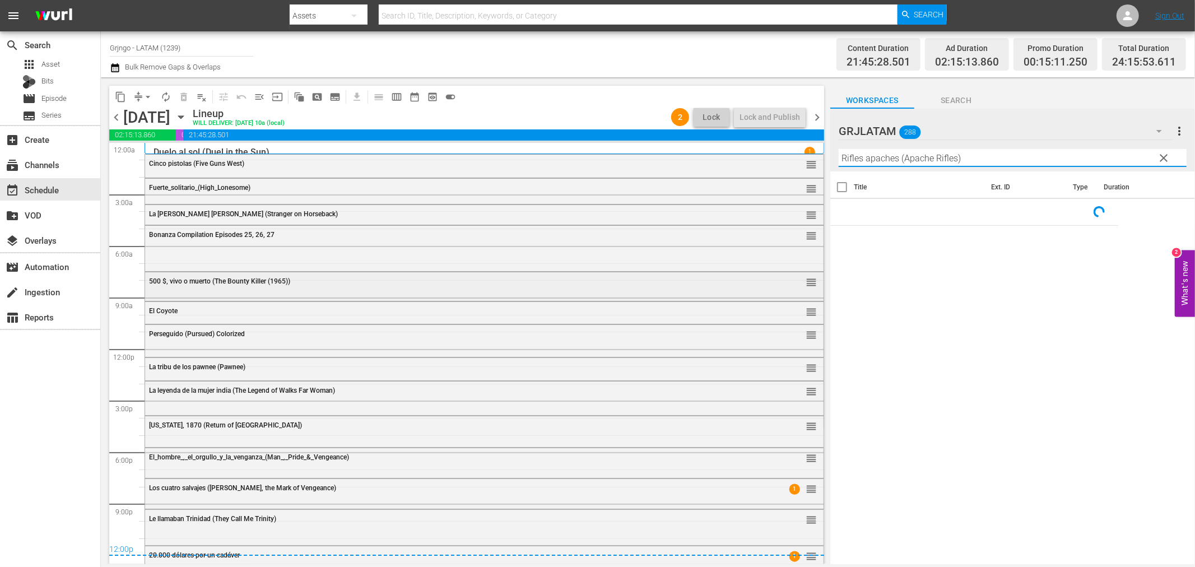
scroll to position [7, 0]
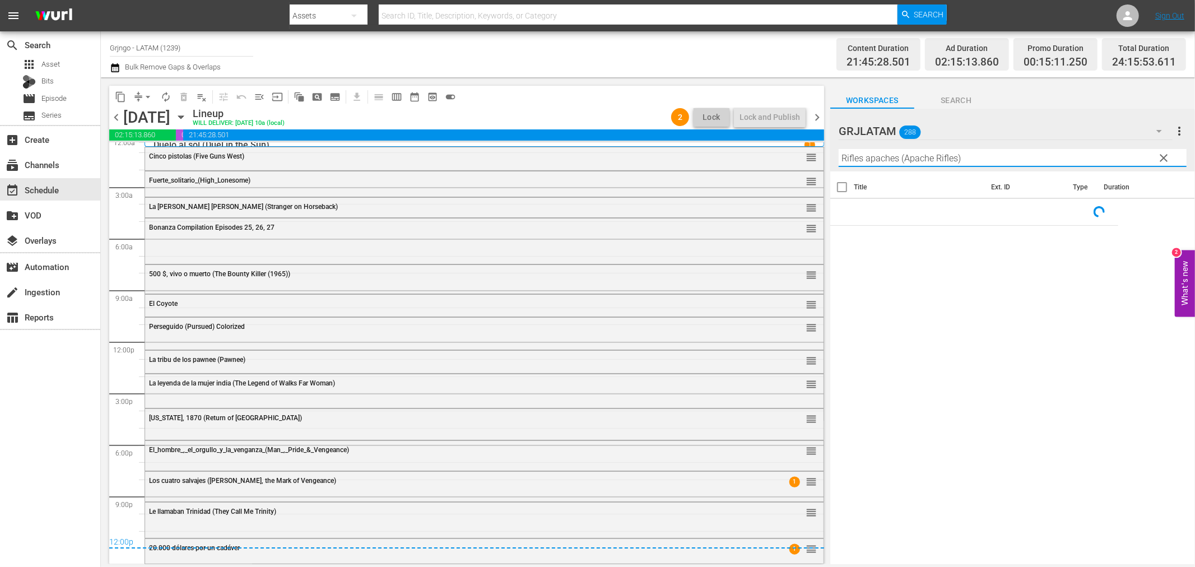
type input "Rifles apaches (Apache Rifles)"
drag, startPoint x: 120, startPoint y: 116, endPoint x: 128, endPoint y: 119, distance: 8.5
click at [120, 116] on span "chevron_left" at bounding box center [116, 117] width 14 height 14
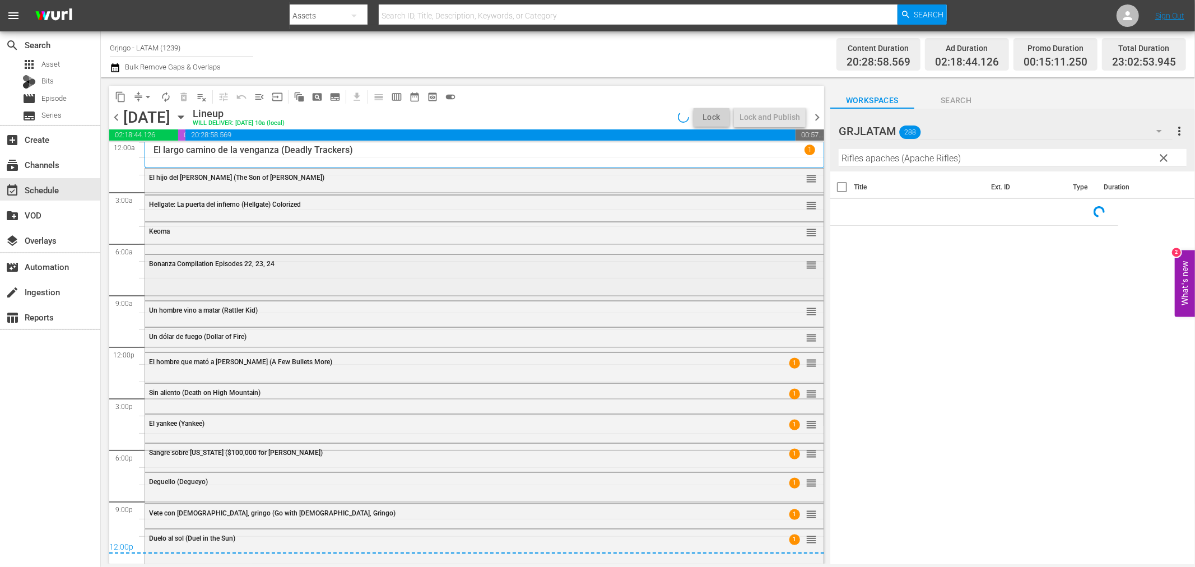
scroll to position [3, 0]
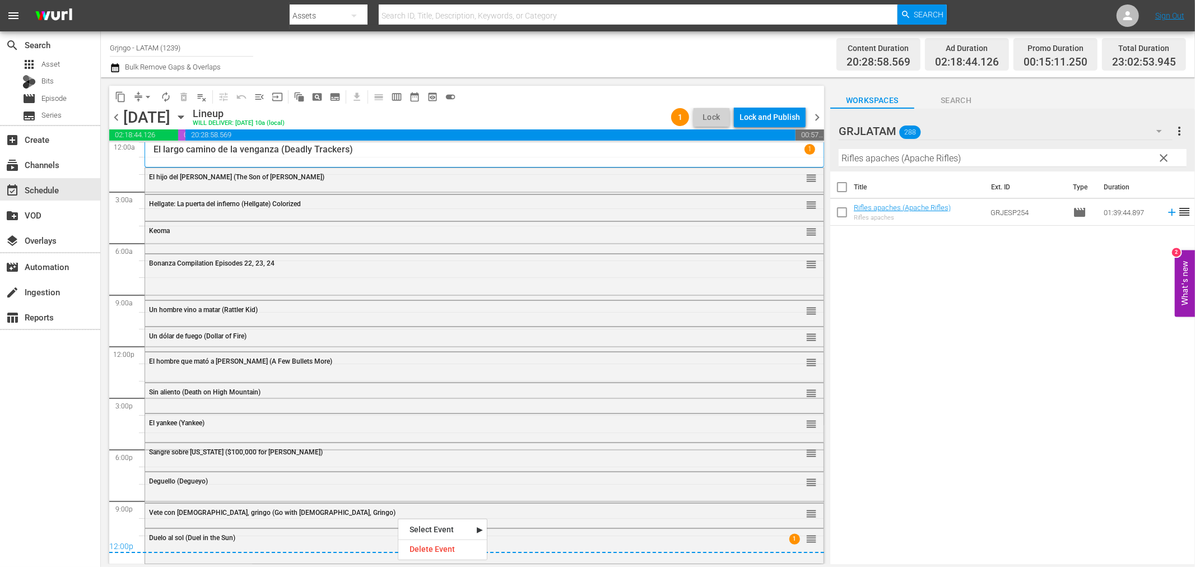
click at [410, 552] on div "Delete Event" at bounding box center [442, 549] width 89 height 15
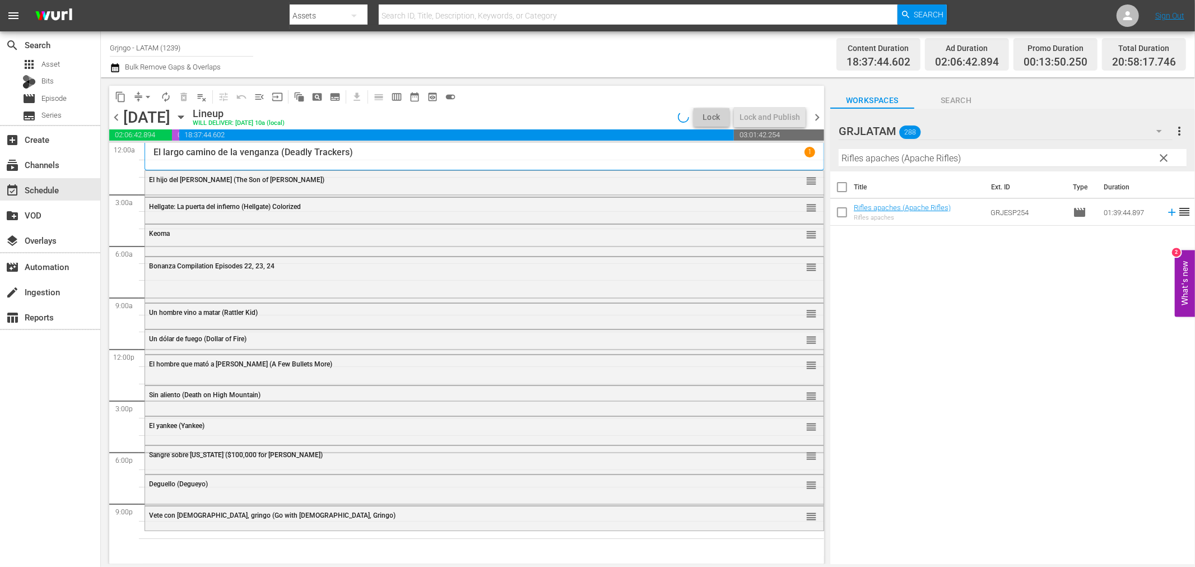
scroll to position [0, 0]
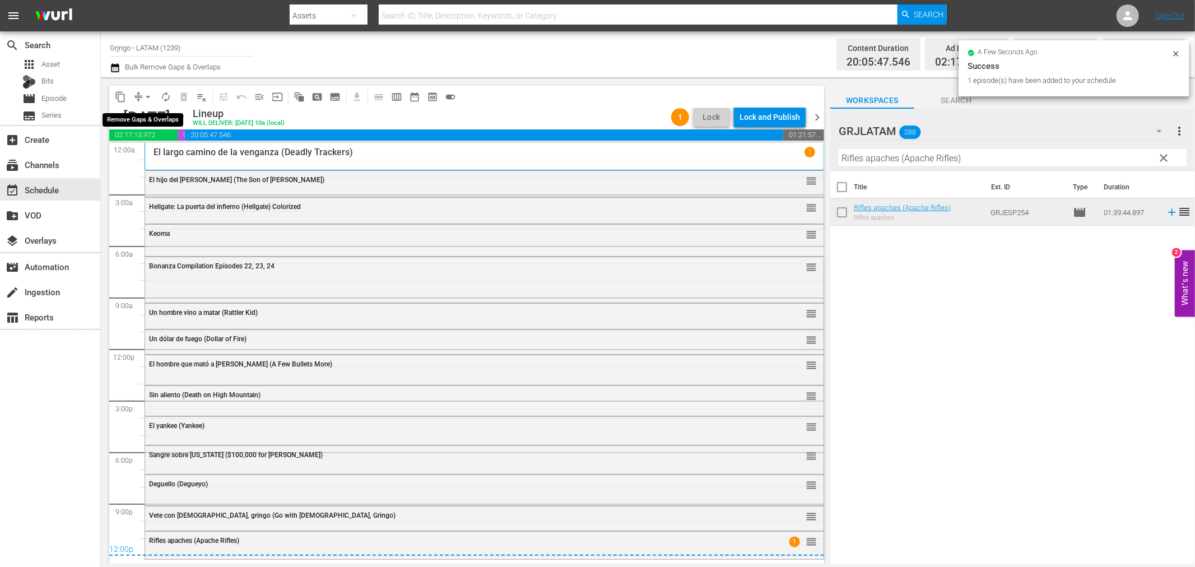
click at [148, 94] on span "arrow_drop_down" at bounding box center [147, 96] width 11 height 11
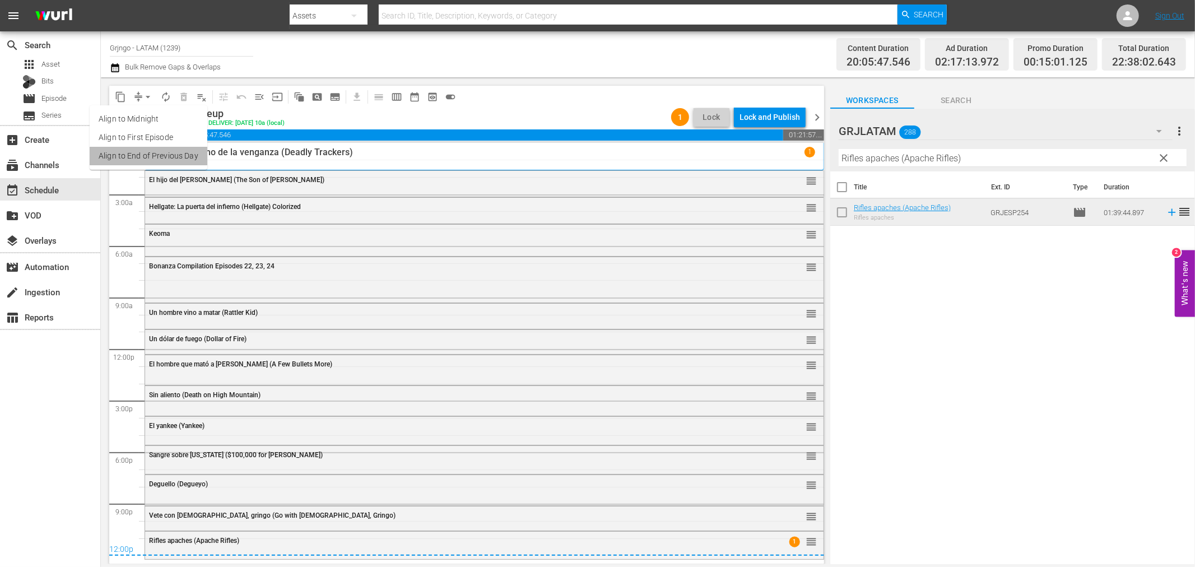
click at [148, 148] on li "Align to End of Previous Day" at bounding box center [149, 156] width 118 height 18
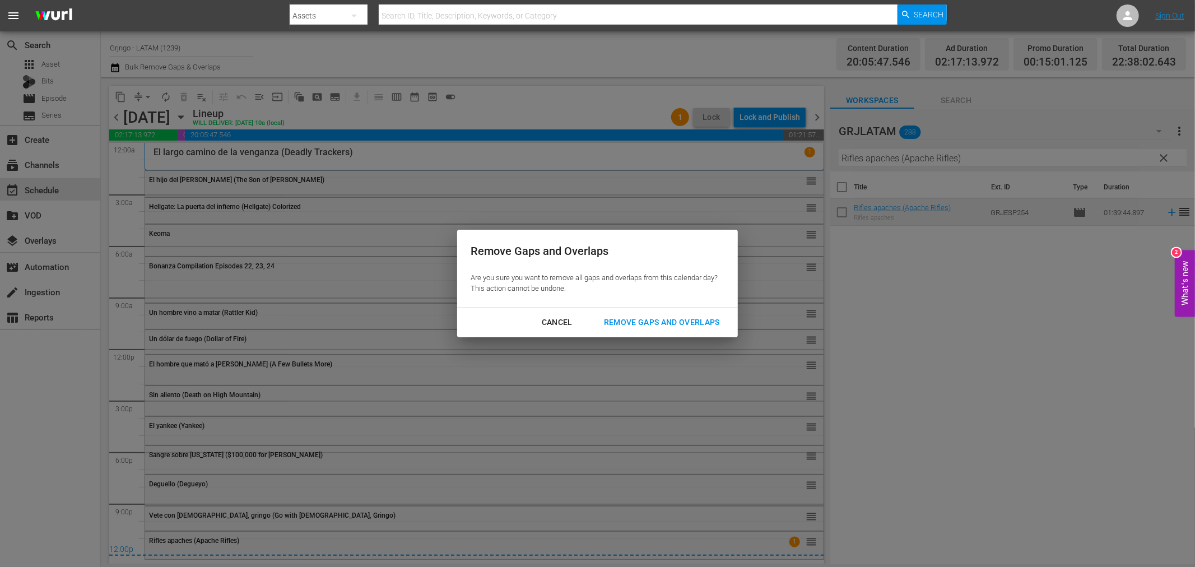
click at [693, 320] on div "Remove Gaps and Overlaps" at bounding box center [662, 322] width 134 height 14
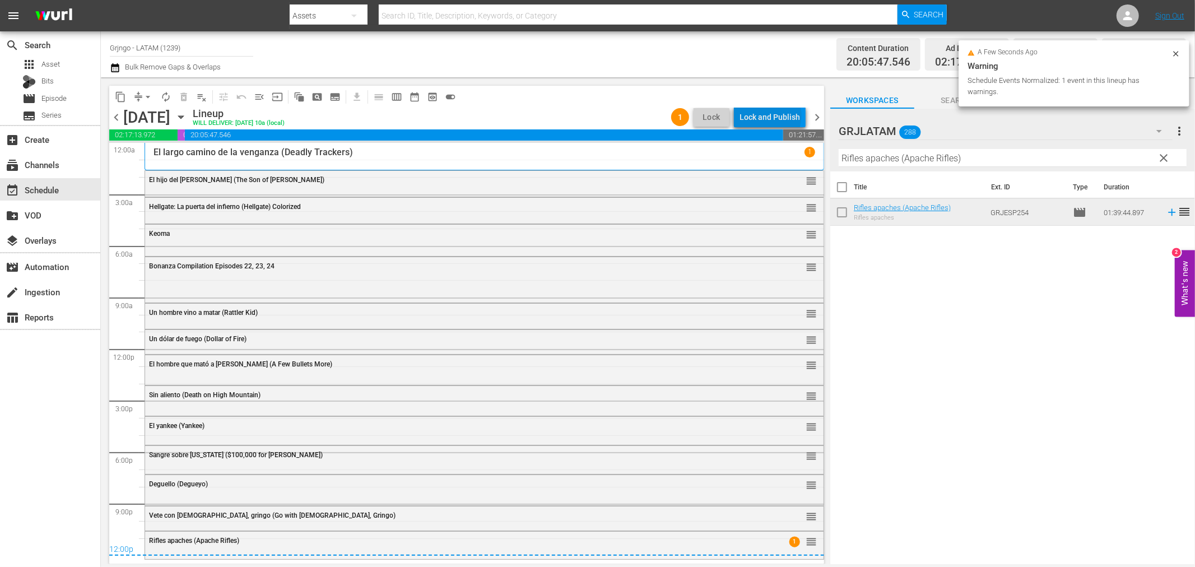
click at [773, 116] on div "Lock and Publish" at bounding box center [770, 117] width 61 height 20
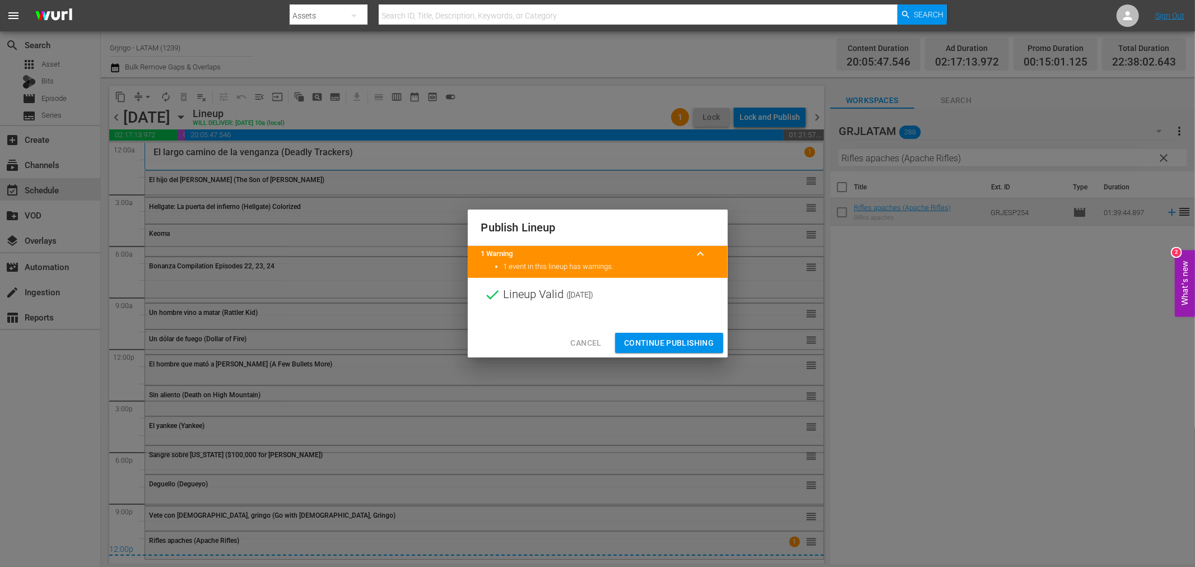
click at [623, 345] on button "Continue Publishing" at bounding box center [669, 343] width 108 height 21
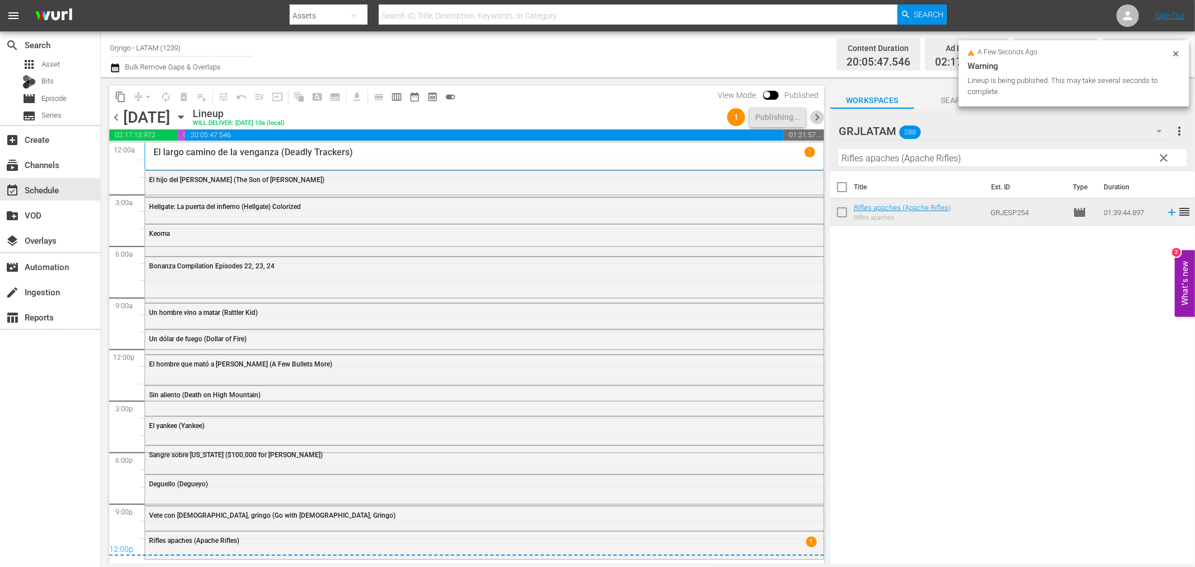
click at [811, 118] on span "chevron_right" at bounding box center [817, 117] width 14 height 14
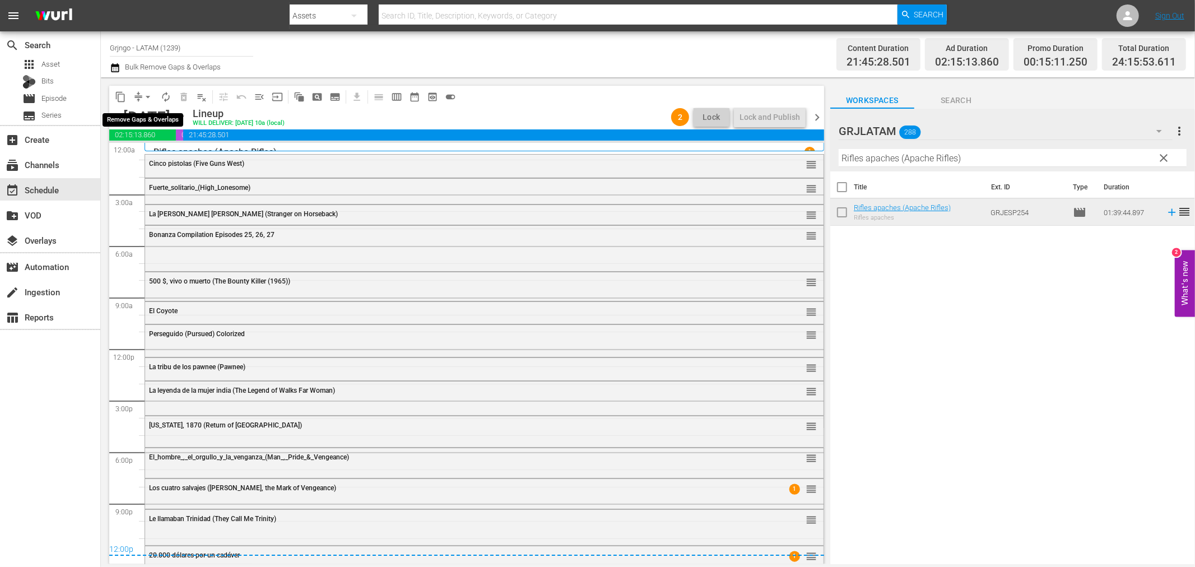
click at [147, 97] on span "arrow_drop_down" at bounding box center [147, 96] width 11 height 11
click at [162, 152] on li "Align to End of Previous Day" at bounding box center [149, 156] width 118 height 18
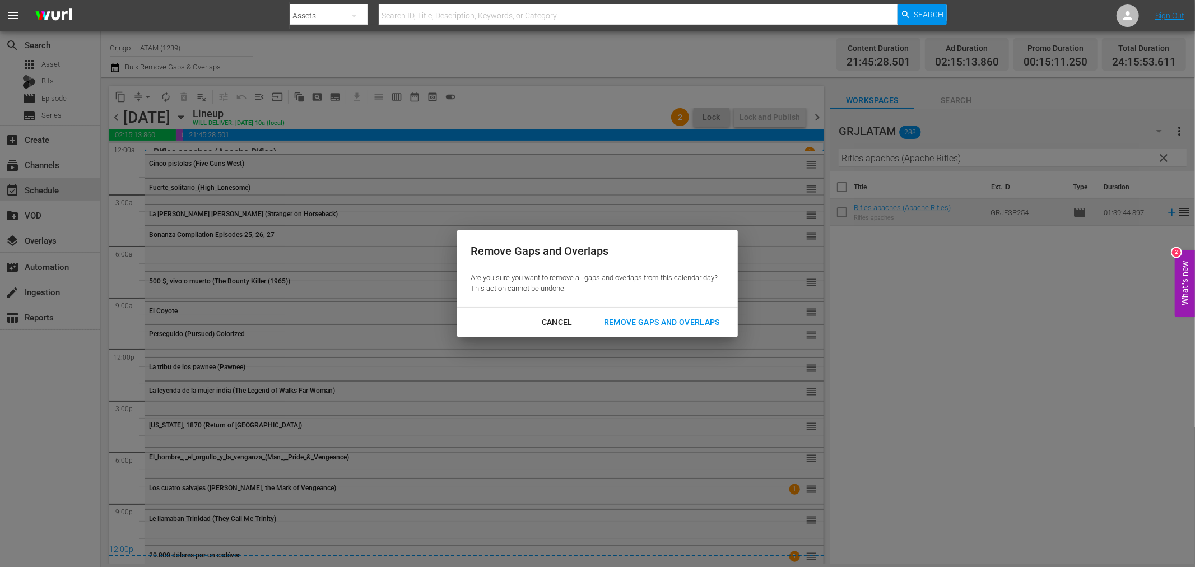
click at [631, 324] on div "Remove Gaps and Overlaps" at bounding box center [662, 322] width 134 height 14
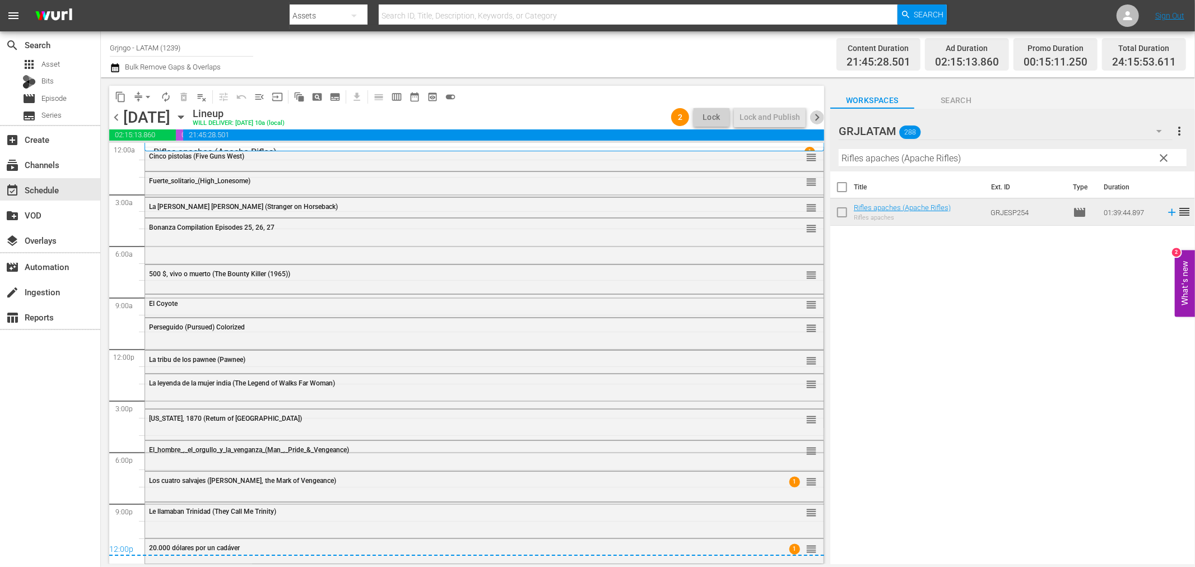
click at [813, 115] on span "chevron_right" at bounding box center [817, 117] width 14 height 14
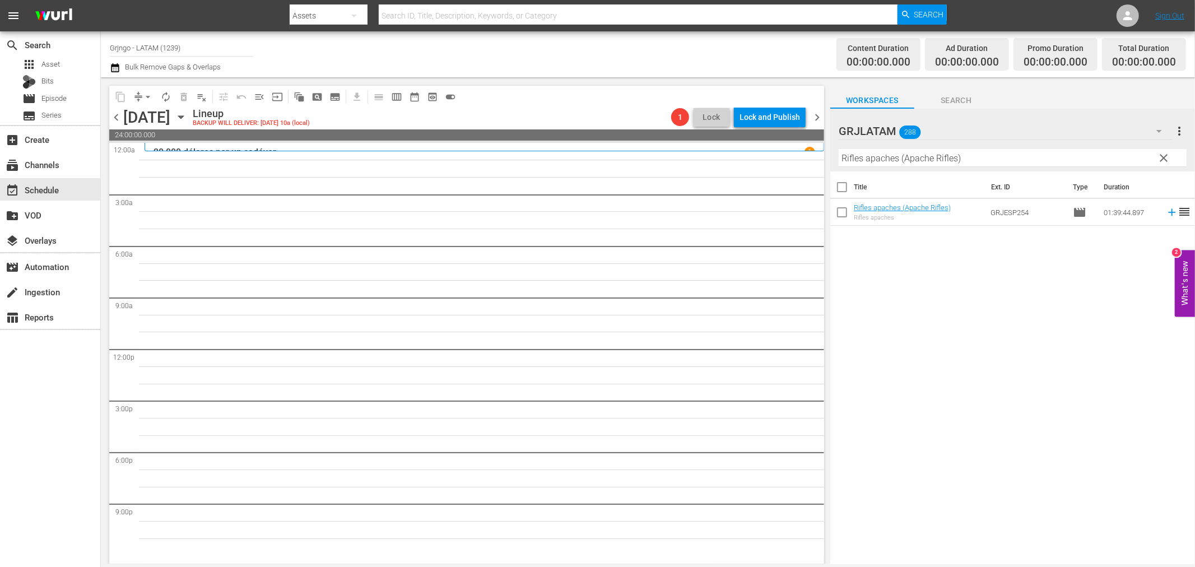
drag, startPoint x: 1161, startPoint y: 157, endPoint x: 1168, endPoint y: 161, distance: 7.8
click at [1161, 157] on span "clear" at bounding box center [1164, 157] width 13 height 13
